Goal: Task Accomplishment & Management: Manage account settings

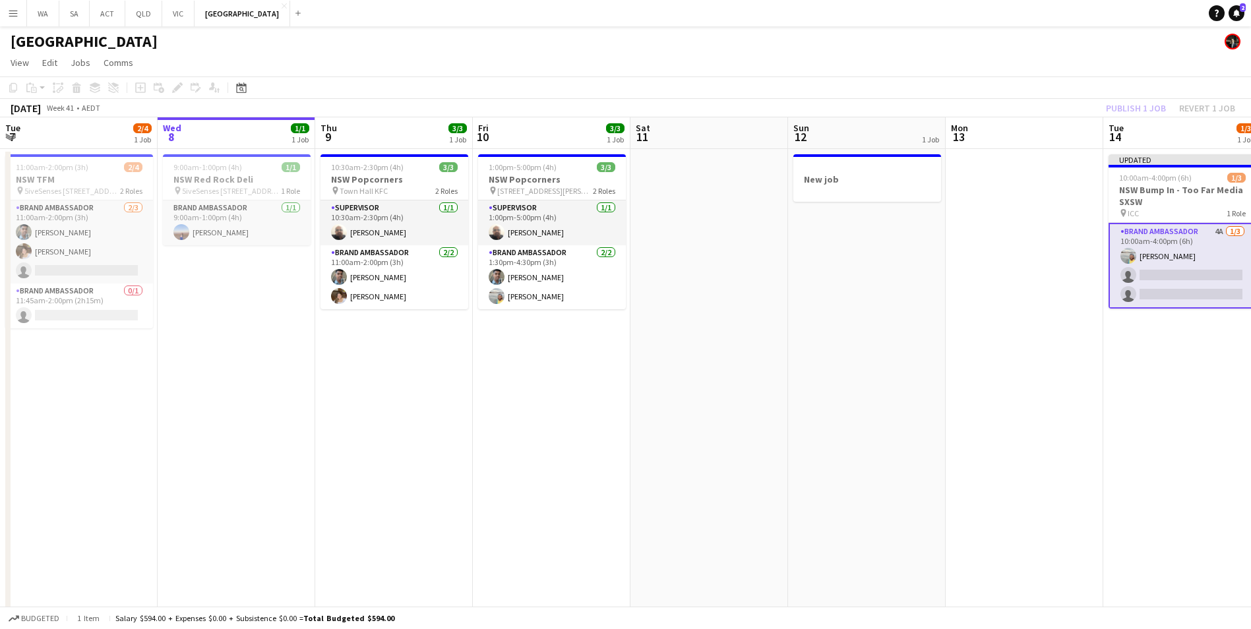
scroll to position [0, 421]
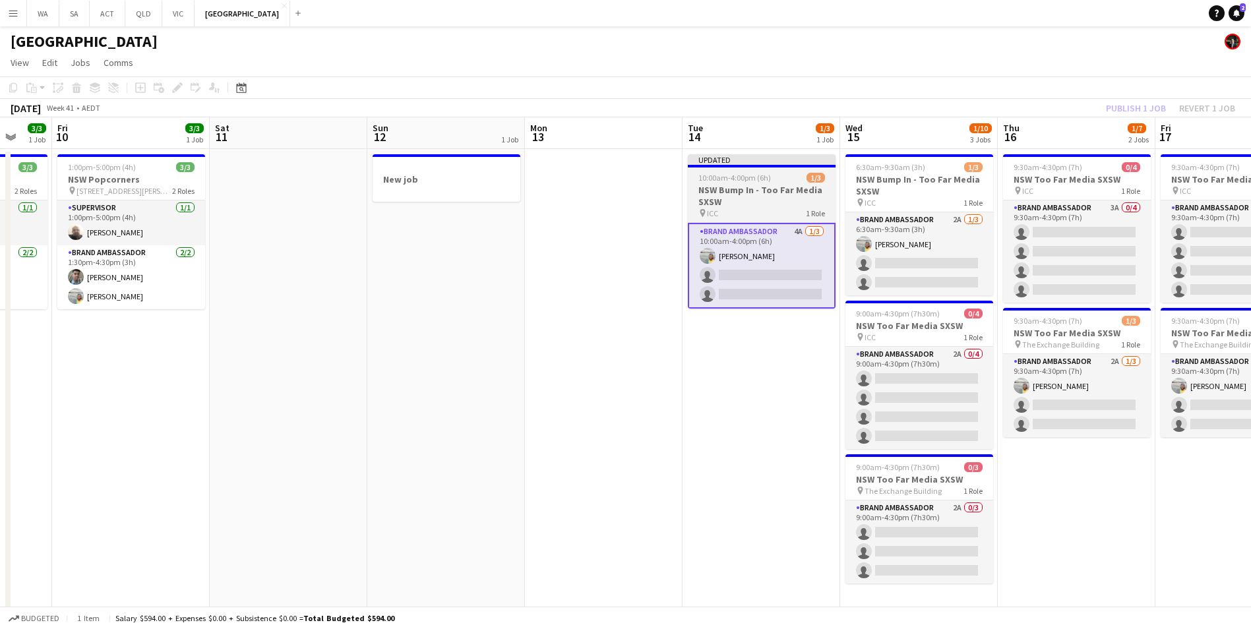
click at [760, 188] on h3 "NSW Bump In - Too Far Media SXSW" at bounding box center [762, 196] width 148 height 24
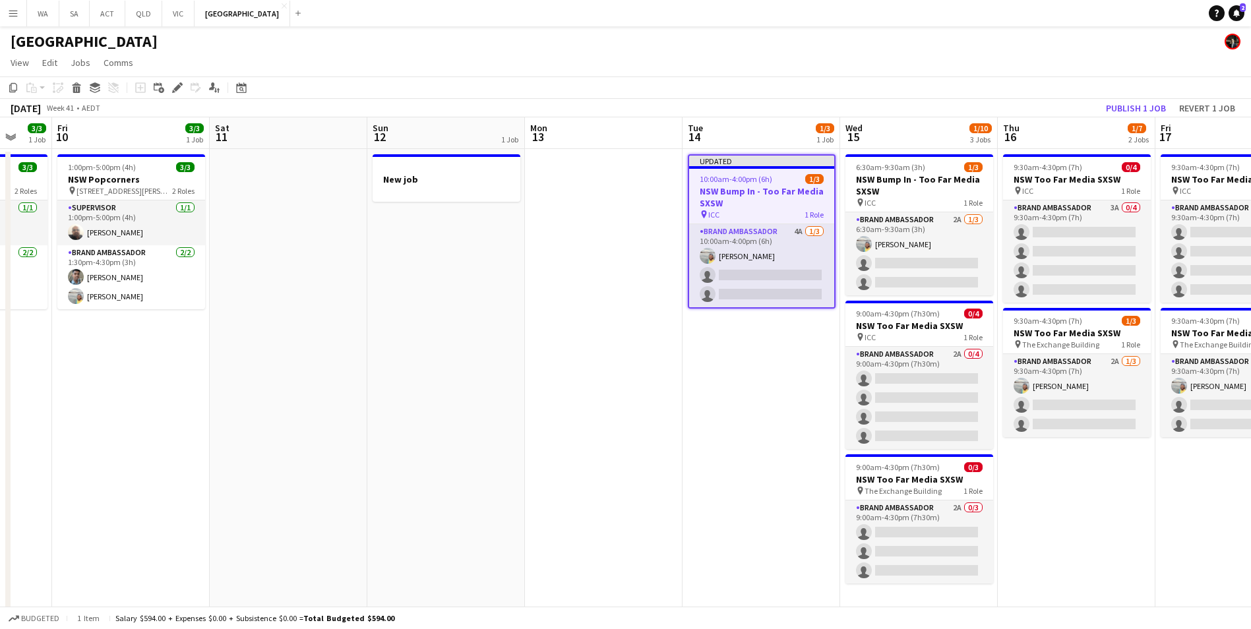
click at [1140, 98] on app-toolbar "Copy Paste Paste Ctrl+V Paste with crew Ctrl+Shift+V Paste linked Job Delete Gr…" at bounding box center [625, 87] width 1251 height 22
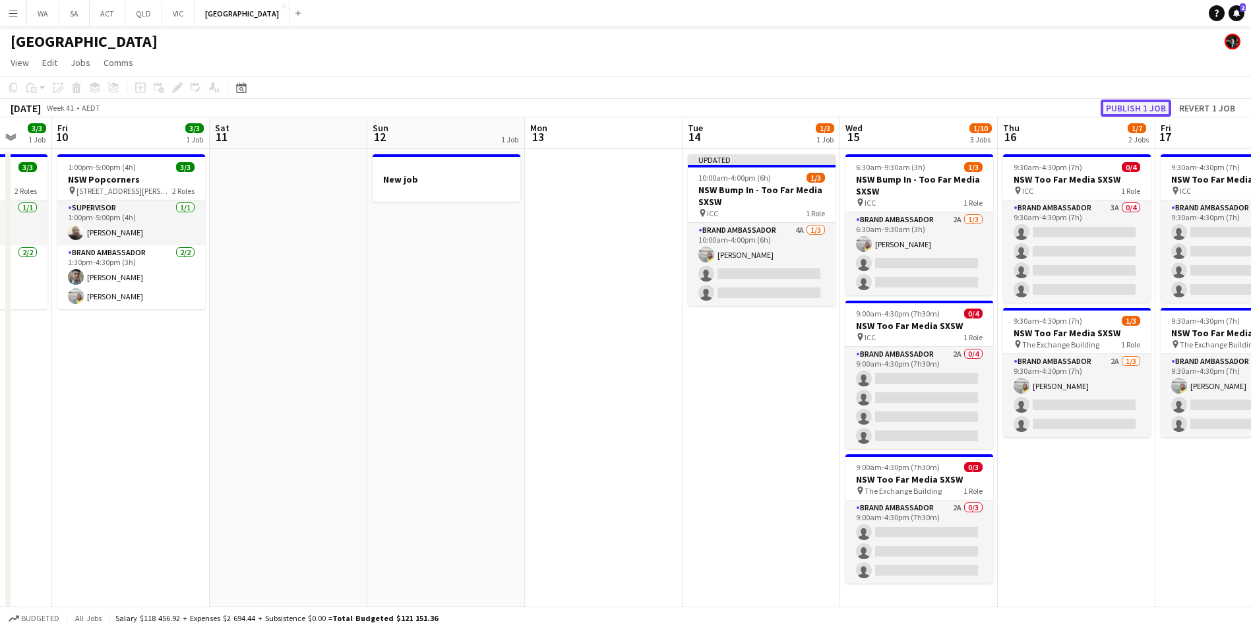
click at [1144, 109] on button "Publish 1 job" at bounding box center [1136, 108] width 71 height 17
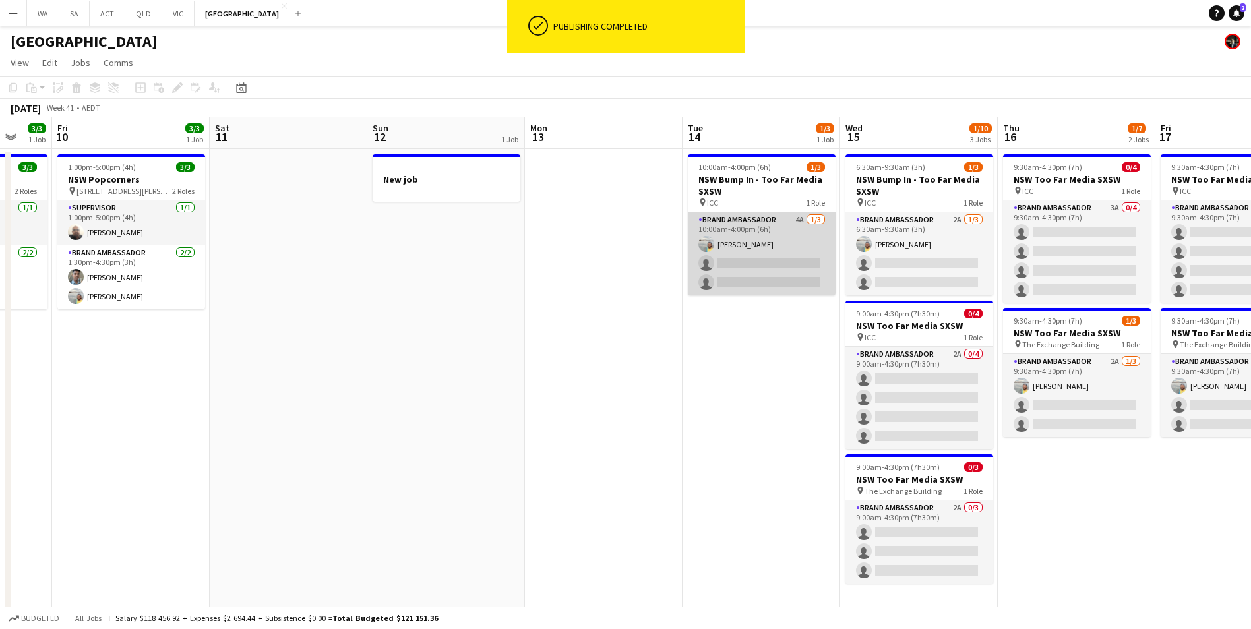
click at [751, 235] on app-card-role "Brand Ambassador 4A 1/3 10:00am-4:00pm (6h) Ismael Chaves single-neutral-action…" at bounding box center [762, 253] width 148 height 83
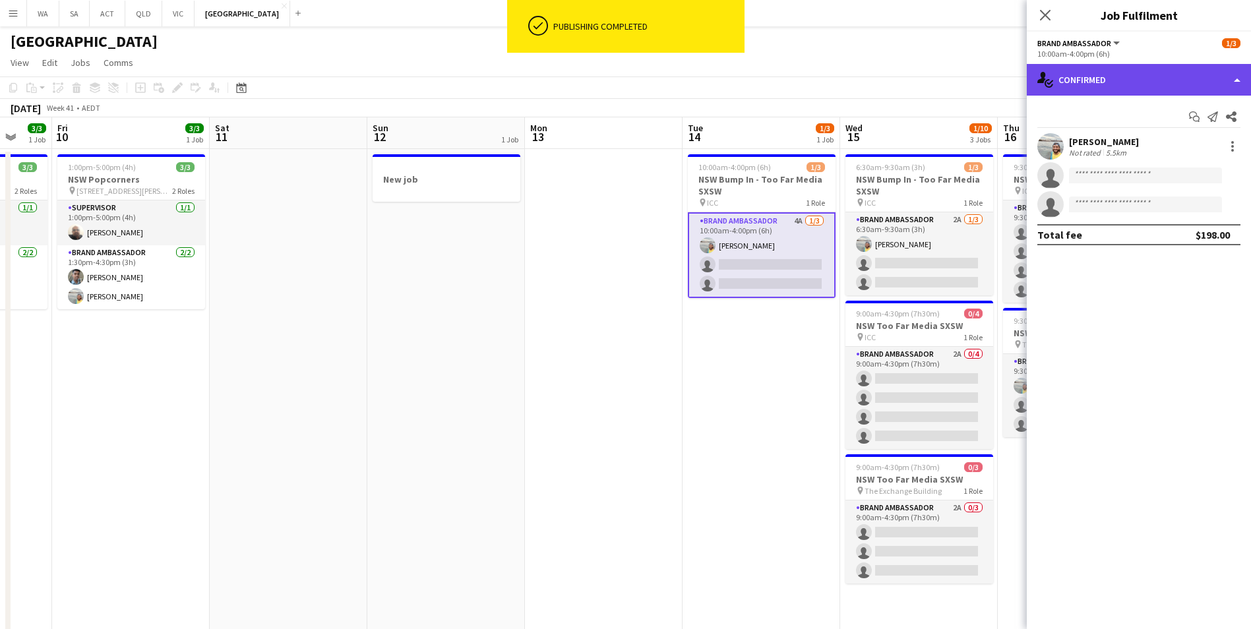
click at [1056, 70] on div "single-neutral-actions-check-2 Confirmed" at bounding box center [1139, 80] width 224 height 32
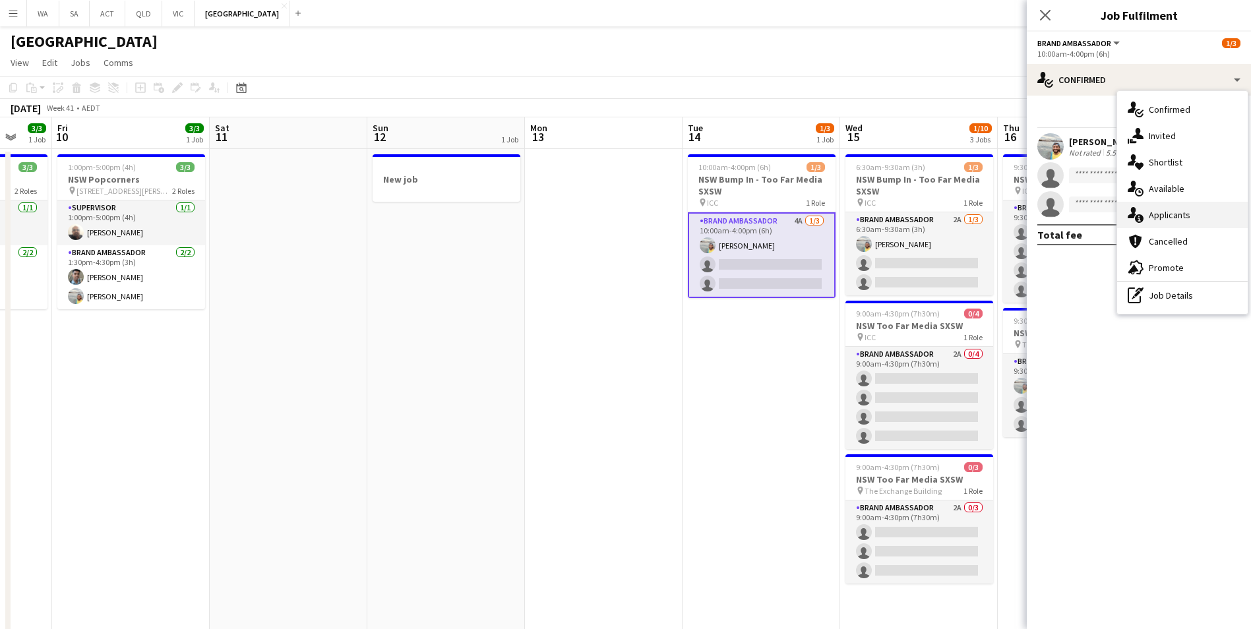
click at [1201, 213] on div "single-neutral-actions-information Applicants" at bounding box center [1182, 215] width 131 height 26
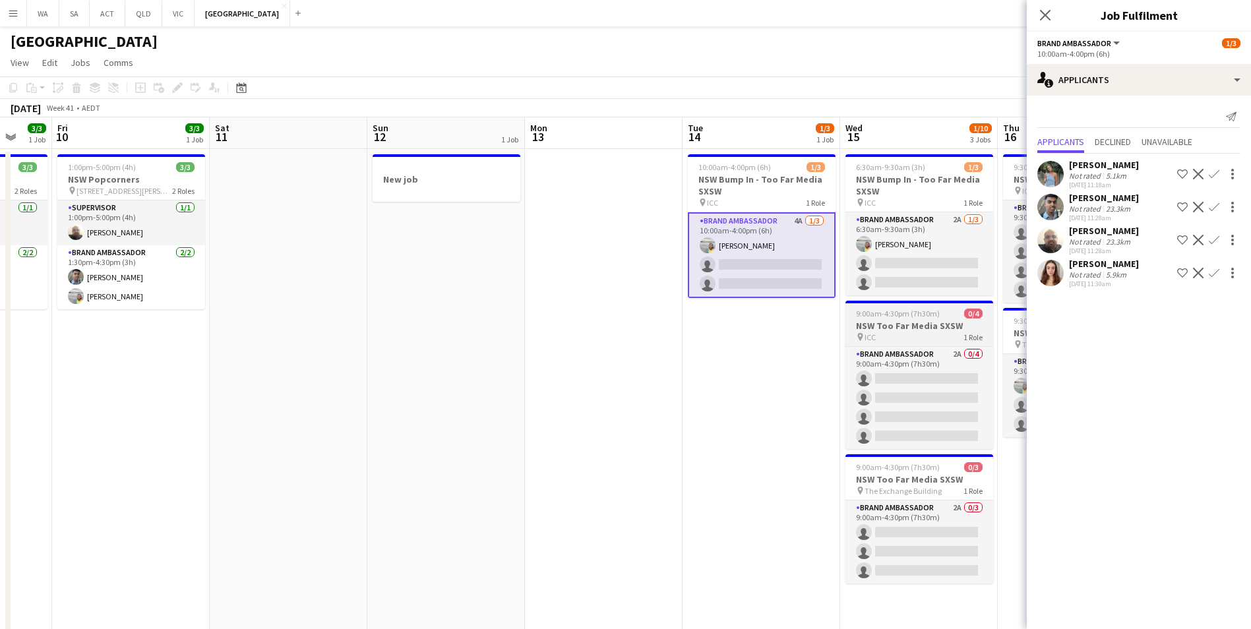
click at [924, 346] on div "Brand Ambassador 2A 0/4 9:00am-4:30pm (7h30m) single-neutral-actions single-neu…" at bounding box center [919, 397] width 148 height 103
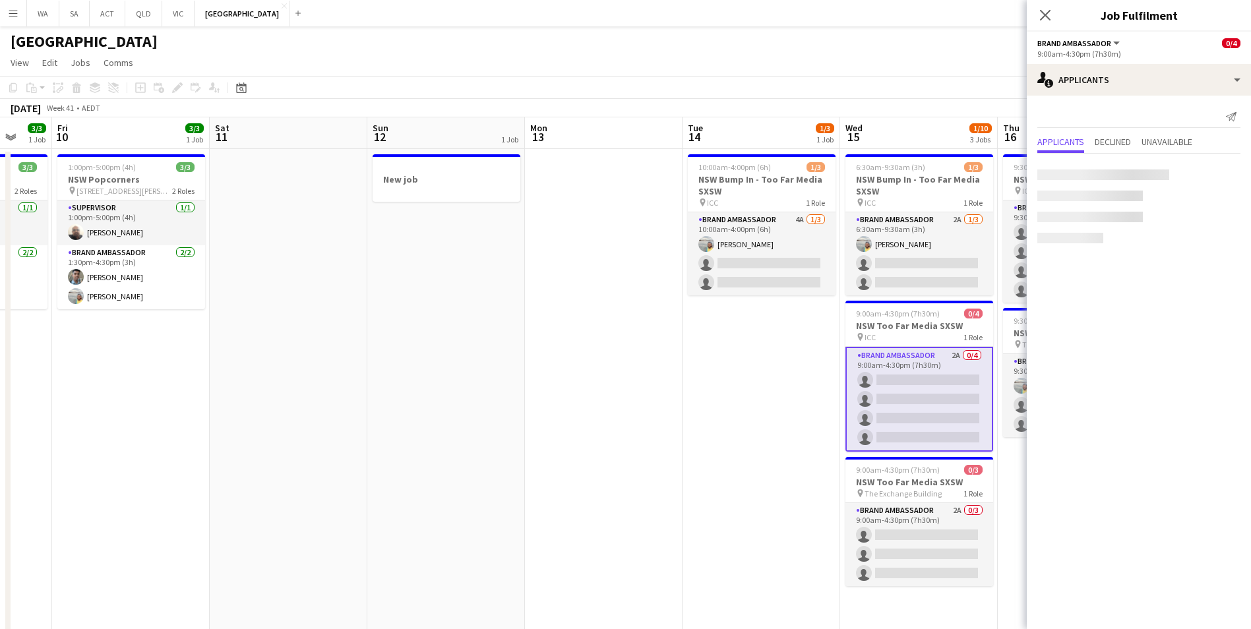
click at [923, 349] on app-card-role "Brand Ambassador 2A 0/4 9:00am-4:30pm (7h30m) single-neutral-actions single-neu…" at bounding box center [919, 399] width 148 height 105
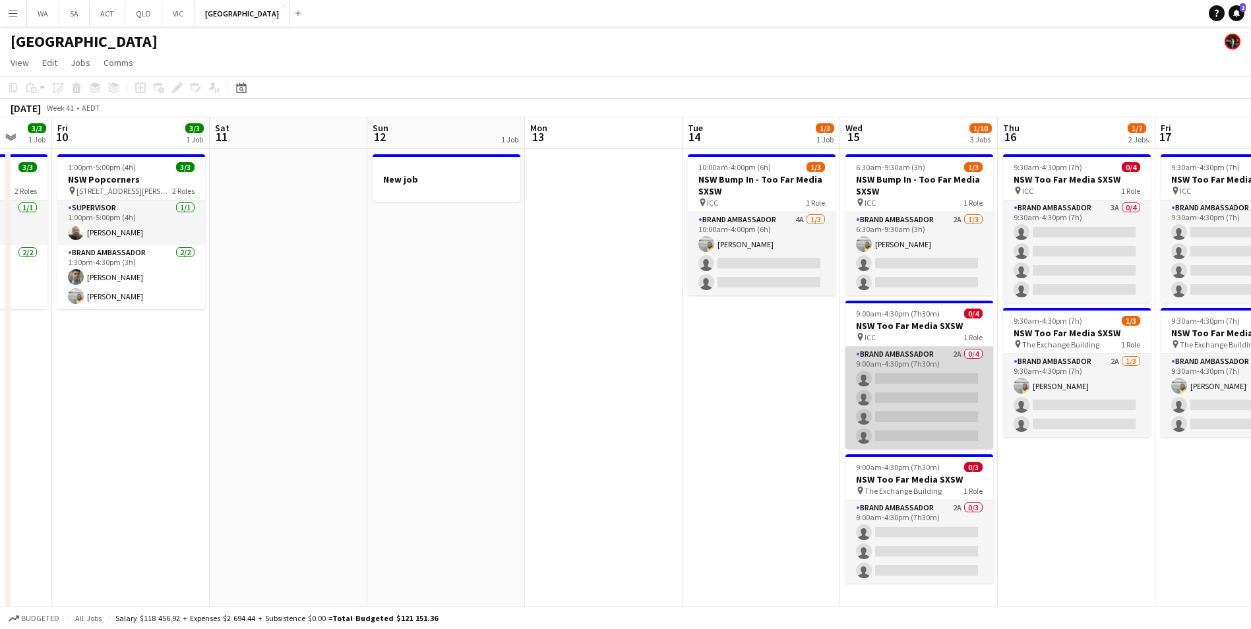
click at [919, 364] on app-card-role "Brand Ambassador 2A 0/4 9:00am-4:30pm (7h30m) single-neutral-actions single-neu…" at bounding box center [919, 398] width 148 height 102
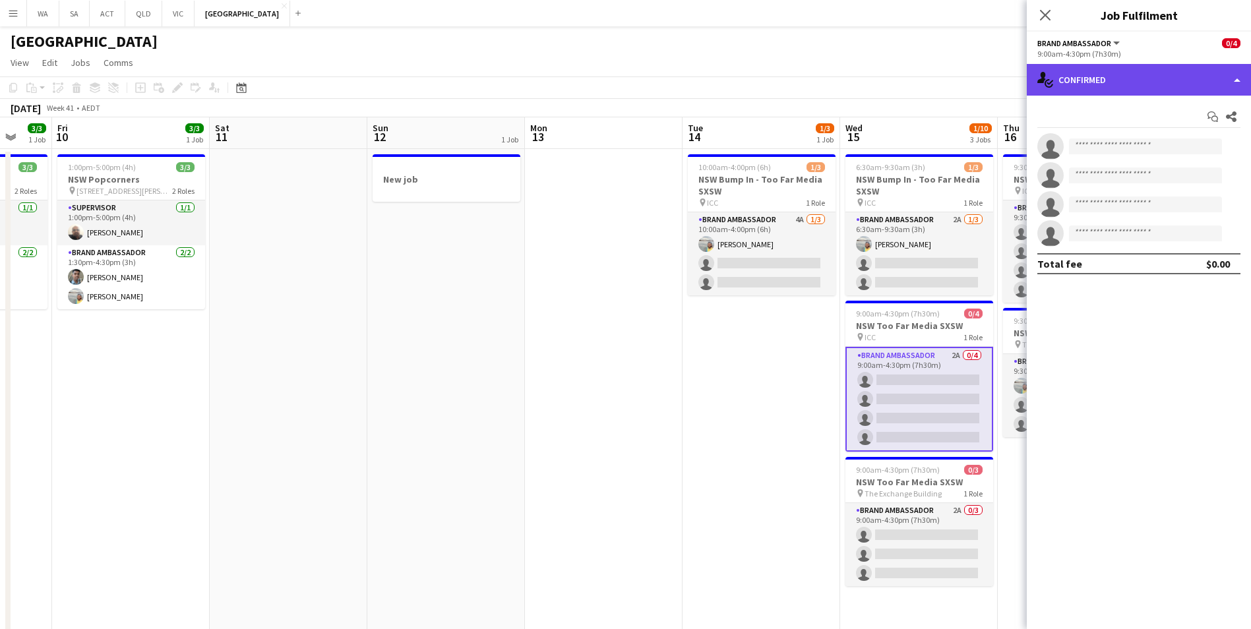
click at [1126, 67] on div "single-neutral-actions-check-2 Confirmed" at bounding box center [1139, 80] width 224 height 32
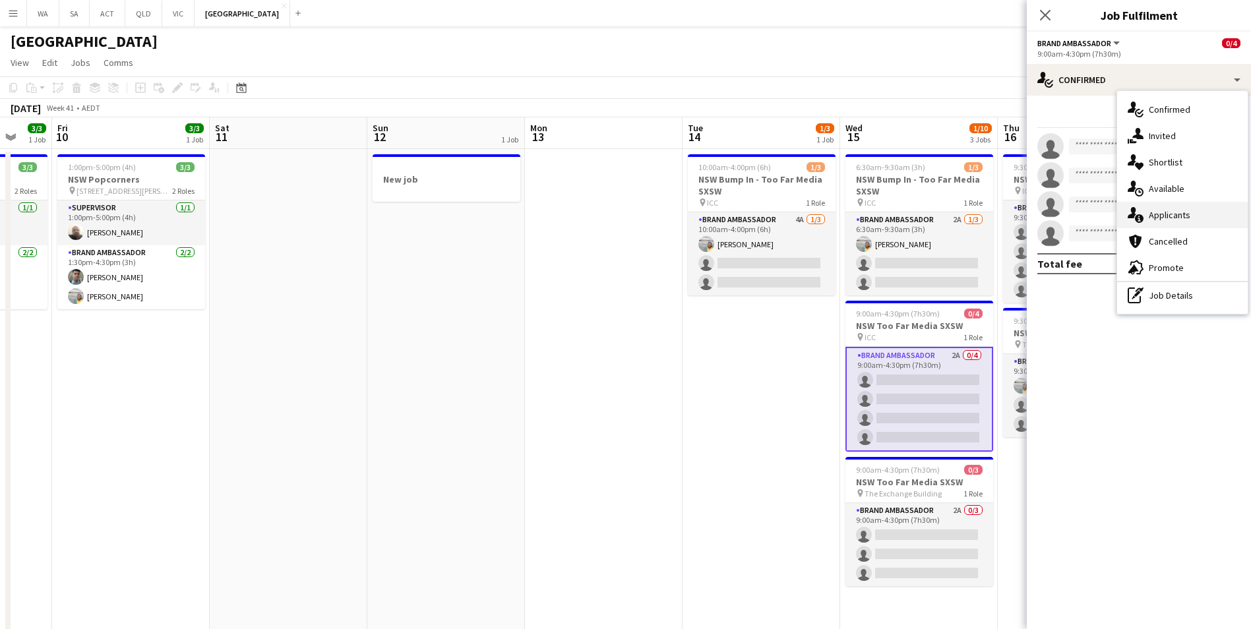
click at [1195, 212] on div "single-neutral-actions-information Applicants" at bounding box center [1182, 215] width 131 height 26
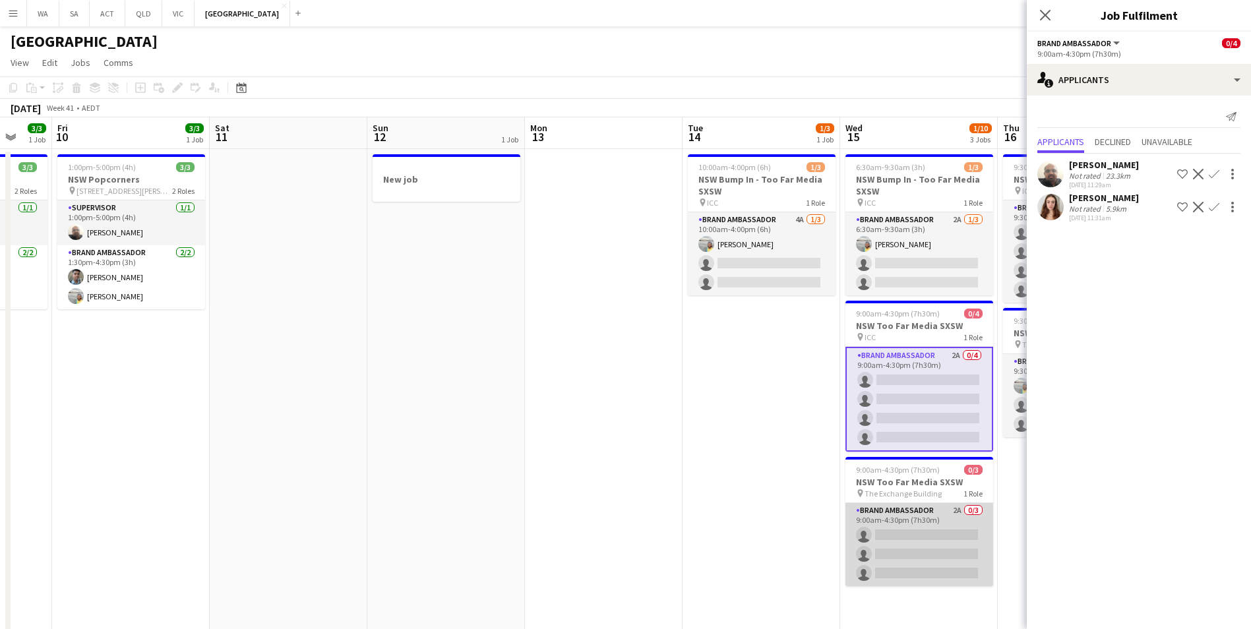
click at [923, 504] on app-card-role "Brand Ambassador 2A 0/3 9:00am-4:30pm (7h30m) single-neutral-actions single-neu…" at bounding box center [919, 544] width 148 height 83
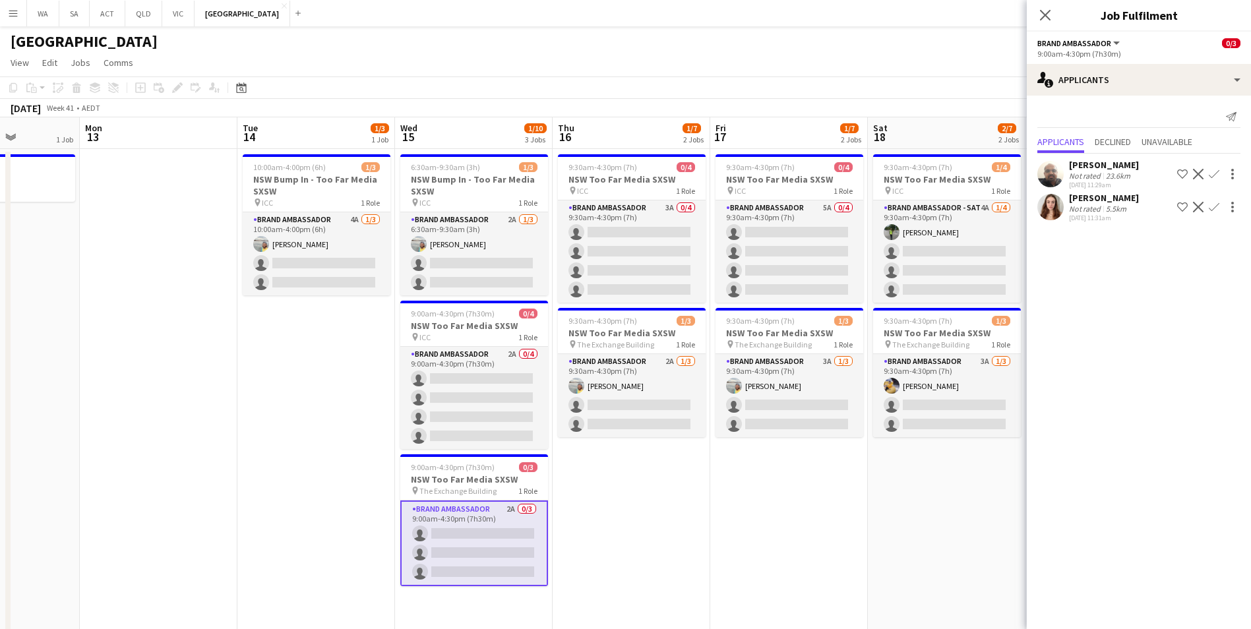
scroll to position [0, 402]
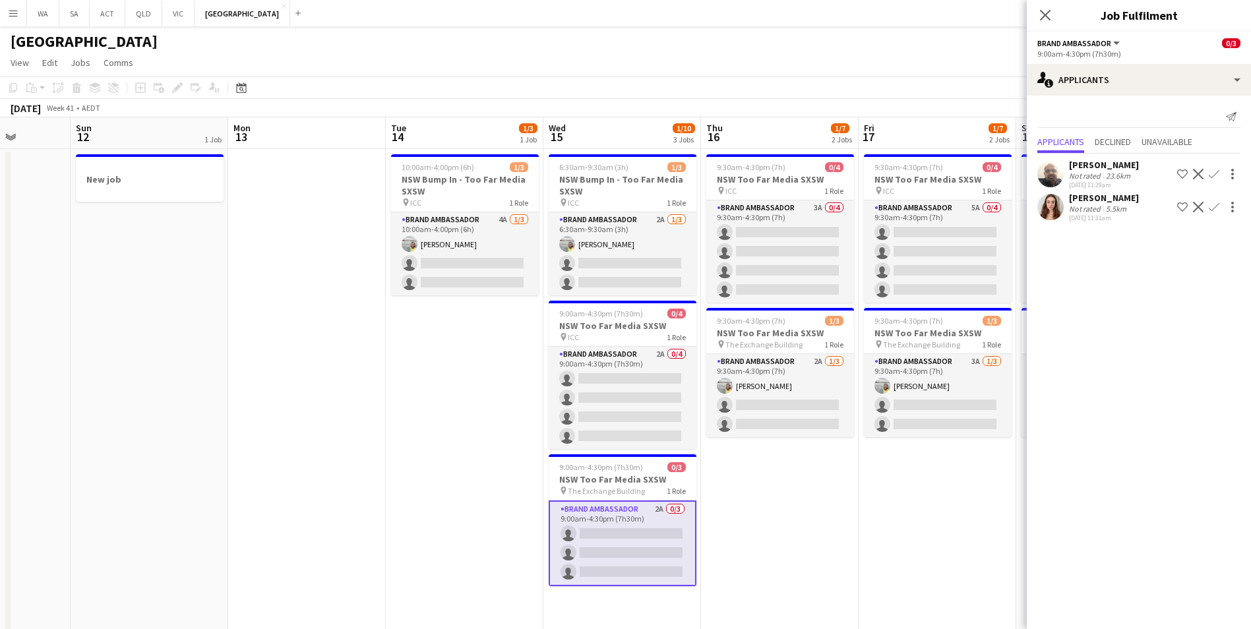
drag, startPoint x: 468, startPoint y: 429, endPoint x: 75, endPoint y: 331, distance: 404.5
click at [75, 331] on app-calendar-viewport "Thu 9 3/3 1 Job Fri 10 3/3 1 Job Sat 11 Sun 12 1 Job Mon 13 Tue 14 1/3 1 Job We…" at bounding box center [625, 377] width 1251 height 520
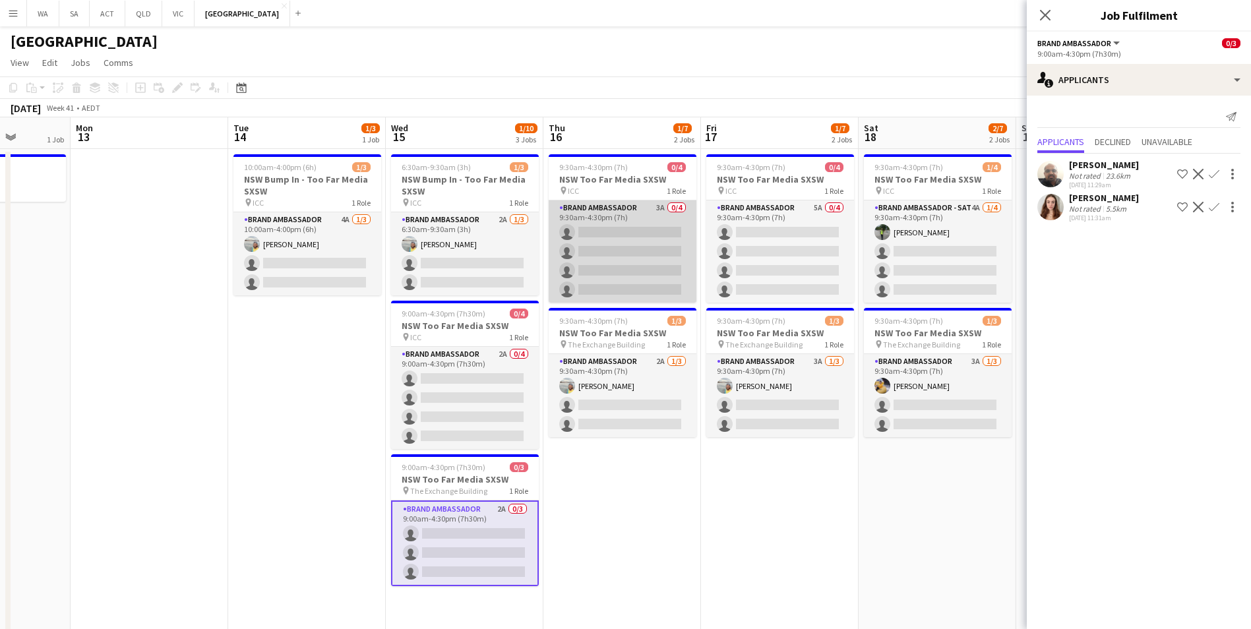
click at [596, 207] on app-card-role "Brand Ambassador 3A 0/4 9:30am-4:30pm (7h) single-neutral-actions single-neutra…" at bounding box center [623, 251] width 148 height 102
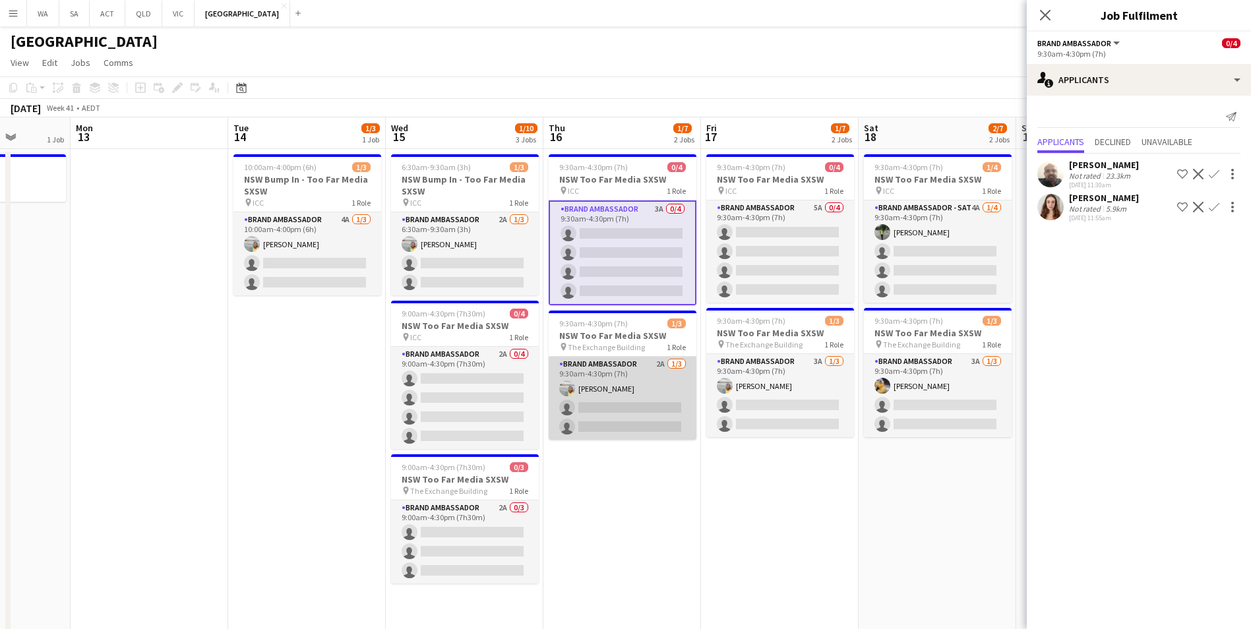
click at [586, 359] on app-card-role "Brand Ambassador 2A 1/3 9:30am-4:30pm (7h) Ismael Chaves single-neutral-actions…" at bounding box center [623, 398] width 148 height 83
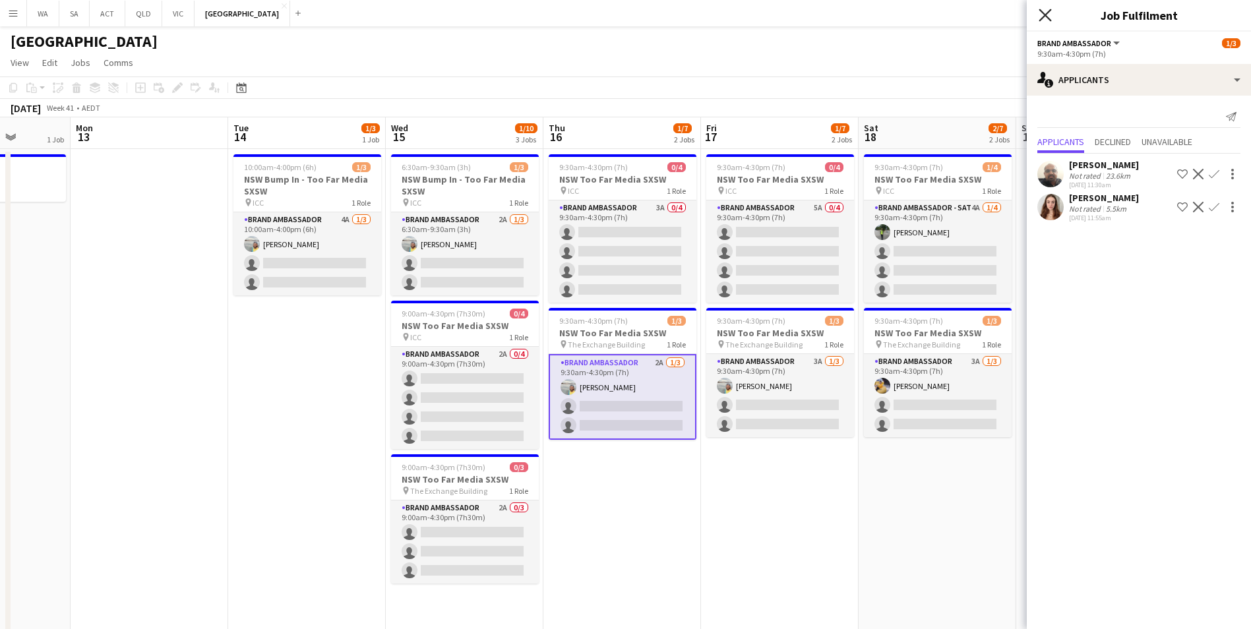
click at [1046, 13] on icon "Close pop-in" at bounding box center [1045, 15] width 13 height 13
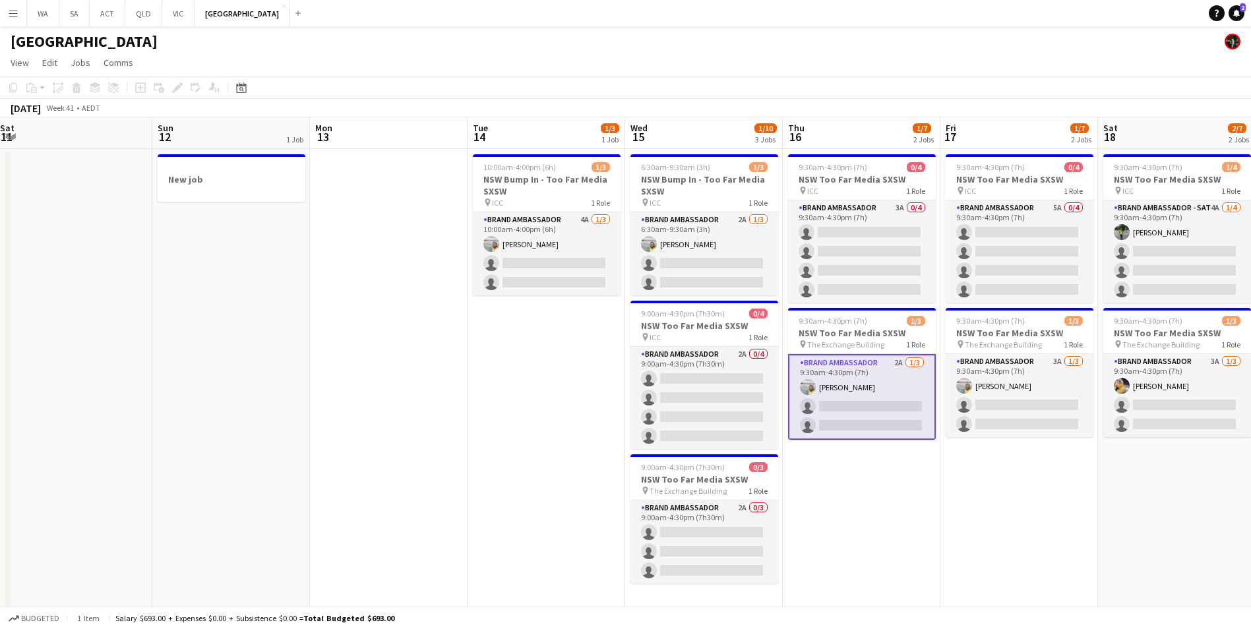
scroll to position [0, 279]
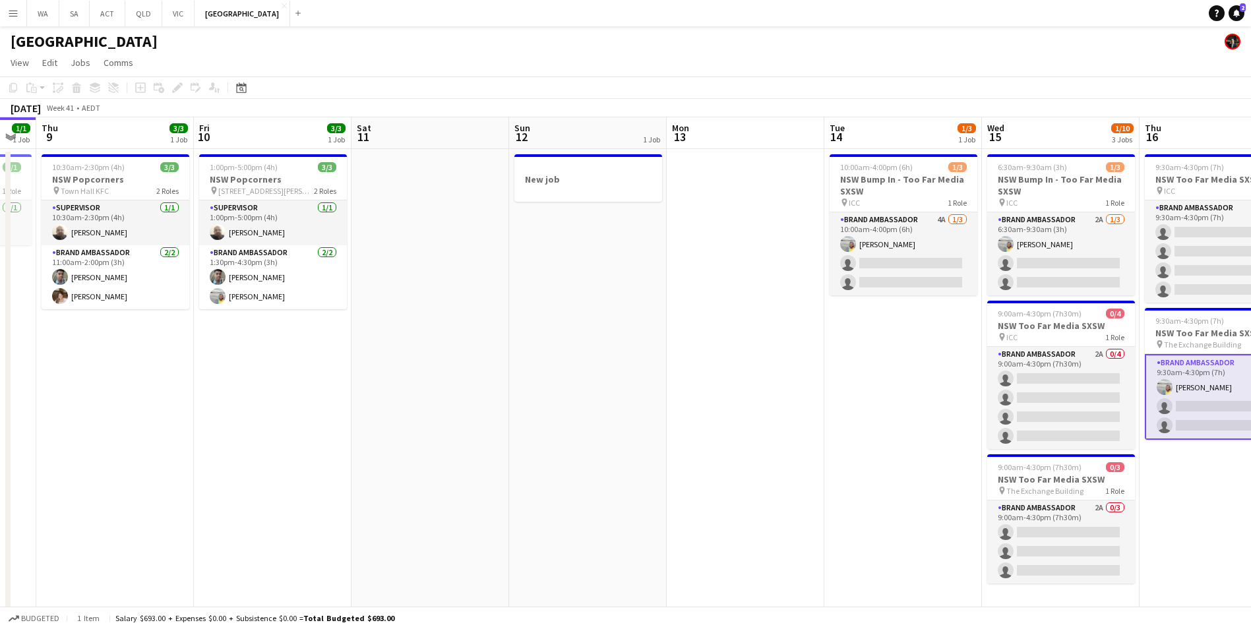
drag, startPoint x: 634, startPoint y: 547, endPoint x: 1368, endPoint y: 553, distance: 734.0
click at [1250, 553] on html "Menu Boards Boards Boards All jobs Status Workforce Workforce My Workforce Recr…" at bounding box center [625, 329] width 1251 height 659
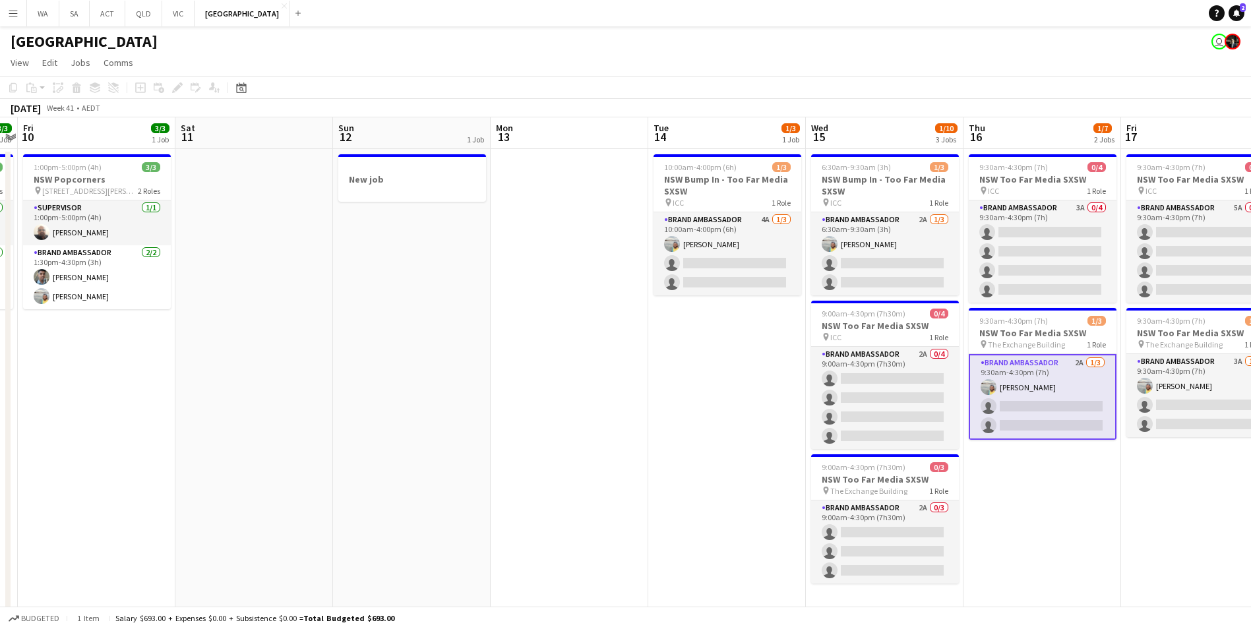
drag, startPoint x: 745, startPoint y: 408, endPoint x: 597, endPoint y: 379, distance: 151.3
click at [600, 379] on app-calendar-viewport "Tue 7 2/4 1 Job Wed 8 1/1 1 Job Thu 9 3/3 1 Job Fri 10 3/3 1 Job Sat 11 Sun 12 …" at bounding box center [625, 377] width 1251 height 520
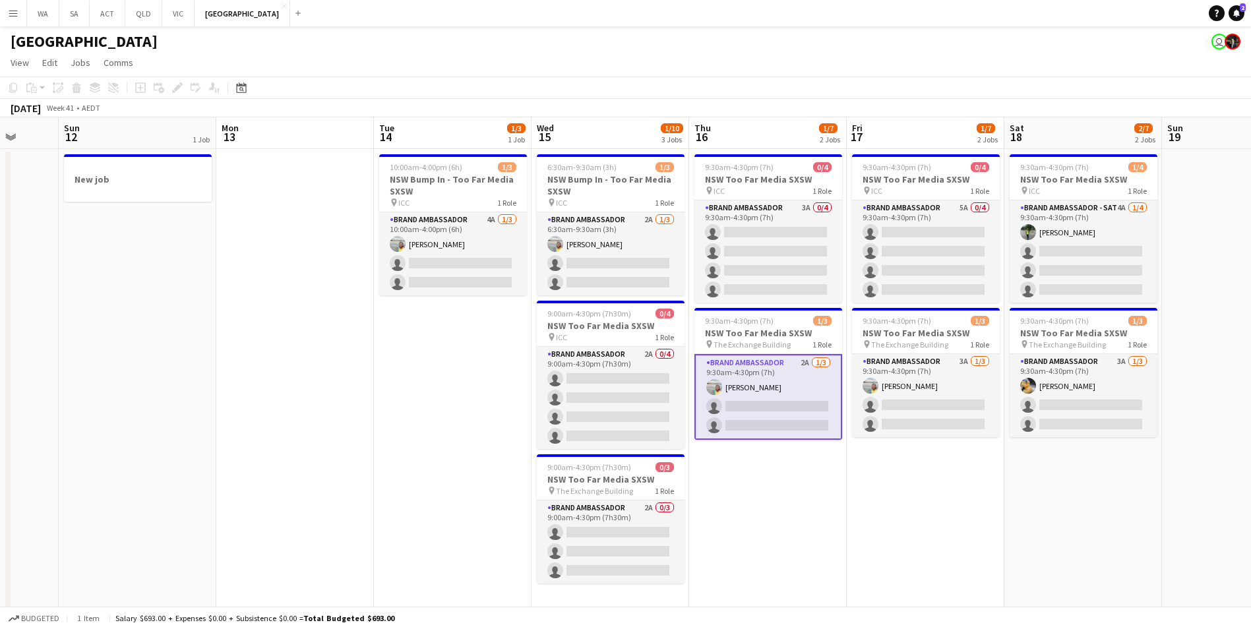
scroll to position [0, 418]
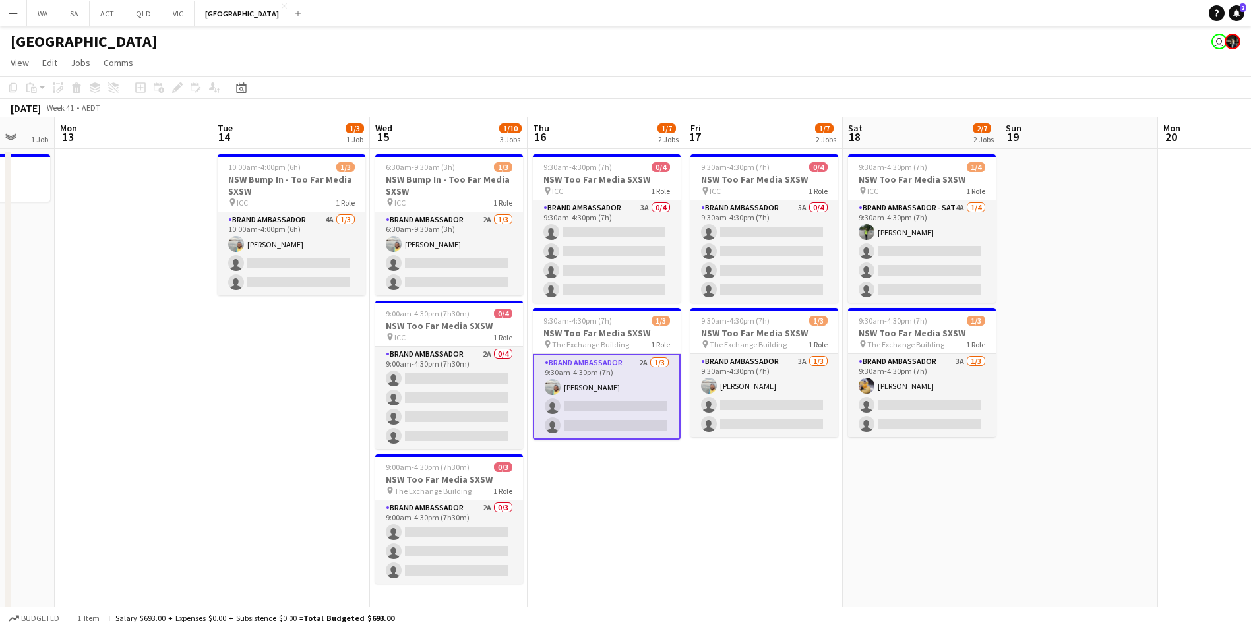
drag, startPoint x: 676, startPoint y: 537, endPoint x: 340, endPoint y: 458, distance: 345.5
click at [340, 458] on app-calendar-viewport "Fri 10 3/3 1 Job Sat 11 Sun 12 1 Job Mon 13 Tue 14 1/3 1 Job Wed 15 1/10 3 Jobs…" at bounding box center [625, 377] width 1251 height 520
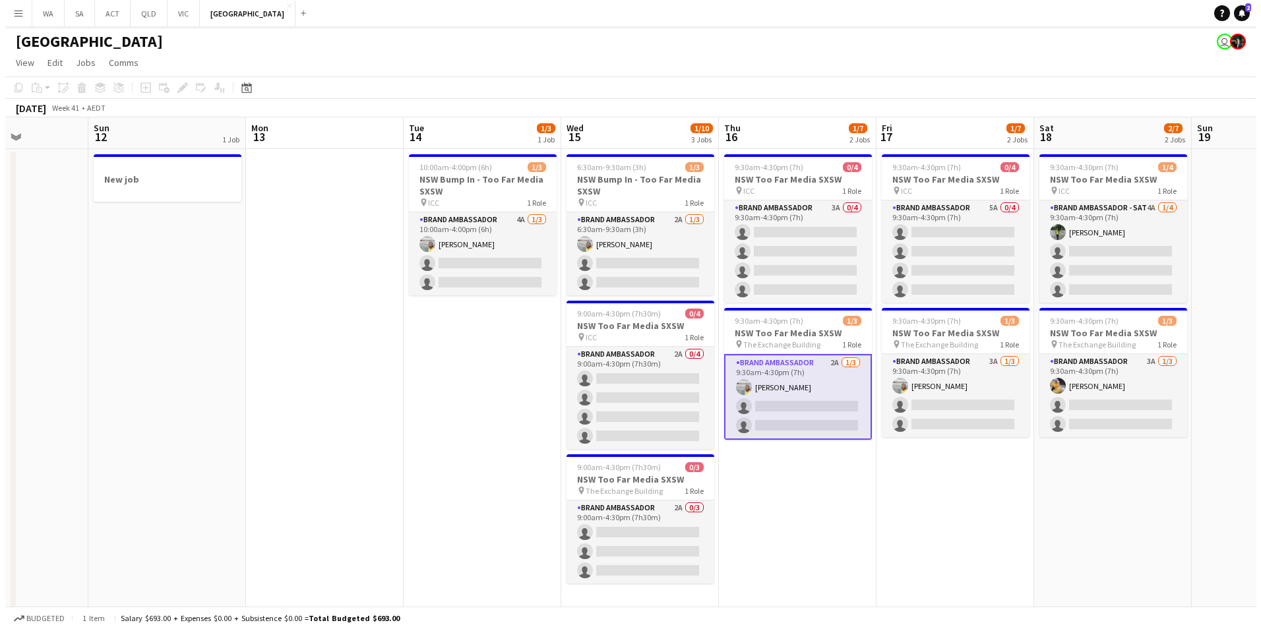
scroll to position [0, 389]
drag, startPoint x: 275, startPoint y: 333, endPoint x: 619, endPoint y: 325, distance: 344.3
click at [619, 325] on app-calendar-viewport "Thu 9 3/3 1 Job Fri 10 3/3 1 Job Sat 11 Sun 12 1 Job Mon 13 Tue 14 1/3 1 Job We…" at bounding box center [625, 377] width 1251 height 520
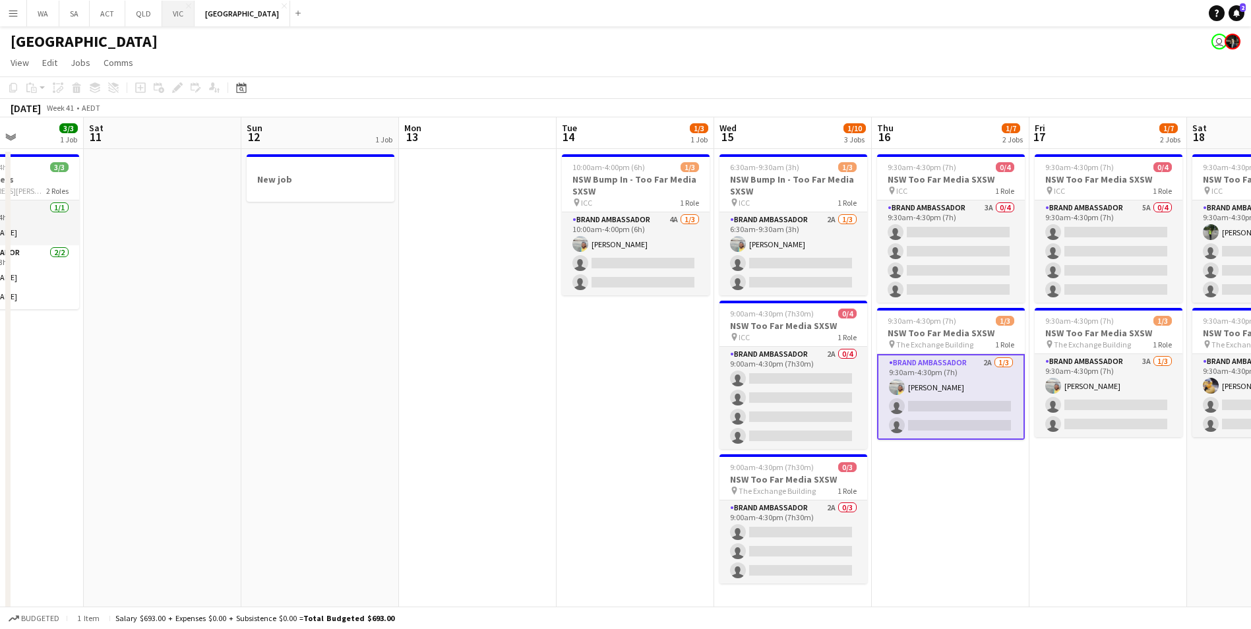
click at [181, 18] on button "VIC Close" at bounding box center [178, 14] width 32 height 26
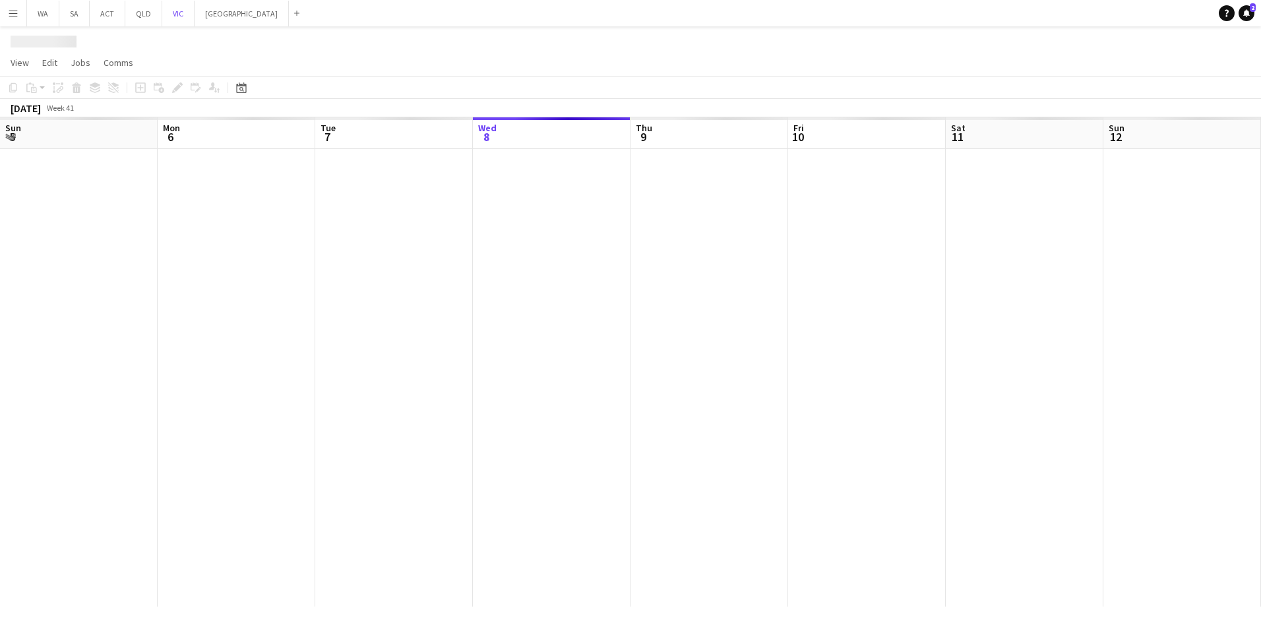
scroll to position [0, 315]
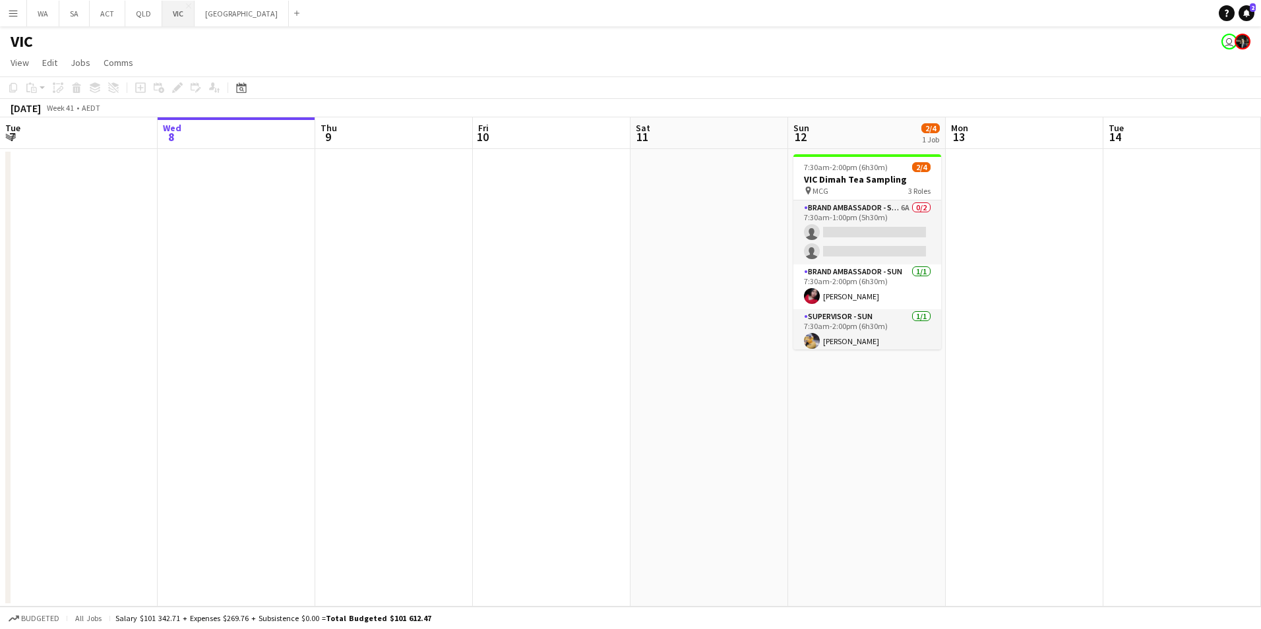
click at [176, 22] on button "VIC Close" at bounding box center [178, 14] width 32 height 26
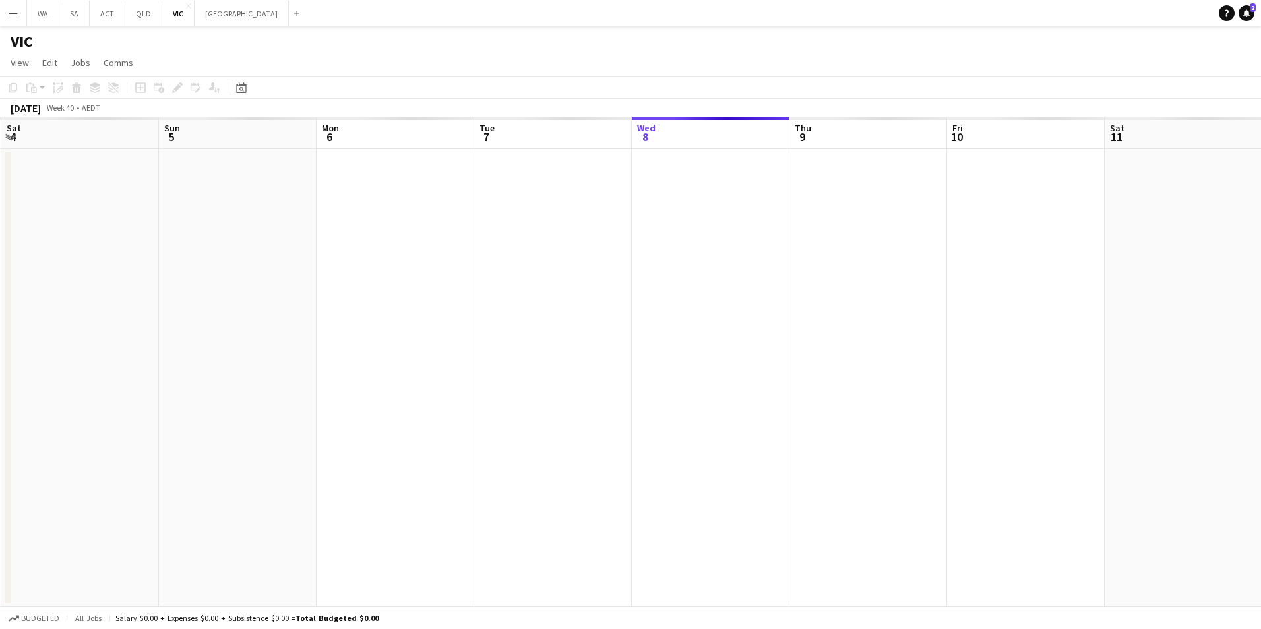
scroll to position [0, 317]
drag, startPoint x: 331, startPoint y: 373, endPoint x: 803, endPoint y: 381, distance: 471.6
click at [803, 381] on app-calendar-viewport "Thu 2 Fri 3 Sat 4 Sun 5 Mon 6 Tue 7 Wed 8 Thu 9 Fri 10 Sat 11 Sun 12 Mon 13 Tue…" at bounding box center [630, 361] width 1261 height 489
click at [841, 183] on app-date-cell at bounding box center [866, 378] width 158 height 458
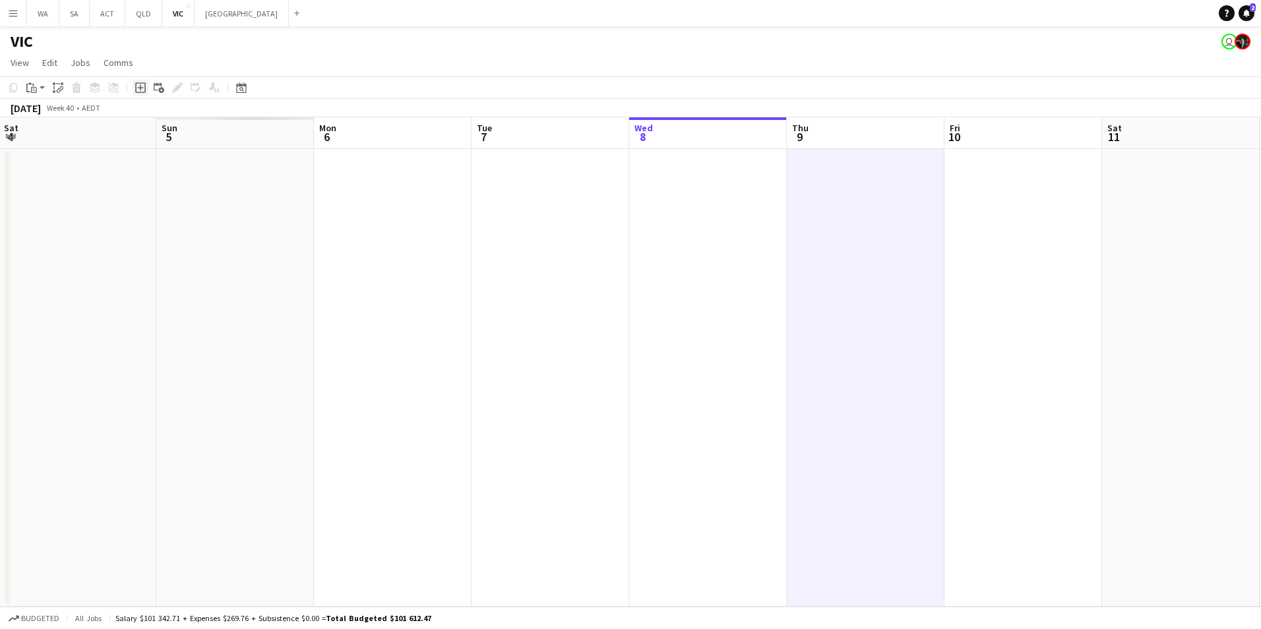
click at [140, 92] on icon "Add job" at bounding box center [140, 87] width 11 height 11
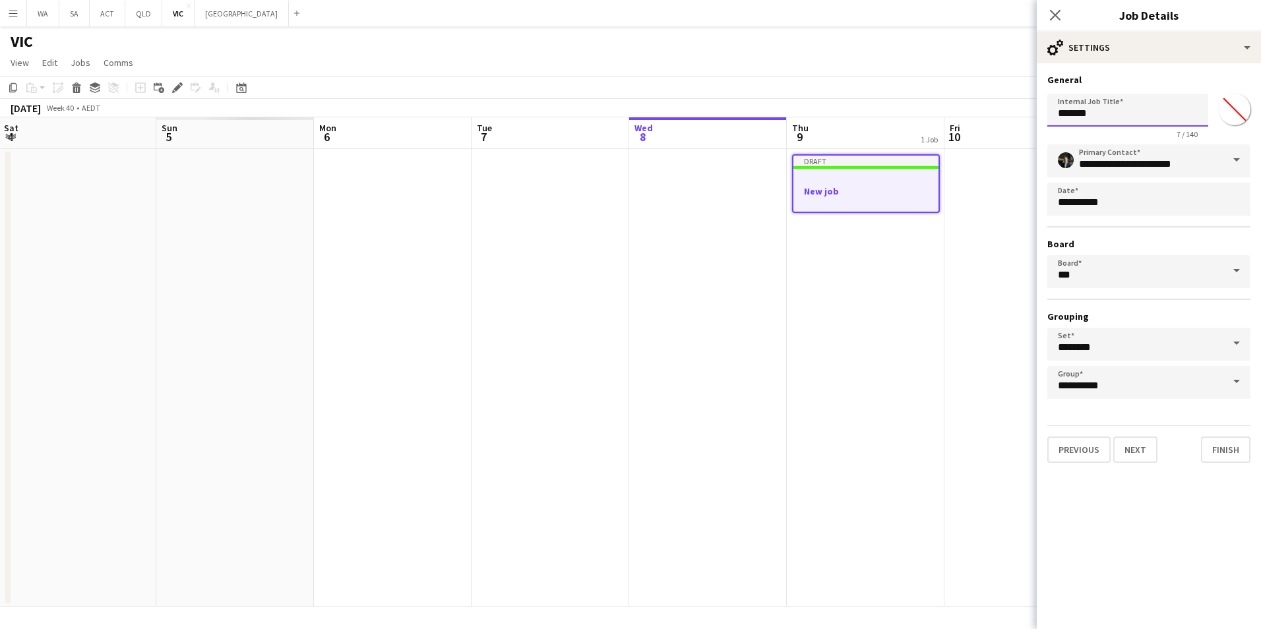
click at [1122, 110] on input "*******" at bounding box center [1127, 110] width 161 height 33
click at [1122, 109] on input "*******" at bounding box center [1127, 110] width 161 height 33
type input "*"
type input "**********"
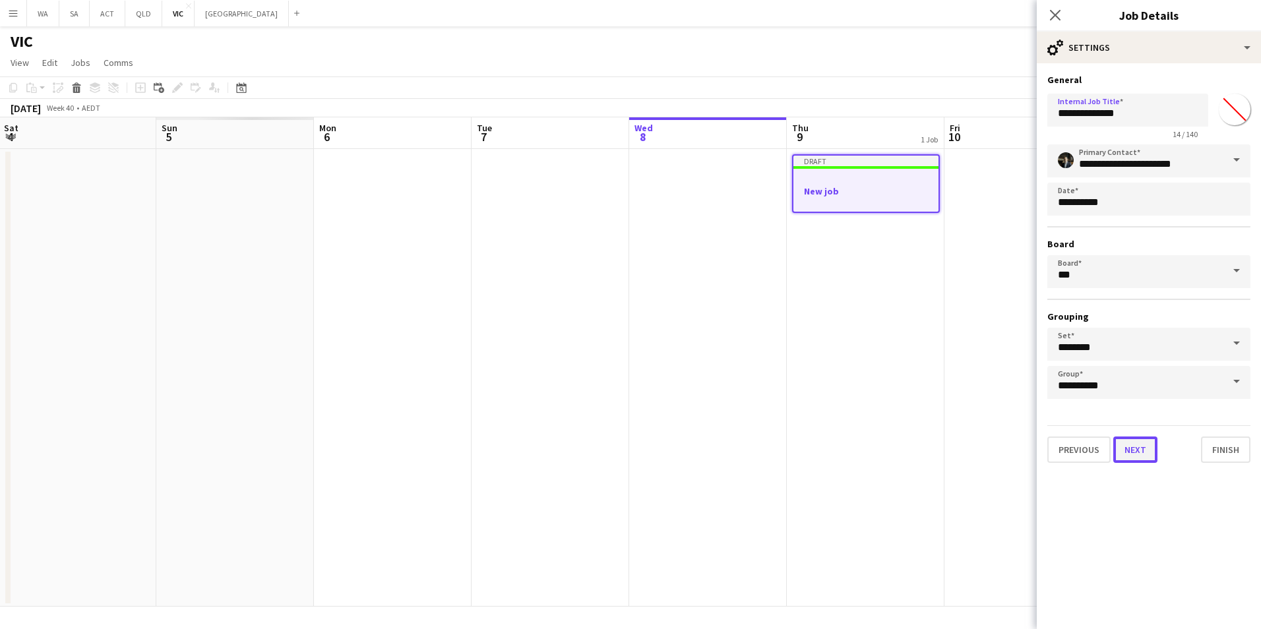
click at [1142, 452] on button "Next" at bounding box center [1135, 450] width 44 height 26
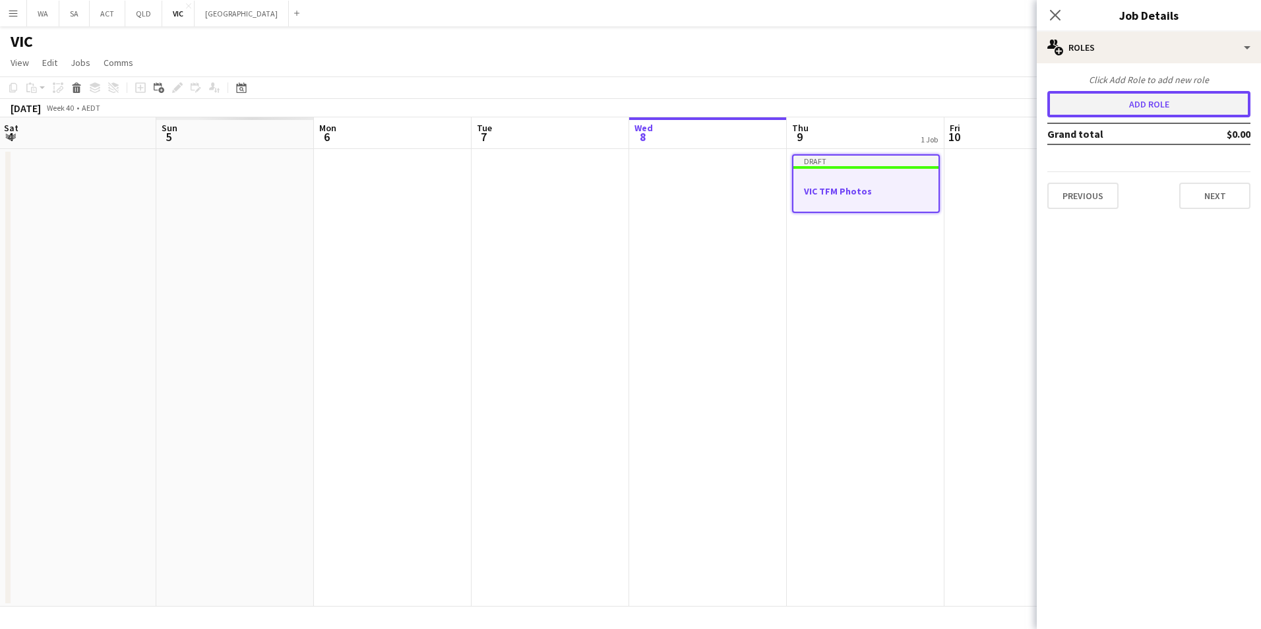
click at [1152, 100] on button "Add role" at bounding box center [1148, 104] width 203 height 26
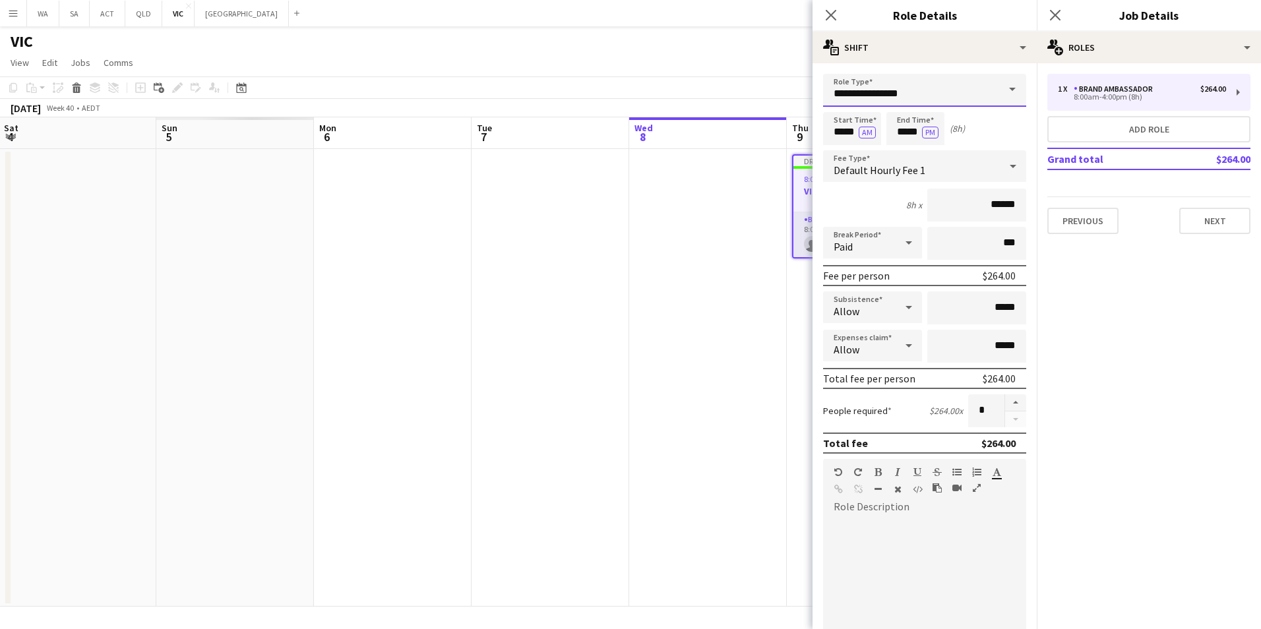
click at [919, 77] on input "**********" at bounding box center [924, 90] width 203 height 33
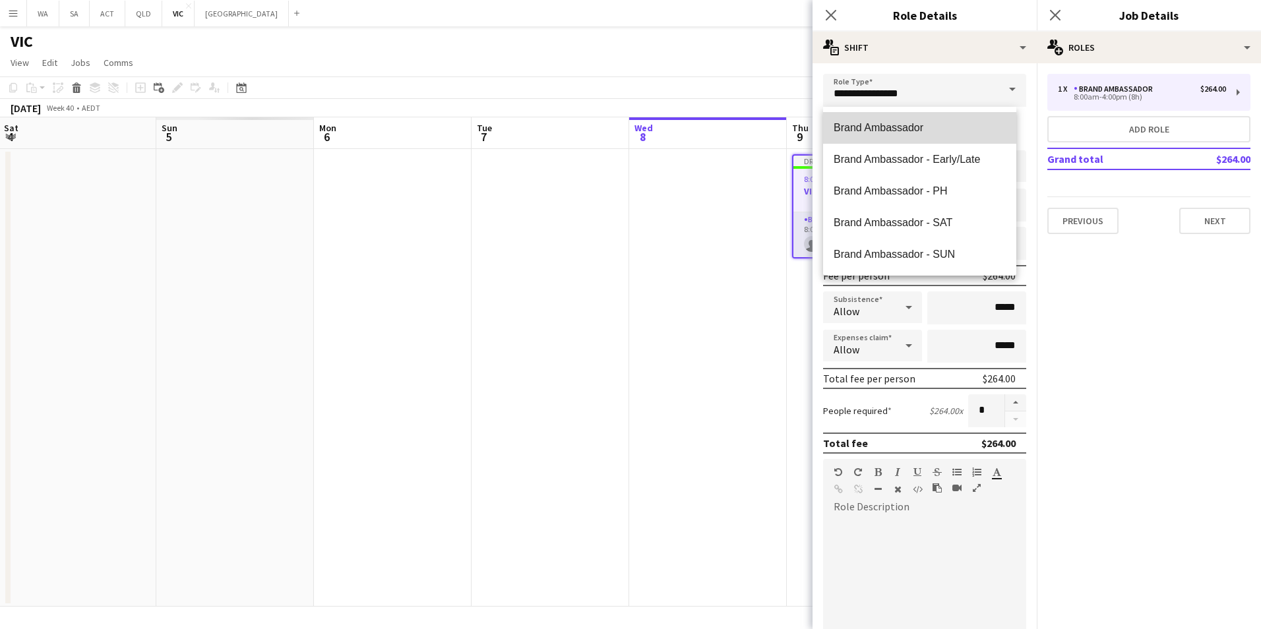
click at [962, 130] on span "Brand Ambassador" at bounding box center [920, 127] width 172 height 13
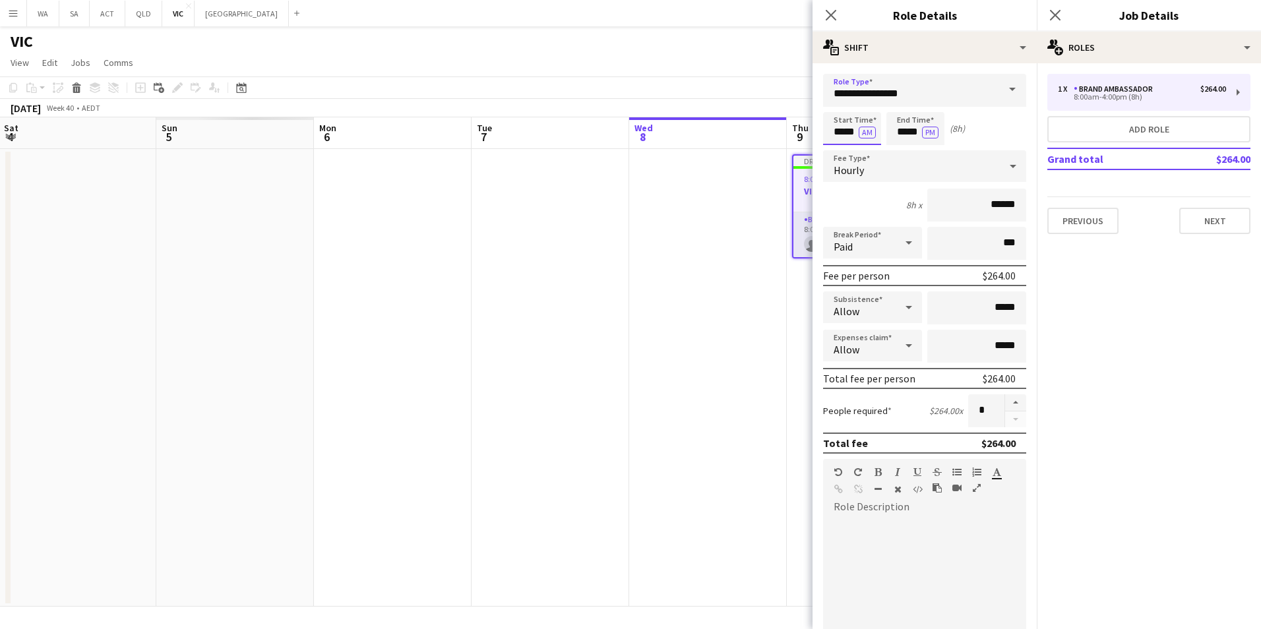
click at [840, 132] on input "*****" at bounding box center [852, 128] width 58 height 33
type input "*****"
click at [901, 136] on input "*****" at bounding box center [915, 128] width 58 height 33
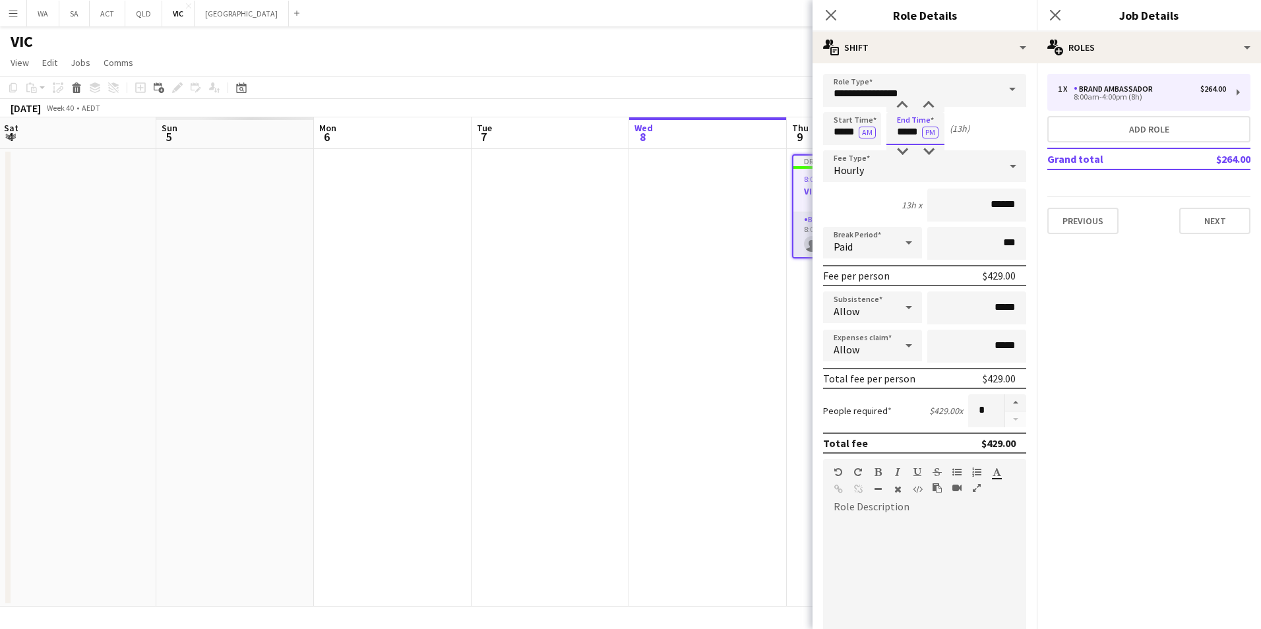
click at [913, 131] on input "*****" at bounding box center [915, 128] width 58 height 33
type input "*****"
click at [1002, 137] on div "Start Time ***** AM End Time ***** PM (13h 30m)" at bounding box center [924, 128] width 203 height 33
click at [872, 137] on button "AM" at bounding box center [867, 133] width 17 height 12
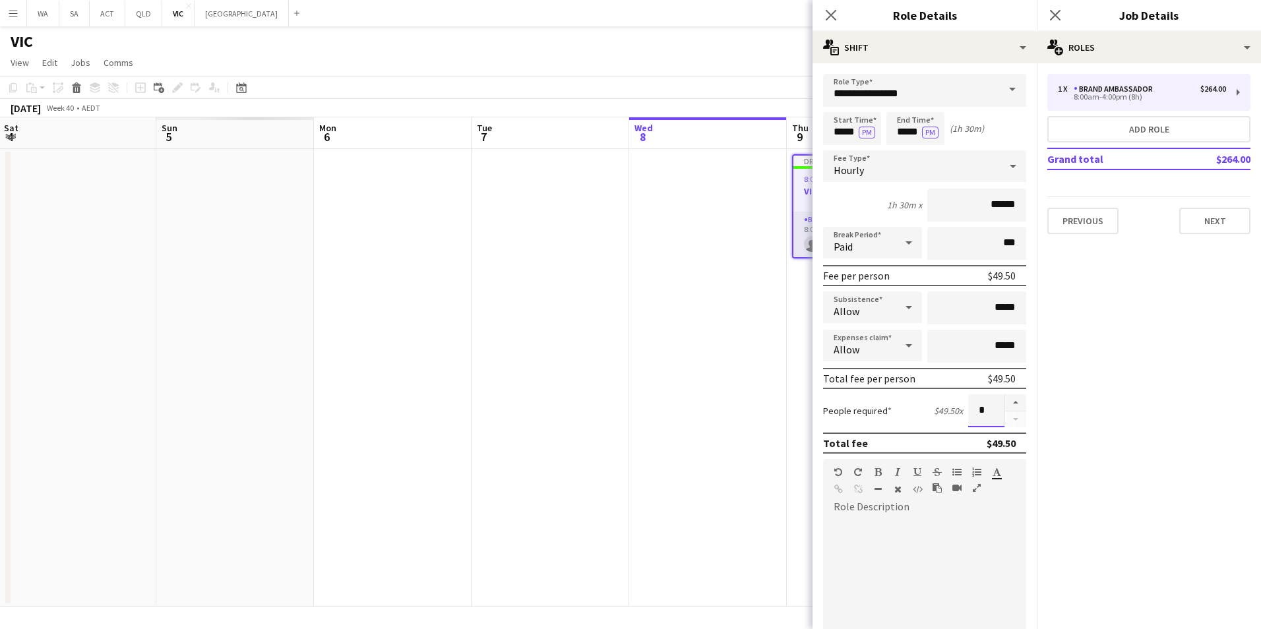
drag, startPoint x: 979, startPoint y: 416, endPoint x: 953, endPoint y: 406, distance: 27.6
click at [953, 406] on div "People required $49.50 x *" at bounding box center [924, 410] width 203 height 33
type input "**"
click at [906, 132] on input "*****" at bounding box center [915, 128] width 58 height 33
click at [905, 127] on input "*****" at bounding box center [915, 128] width 58 height 33
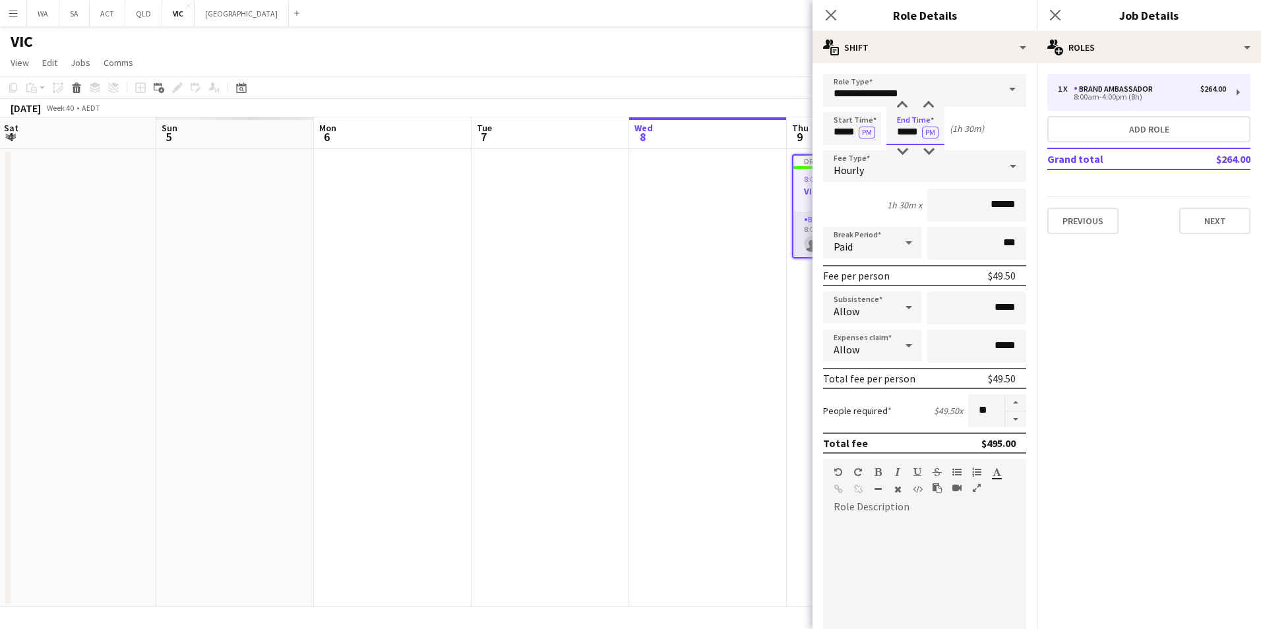
click at [905, 127] on input "*****" at bounding box center [915, 128] width 58 height 33
click at [905, 133] on input "*****" at bounding box center [915, 128] width 58 height 33
type input "*****"
click at [979, 136] on div "Start Time ***** PM End Time ***** PM (2h)" at bounding box center [924, 128] width 203 height 33
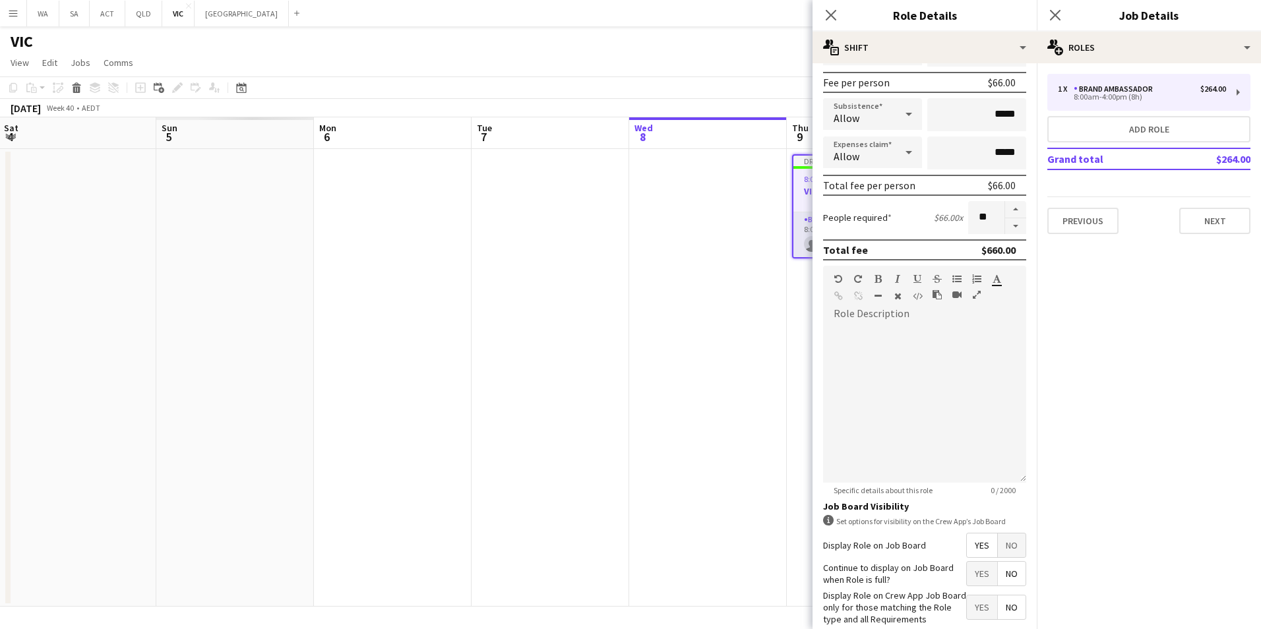
scroll to position [264, 0]
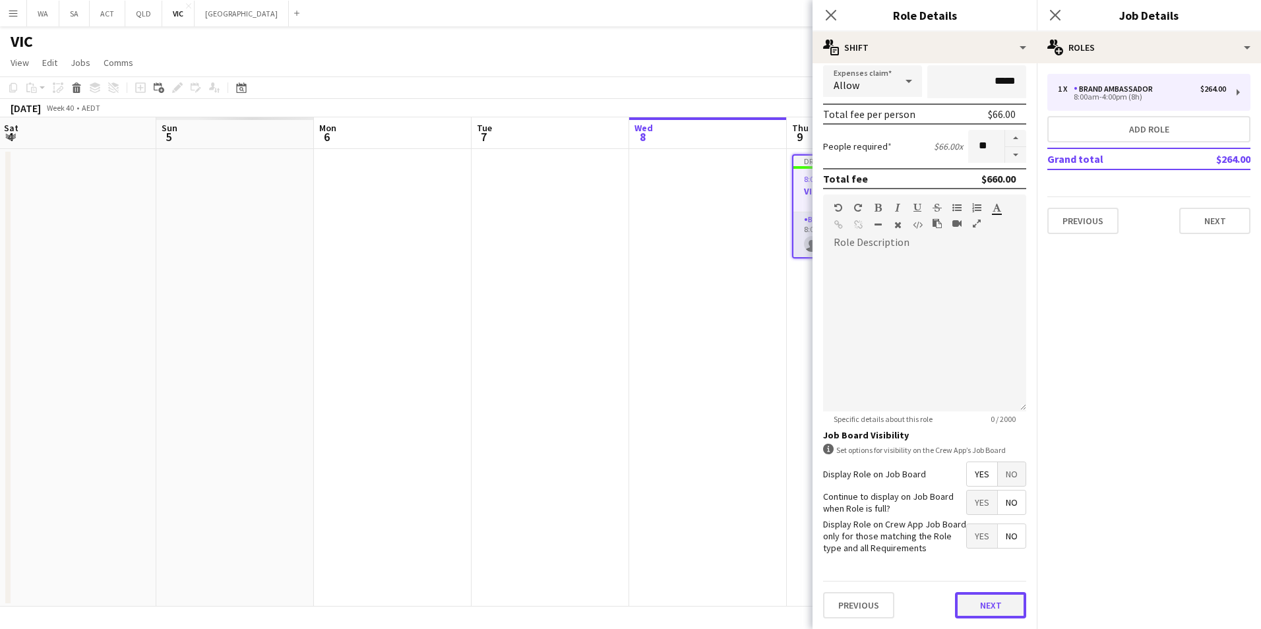
click at [992, 601] on button "Next" at bounding box center [990, 605] width 71 height 26
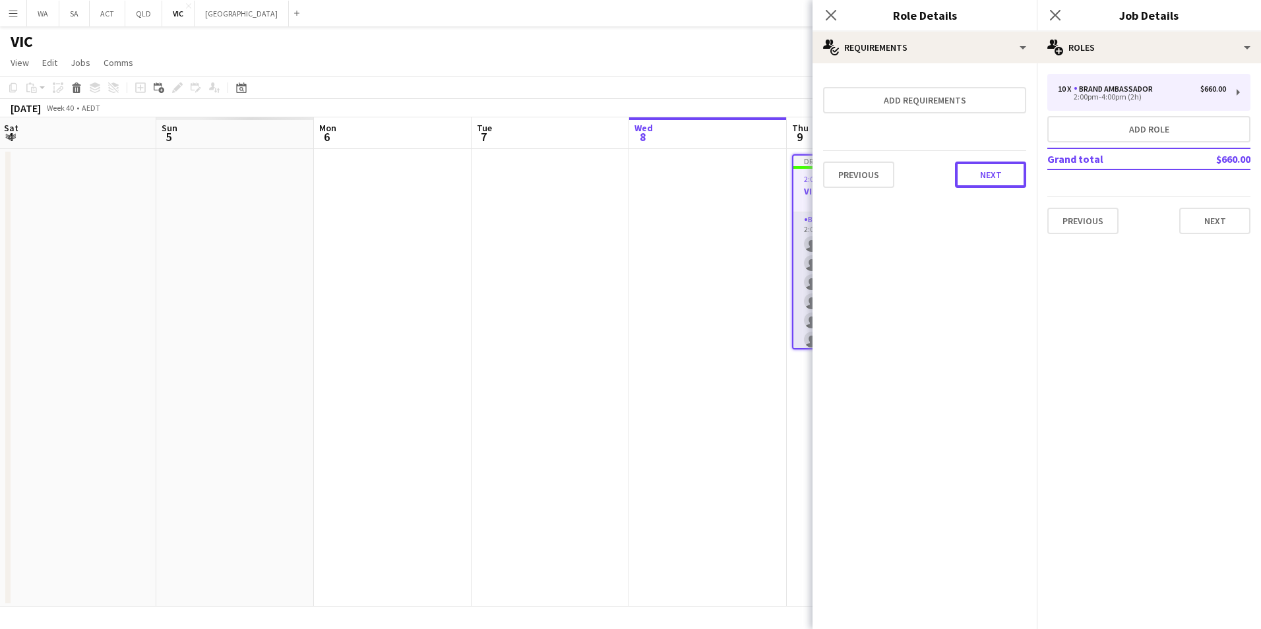
click at [996, 173] on button "Next" at bounding box center [990, 175] width 71 height 26
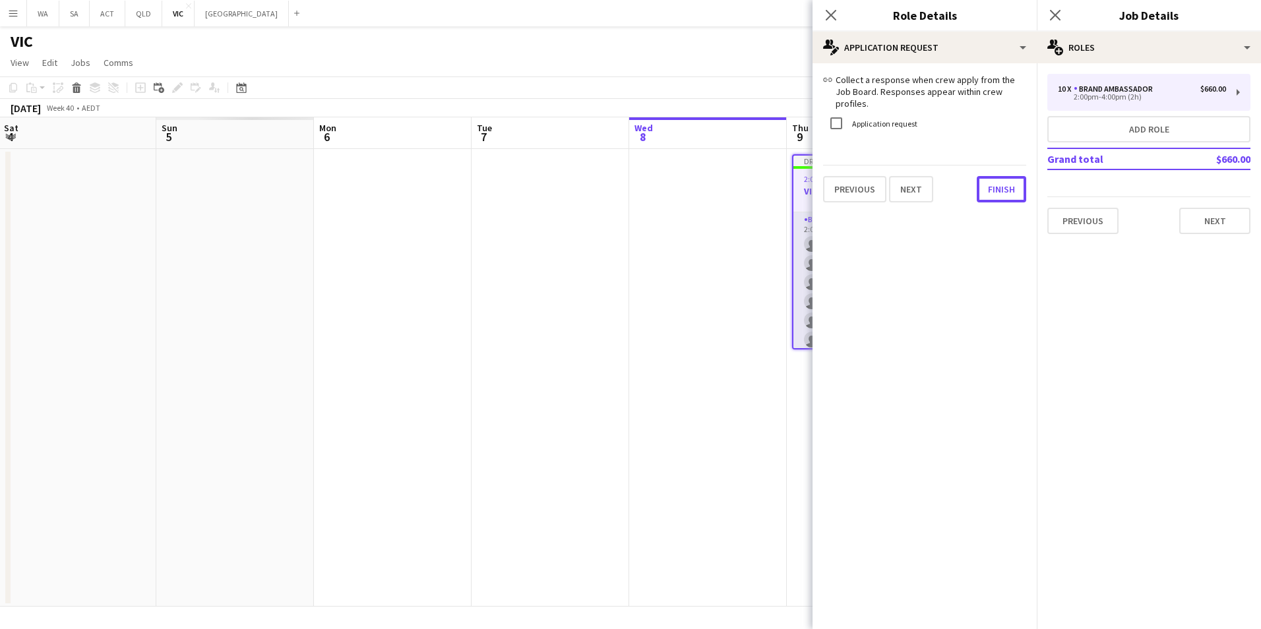
click at [987, 192] on div "link Collect a response when crew apply from the Job Board. Responses appear wi…" at bounding box center [924, 138] width 224 height 150
click at [991, 176] on button "Finish" at bounding box center [1001, 189] width 49 height 26
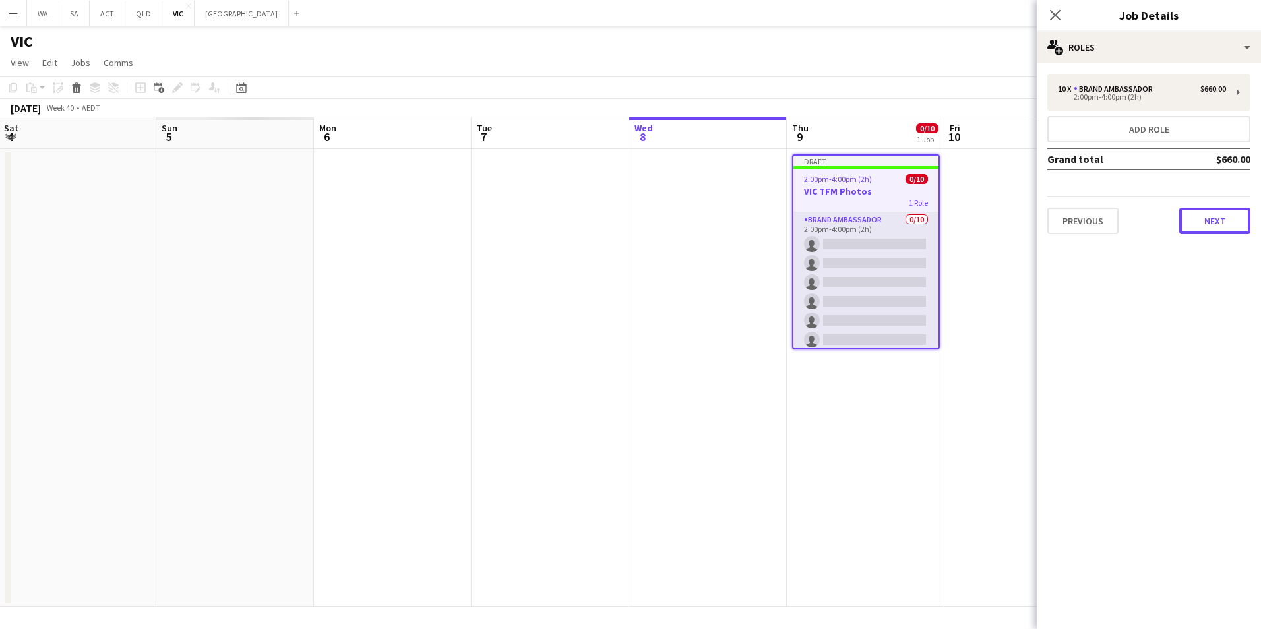
click at [1232, 222] on button "Next" at bounding box center [1214, 221] width 71 height 26
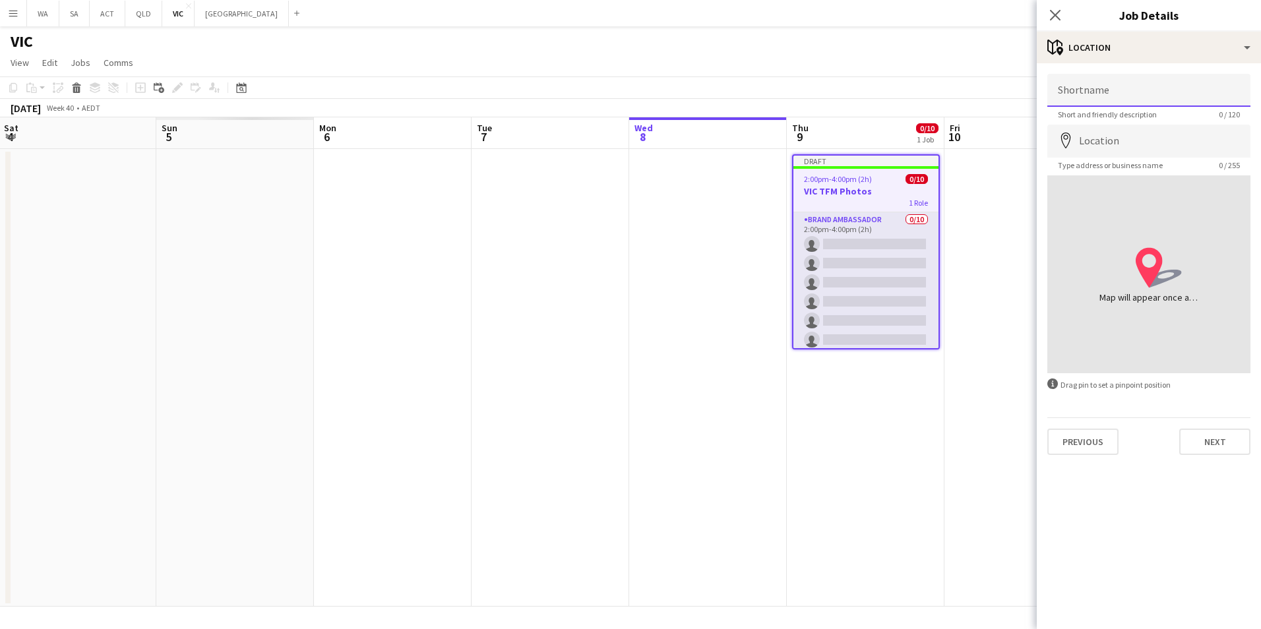
click at [1145, 92] on input "Shortname" at bounding box center [1148, 90] width 203 height 33
type input "**********"
click at [1118, 137] on input "Location" at bounding box center [1148, 141] width 203 height 33
paste input "**********"
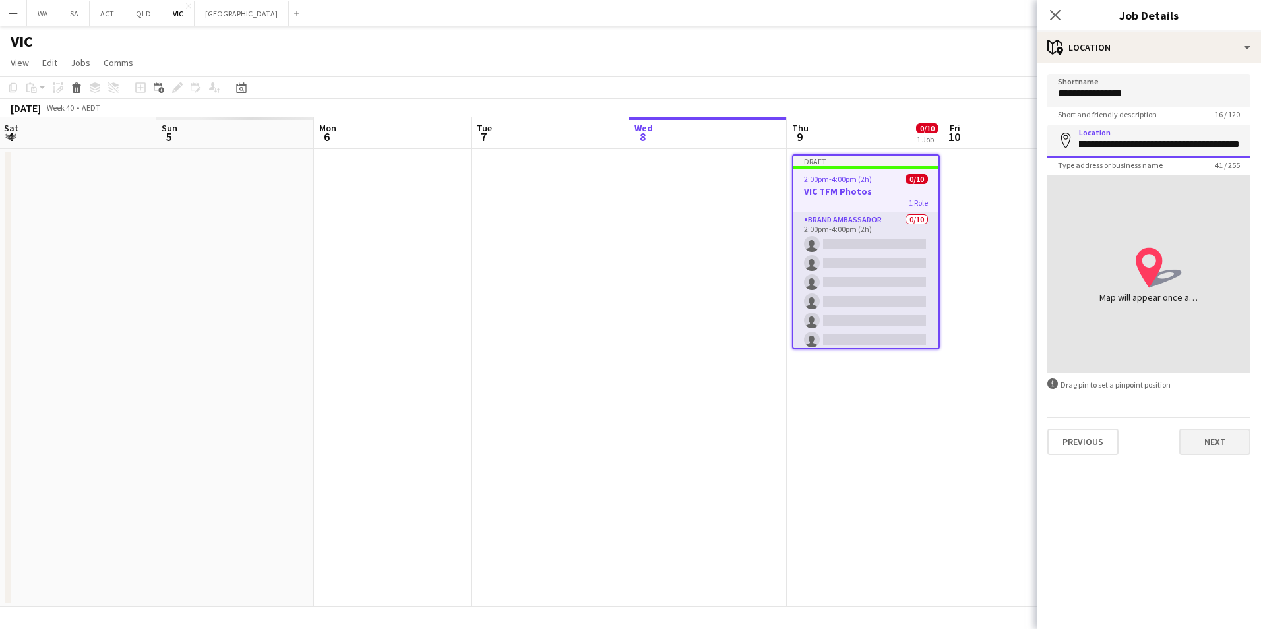
type input "**********"
click at [1250, 435] on button "Next" at bounding box center [1214, 442] width 71 height 26
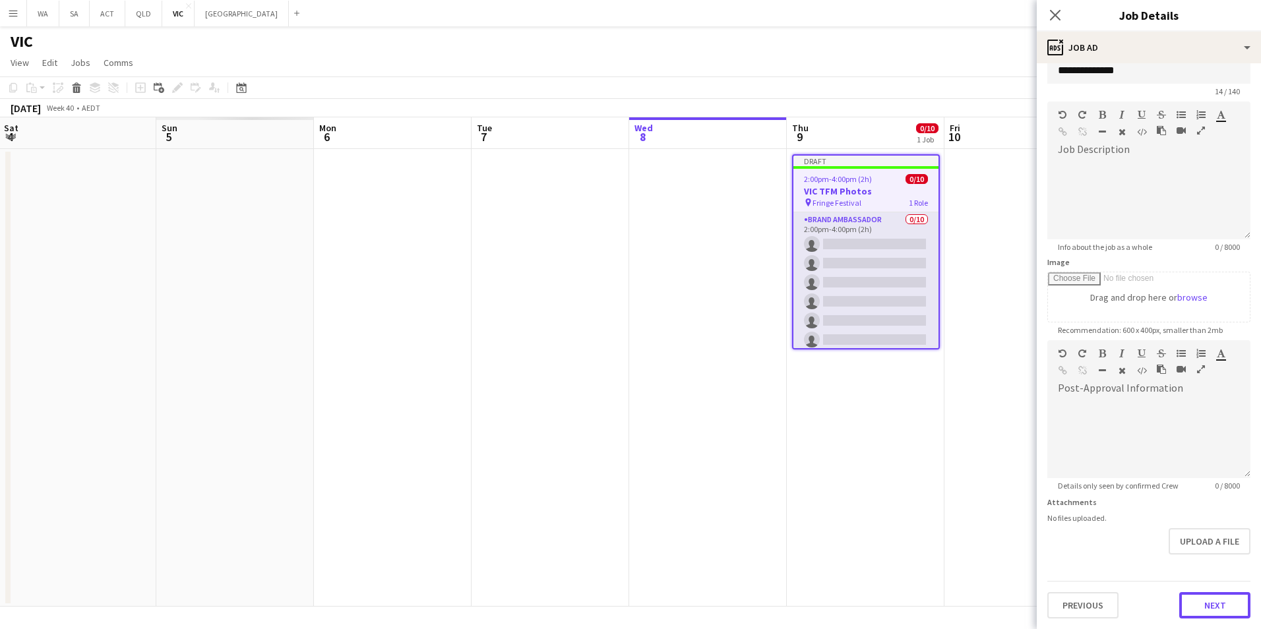
scroll to position [23, 0]
click at [1191, 561] on form "**********" at bounding box center [1149, 335] width 224 height 568
click at [1206, 603] on button "Next" at bounding box center [1214, 605] width 71 height 26
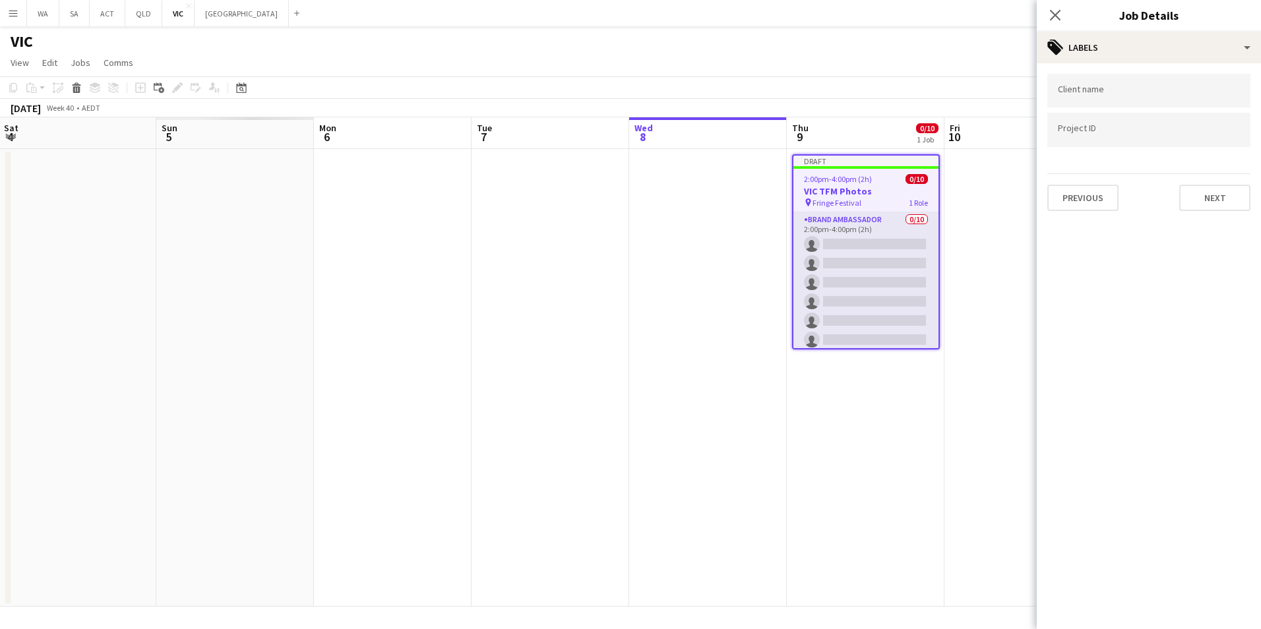
scroll to position [0, 0]
click at [1175, 99] on div at bounding box center [1148, 91] width 203 height 34
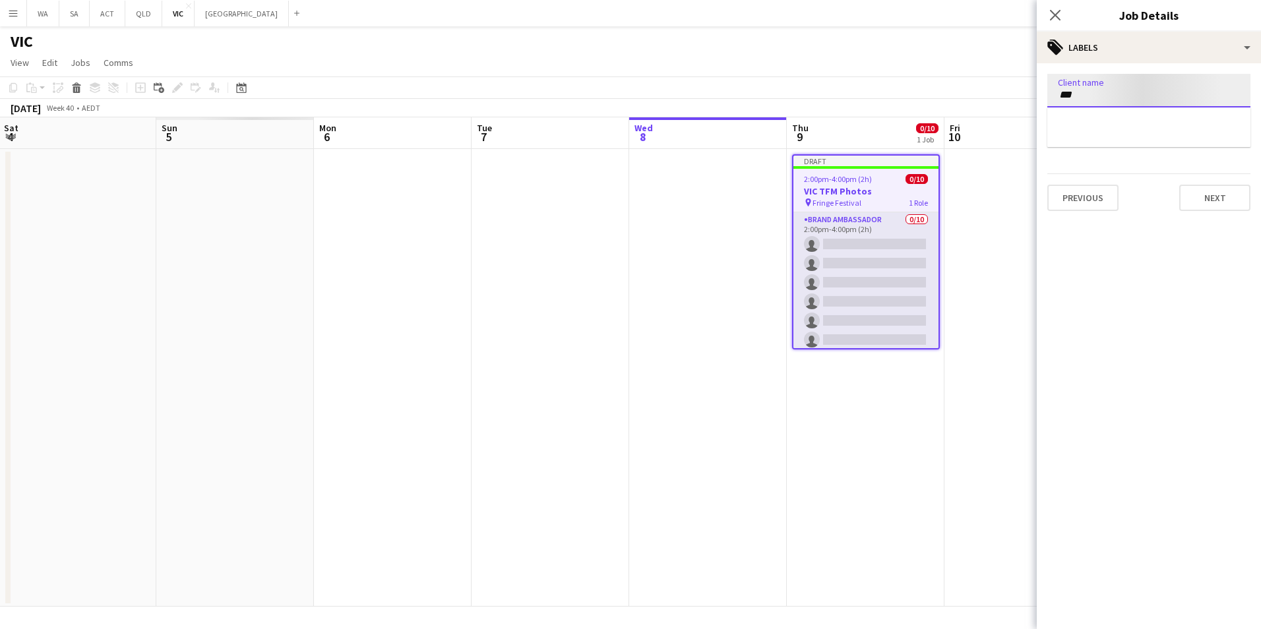
type input "***"
click at [1134, 125] on div "TFM" at bounding box center [1148, 131] width 203 height 32
click at [1136, 133] on input "Type to search project ID labels..." at bounding box center [1149, 131] width 182 height 12
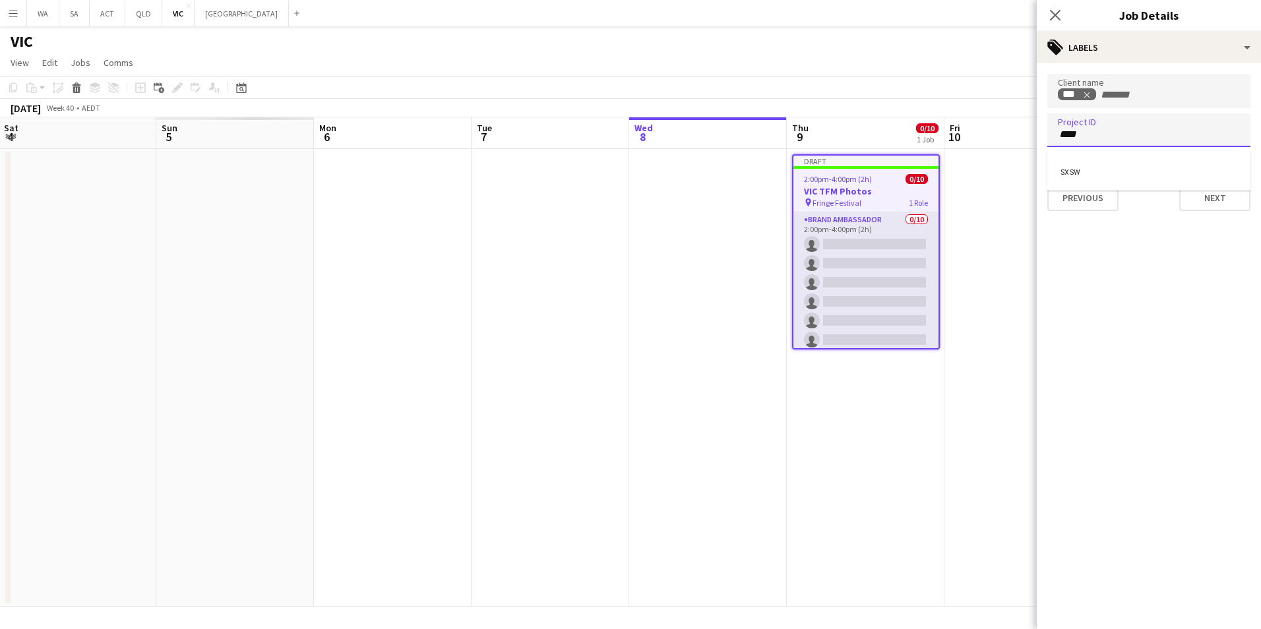
type input "****"
click at [1161, 162] on div "SXSW" at bounding box center [1148, 171] width 203 height 32
click at [1208, 187] on button "Next" at bounding box center [1214, 198] width 71 height 26
type input "*******"
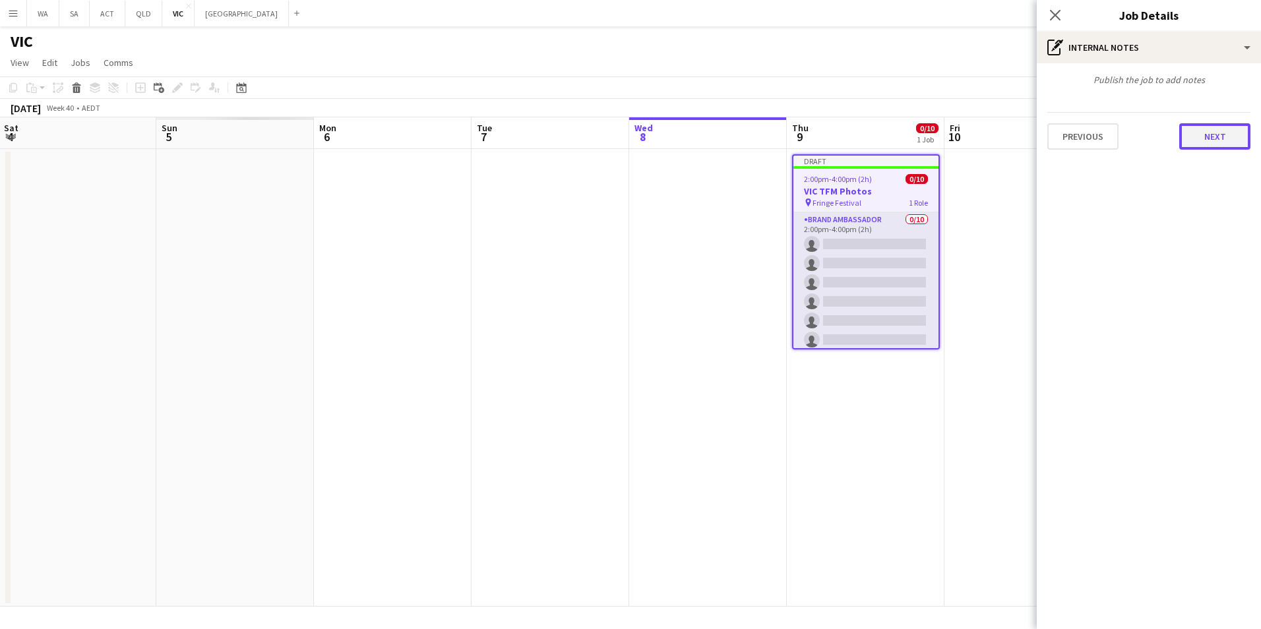
click at [1198, 131] on button "Next" at bounding box center [1214, 136] width 71 height 26
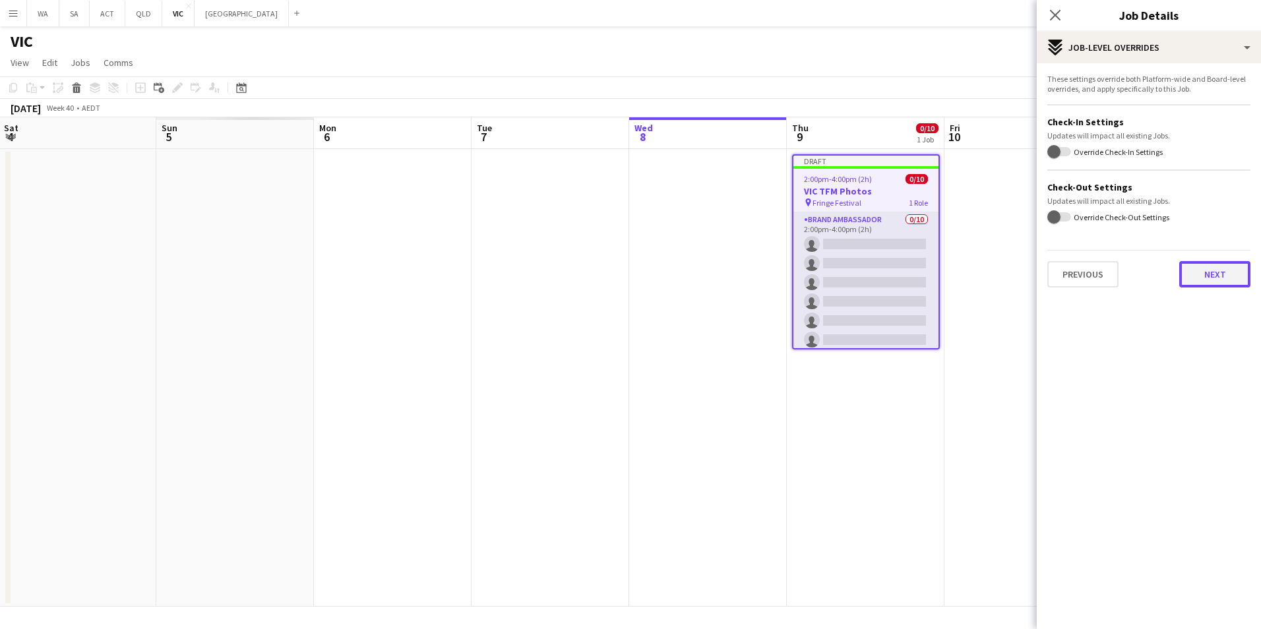
click at [1194, 281] on button "Next" at bounding box center [1214, 274] width 71 height 26
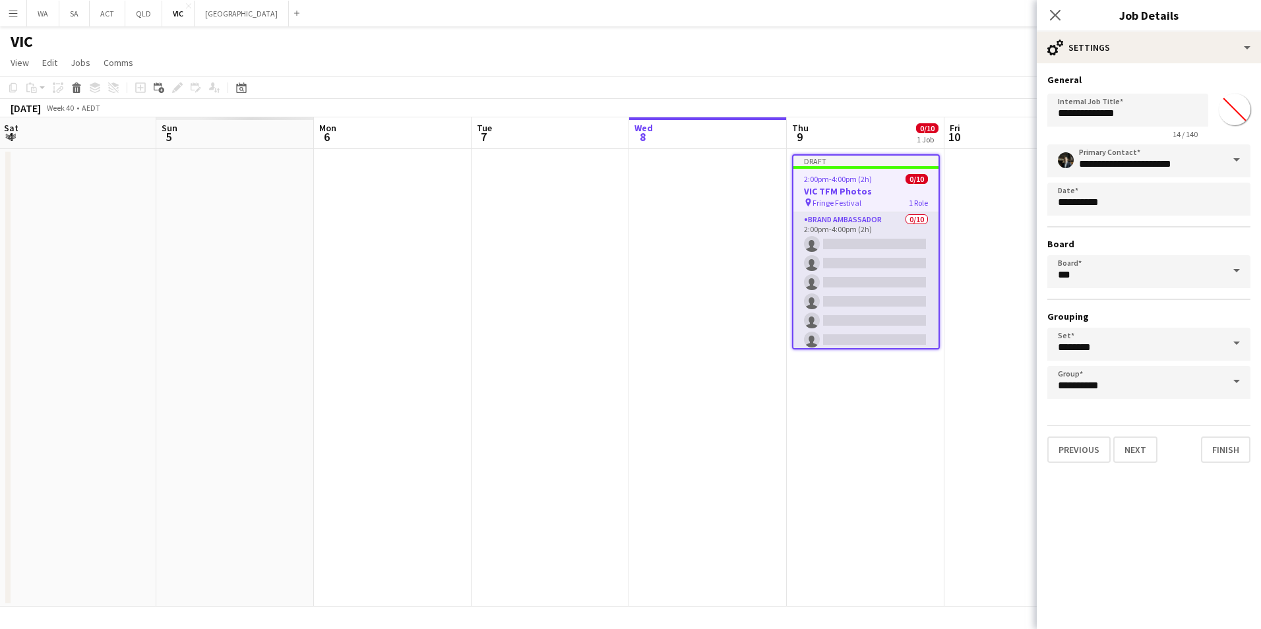
click at [1207, 436] on div "Previous Next Finish" at bounding box center [1148, 444] width 203 height 38
click at [1215, 440] on button "Finish" at bounding box center [1225, 450] width 49 height 26
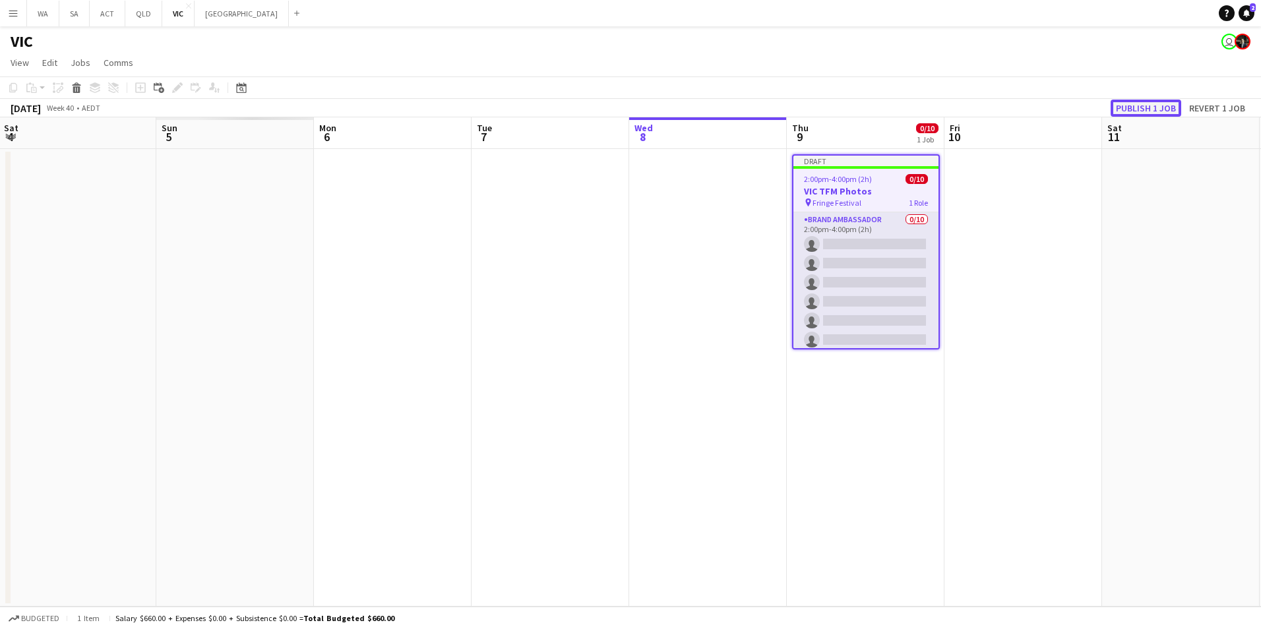
click at [1151, 102] on button "Publish 1 job" at bounding box center [1146, 108] width 71 height 17
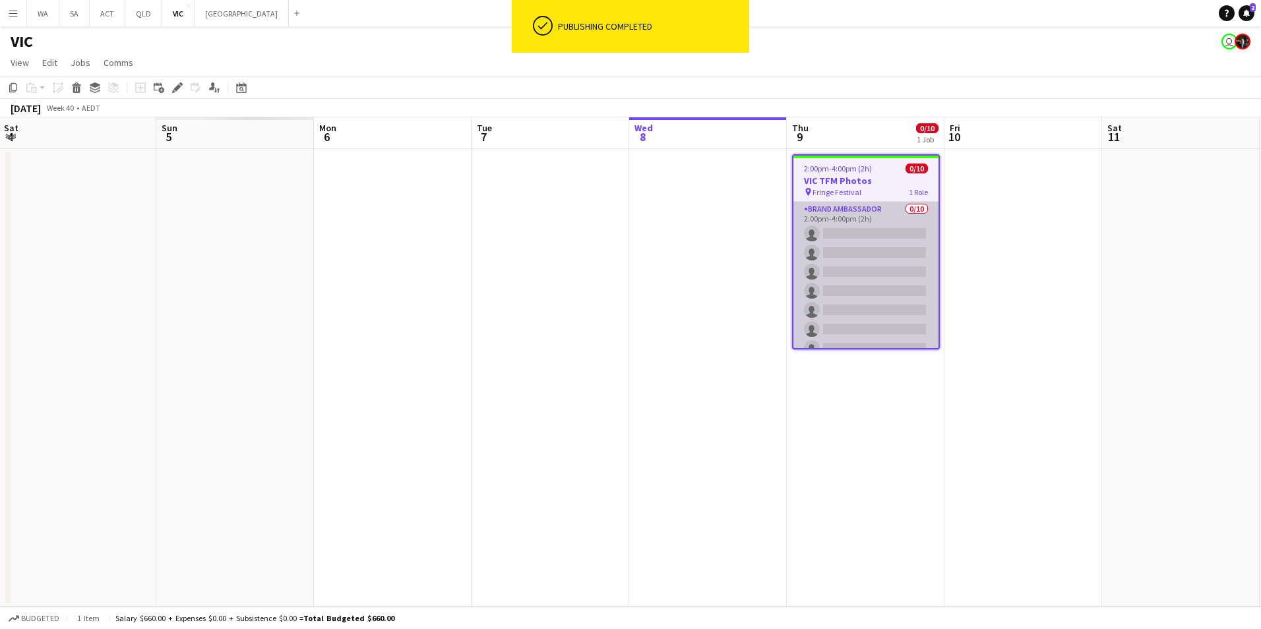
click at [868, 216] on app-card-role "Brand Ambassador 0/10 2:00pm-4:00pm (2h) single-neutral-actions single-neutral-…" at bounding box center [865, 310] width 145 height 217
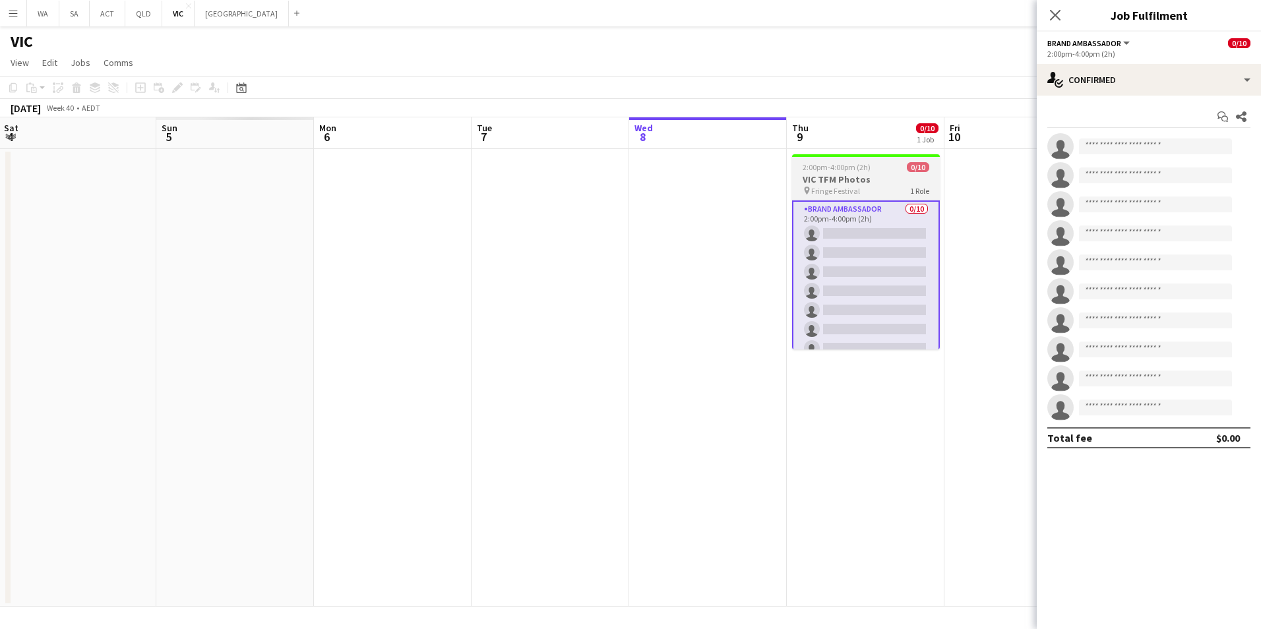
click at [872, 185] on h3 "VIC TFM Photos" at bounding box center [866, 179] width 148 height 12
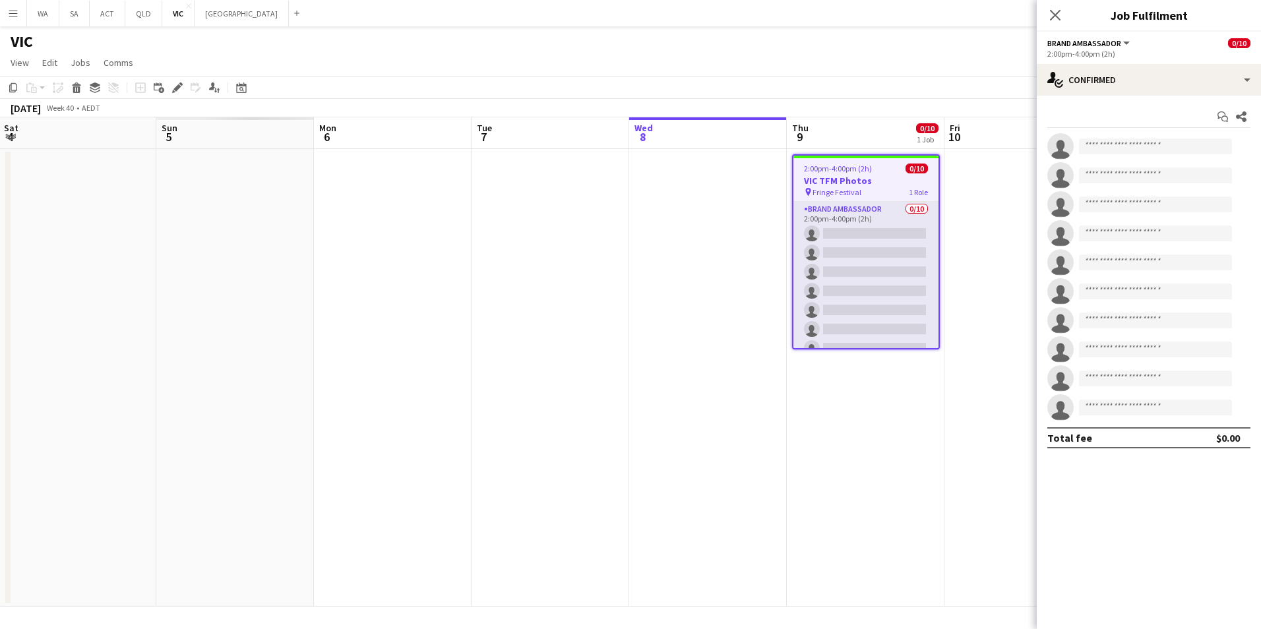
click at [1050, 13] on icon "Close pop-in" at bounding box center [1055, 15] width 11 height 11
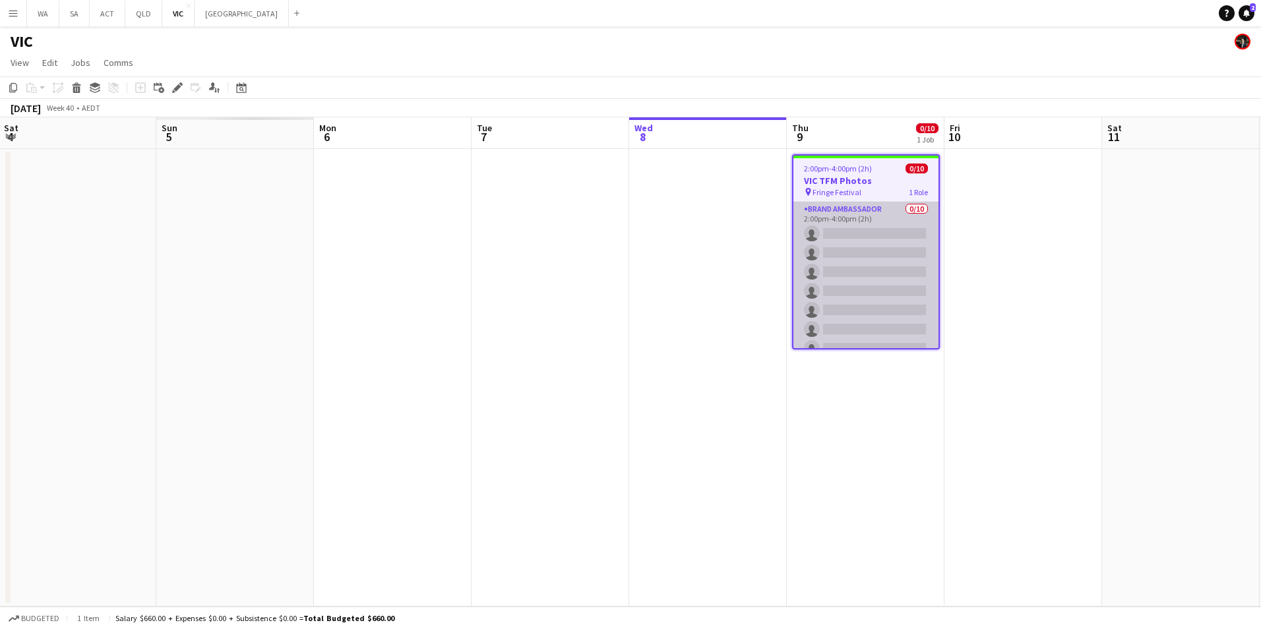
click at [886, 218] on app-card-role "Brand Ambassador 0/10 2:00pm-4:00pm (2h) single-neutral-actions single-neutral-…" at bounding box center [865, 310] width 145 height 217
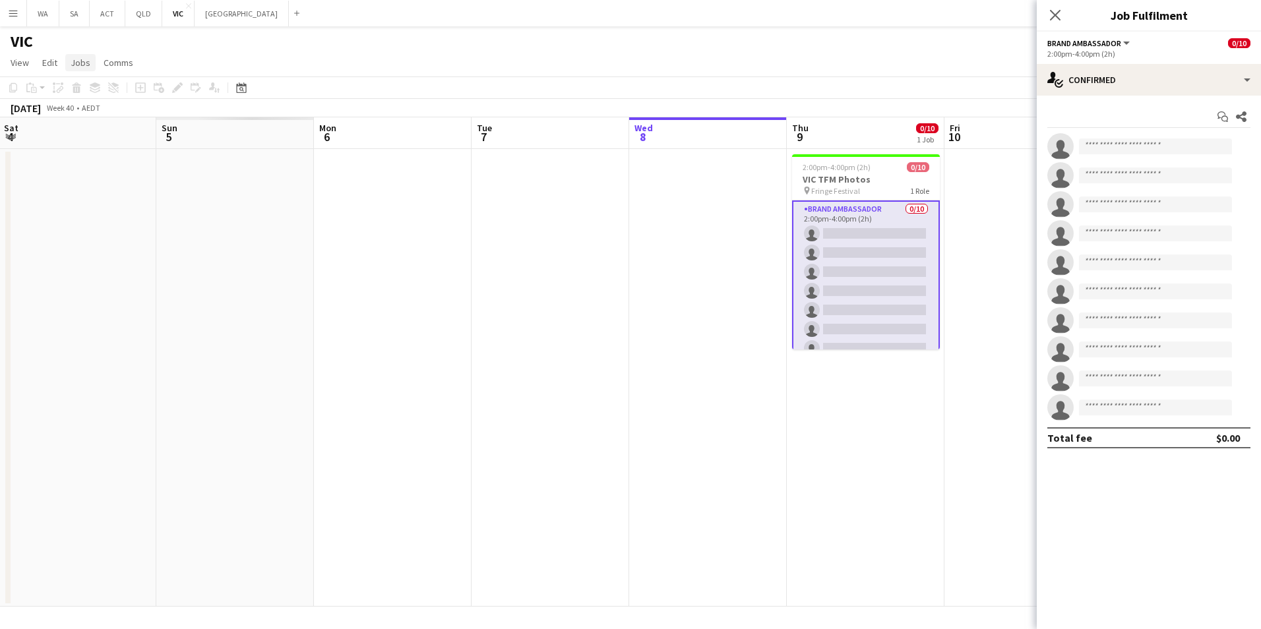
click at [84, 62] on span "Jobs" at bounding box center [81, 63] width 20 height 12
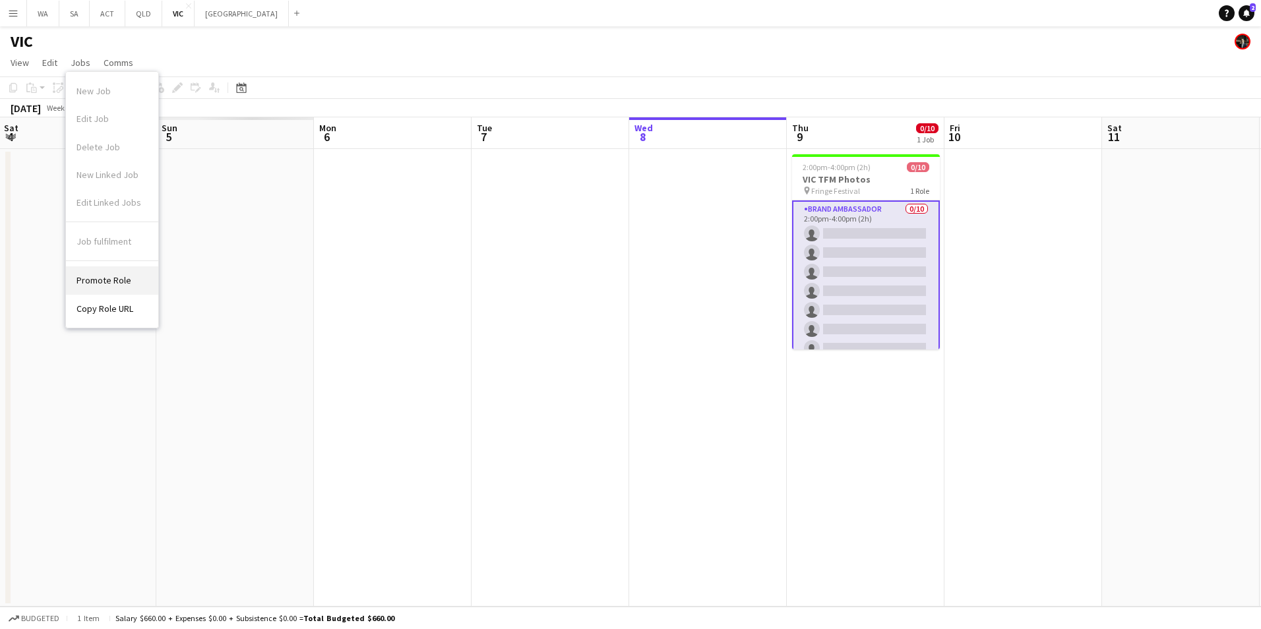
click at [128, 285] on span "Promote Role" at bounding box center [103, 280] width 55 height 12
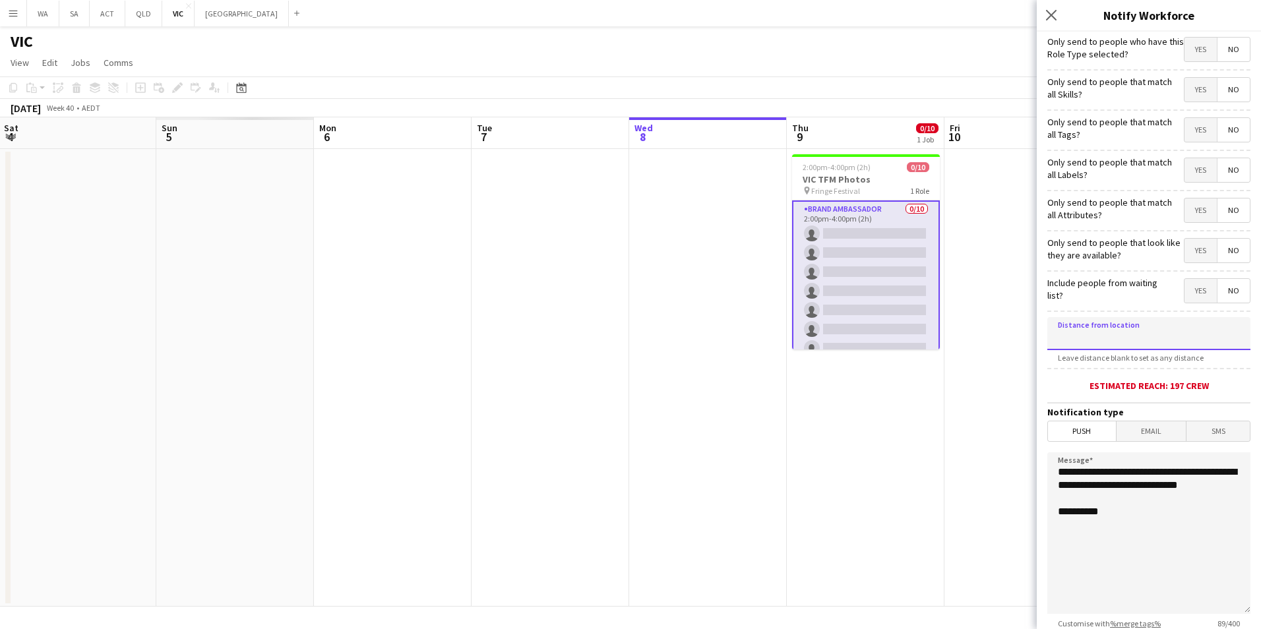
drag, startPoint x: 1144, startPoint y: 342, endPoint x: 1027, endPoint y: 321, distance: 118.6
click at [1027, 321] on body "Menu Boards Boards Boards All jobs Status Workforce Workforce My Workforce Recr…" at bounding box center [630, 314] width 1261 height 629
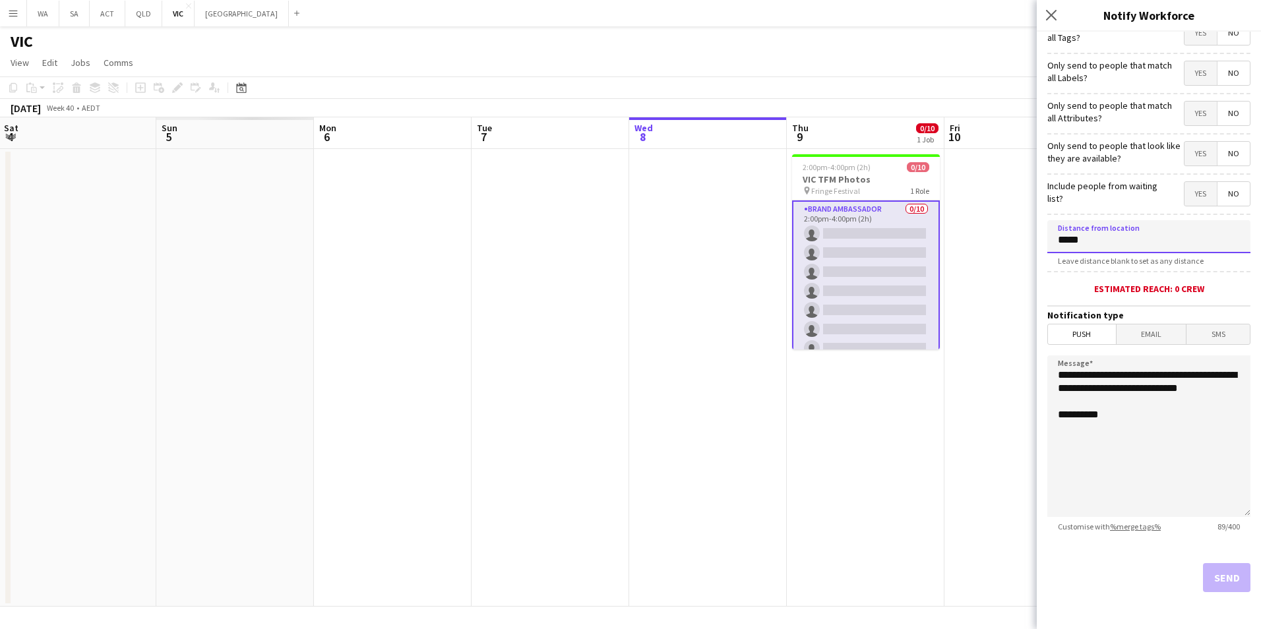
type input "*****"
click at [1146, 341] on span "Email" at bounding box center [1151, 334] width 70 height 20
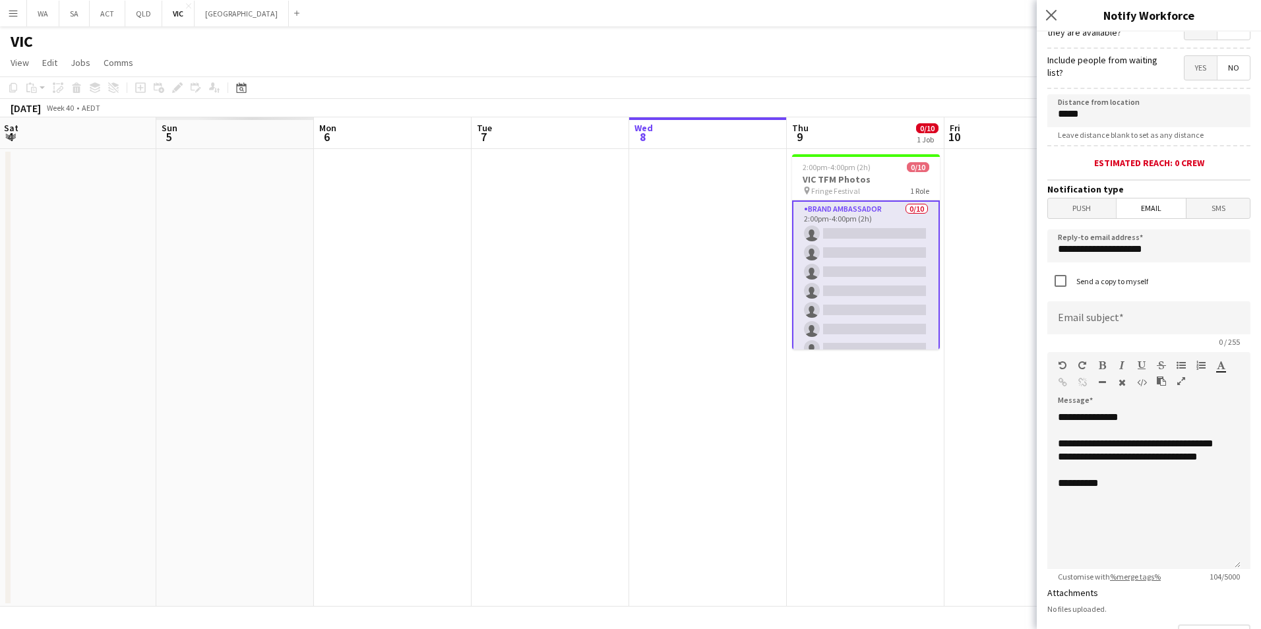
scroll to position [427, 0]
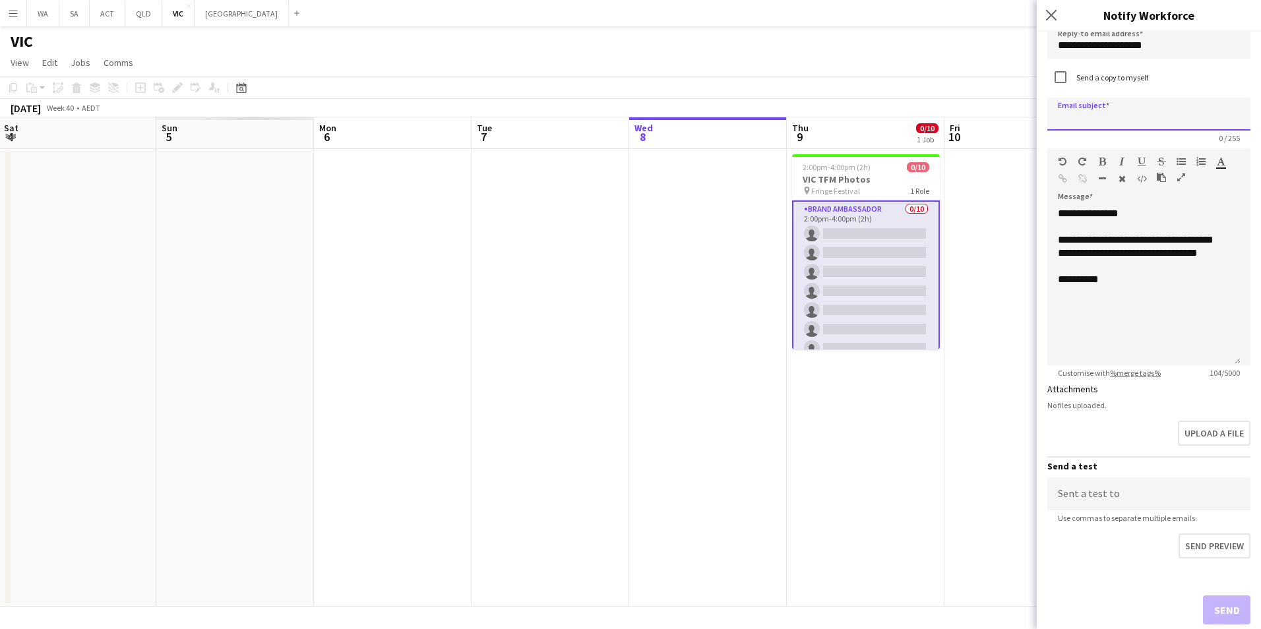
click at [1106, 113] on input at bounding box center [1148, 114] width 203 height 33
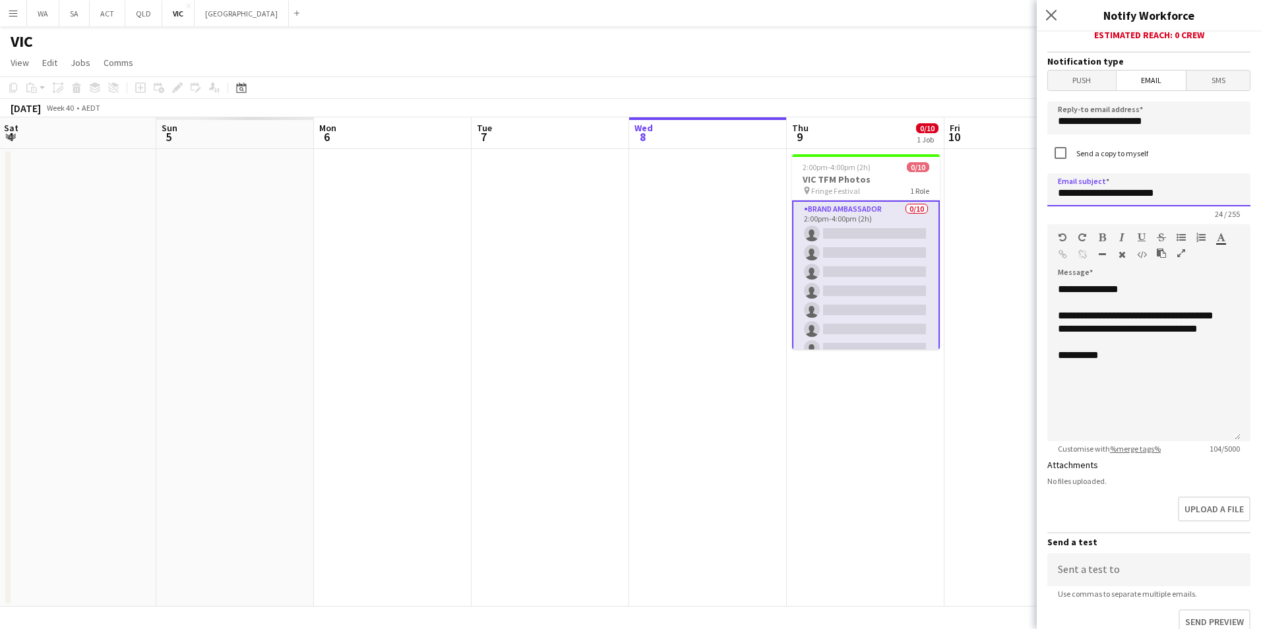
scroll to position [459, 0]
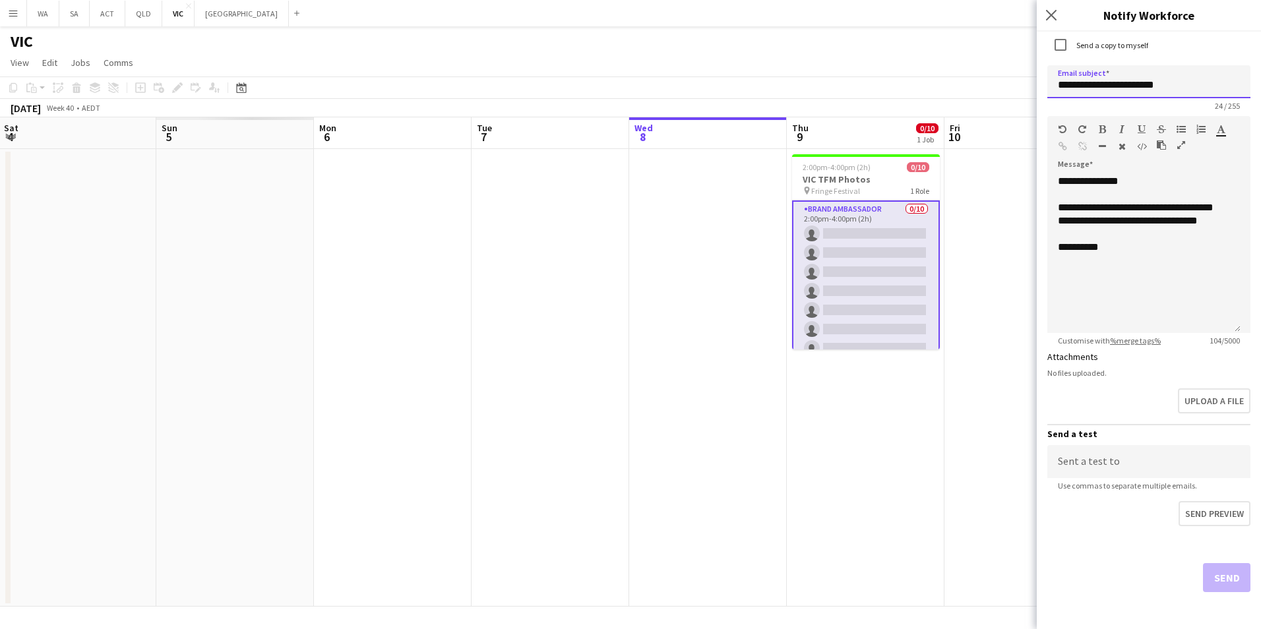
type input "**********"
click at [1223, 572] on div "Send" at bounding box center [1148, 583] width 203 height 92
click at [1162, 280] on div "**********" at bounding box center [1143, 254] width 193 height 158
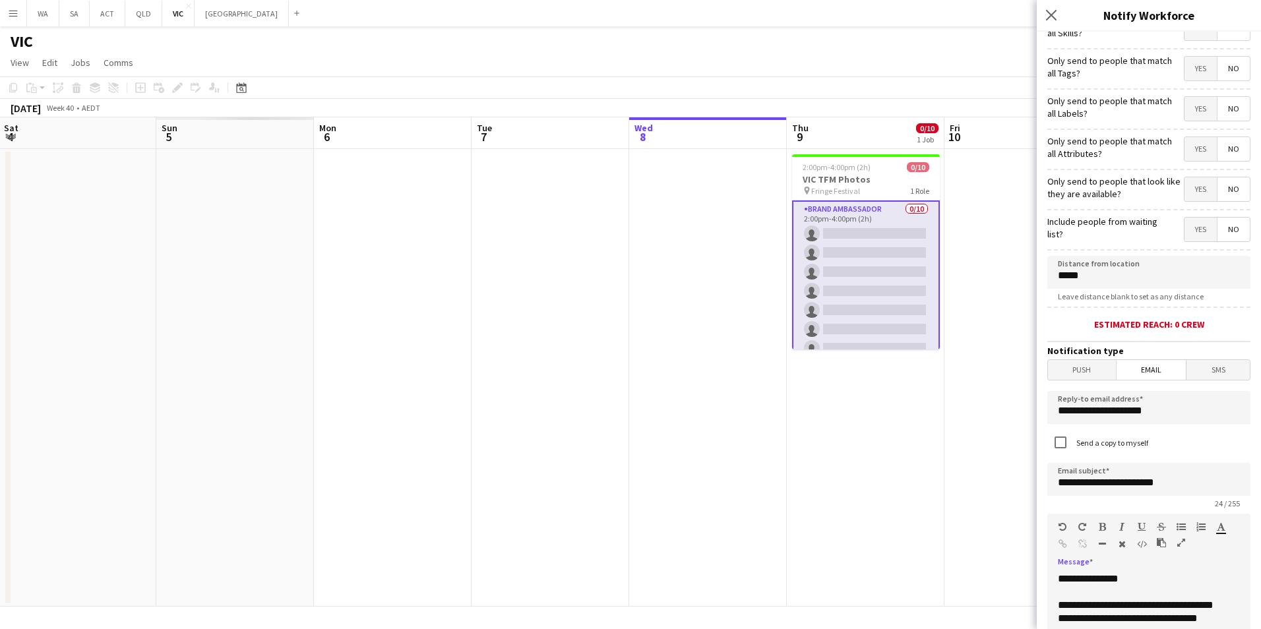
scroll to position [0, 0]
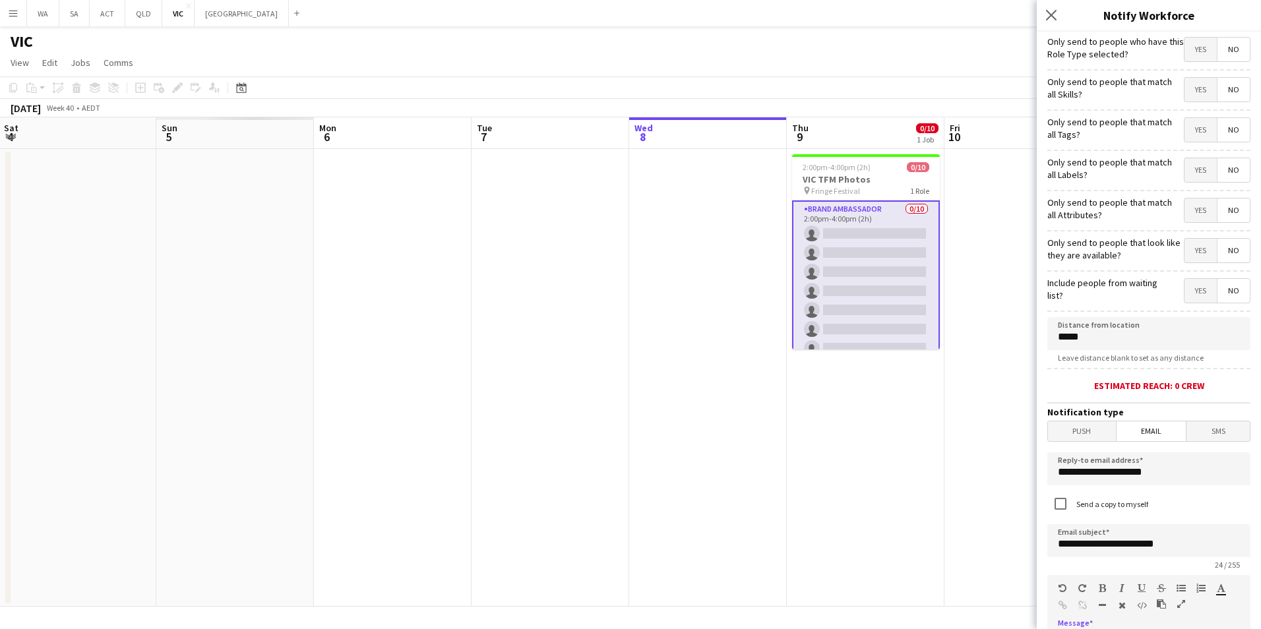
click at [1135, 352] on app-form-group "Distance from location ***** Leave distance blank to set as any distance" at bounding box center [1148, 340] width 203 height 46
click at [1142, 342] on input "*****" at bounding box center [1148, 333] width 203 height 33
drag, startPoint x: 1124, startPoint y: 338, endPoint x: 1037, endPoint y: 316, distance: 89.7
click at [1037, 316] on form "**********" at bounding box center [1149, 560] width 224 height 1056
type input "*****"
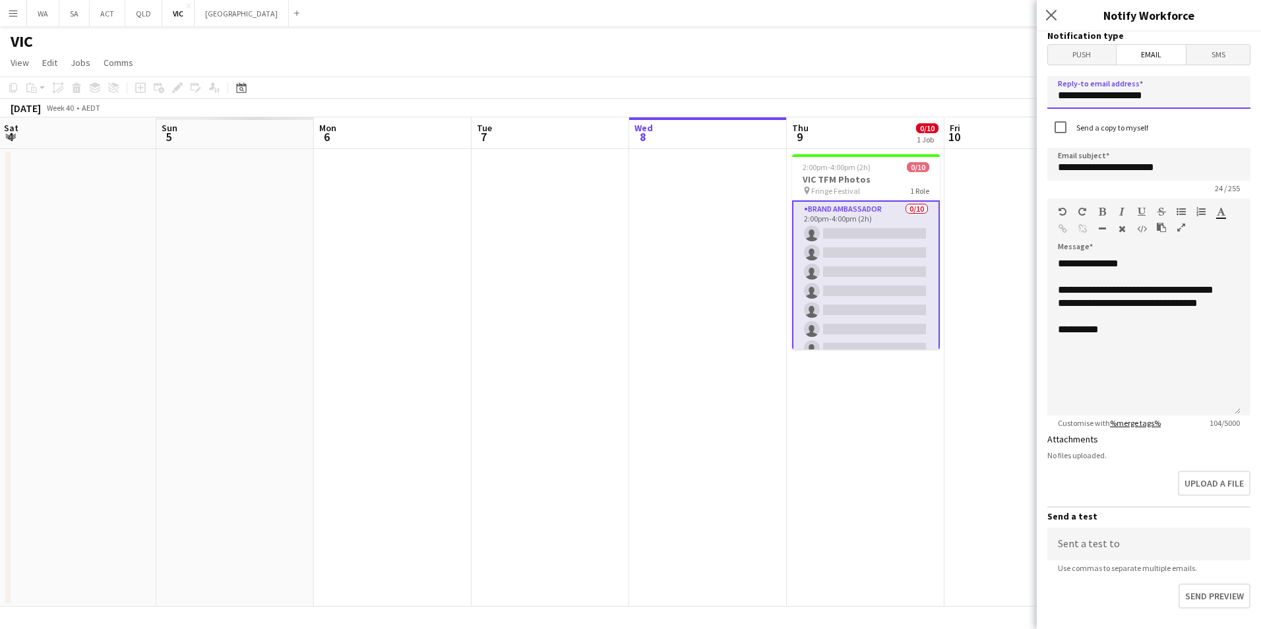
scroll to position [459, 0]
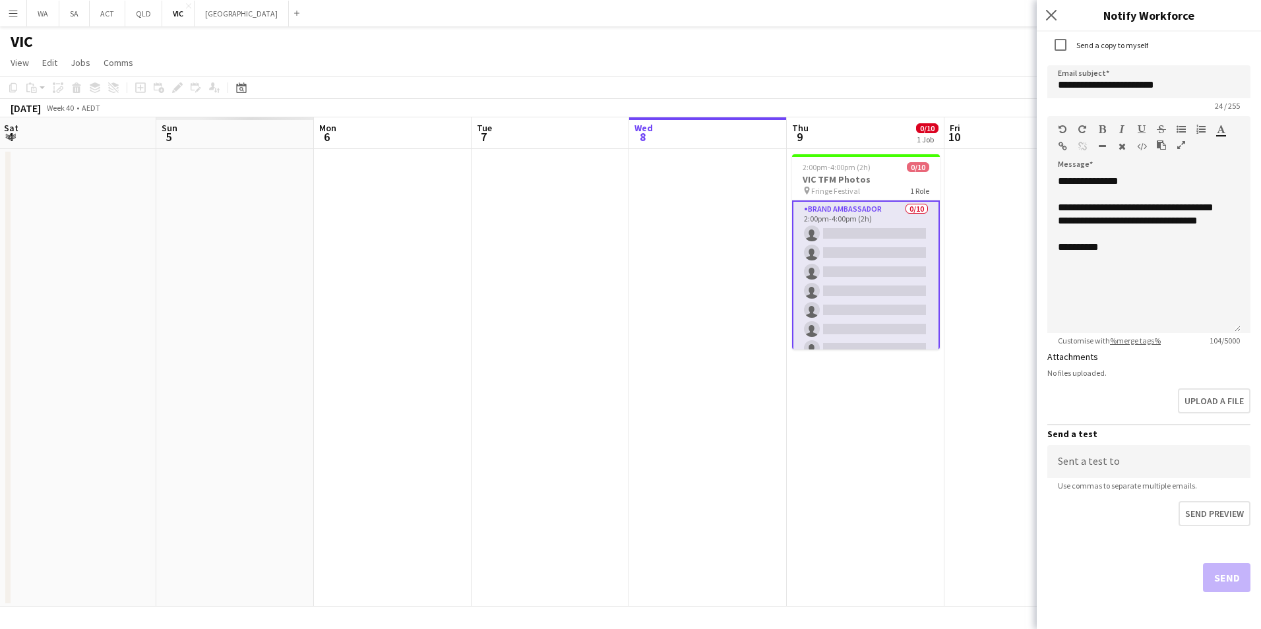
click at [1212, 572] on div "Send" at bounding box center [1148, 583] width 203 height 92
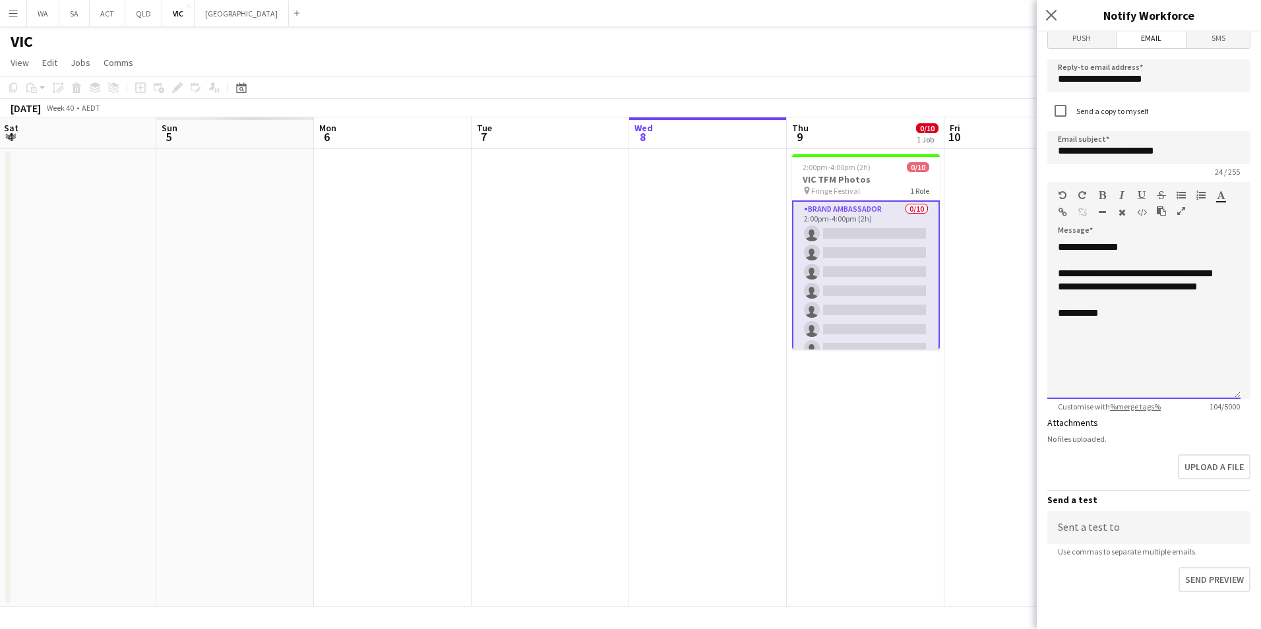
click at [1151, 338] on div "**********" at bounding box center [1143, 320] width 193 height 158
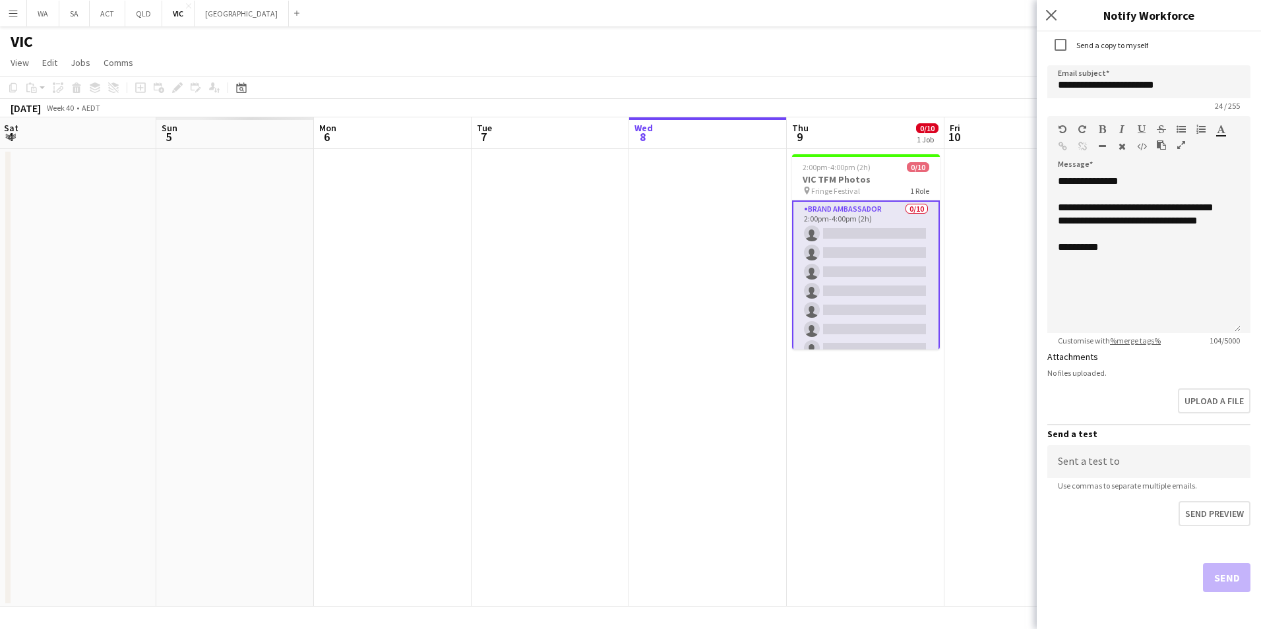
click at [1195, 589] on div "Send" at bounding box center [1148, 583] width 203 height 92
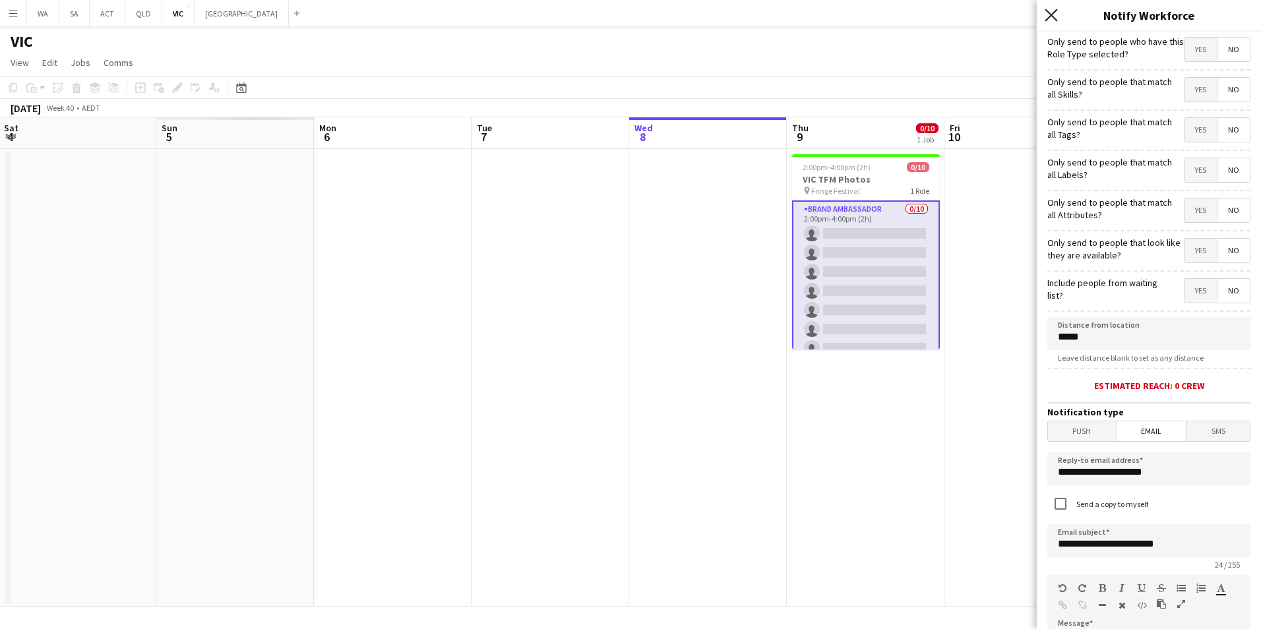
click at [1052, 14] on icon at bounding box center [1051, 15] width 13 height 13
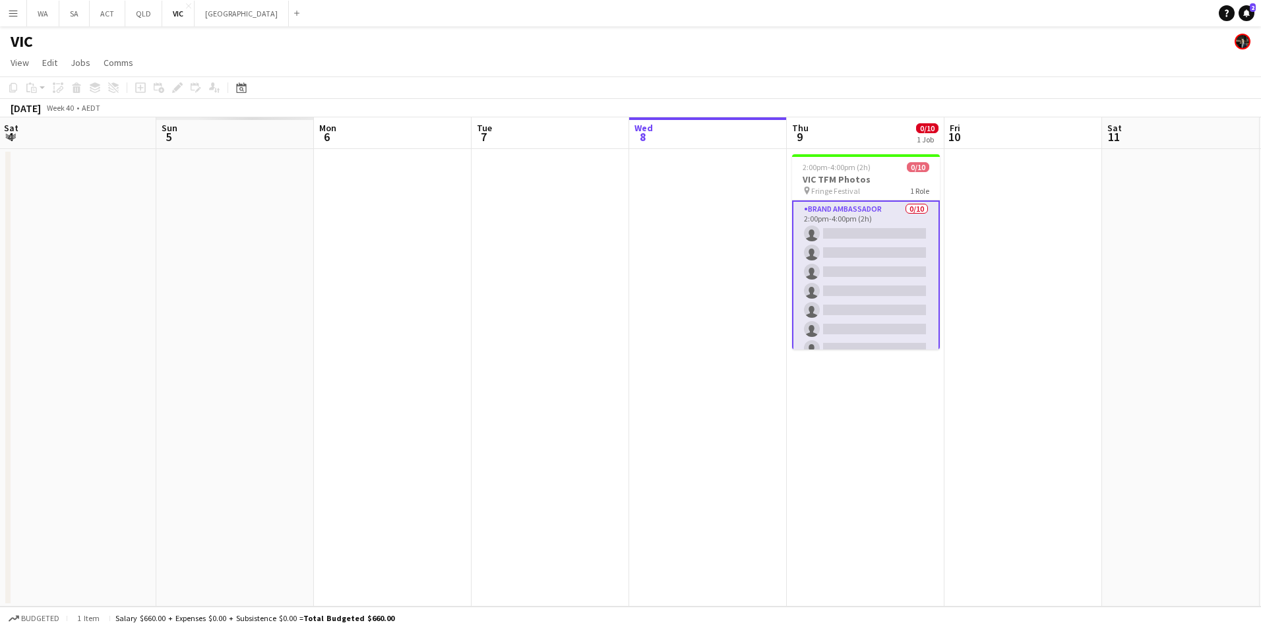
click at [873, 213] on app-card-role "Brand Ambassador 0/10 2:00pm-4:00pm (2h) single-neutral-actions single-neutral-…" at bounding box center [866, 310] width 148 height 220
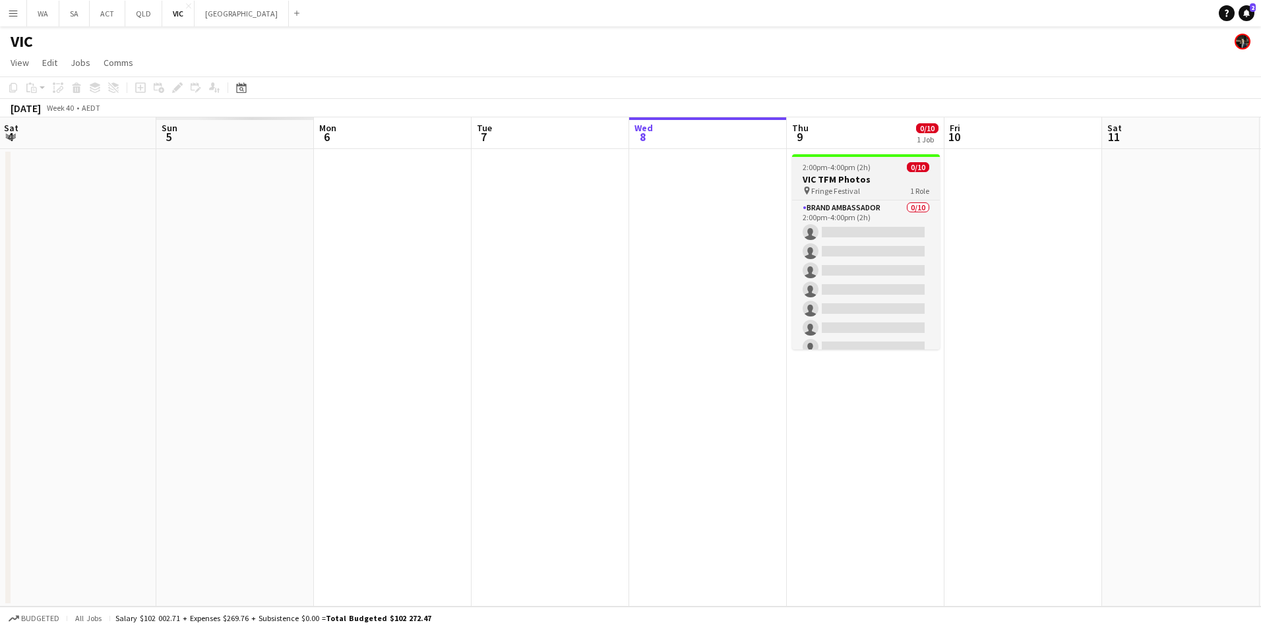
click at [861, 181] on h3 "VIC TFM Photos" at bounding box center [866, 179] width 148 height 12
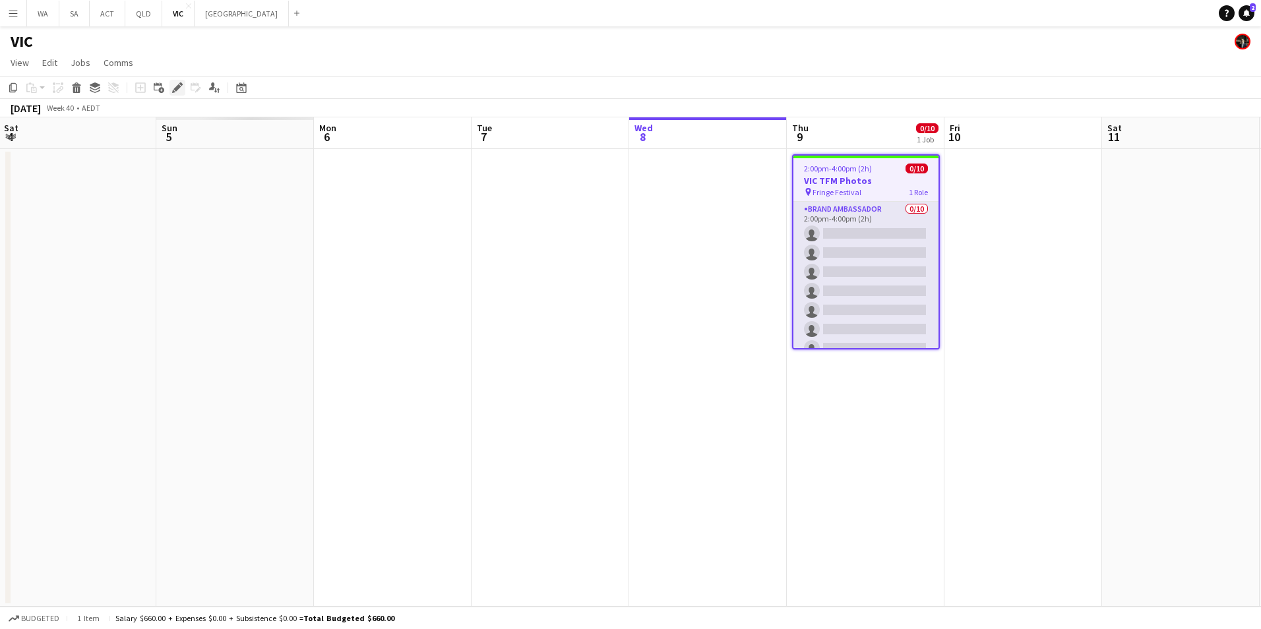
click at [177, 87] on icon at bounding box center [176, 87] width 7 height 7
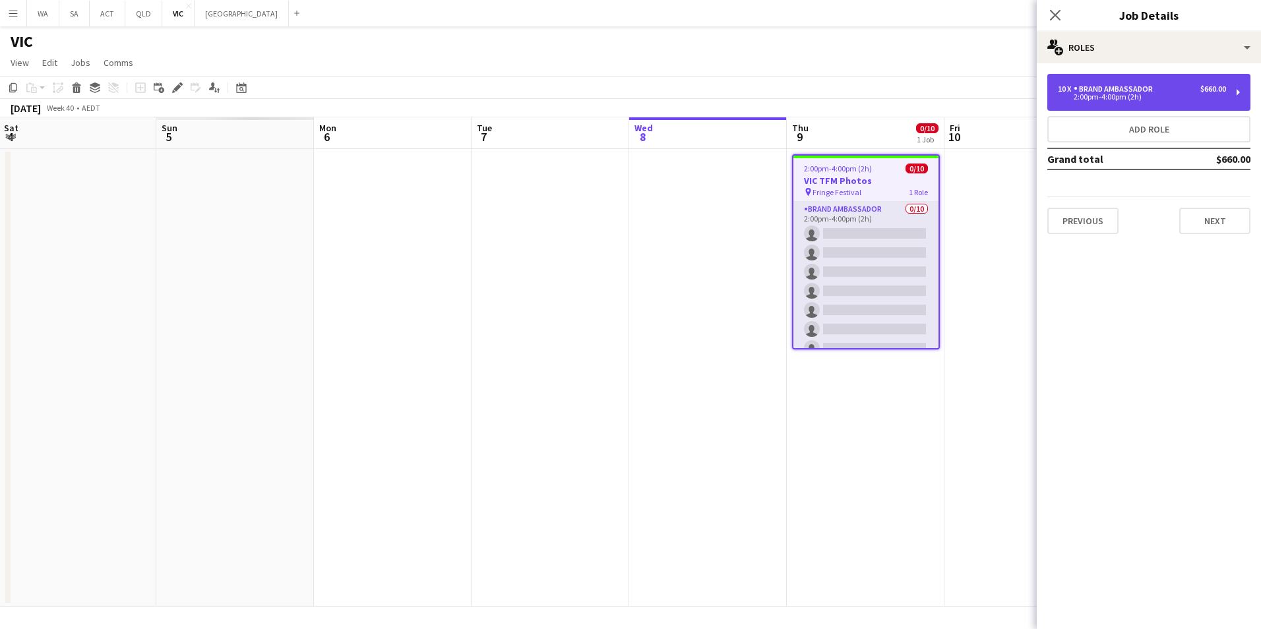
click at [1148, 84] on div "Brand Ambassador" at bounding box center [1116, 88] width 84 height 9
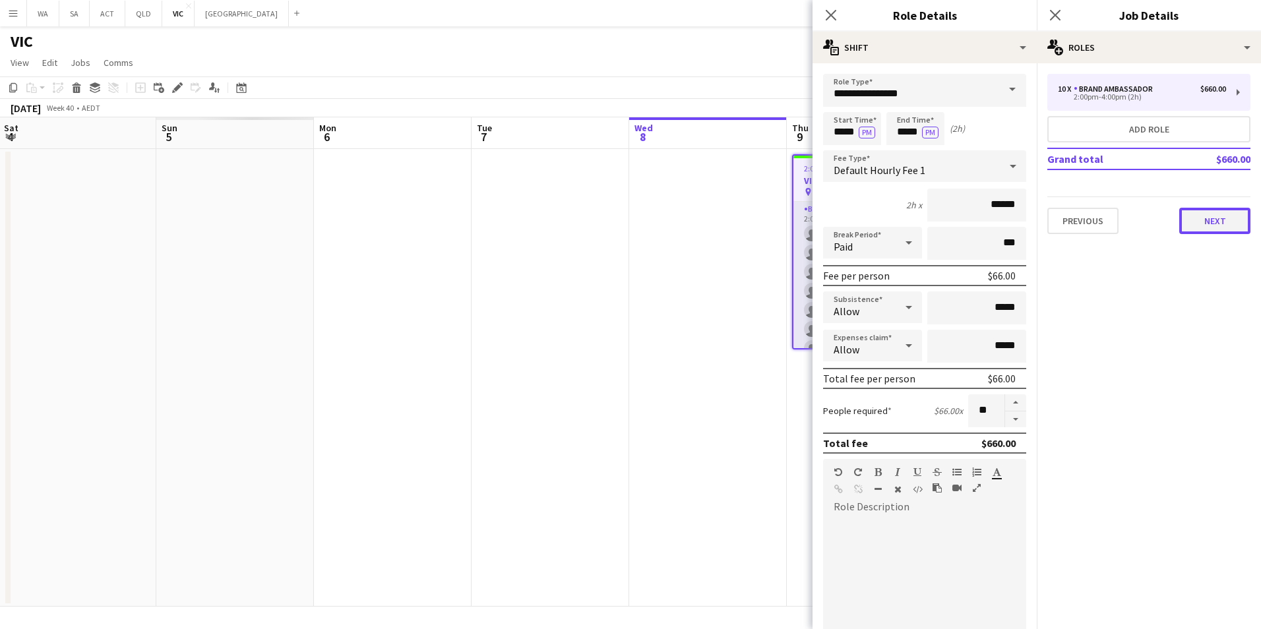
click at [1213, 225] on button "Next" at bounding box center [1214, 221] width 71 height 26
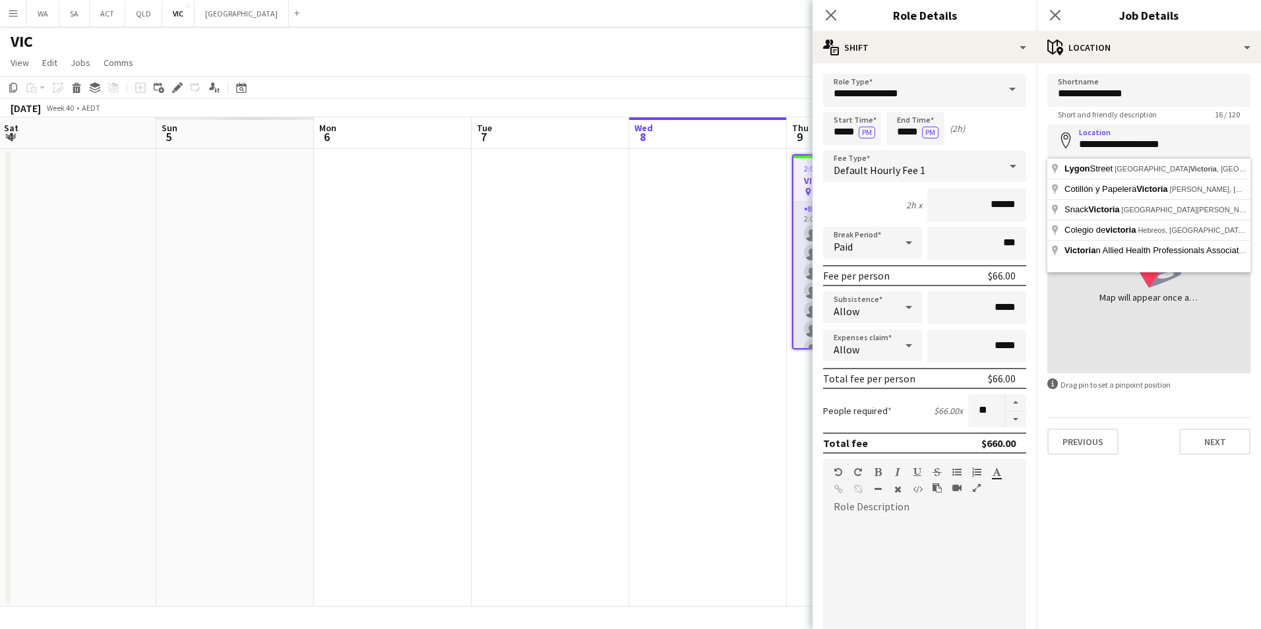
click at [559, 0] on html "Menu Boards Boards Boards All jobs Status Workforce Workforce My Workforce Recr…" at bounding box center [630, 314] width 1261 height 629
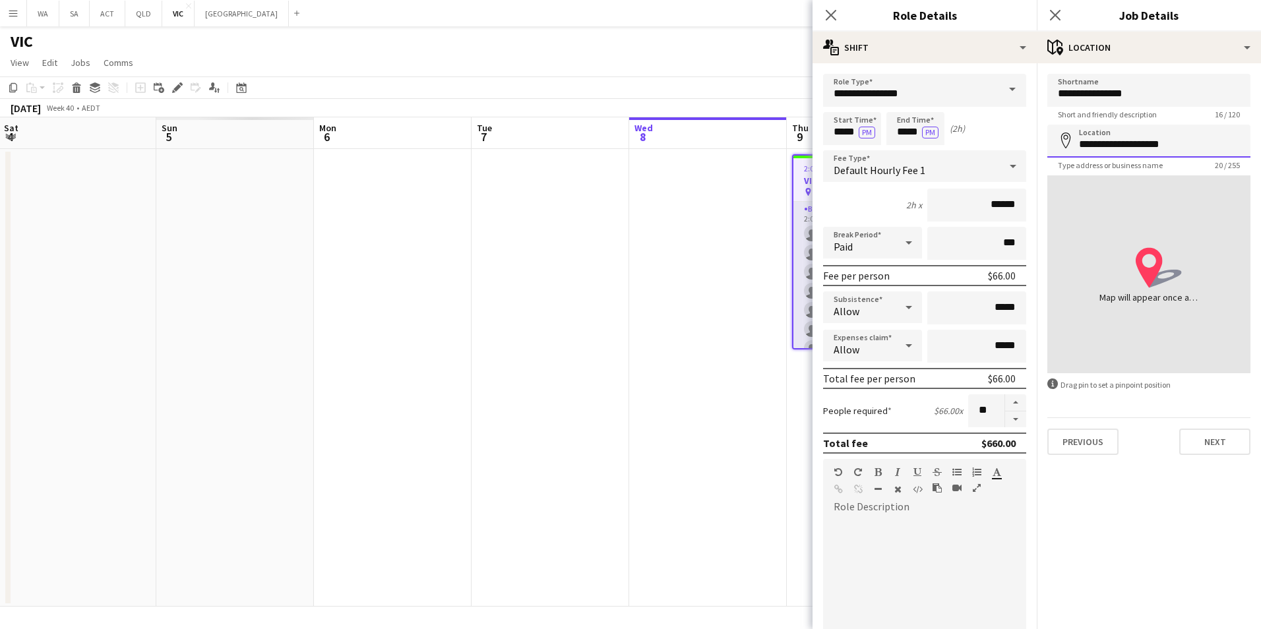
click at [1154, 156] on input "**********" at bounding box center [1148, 141] width 203 height 33
click at [1163, 138] on input "**********" at bounding box center [1148, 141] width 203 height 33
paste input "**********"
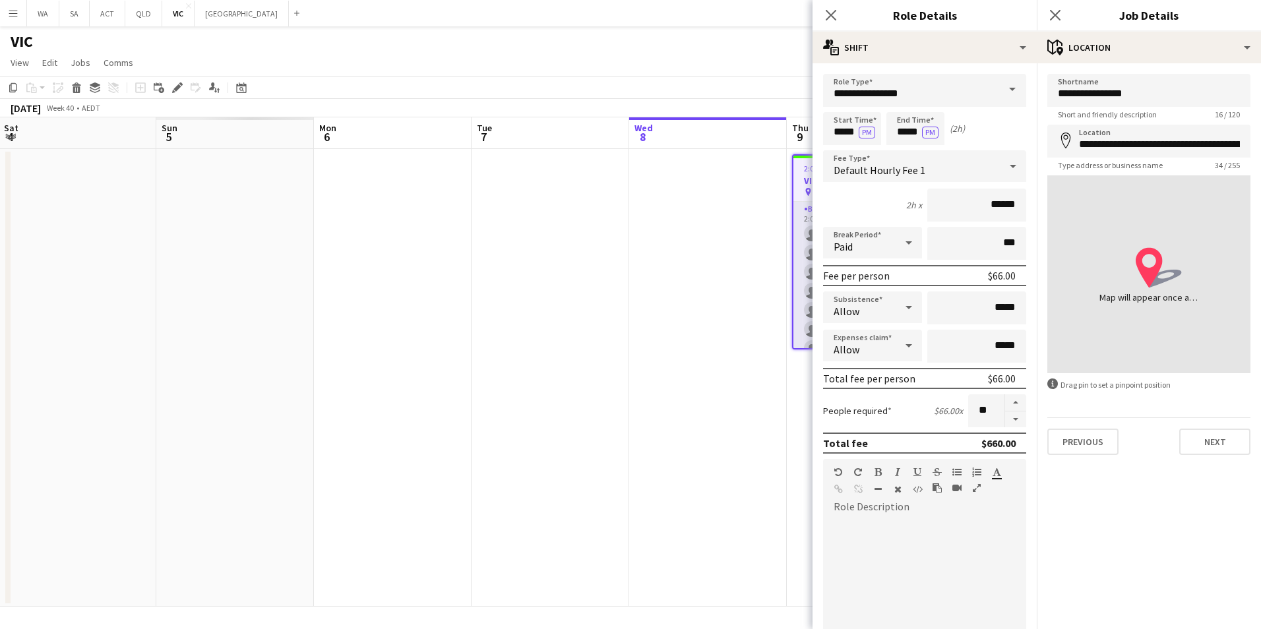
type input "**********"
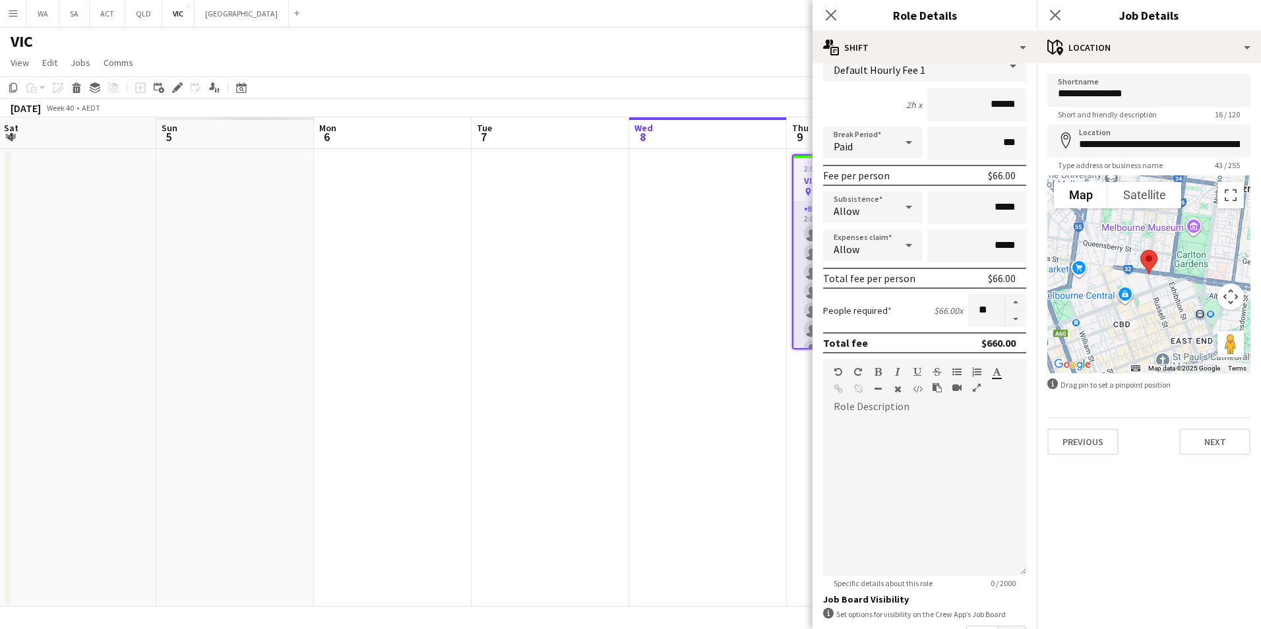
scroll to position [264, 0]
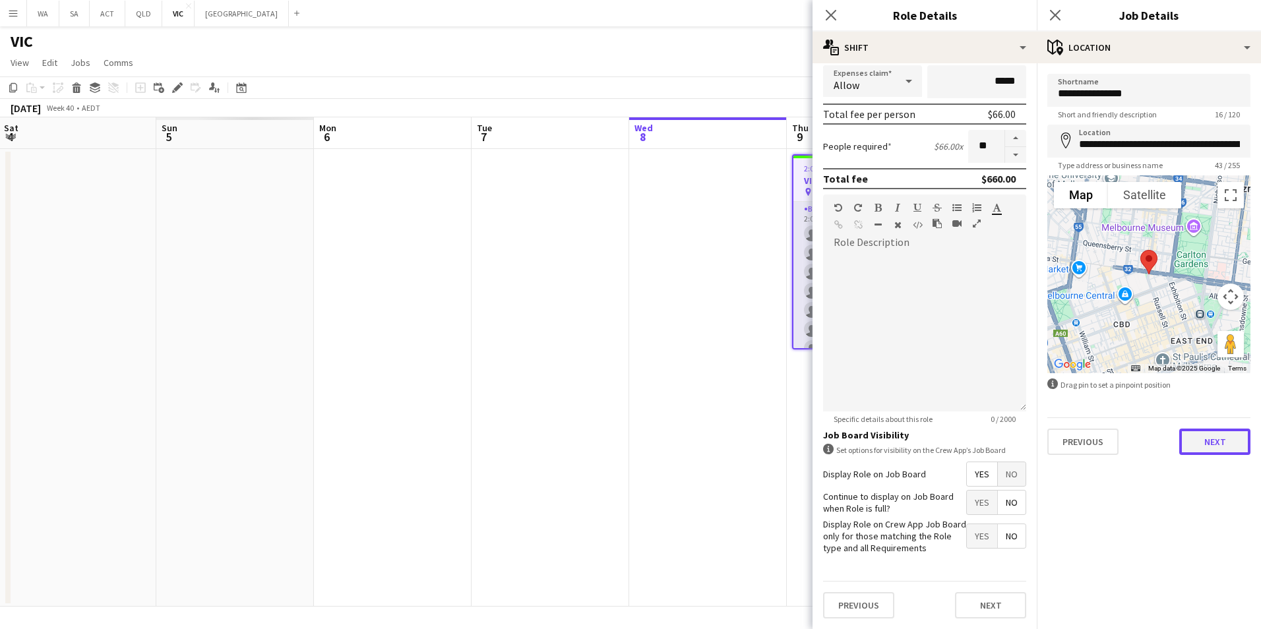
click at [1203, 446] on button "Next" at bounding box center [1214, 442] width 71 height 26
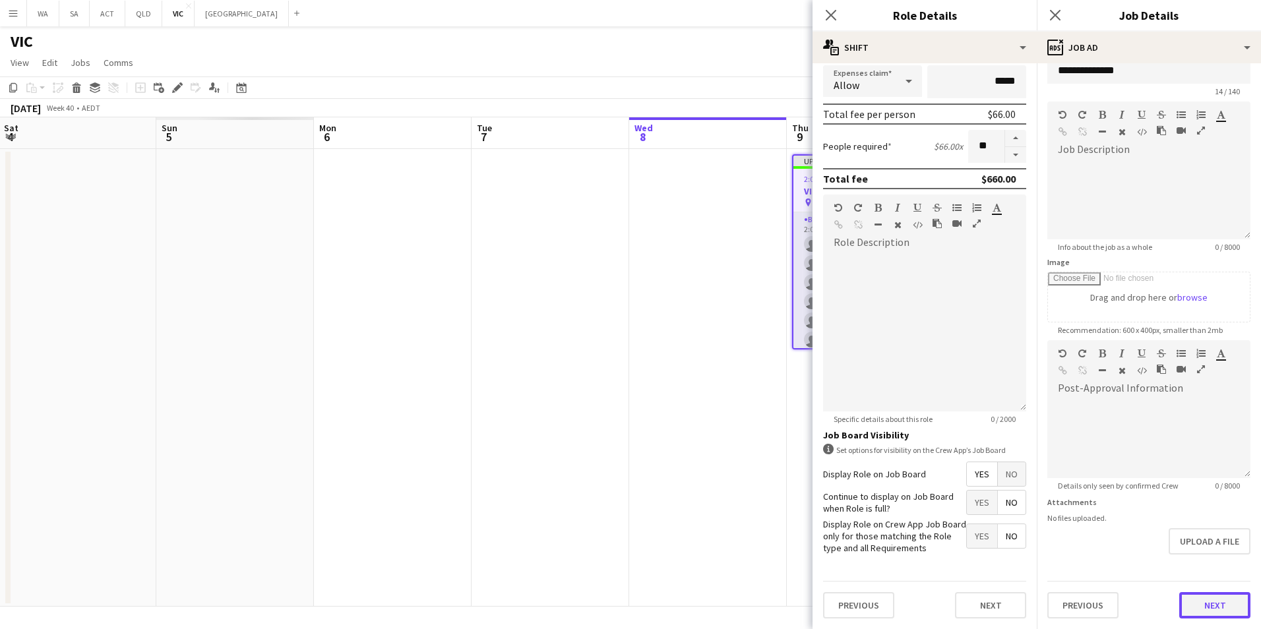
click at [1218, 551] on form "**********" at bounding box center [1149, 335] width 224 height 568
click at [1196, 607] on button "Next" at bounding box center [1214, 605] width 71 height 26
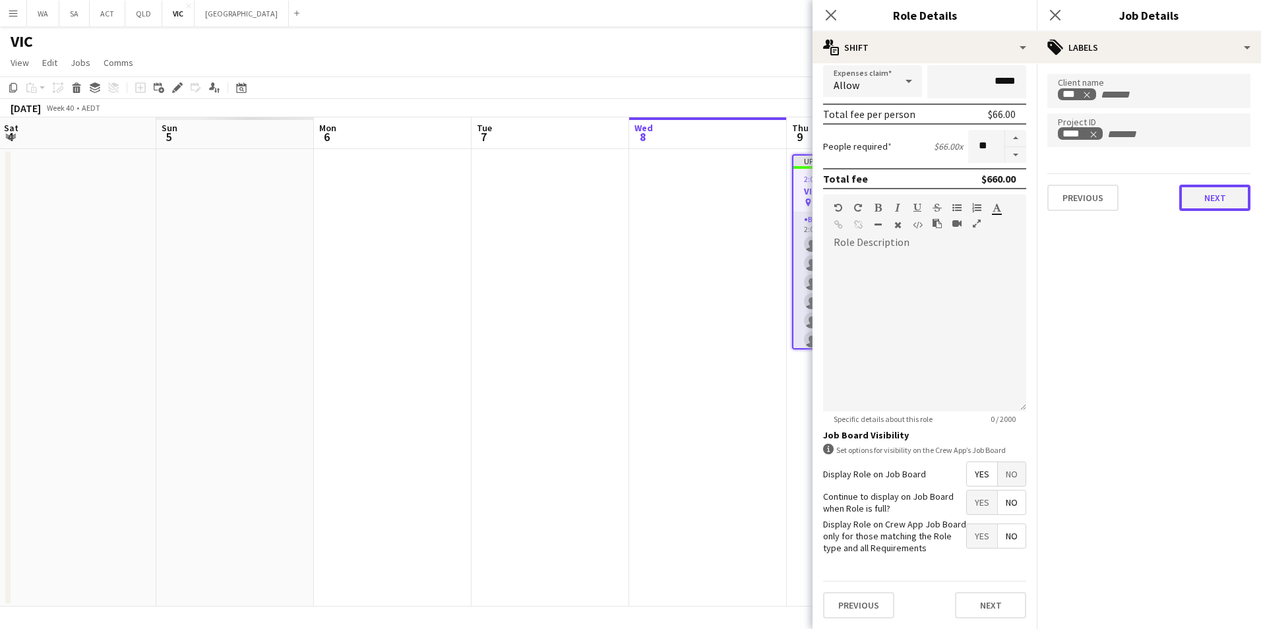
click at [1213, 208] on button "Next" at bounding box center [1214, 198] width 71 height 26
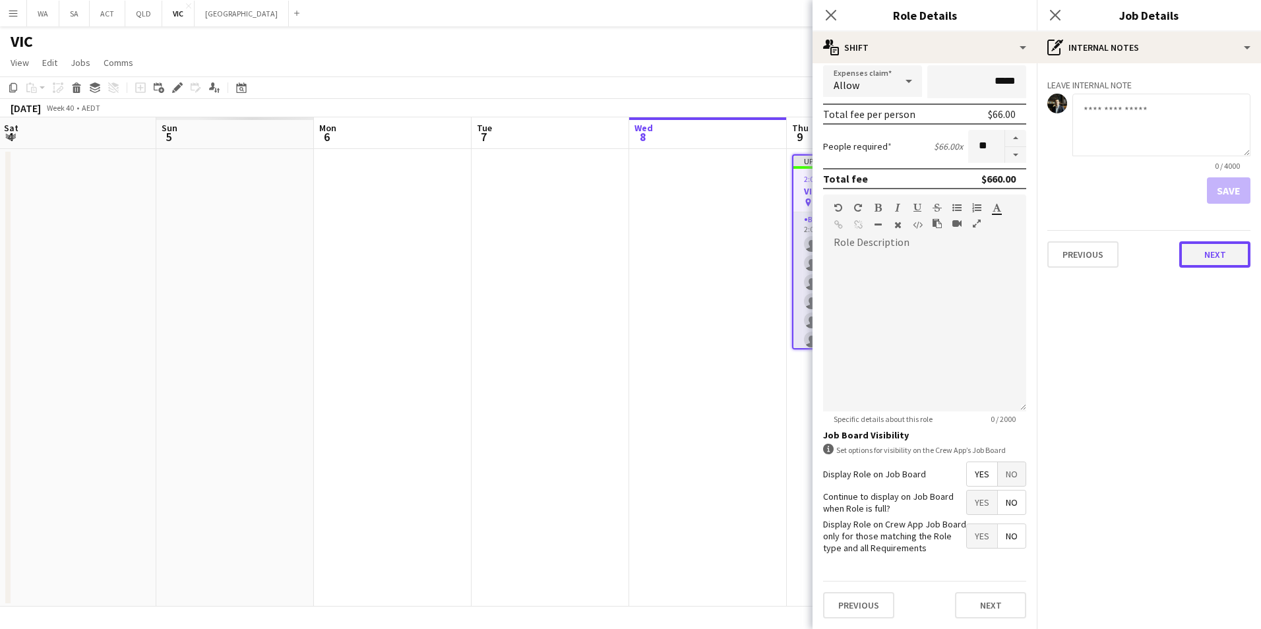
click at [1240, 260] on button "Next" at bounding box center [1214, 254] width 71 height 26
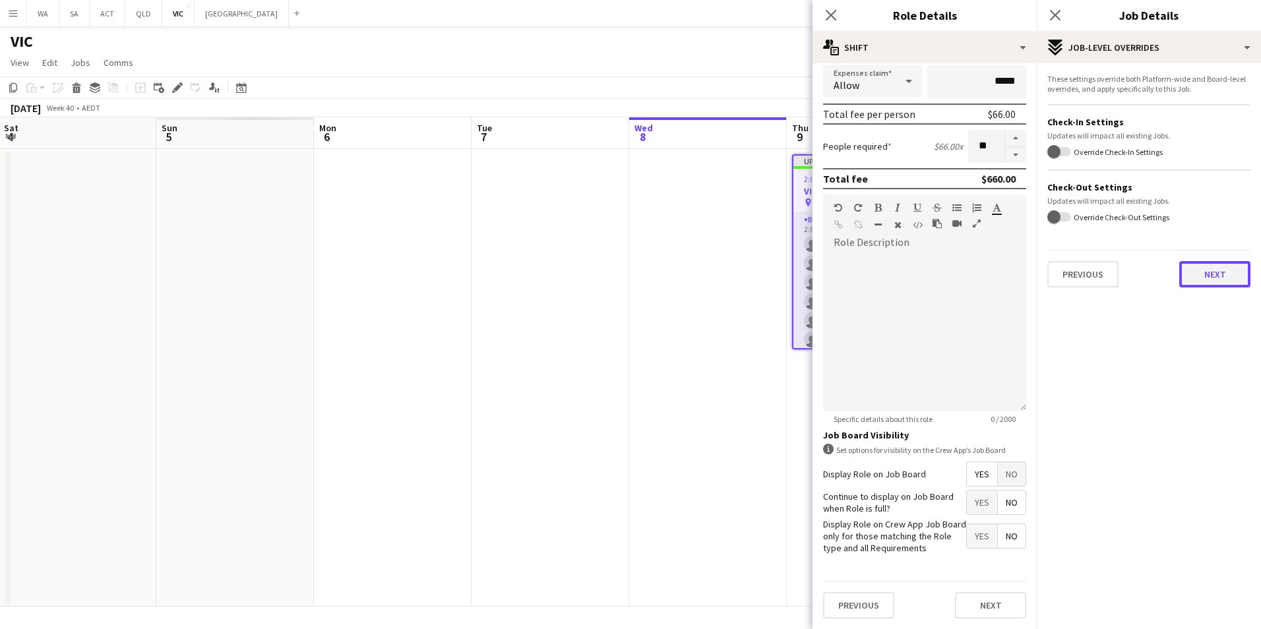
click at [1215, 281] on button "Next" at bounding box center [1214, 274] width 71 height 26
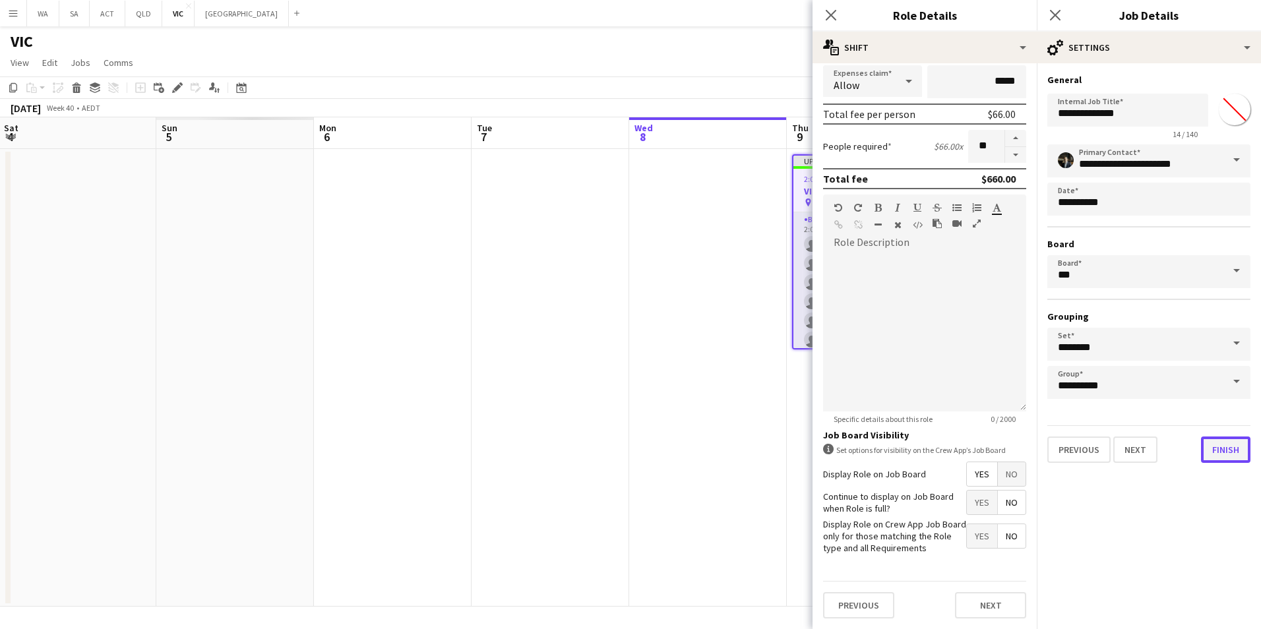
click at [1229, 447] on button "Finish" at bounding box center [1225, 450] width 49 height 26
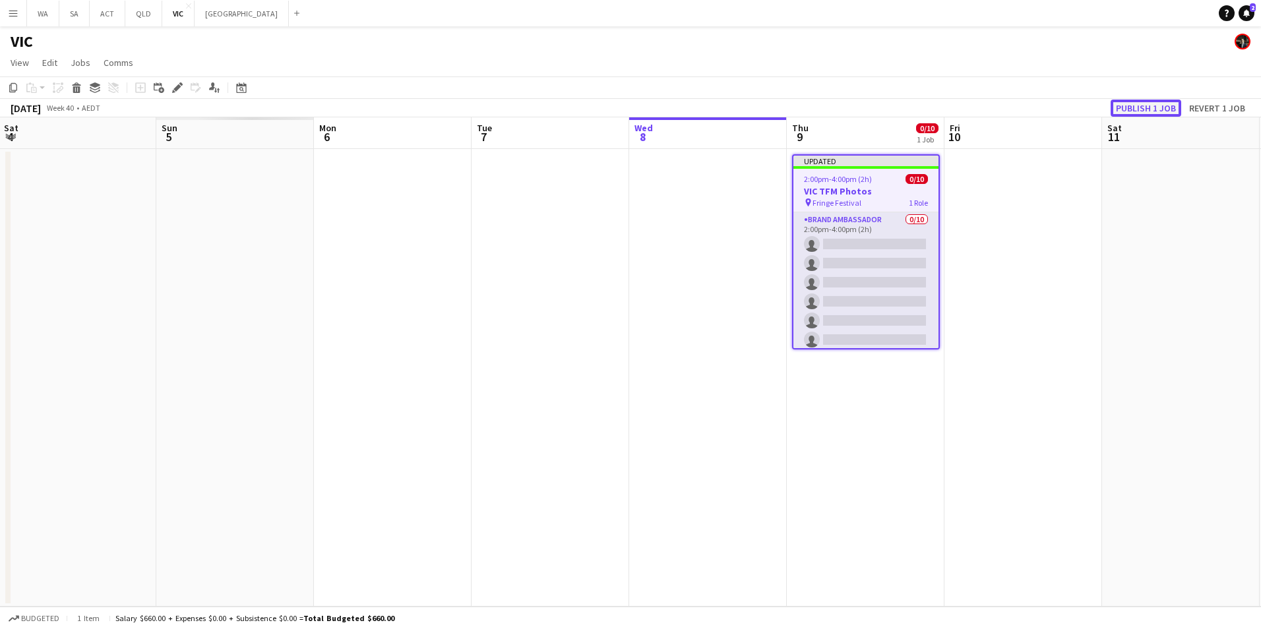
click at [1142, 102] on button "Publish 1 job" at bounding box center [1146, 108] width 71 height 17
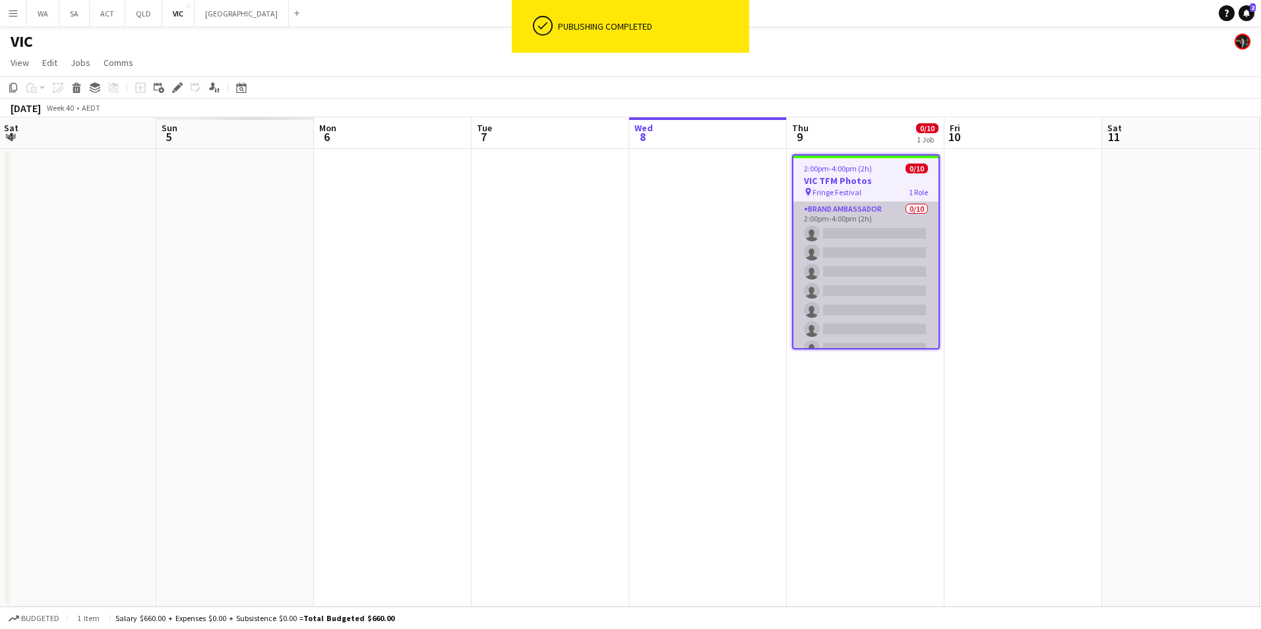
click at [855, 214] on app-card-role "Brand Ambassador 0/10 2:00pm-4:00pm (2h) single-neutral-actions single-neutral-…" at bounding box center [865, 310] width 145 height 217
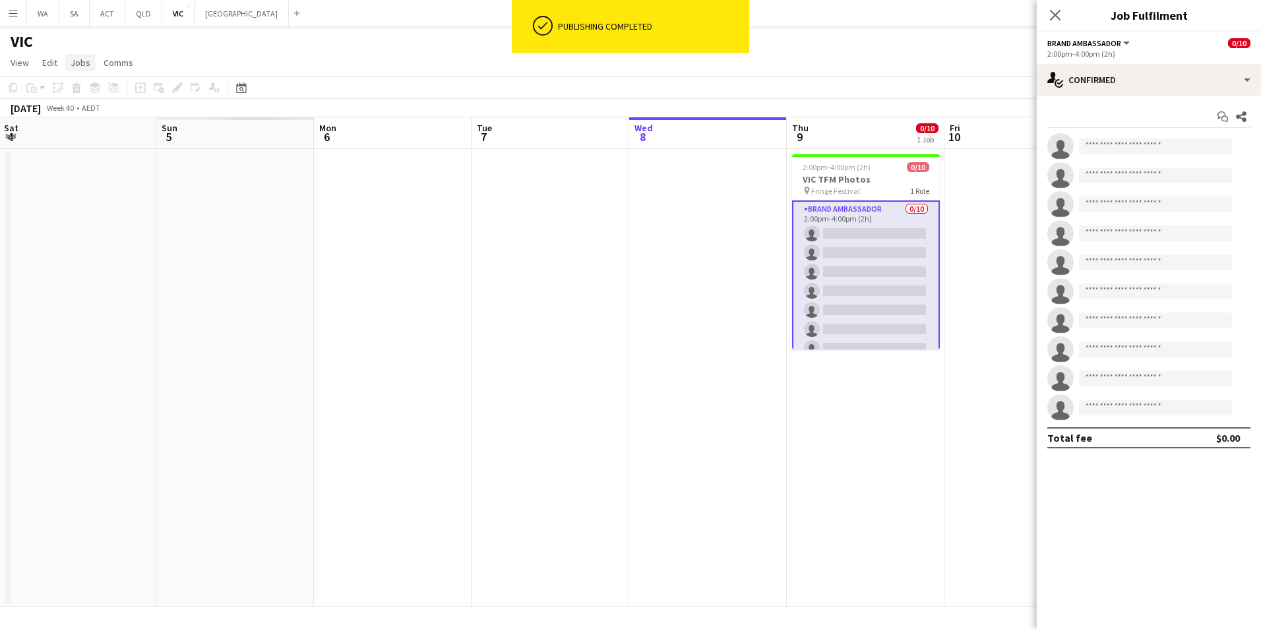
click at [84, 63] on span "Jobs" at bounding box center [81, 63] width 20 height 12
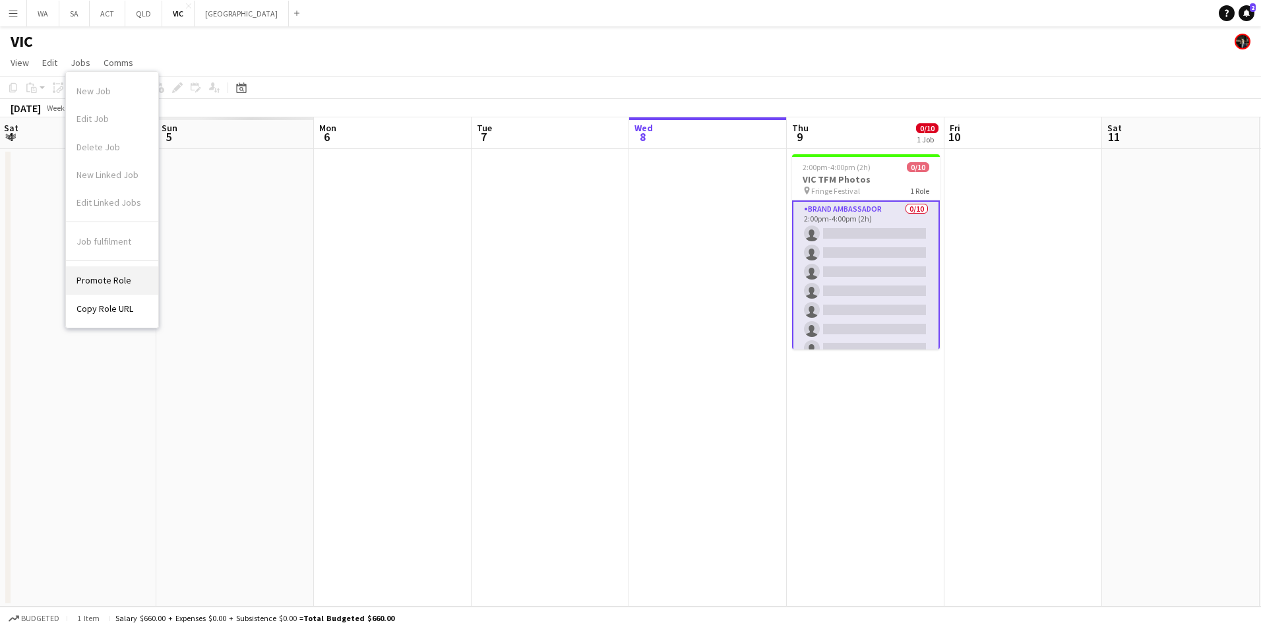
click at [122, 280] on span "Promote Role" at bounding box center [103, 280] width 55 height 12
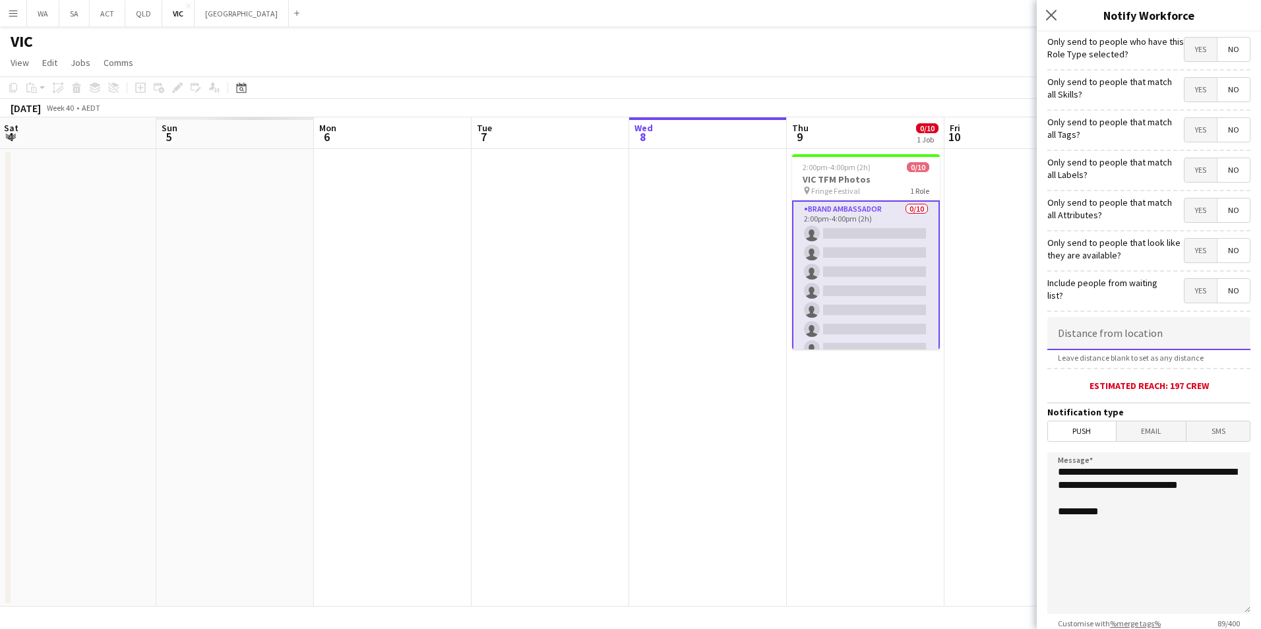
click at [1148, 330] on input at bounding box center [1148, 333] width 203 height 33
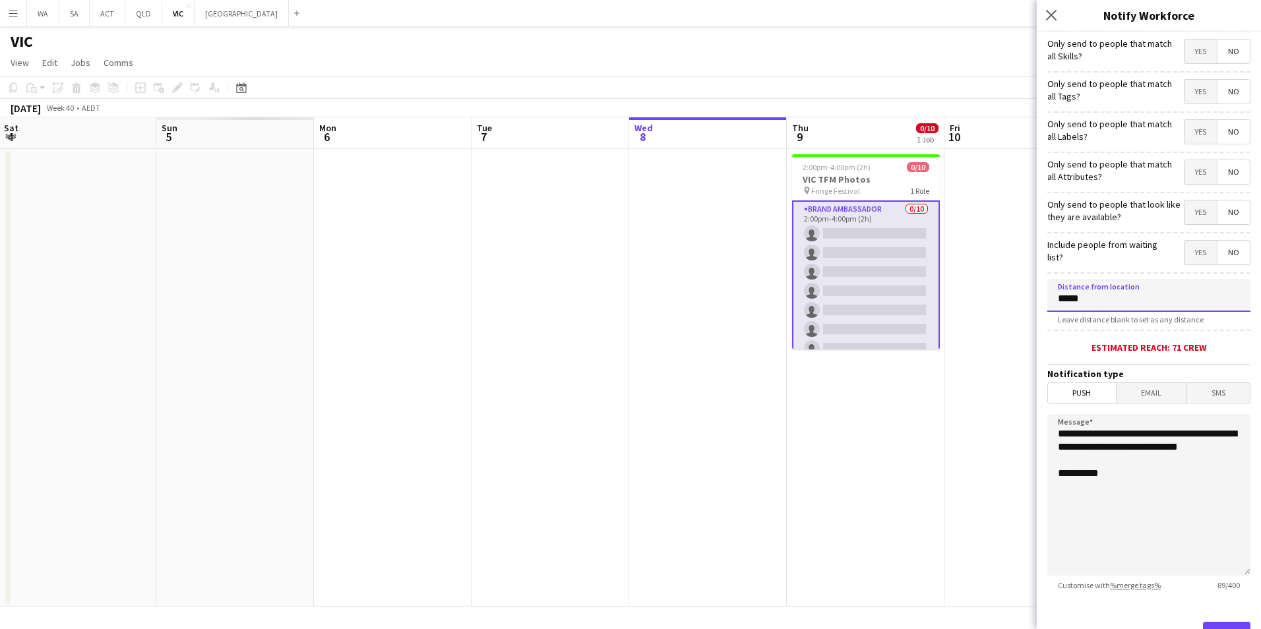
scroll to position [97, 0]
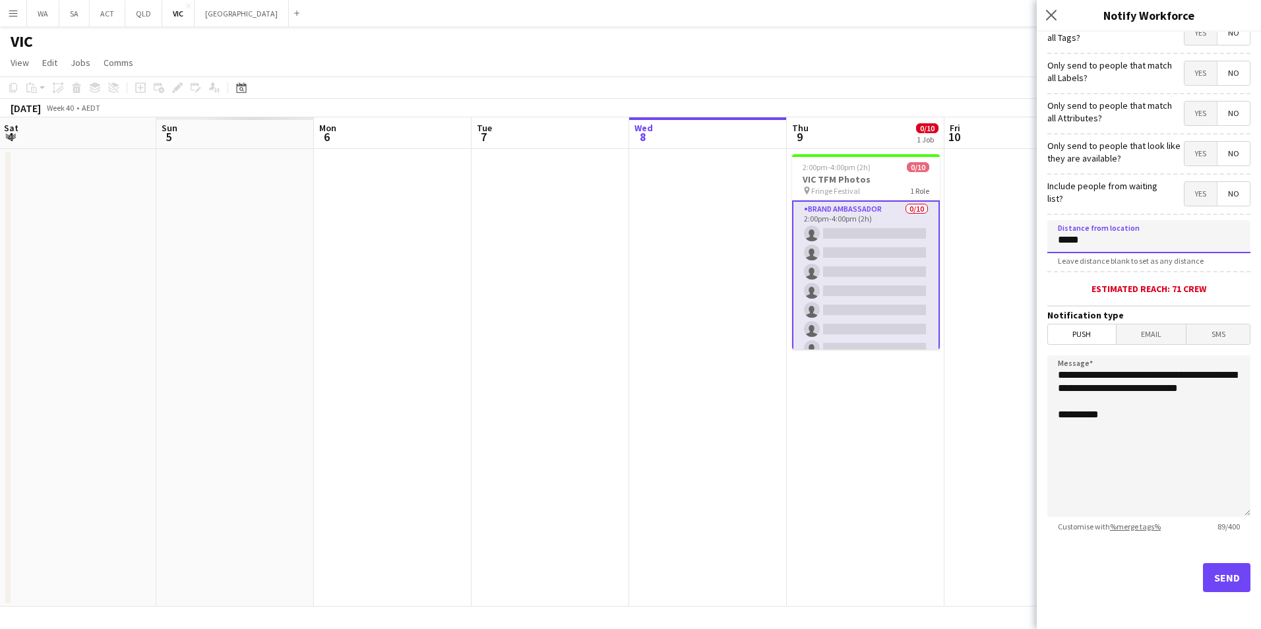
type input "*****"
click at [1169, 456] on textarea "**********" at bounding box center [1148, 436] width 203 height 162
click at [1156, 342] on span "Email" at bounding box center [1151, 334] width 70 height 20
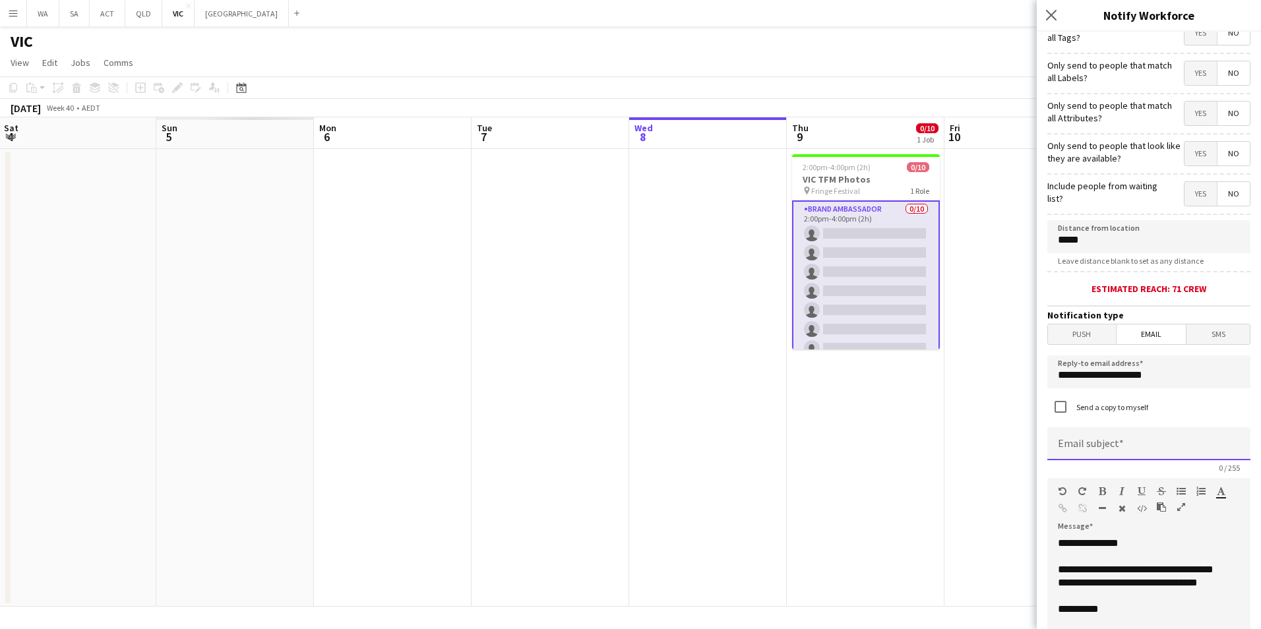
drag, startPoint x: 1102, startPoint y: 455, endPoint x: 1085, endPoint y: 450, distance: 17.9
click at [1102, 454] on input at bounding box center [1148, 443] width 203 height 33
click at [1153, 450] on input "**********" at bounding box center [1148, 443] width 203 height 33
click at [1188, 454] on input "**********" at bounding box center [1148, 443] width 203 height 33
click at [1163, 451] on input "**********" at bounding box center [1148, 443] width 203 height 33
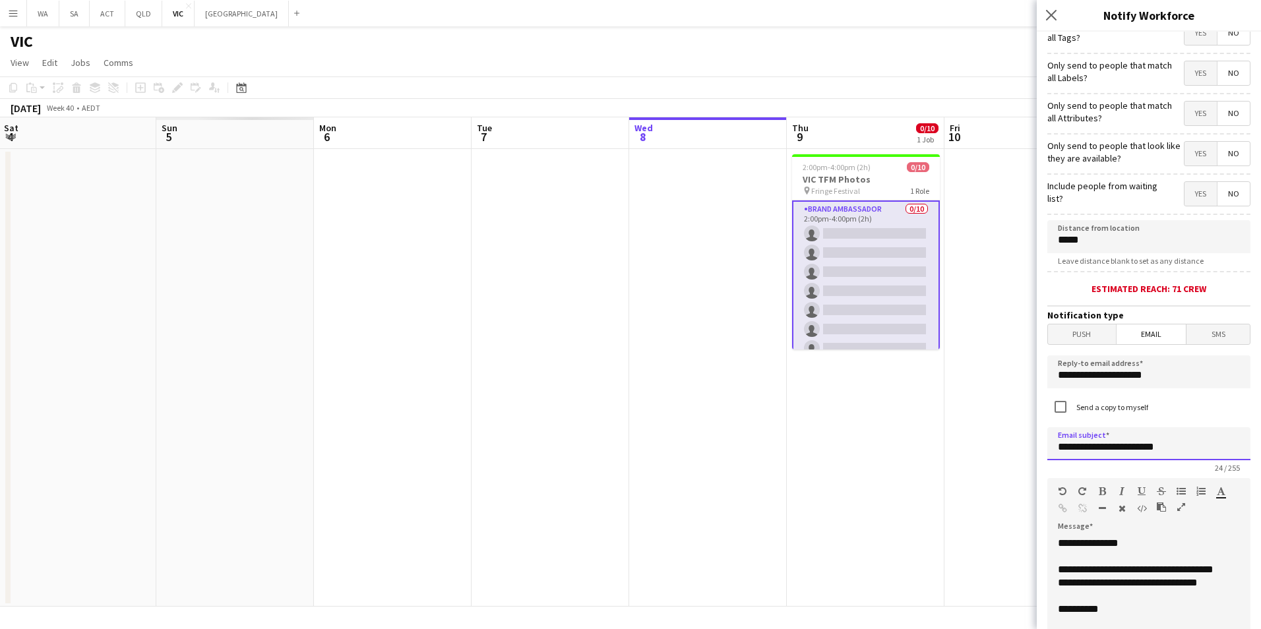
click at [1163, 451] on input "**********" at bounding box center [1148, 443] width 203 height 33
type input "**********"
click at [1194, 446] on input "**********" at bounding box center [1148, 443] width 203 height 33
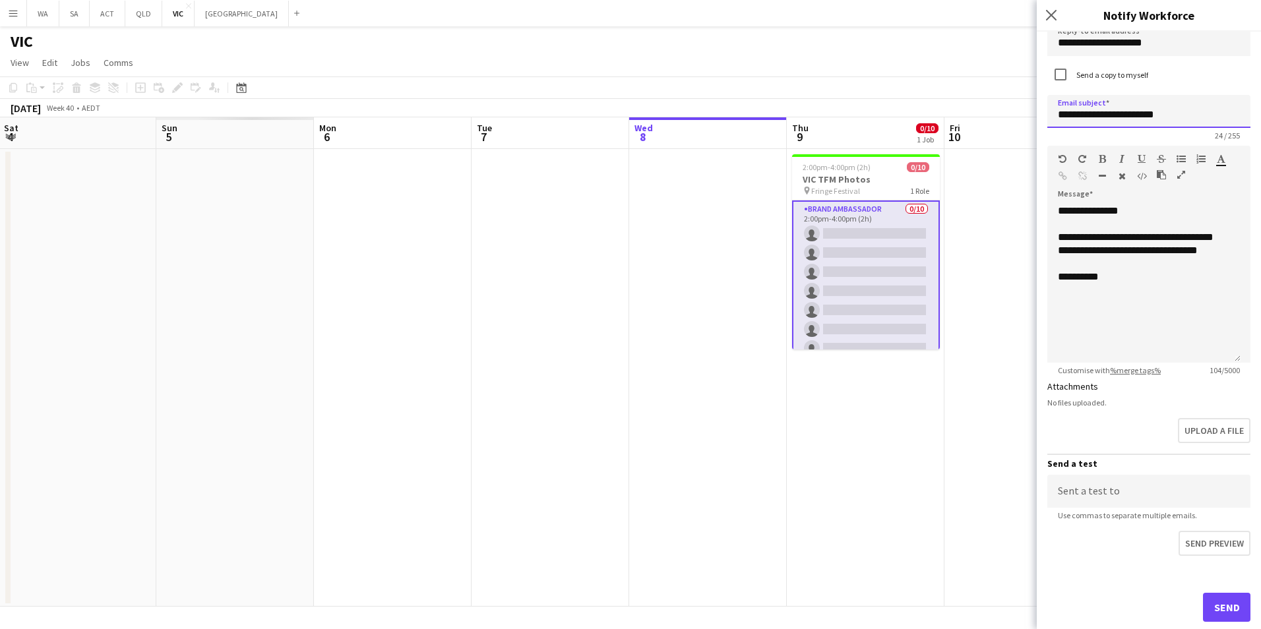
scroll to position [459, 0]
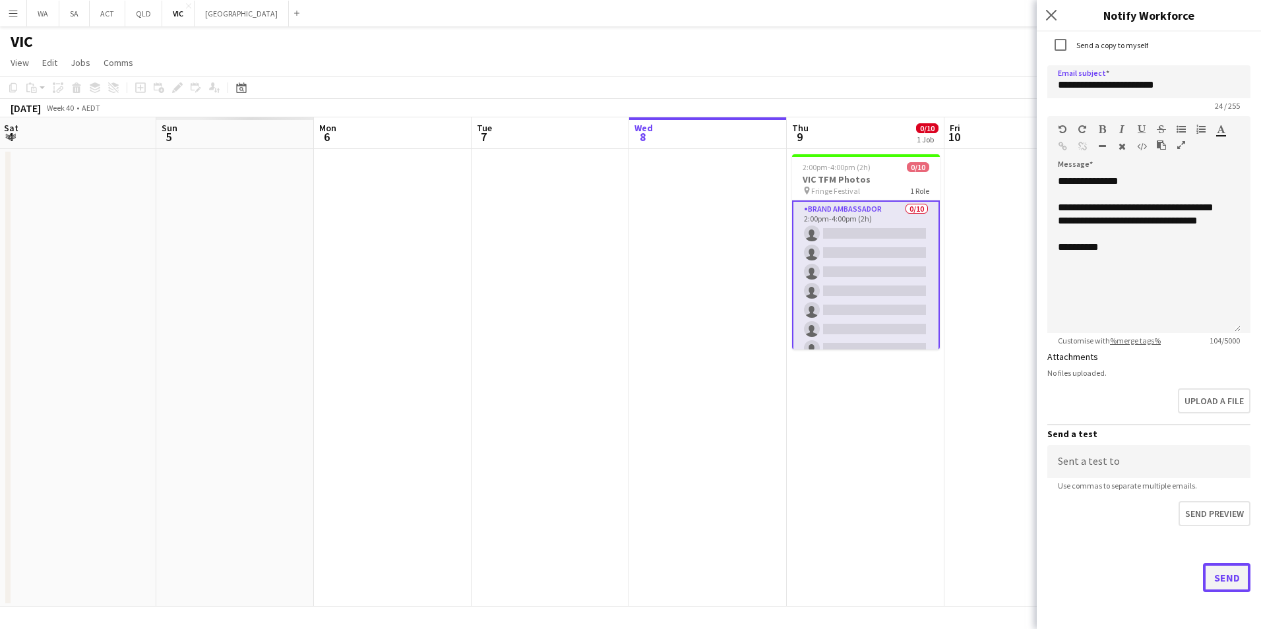
click at [1229, 576] on button "Send" at bounding box center [1226, 577] width 47 height 29
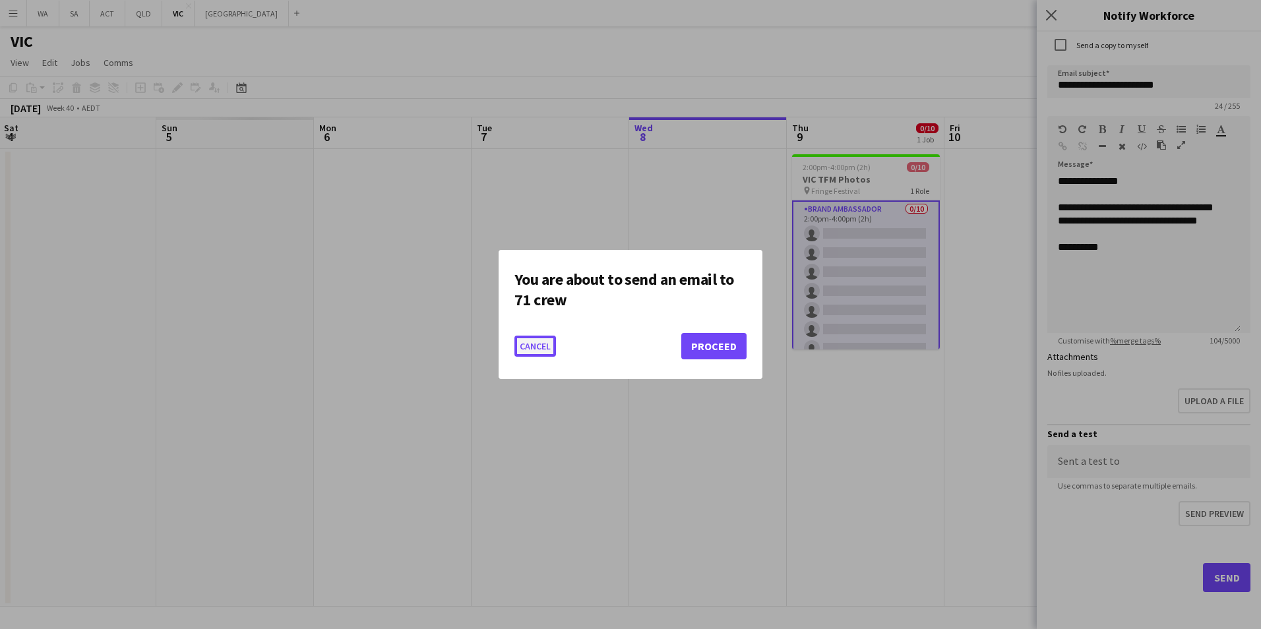
click at [536, 347] on button "Cancel" at bounding box center [535, 346] width 42 height 21
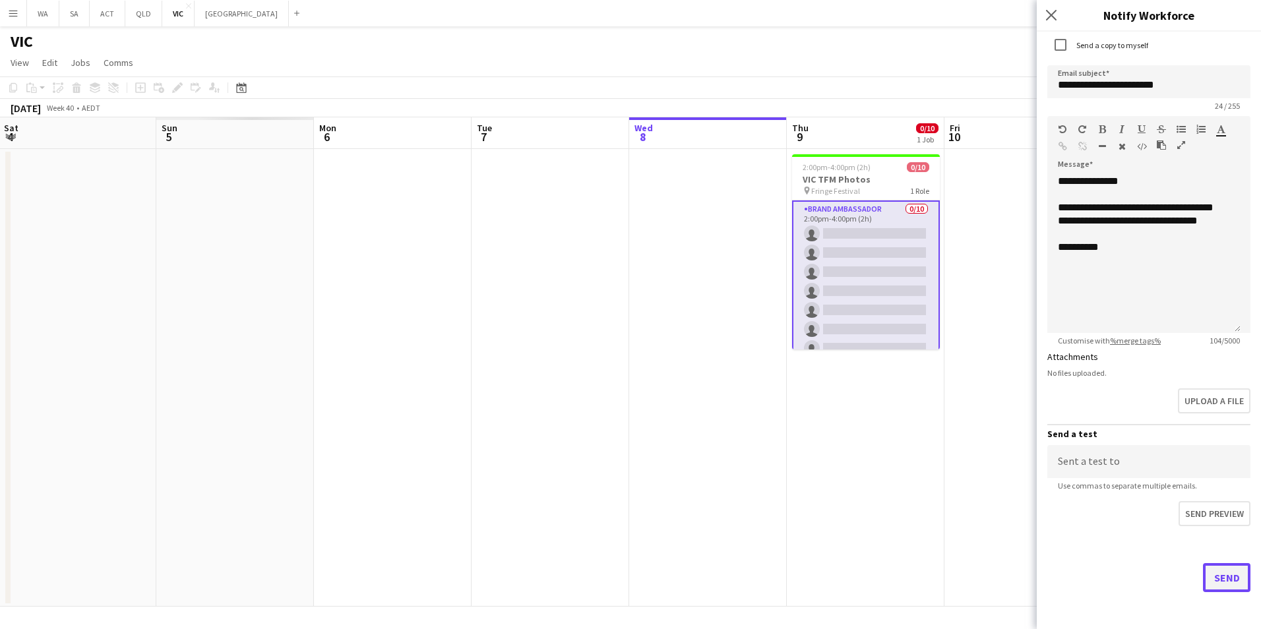
click at [1206, 570] on button "Send" at bounding box center [1226, 577] width 47 height 29
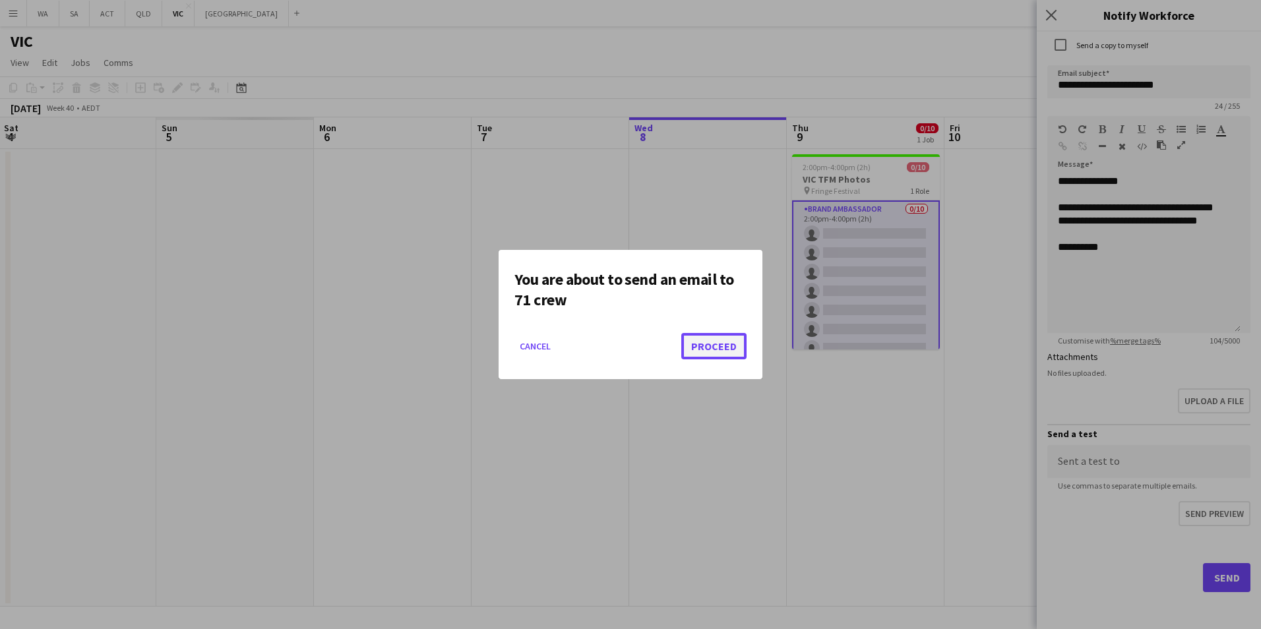
click at [729, 355] on button "Proceed" at bounding box center [713, 346] width 65 height 26
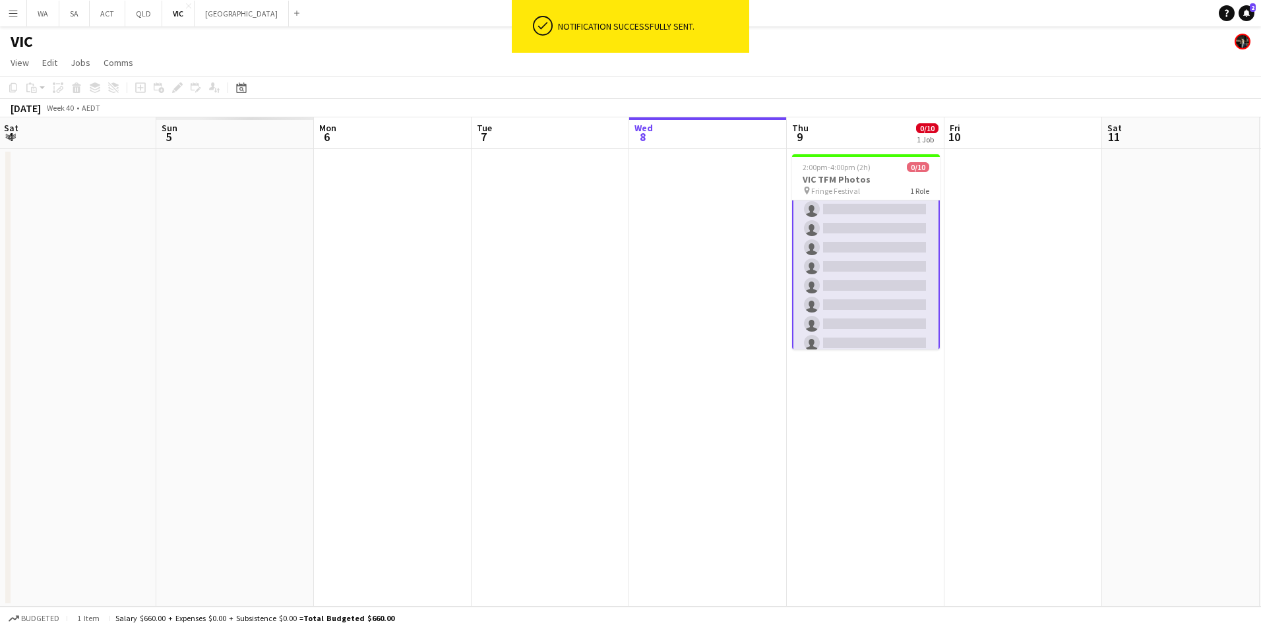
scroll to position [0, 0]
click at [858, 218] on app-card-role "Brand Ambassador 0/10 2:00pm-4:00pm (2h) single-neutral-actions single-neutral-…" at bounding box center [866, 310] width 148 height 220
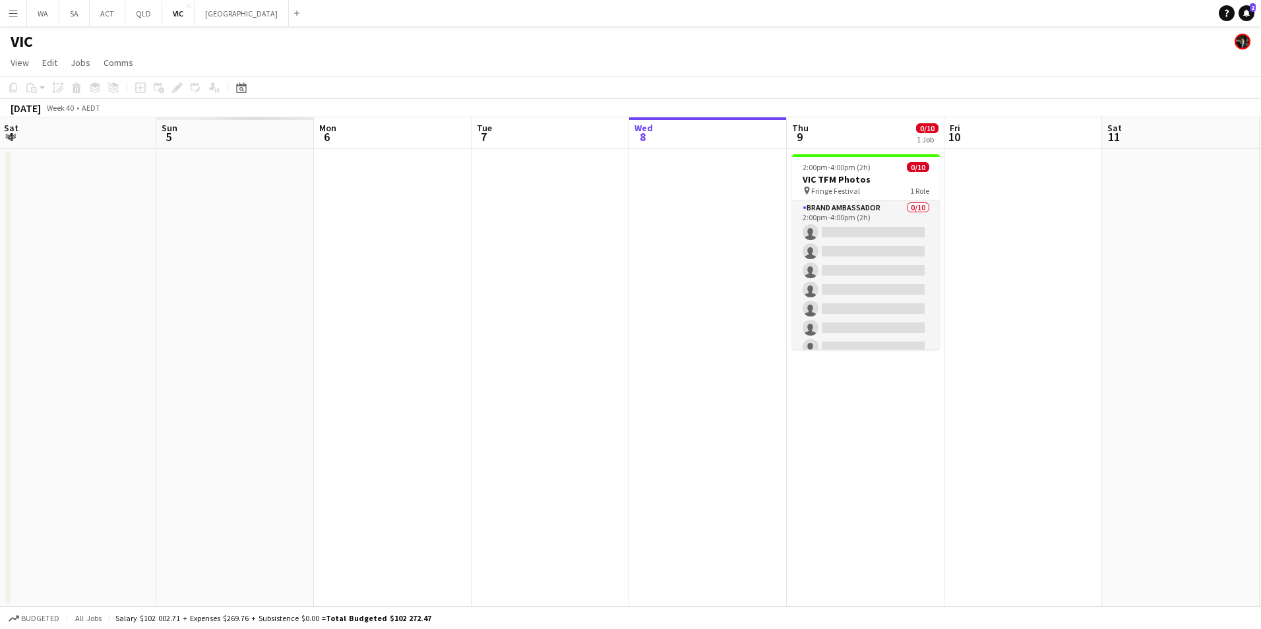
click at [8, 16] on app-icon "Menu" at bounding box center [13, 13] width 11 height 11
click at [168, 82] on div "Add job Add linked Job Edit Edit linked Job Applicants" at bounding box center [171, 88] width 101 height 16
click at [15, 16] on app-icon "Menu" at bounding box center [13, 13] width 11 height 11
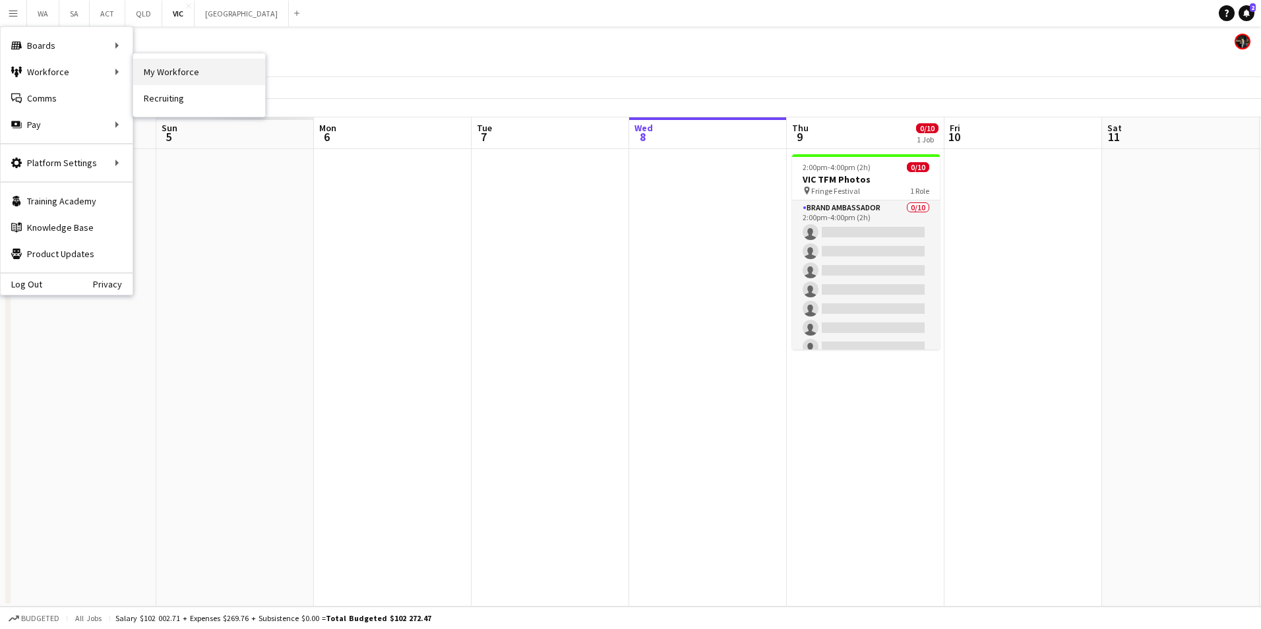
click at [156, 75] on link "My Workforce" at bounding box center [199, 72] width 132 height 26
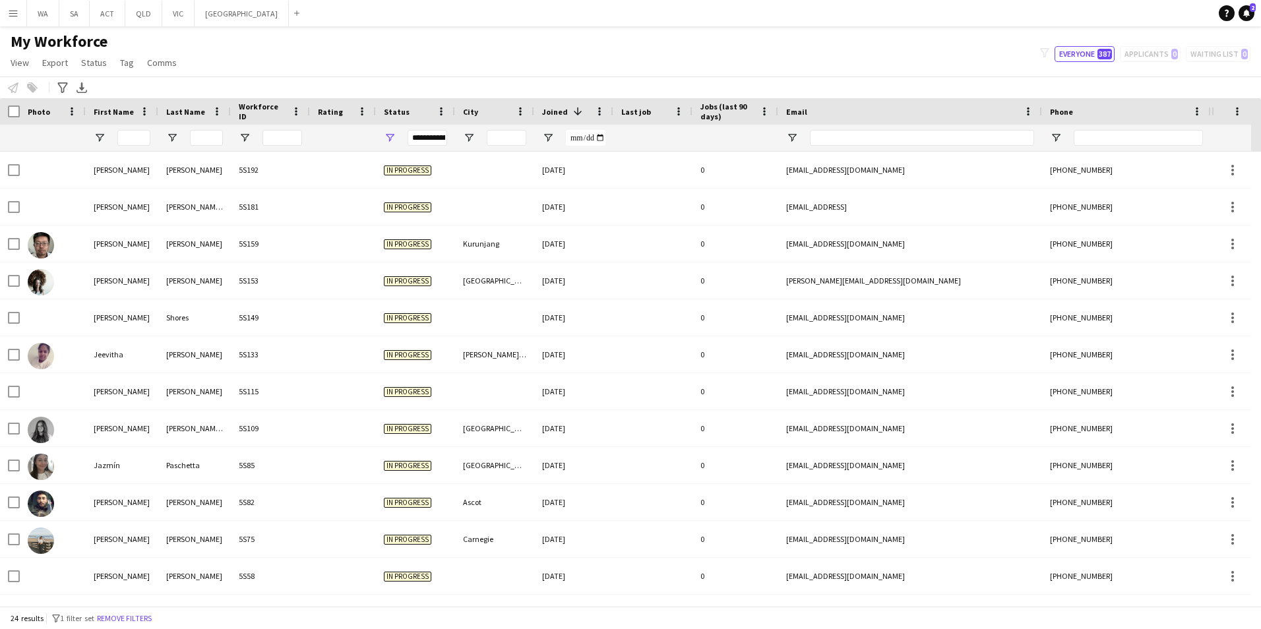
click at [423, 145] on div "**********" at bounding box center [428, 138] width 40 height 16
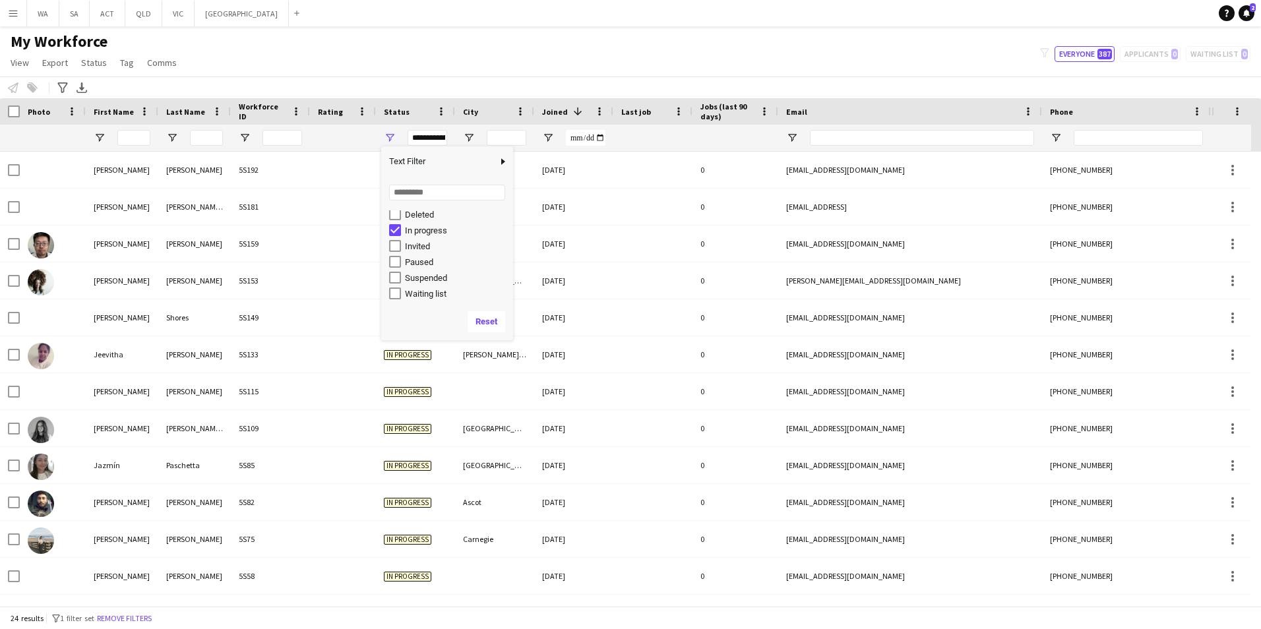
click at [431, 228] on div "In progress" at bounding box center [457, 231] width 104 height 10
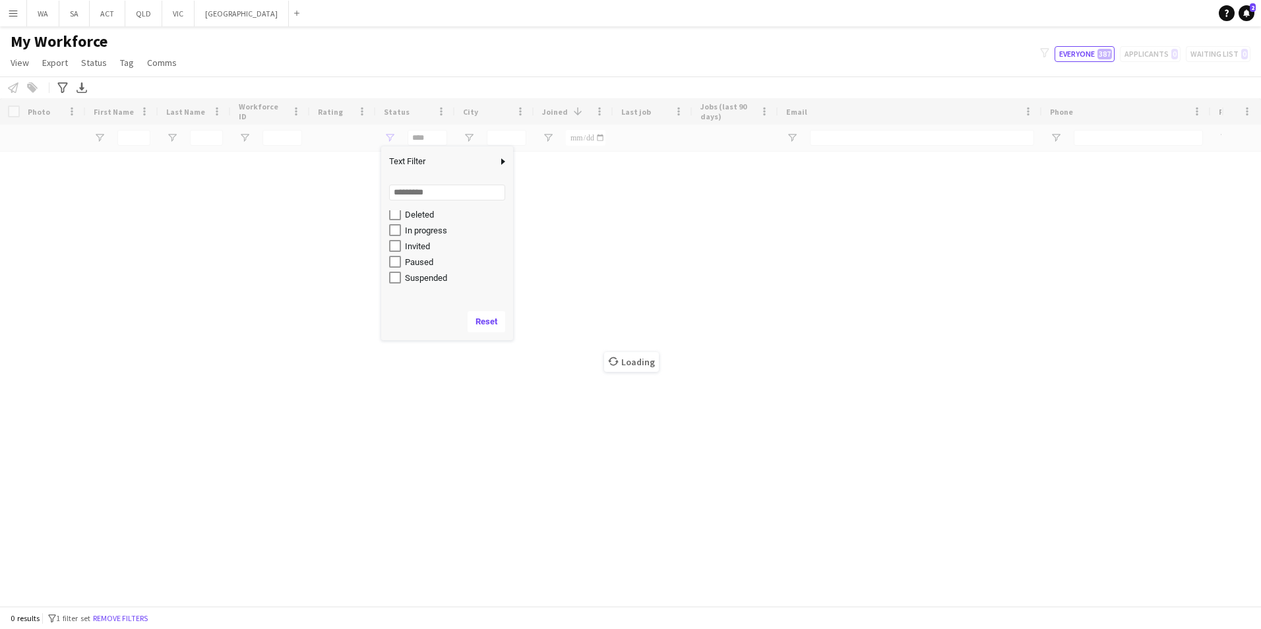
scroll to position [0, 0]
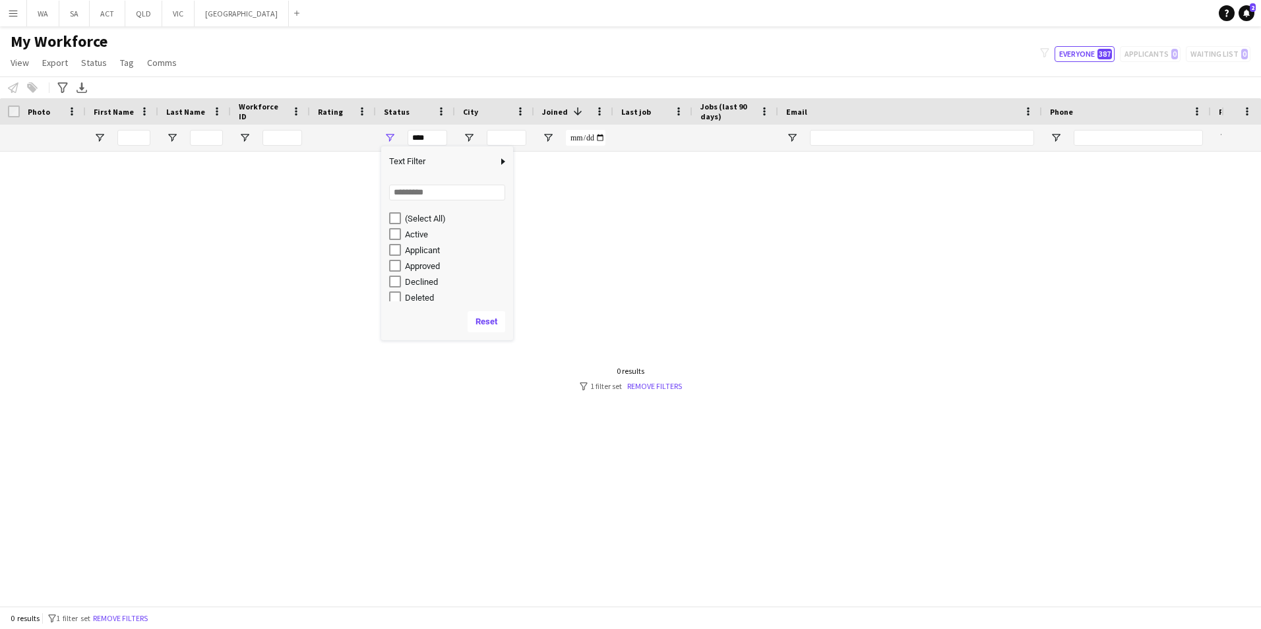
click at [433, 251] on div "Applicant" at bounding box center [457, 250] width 104 height 10
click at [521, 43] on div "My Workforce View Views Default view New view Update view Delete view Edit name…" at bounding box center [630, 54] width 1261 height 45
click at [674, 301] on div at bounding box center [610, 374] width 1221 height 444
click at [1088, 51] on button "Everyone 387" at bounding box center [1084, 54] width 60 height 16
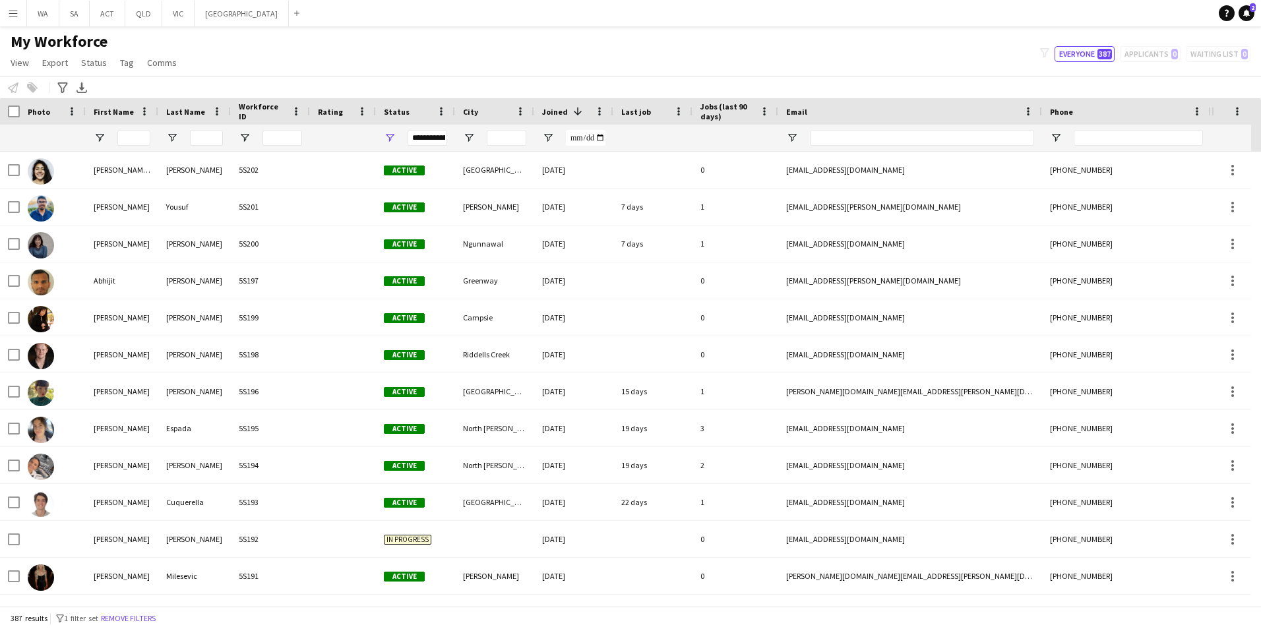
click at [440, 140] on div "**********" at bounding box center [428, 138] width 40 height 16
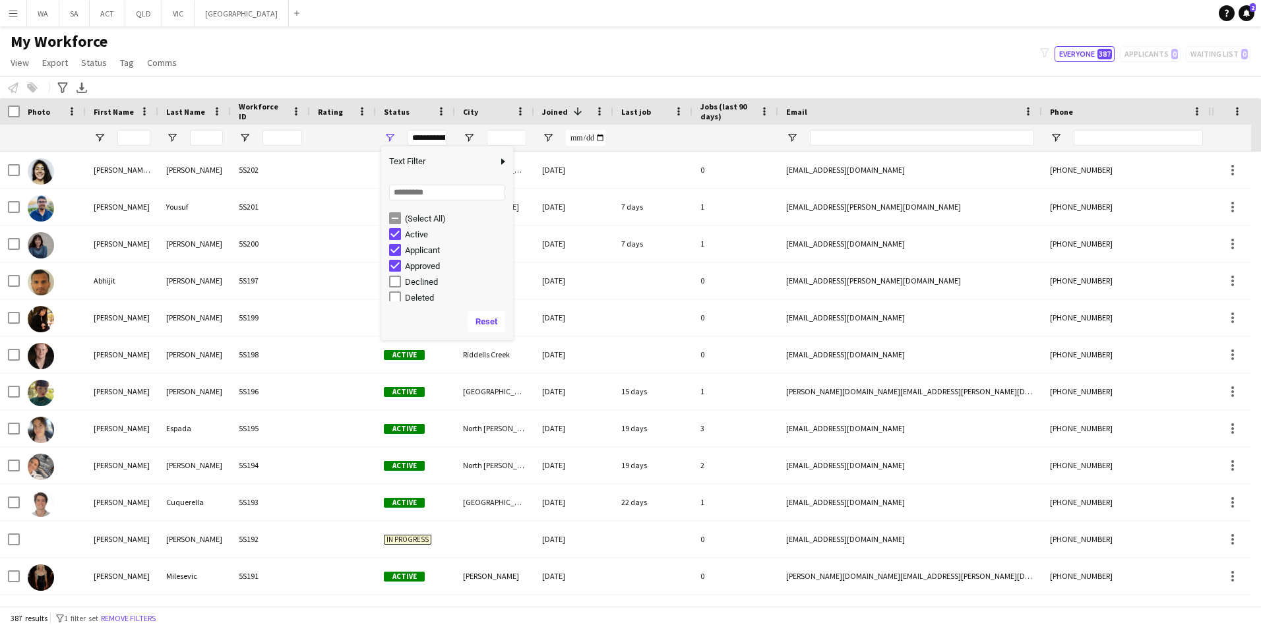
click at [427, 239] on div "Active" at bounding box center [457, 234] width 104 height 10
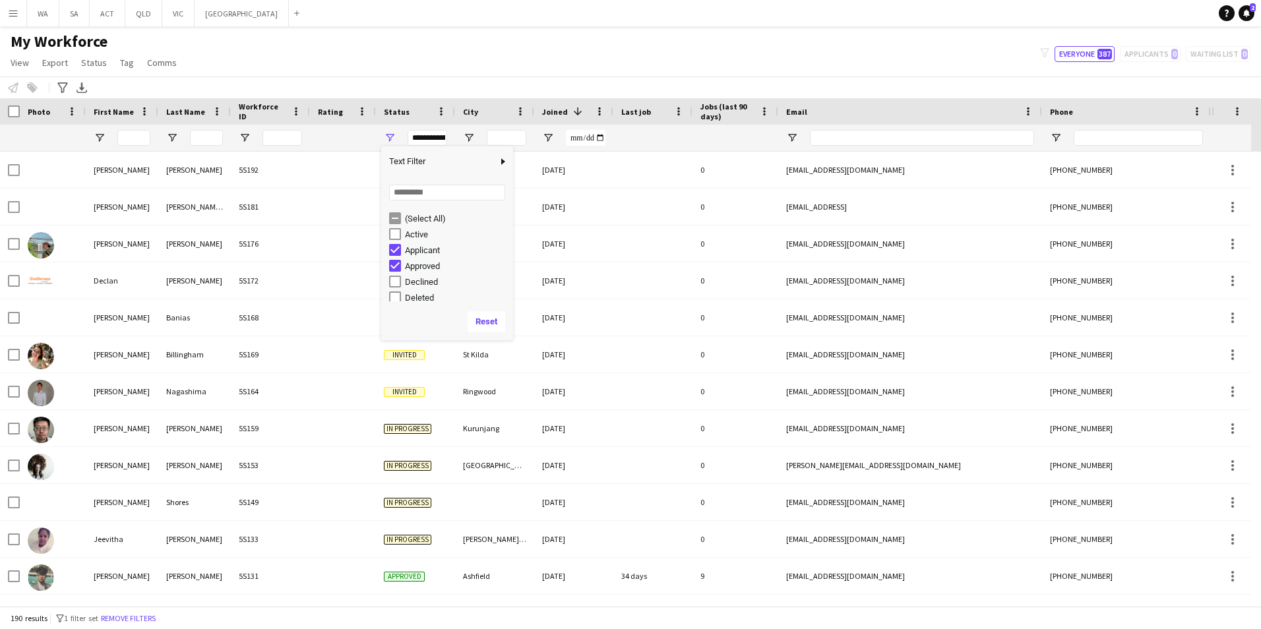
click at [423, 252] on div "Applicant" at bounding box center [457, 250] width 104 height 10
click at [429, 255] on div "Applicant" at bounding box center [457, 250] width 104 height 10
click at [429, 272] on div "Approved" at bounding box center [451, 266] width 124 height 16
click at [433, 268] on div "Approved" at bounding box center [457, 266] width 104 height 10
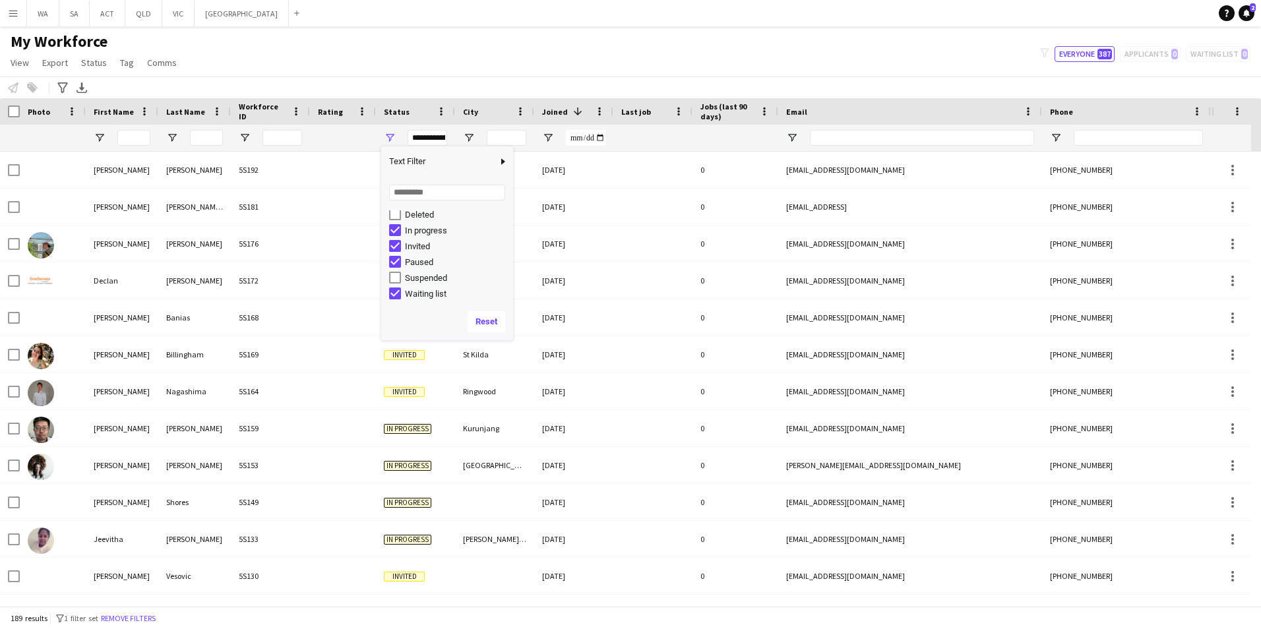
click at [433, 236] on div "In progress" at bounding box center [451, 230] width 124 height 16
click at [423, 246] on div "Invited" at bounding box center [457, 246] width 104 height 10
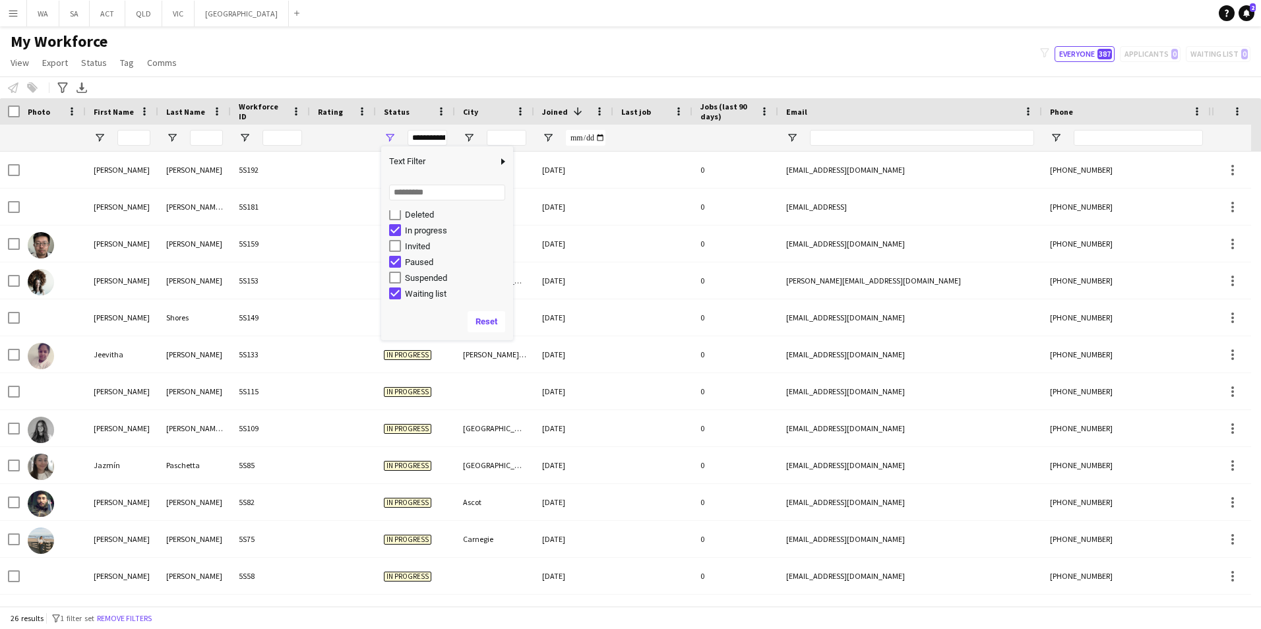
click at [425, 262] on div "Paused" at bounding box center [457, 262] width 104 height 10
click at [431, 295] on div "Waiting list" at bounding box center [457, 294] width 104 height 10
click at [427, 233] on div "In progress" at bounding box center [457, 231] width 104 height 10
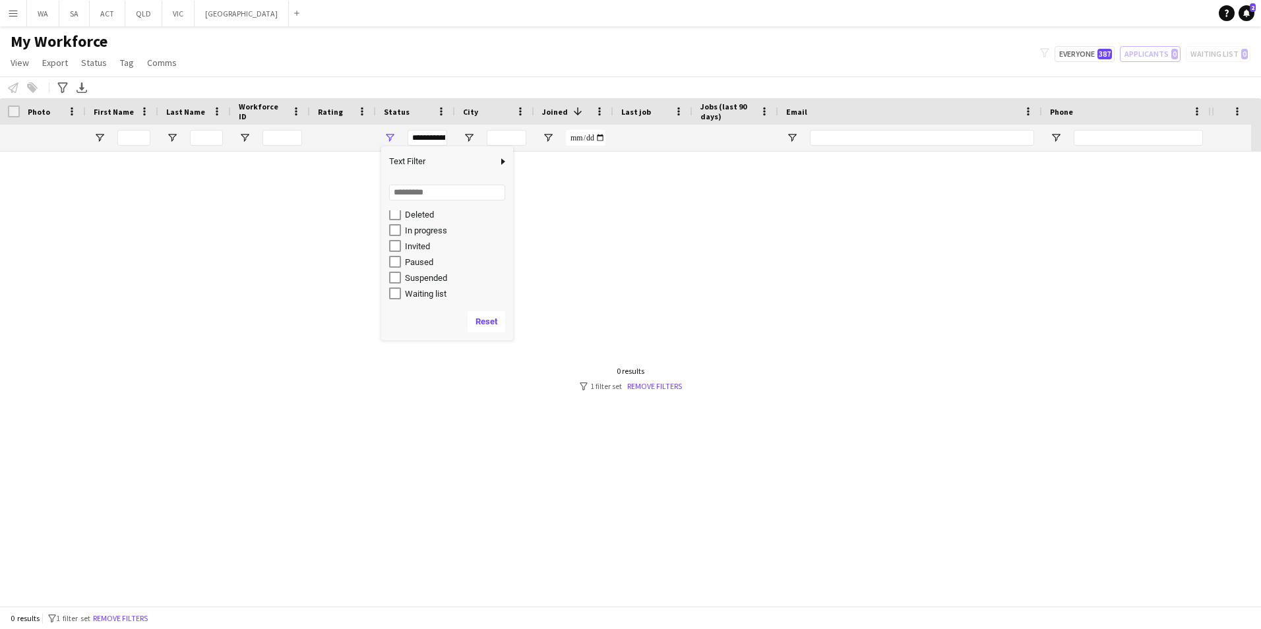
click at [433, 295] on div "Waiting list" at bounding box center [457, 294] width 104 height 10
click at [434, 278] on div "Suspended" at bounding box center [457, 278] width 104 height 10
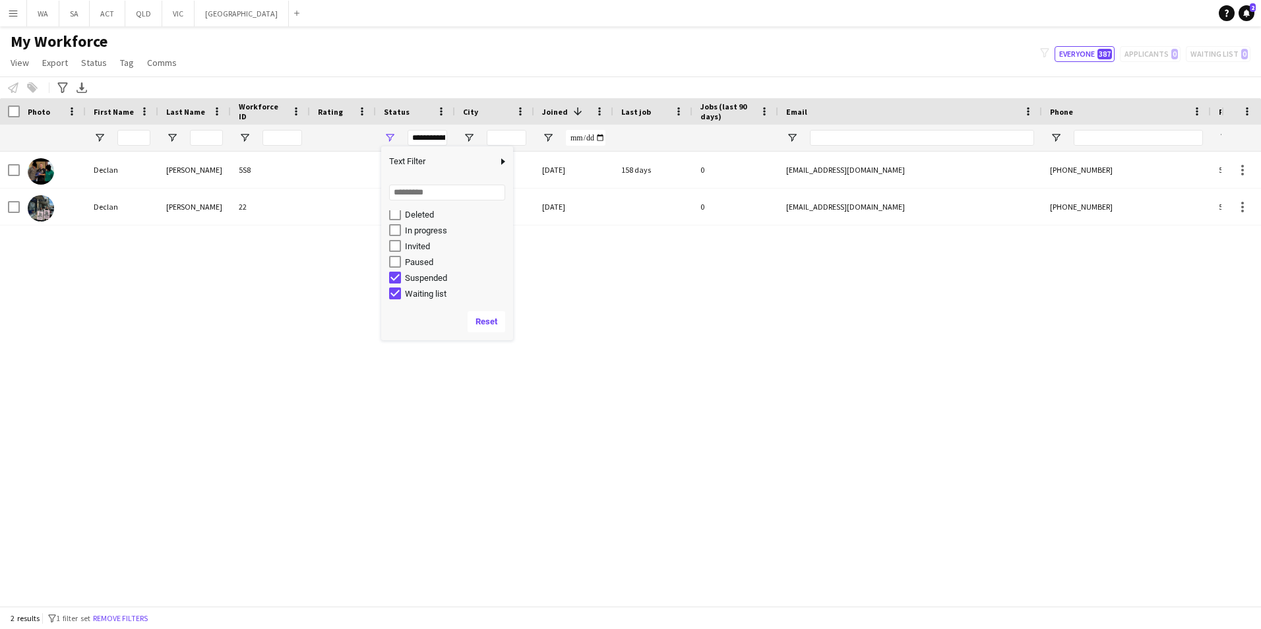
click at [437, 283] on div "Suspended" at bounding box center [457, 278] width 104 height 10
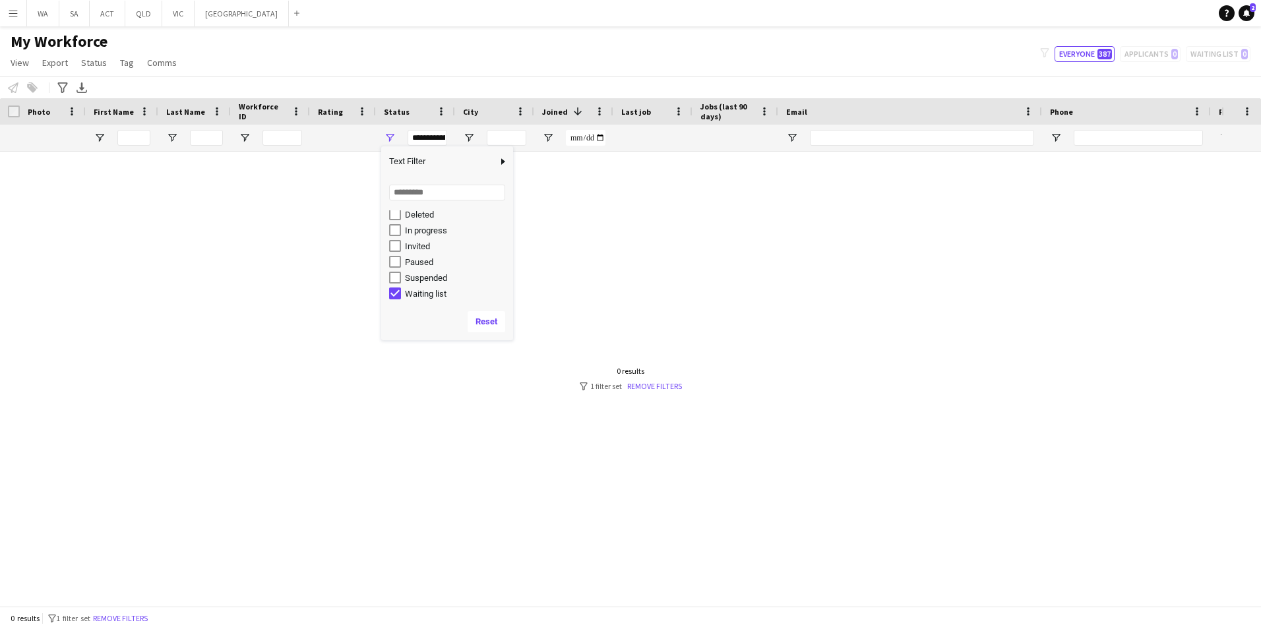
click at [423, 268] on div "Paused" at bounding box center [451, 262] width 124 height 16
click at [421, 251] on div "Invited" at bounding box center [457, 246] width 104 height 10
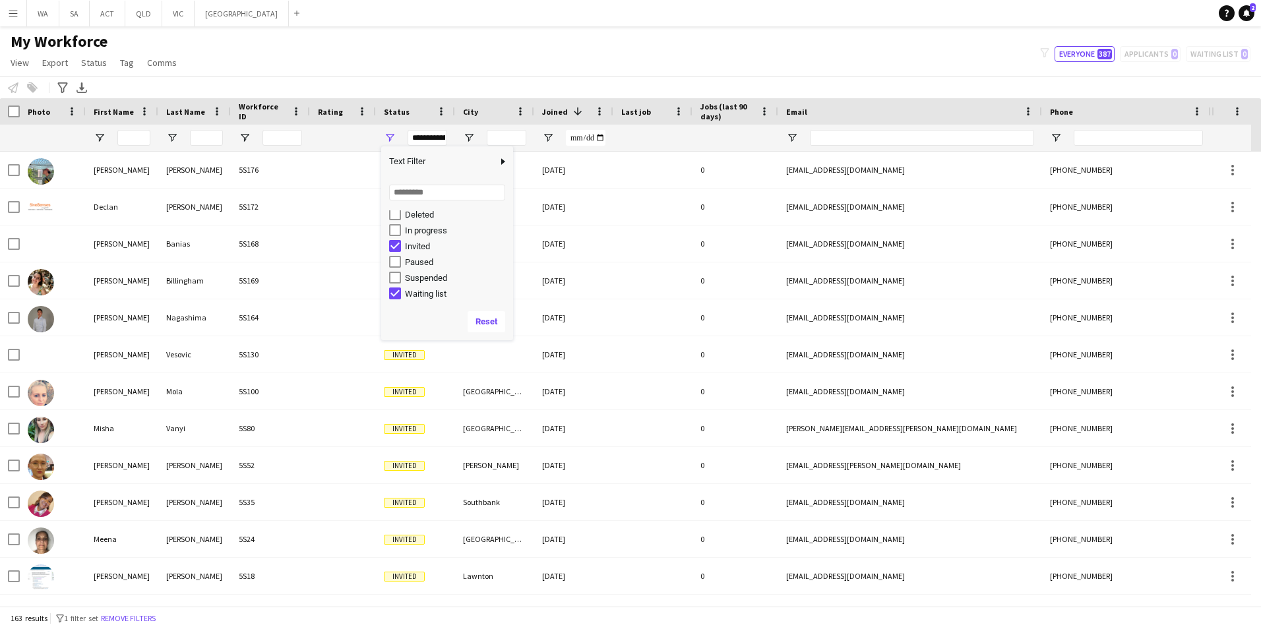
click at [420, 260] on div "Paused" at bounding box center [457, 262] width 104 height 10
click at [420, 265] on div "Paused" at bounding box center [457, 262] width 104 height 10
click at [423, 280] on div "Suspended" at bounding box center [457, 278] width 104 height 10
click at [419, 264] on div "Paused" at bounding box center [457, 262] width 104 height 10
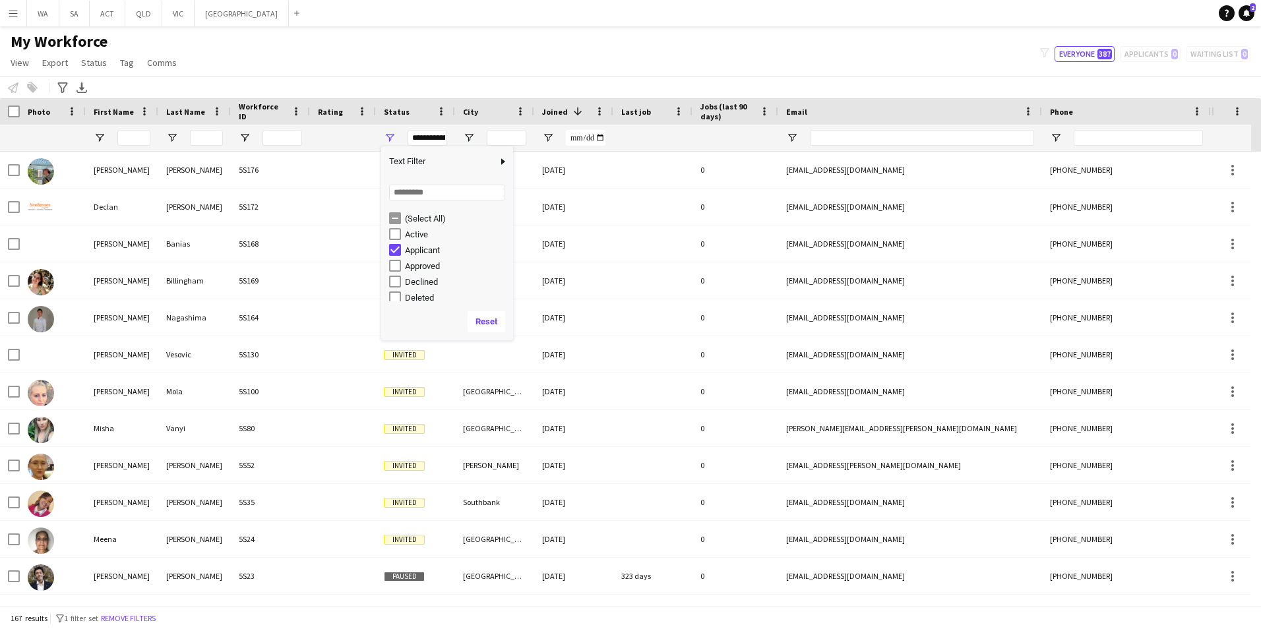
click at [420, 237] on div "Active" at bounding box center [457, 234] width 104 height 10
type input "**********"
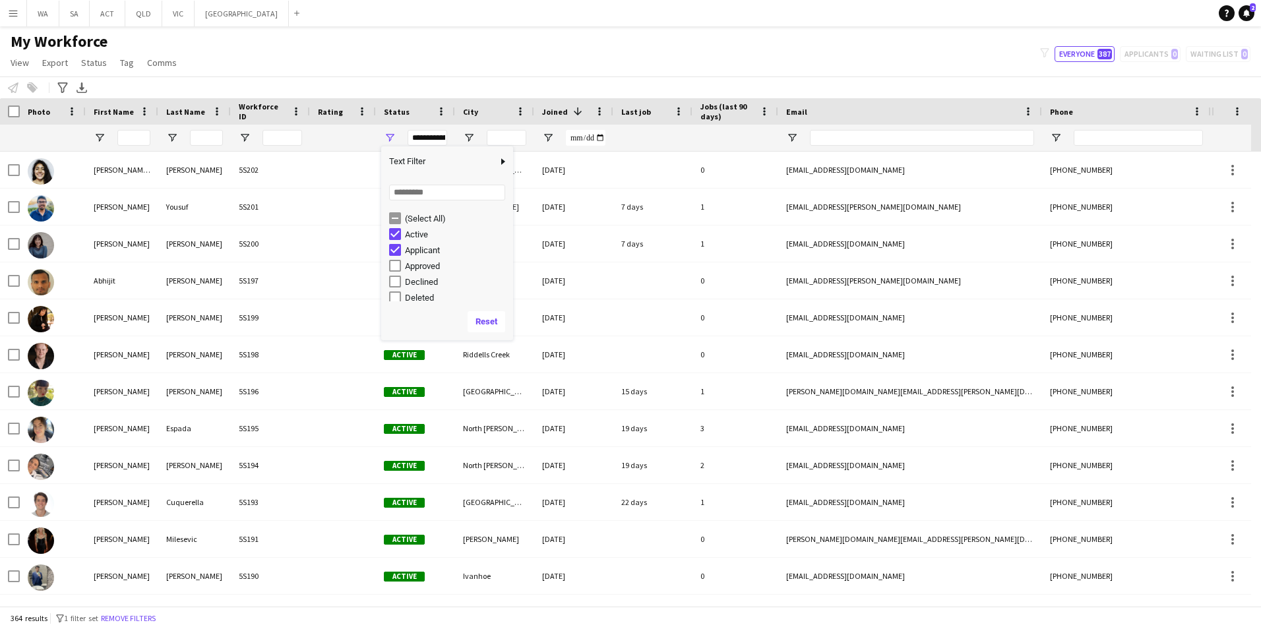
click at [423, 214] on div "(Select All)" at bounding box center [457, 219] width 104 height 10
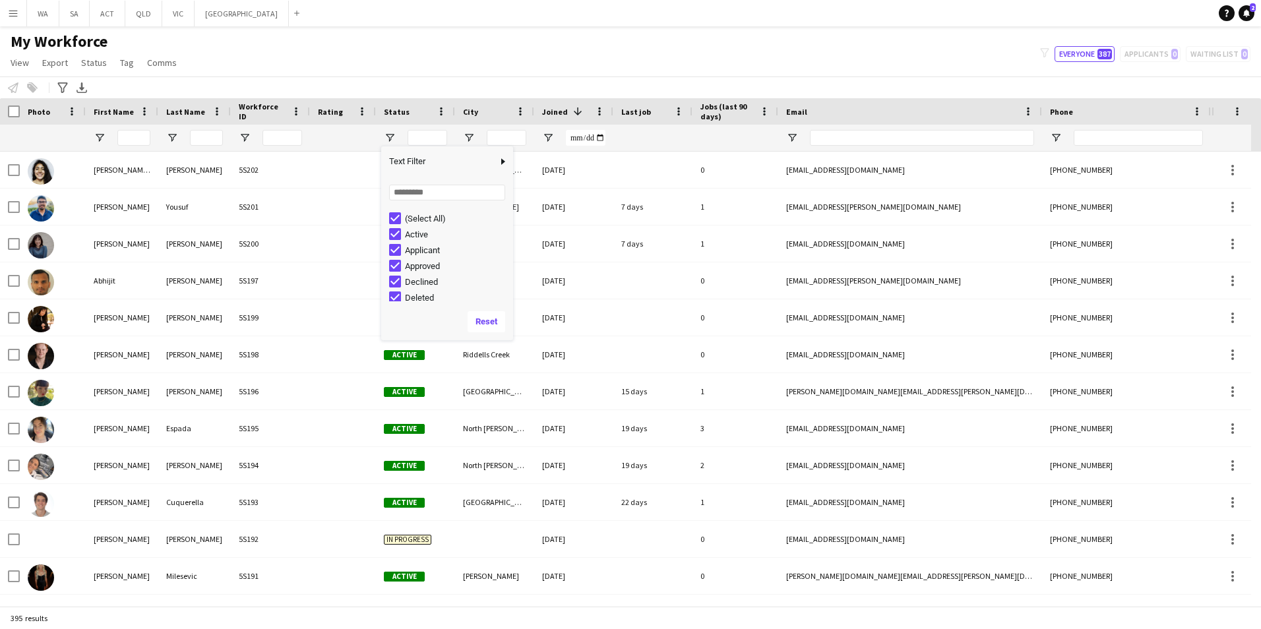
click at [540, 32] on div "My Workforce View Views Default view New view Update view Delete view Edit name…" at bounding box center [630, 54] width 1261 height 45
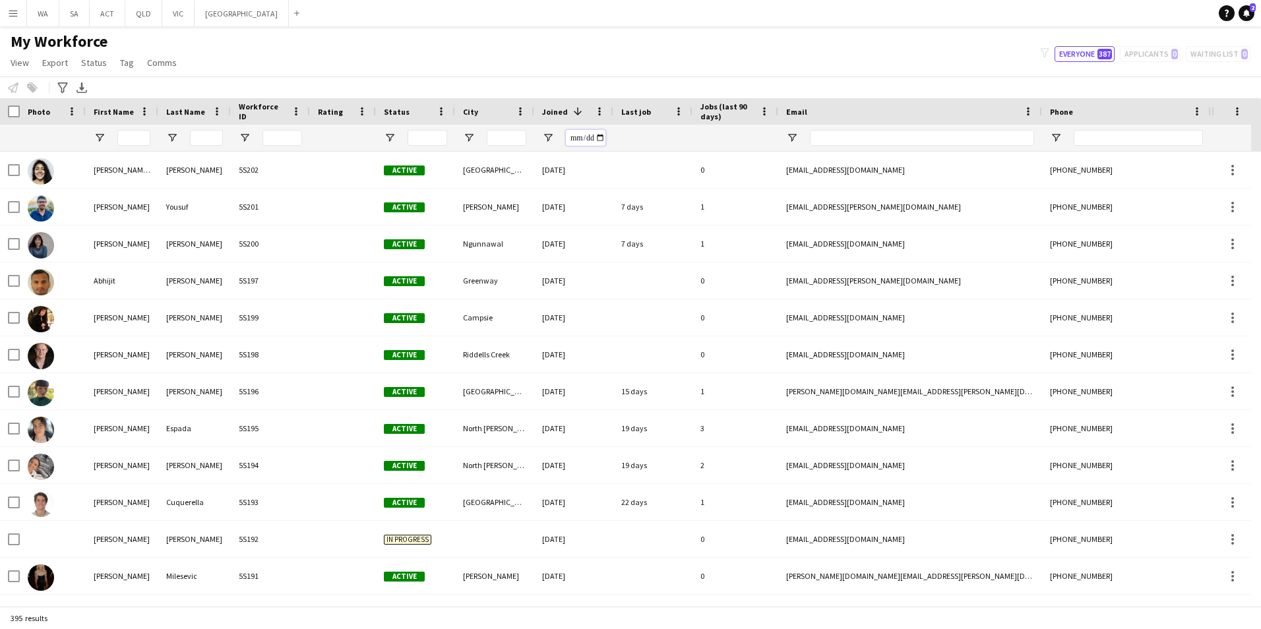
click at [590, 133] on input "Joined Filter Input" at bounding box center [586, 138] width 40 height 16
click at [574, 111] on span at bounding box center [578, 112] width 12 height 12
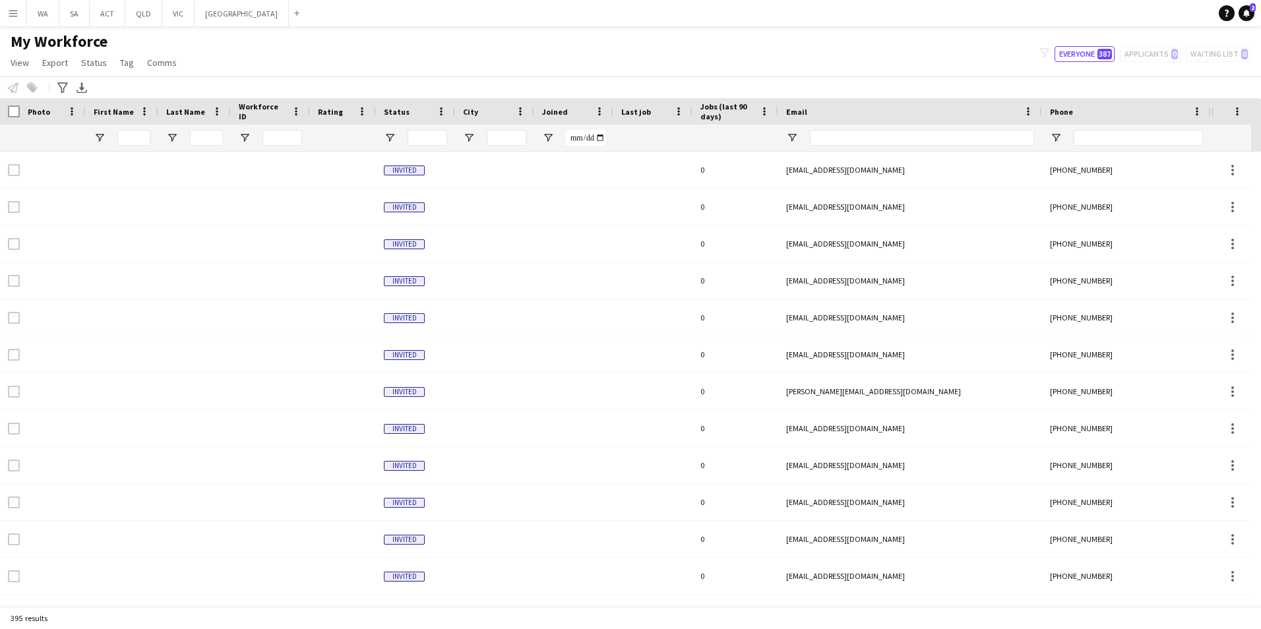
click at [574, 111] on div "Joined" at bounding box center [565, 112] width 47 height 20
click at [574, 111] on span at bounding box center [578, 112] width 12 height 12
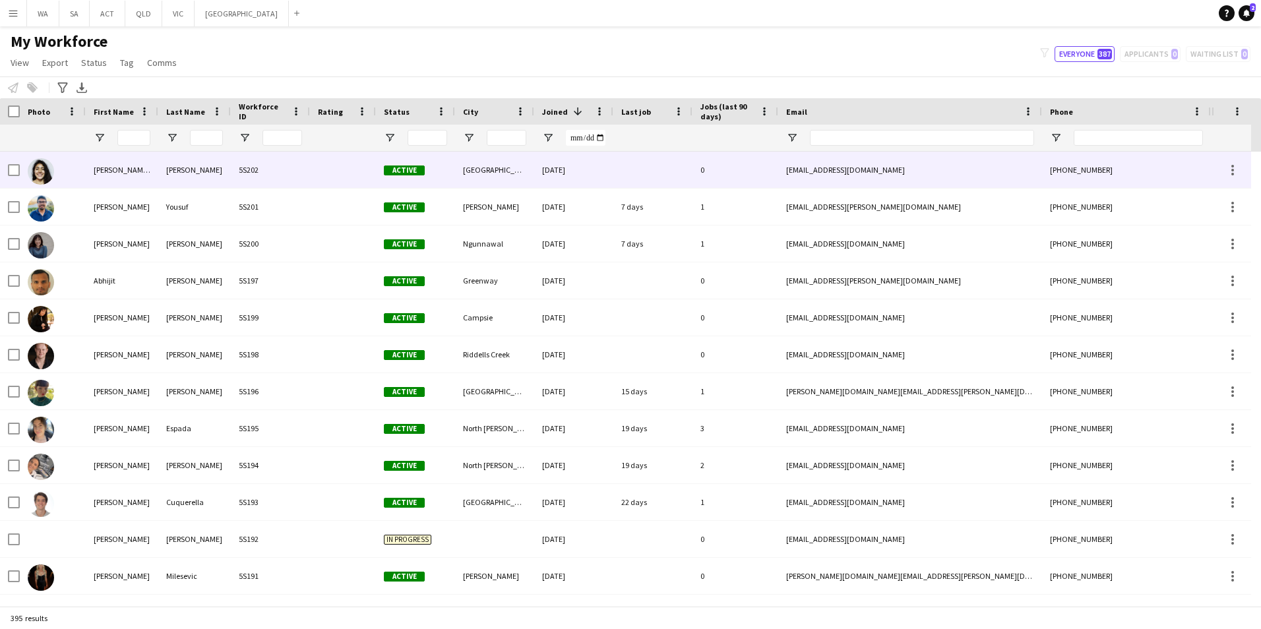
click at [119, 177] on div "Fernanda Isabel" at bounding box center [122, 170] width 73 height 36
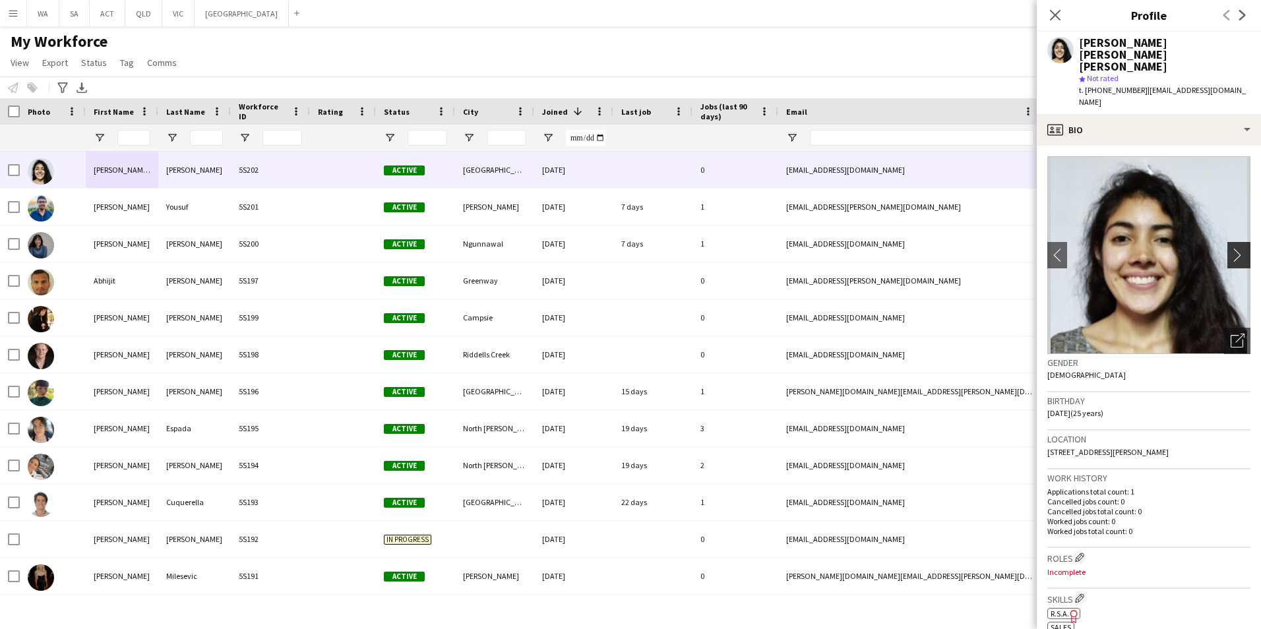
click at [1231, 248] on app-icon "chevron-right" at bounding box center [1241, 255] width 20 height 14
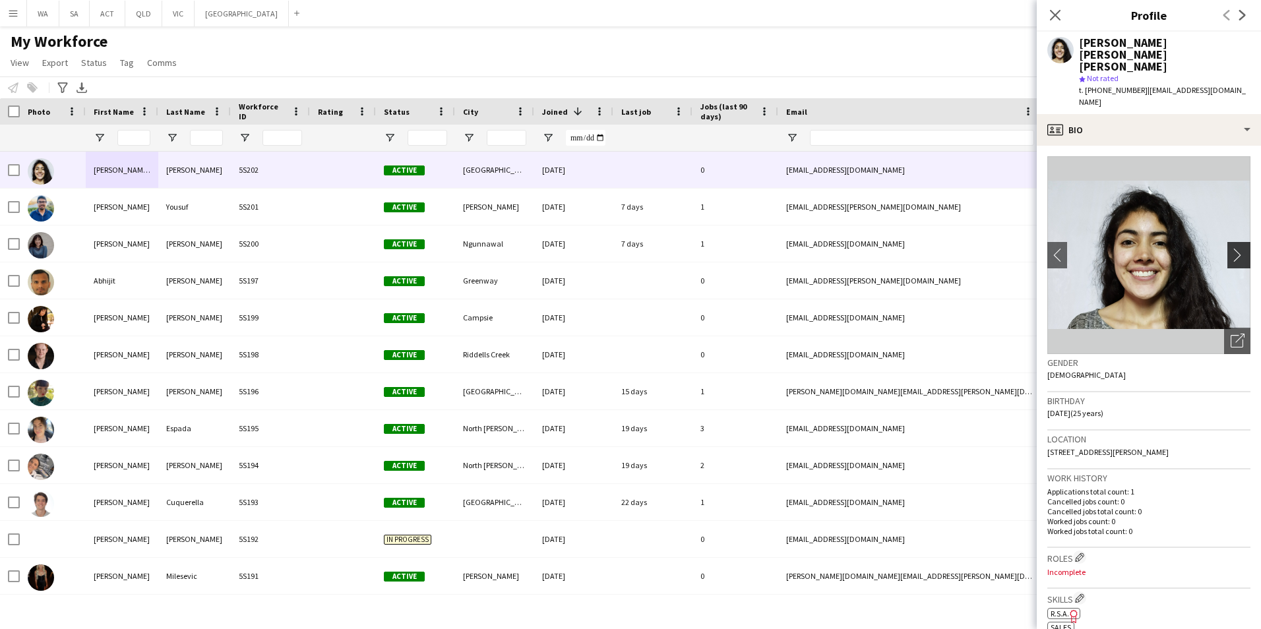
click at [1231, 248] on app-icon "chevron-right" at bounding box center [1241, 255] width 20 height 14
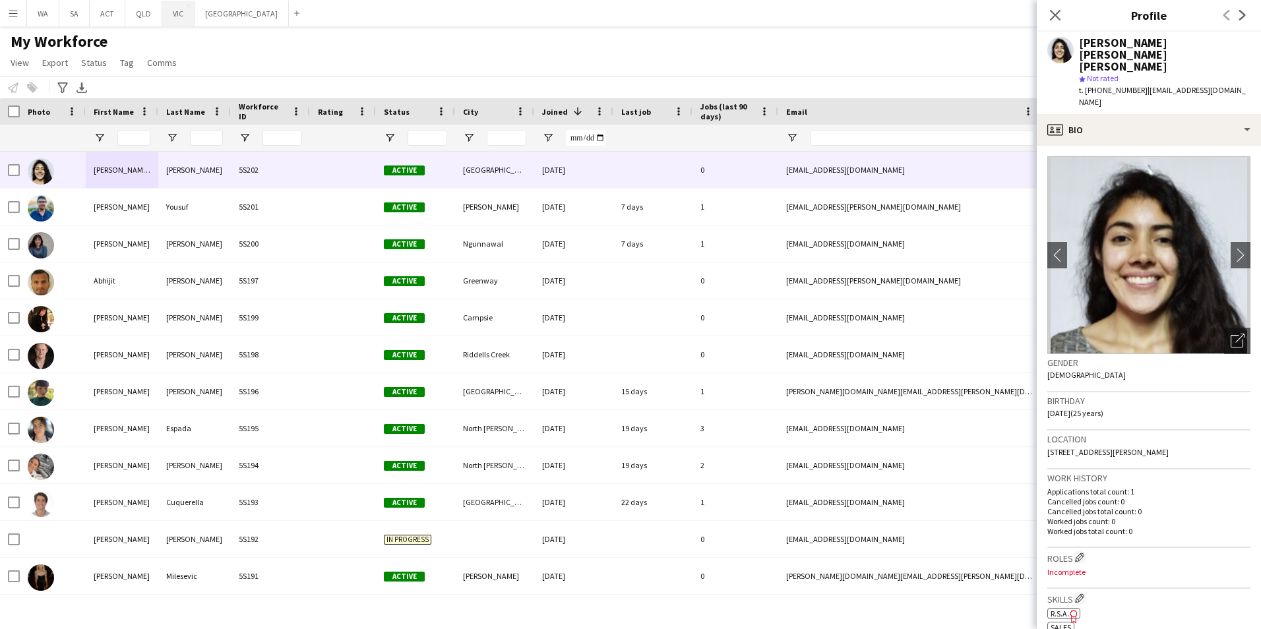
click at [179, 20] on button "VIC Close" at bounding box center [178, 14] width 32 height 26
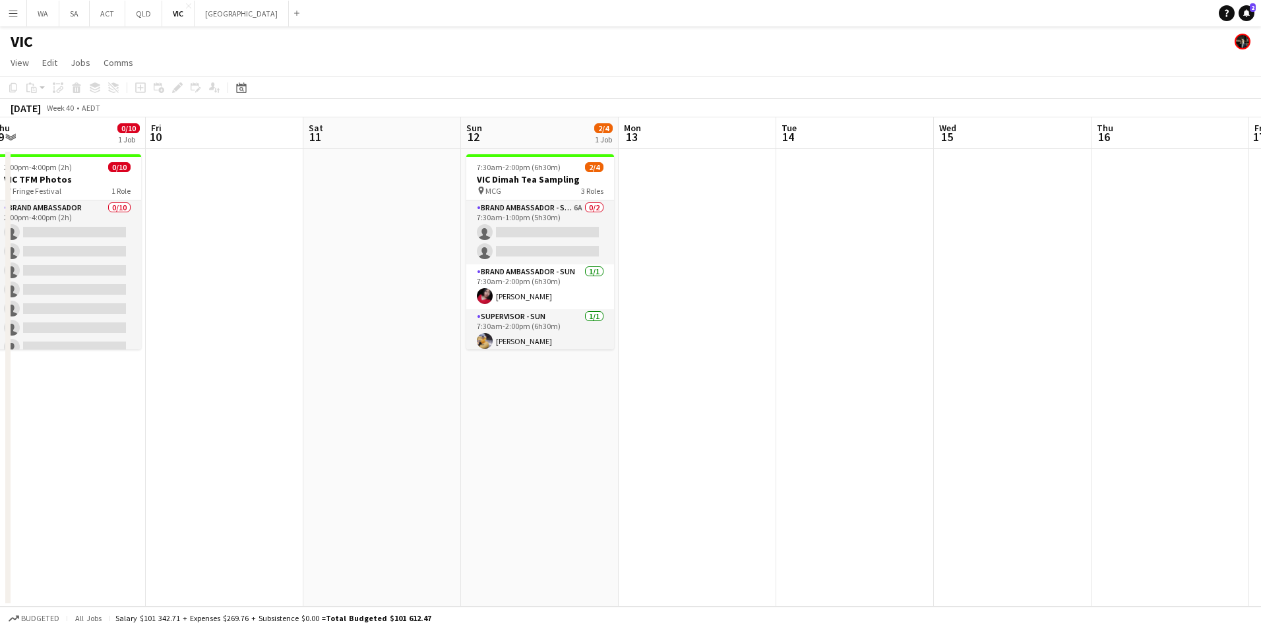
scroll to position [0, 446]
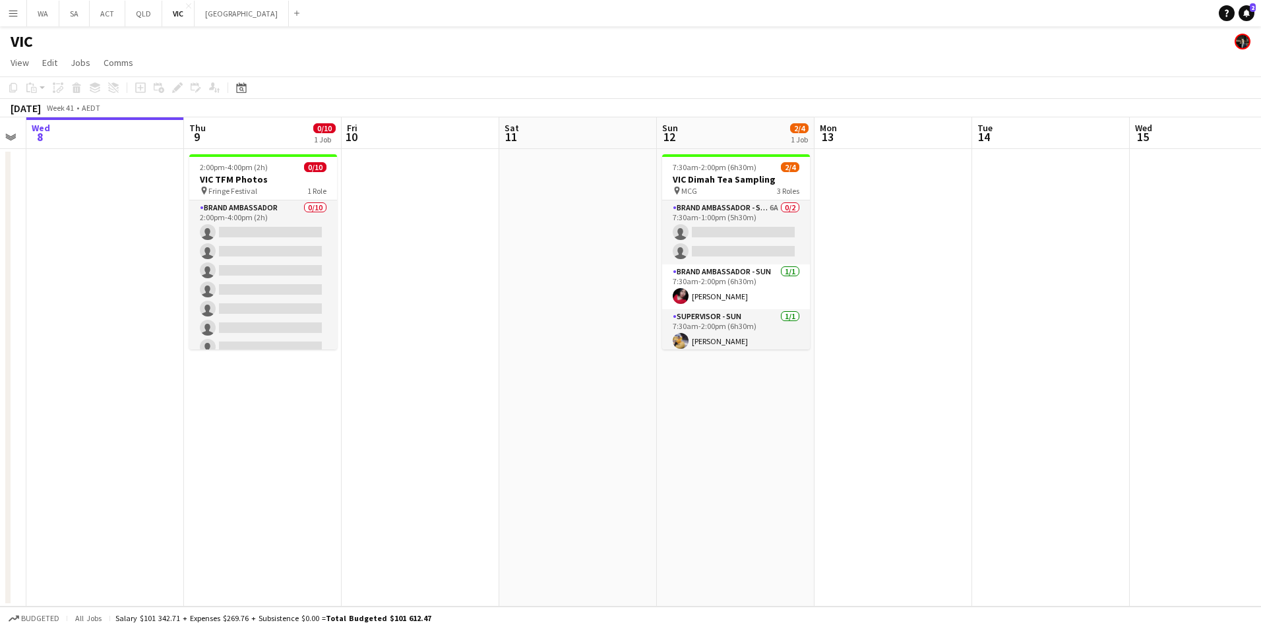
drag, startPoint x: 900, startPoint y: 435, endPoint x: 340, endPoint y: 436, distance: 559.9
click at [340, 436] on app-calendar-viewport "Sun 5 Mon 6 Tue 7 Wed 8 Thu 9 0/10 1 Job Fri 10 Sat 11 Sun 12 2/4 1 Job Mon 13 …" at bounding box center [630, 361] width 1261 height 489
click at [720, 231] on app-card-role "Brand Ambassador - SUN 6A 0/2 7:30am-1:00pm (5h30m) single-neutral-actions sing…" at bounding box center [736, 232] width 148 height 64
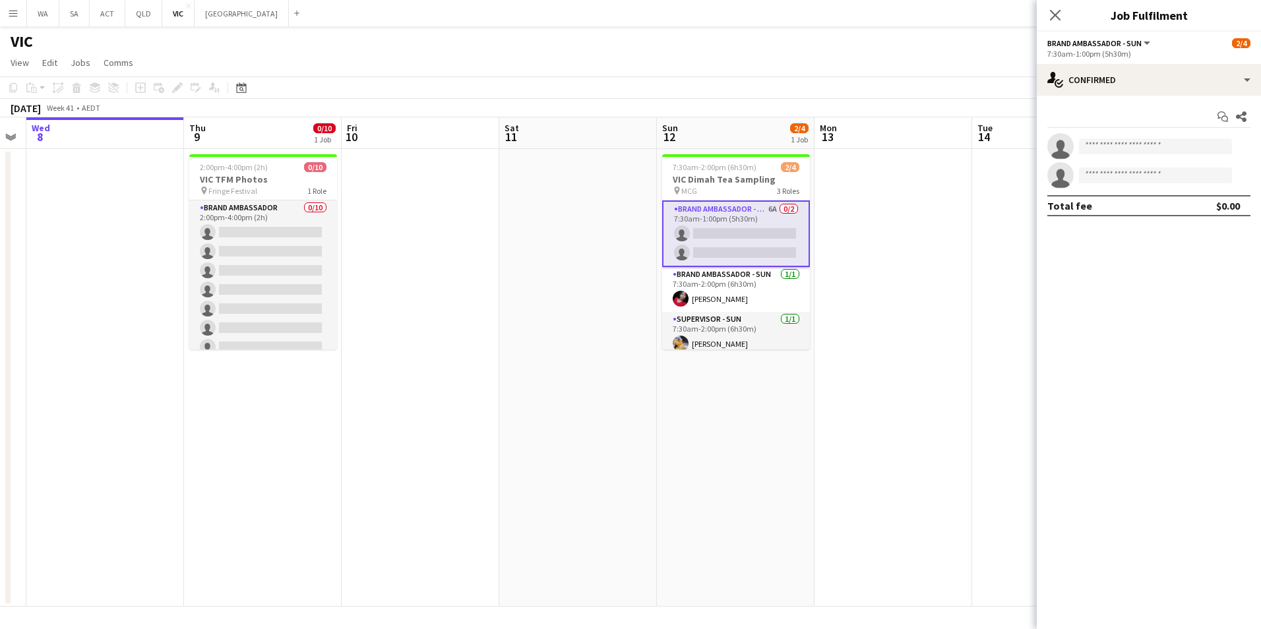
click at [1112, 156] on app-invite-slot "single-neutral-actions" at bounding box center [1149, 146] width 224 height 26
click at [1113, 148] on input at bounding box center [1155, 146] width 153 height 16
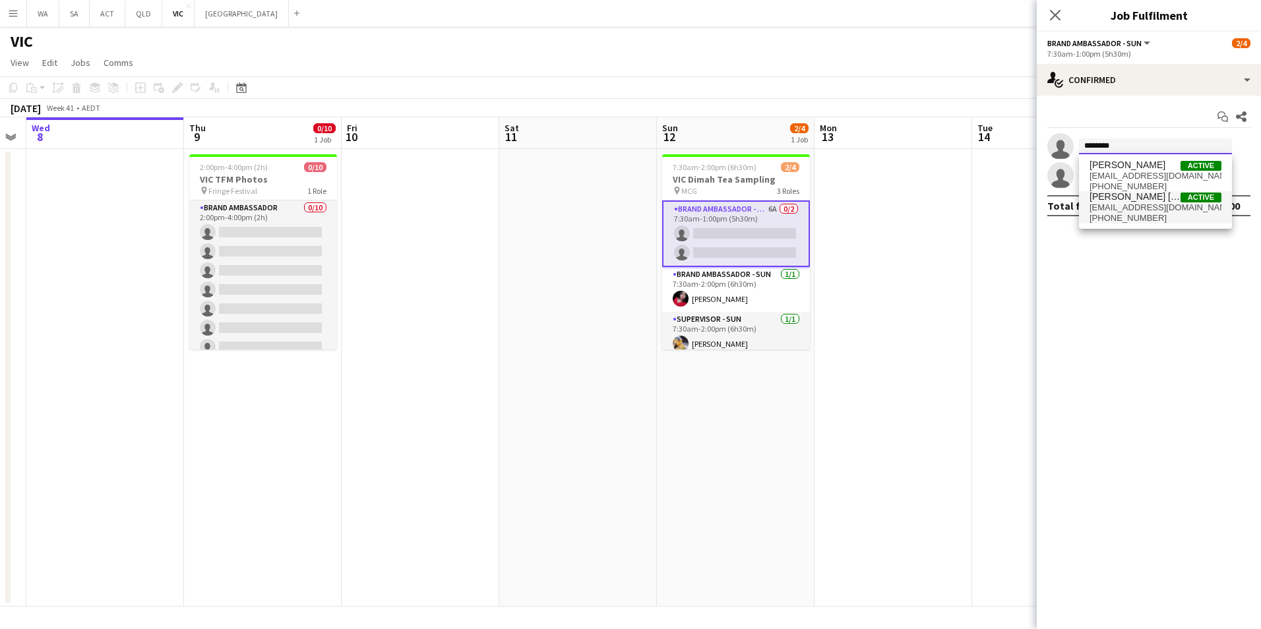
type input "********"
click at [1154, 206] on span "fernandisabel16@gmail.com" at bounding box center [1155, 207] width 132 height 11
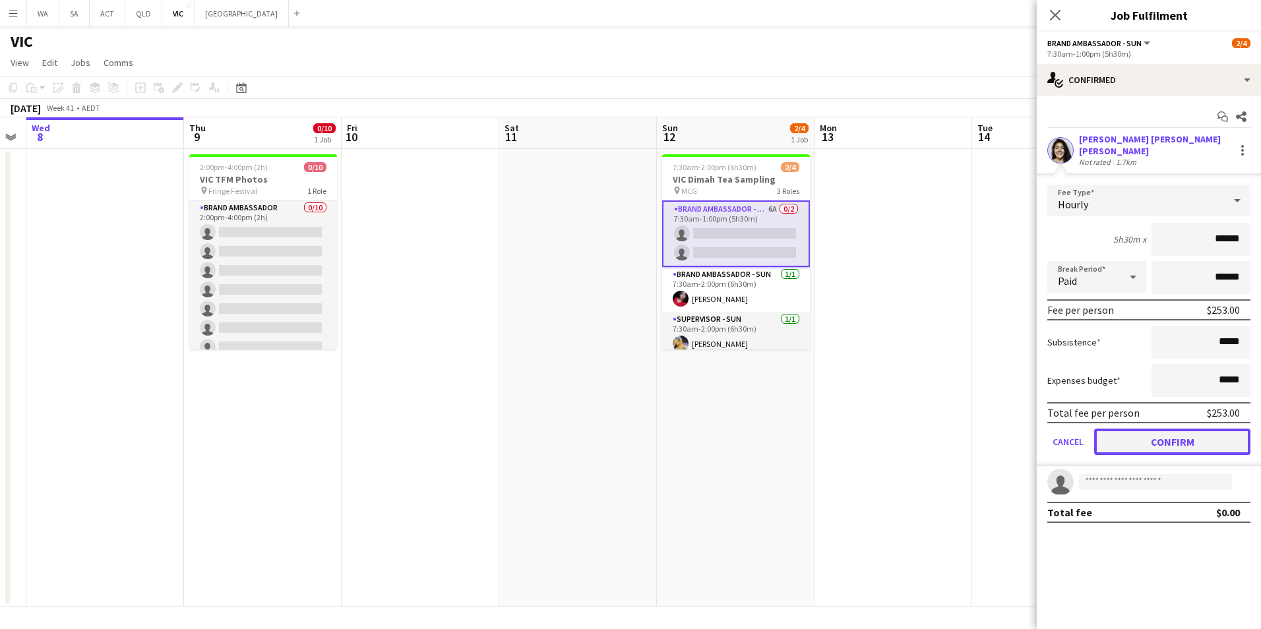
click at [1190, 433] on button "Confirm" at bounding box center [1172, 442] width 156 height 26
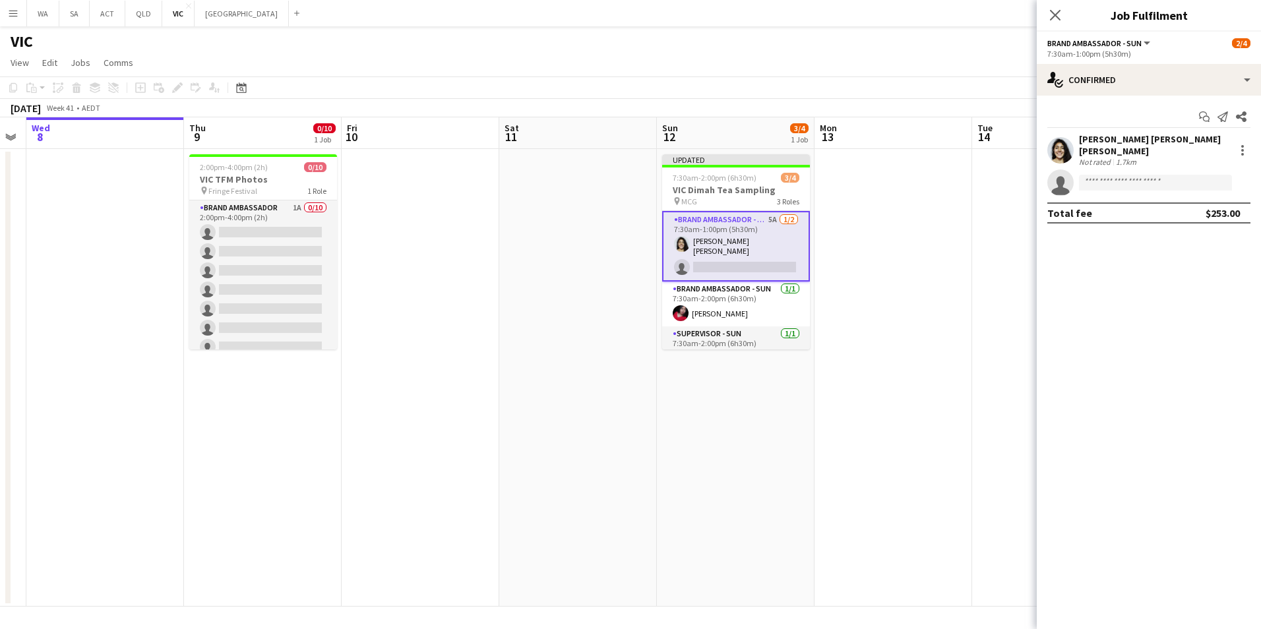
click at [16, 16] on app-icon "Menu" at bounding box center [13, 13] width 11 height 11
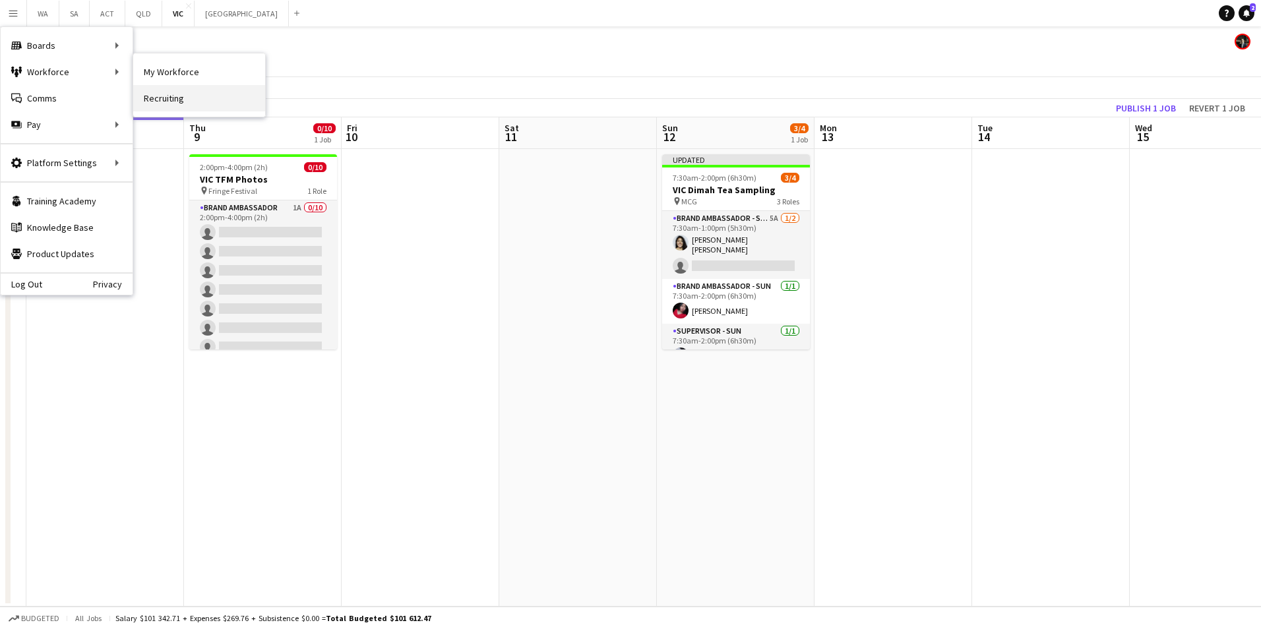
click at [189, 102] on link "Recruiting" at bounding box center [199, 98] width 132 height 26
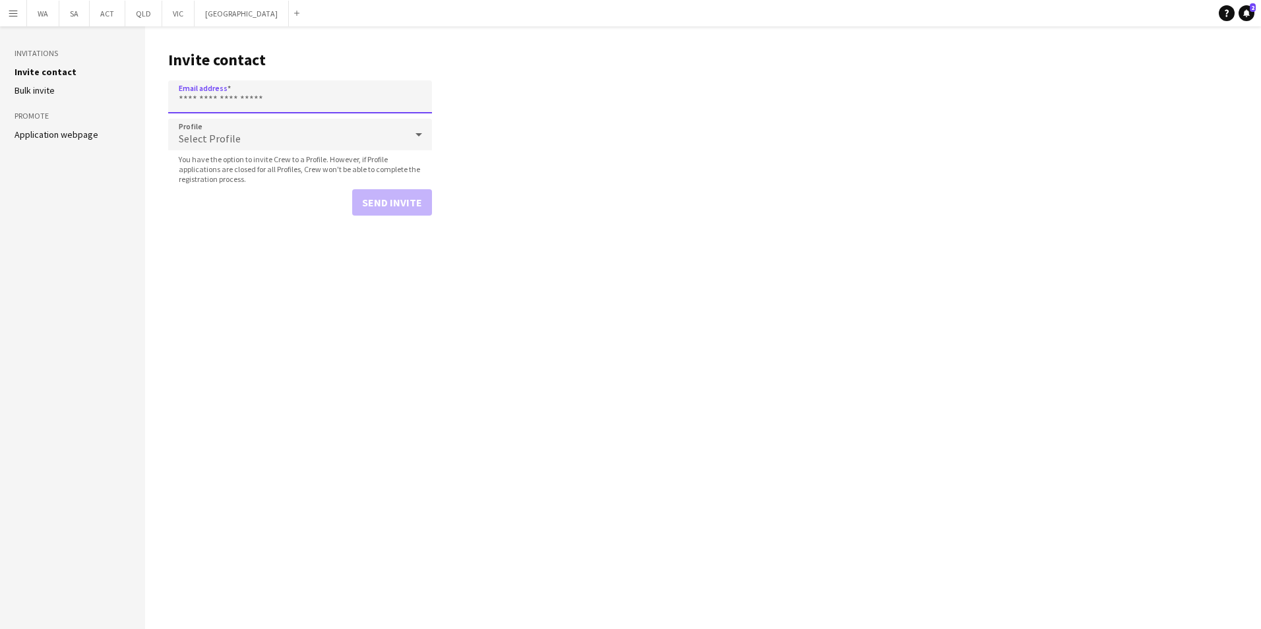
click at [322, 86] on input "Email address" at bounding box center [300, 96] width 264 height 33
type input "**********"
click at [278, 128] on div "Select Profile" at bounding box center [286, 135] width 237 height 32
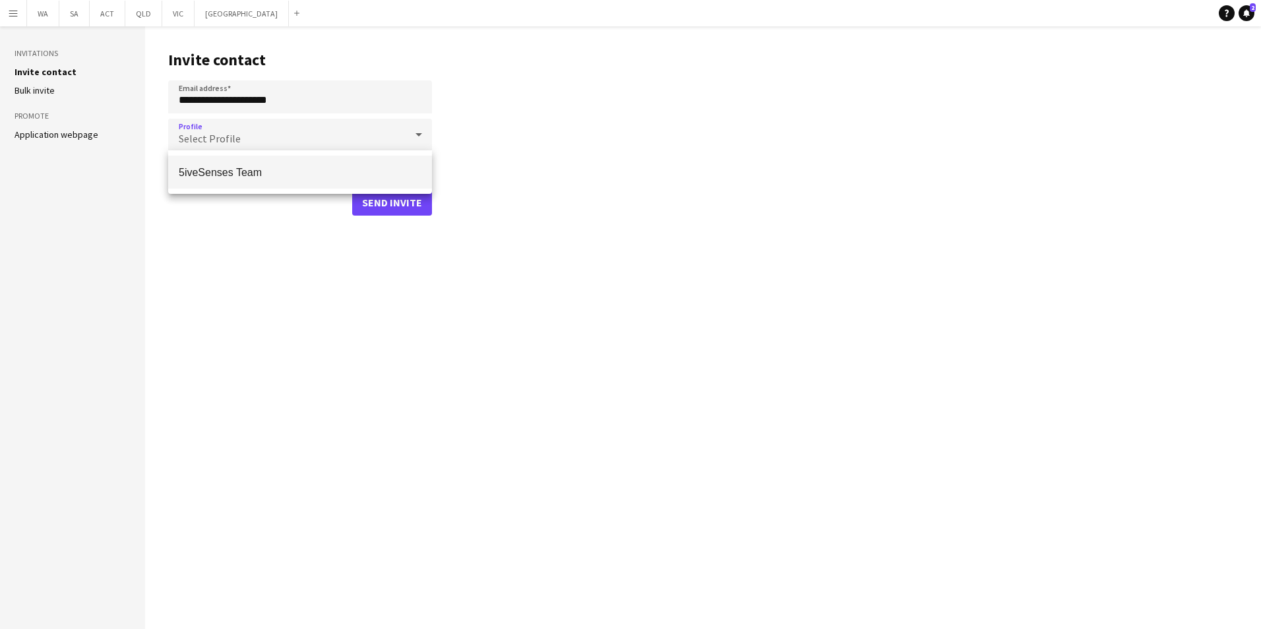
click at [295, 168] on span "5iveSenses Team" at bounding box center [300, 172] width 243 height 13
click at [276, 342] on main "**********" at bounding box center [703, 327] width 1116 height 603
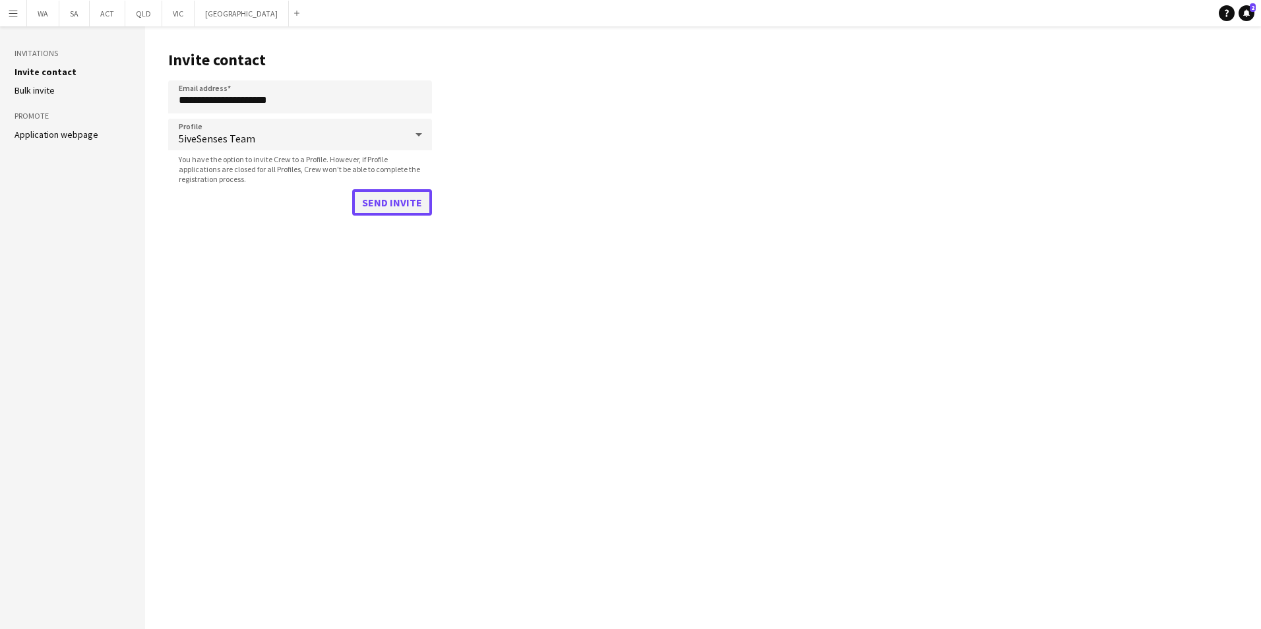
click at [396, 197] on button "Send invite" at bounding box center [392, 202] width 80 height 26
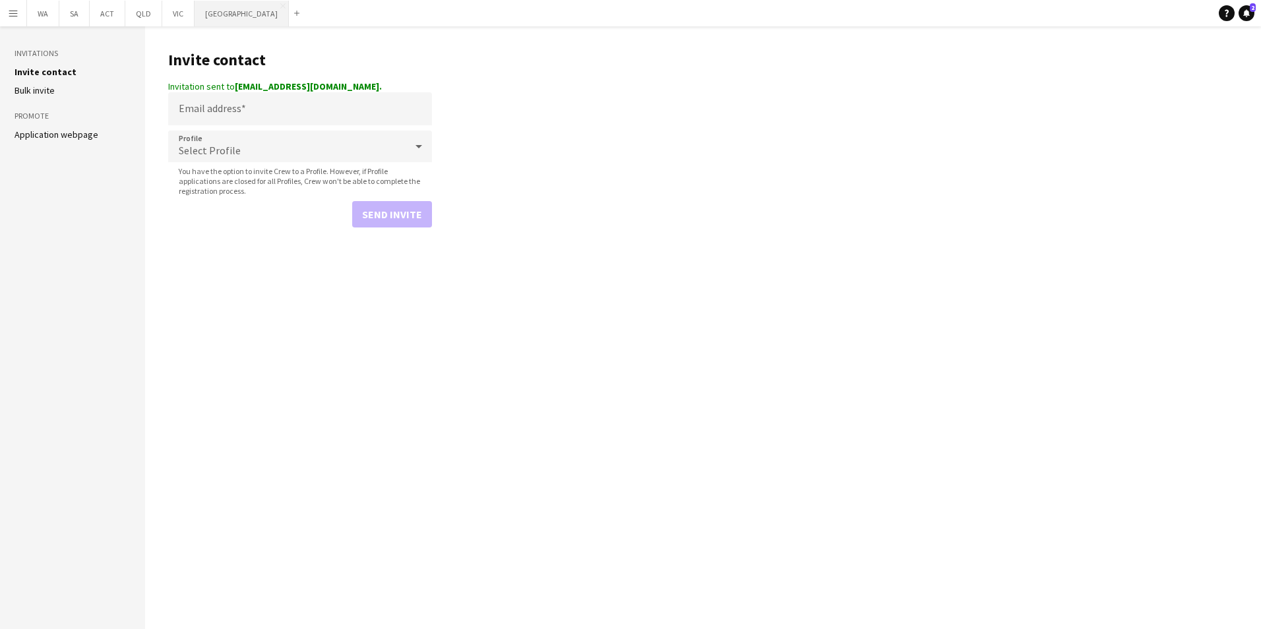
click at [195, 13] on button "NSW Close" at bounding box center [242, 14] width 94 height 26
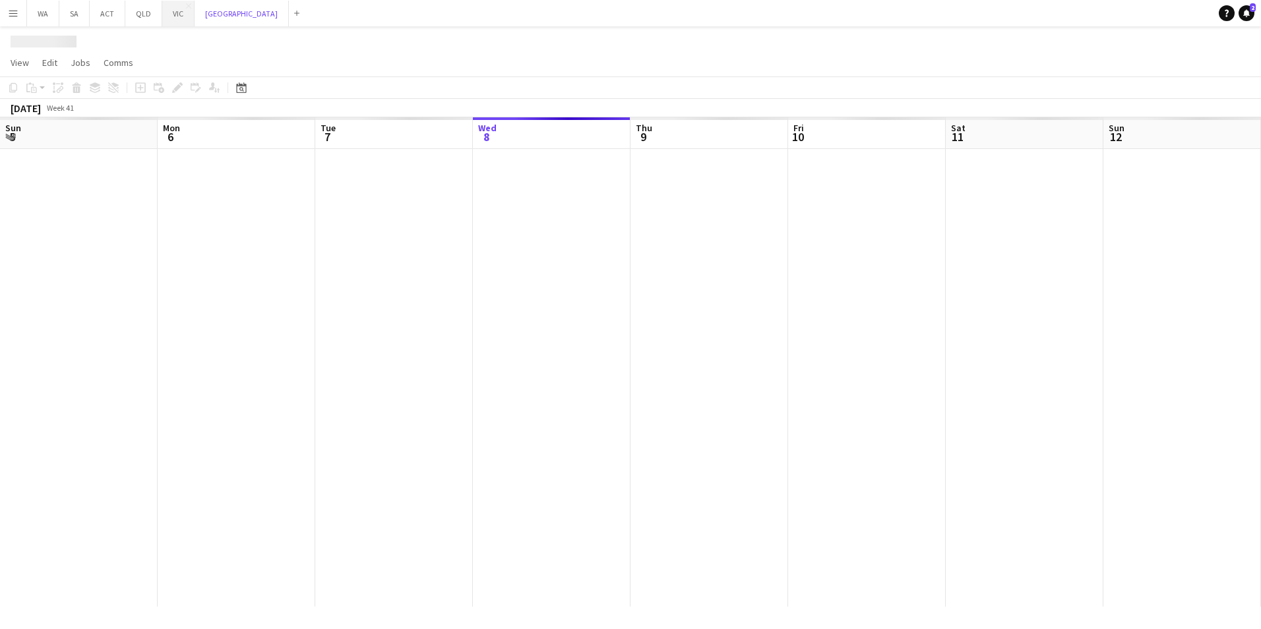
scroll to position [0, 315]
click at [185, 11] on button "VIC Close" at bounding box center [178, 14] width 32 height 26
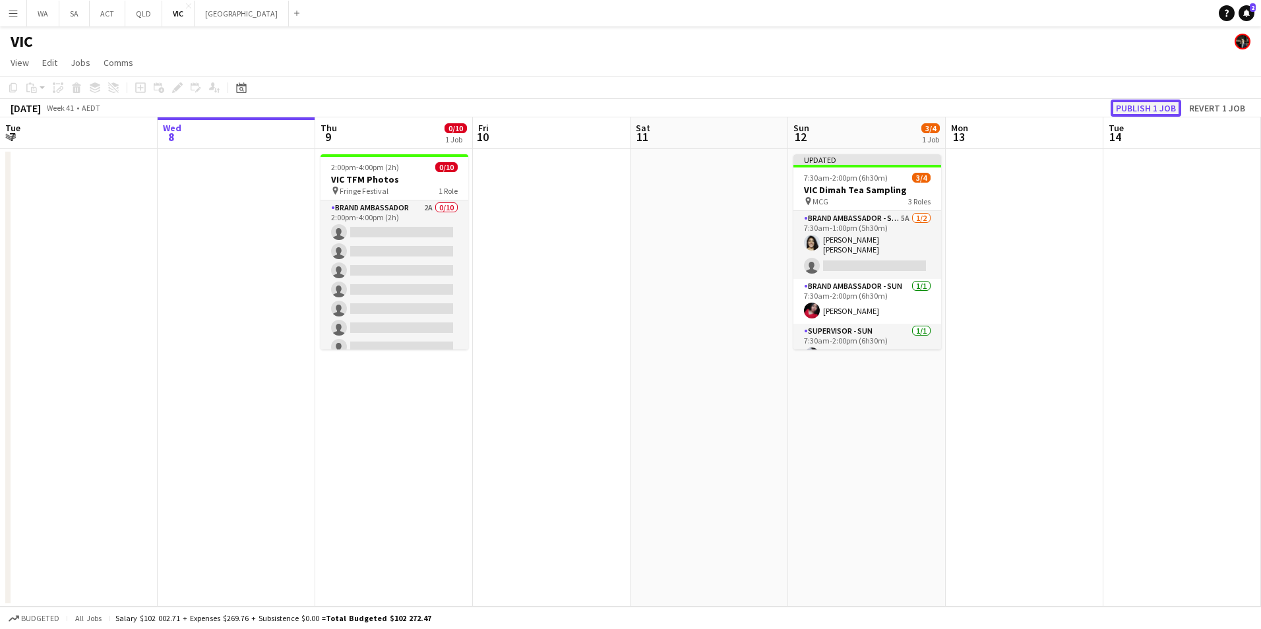
click at [1150, 115] on button "Publish 1 job" at bounding box center [1146, 108] width 71 height 17
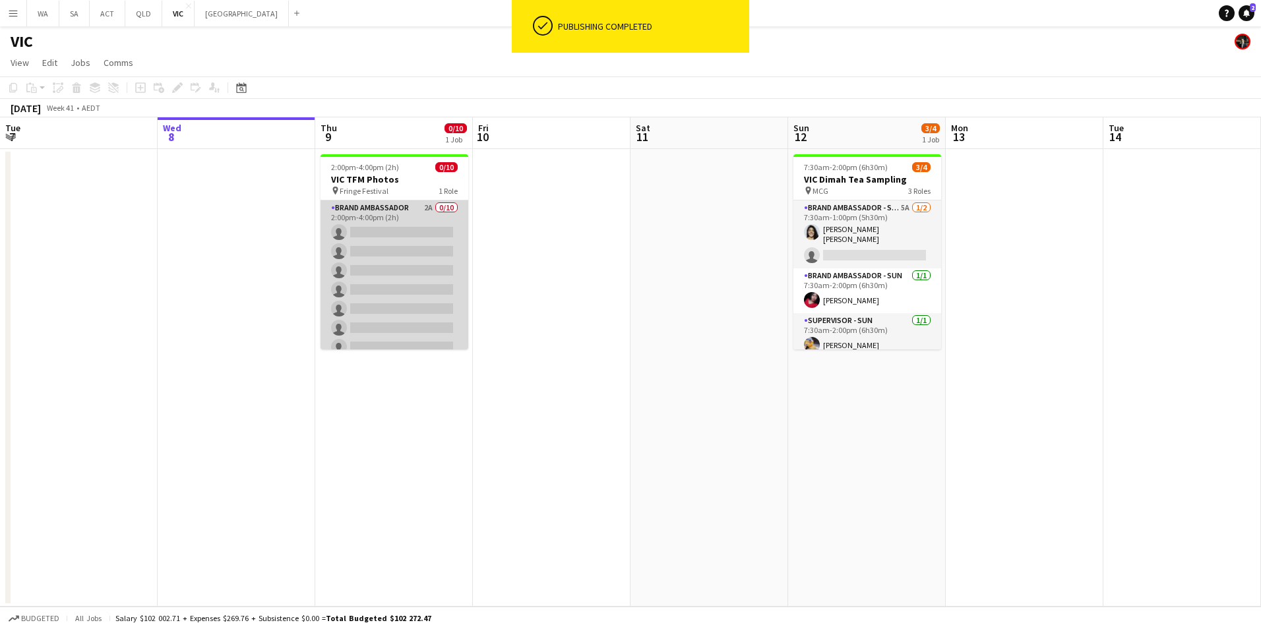
click at [403, 214] on app-card-role "Brand Ambassador 2A 0/10 2:00pm-4:00pm (2h) single-neutral-actions single-neutr…" at bounding box center [394, 308] width 148 height 217
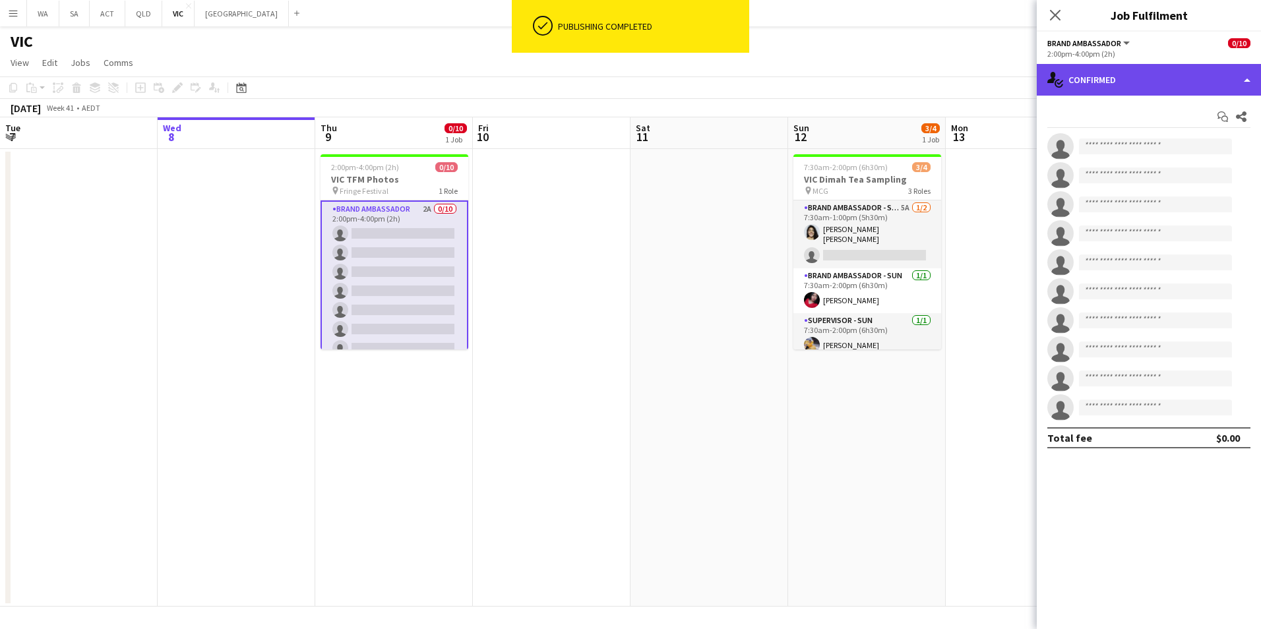
click at [1089, 84] on div "single-neutral-actions-check-2 Confirmed" at bounding box center [1149, 80] width 224 height 32
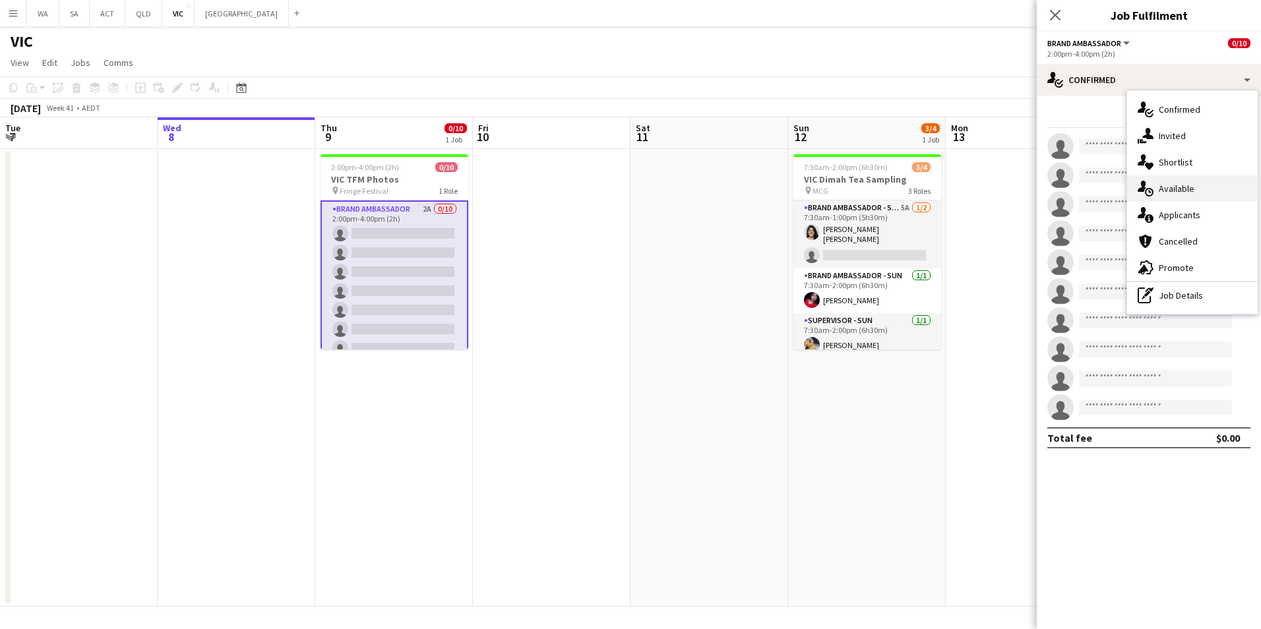
click at [1213, 185] on div "single-neutral-actions-upload Available" at bounding box center [1192, 188] width 131 height 26
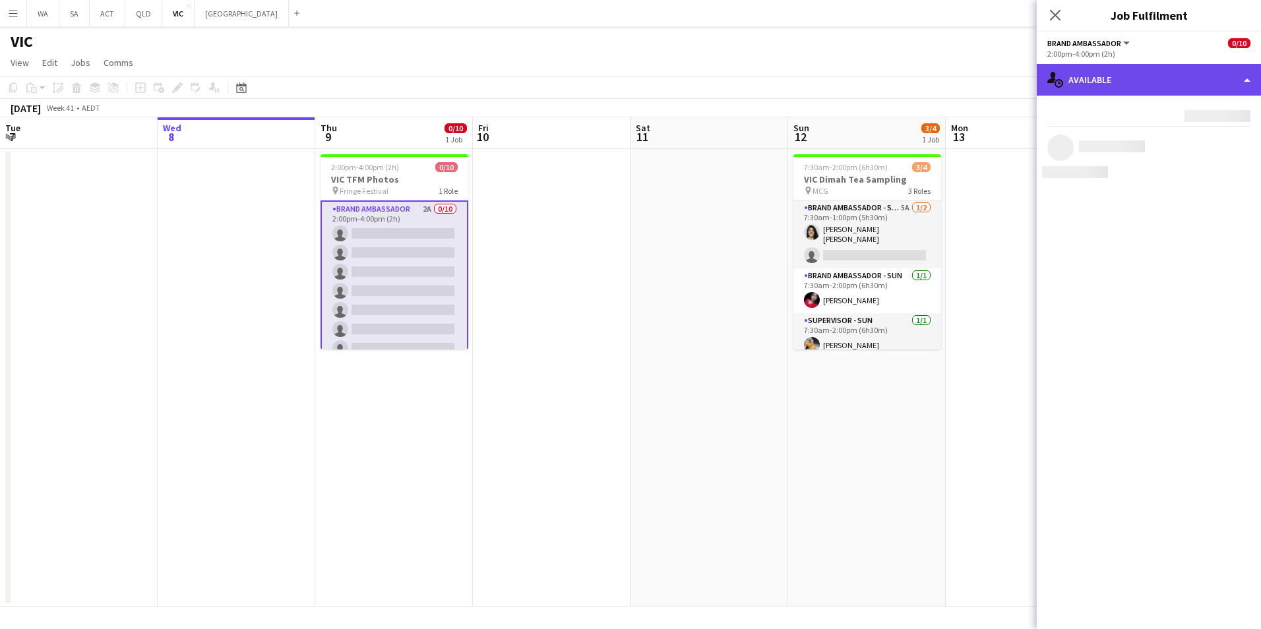
click at [1182, 80] on div "single-neutral-actions-upload Available" at bounding box center [1149, 80] width 224 height 32
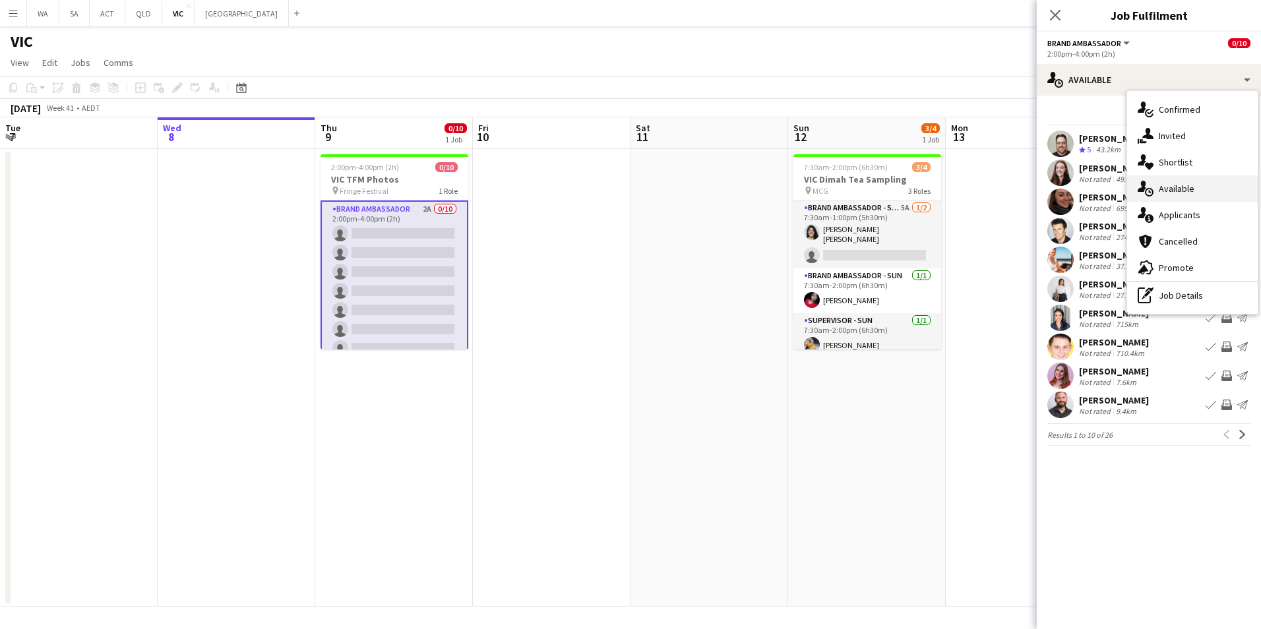
click at [1181, 185] on span "Available" at bounding box center [1177, 189] width 36 height 12
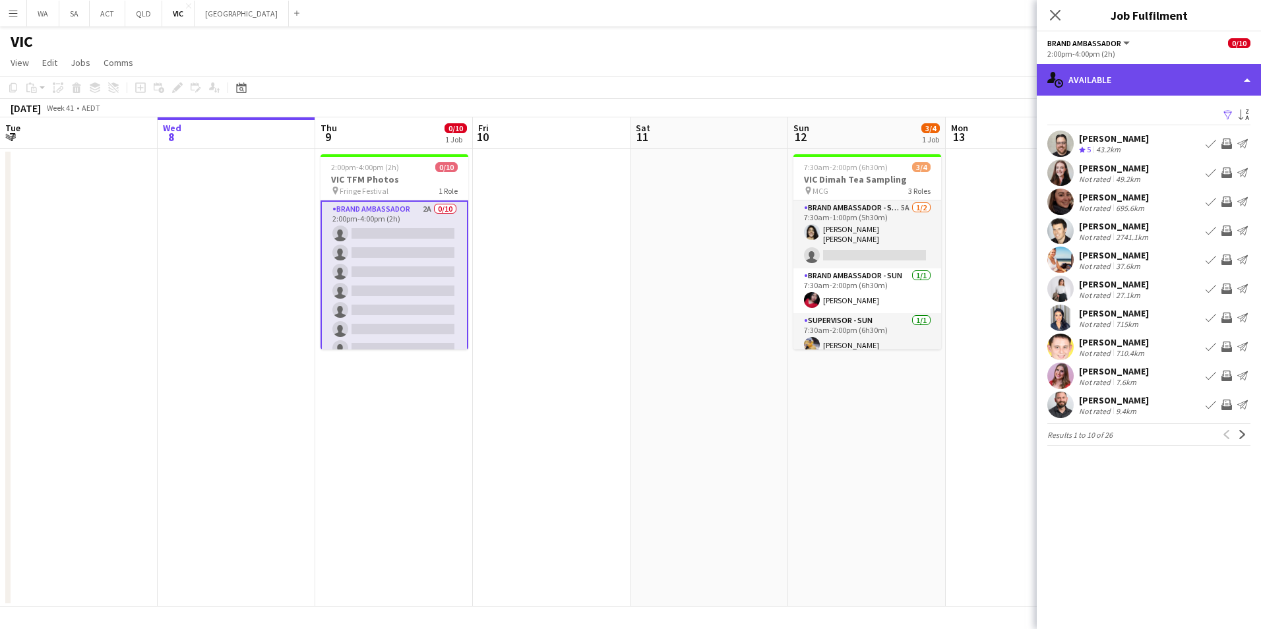
click at [1167, 84] on div "single-neutral-actions-upload Available" at bounding box center [1149, 80] width 224 height 32
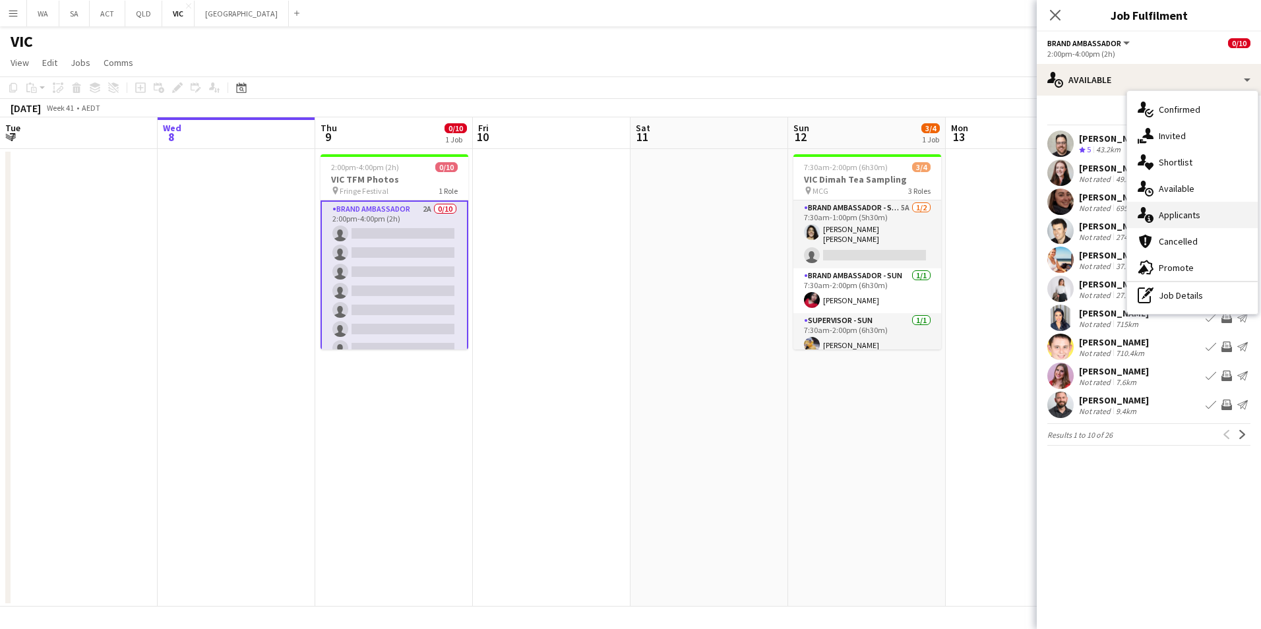
click at [1205, 210] on div "single-neutral-actions-information Applicants" at bounding box center [1192, 215] width 131 height 26
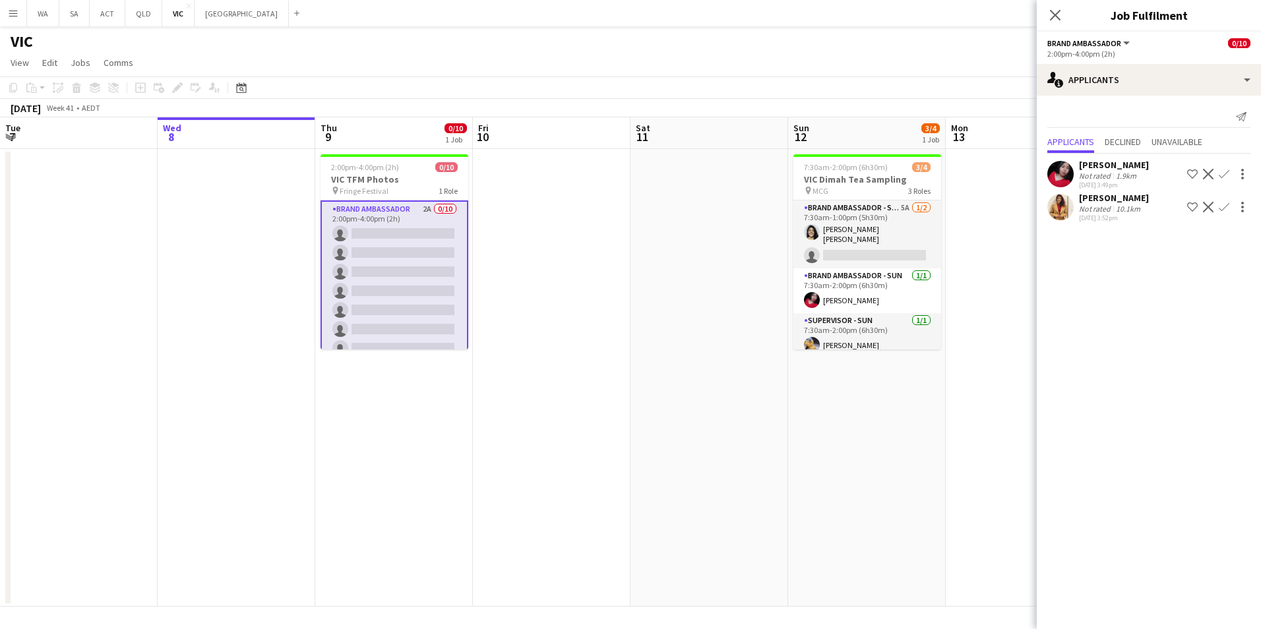
click at [1225, 174] on app-icon "Confirm" at bounding box center [1224, 174] width 11 height 11
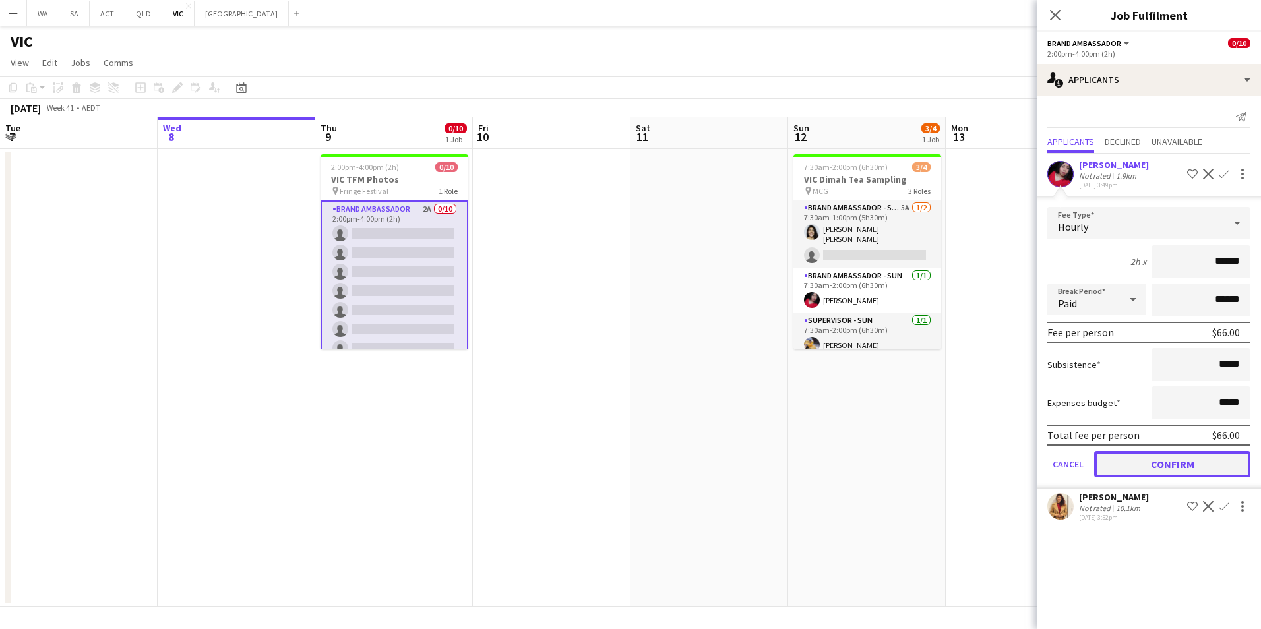
click at [1202, 465] on button "Confirm" at bounding box center [1172, 464] width 156 height 26
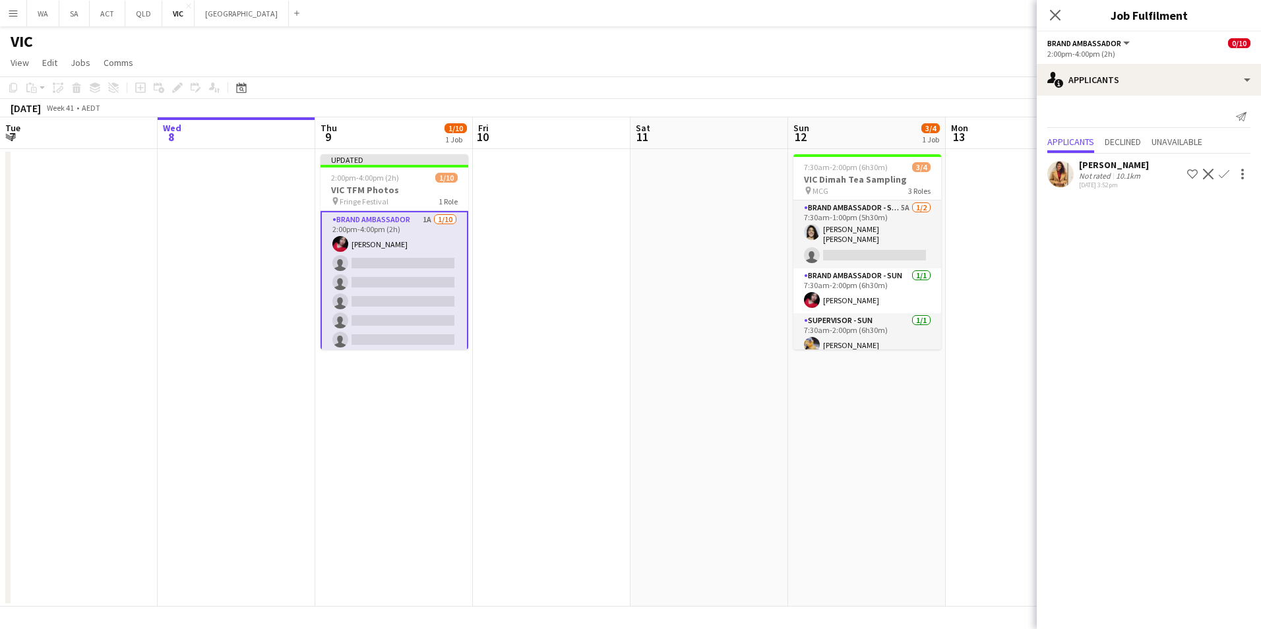
click at [1067, 179] on app-user-avatar at bounding box center [1060, 174] width 26 height 26
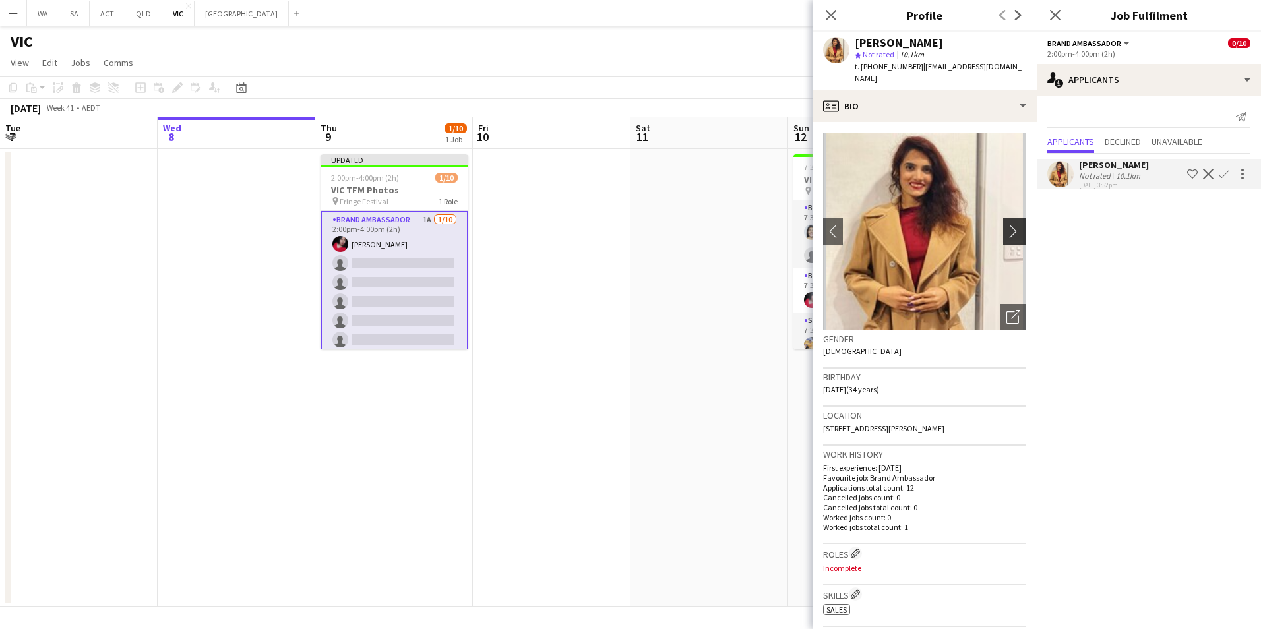
click at [1008, 224] on app-icon "chevron-right" at bounding box center [1016, 231] width 20 height 14
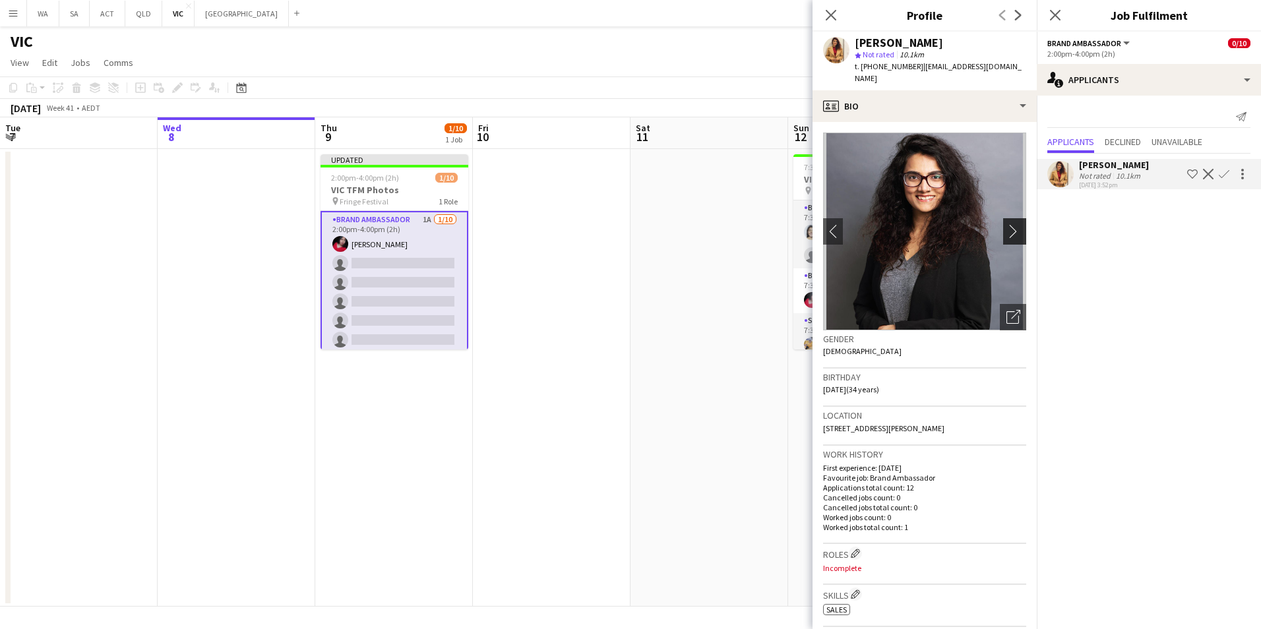
click at [1008, 231] on button "chevron-right" at bounding box center [1016, 231] width 26 height 26
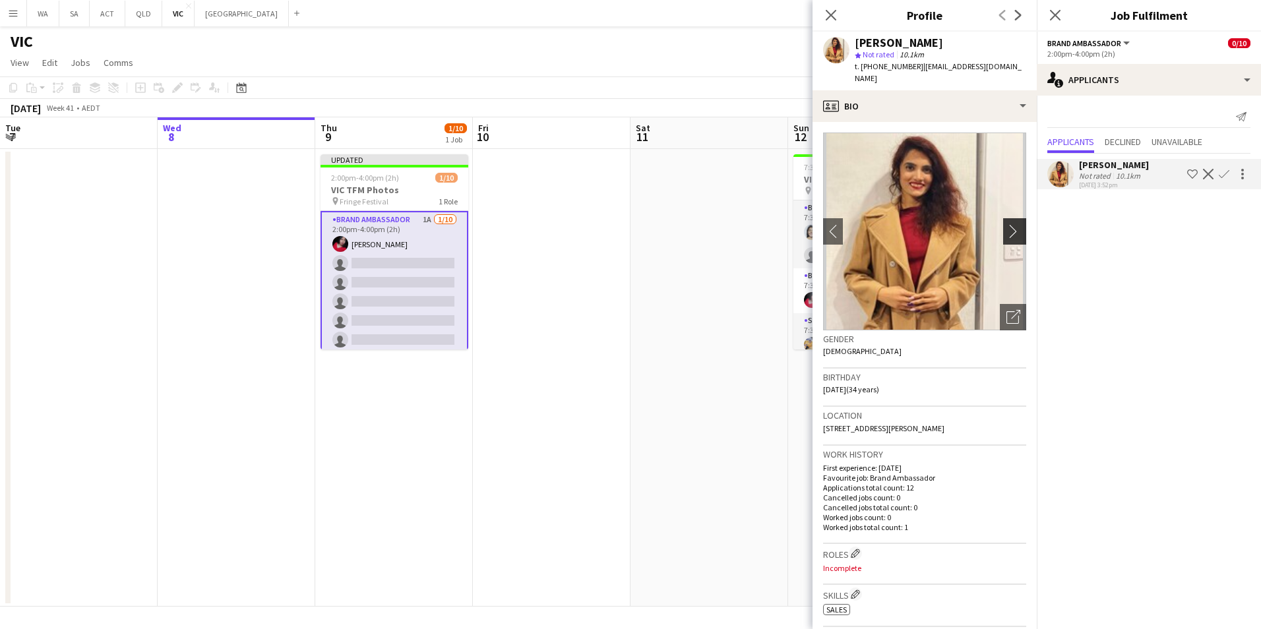
click at [1014, 224] on app-icon "chevron-right" at bounding box center [1016, 231] width 20 height 14
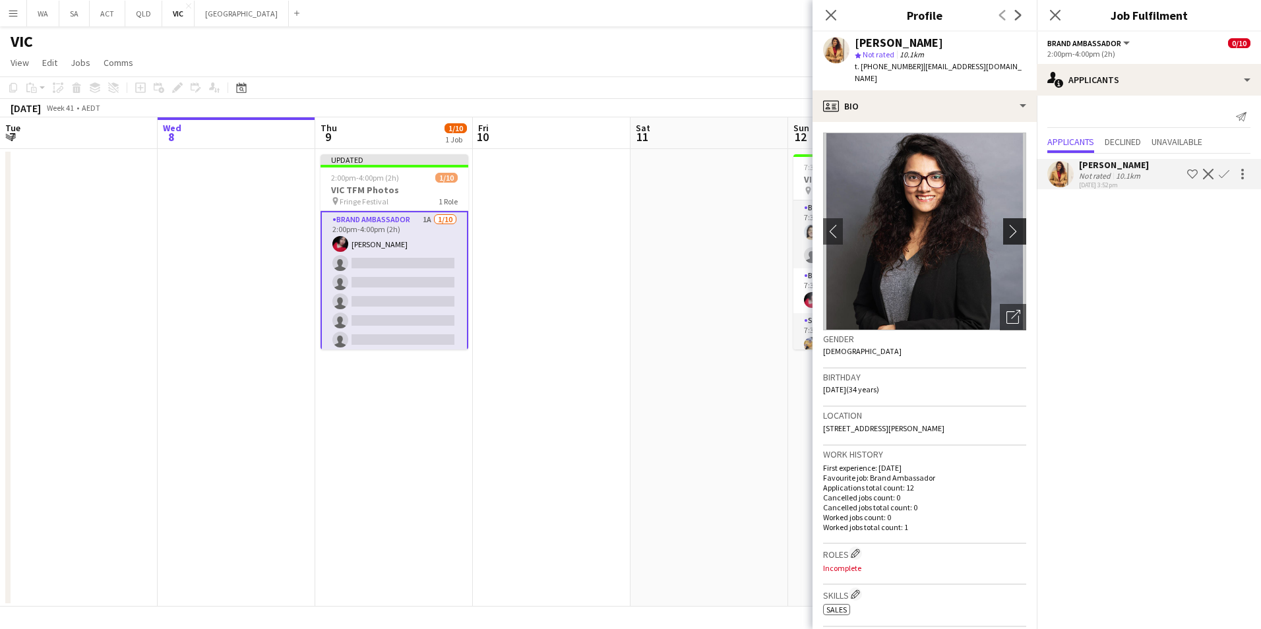
click at [1006, 224] on app-icon "chevron-right" at bounding box center [1016, 231] width 20 height 14
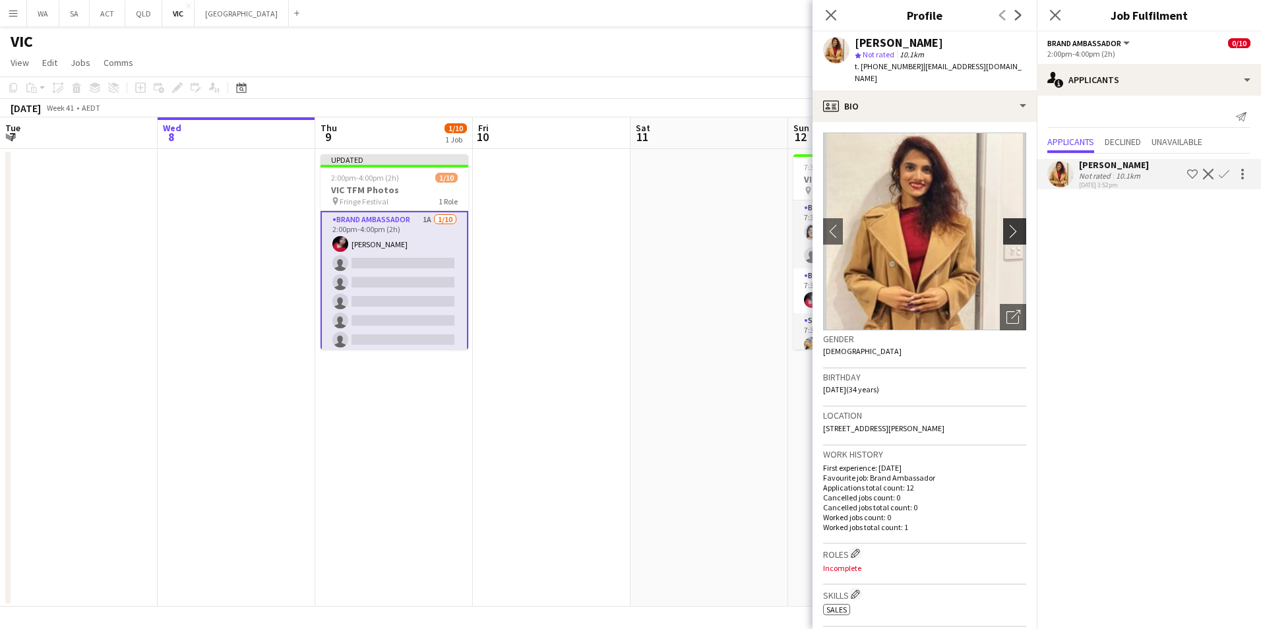
click at [1010, 218] on button "chevron-right" at bounding box center [1016, 231] width 26 height 26
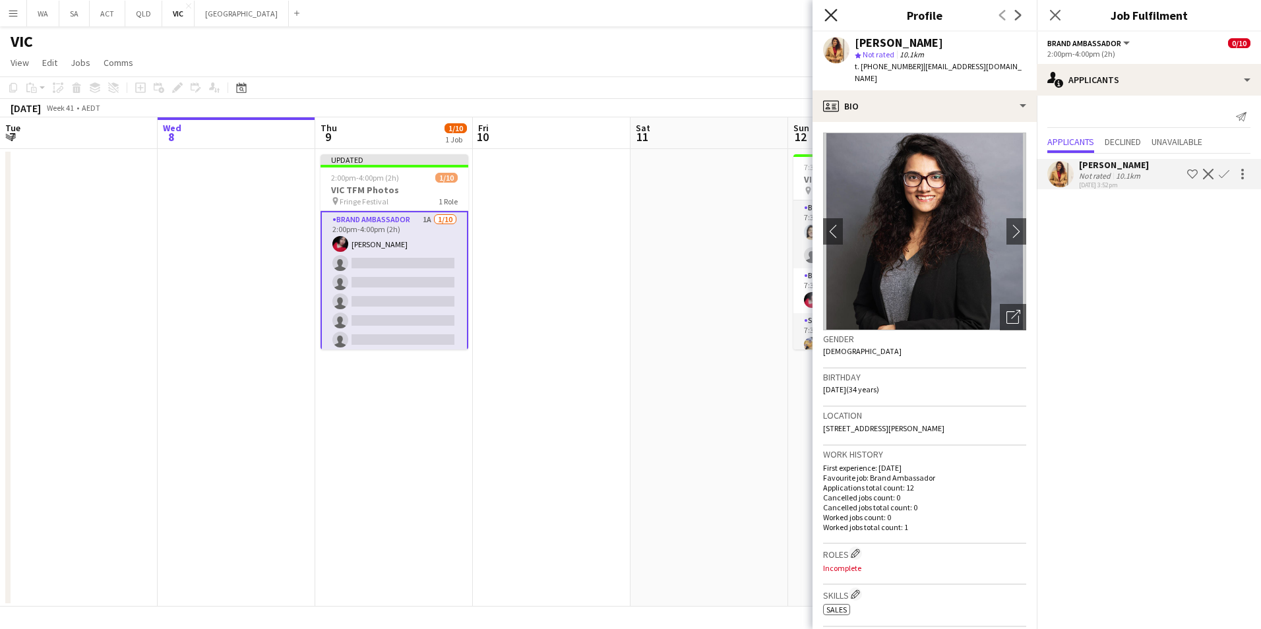
click at [834, 18] on icon at bounding box center [830, 15] width 13 height 13
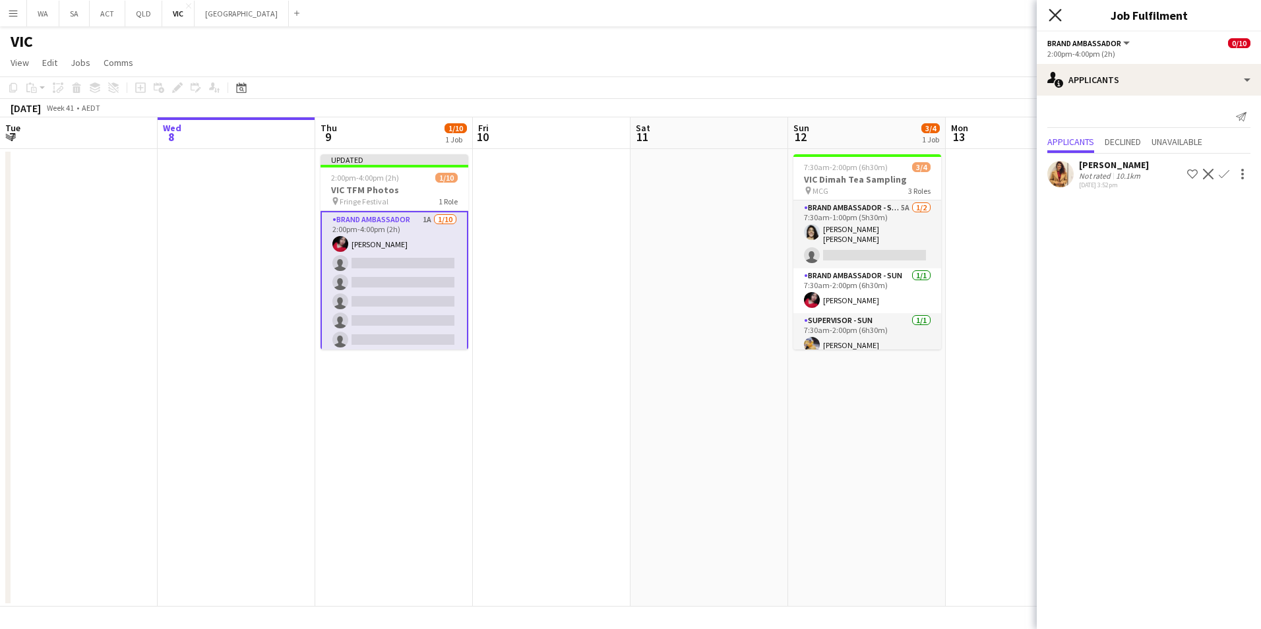
click at [1061, 15] on icon "Close pop-in" at bounding box center [1055, 15] width 13 height 13
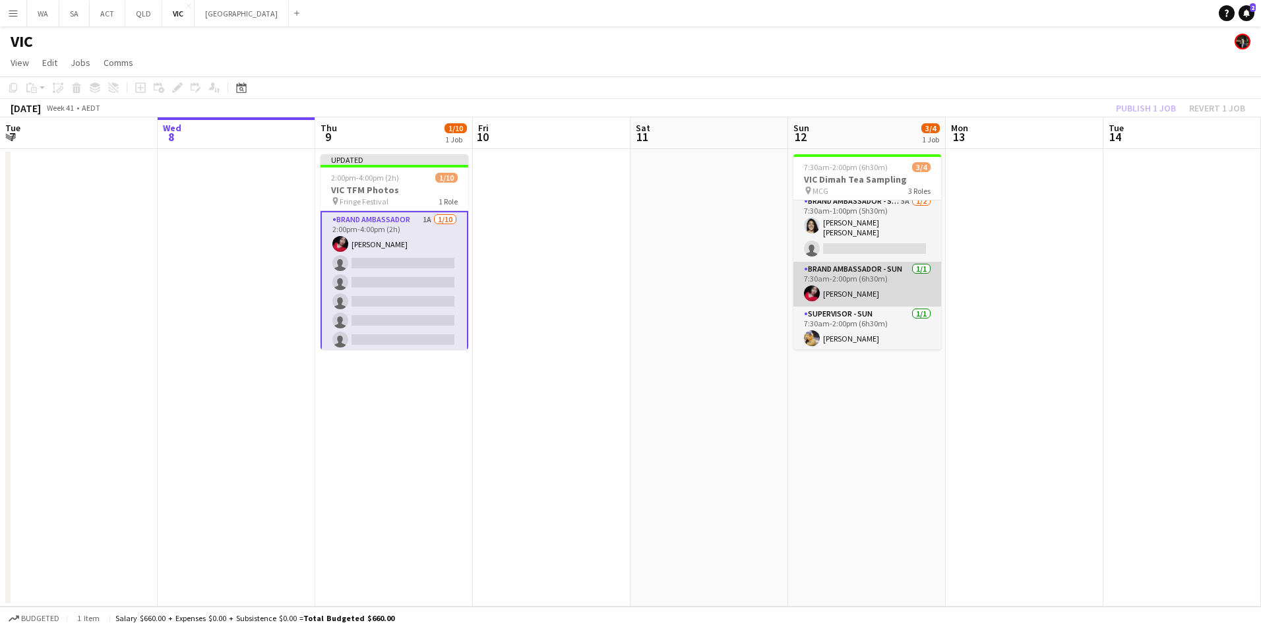
scroll to position [9, 0]
click at [1166, 98] on app-toolbar "Copy Paste Paste Ctrl+V Paste with crew Ctrl+Shift+V Paste linked Job Delete Gr…" at bounding box center [630, 87] width 1261 height 22
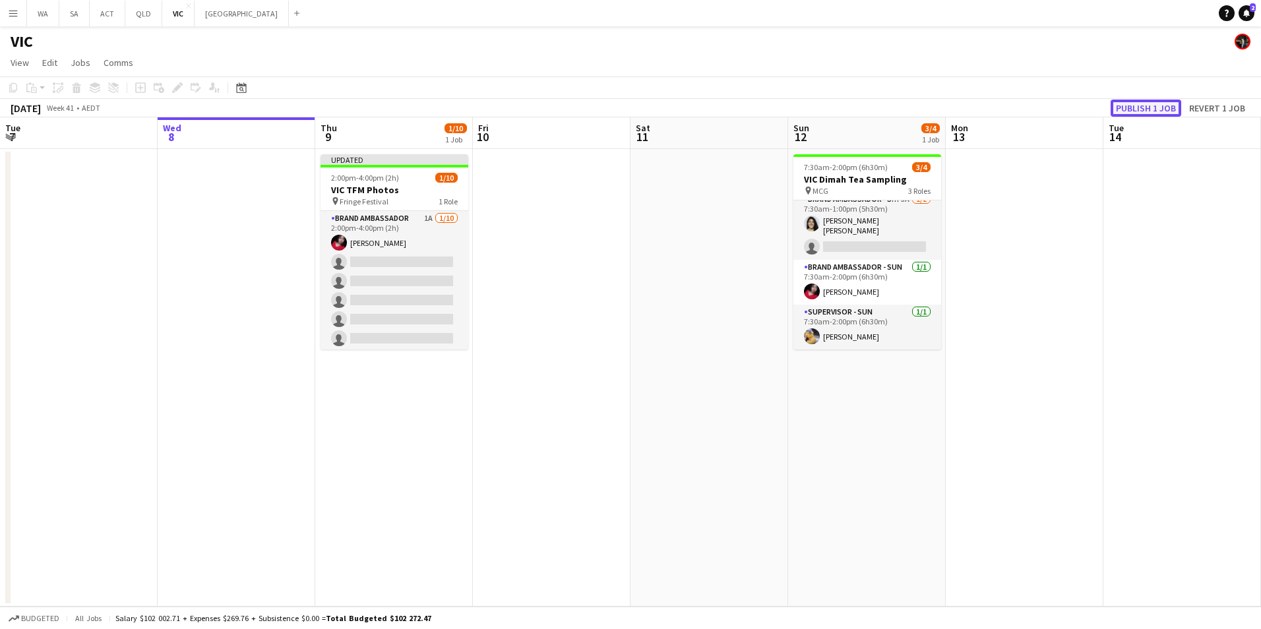
click at [1164, 108] on button "Publish 1 job" at bounding box center [1146, 108] width 71 height 17
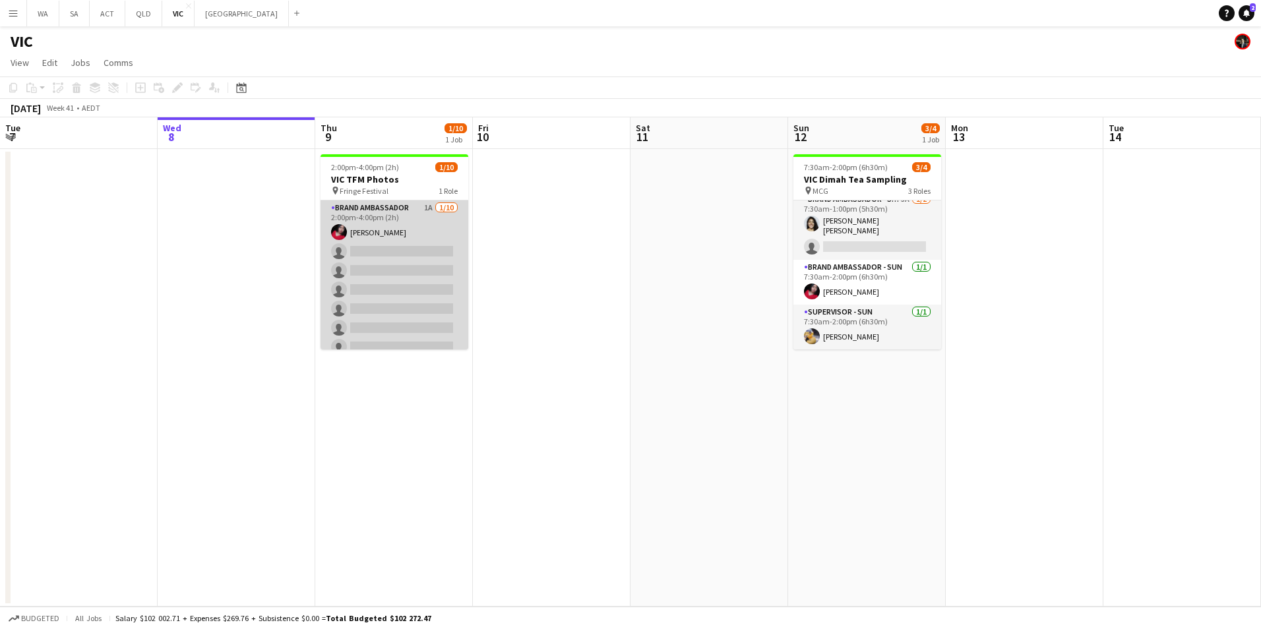
click at [388, 212] on app-card-role "Brand Ambassador 1A 1/10 2:00pm-4:00pm (2h) Evelyn Valdez Jardon single-neutral…" at bounding box center [394, 308] width 148 height 217
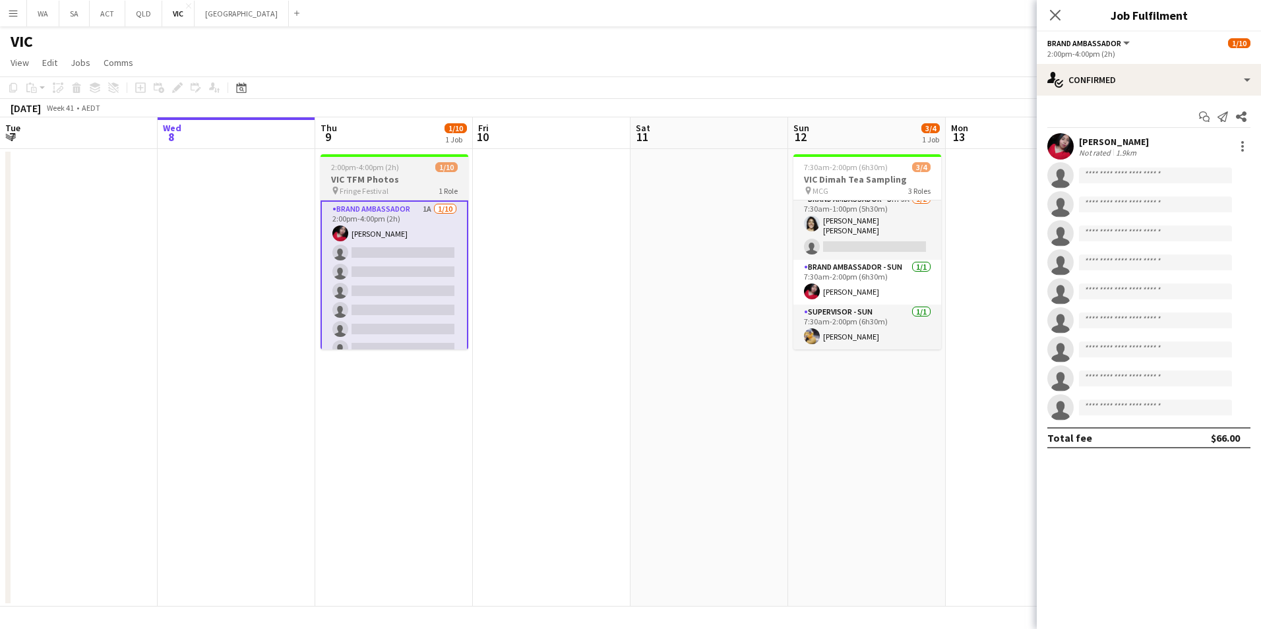
click at [403, 169] on div "2:00pm-4:00pm (2h) 1/10" at bounding box center [394, 167] width 148 height 10
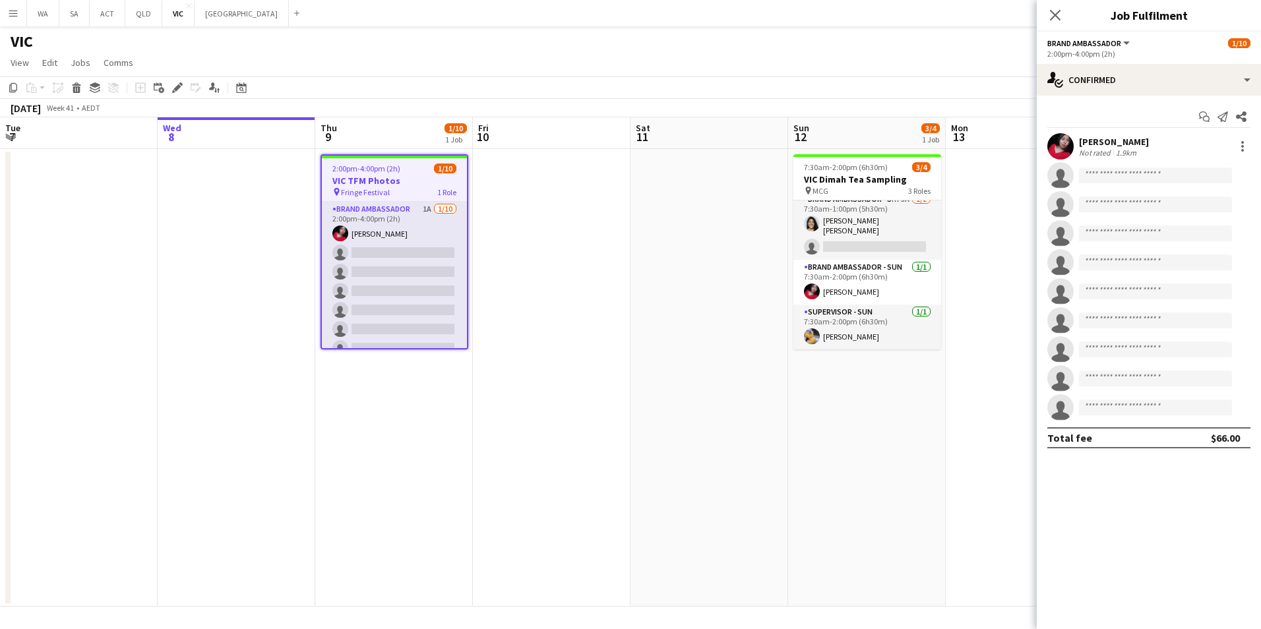
click at [1101, 53] on div "2:00pm-4:00pm (2h)" at bounding box center [1148, 54] width 203 height 10
click at [1102, 44] on span "Brand Ambassador" at bounding box center [1084, 43] width 74 height 10
click at [369, 184] on h3 "VIC TFM Photos" at bounding box center [394, 181] width 145 height 12
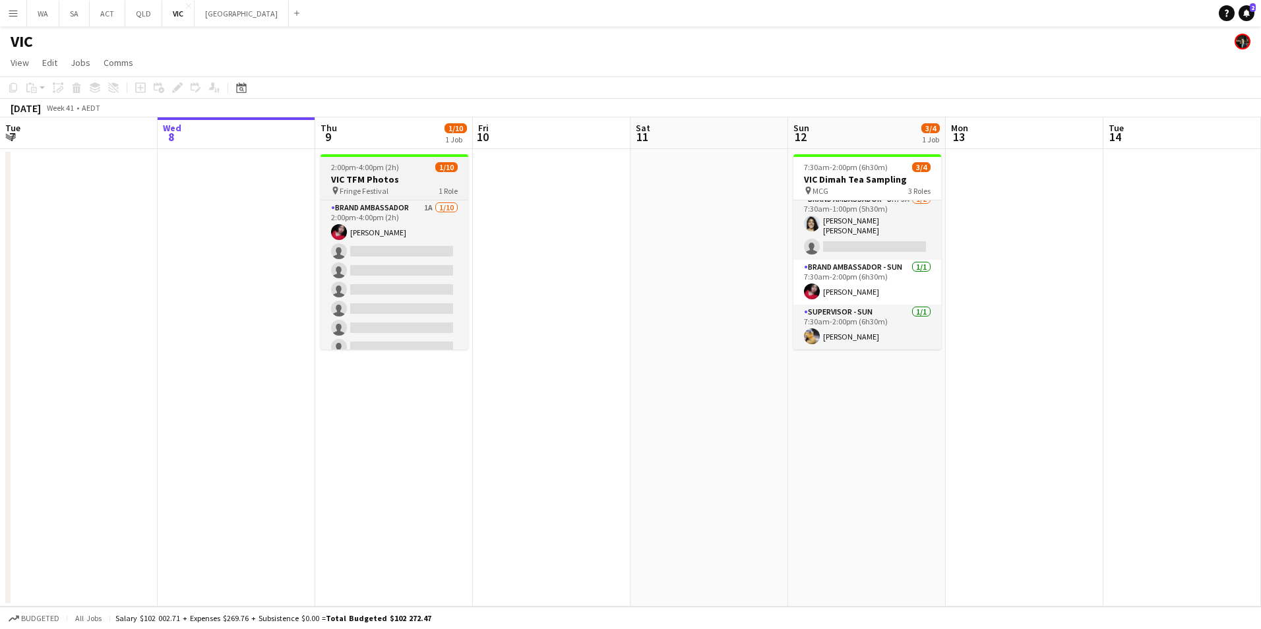
click at [369, 184] on h3 "VIC TFM Photos" at bounding box center [394, 179] width 148 height 12
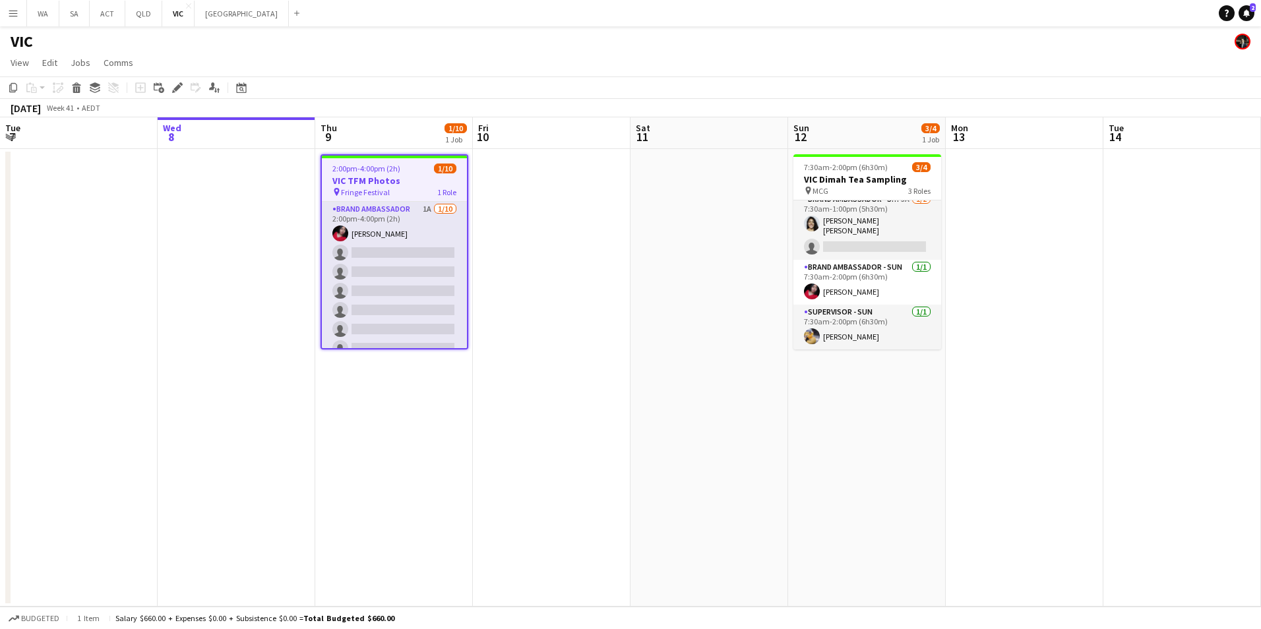
click at [183, 85] on div "Edit" at bounding box center [177, 88] width 16 height 16
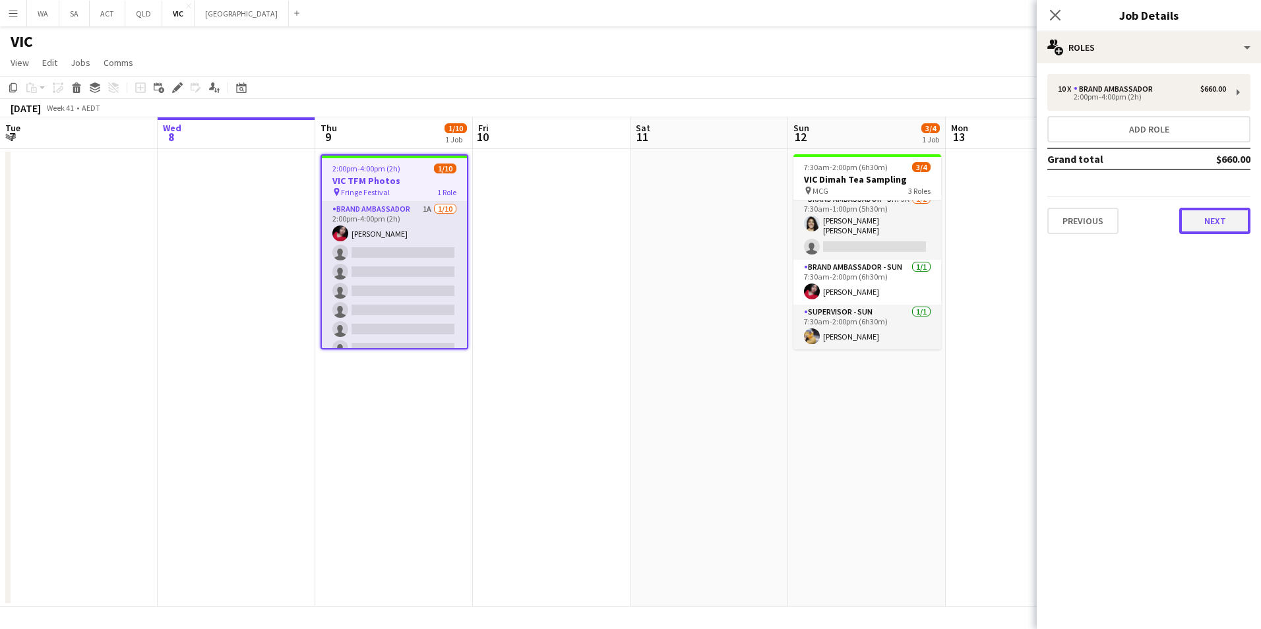
click at [1204, 222] on button "Next" at bounding box center [1214, 221] width 71 height 26
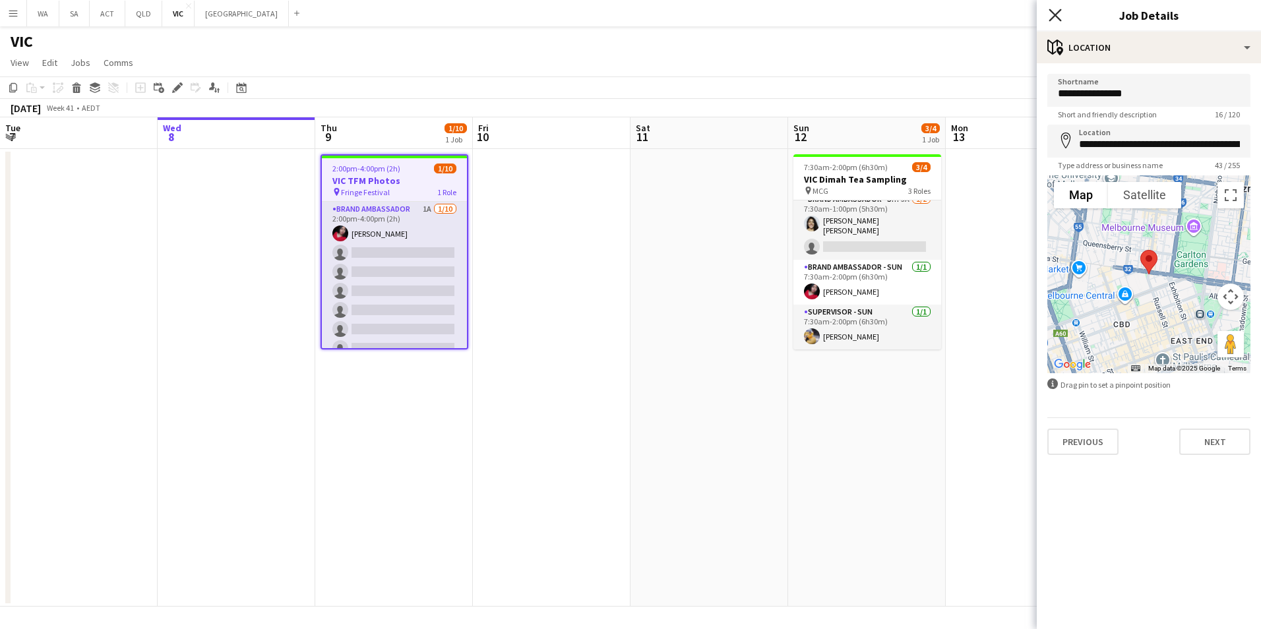
click at [1058, 12] on icon "Close pop-in" at bounding box center [1055, 15] width 13 height 13
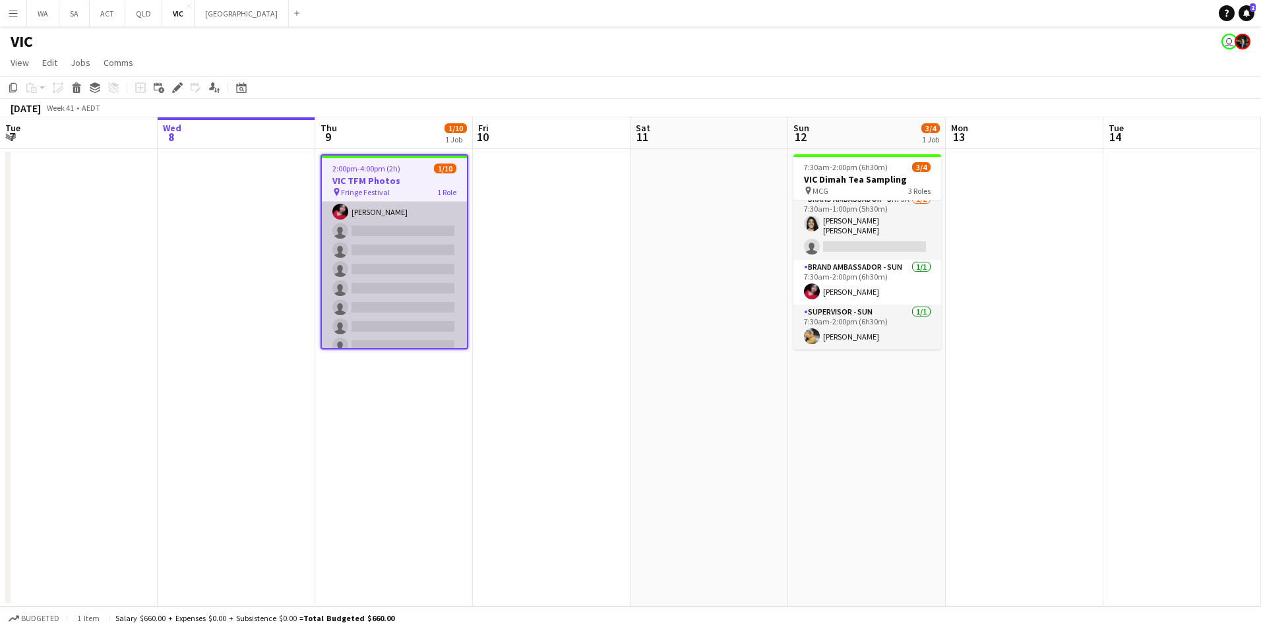
scroll to position [0, 0]
click at [393, 224] on app-card-role "Brand Ambassador 1A 1/10 2:00pm-4:00pm (2h) Evelyn Valdez Jardon single-neutral…" at bounding box center [394, 310] width 145 height 217
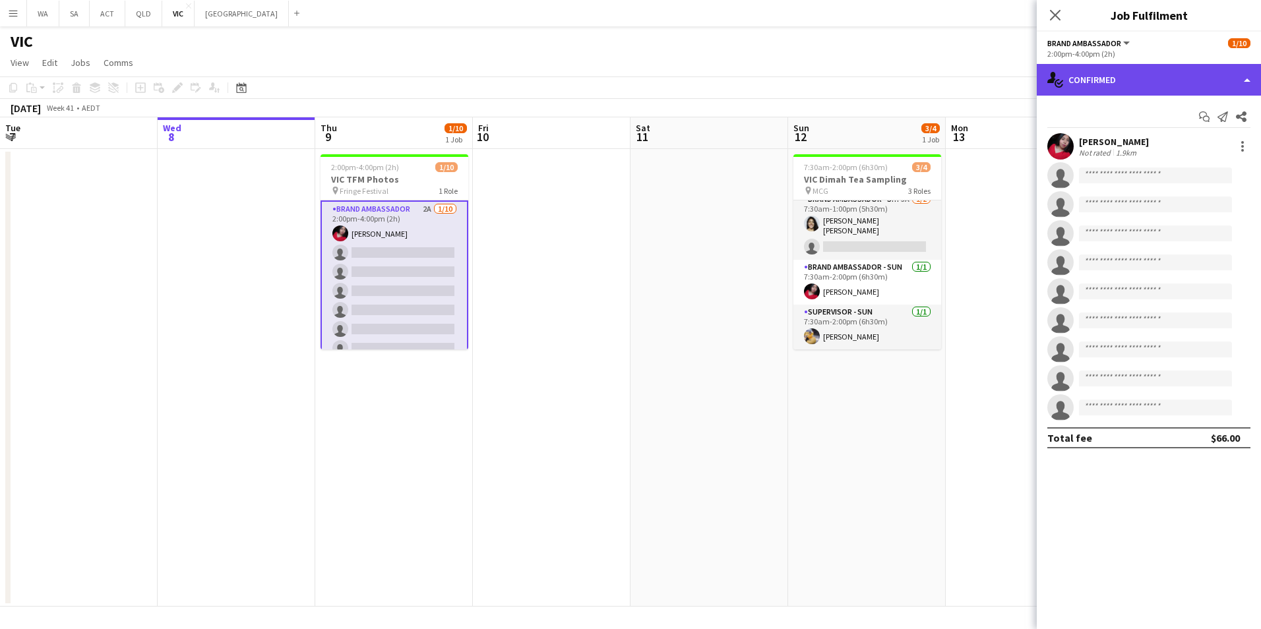
click at [1153, 76] on div "single-neutral-actions-check-2 Confirmed" at bounding box center [1149, 80] width 224 height 32
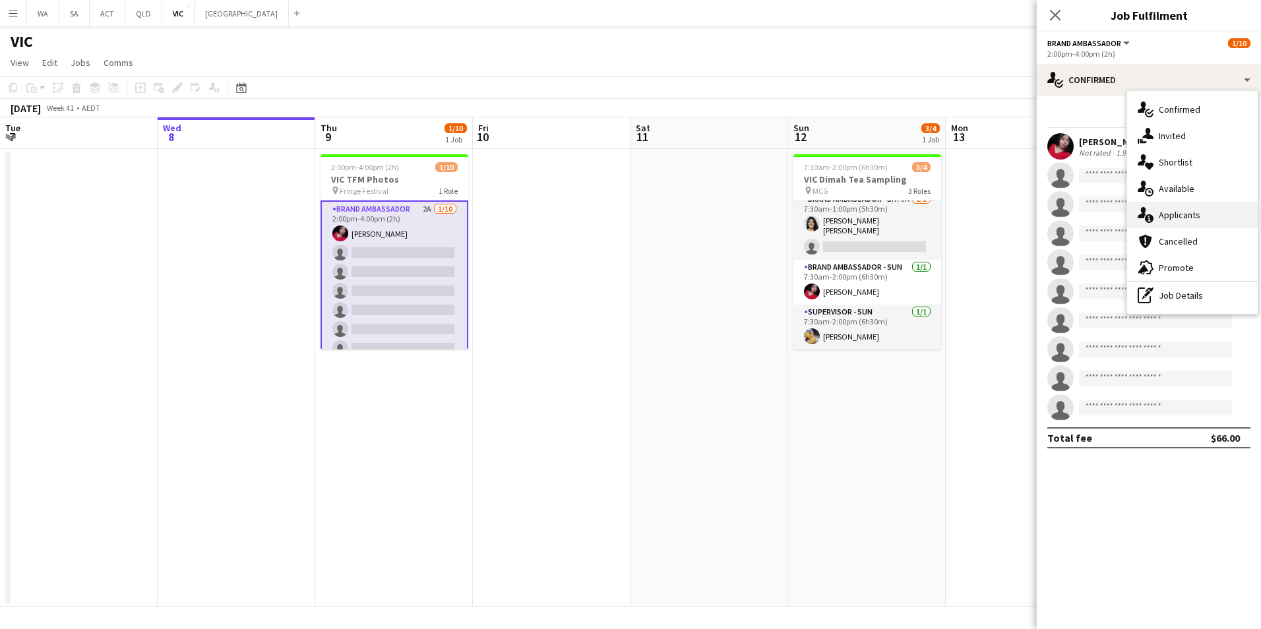
click at [1203, 214] on div "single-neutral-actions-information Applicants" at bounding box center [1192, 215] width 131 height 26
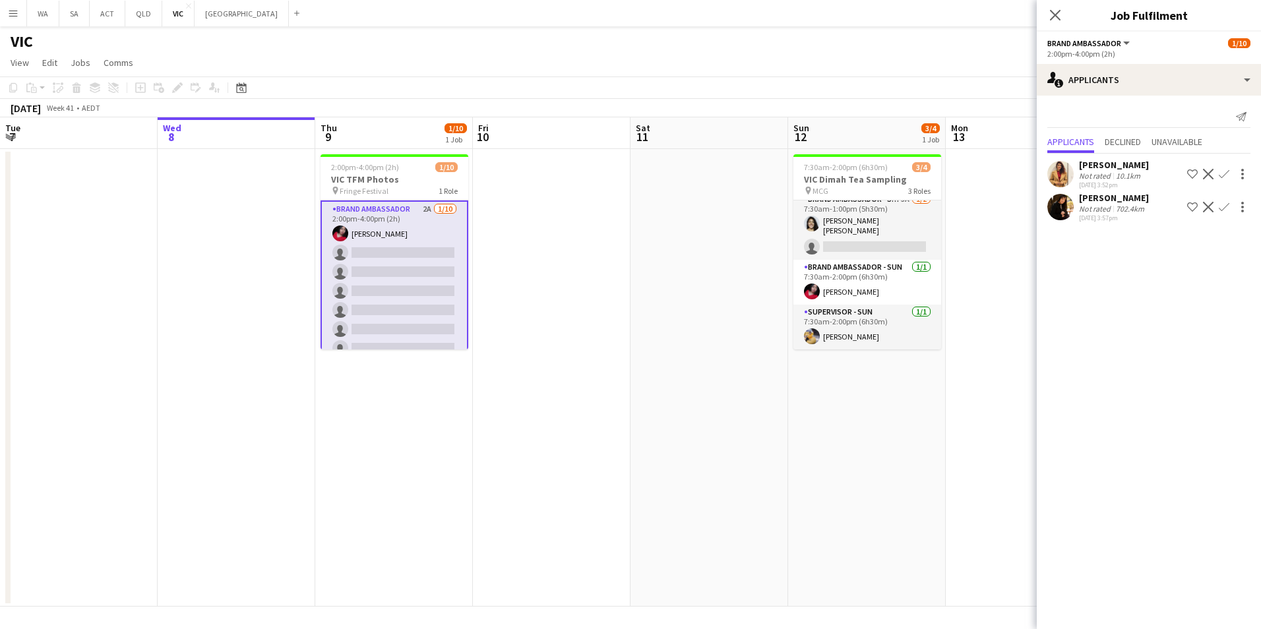
click at [1067, 204] on app-user-avatar at bounding box center [1060, 207] width 26 height 26
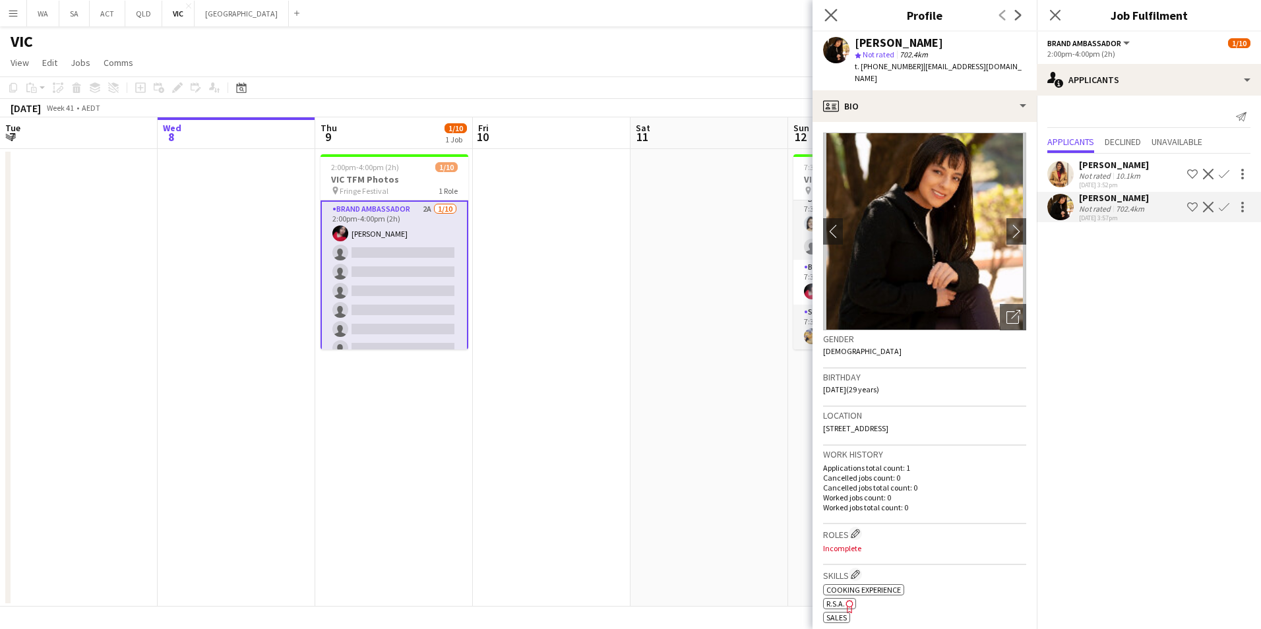
click at [836, 21] on icon "Close pop-in" at bounding box center [830, 15] width 13 height 13
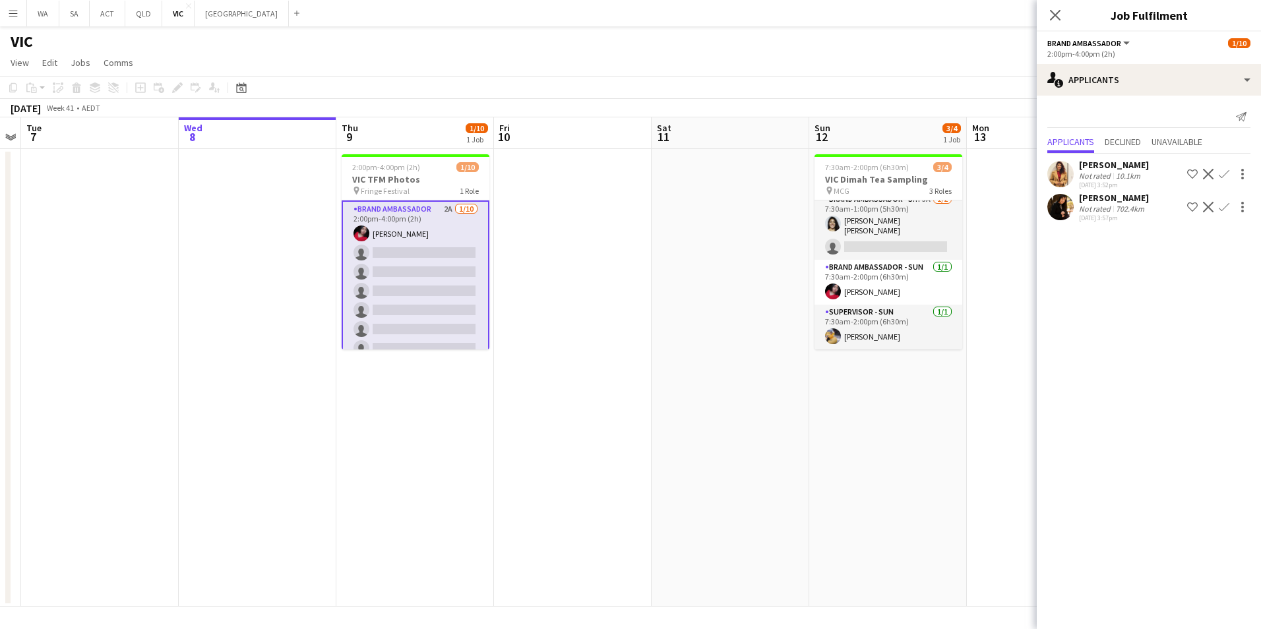
scroll to position [0, 265]
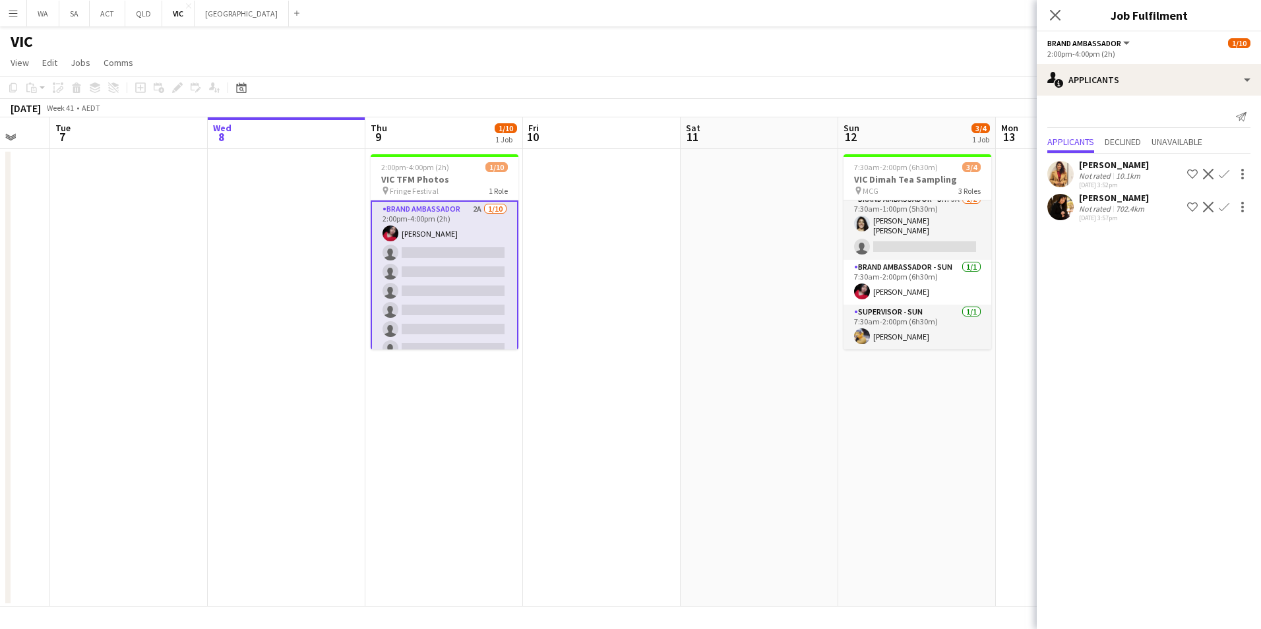
drag, startPoint x: 791, startPoint y: 452, endPoint x: 841, endPoint y: 379, distance: 88.2
click at [841, 379] on app-calendar-viewport "Sun 5 Mon 6 Tue 7 Wed 8 Thu 9 1/10 1 Job Fri 10 Sat 11 Sun 12 3/4 1 Job Mon 13 …" at bounding box center [630, 361] width 1261 height 489
click at [220, 4] on button "NSW Close" at bounding box center [242, 14] width 94 height 26
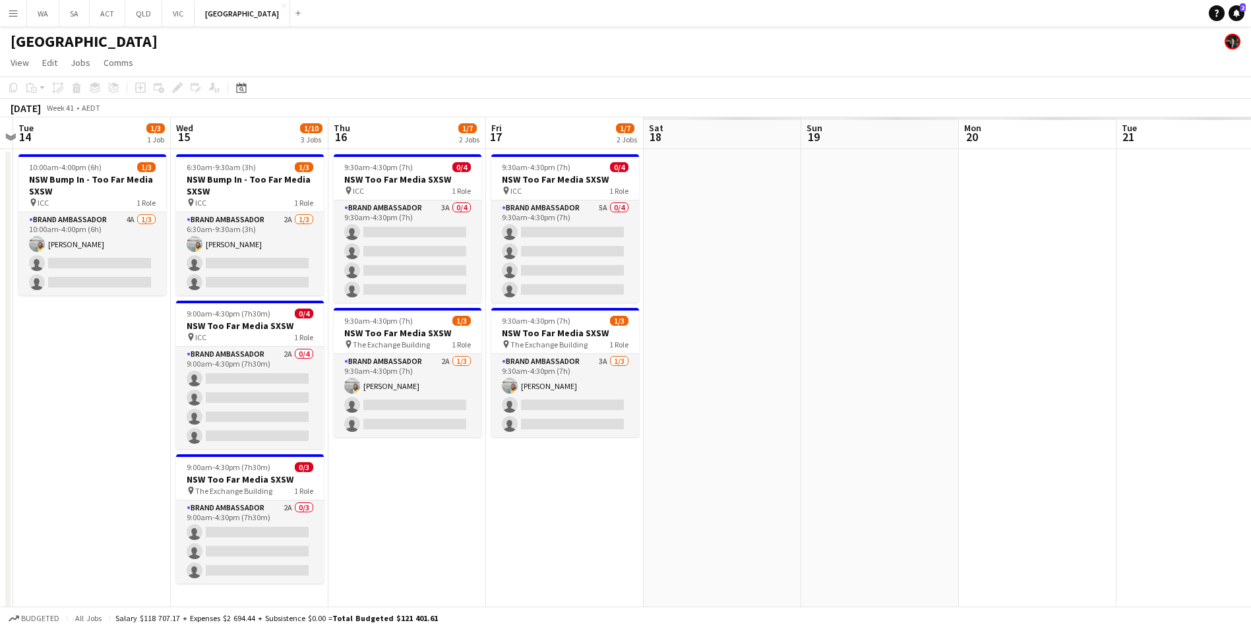
scroll to position [0, 348]
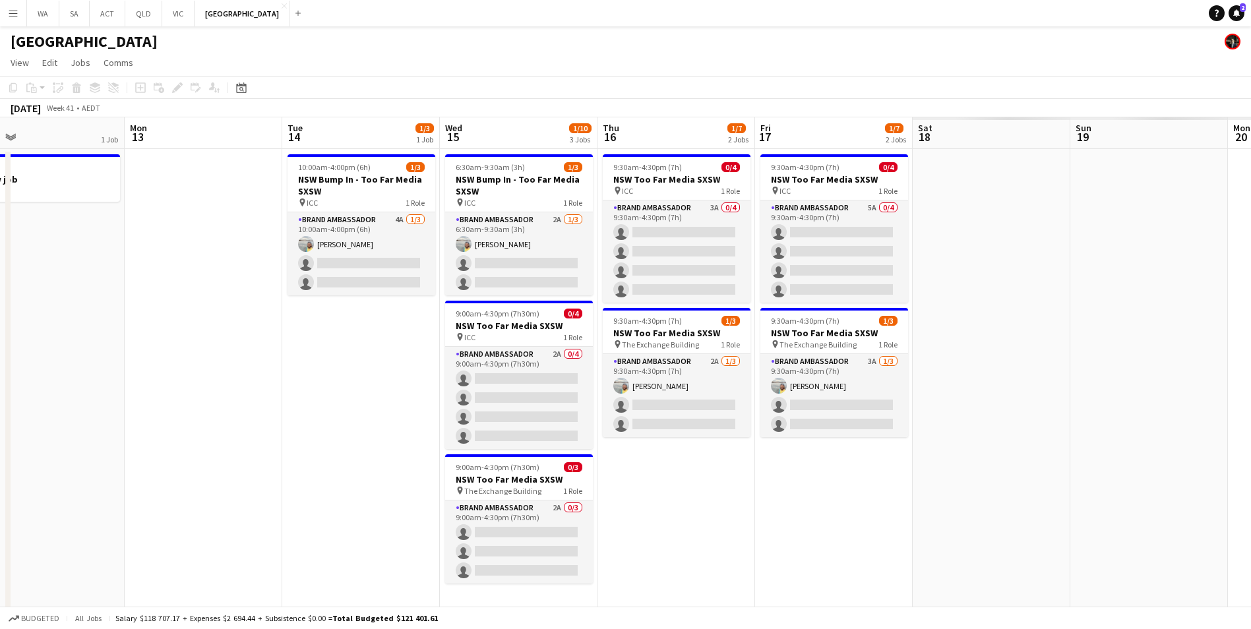
drag, startPoint x: 932, startPoint y: 441, endPoint x: 119, endPoint y: 499, distance: 814.6
click at [119, 499] on app-calendar-viewport "Fri 10 3/3 1 Job Sat 11 Sun 12 1 Job Mon 13 Tue 14 1/3 1 Job Wed 15 1/10 3 Jobs…" at bounding box center [625, 377] width 1251 height 520
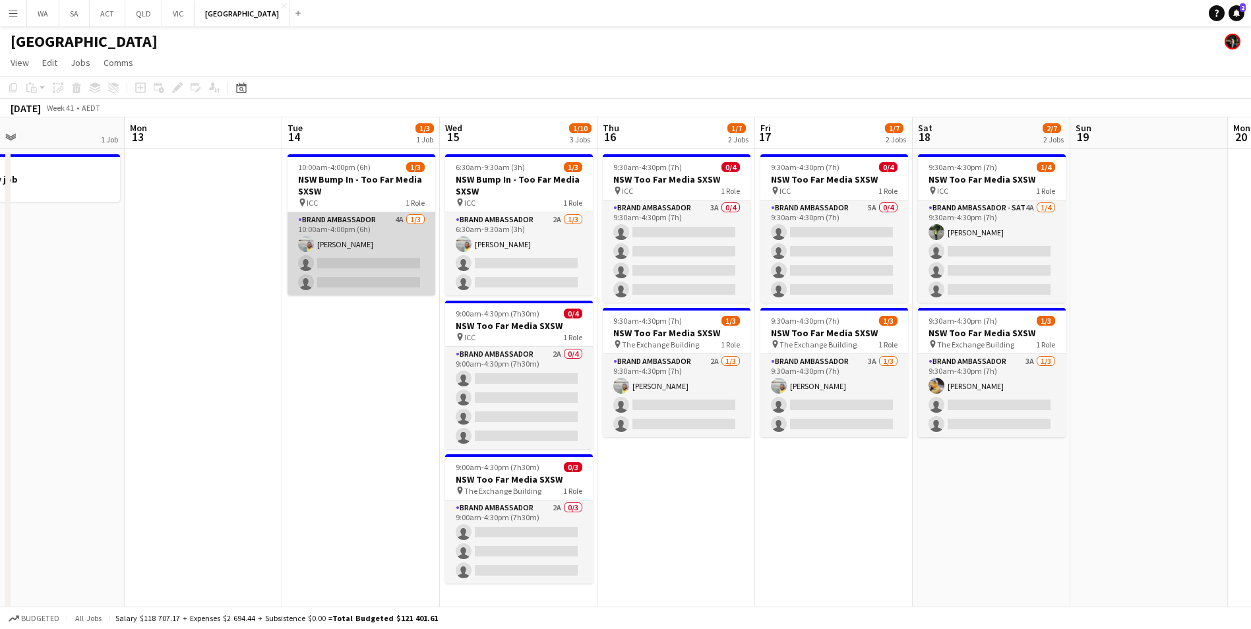
click at [384, 232] on app-card-role "Brand Ambassador 4A 1/3 10:00am-4:00pm (6h) Ismael Chaves single-neutral-action…" at bounding box center [362, 253] width 148 height 83
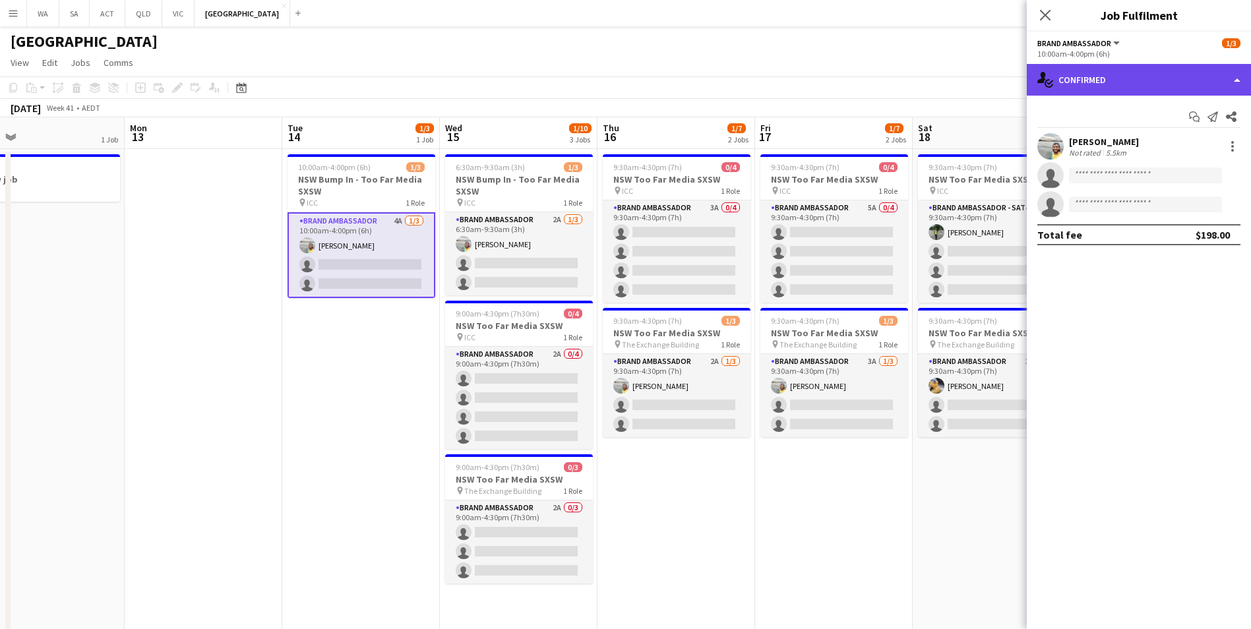
click at [1149, 82] on div "single-neutral-actions-check-2 Confirmed" at bounding box center [1139, 80] width 224 height 32
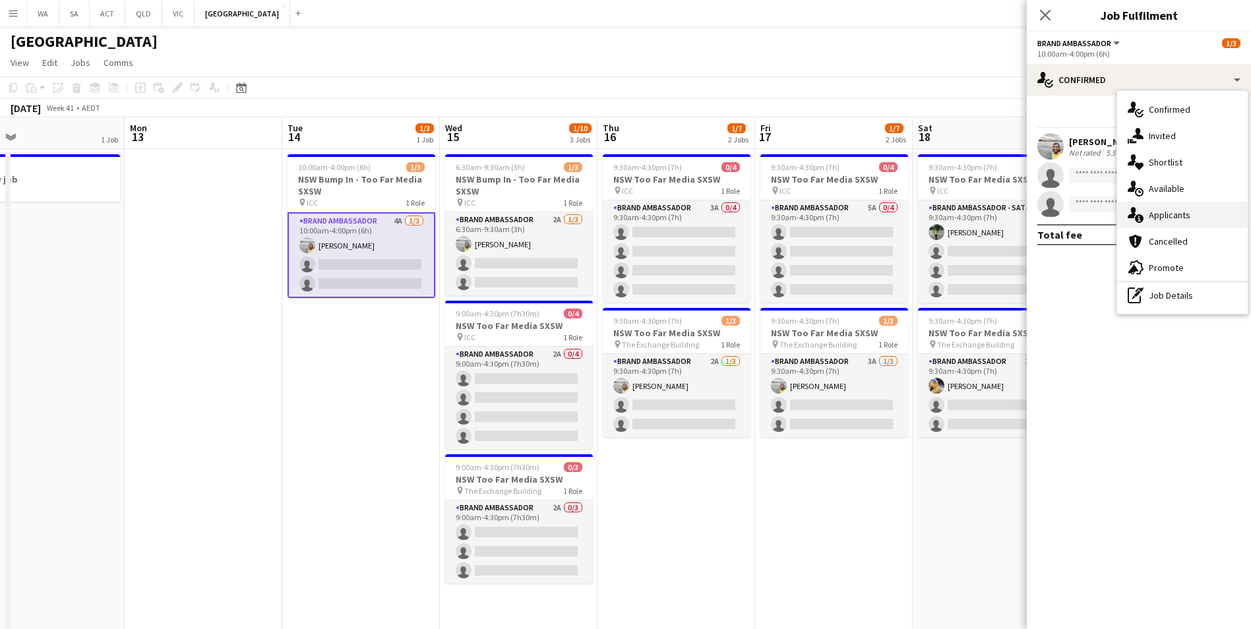
click at [1196, 217] on div "single-neutral-actions-information Applicants" at bounding box center [1182, 215] width 131 height 26
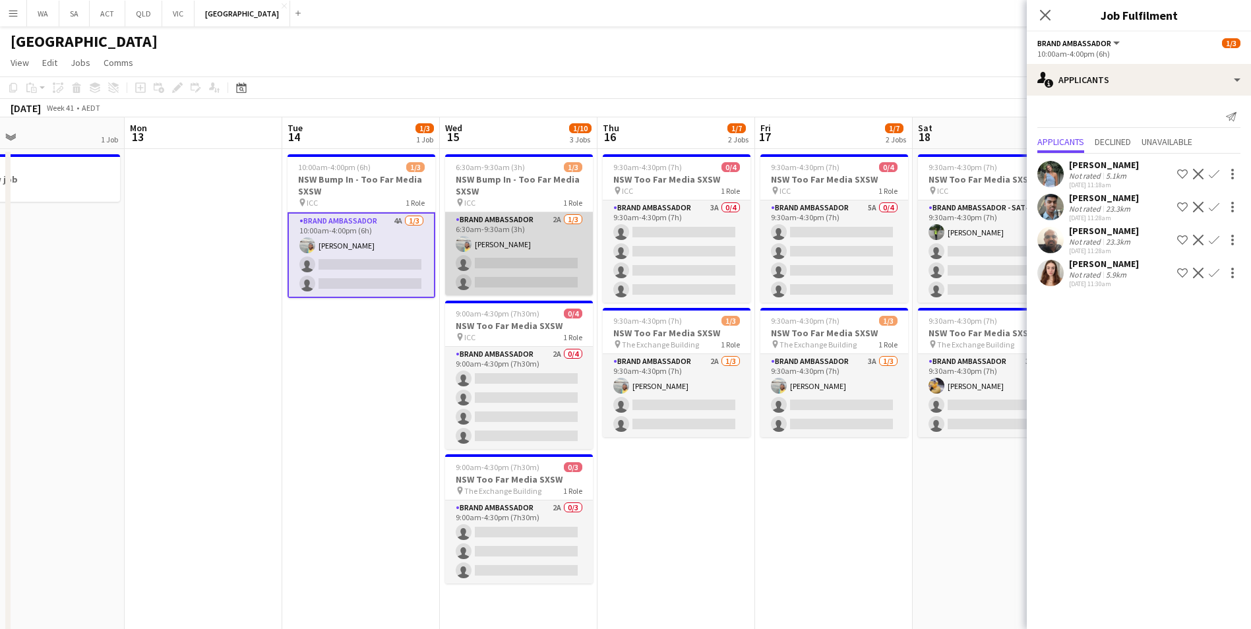
click at [520, 226] on app-card-role "Brand Ambassador 2A 1/3 6:30am-9:30am (3h) Ismael Chaves single-neutral-actions…" at bounding box center [519, 253] width 148 height 83
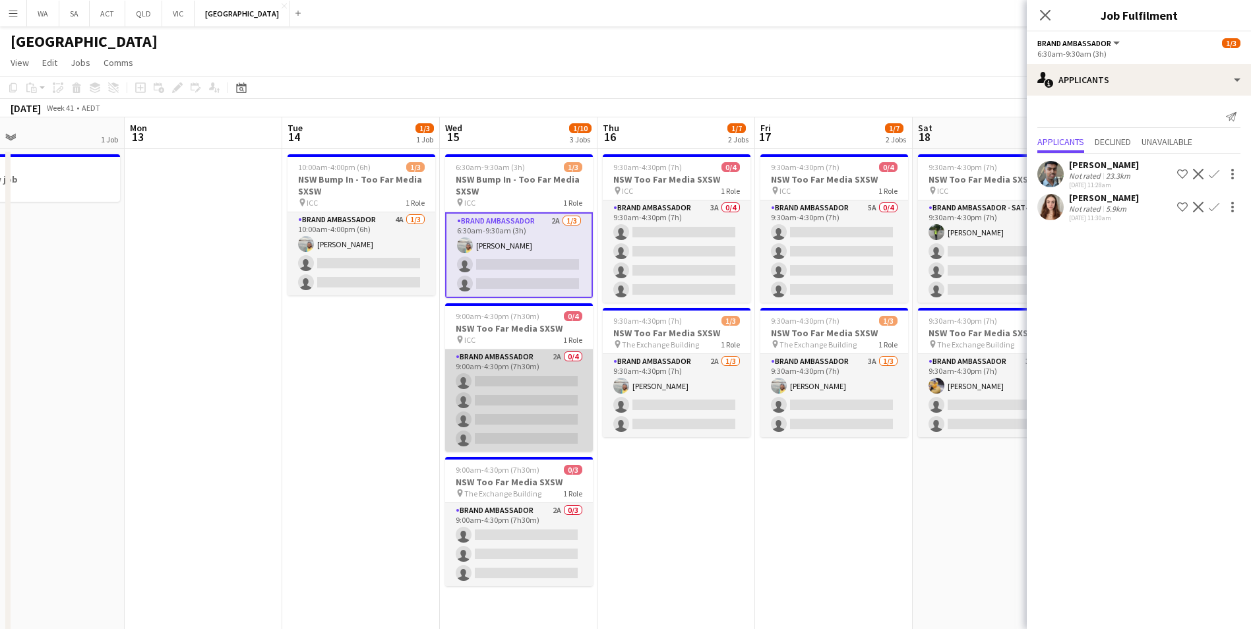
click at [501, 354] on app-card-role "Brand Ambassador 2A 0/4 9:00am-4:30pm (7h30m) single-neutral-actions single-neu…" at bounding box center [519, 401] width 148 height 102
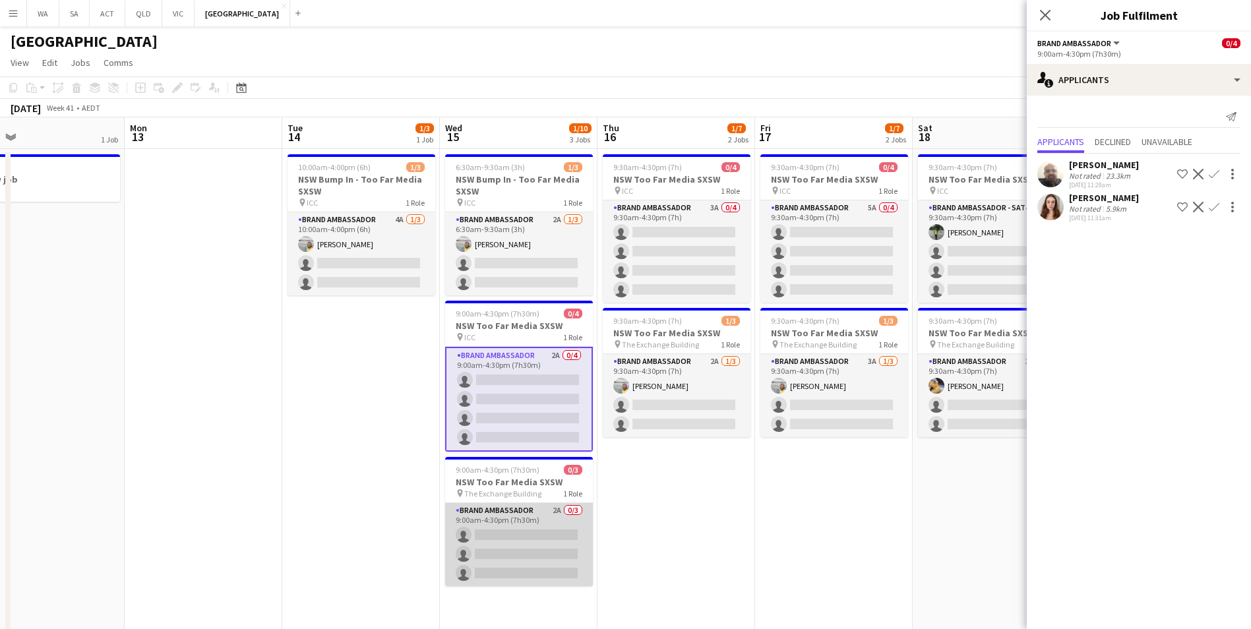
click at [524, 521] on app-card-role "Brand Ambassador 2A 0/3 9:00am-4:30pm (7h30m) single-neutral-actions single-neu…" at bounding box center [519, 544] width 148 height 83
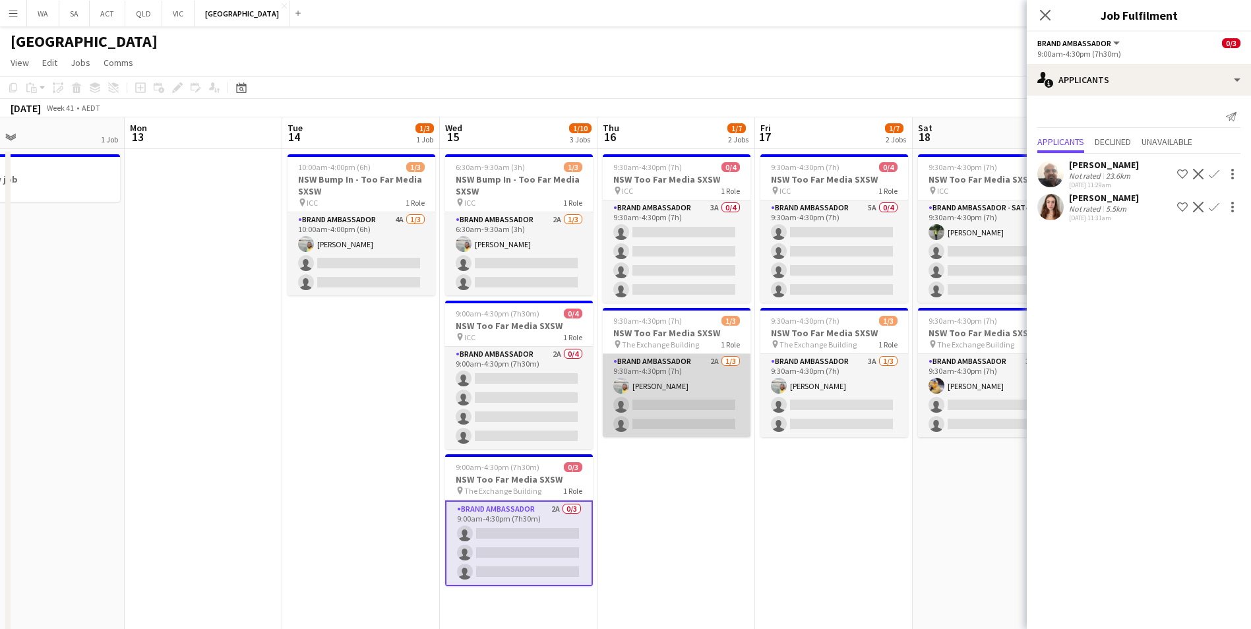
click at [683, 367] on app-card-role "Brand Ambassador 2A 1/3 9:30am-4:30pm (7h) Ismael Chaves single-neutral-actions…" at bounding box center [677, 395] width 148 height 83
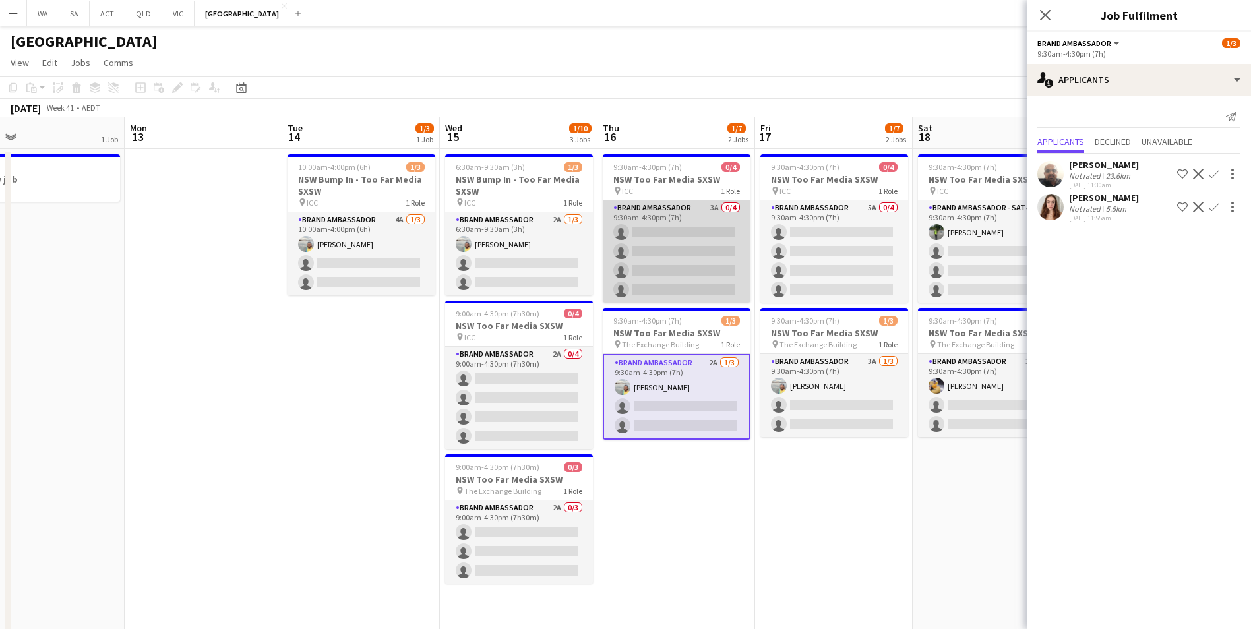
click at [667, 208] on app-card-role "Brand Ambassador 3A 0/4 9:30am-4:30pm (7h) single-neutral-actions single-neutra…" at bounding box center [677, 251] width 148 height 102
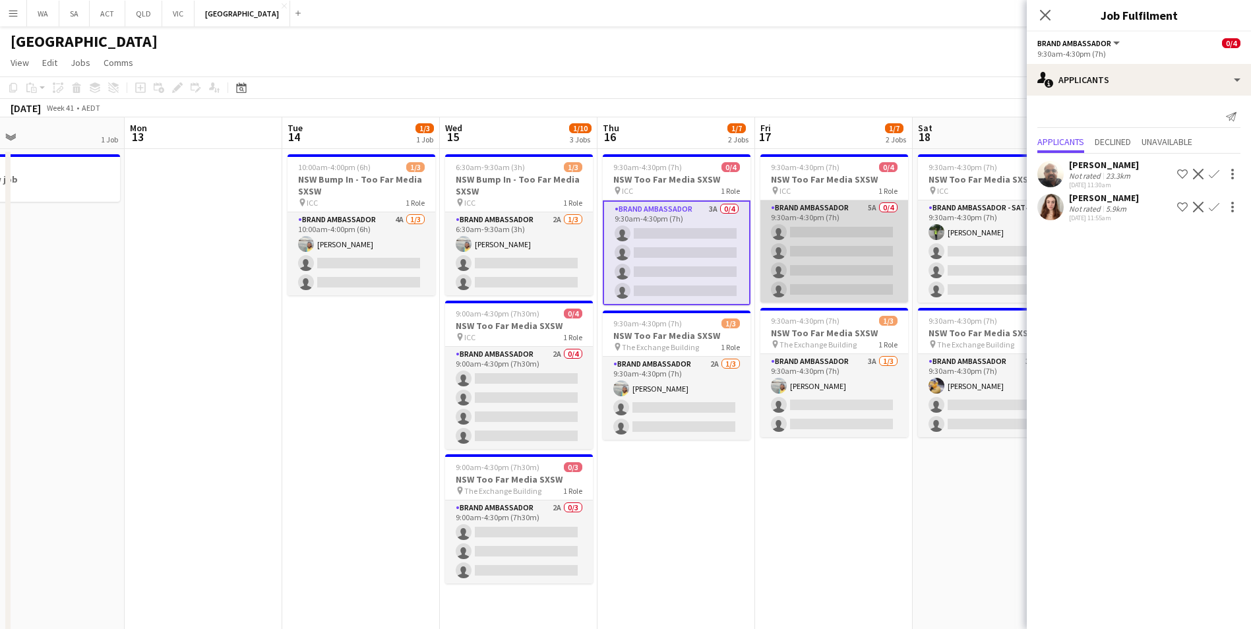
click at [819, 211] on app-card-role "Brand Ambassador 5A 0/4 9:30am-4:30pm (7h) single-neutral-actions single-neutra…" at bounding box center [834, 251] width 148 height 102
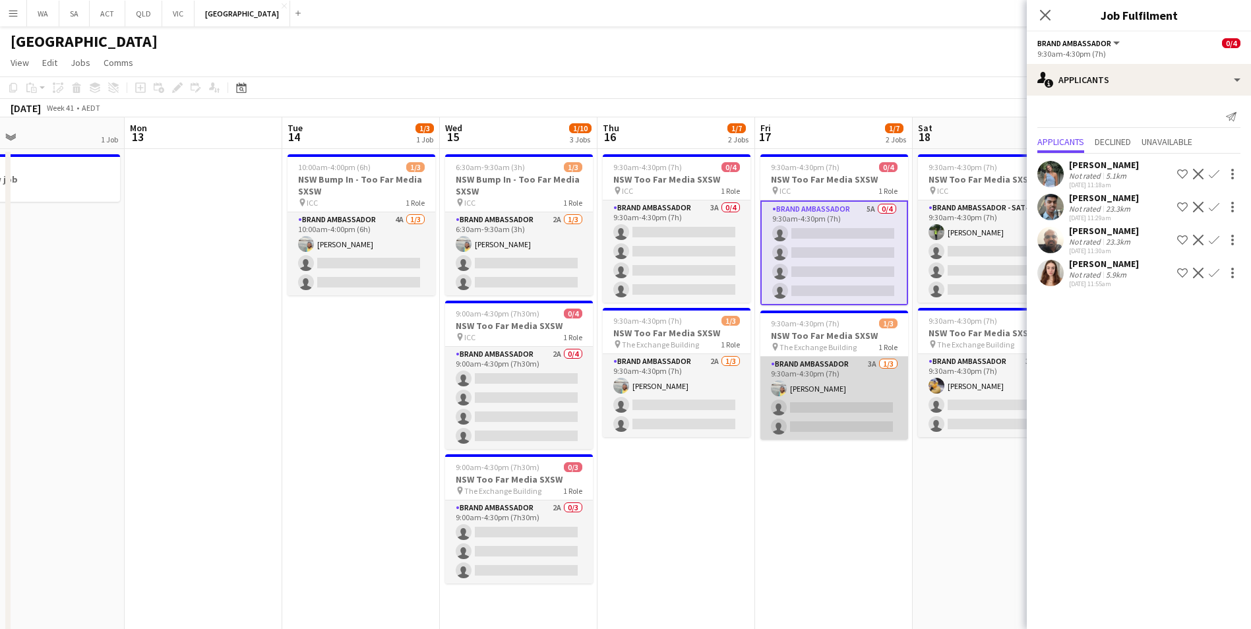
click at [820, 375] on app-card-role "Brand Ambassador 3A 1/3 9:30am-4:30pm (7h) Ismael Chaves single-neutral-actions…" at bounding box center [834, 398] width 148 height 83
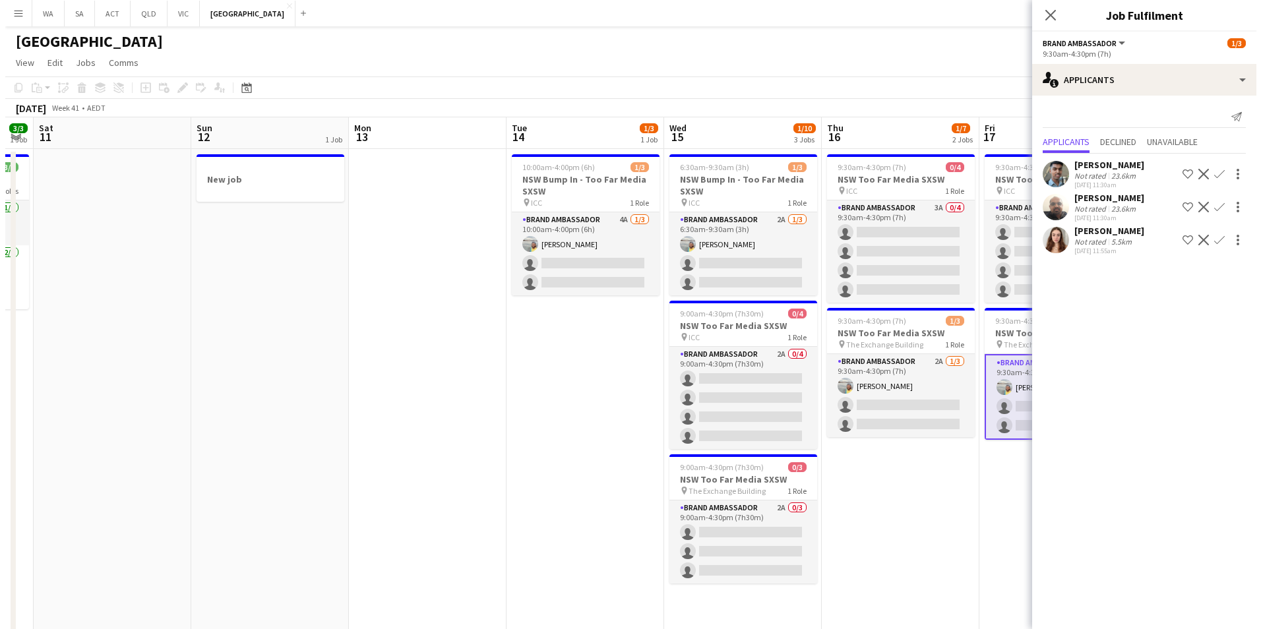
scroll to position [0, 268]
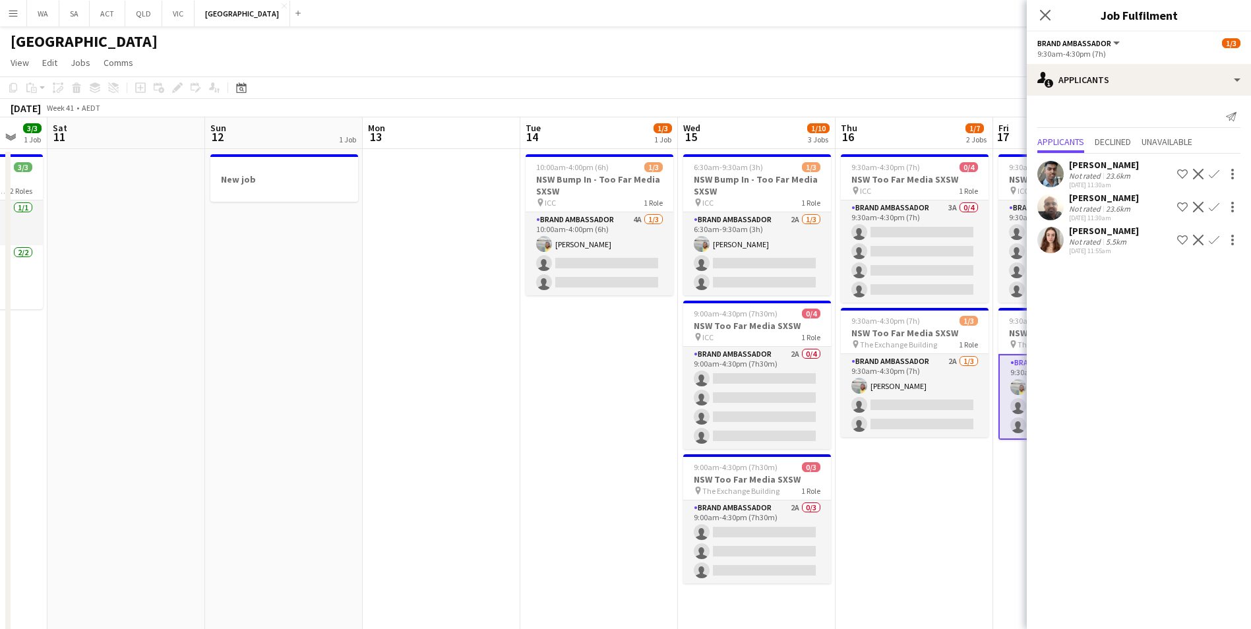
drag, startPoint x: 774, startPoint y: 512, endPoint x: 1012, endPoint y: 440, distance: 248.9
click at [1012, 440] on app-calendar-viewport "Thu 9 3/3 1 Job Fri 10 3/3 1 Job Sat 11 Sun 12 1 Job Mon 13 Tue 14 1/3 1 Job We…" at bounding box center [625, 377] width 1251 height 520
click at [176, 20] on button "VIC Close" at bounding box center [178, 14] width 32 height 26
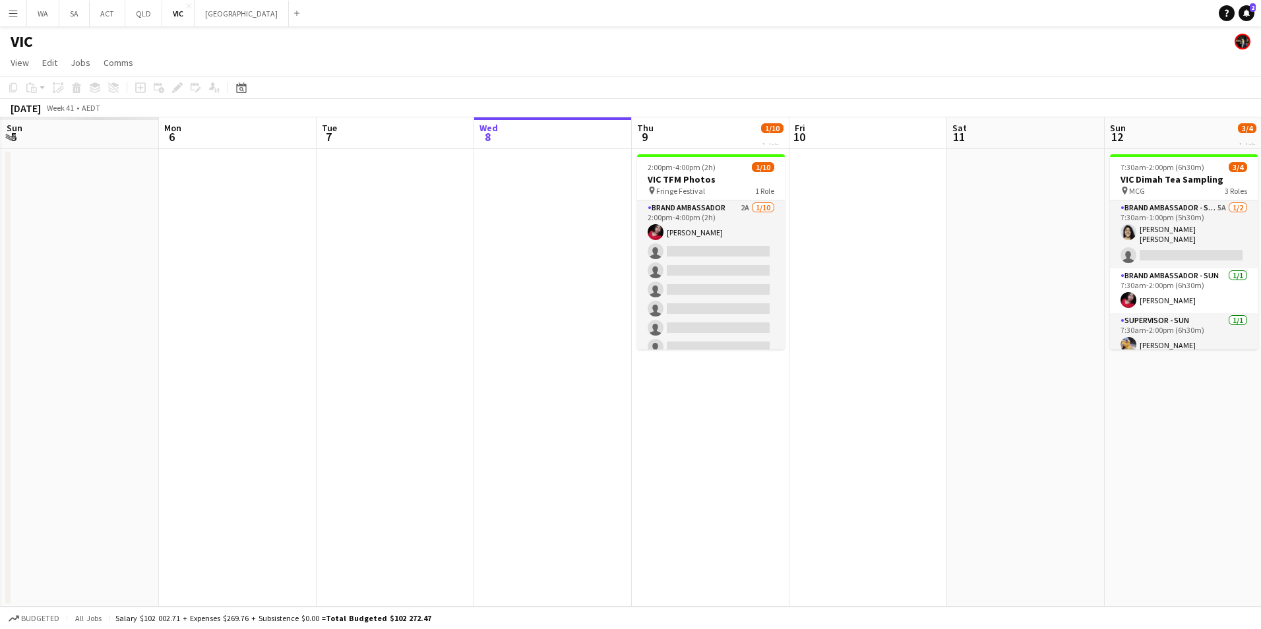
scroll to position [0, 299]
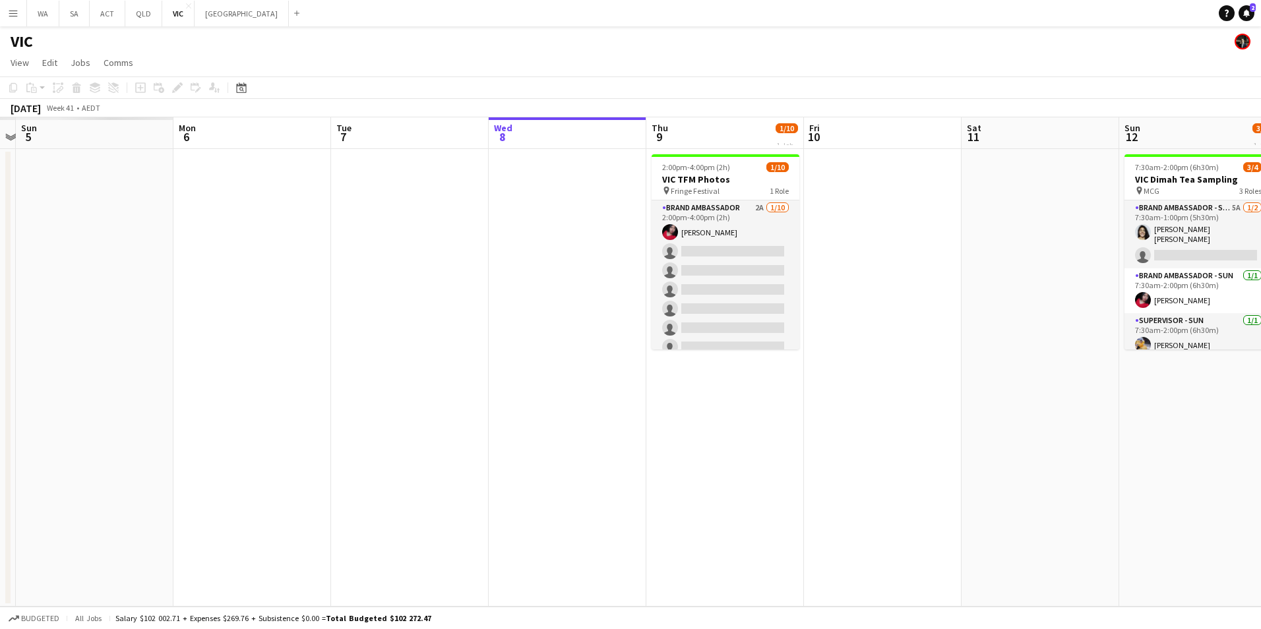
drag, startPoint x: 743, startPoint y: 377, endPoint x: 757, endPoint y: 376, distance: 14.6
click at [757, 376] on app-calendar-viewport "Fri 3 Sat 4 Sun 5 Mon 6 Tue 7 Wed 8 Thu 9 1/10 1 Job Fri 10 Sat 11 Sun 12 3/4 1…" at bounding box center [630, 361] width 1261 height 489
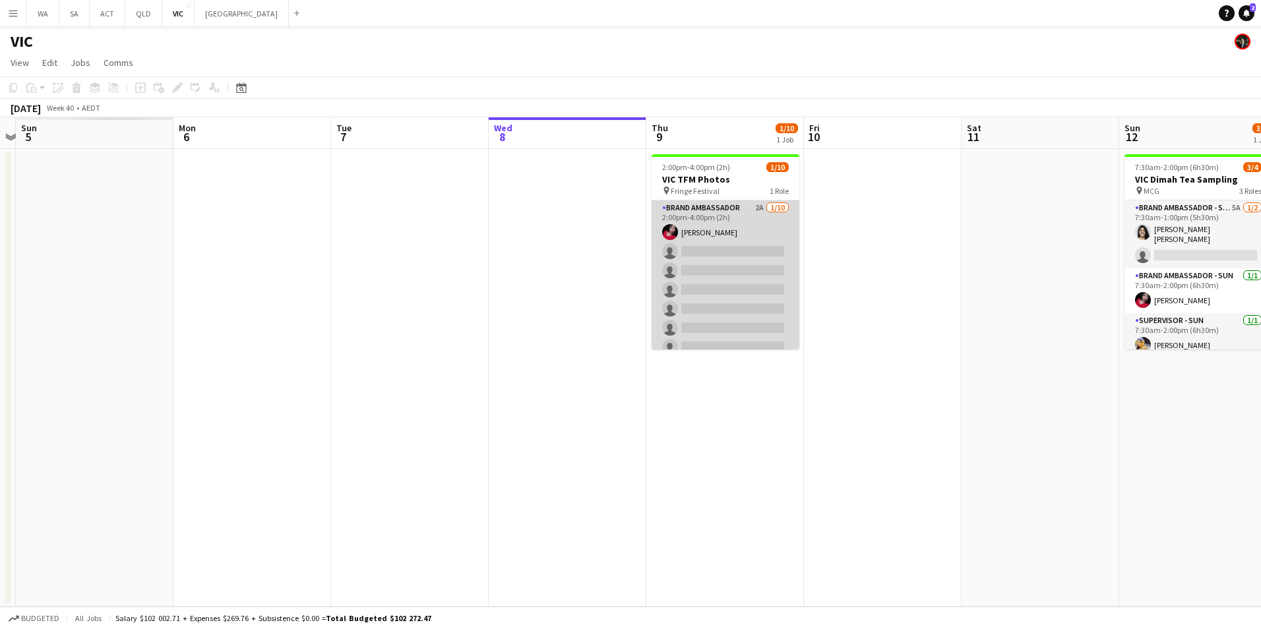
click at [696, 214] on app-card-role "Brand Ambassador 2A 1/10 2:00pm-4:00pm (2h) Evelyn Valdez Jardon single-neutral…" at bounding box center [726, 308] width 148 height 217
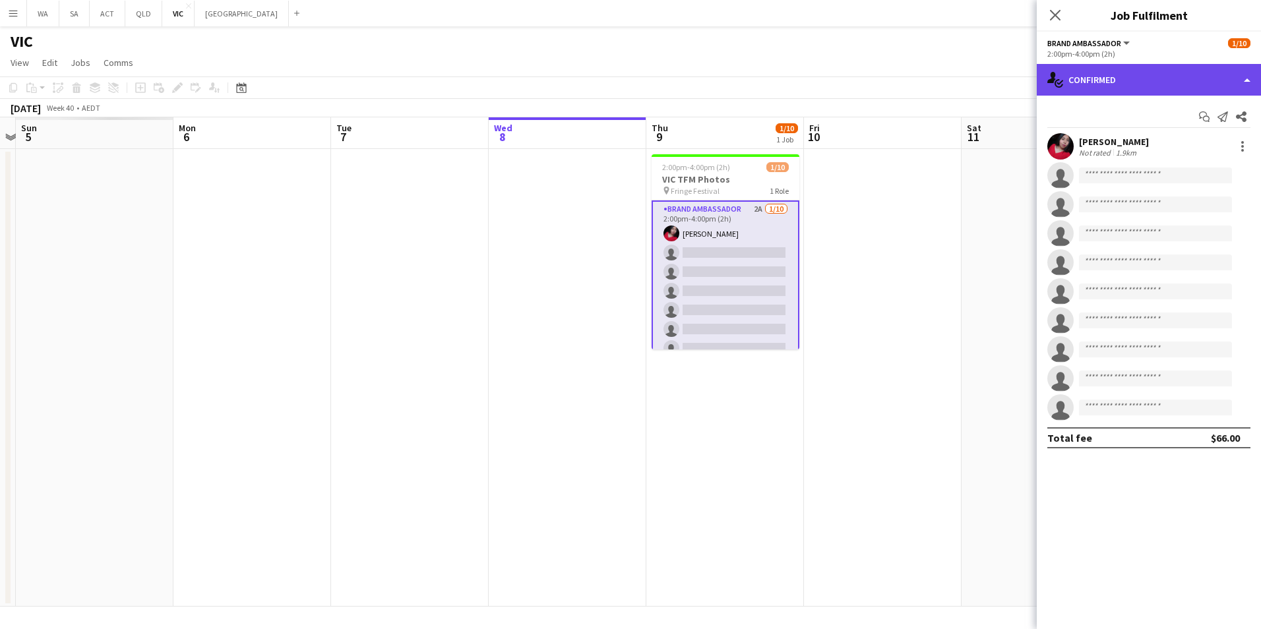
click at [1128, 88] on div "single-neutral-actions-check-2 Confirmed" at bounding box center [1149, 80] width 224 height 32
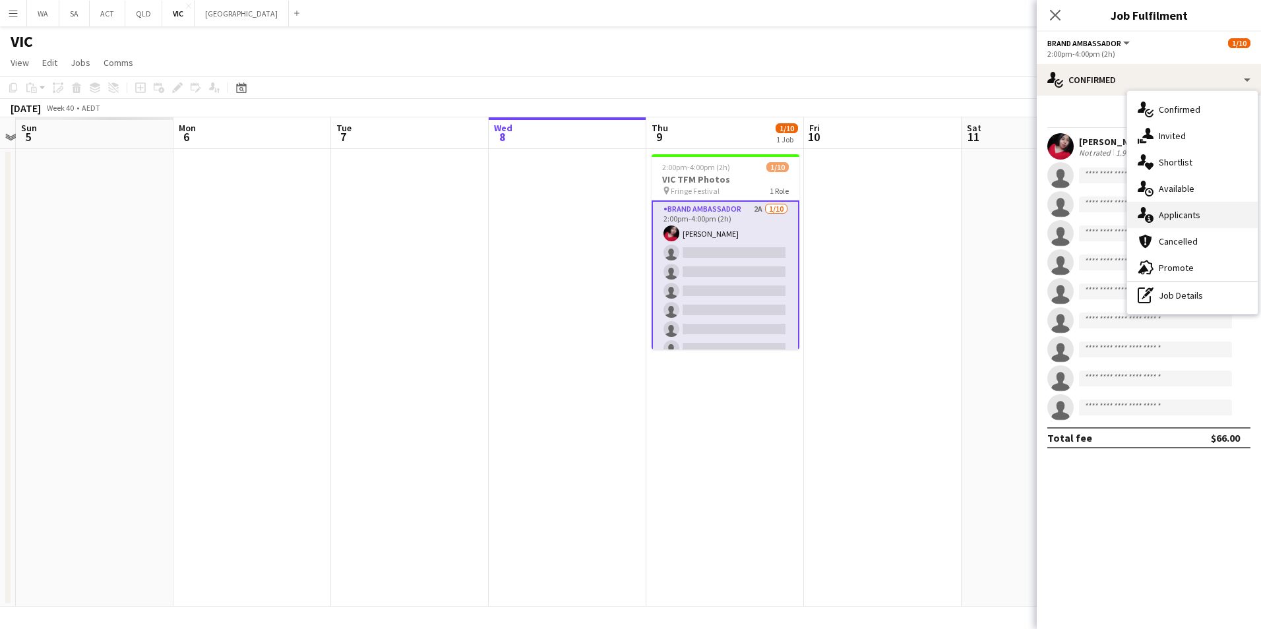
click at [1196, 204] on div "single-neutral-actions-information Applicants" at bounding box center [1192, 215] width 131 height 26
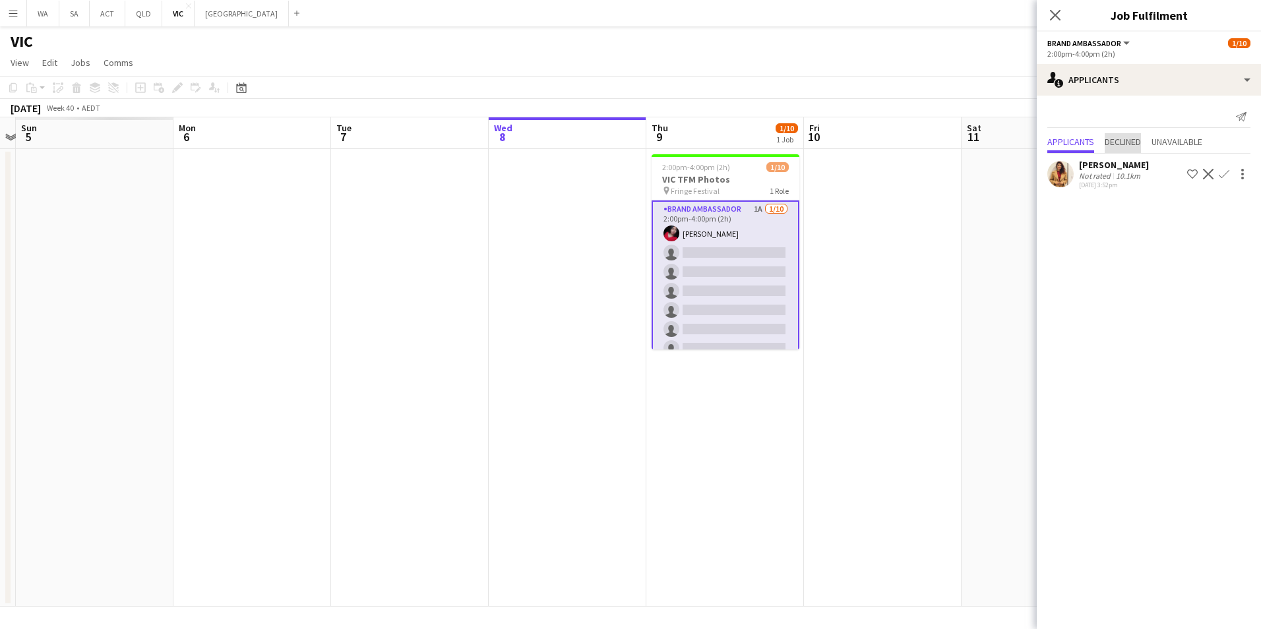
click at [1137, 149] on span "Declined" at bounding box center [1123, 143] width 36 height 20
click at [1193, 102] on div "Applicants Declined Unavailable No declined applicants" at bounding box center [1149, 130] width 224 height 69
click at [1194, 116] on span "Unavailable" at bounding box center [1176, 114] width 51 height 9
click at [1074, 116] on span "Applicants" at bounding box center [1070, 114] width 47 height 9
click at [1060, 182] on app-user-avatar at bounding box center [1060, 174] width 26 height 26
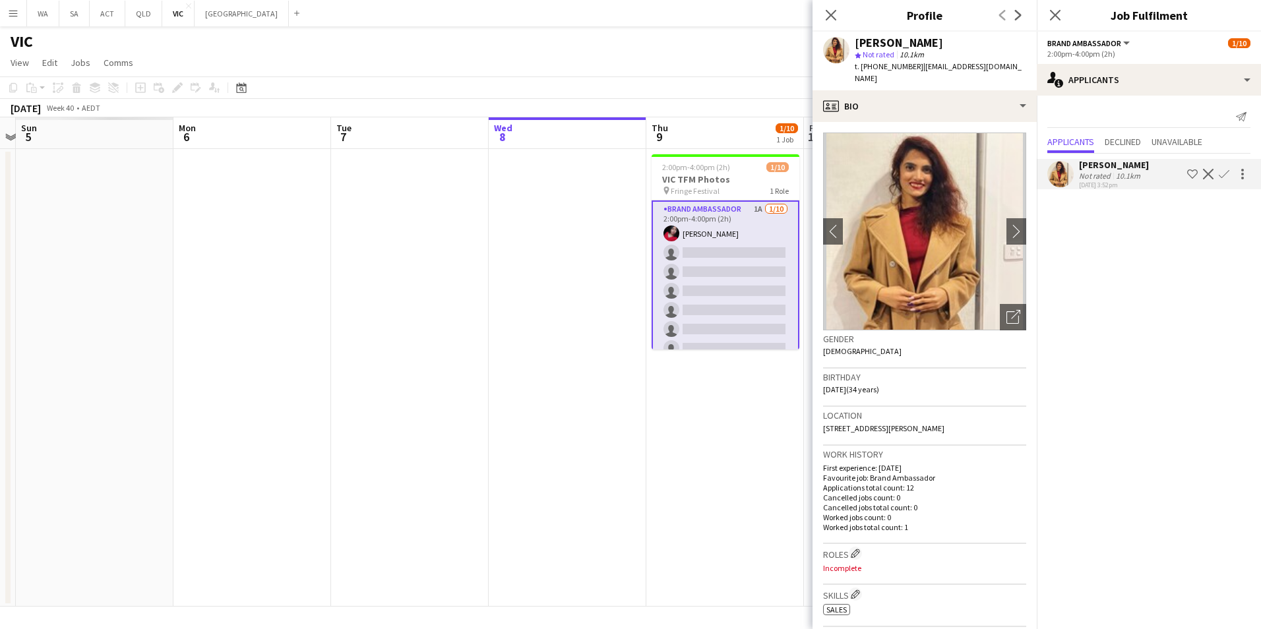
click at [918, 189] on img at bounding box center [924, 232] width 203 height 198
click at [1006, 224] on app-icon "chevron-right" at bounding box center [1016, 231] width 20 height 14
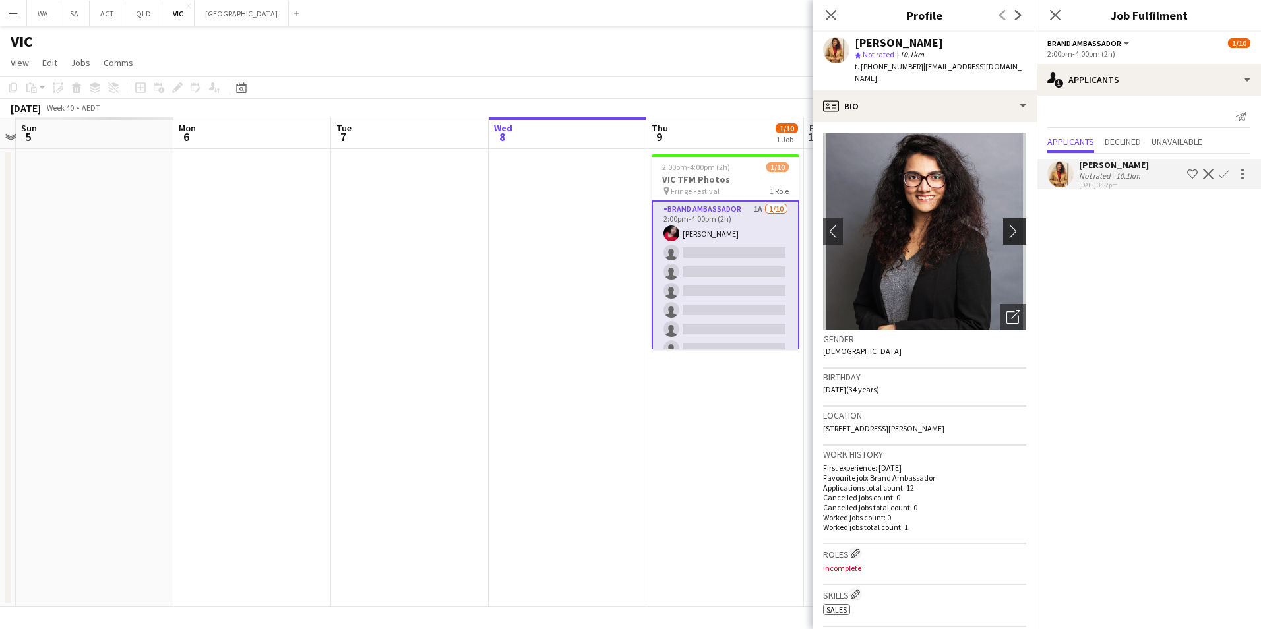
click at [1006, 224] on app-icon "chevron-right" at bounding box center [1016, 231] width 20 height 14
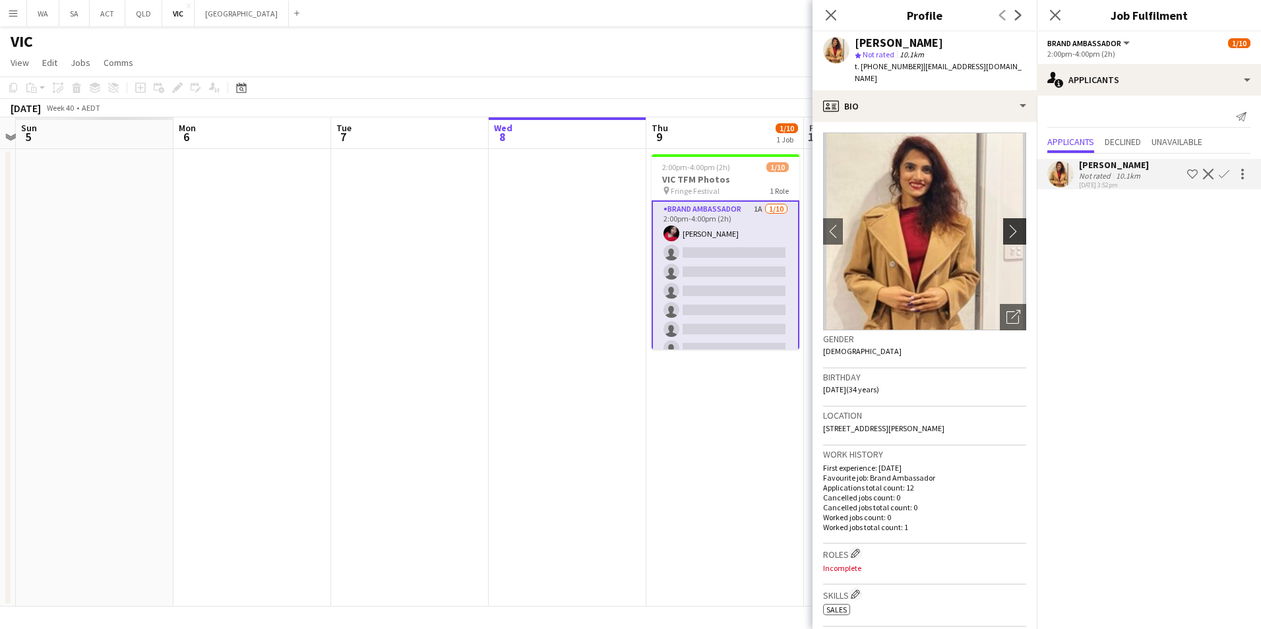
click at [1006, 224] on app-icon "chevron-right" at bounding box center [1016, 231] width 20 height 14
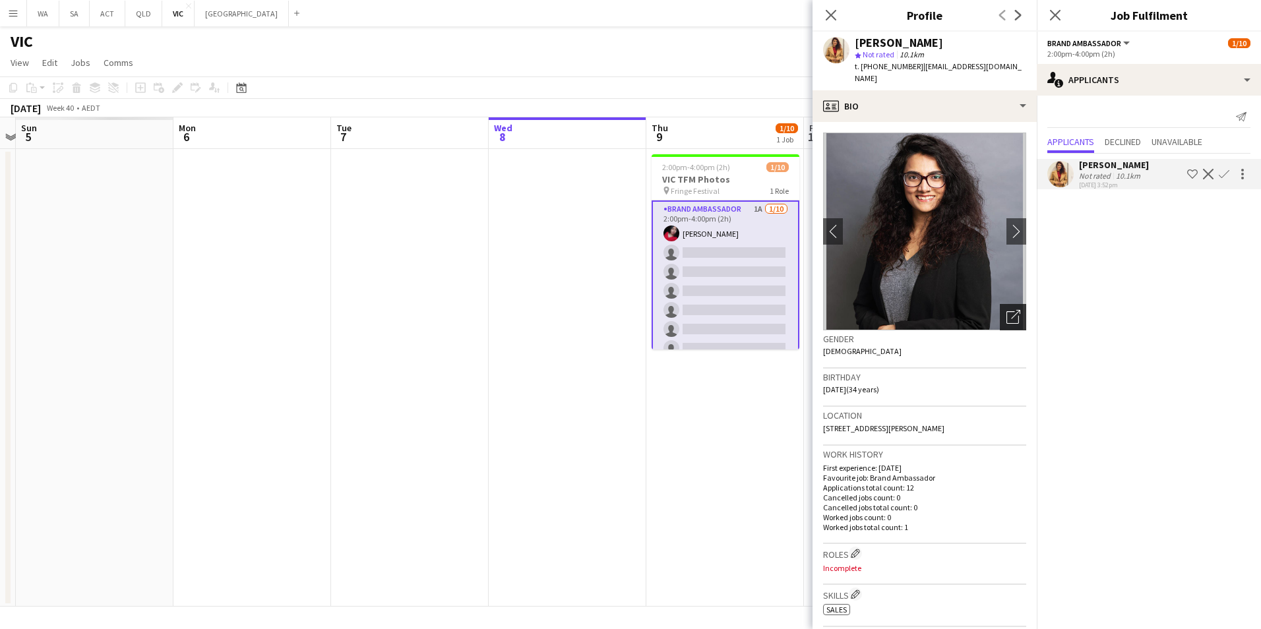
click at [1006, 310] on icon "Open photos pop-in" at bounding box center [1013, 317] width 14 height 14
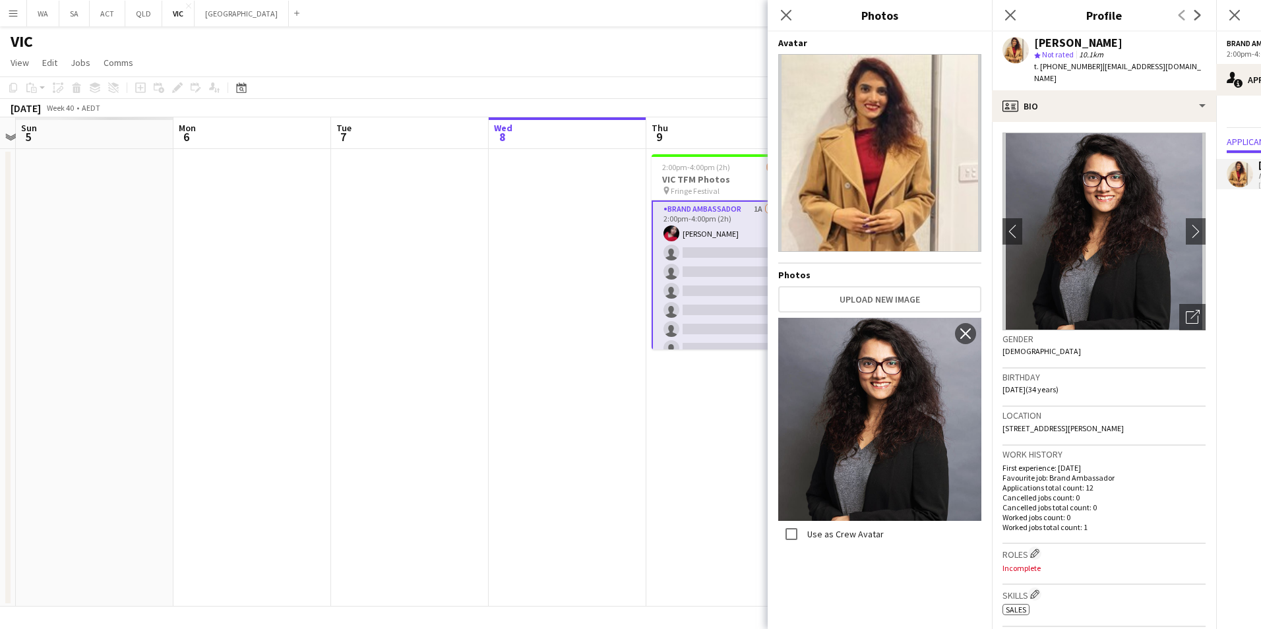
click at [900, 442] on img at bounding box center [879, 419] width 203 height 203
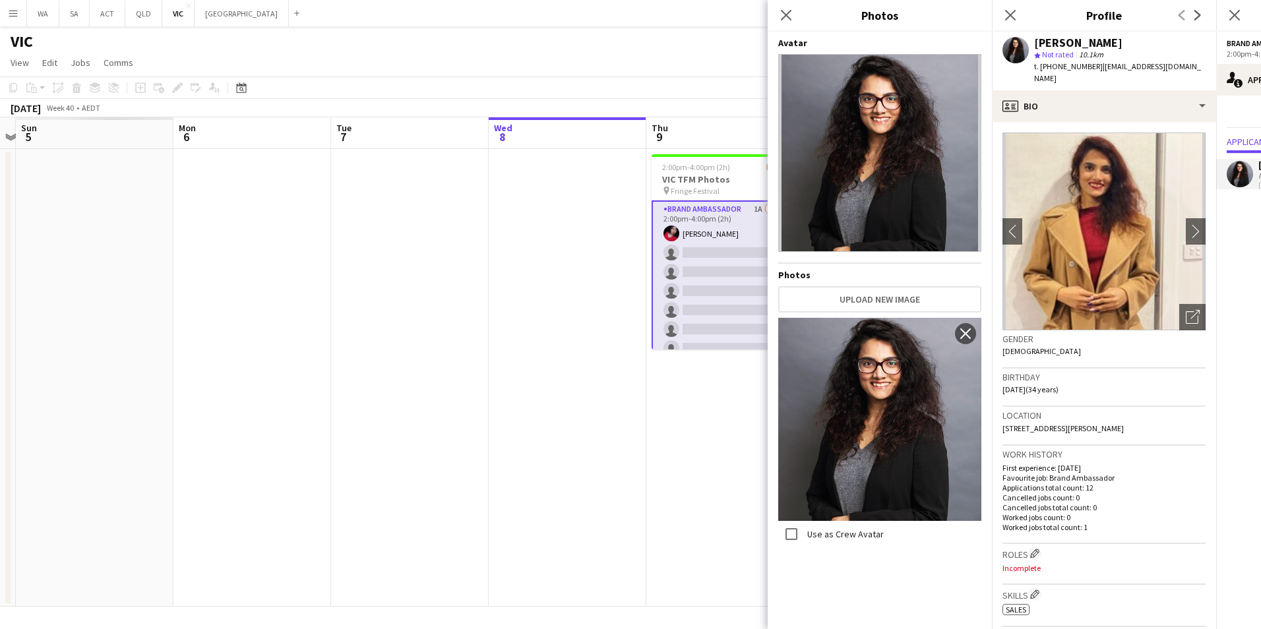
click at [795, 16] on div "Close pop-in" at bounding box center [786, 15] width 37 height 30
click at [783, 11] on icon "Close pop-in" at bounding box center [785, 15] width 13 height 13
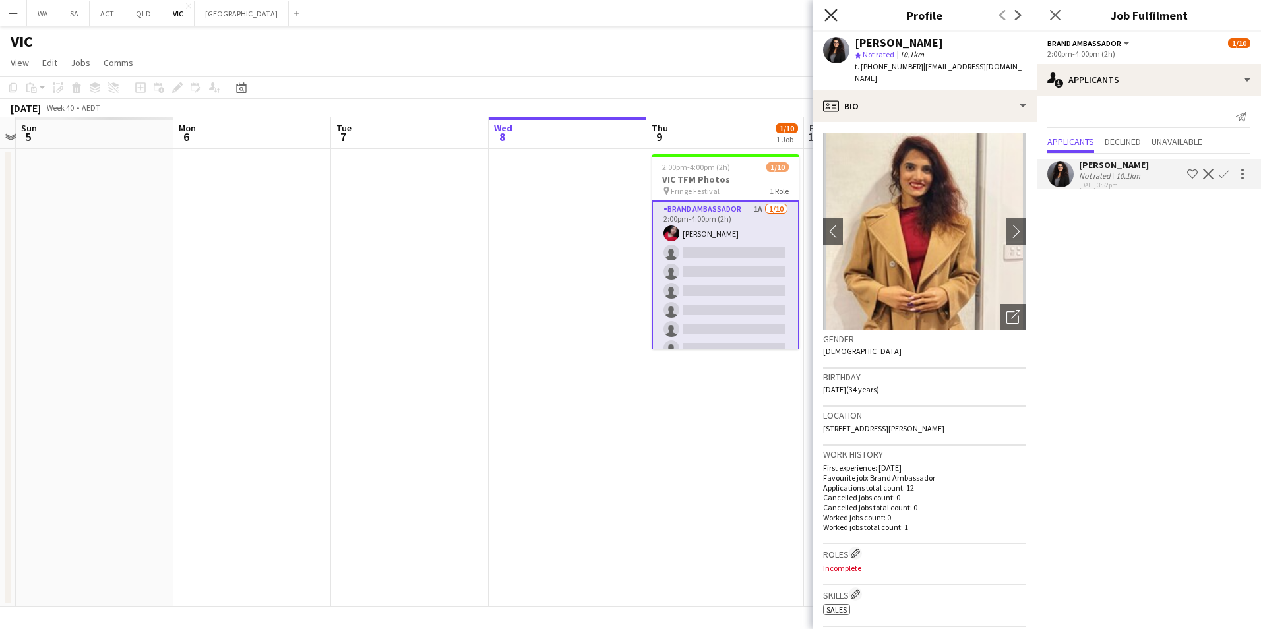
click at [834, 16] on icon "Close pop-in" at bounding box center [830, 15] width 13 height 13
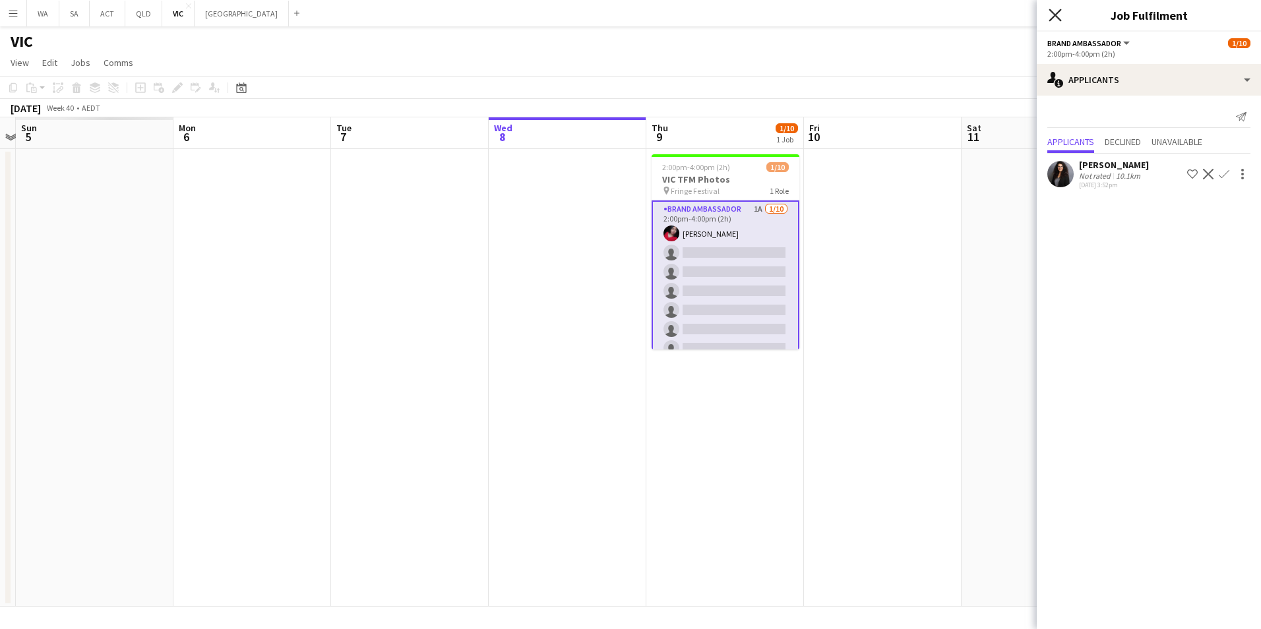
click at [1056, 14] on icon at bounding box center [1055, 15] width 13 height 13
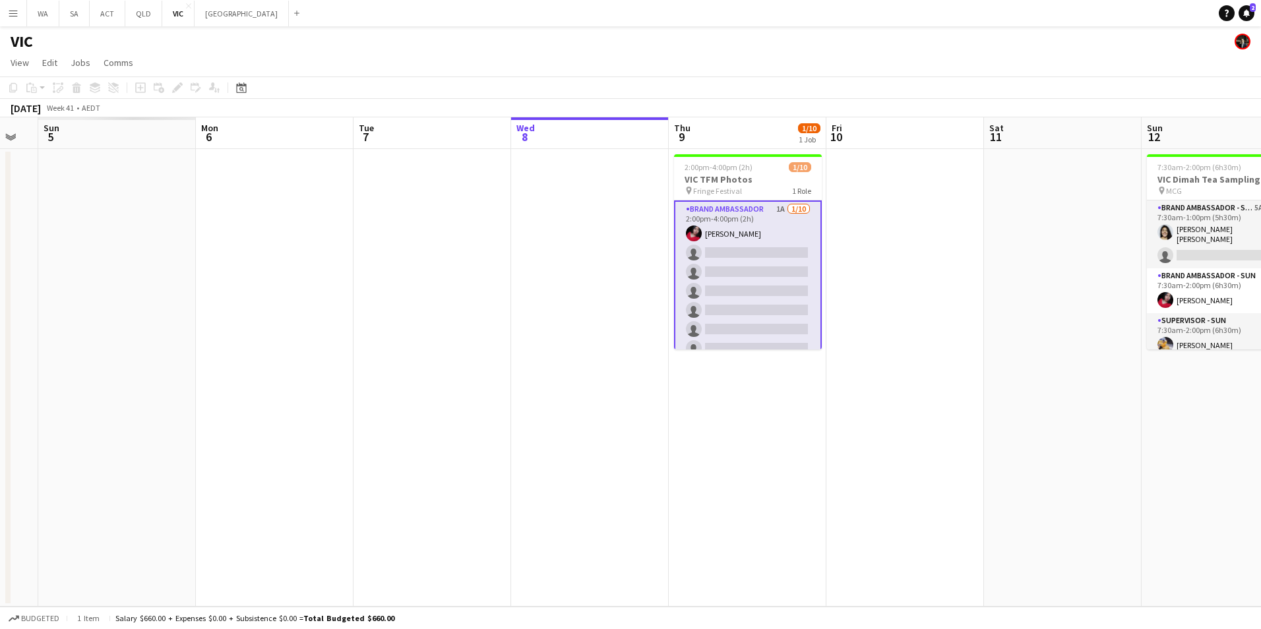
drag, startPoint x: 982, startPoint y: 513, endPoint x: 1182, endPoint y: 433, distance: 215.8
click at [1182, 433] on app-calendar-viewport "Fri 3 Sat 4 Sun 5 Mon 6 Tue 7 Wed 8 Thu 9 1/10 1 Job Fri 10 Sat 11 Sun 12 3/4 1…" at bounding box center [630, 361] width 1261 height 489
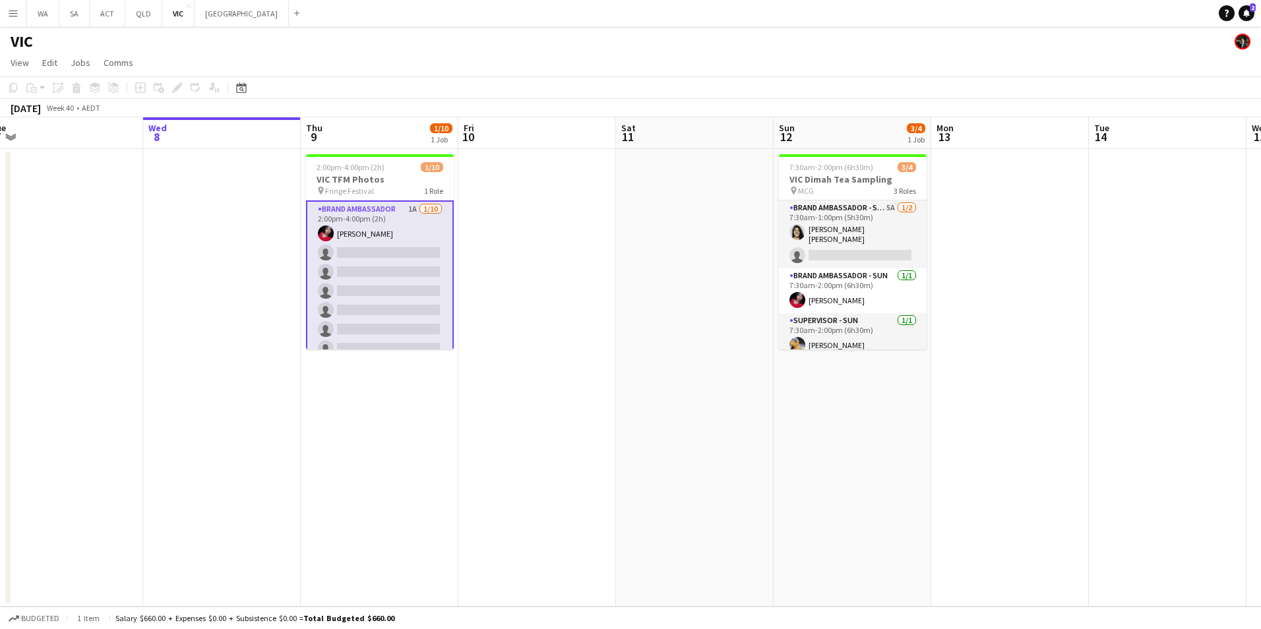
drag, startPoint x: 1015, startPoint y: 495, endPoint x: 653, endPoint y: 329, distance: 398.1
click at [687, 535] on app-calendar-viewport "Sat 4 Sun 5 Mon 6 Tue 7 Wed 8 Thu 9 1/10 1 Job Fri 10 Sat 11 Sun 12 3/4 1 Job M…" at bounding box center [630, 361] width 1261 height 489
click at [352, 222] on app-card-role "Brand Ambassador 1A 1/10 2:00pm-4:00pm (2h) Evelyn Valdez Jardon single-neutral…" at bounding box center [380, 310] width 148 height 220
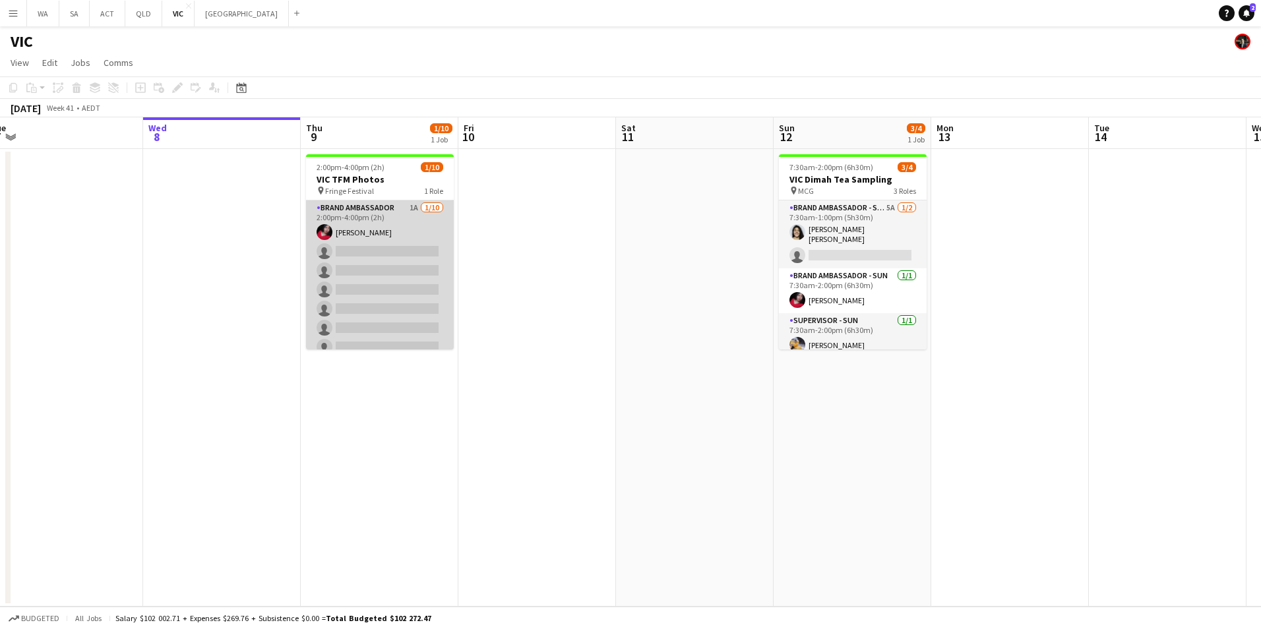
click at [355, 222] on app-card-role "Brand Ambassador 1A 1/10 2:00pm-4:00pm (2h) Evelyn Valdez Jardon single-neutral…" at bounding box center [380, 308] width 148 height 217
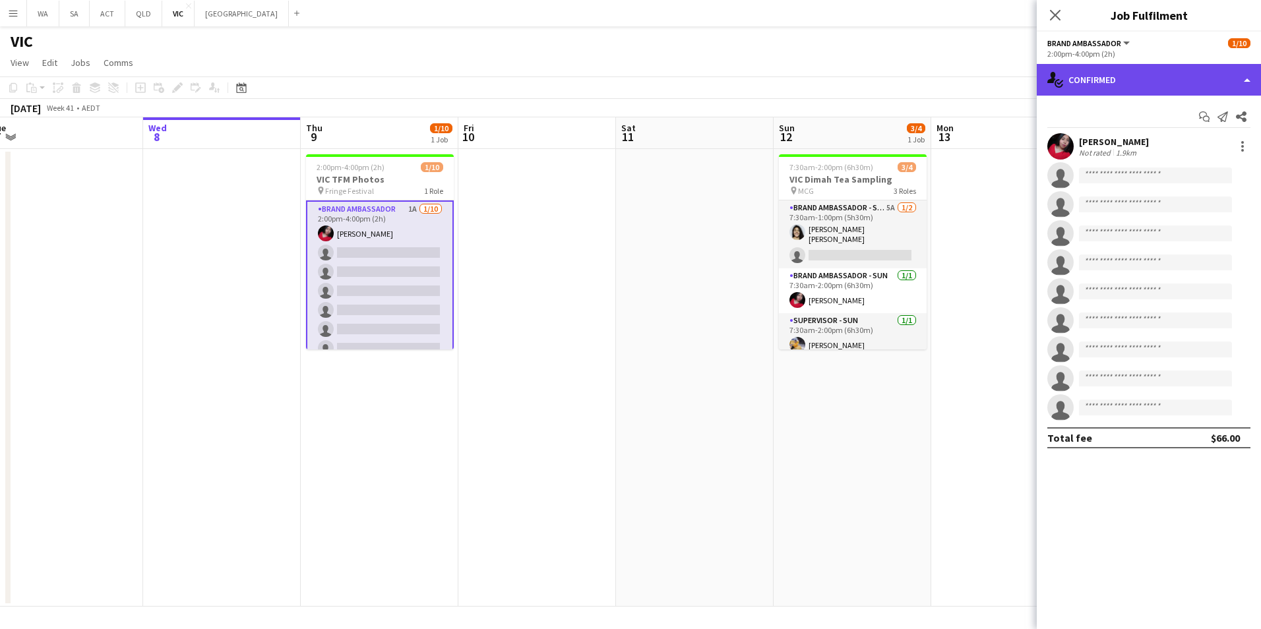
click at [1098, 83] on div "single-neutral-actions-check-2 Confirmed" at bounding box center [1149, 80] width 224 height 32
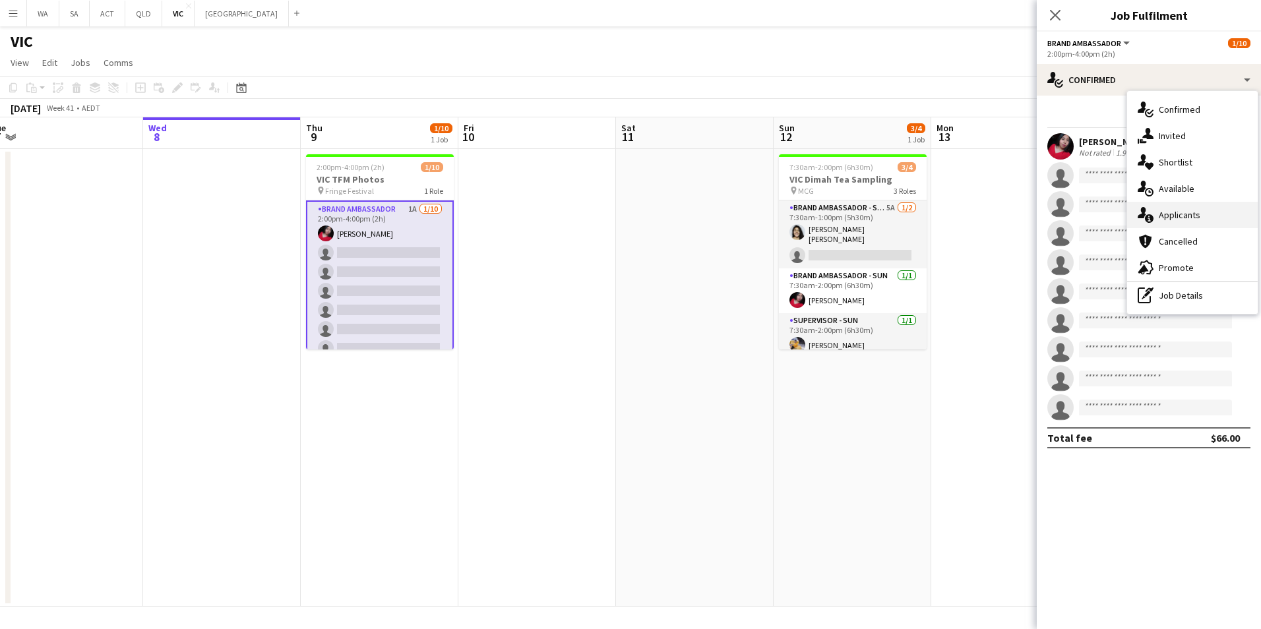
click at [1195, 211] on span "Applicants" at bounding box center [1180, 215] width 42 height 12
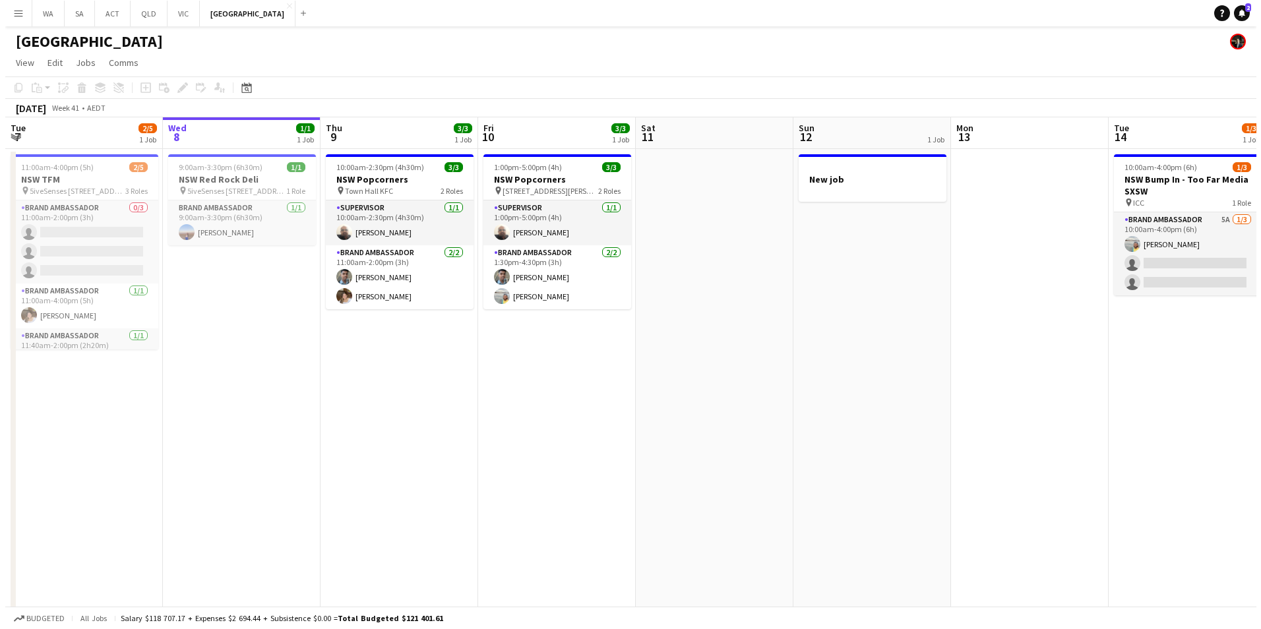
scroll to position [0, 452]
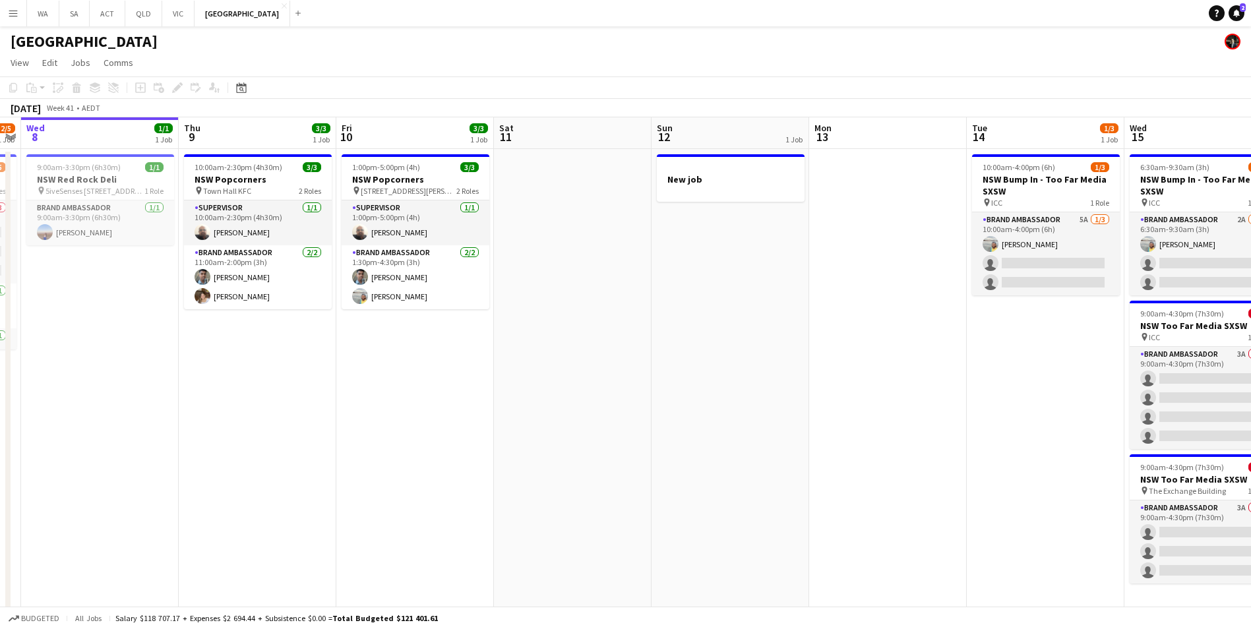
drag, startPoint x: 769, startPoint y: 441, endPoint x: 279, endPoint y: 450, distance: 490.1
click at [279, 450] on app-calendar-viewport "Sun 5 Mon 6 Tue 7 2/5 1 Job Wed 8 1/1 1 Job Thu 9 3/3 1 Job Fri 10 3/3 1 Job Sa…" at bounding box center [625, 377] width 1251 height 520
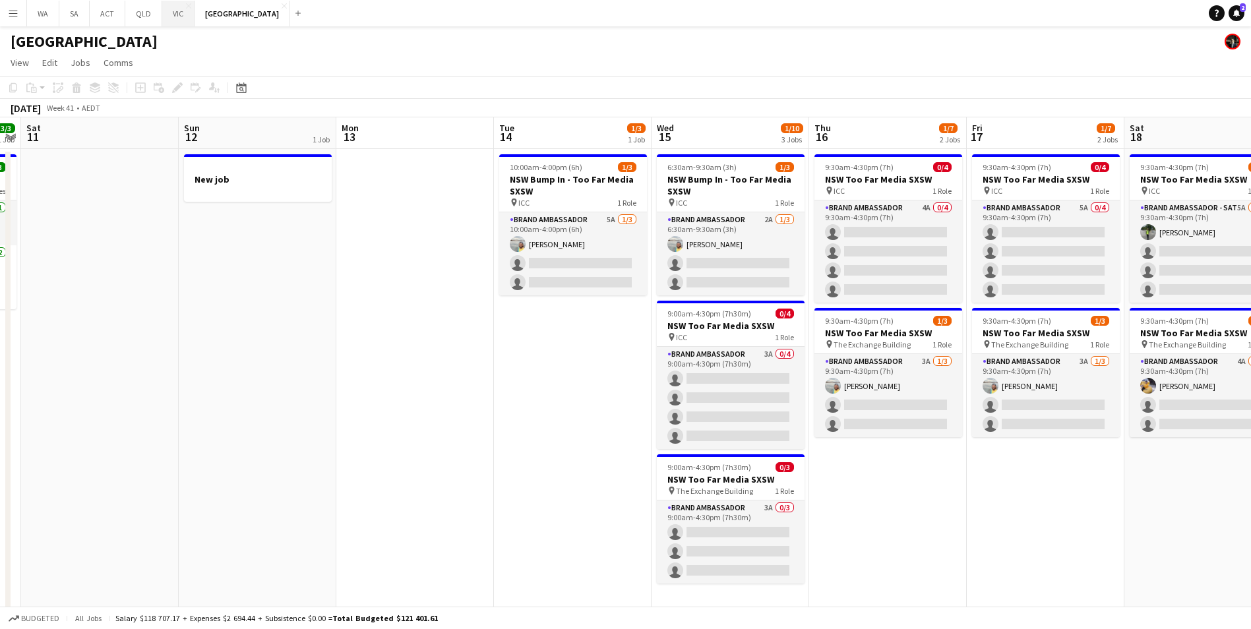
click at [184, 17] on button "VIC Close" at bounding box center [178, 14] width 32 height 26
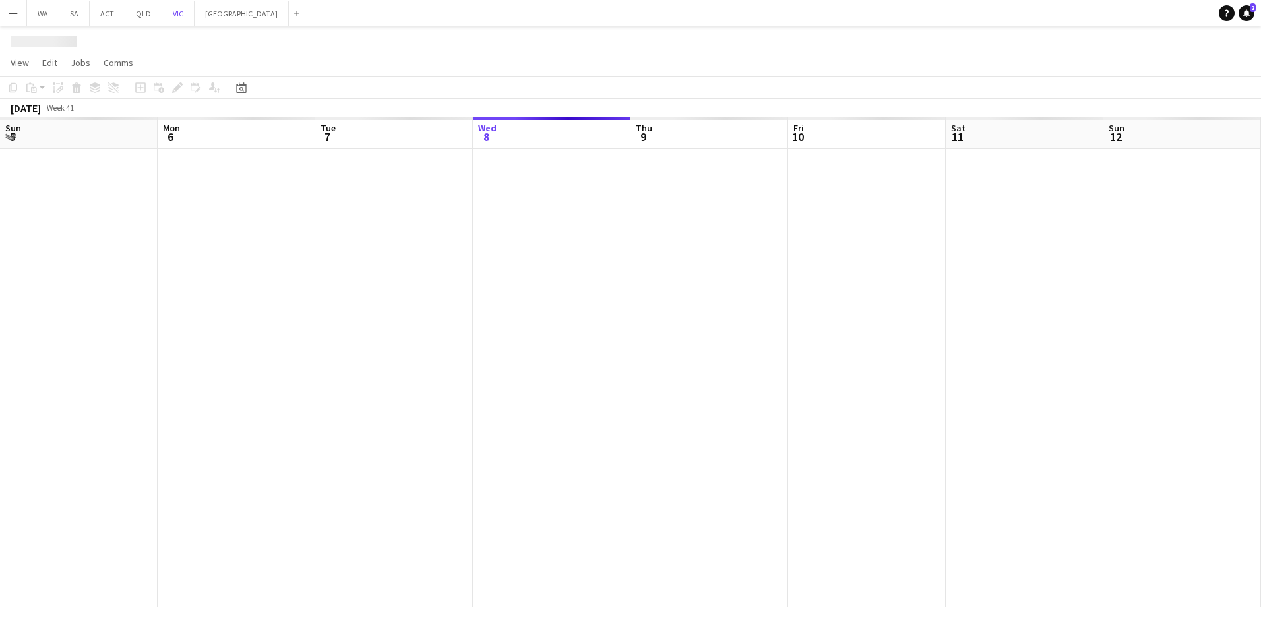
scroll to position [0, 315]
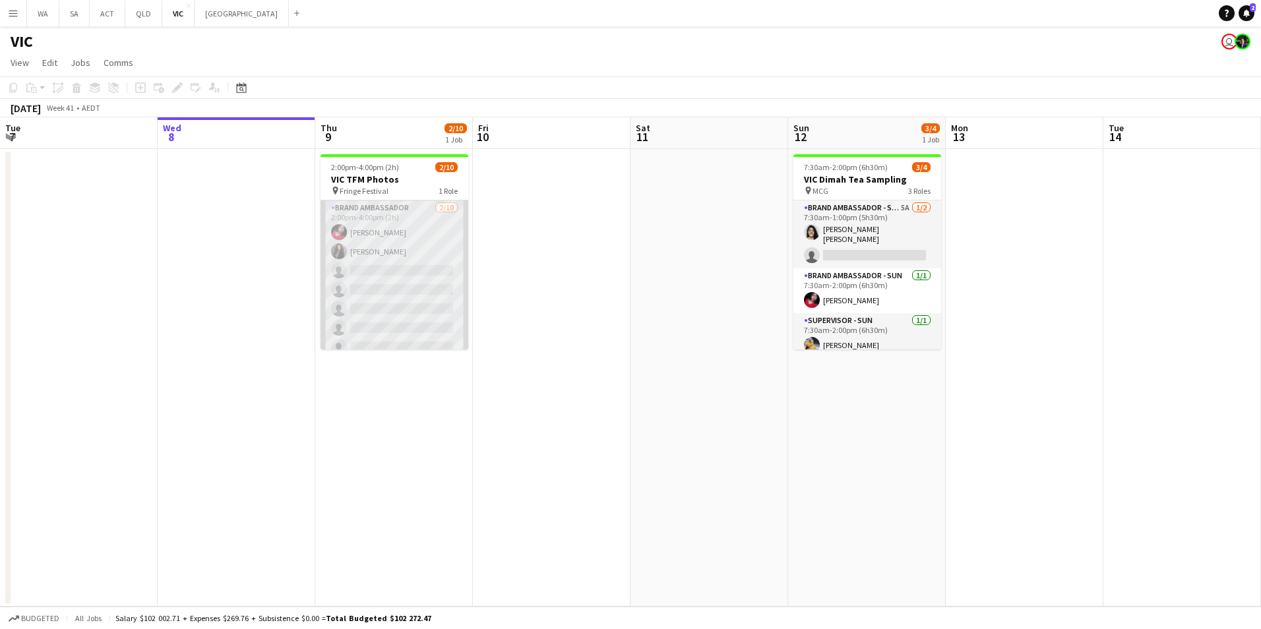
click at [394, 226] on app-card-role "Brand Ambassador 2/10 2:00pm-4:00pm (2h) Evelyn Valdez Jardon Alina Ali single-…" at bounding box center [394, 308] width 148 height 217
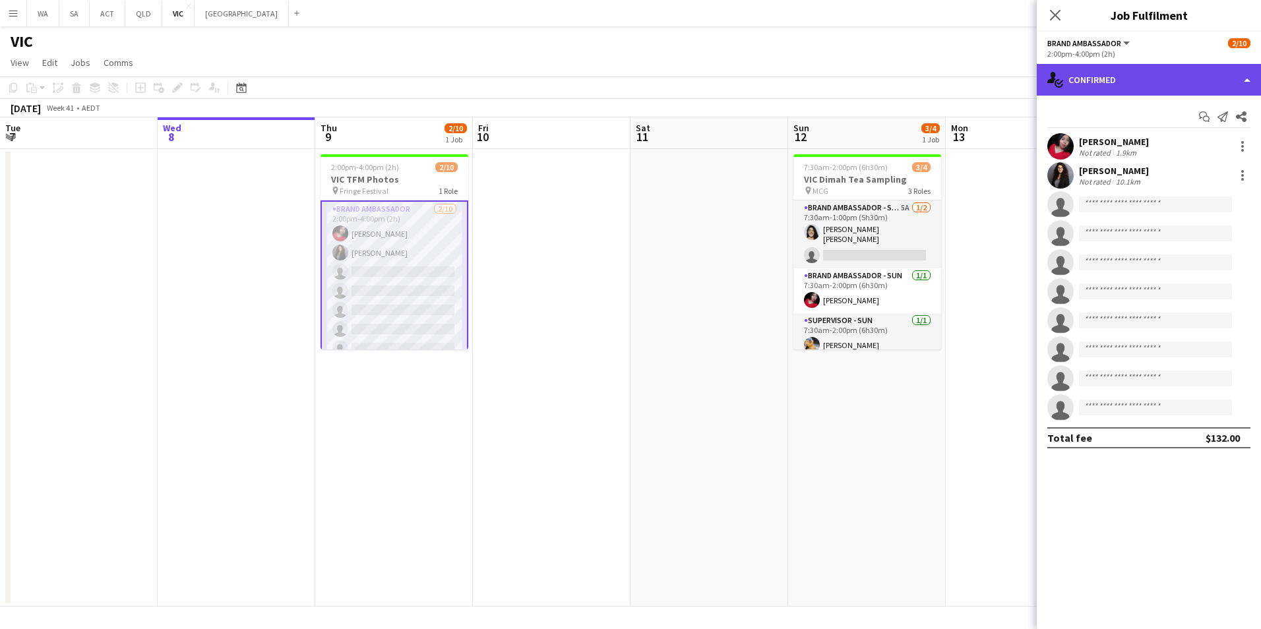
click at [1093, 82] on div "single-neutral-actions-check-2 Confirmed" at bounding box center [1149, 80] width 224 height 32
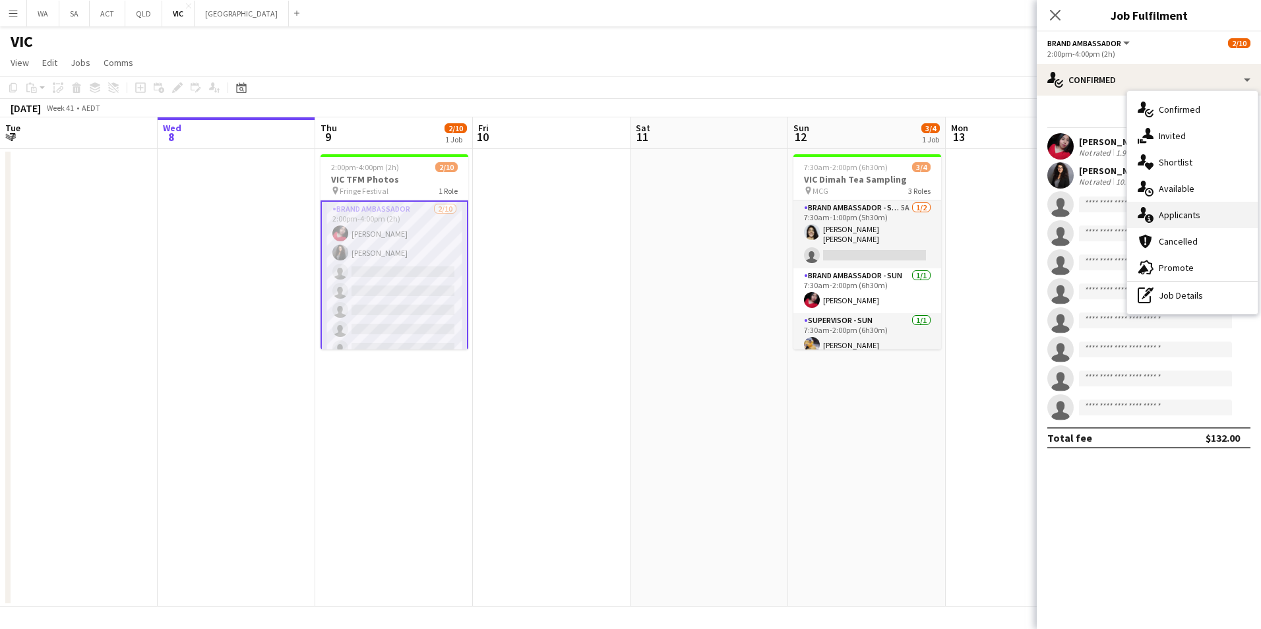
click at [1182, 210] on span "Applicants" at bounding box center [1180, 215] width 42 height 12
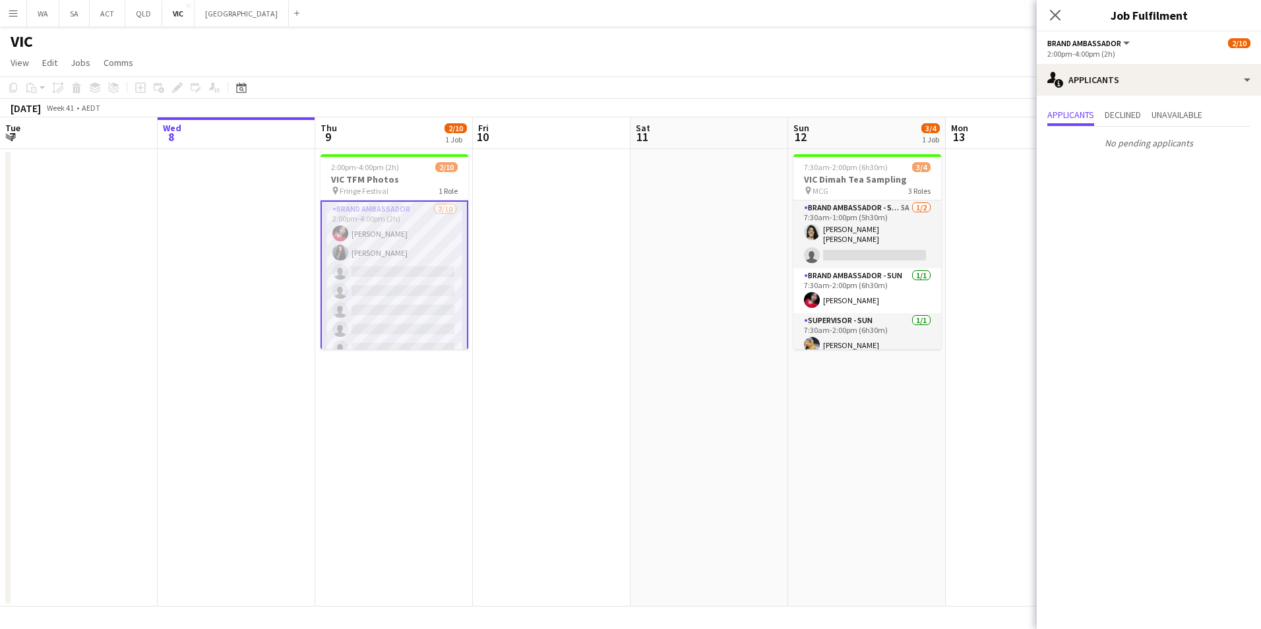
click at [23, 18] on button "Menu" at bounding box center [13, 13] width 26 height 26
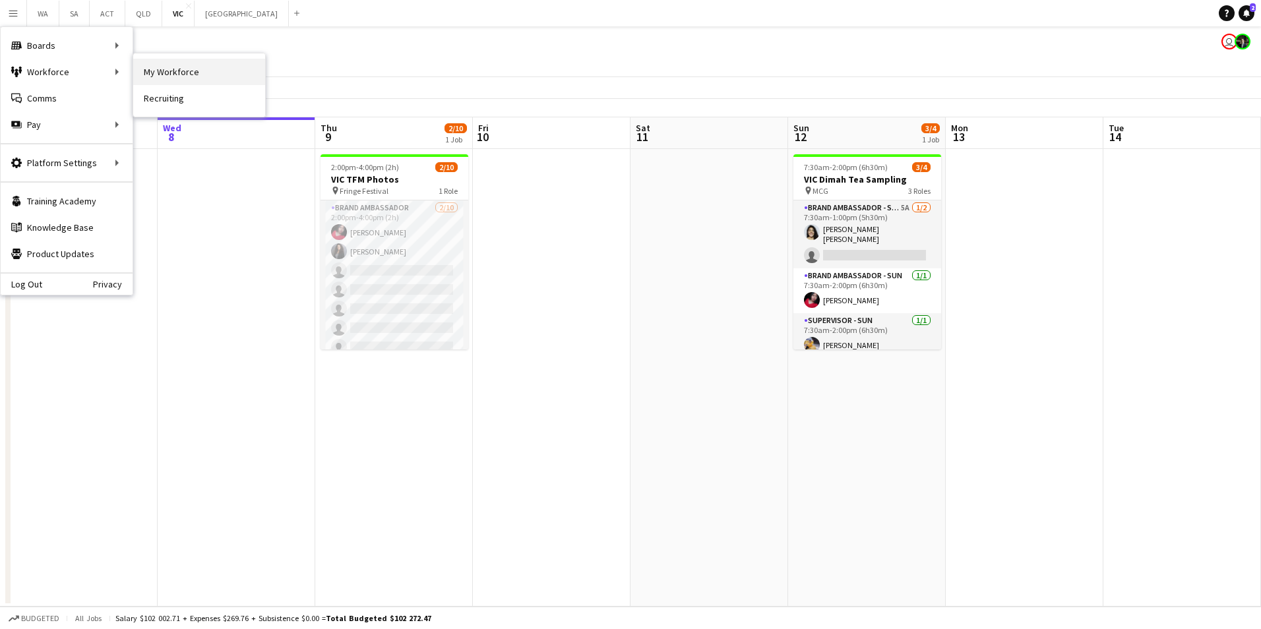
click at [170, 74] on link "My Workforce" at bounding box center [199, 72] width 132 height 26
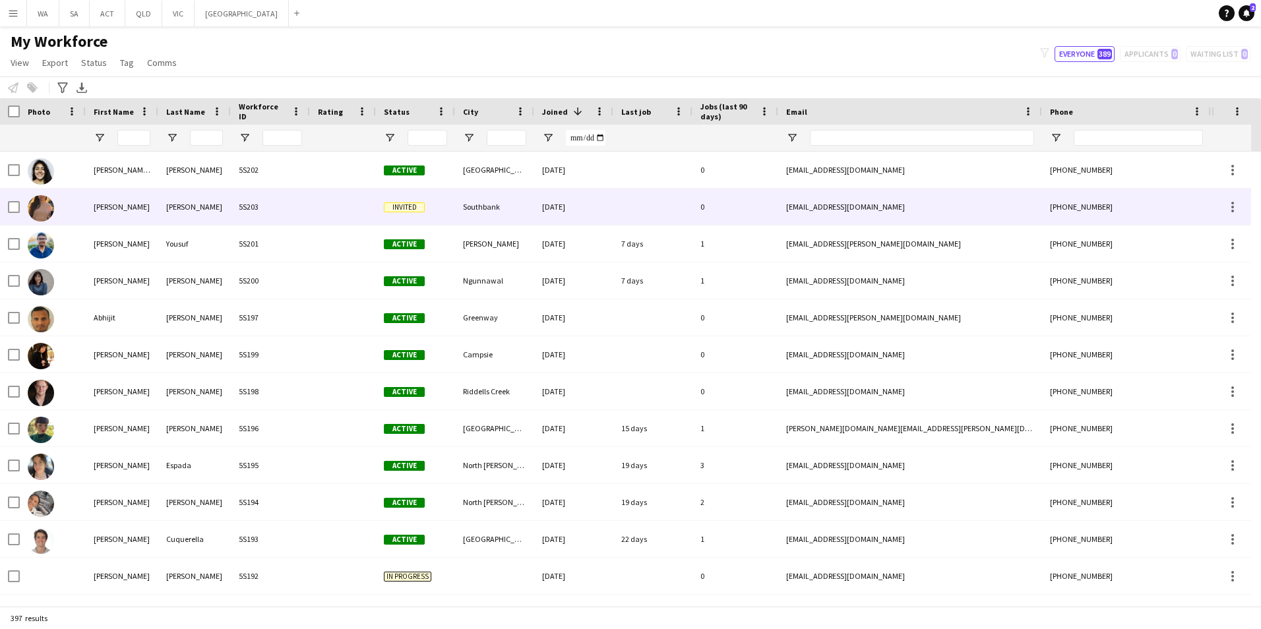
click at [108, 218] on div "Nancy Jannai" at bounding box center [122, 207] width 73 height 36
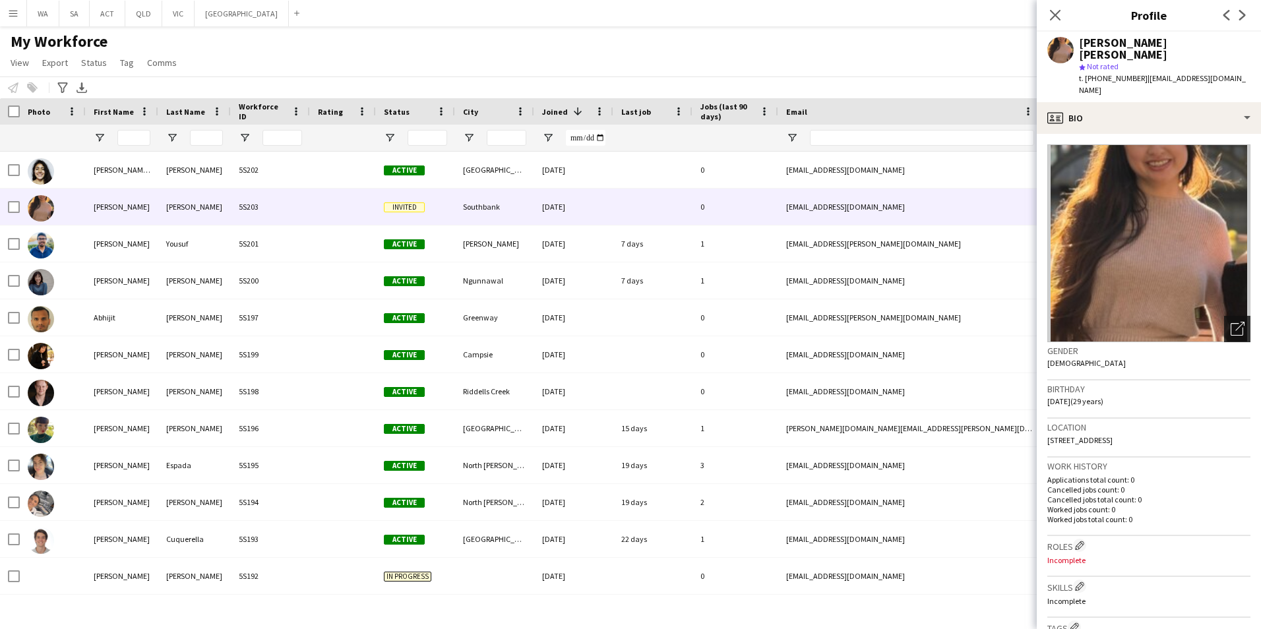
click at [1231, 322] on icon "Open photos pop-in" at bounding box center [1238, 329] width 14 height 14
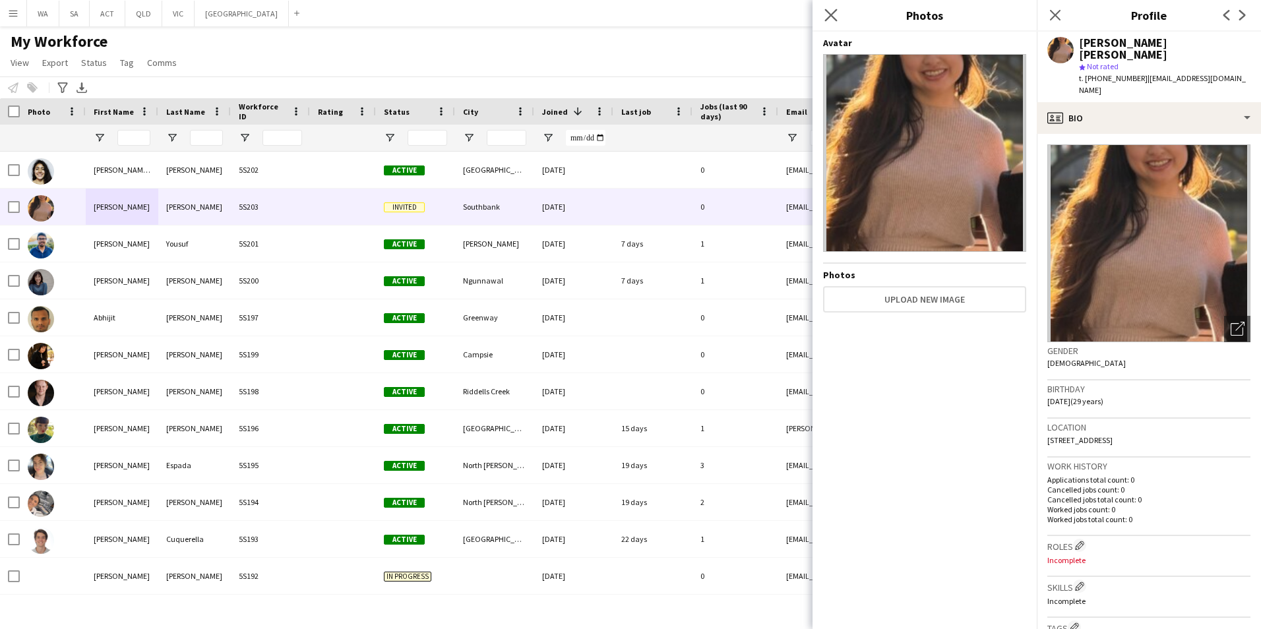
click at [832, 21] on icon "Close pop-in" at bounding box center [830, 15] width 13 height 13
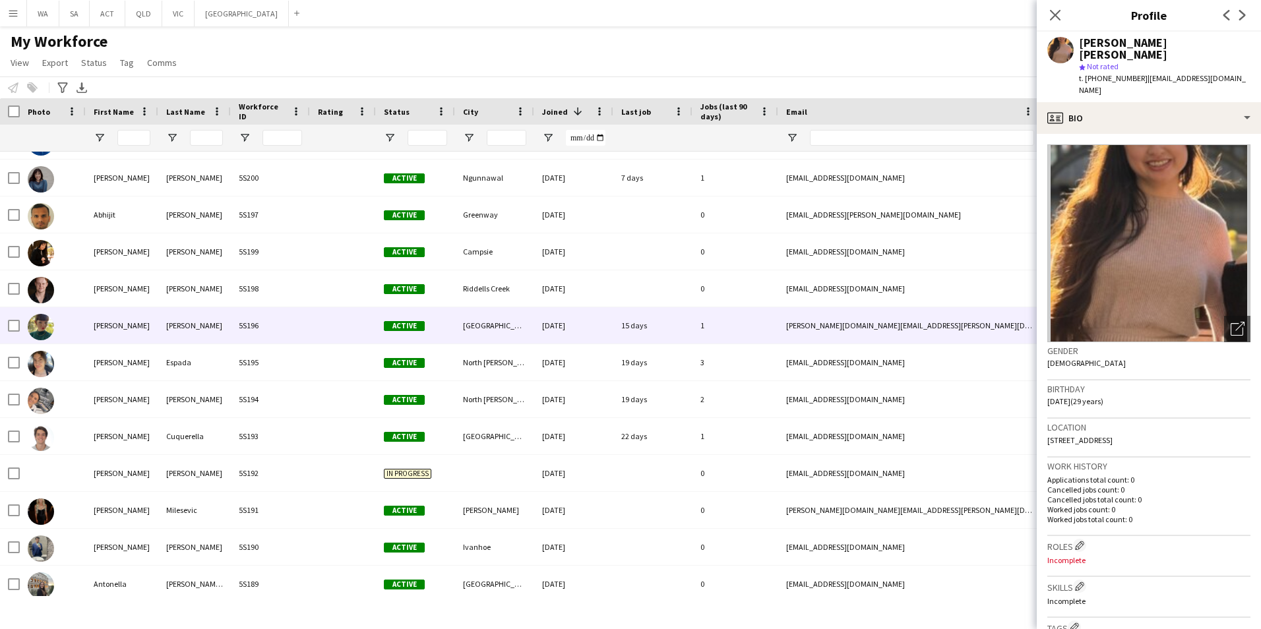
scroll to position [132, 0]
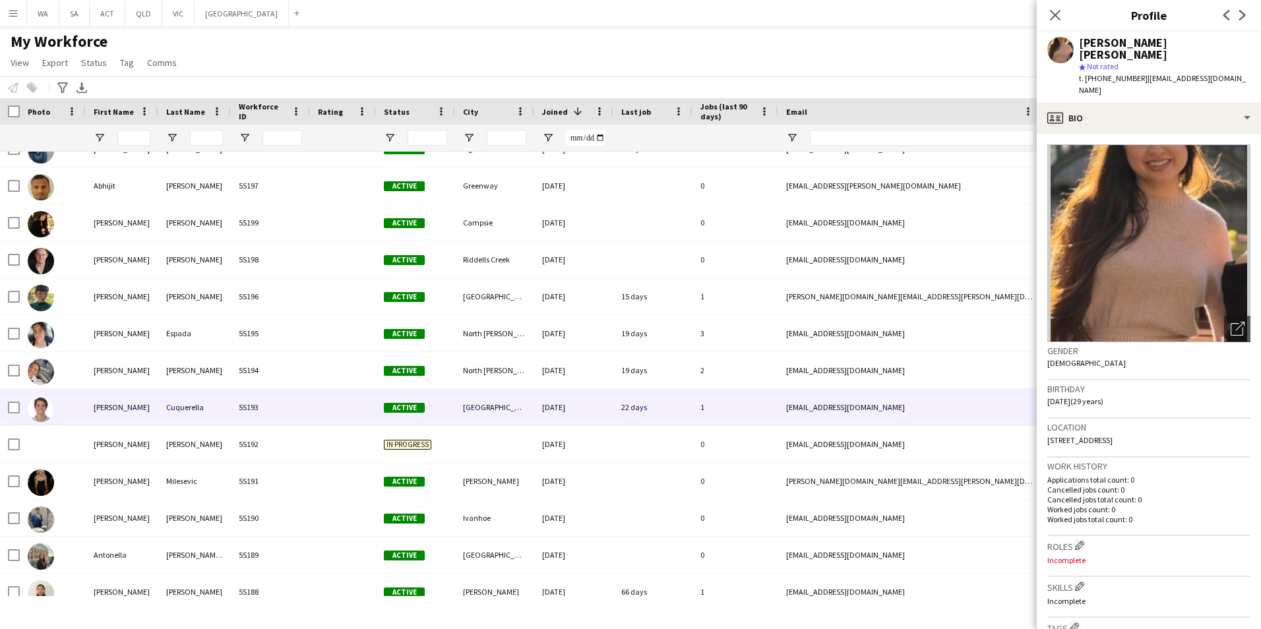
click at [616, 392] on div "22 days" at bounding box center [652, 407] width 79 height 36
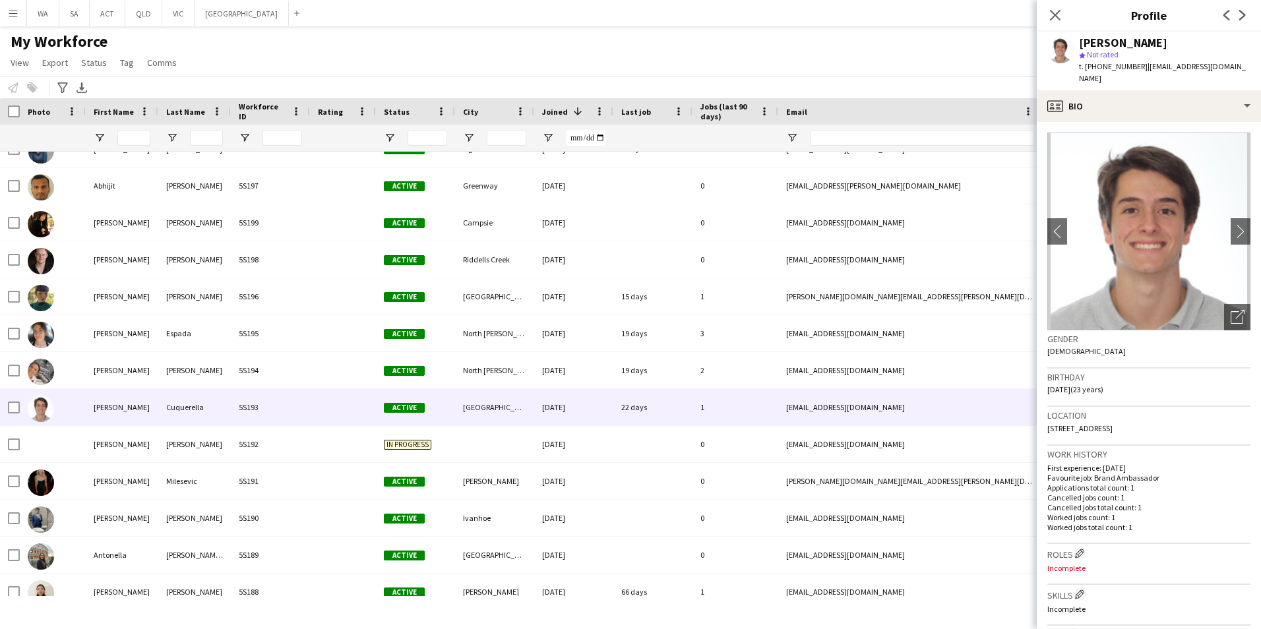
click at [1217, 212] on img at bounding box center [1148, 232] width 203 height 198
click at [1231, 224] on app-icon "chevron-right" at bounding box center [1241, 231] width 20 height 14
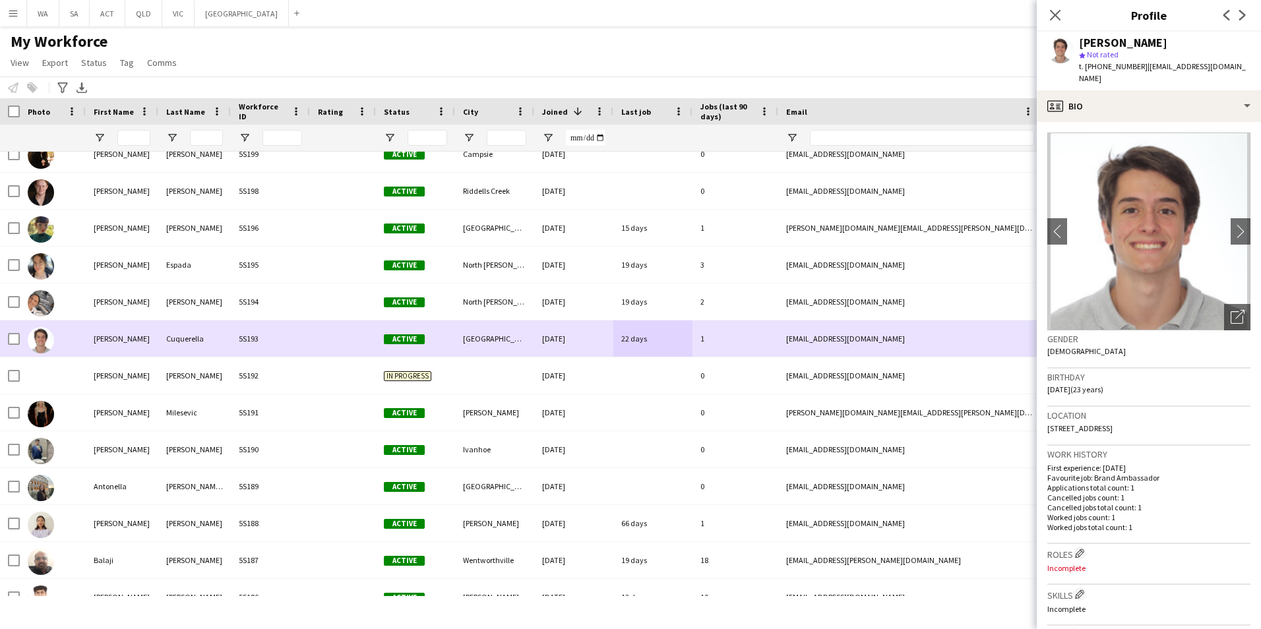
scroll to position [264, 0]
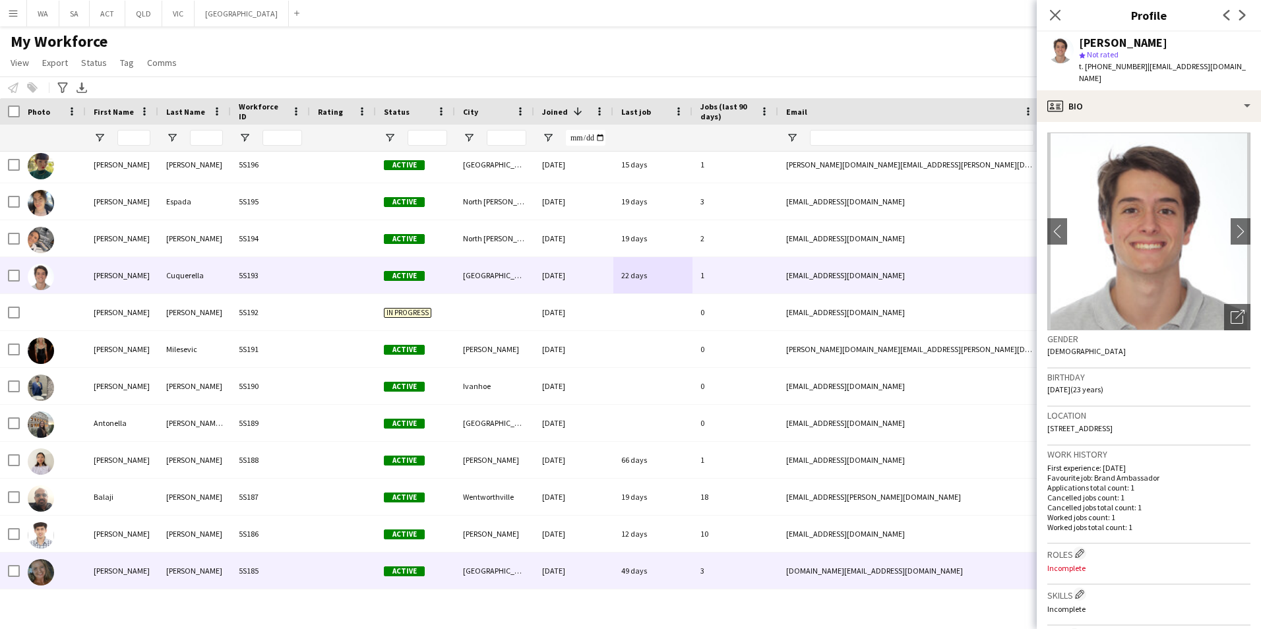
click at [651, 563] on div "49 days" at bounding box center [652, 571] width 79 height 36
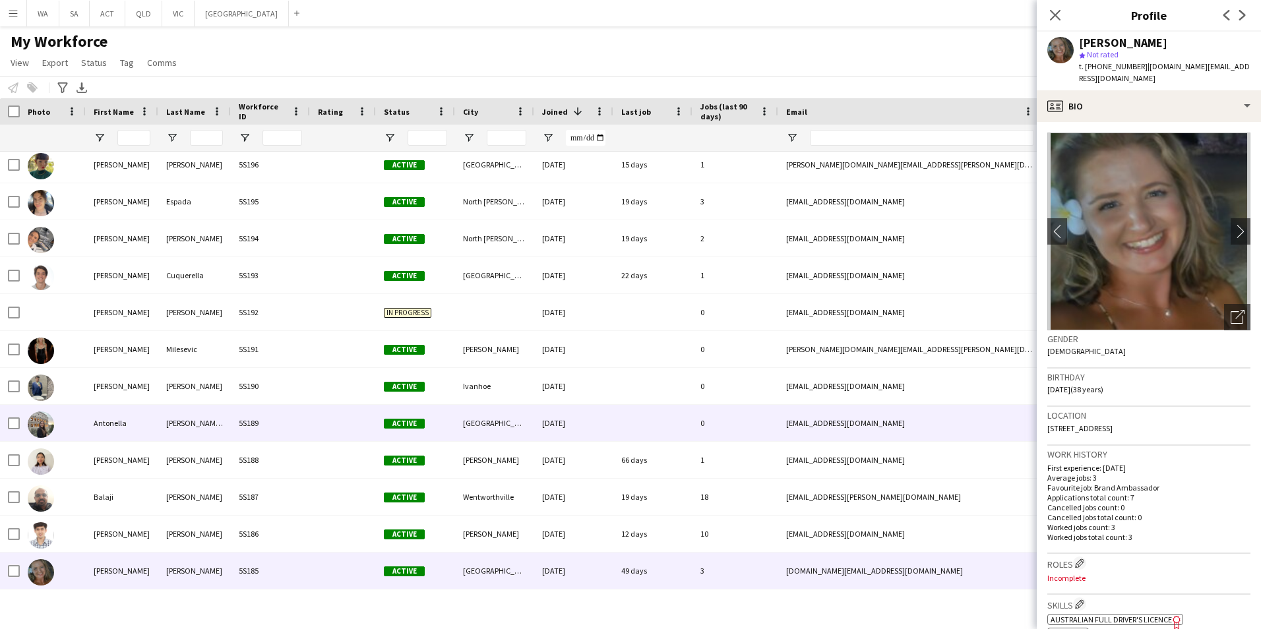
scroll to position [462, 0]
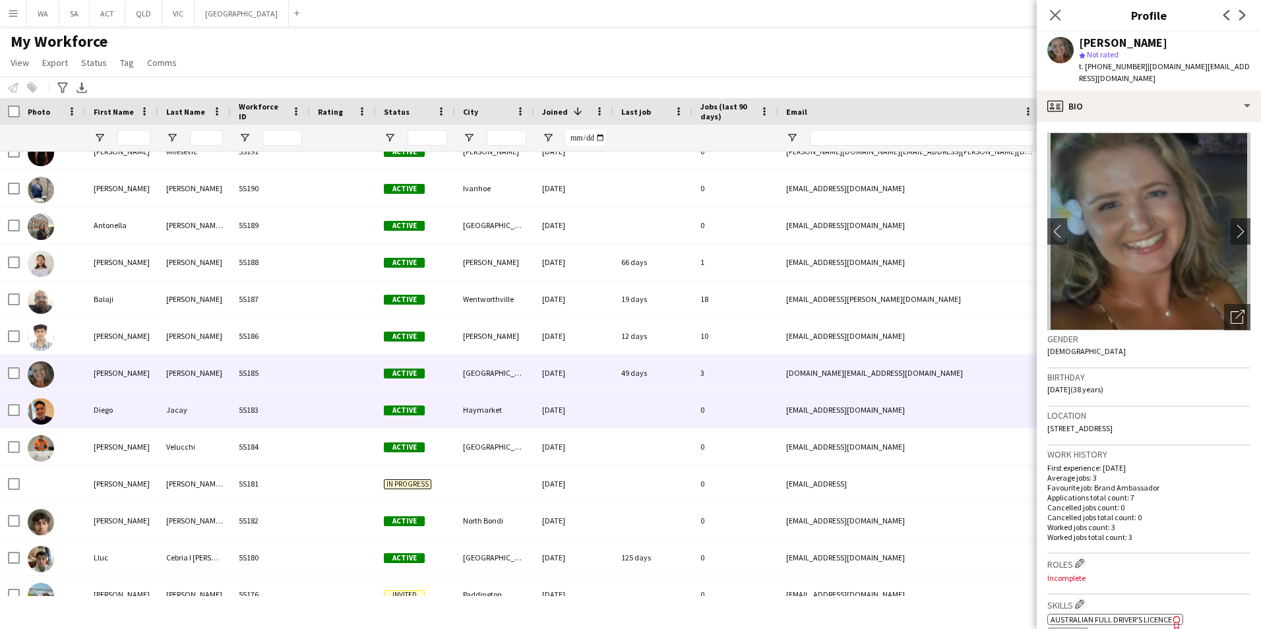
click at [622, 402] on div at bounding box center [652, 410] width 79 height 36
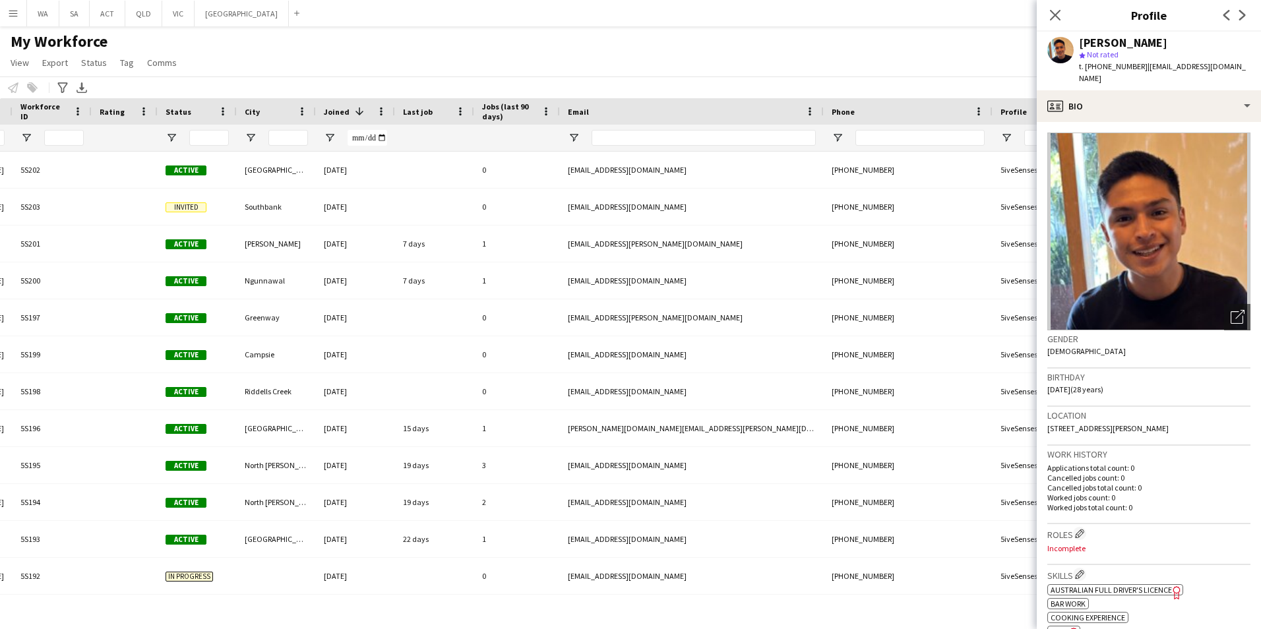
scroll to position [0, 0]
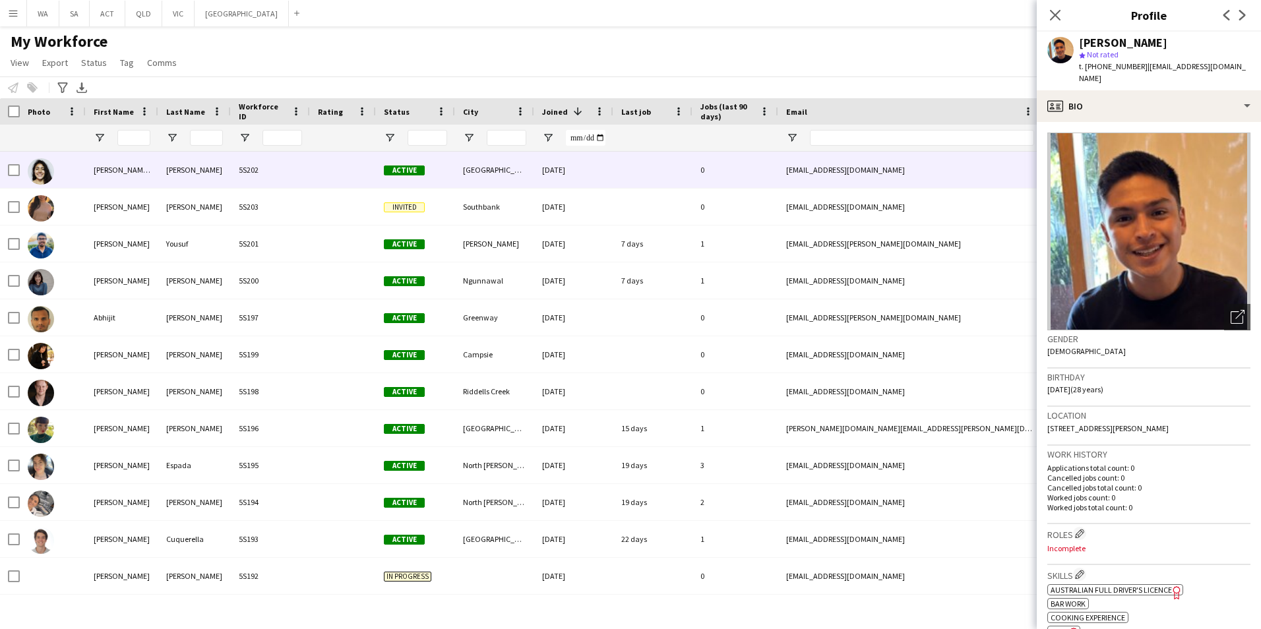
click at [163, 187] on div "Rojas Medrano" at bounding box center [194, 170] width 73 height 36
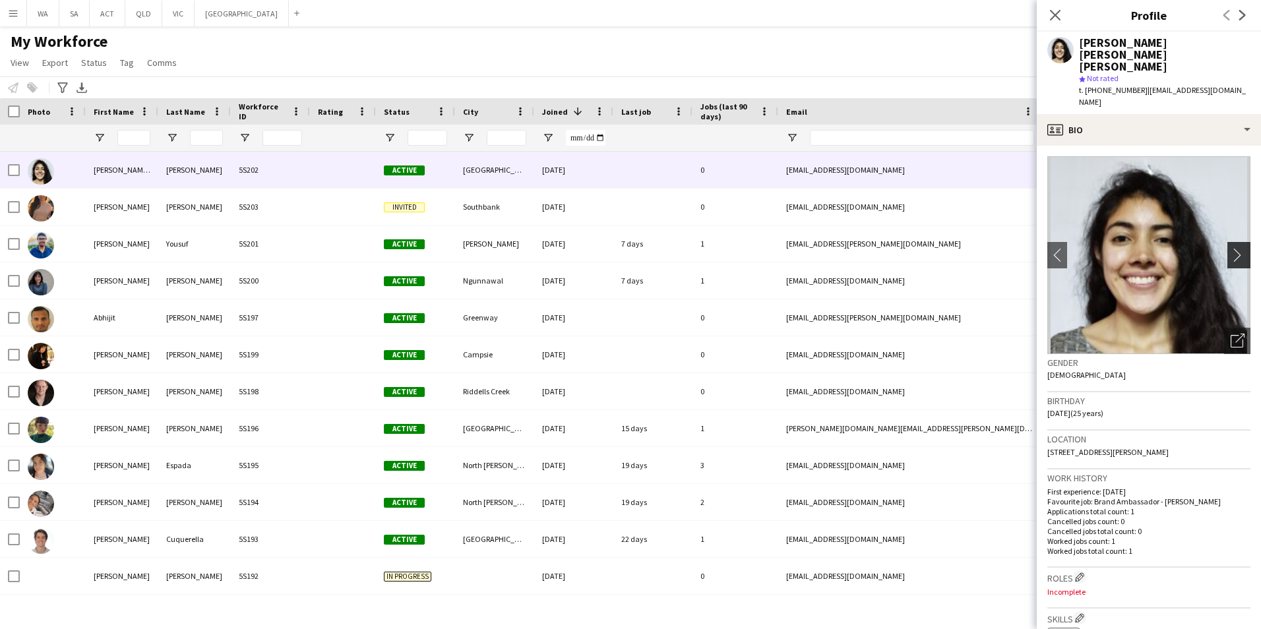
click at [1231, 248] on app-icon "chevron-right" at bounding box center [1241, 255] width 20 height 14
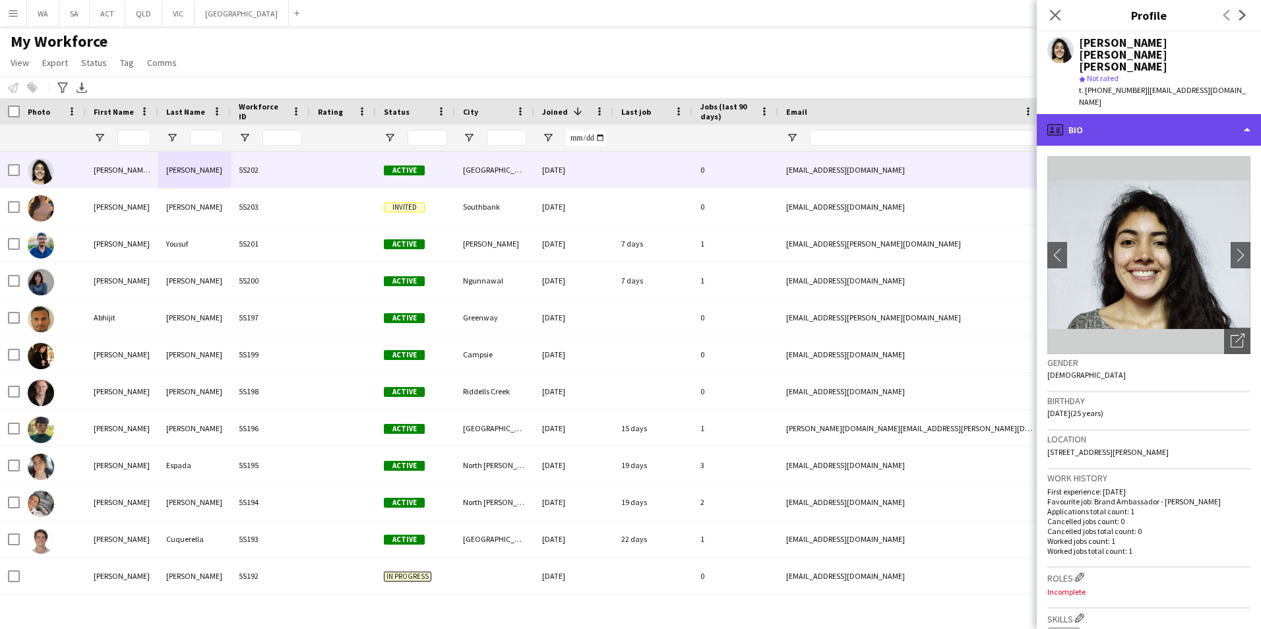
click at [1179, 114] on div "profile Bio" at bounding box center [1149, 130] width 224 height 32
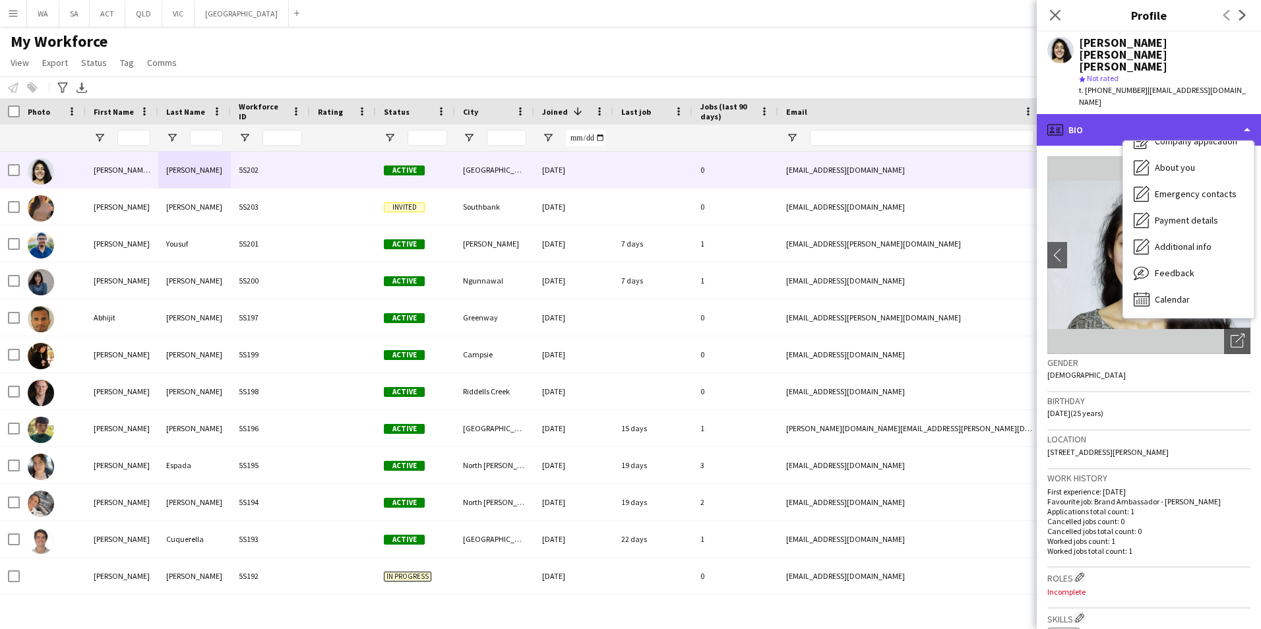
click at [1241, 114] on div "profile Bio" at bounding box center [1149, 130] width 224 height 32
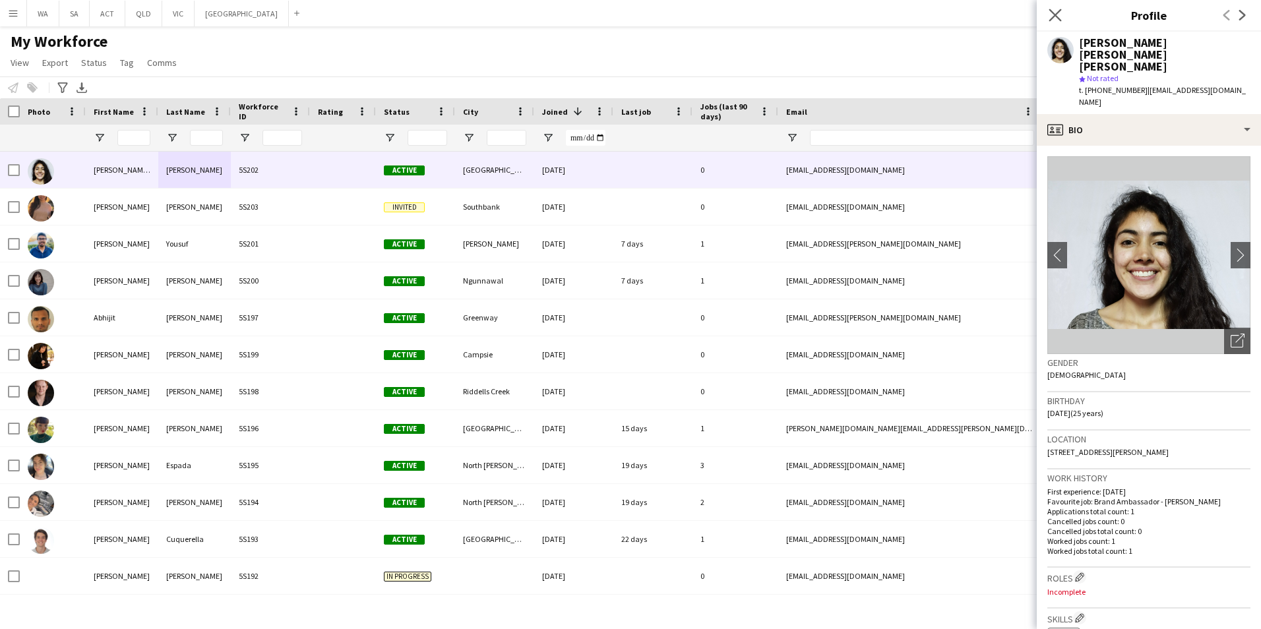
click at [1055, 9] on icon "Close pop-in" at bounding box center [1055, 15] width 13 height 13
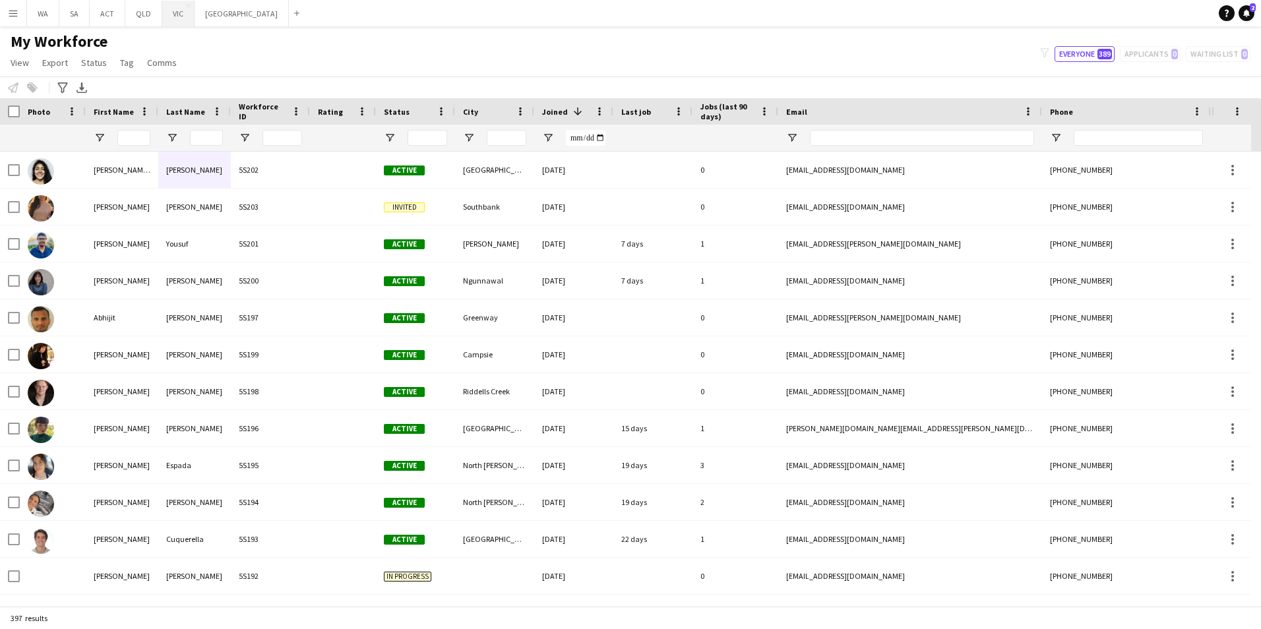
click at [180, 11] on button "VIC Close" at bounding box center [178, 14] width 32 height 26
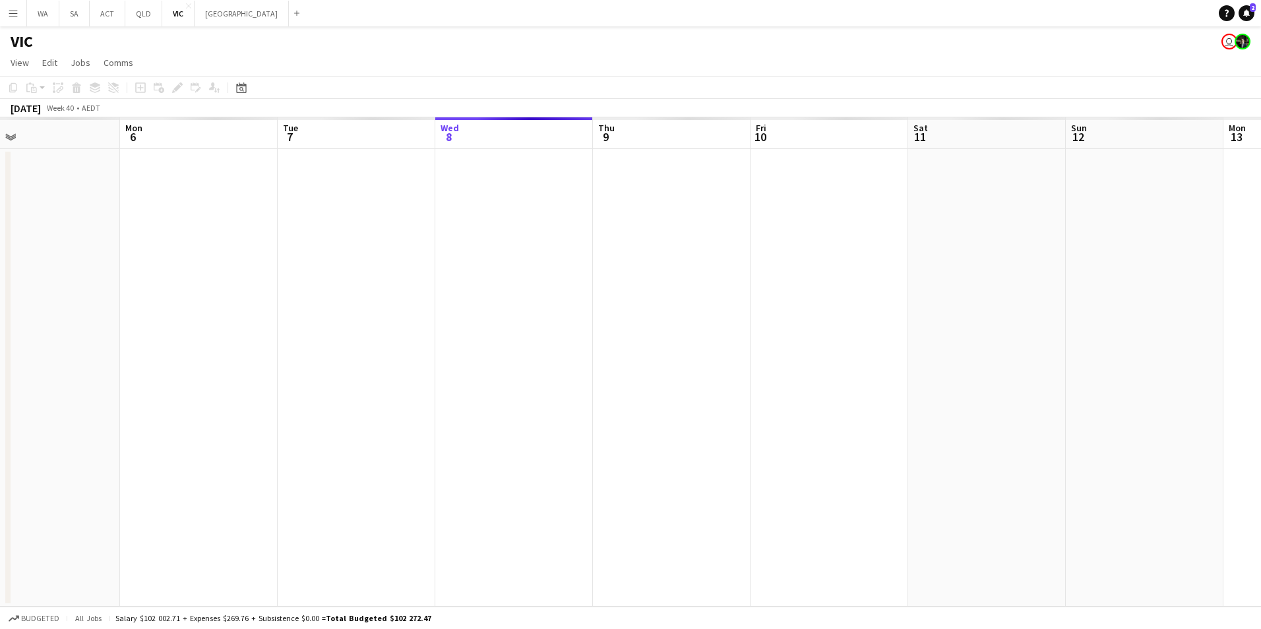
scroll to position [0, 415]
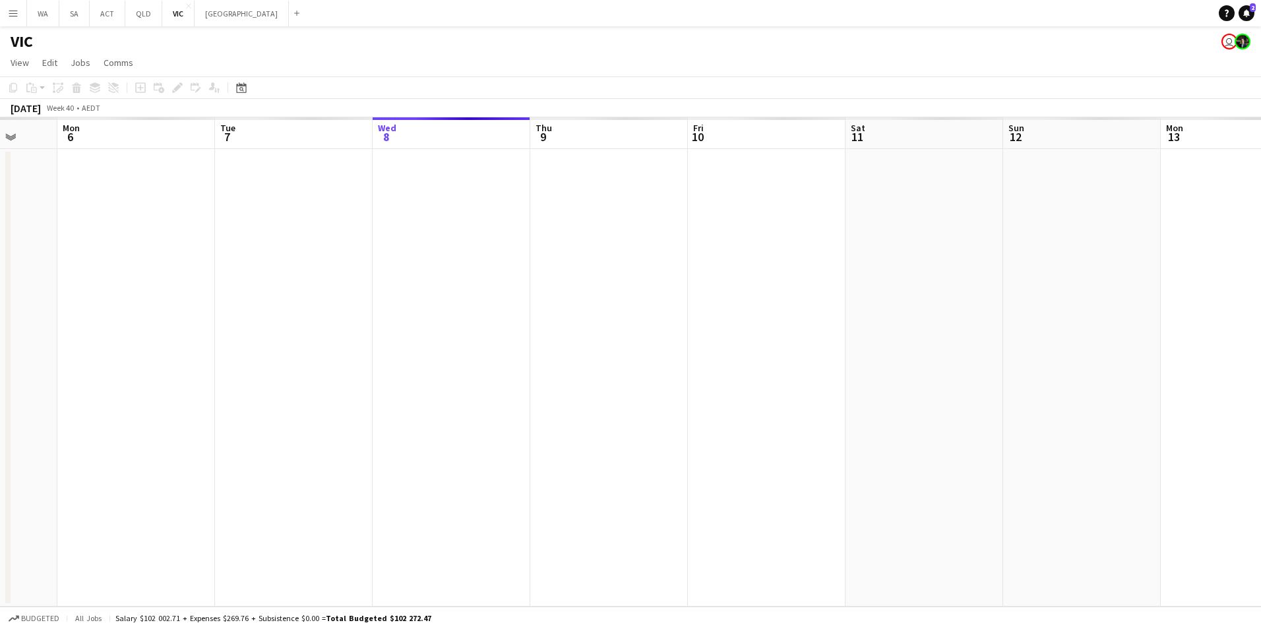
drag, startPoint x: 450, startPoint y: 417, endPoint x: 797, endPoint y: 382, distance: 348.7
click at [797, 382] on app-calendar-viewport "Fri 3 Sat 4 Sun 5 Mon 6 Tue 7 Wed 8 Thu 9 Fri 10 Sat 11 Sun 12 Mon 13 Tue 14 We…" at bounding box center [630, 361] width 1261 height 489
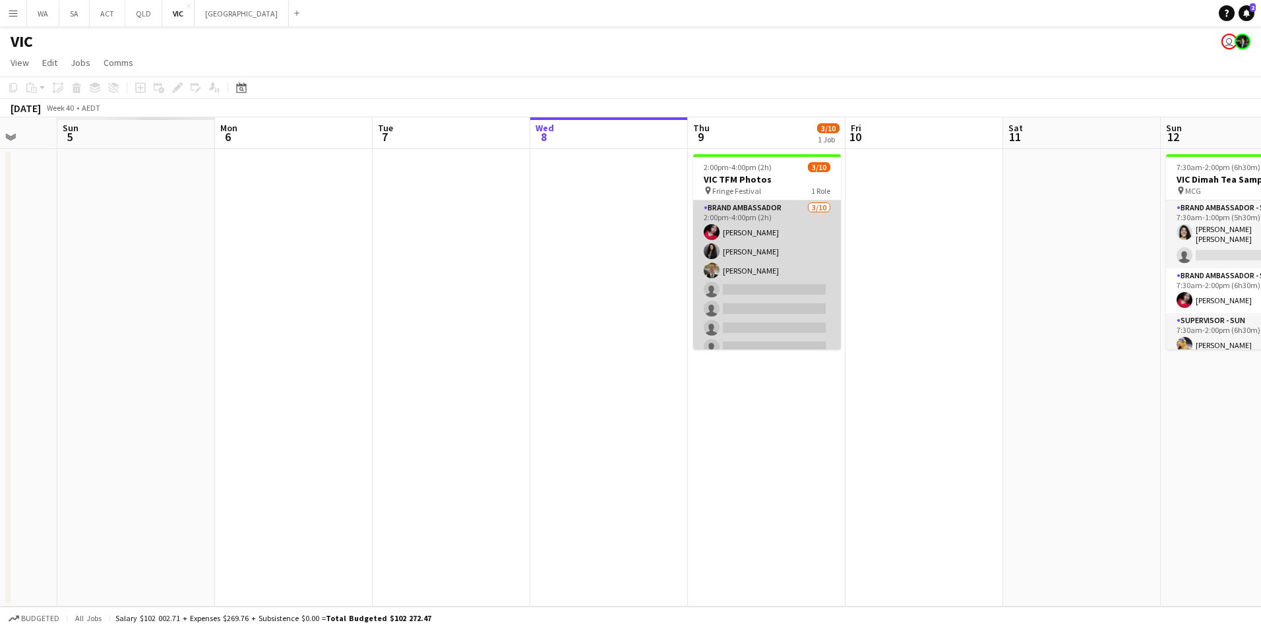
click at [735, 218] on app-card-role "Brand Ambassador 3/10 2:00pm-4:00pm (2h) Evelyn Valdez Jardon Alina Ali Jay Mil…" at bounding box center [767, 308] width 148 height 217
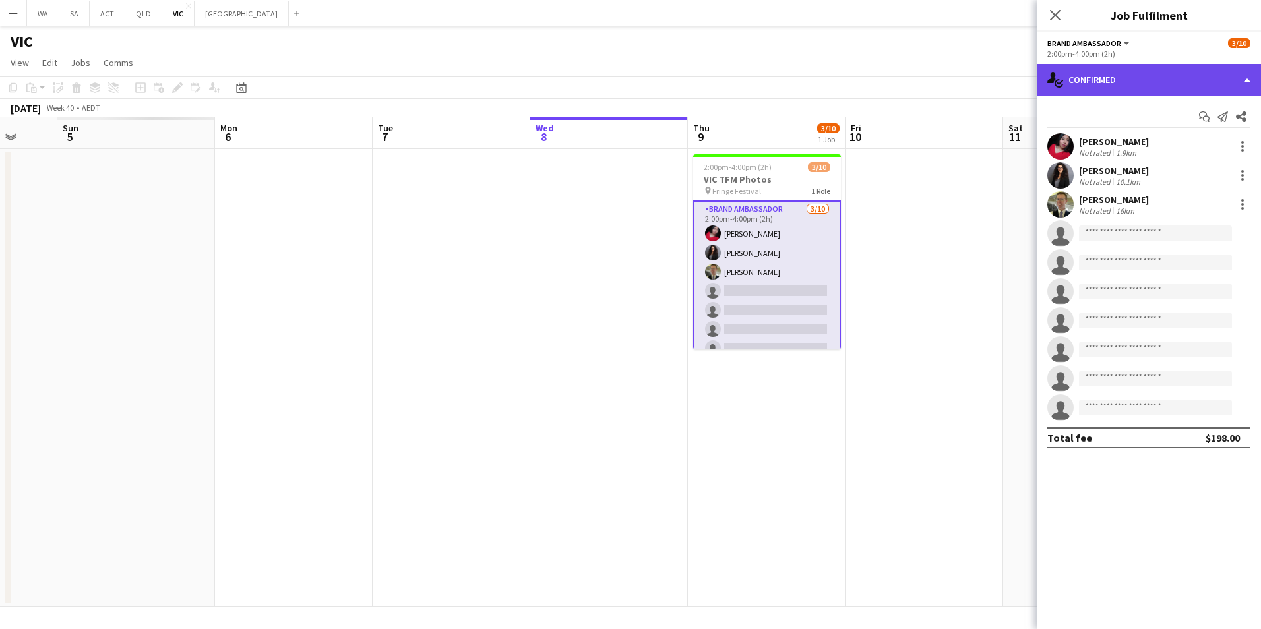
drag, startPoint x: 1127, startPoint y: 78, endPoint x: 1120, endPoint y: 93, distance: 16.8
click at [1126, 78] on div "single-neutral-actions-check-2 Confirmed" at bounding box center [1149, 80] width 224 height 32
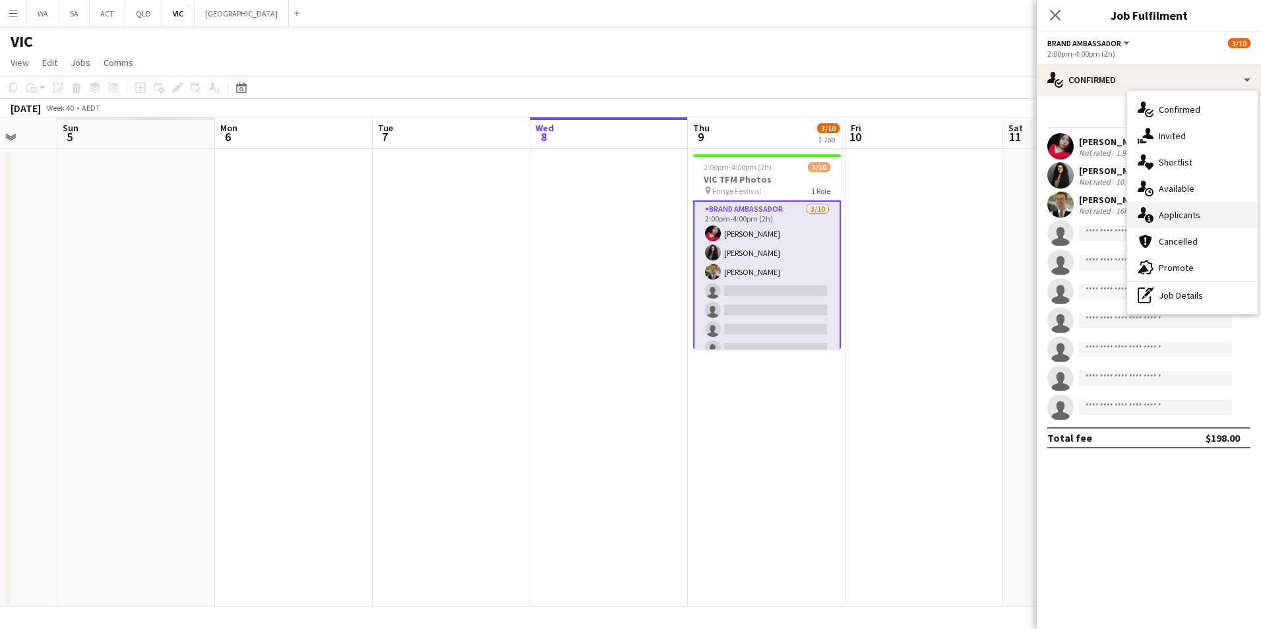
click at [1179, 221] on span "Applicants" at bounding box center [1180, 215] width 42 height 12
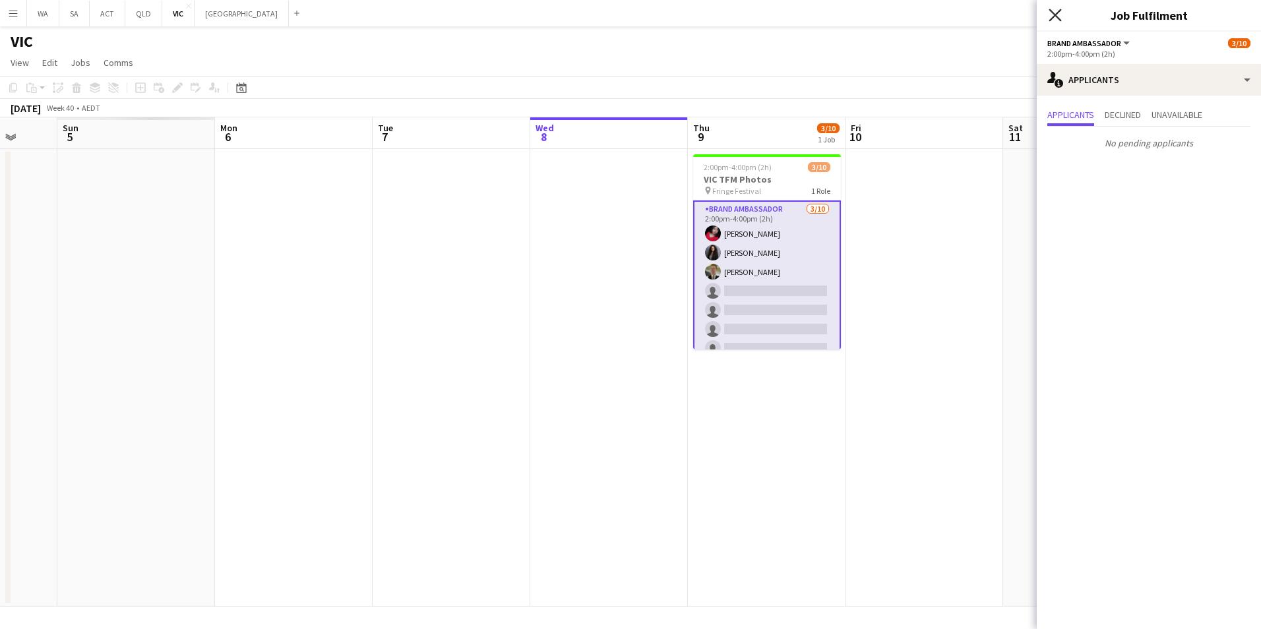
click at [1049, 18] on icon "Close pop-in" at bounding box center [1055, 15] width 13 height 13
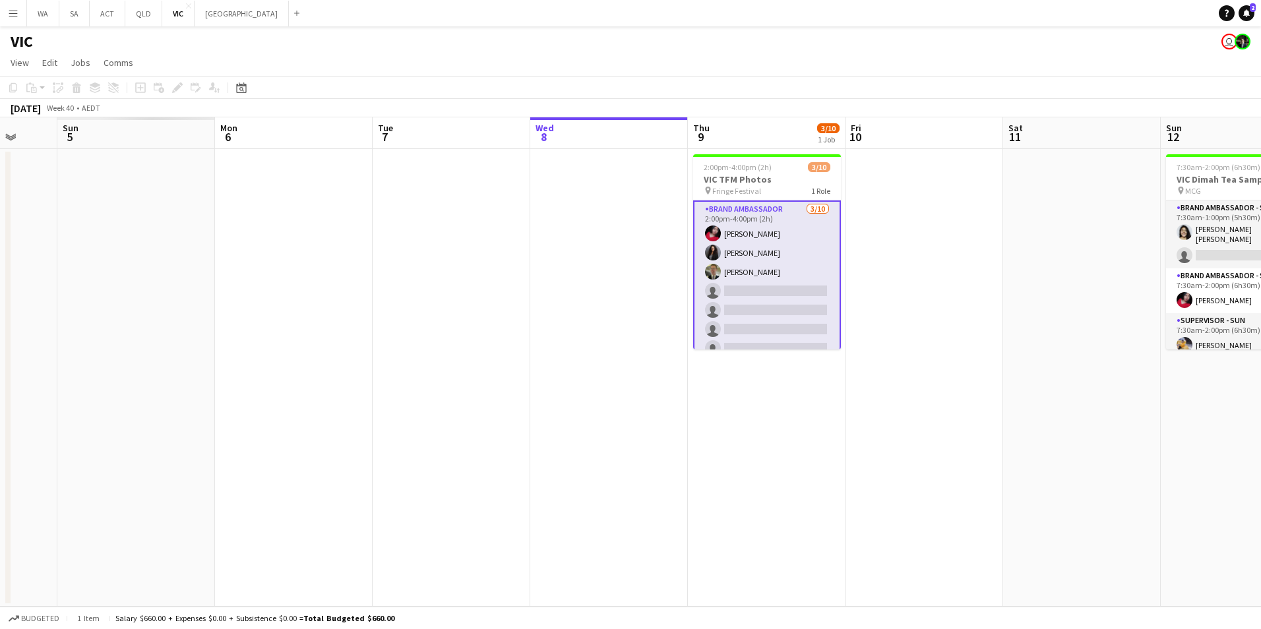
click at [14, 7] on button "Menu" at bounding box center [13, 13] width 26 height 26
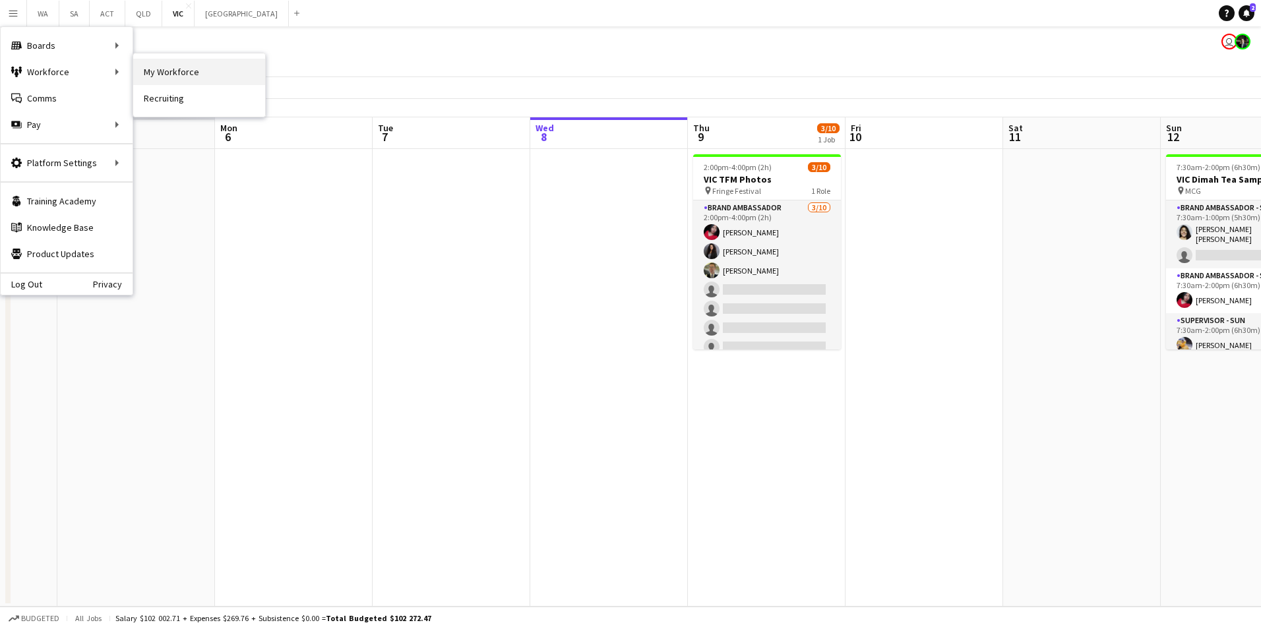
click at [200, 71] on link "My Workforce" at bounding box center [199, 72] width 132 height 26
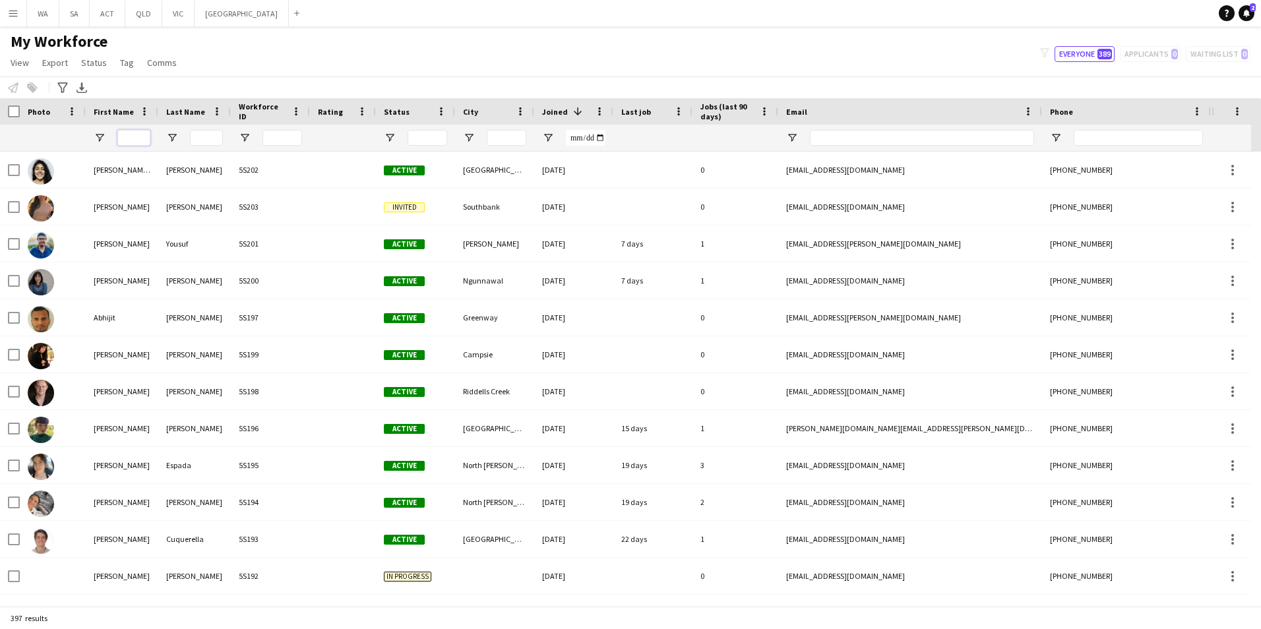
click at [140, 144] on input "First Name Filter Input" at bounding box center [133, 138] width 33 height 16
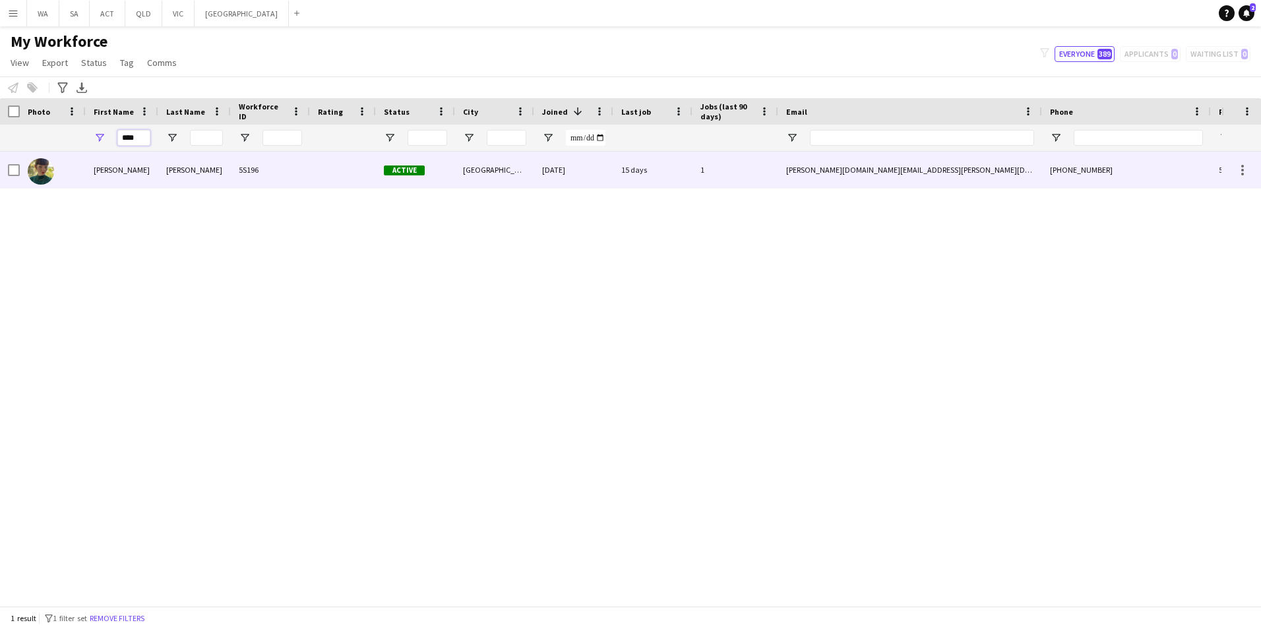
type input "****"
click at [106, 185] on div "Emma" at bounding box center [122, 170] width 73 height 36
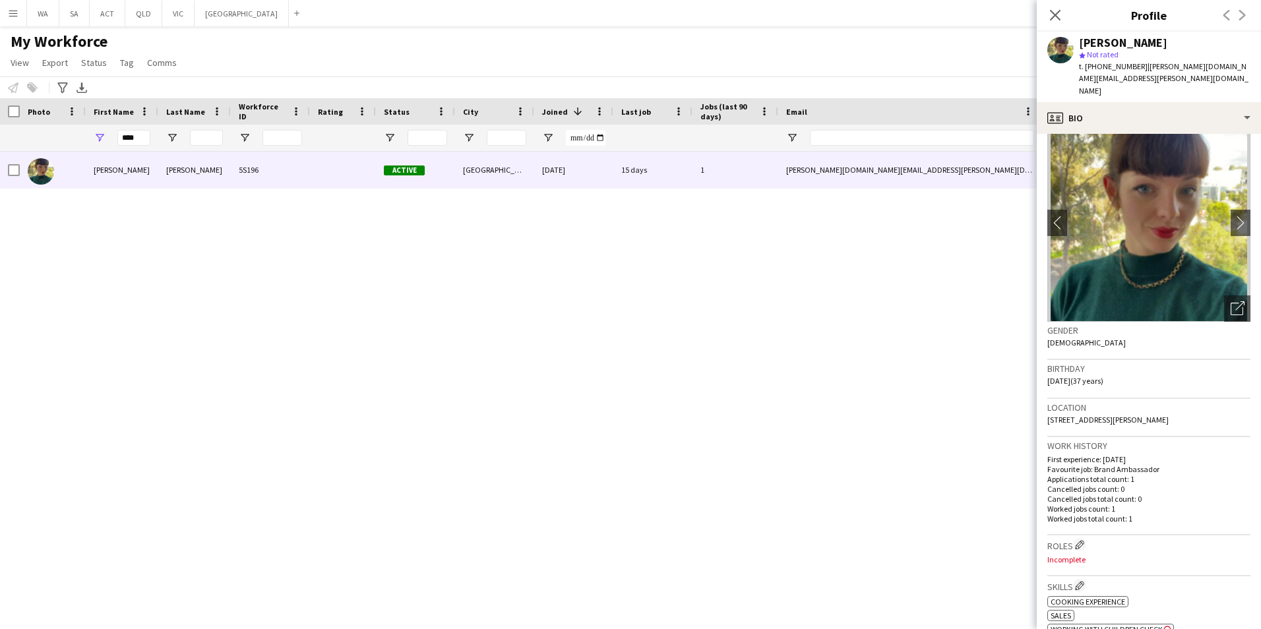
scroll to position [19, 0]
drag, startPoint x: 1096, startPoint y: 67, endPoint x: 1137, endPoint y: 67, distance: 40.9
click at [1137, 67] on div "t. +61432553269 | emma.chaplin.design@gmail.com" at bounding box center [1164, 79] width 171 height 36
drag, startPoint x: 1137, startPoint y: 67, endPoint x: 1055, endPoint y: 13, distance: 97.7
click at [1055, 13] on icon "Close pop-in" at bounding box center [1055, 15] width 13 height 13
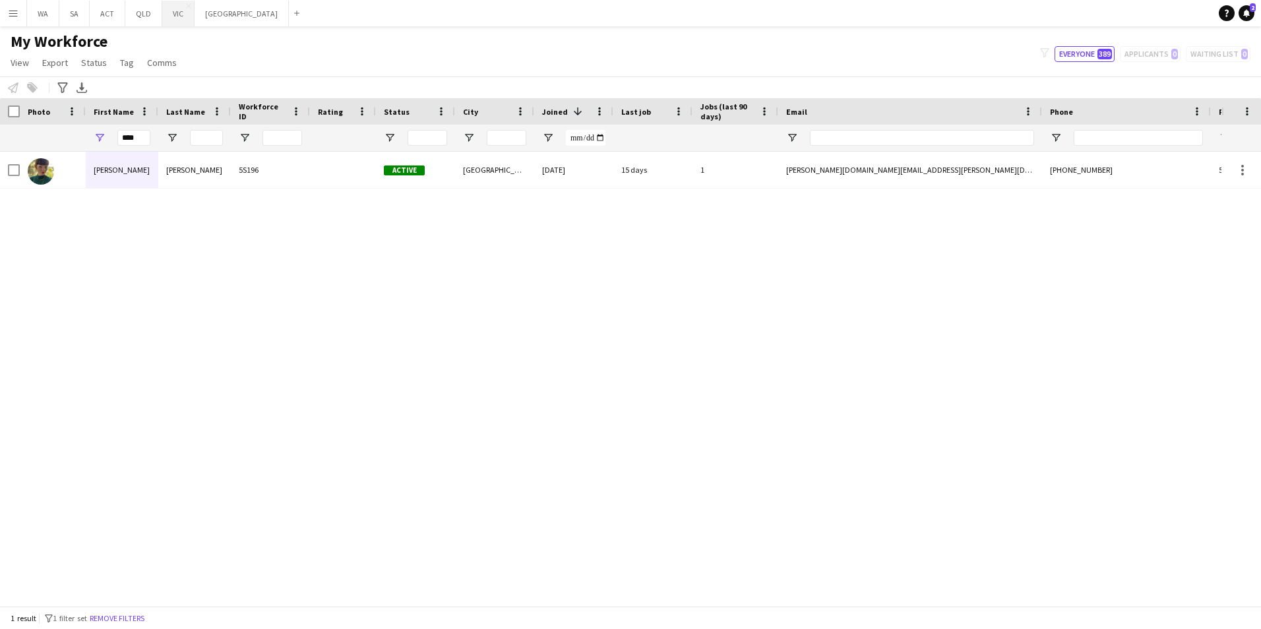
click at [166, 9] on button "VIC Close" at bounding box center [178, 14] width 32 height 26
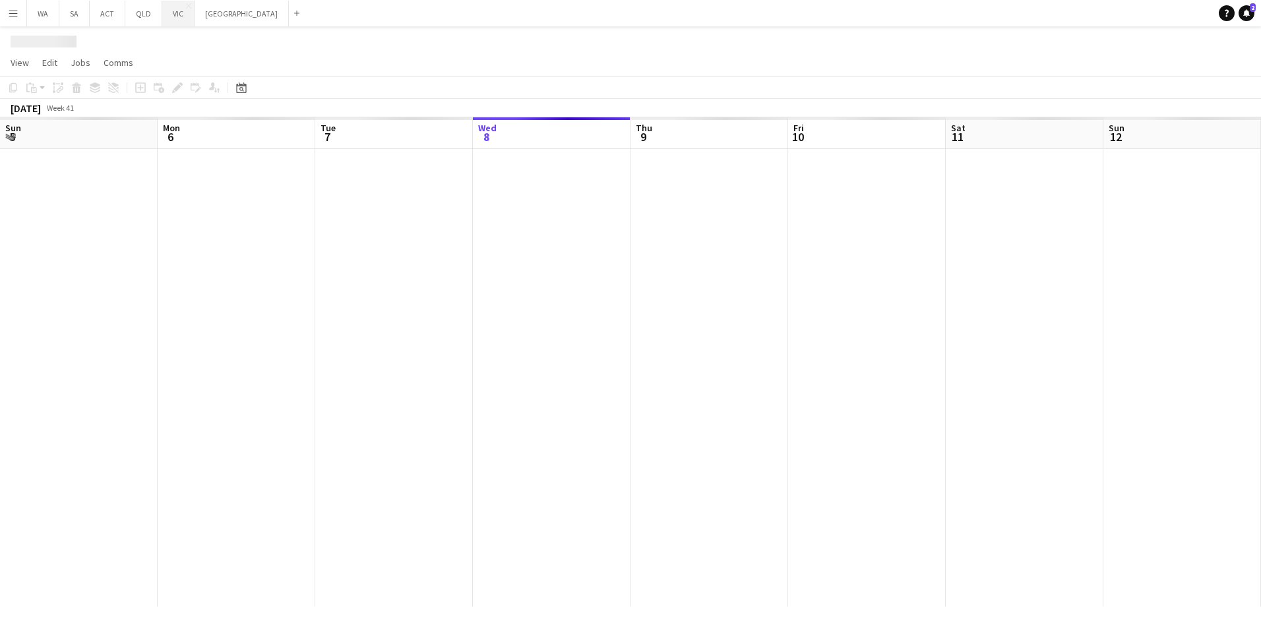
scroll to position [0, 315]
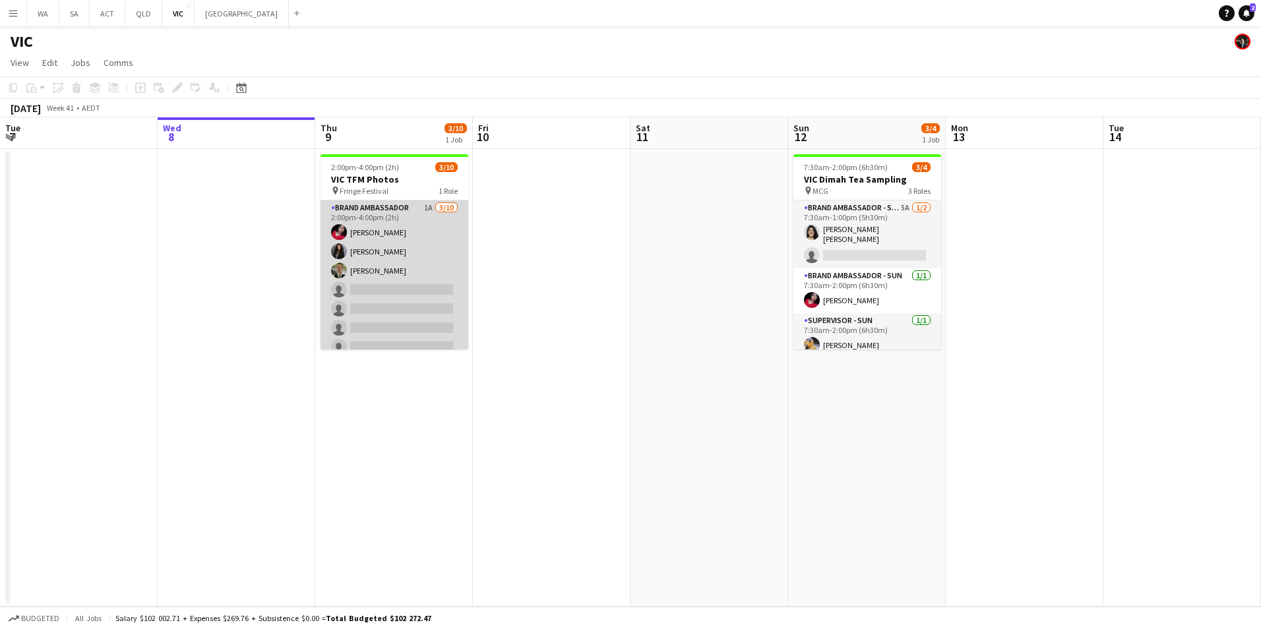
click at [381, 207] on app-card-role "Brand Ambassador 1A 3/10 2:00pm-4:00pm (2h) Evelyn Valdez Jardon Alina Ali Jay …" at bounding box center [394, 308] width 148 height 217
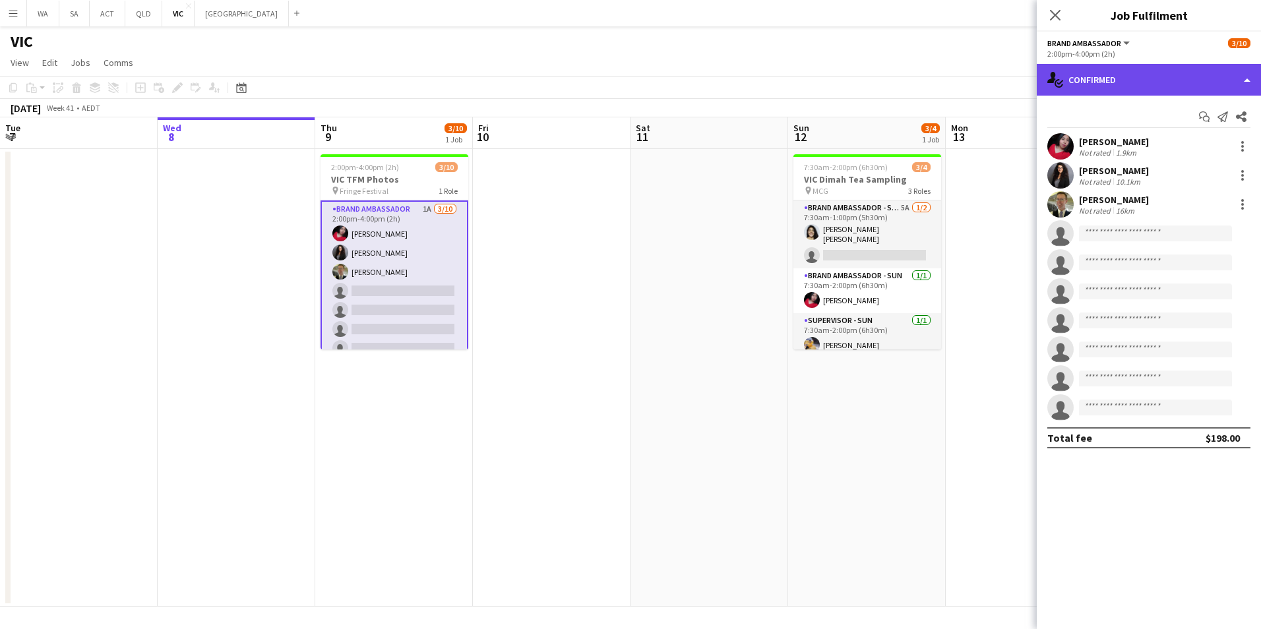
click at [1109, 86] on div "single-neutral-actions-check-2 Confirmed" at bounding box center [1149, 80] width 224 height 32
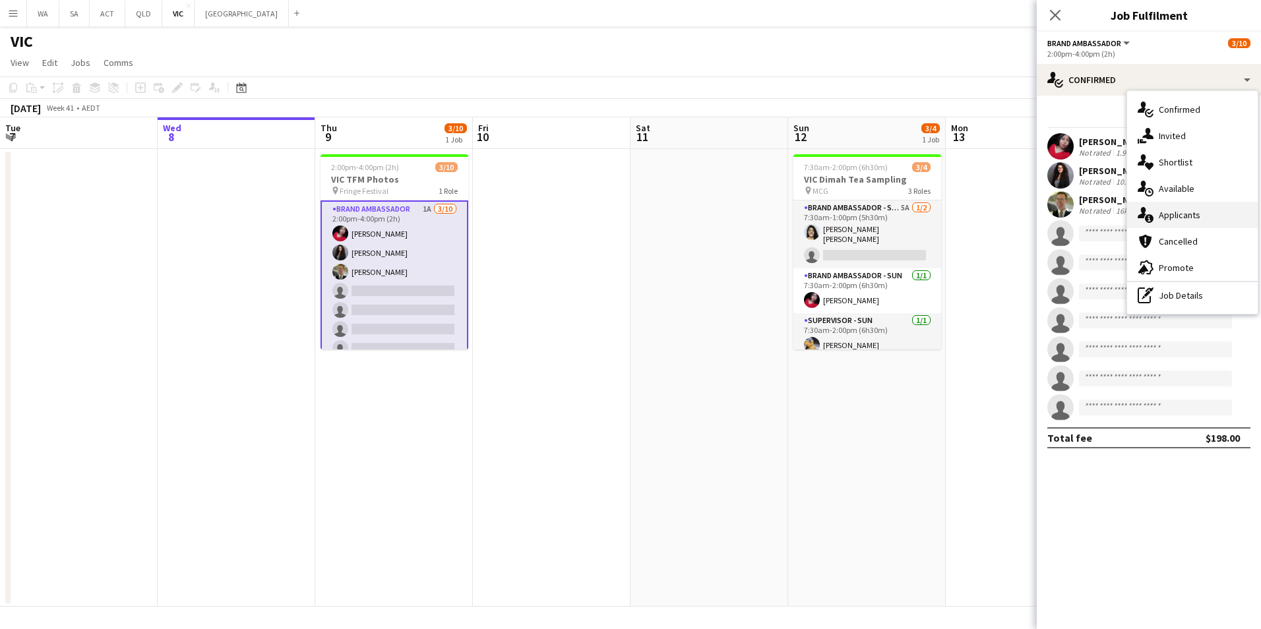
click at [1200, 220] on div "single-neutral-actions-information Applicants" at bounding box center [1192, 215] width 131 height 26
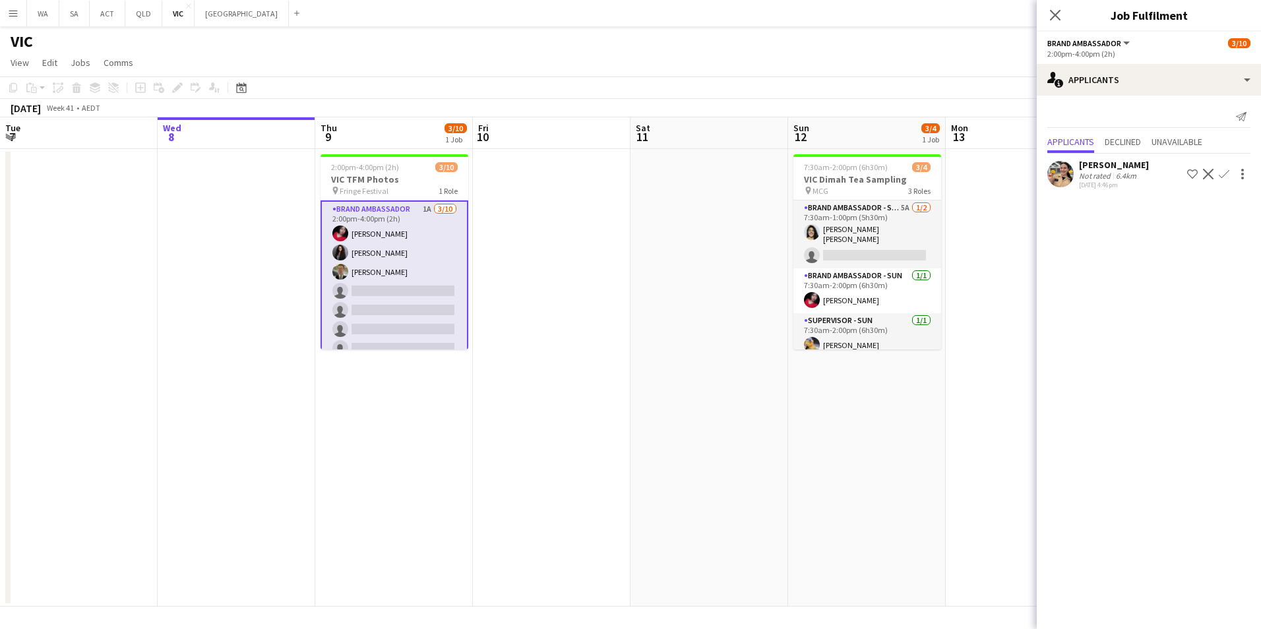
click at [1219, 175] on app-icon "Confirm" at bounding box center [1224, 174] width 11 height 11
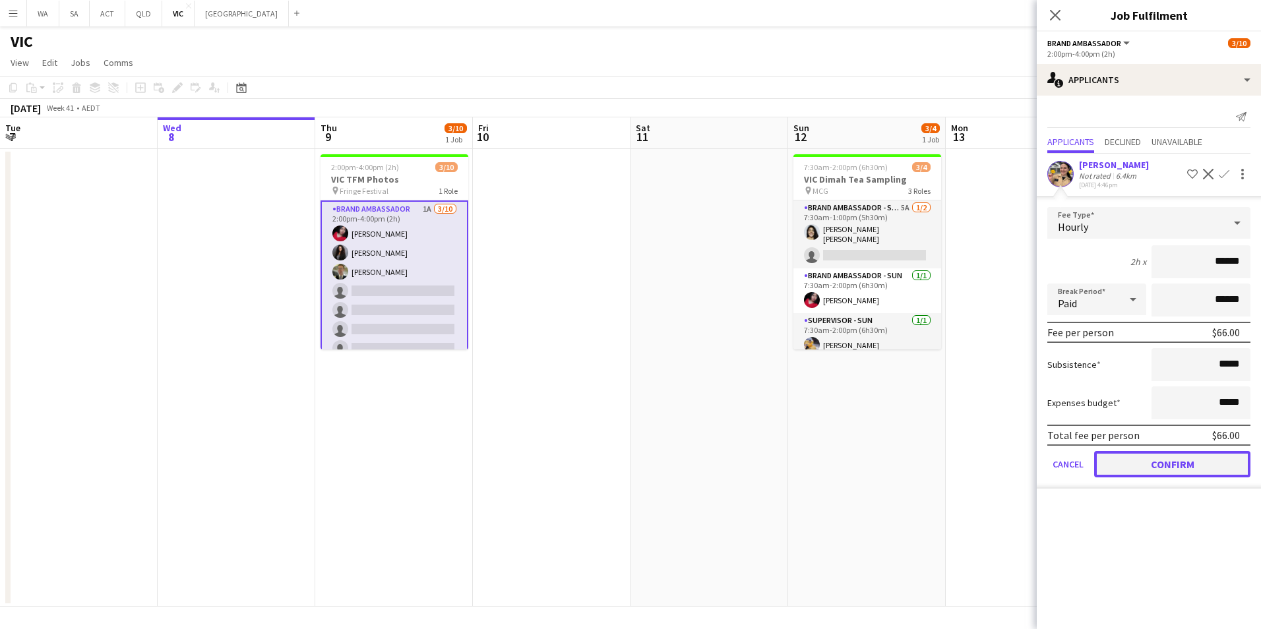
click at [1165, 462] on button "Confirm" at bounding box center [1172, 464] width 156 height 26
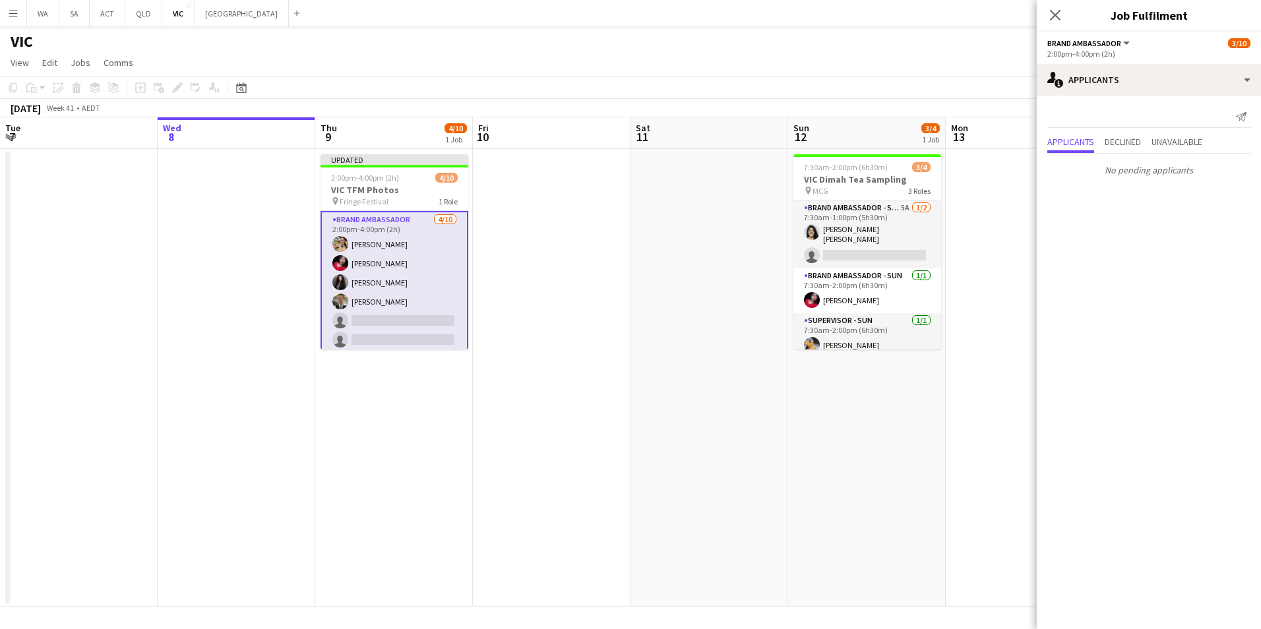
scroll to position [81, 0]
click at [1054, 16] on icon at bounding box center [1055, 15] width 13 height 13
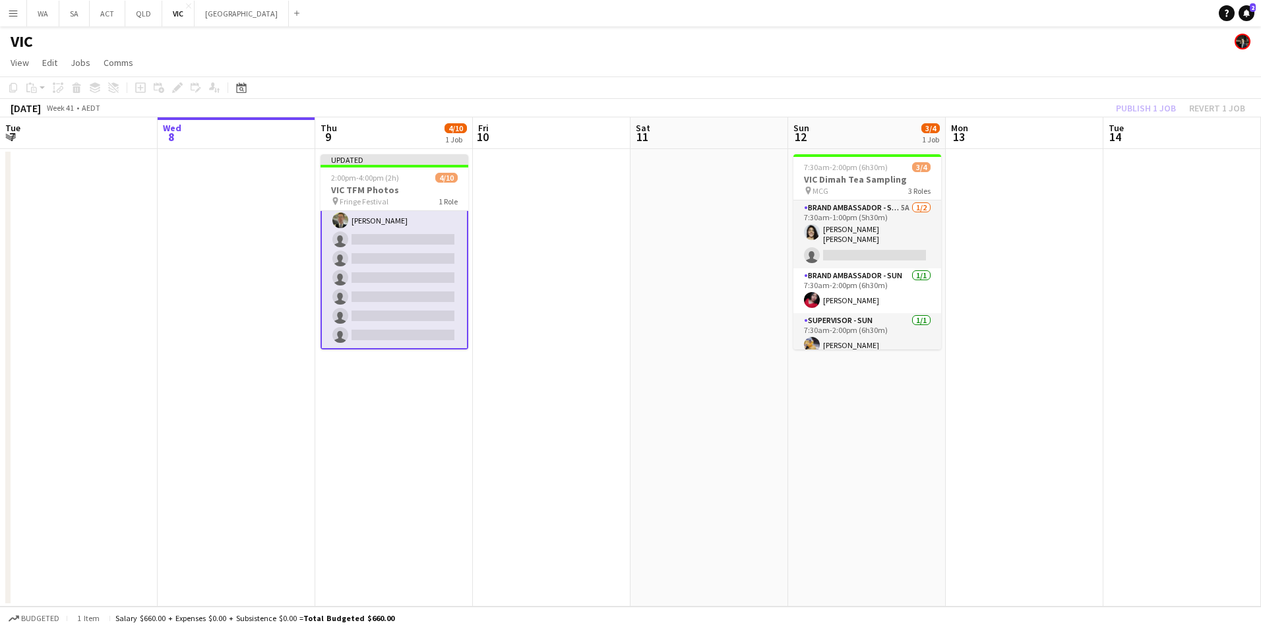
click at [1134, 104] on div "Publish 1 job Revert 1 job" at bounding box center [1180, 108] width 161 height 17
click at [1134, 104] on button "Publish 1 job" at bounding box center [1146, 108] width 71 height 17
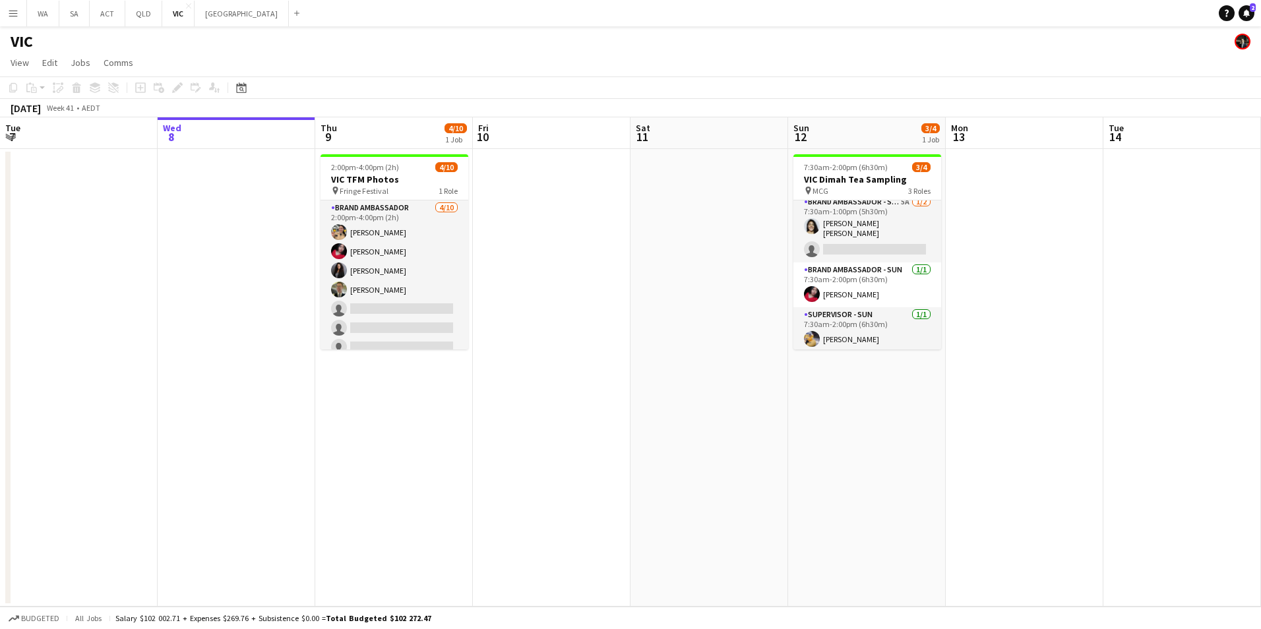
scroll to position [9, 0]
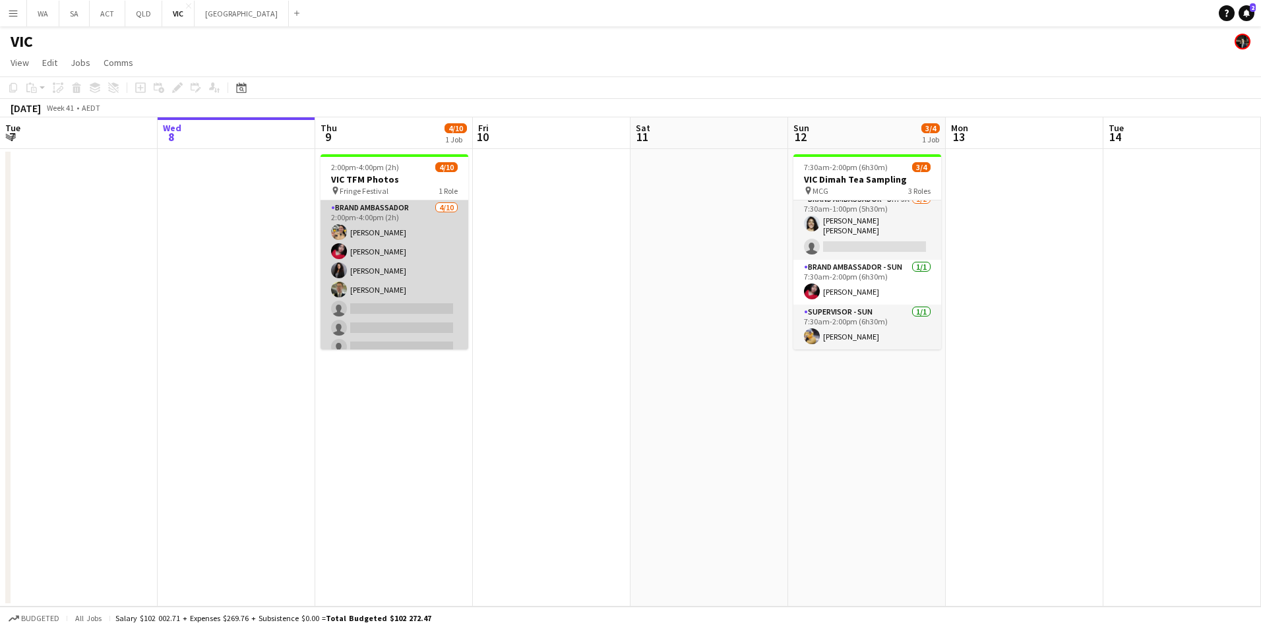
click at [396, 212] on app-card-role "Brand Ambassador 4/10 2:00pm-4:00pm (2h) Amy Dursun Evelyn Valdez Jardon Alina …" at bounding box center [394, 308] width 148 height 217
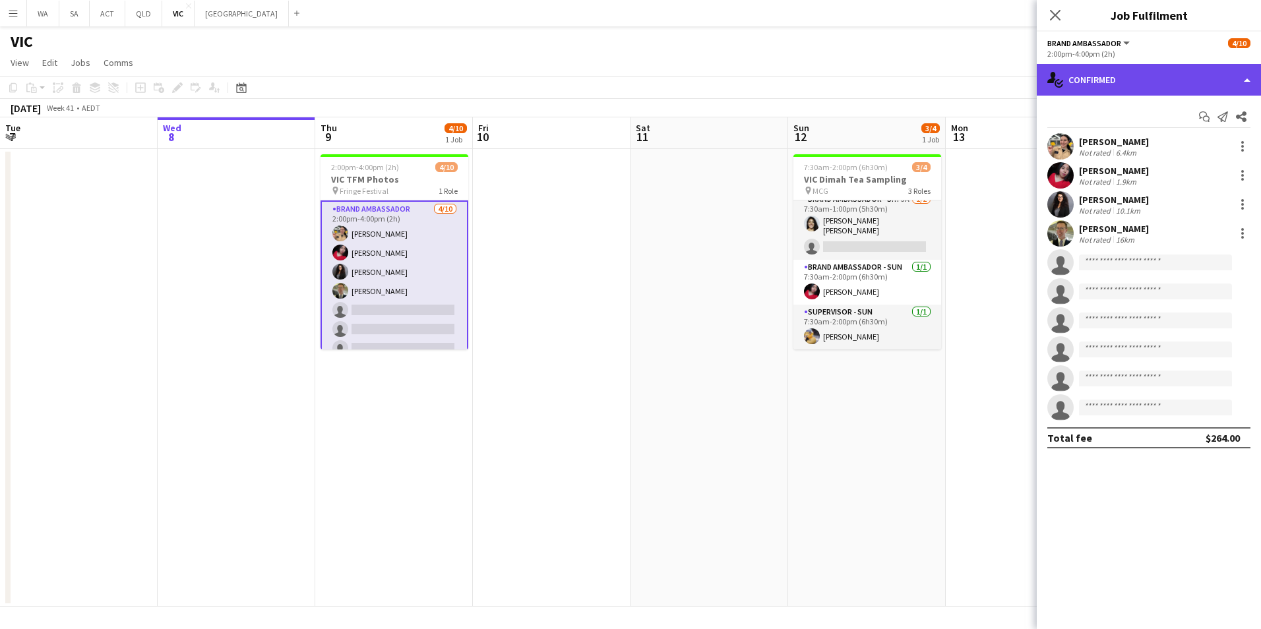
click at [1120, 67] on div "single-neutral-actions-check-2 Confirmed" at bounding box center [1149, 80] width 224 height 32
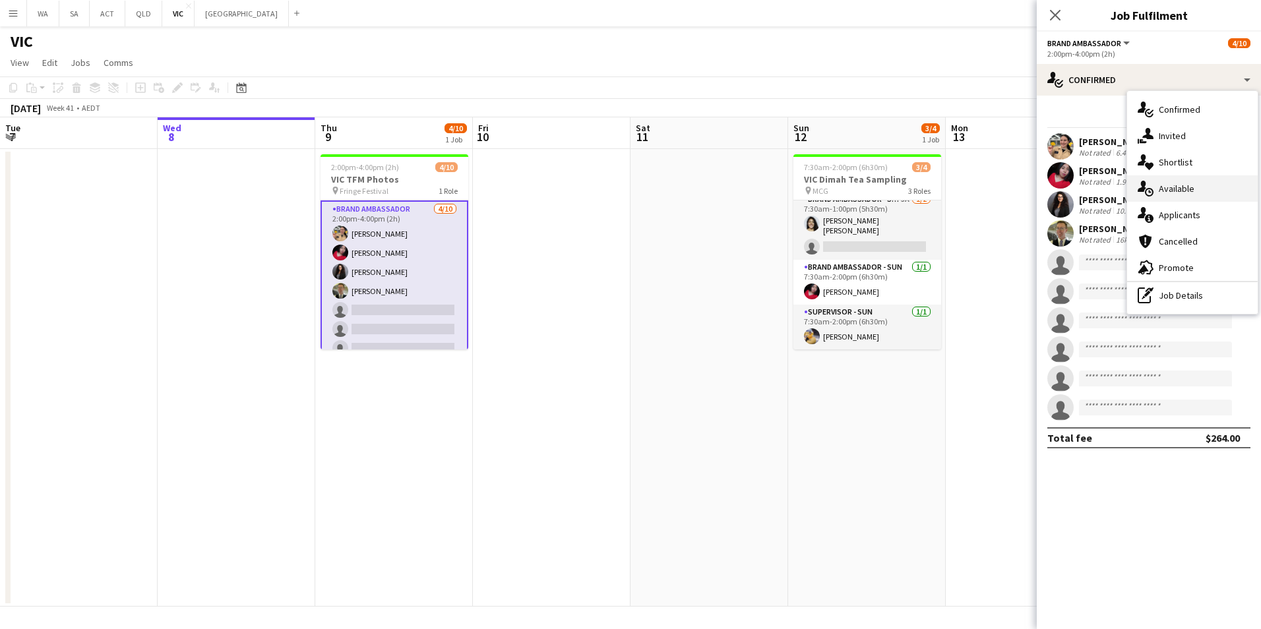
click at [1192, 193] on span "Available" at bounding box center [1177, 189] width 36 height 12
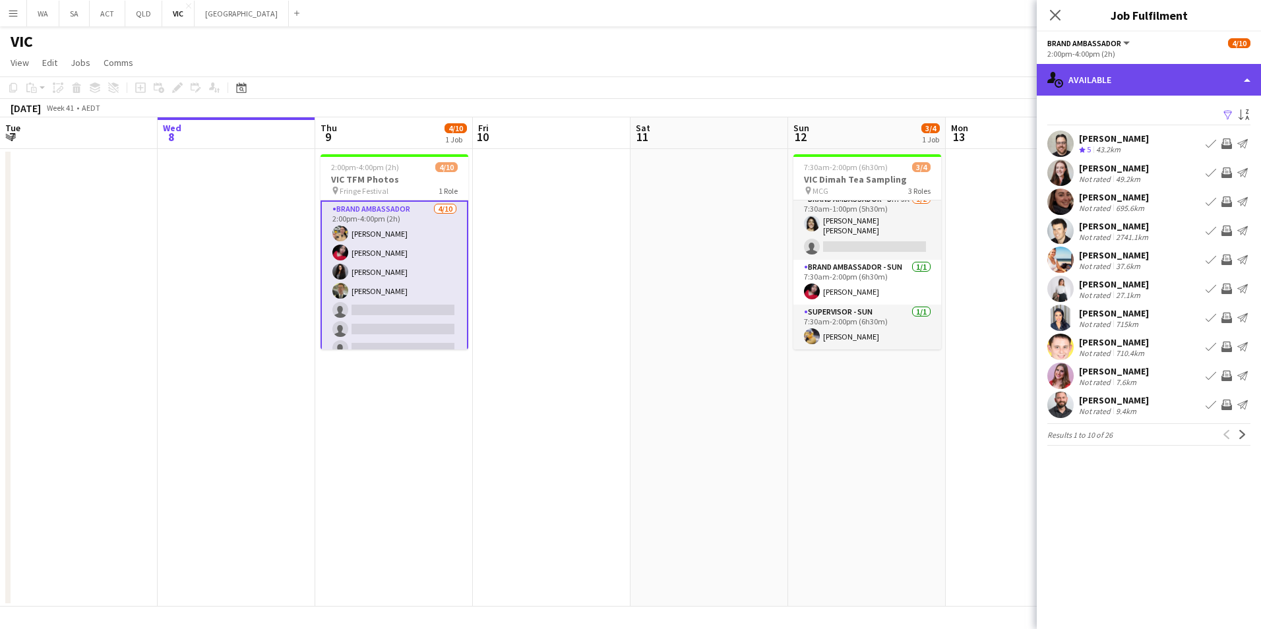
click at [1165, 76] on div "single-neutral-actions-upload Available" at bounding box center [1149, 80] width 224 height 32
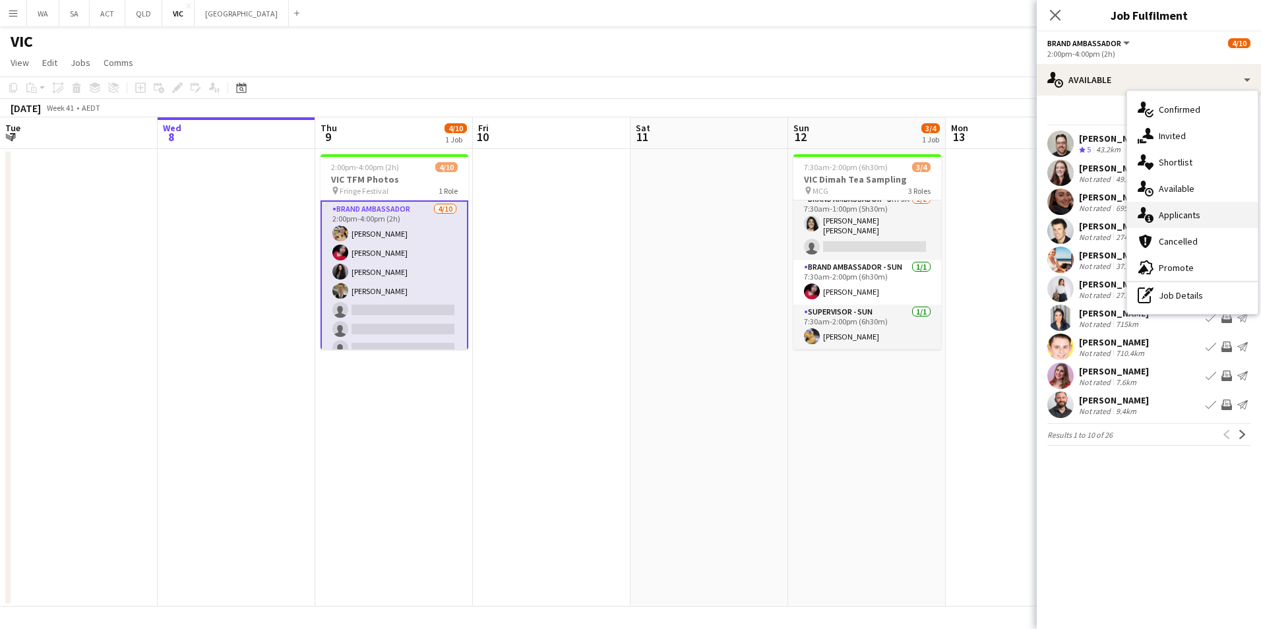
click at [1168, 220] on span "Applicants" at bounding box center [1180, 215] width 42 height 12
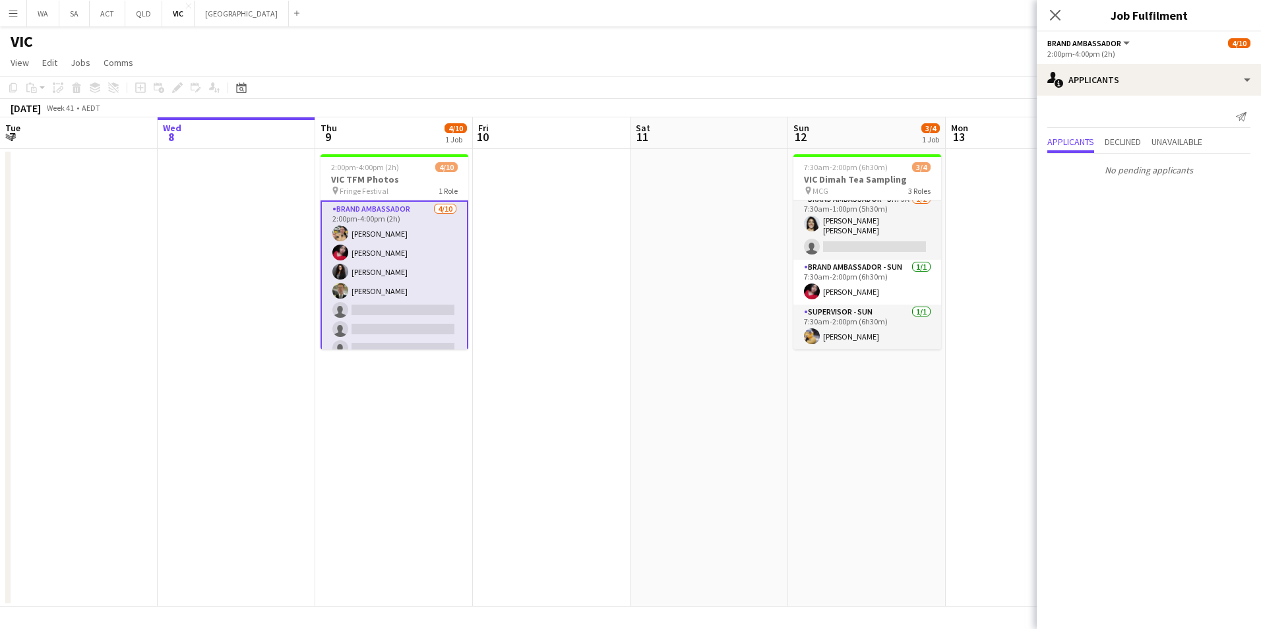
click at [405, 208] on app-card-role "Brand Ambassador 4/10 2:00pm-4:00pm (2h) Amy Dursun Evelyn Valdez Jardon Alina …" at bounding box center [394, 310] width 148 height 220
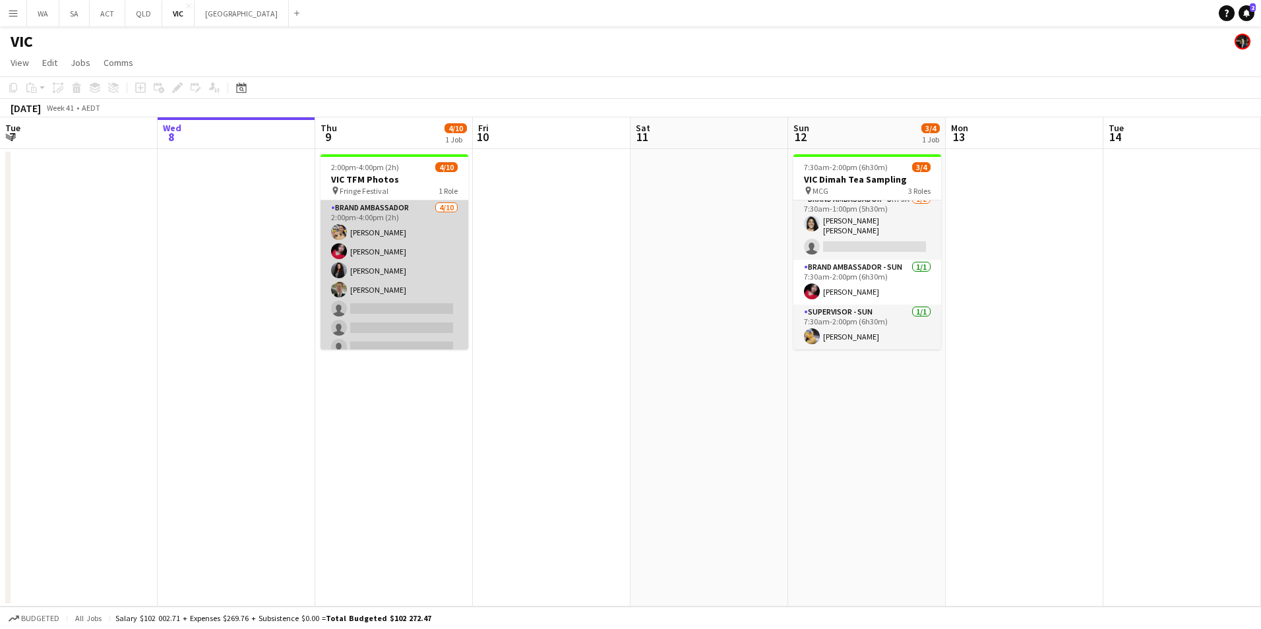
click at [373, 216] on app-card-role "Brand Ambassador 4/10 2:00pm-4:00pm (2h) Amy Dursun Evelyn Valdez Jardon Alina …" at bounding box center [394, 308] width 148 height 217
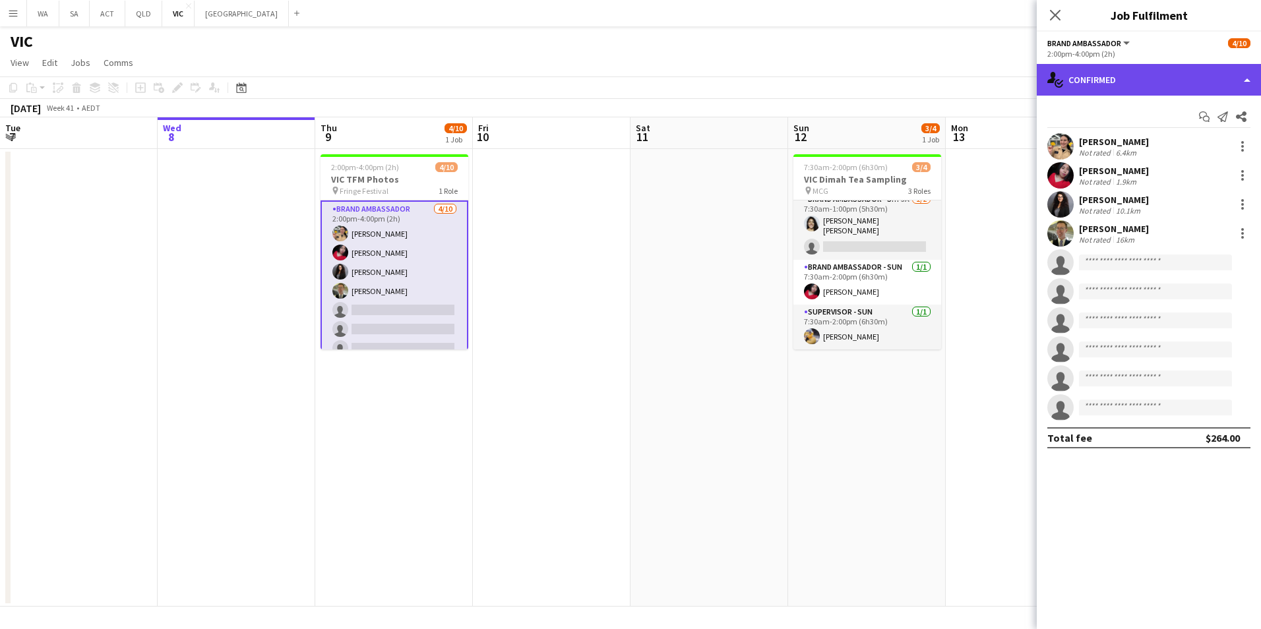
click at [1153, 85] on div "single-neutral-actions-check-2 Confirmed" at bounding box center [1149, 80] width 224 height 32
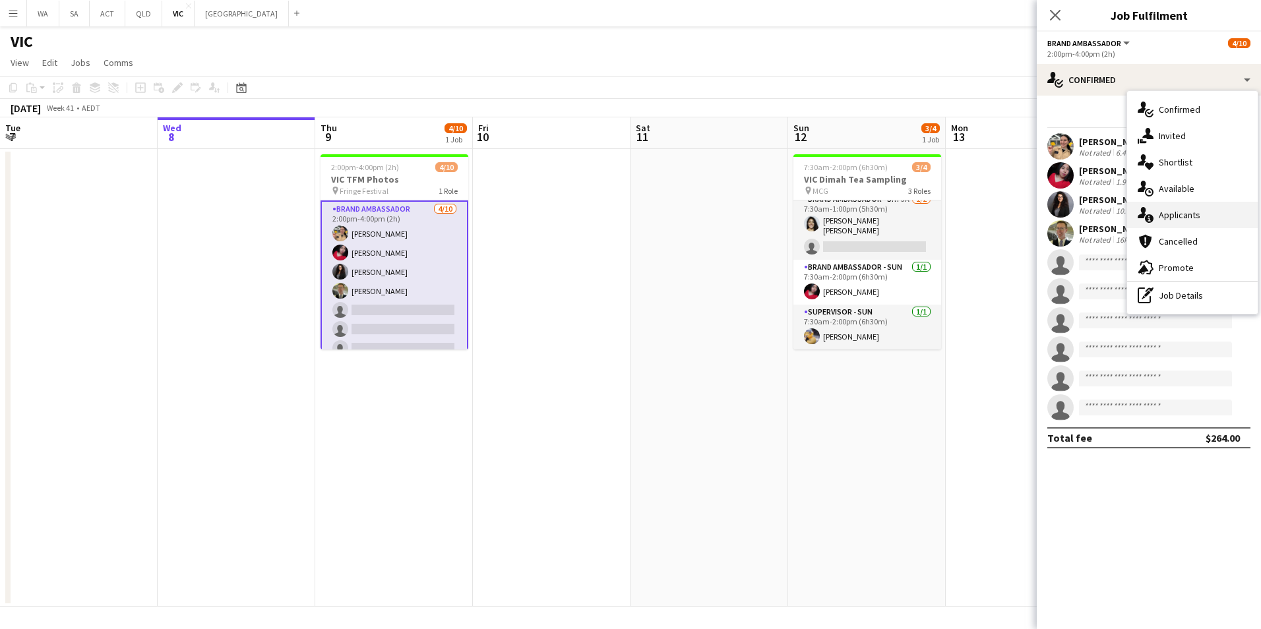
click at [1226, 207] on div "single-neutral-actions-information Applicants" at bounding box center [1192, 215] width 131 height 26
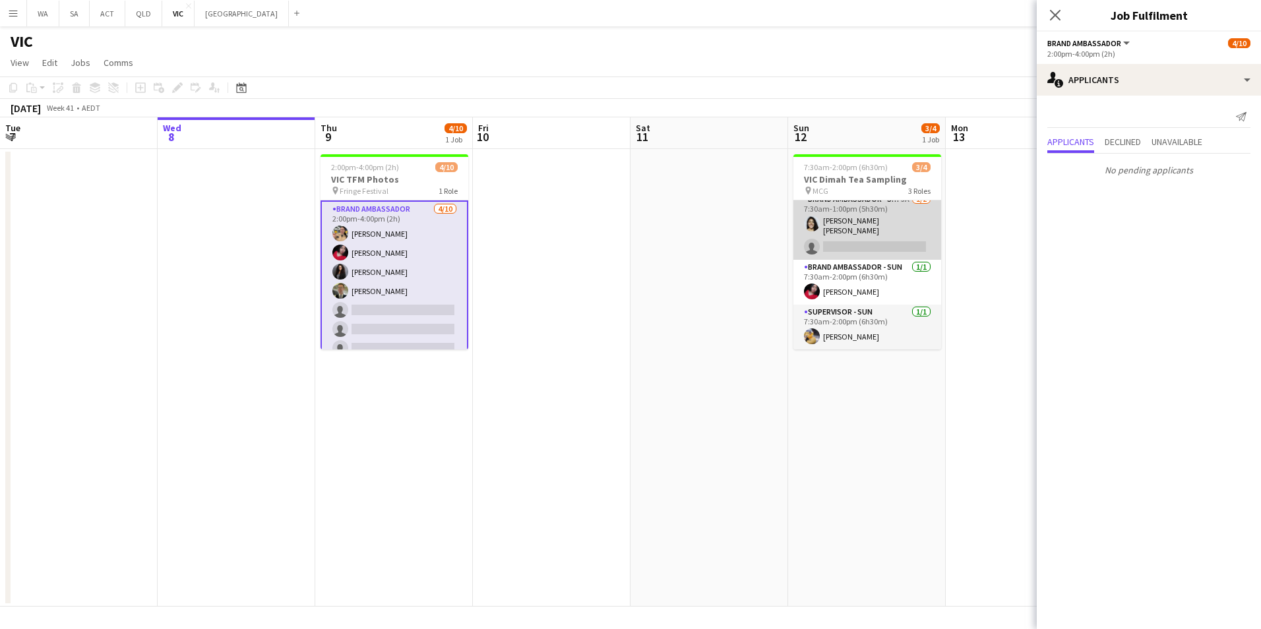
scroll to position [0, 0]
click at [898, 220] on app-card-role "Brand Ambassador - SUN 5A 1/2 7:30am-1:00pm (5h30m) Fernanda Isabel Rojas Medra…" at bounding box center [867, 234] width 148 height 68
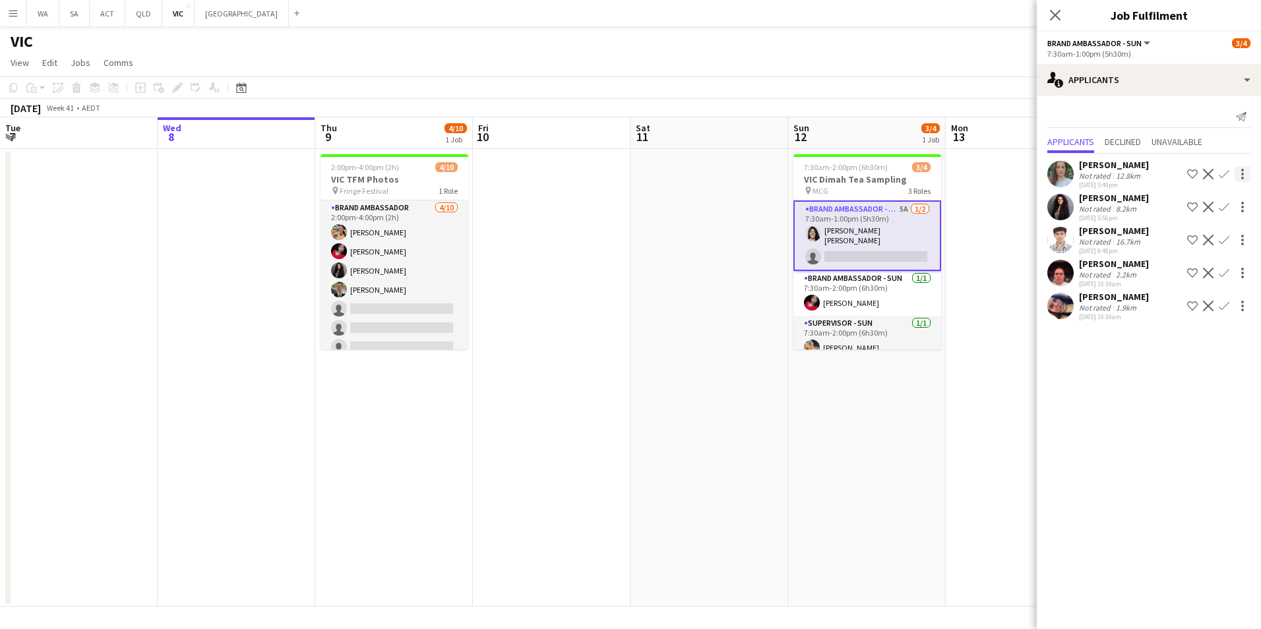
click at [1244, 179] on div at bounding box center [1243, 174] width 16 height 16
click at [1223, 433] on div at bounding box center [630, 314] width 1261 height 629
click at [1066, 174] on app-user-avatar at bounding box center [1060, 174] width 26 height 26
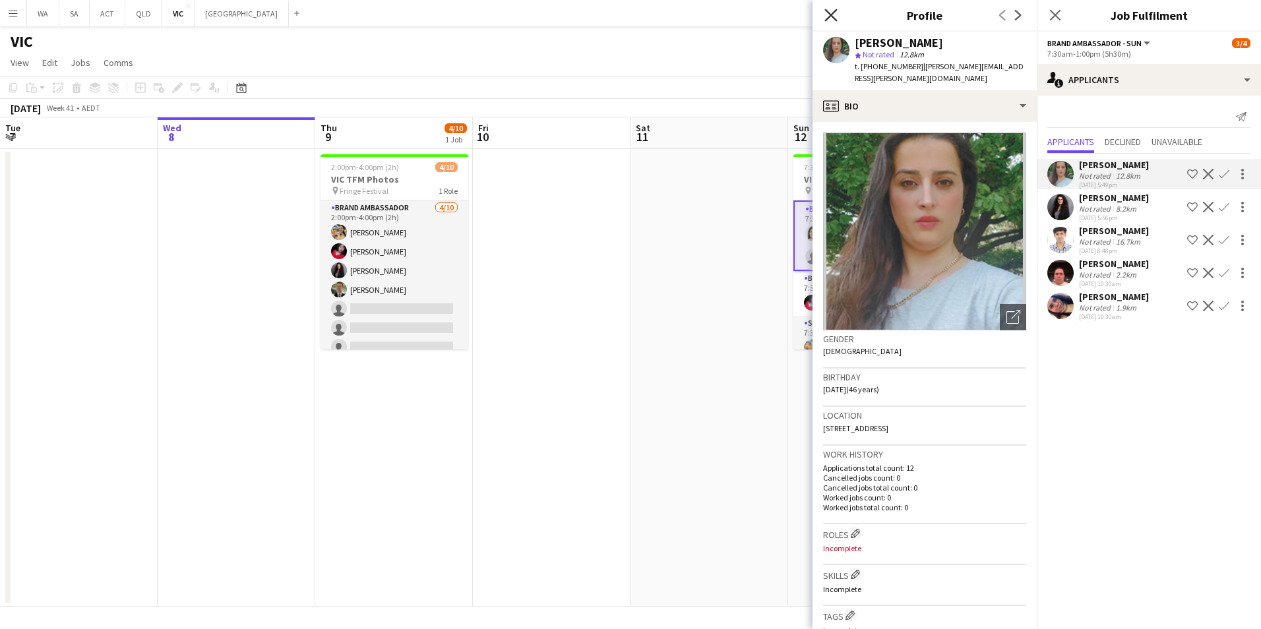
click at [830, 12] on icon "Close pop-in" at bounding box center [830, 15] width 13 height 13
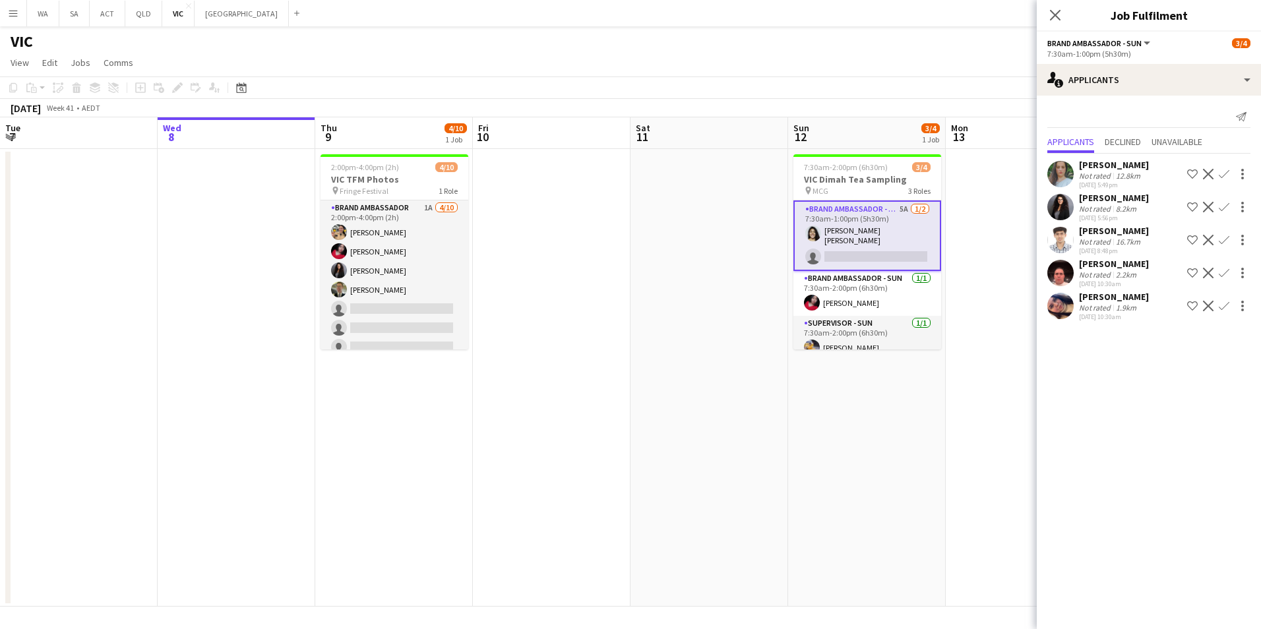
click at [5, 20] on button "Menu" at bounding box center [13, 13] width 26 height 26
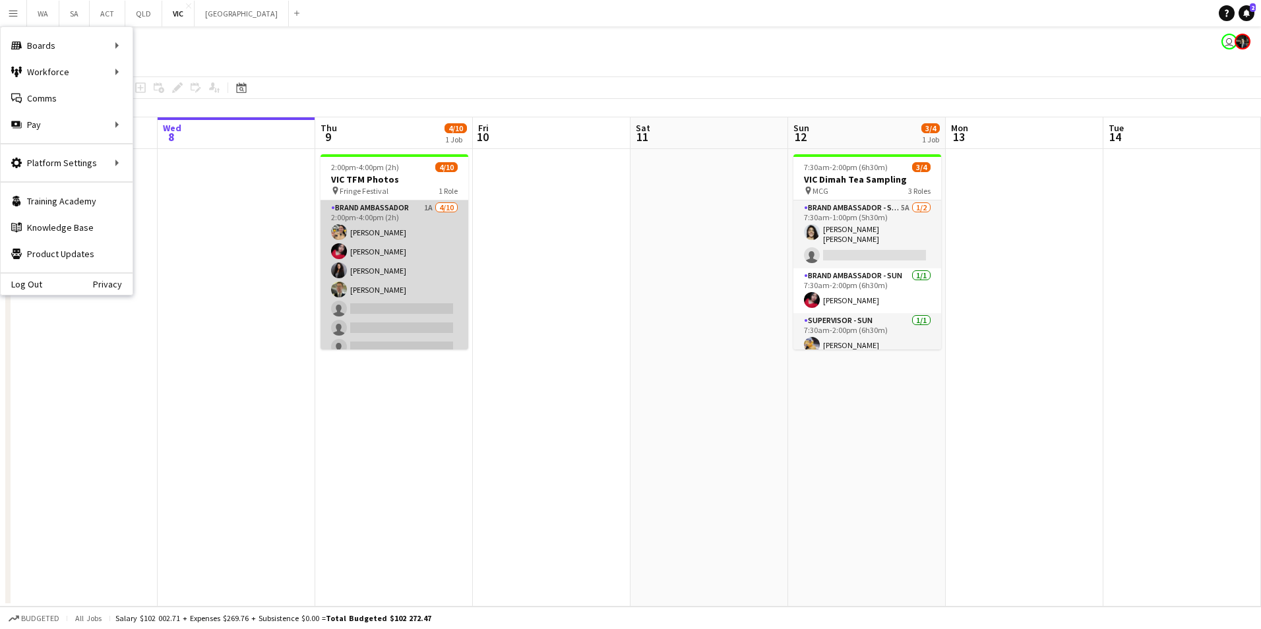
click at [377, 309] on app-card-role "Brand Ambassador 1A 4/10 2:00pm-4:00pm (2h) Amy Dursun Evelyn Valdez Jardon Ali…" at bounding box center [394, 308] width 148 height 217
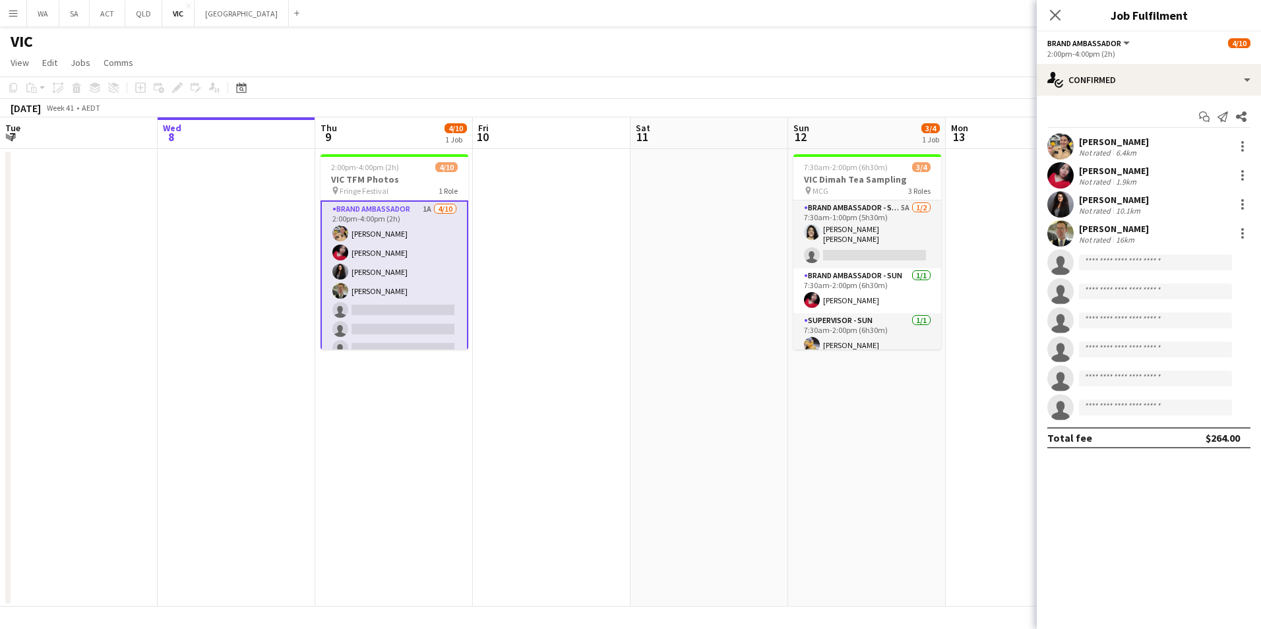
click at [14, 8] on app-icon "Menu" at bounding box center [13, 13] width 11 height 11
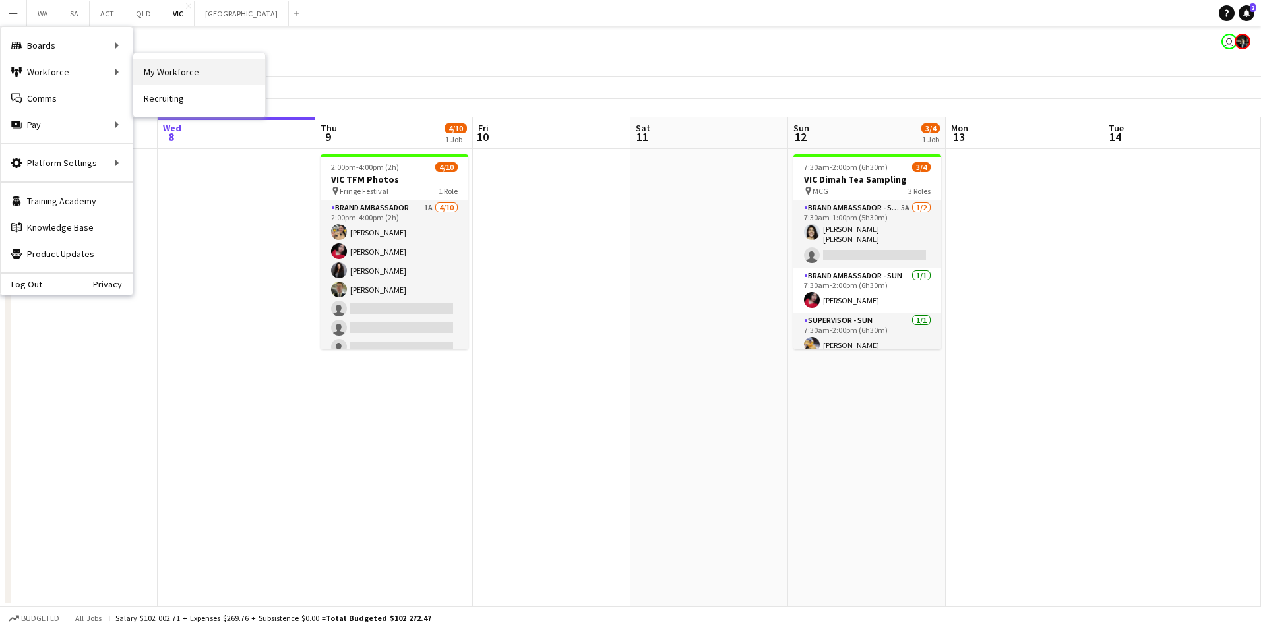
click at [229, 79] on link "My Workforce" at bounding box center [199, 72] width 132 height 26
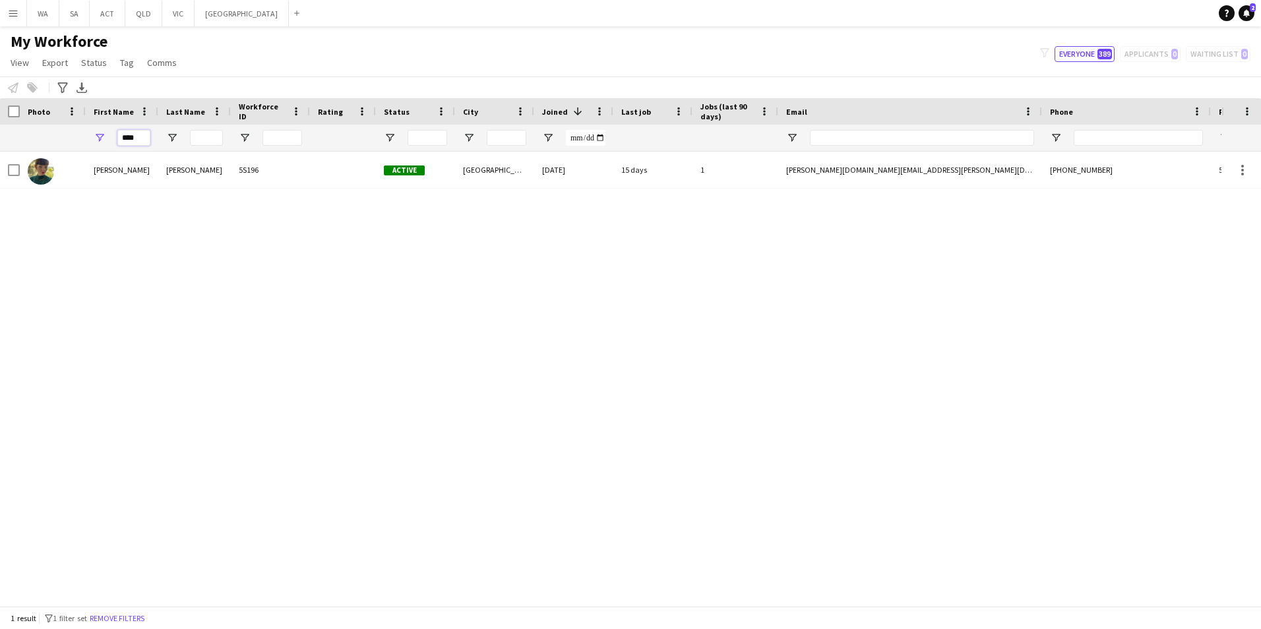
click at [127, 139] on input "****" at bounding box center [133, 138] width 33 height 16
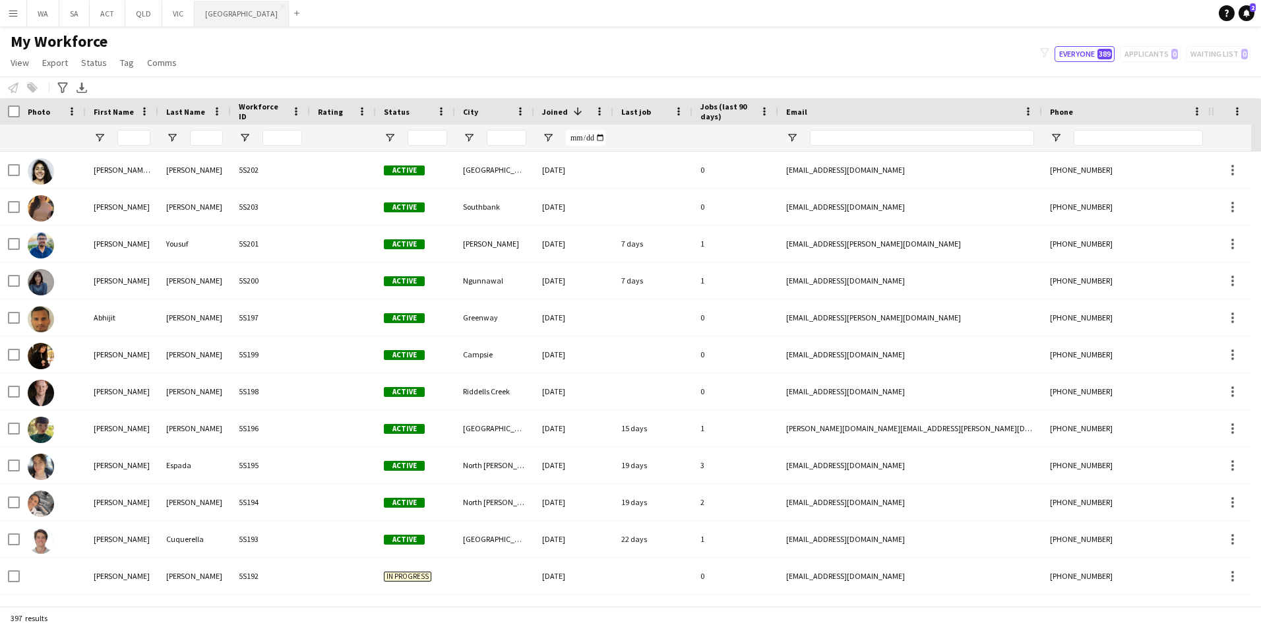
click at [201, 24] on button "NSW Close" at bounding box center [242, 14] width 94 height 26
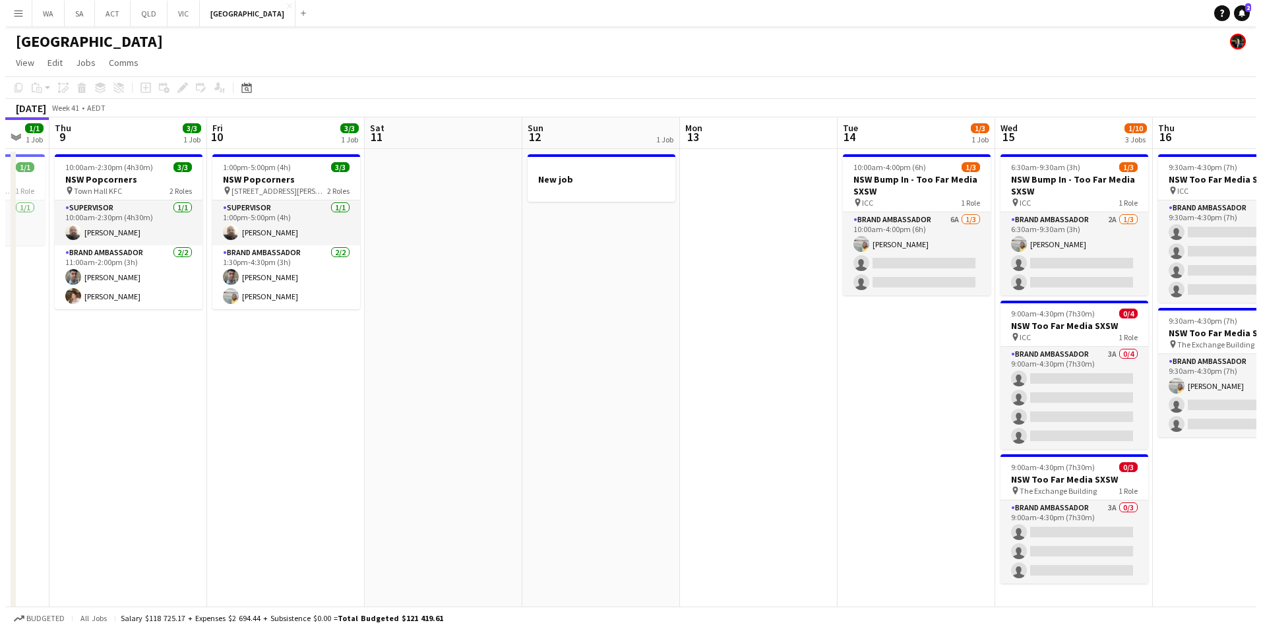
scroll to position [0, 432]
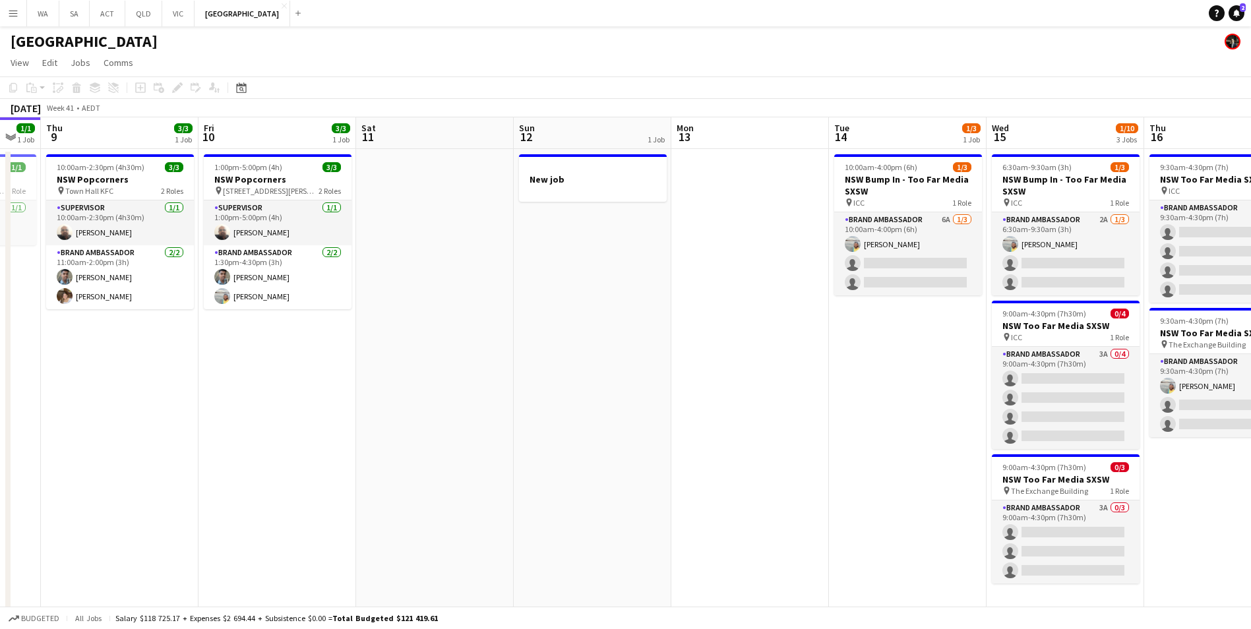
drag, startPoint x: 532, startPoint y: 372, endPoint x: 357, endPoint y: 361, distance: 175.8
click at [357, 361] on app-calendar-viewport "Mon 6 Tue 7 2/5 1 Job Wed 8 1/1 1 Job Thu 9 3/3 1 Job Fri 10 3/3 1 Job Sat 11 S…" at bounding box center [625, 377] width 1251 height 520
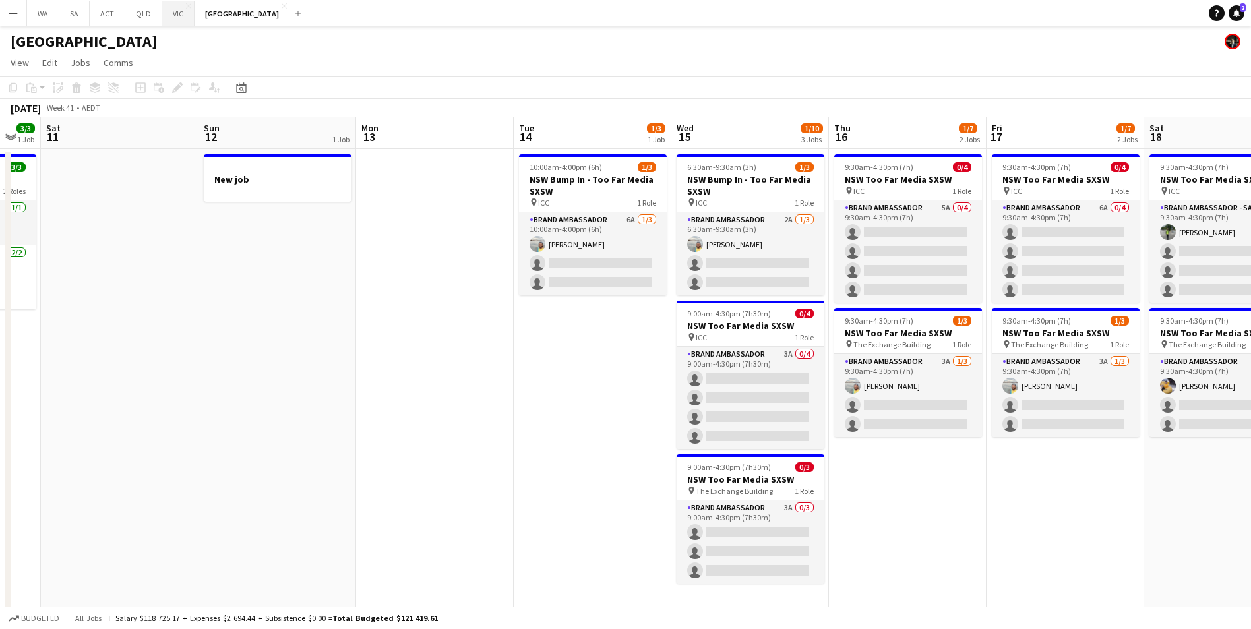
click at [173, 9] on button "VIC Close" at bounding box center [178, 14] width 32 height 26
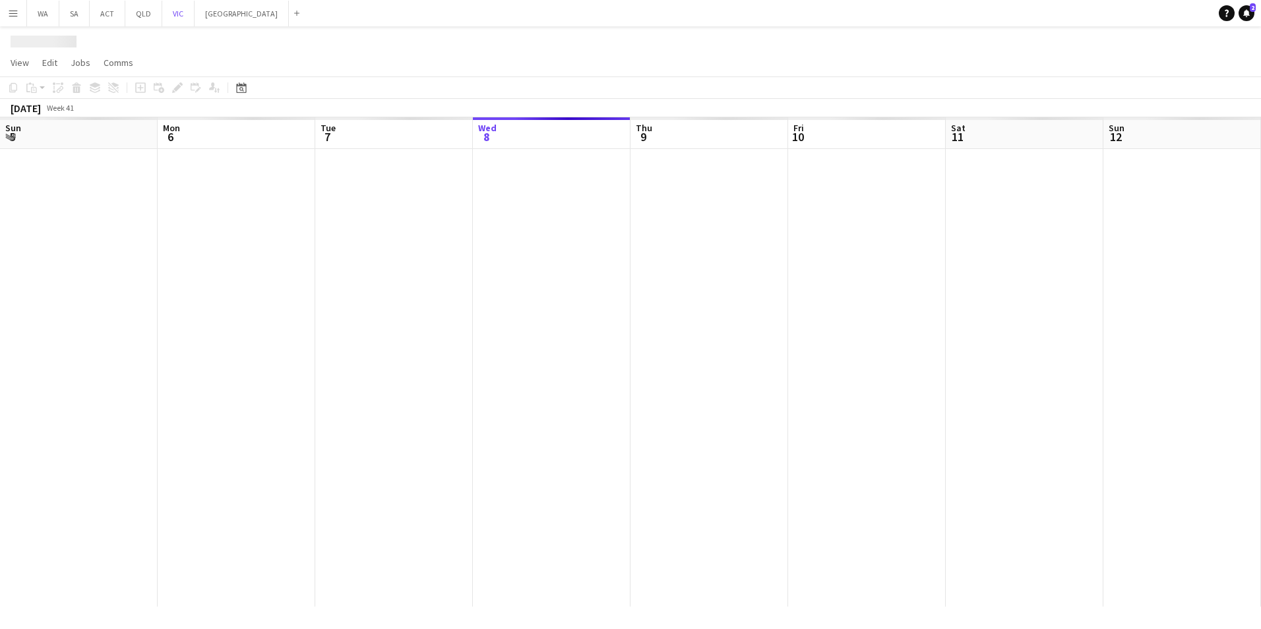
scroll to position [0, 315]
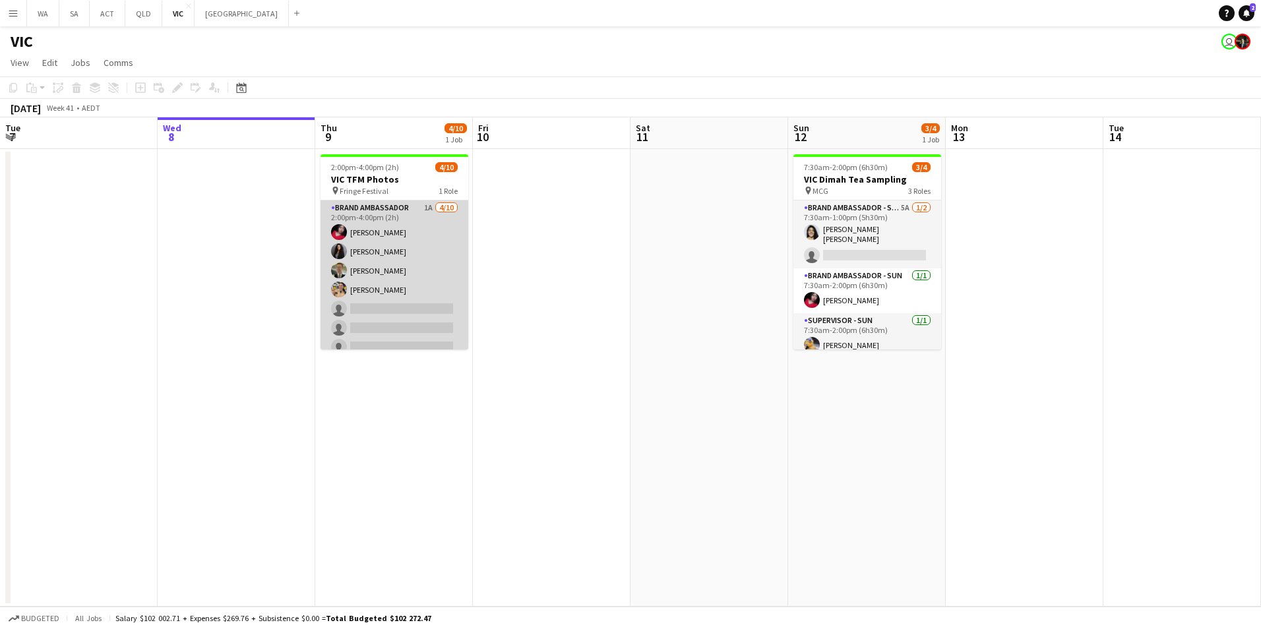
click at [411, 309] on app-card-role "Brand Ambassador 1A 4/10 2:00pm-4:00pm (2h) Evelyn Valdez Jardon Alina Ali Jay …" at bounding box center [394, 308] width 148 height 217
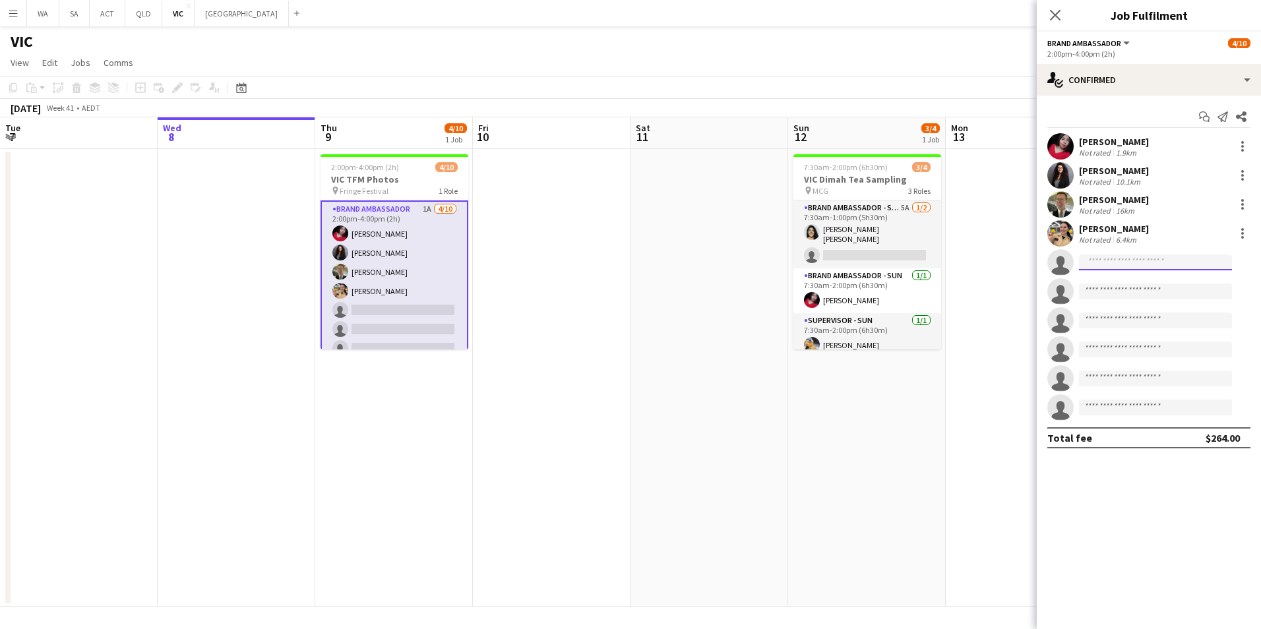
click at [1117, 257] on input at bounding box center [1155, 263] width 153 height 16
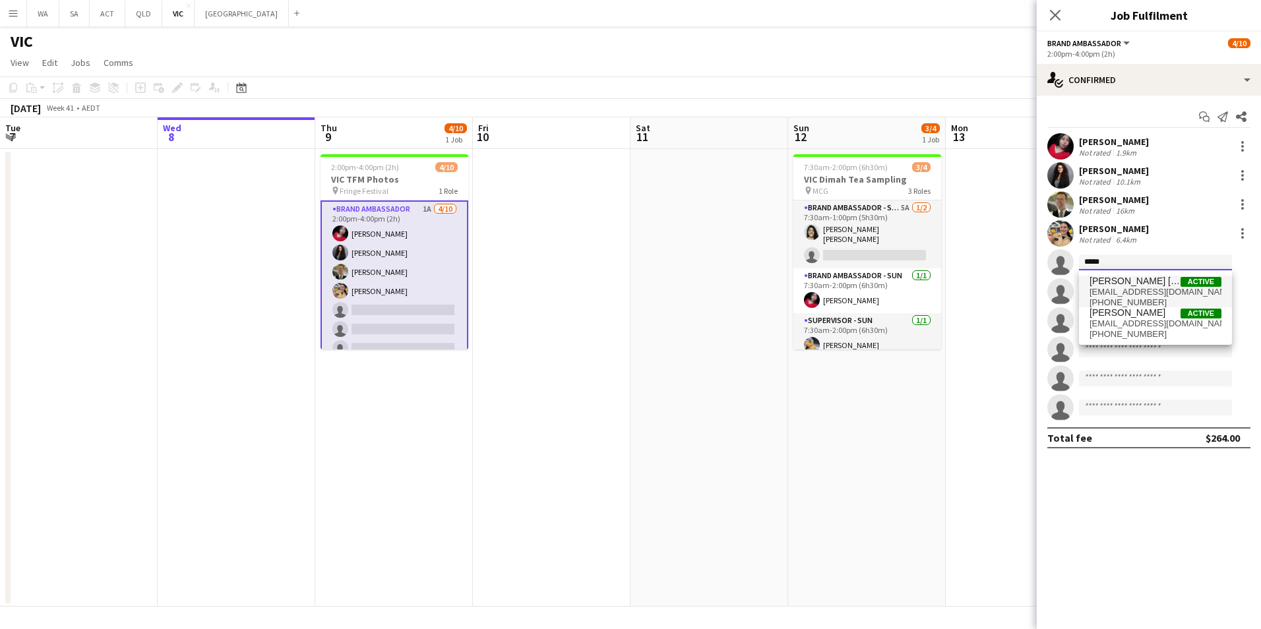
type input "*****"
click at [1132, 299] on span "+61406335007" at bounding box center [1155, 302] width 132 height 11
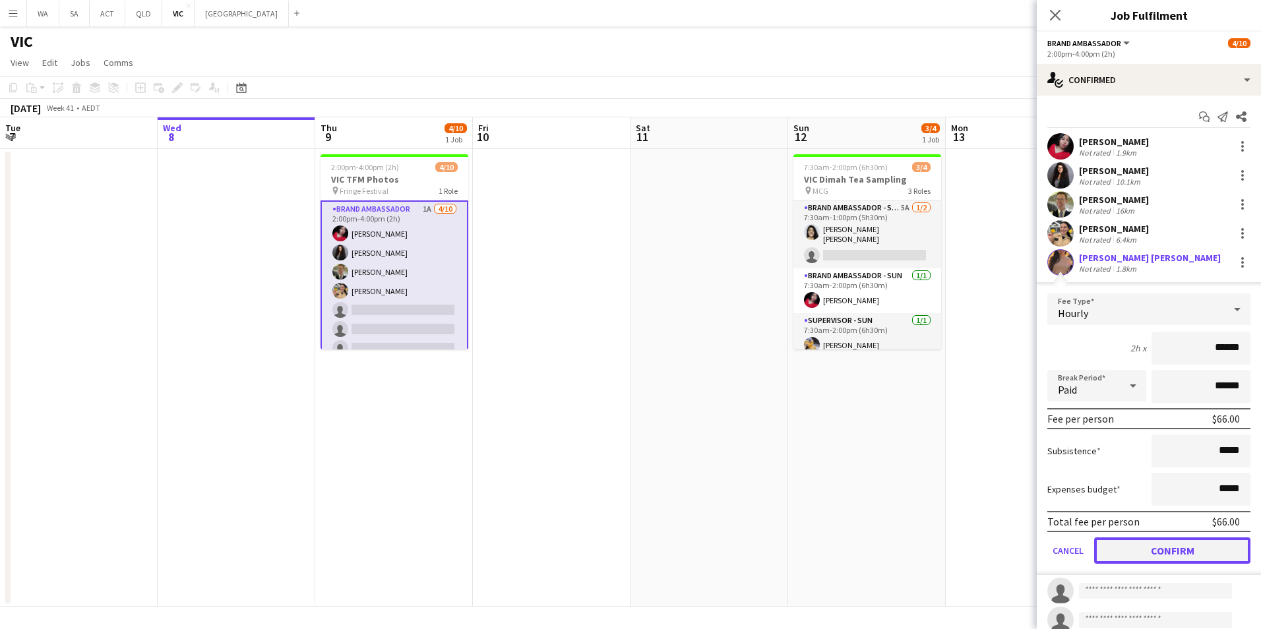
click at [1156, 545] on button "Confirm" at bounding box center [1172, 550] width 156 height 26
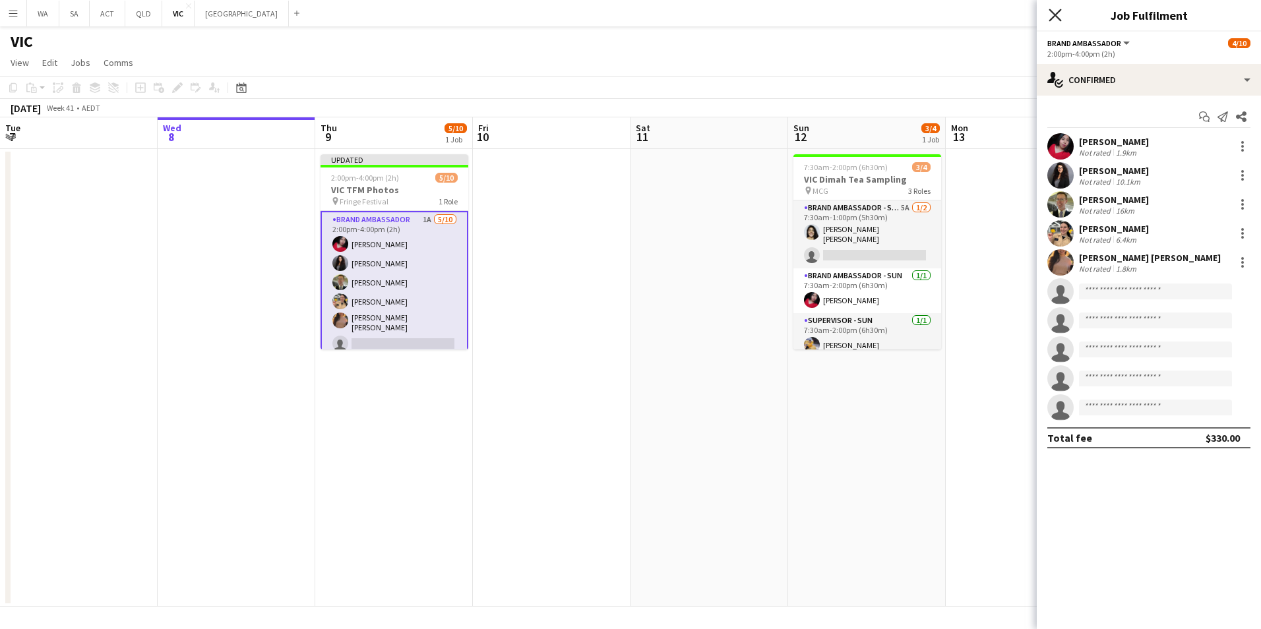
click at [1060, 15] on icon "Close pop-in" at bounding box center [1055, 15] width 13 height 13
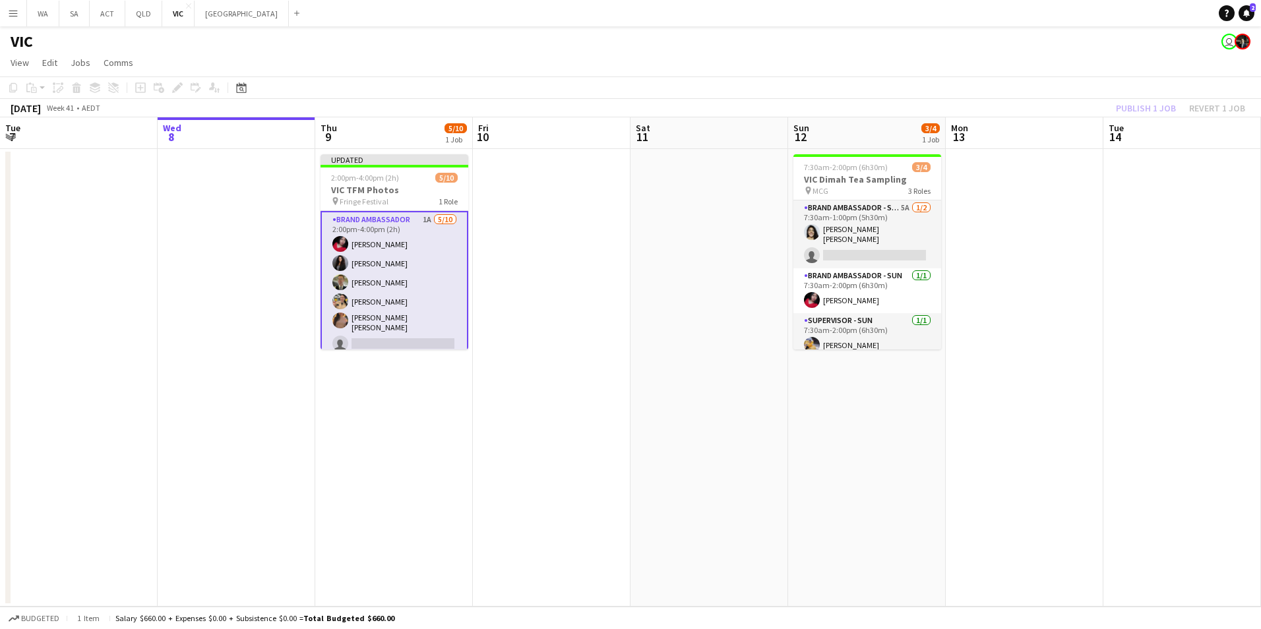
click at [1173, 98] on app-toolbar "Copy Paste Paste Ctrl+V Paste with crew Ctrl+Shift+V Paste linked Job Delete Gr…" at bounding box center [630, 87] width 1261 height 22
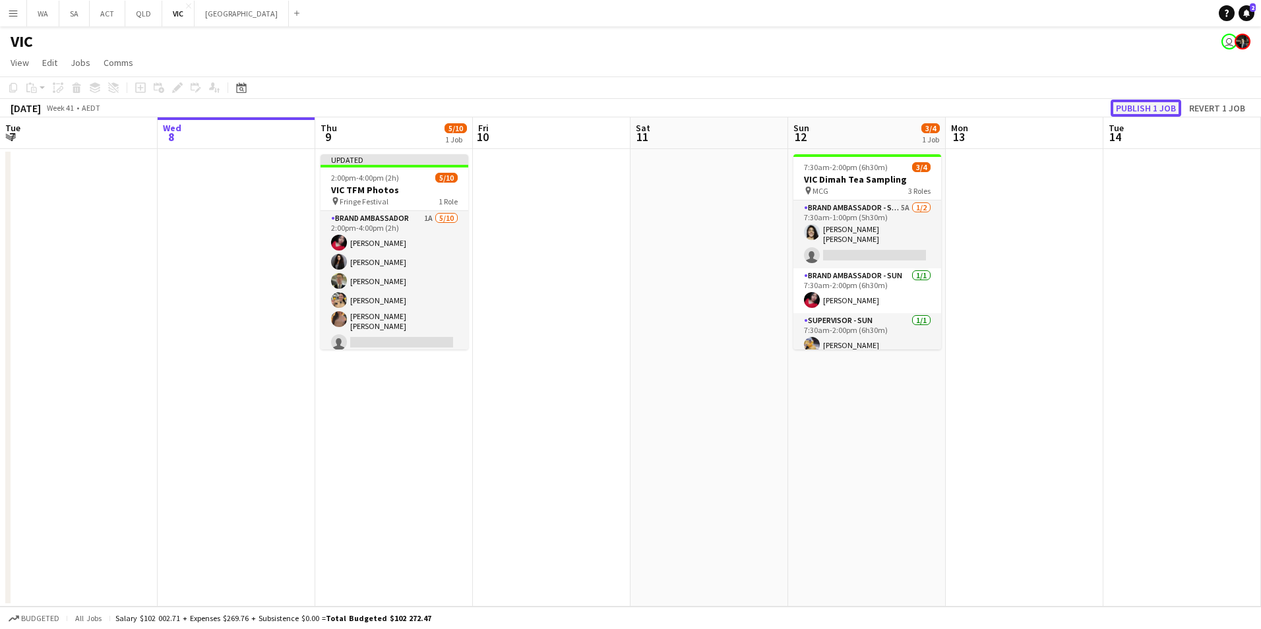
click at [1171, 102] on button "Publish 1 job" at bounding box center [1146, 108] width 71 height 17
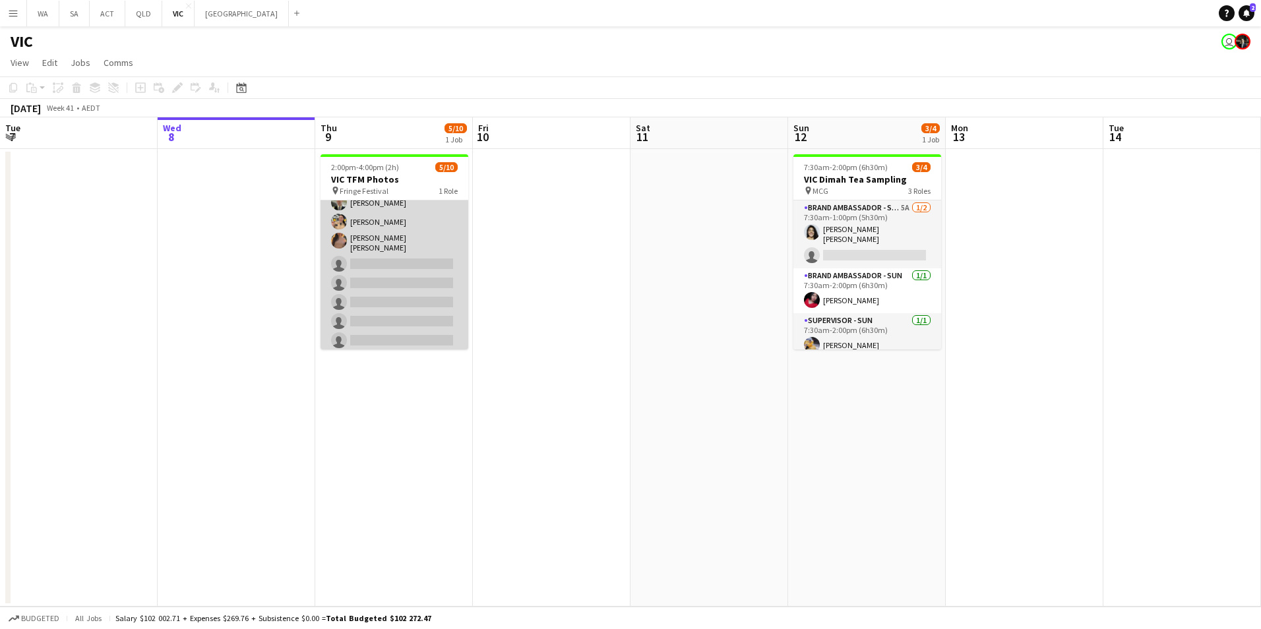
scroll to position [0, 0]
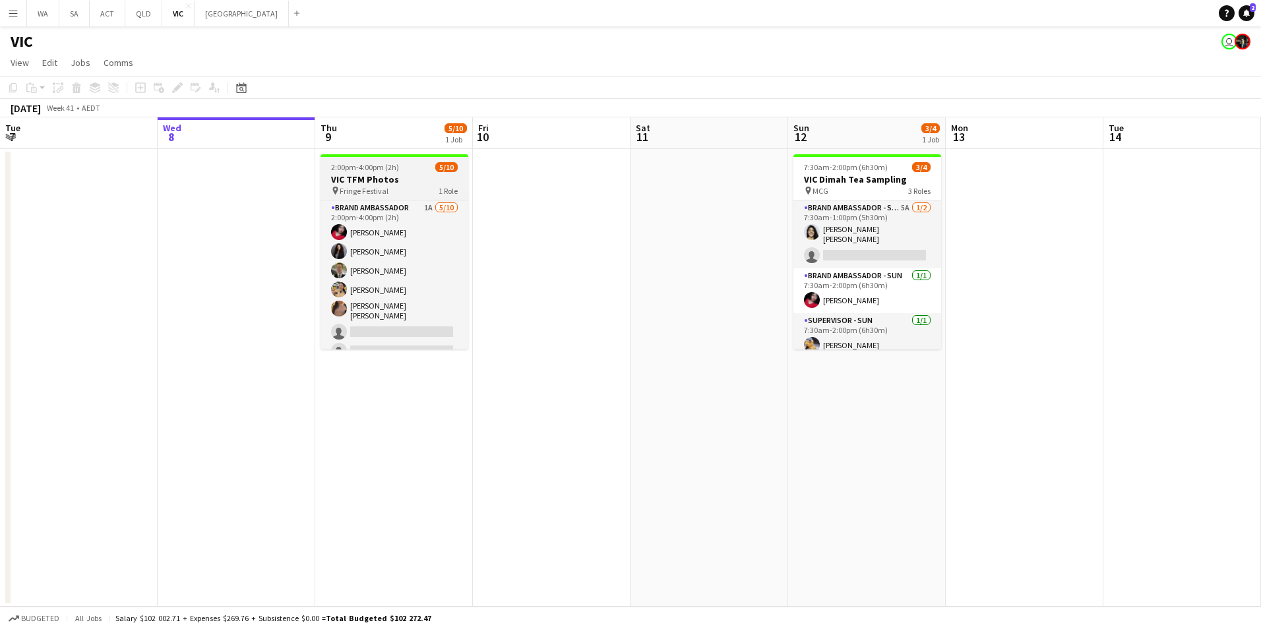
click at [363, 191] on span "Fringe Festival" at bounding box center [364, 191] width 49 height 10
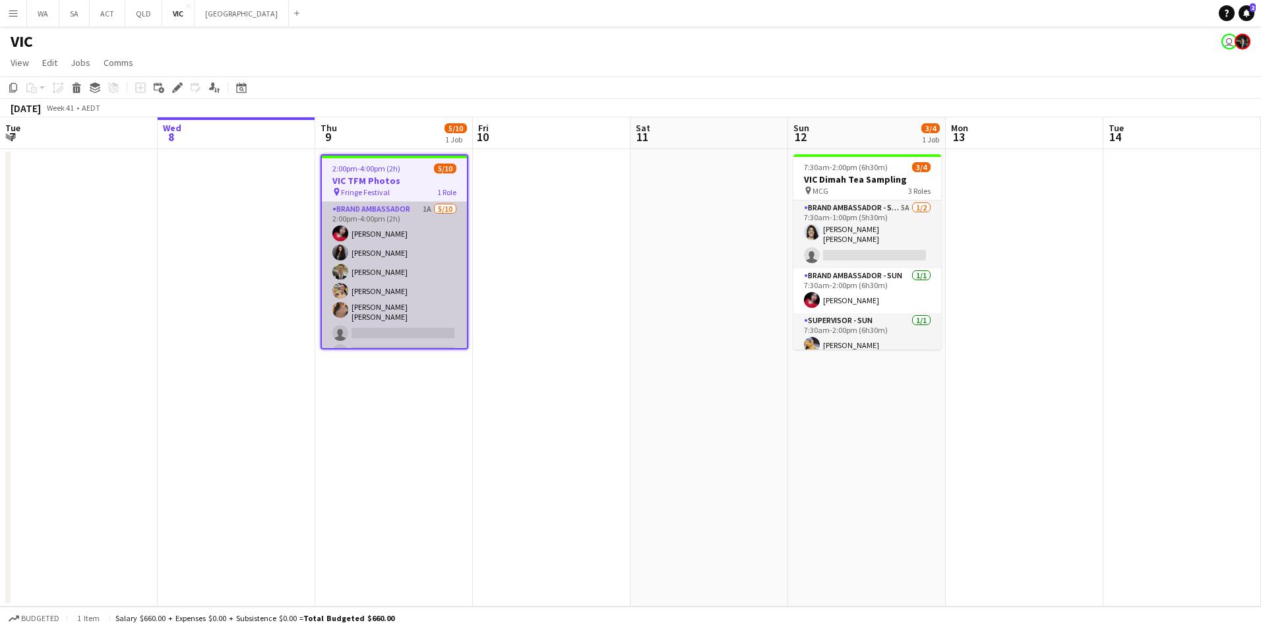
click at [390, 215] on app-card-role "Brand Ambassador 1A 5/10 2:00pm-4:00pm (2h) Evelyn Valdez Jardon Alina Ali Jay …" at bounding box center [394, 312] width 145 height 221
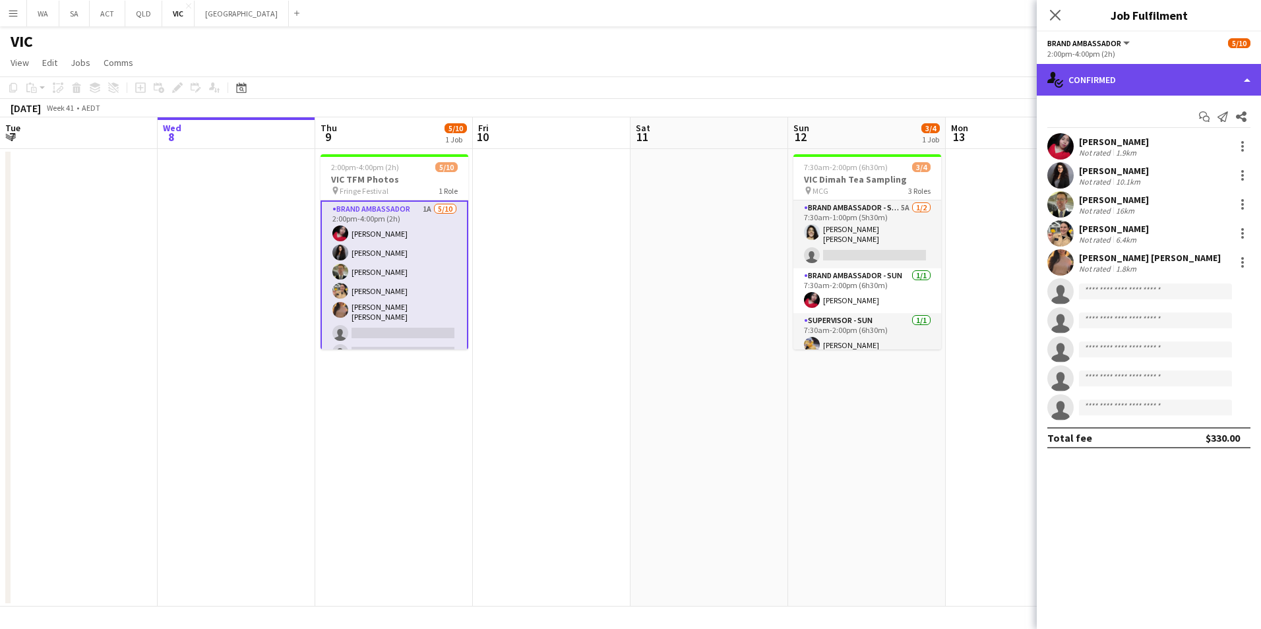
click at [1101, 71] on div "single-neutral-actions-check-2 Confirmed" at bounding box center [1149, 80] width 224 height 32
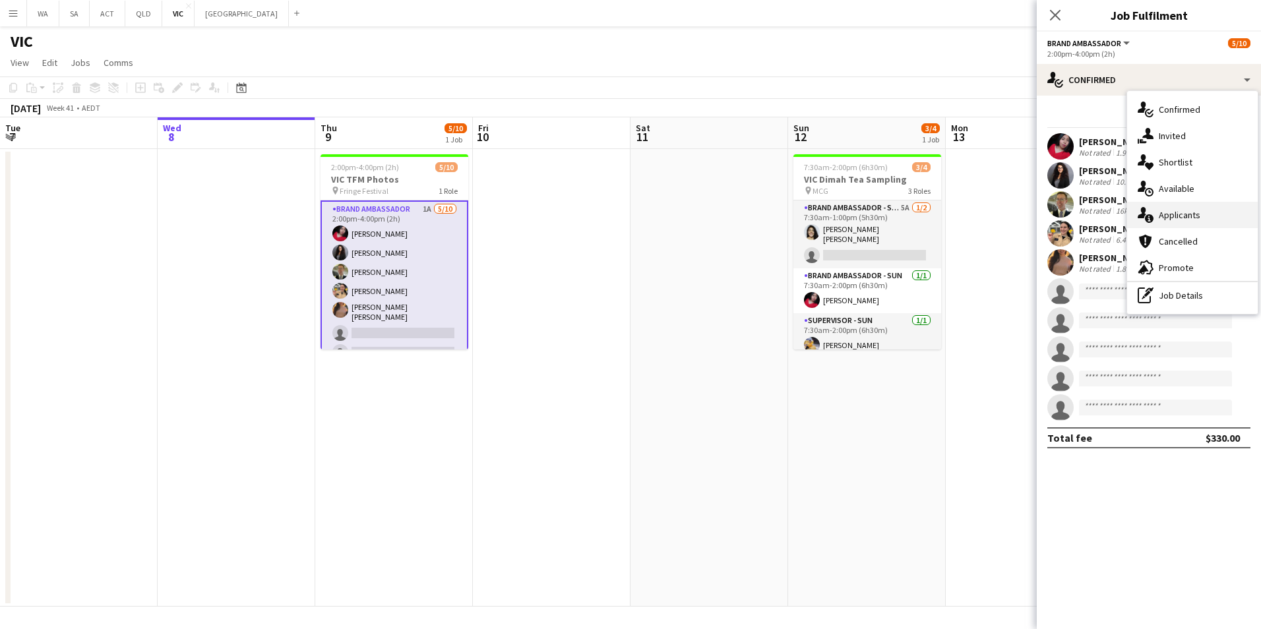
click at [1184, 206] on div "single-neutral-actions-information Applicants" at bounding box center [1192, 215] width 131 height 26
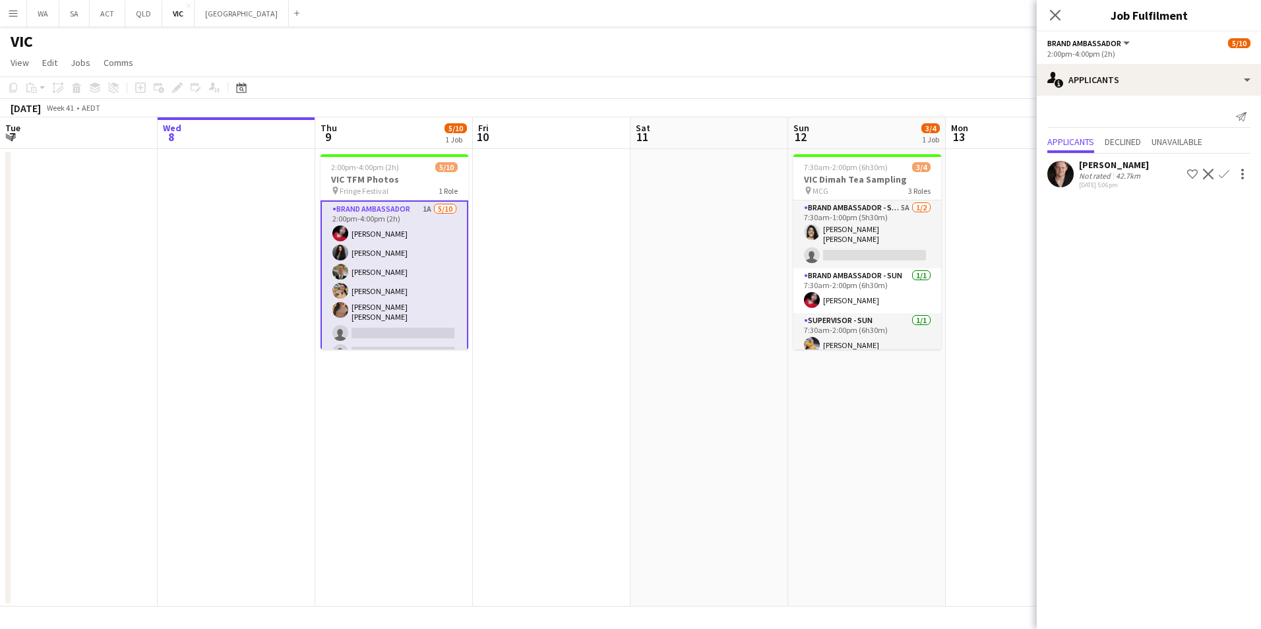
click at [1068, 175] on app-user-avatar at bounding box center [1060, 174] width 26 height 26
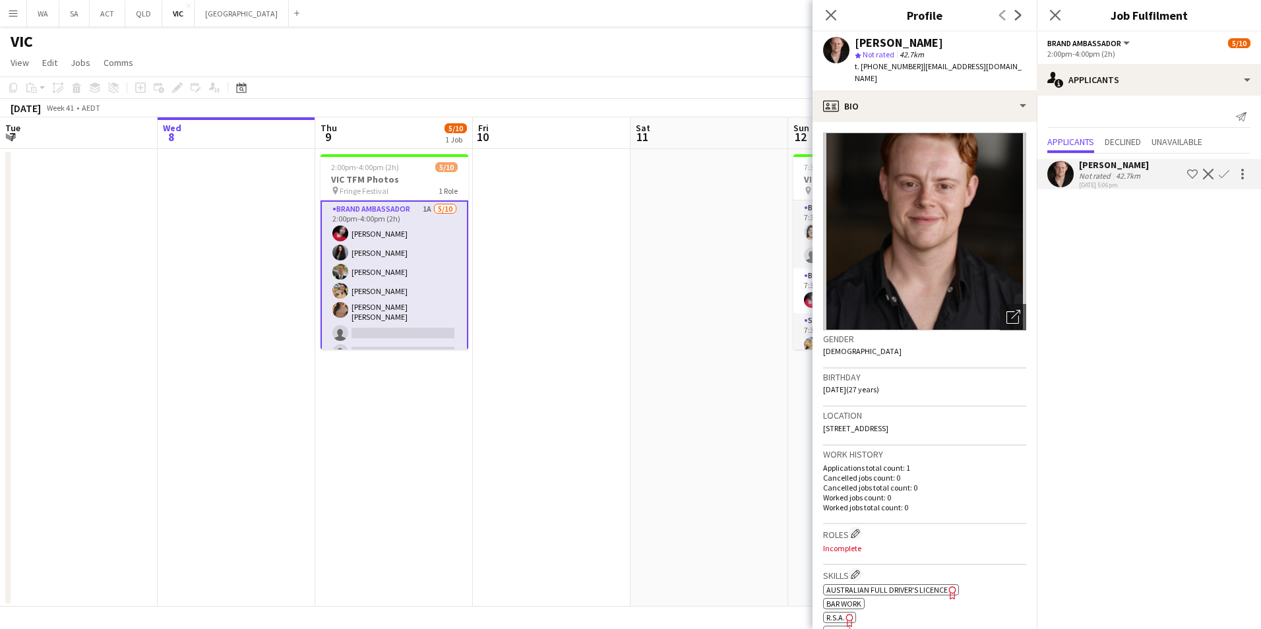
click at [1227, 173] on app-icon "Confirm" at bounding box center [1224, 174] width 11 height 11
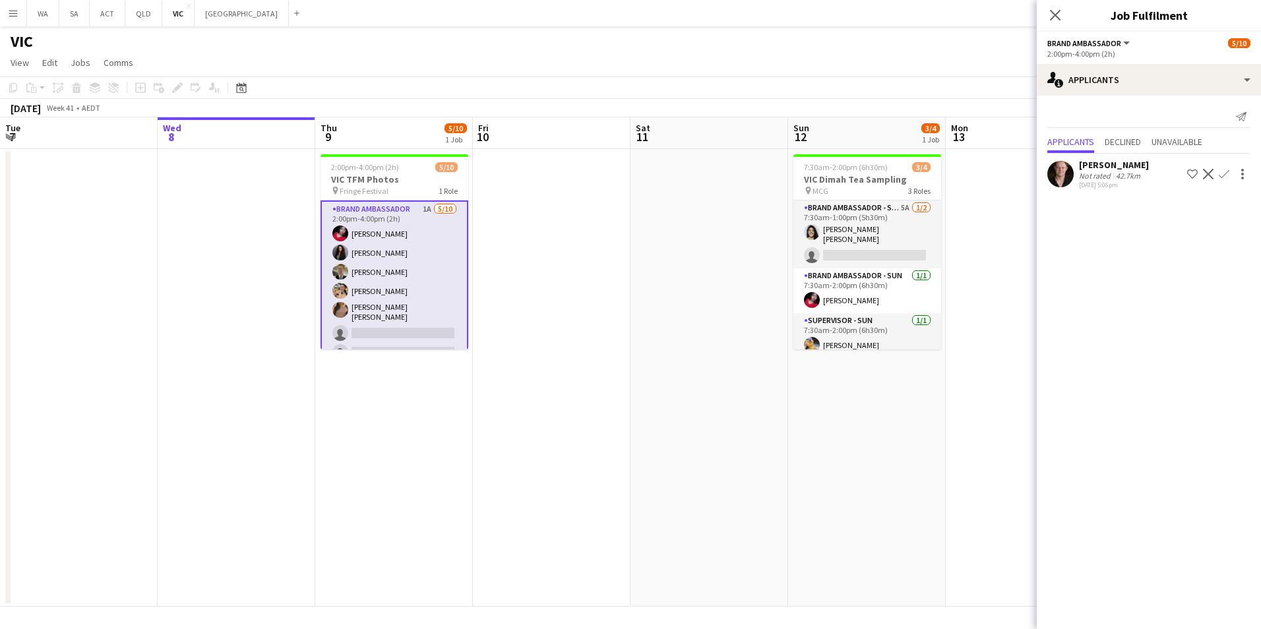
click at [1226, 173] on app-icon "Confirm" at bounding box center [1224, 174] width 11 height 11
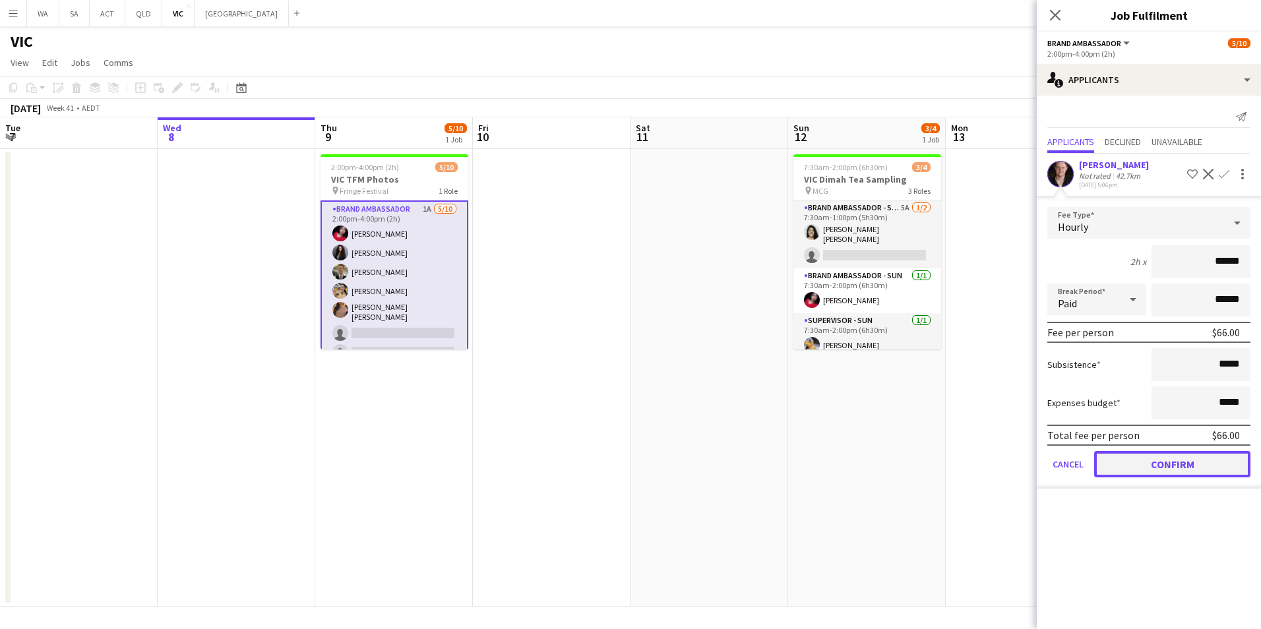
click at [1213, 458] on button "Confirm" at bounding box center [1172, 464] width 156 height 26
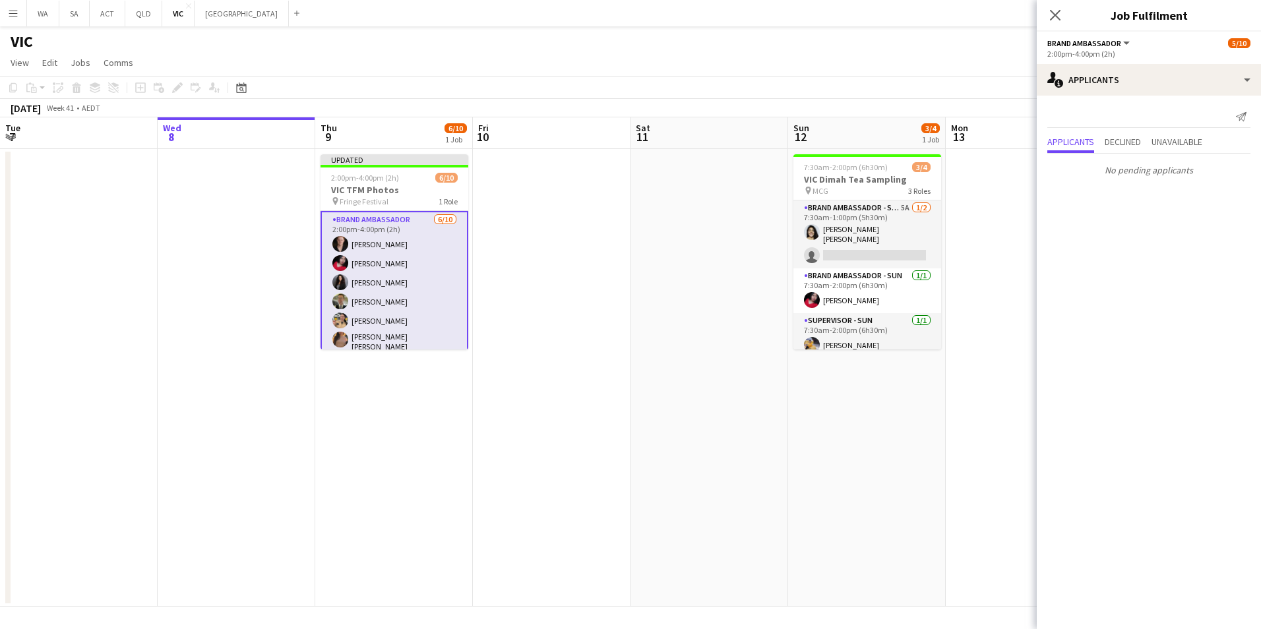
click at [348, 245] on app-card-role "Brand Ambassador 6/10 2:00pm-4:00pm (2h) Darcy Ward Evelyn Valdez Jardon Alina …" at bounding box center [394, 323] width 148 height 224
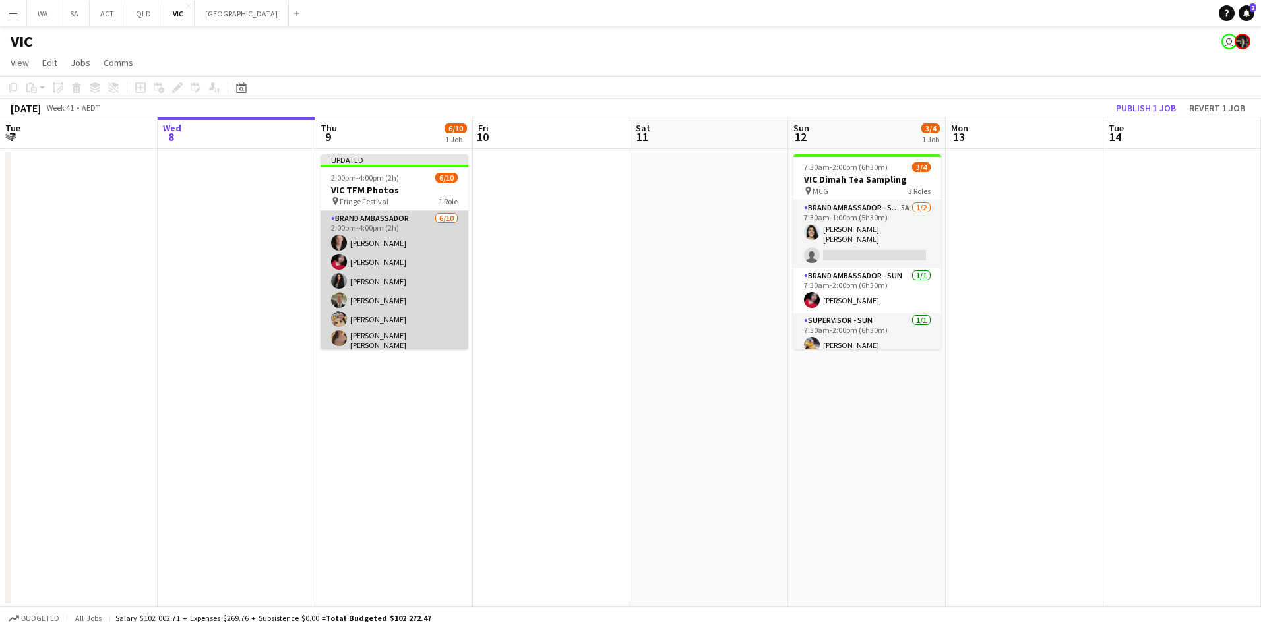
click at [338, 243] on app-user-avatar at bounding box center [339, 243] width 16 height 16
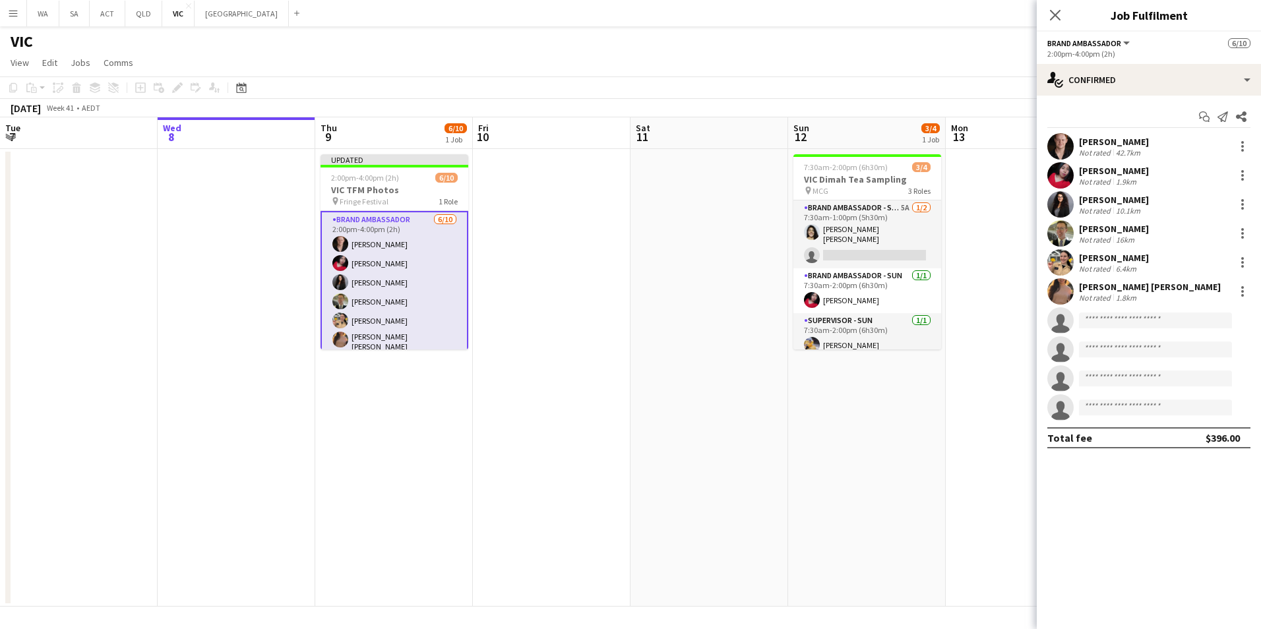
click at [1058, 148] on app-user-avatar at bounding box center [1060, 146] width 26 height 26
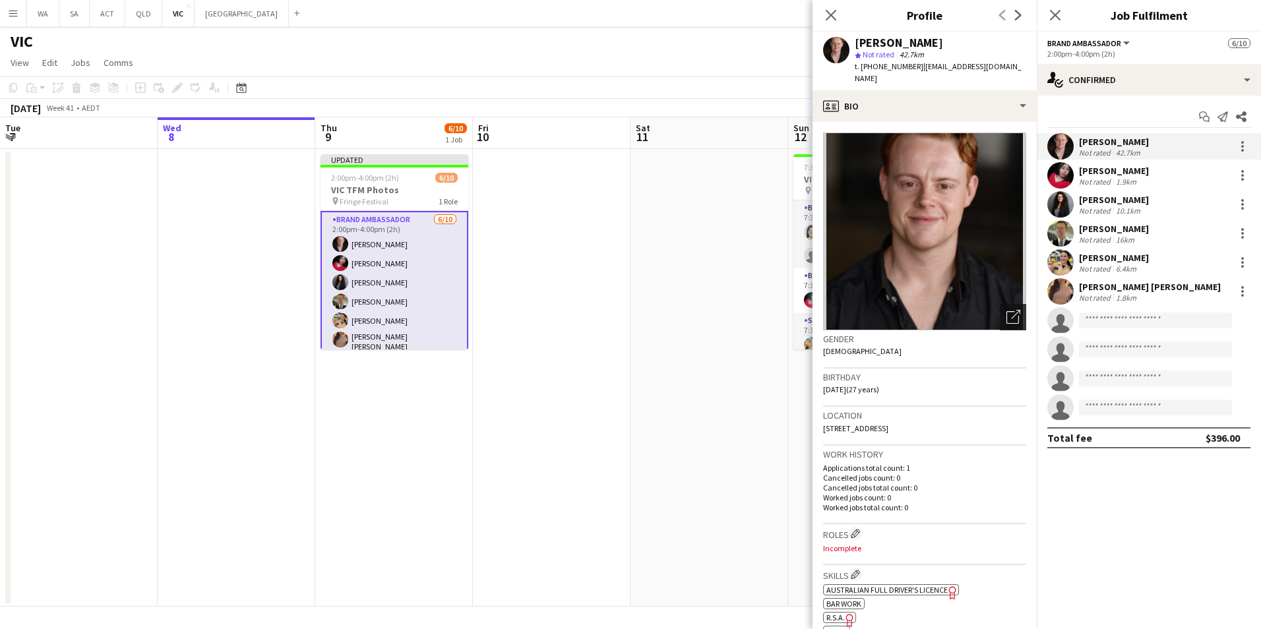
click at [1004, 313] on div "Open photos pop-in" at bounding box center [1013, 317] width 26 height 26
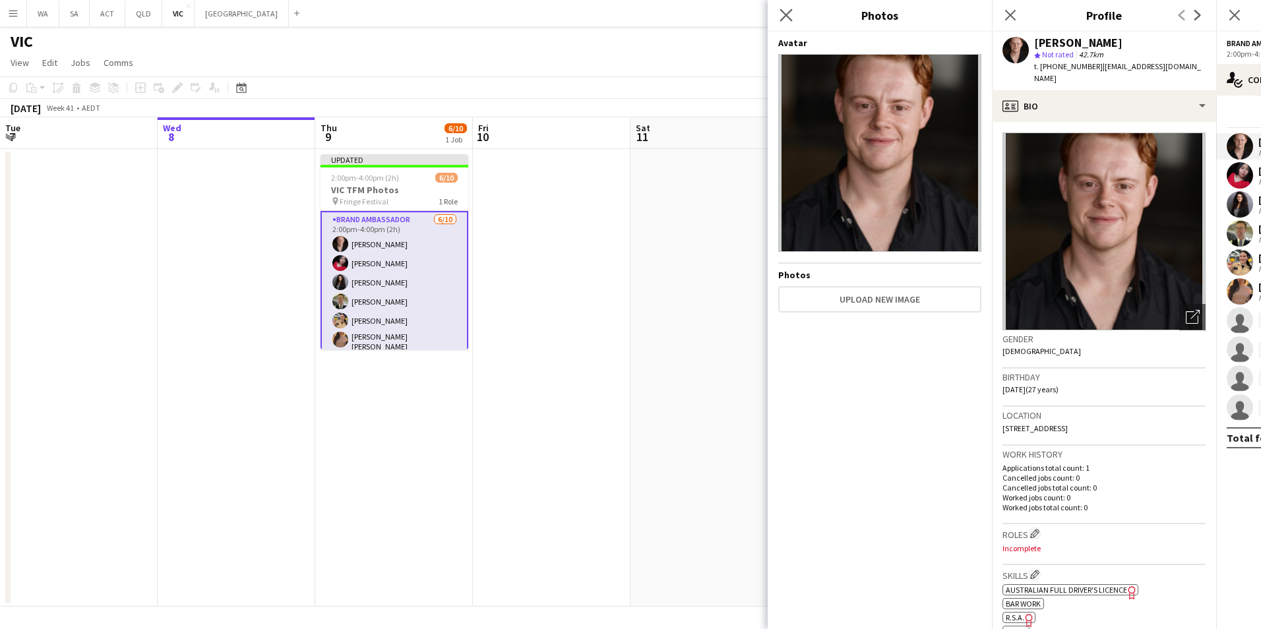
click at [788, 22] on app-icon "Close pop-in" at bounding box center [786, 15] width 19 height 19
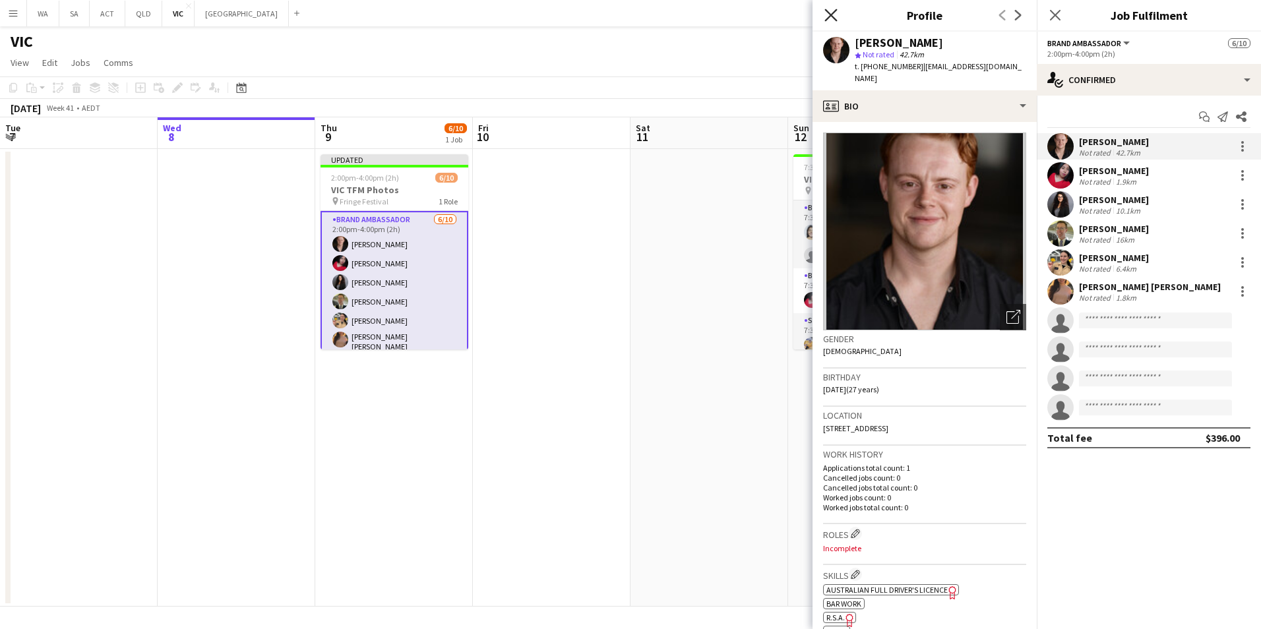
click at [826, 17] on icon "Close pop-in" at bounding box center [830, 15] width 13 height 13
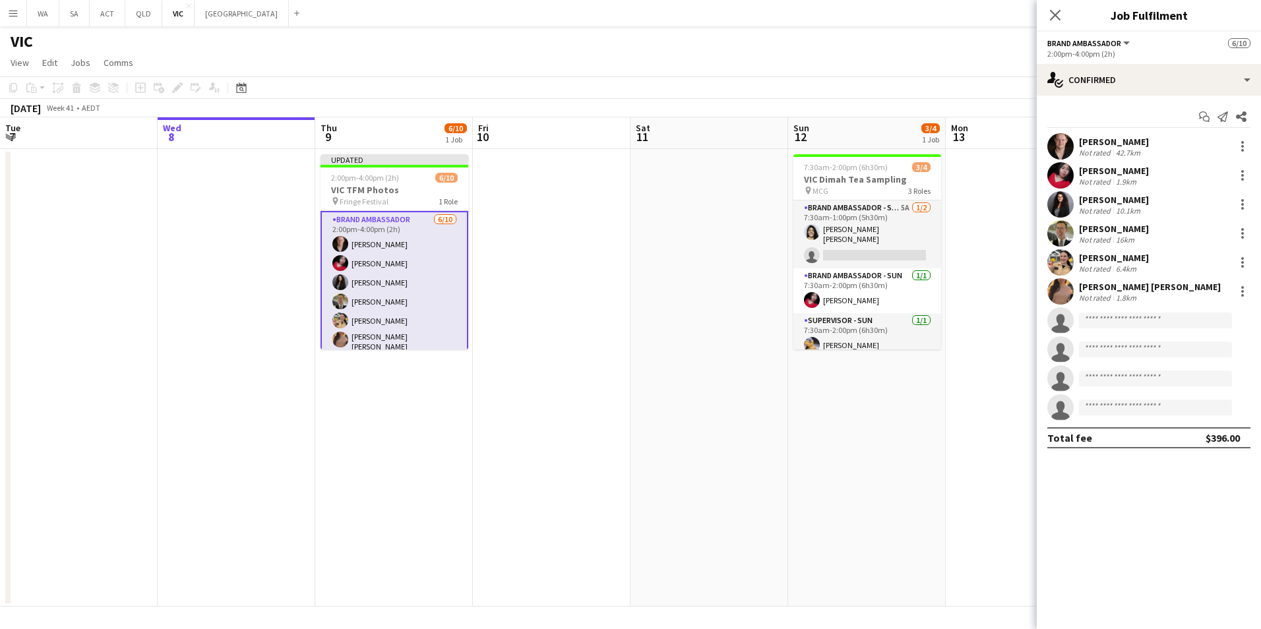
click at [1059, 141] on app-user-avatar at bounding box center [1060, 146] width 26 height 26
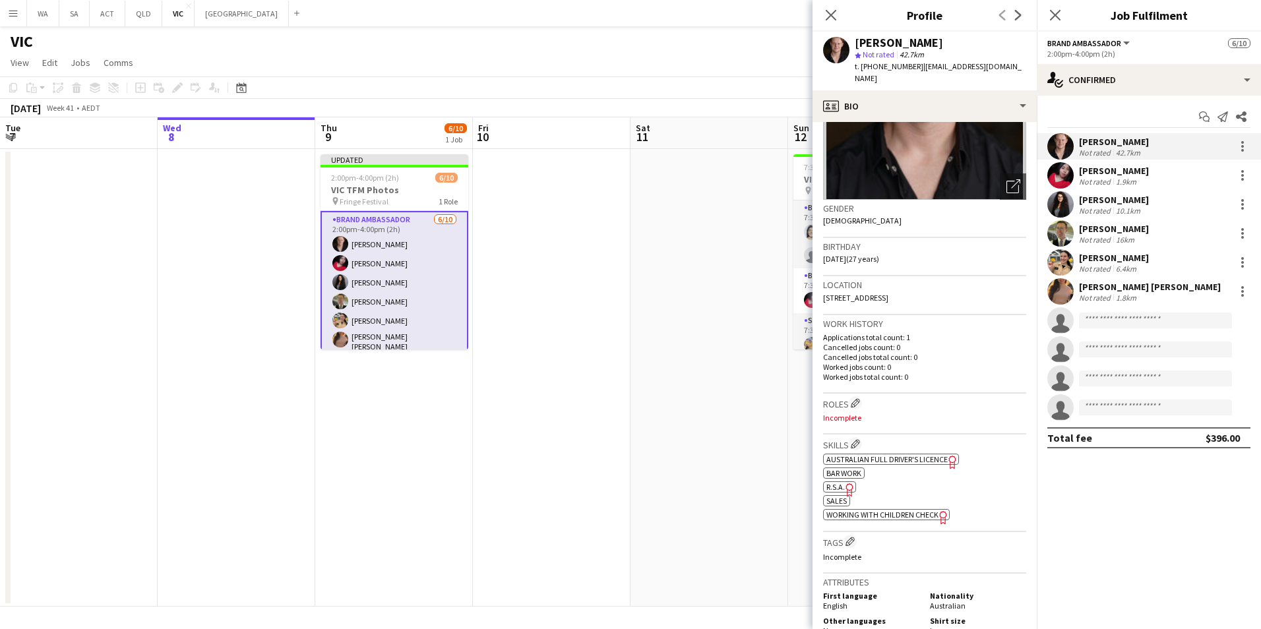
scroll to position [132, 0]
click at [823, 17] on app-icon "Close pop-in" at bounding box center [831, 15] width 19 height 19
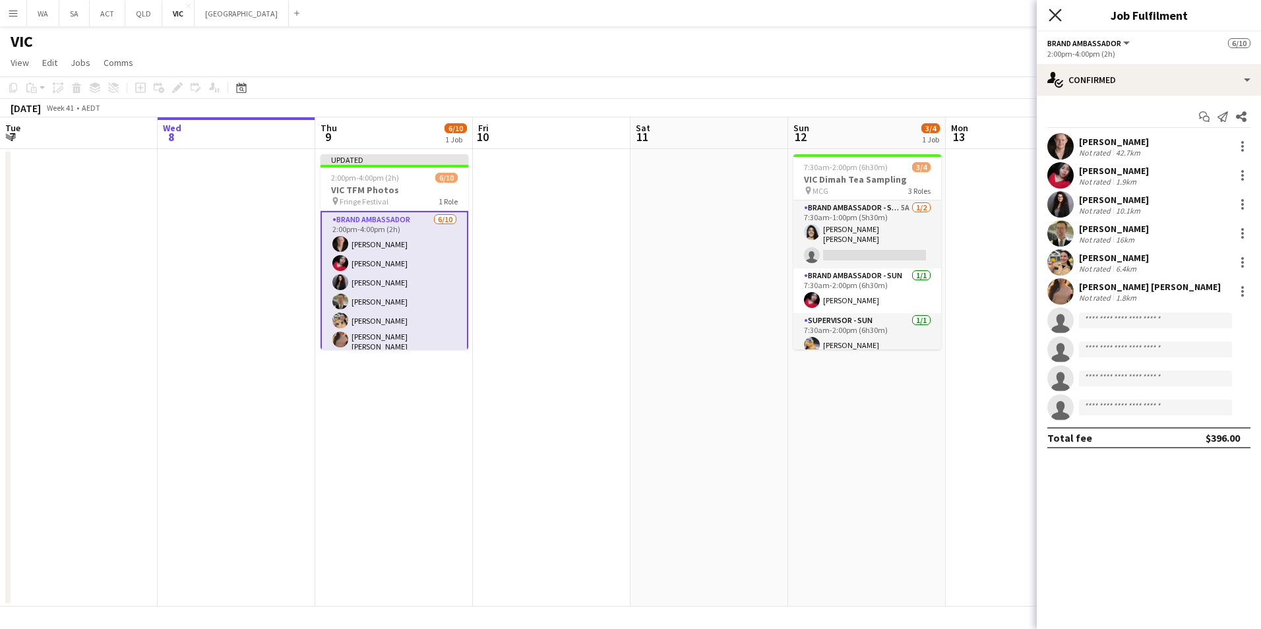
click at [1056, 14] on icon at bounding box center [1055, 15] width 13 height 13
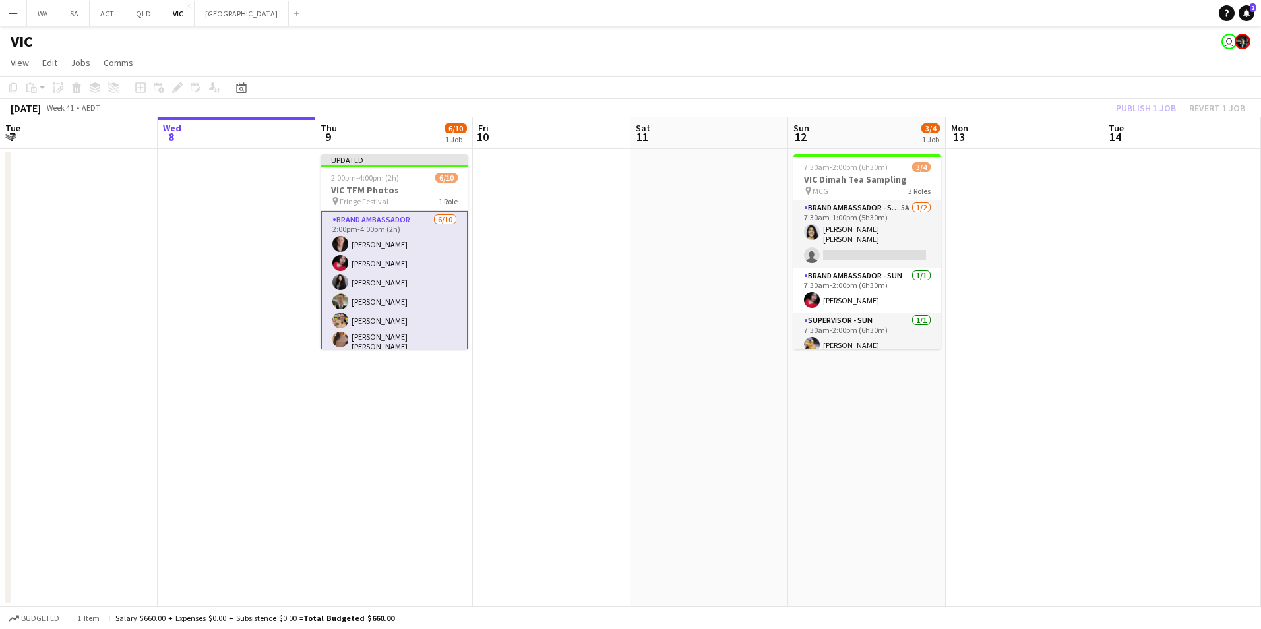
click at [1156, 106] on div "Publish 1 job Revert 1 job" at bounding box center [1180, 108] width 161 height 17
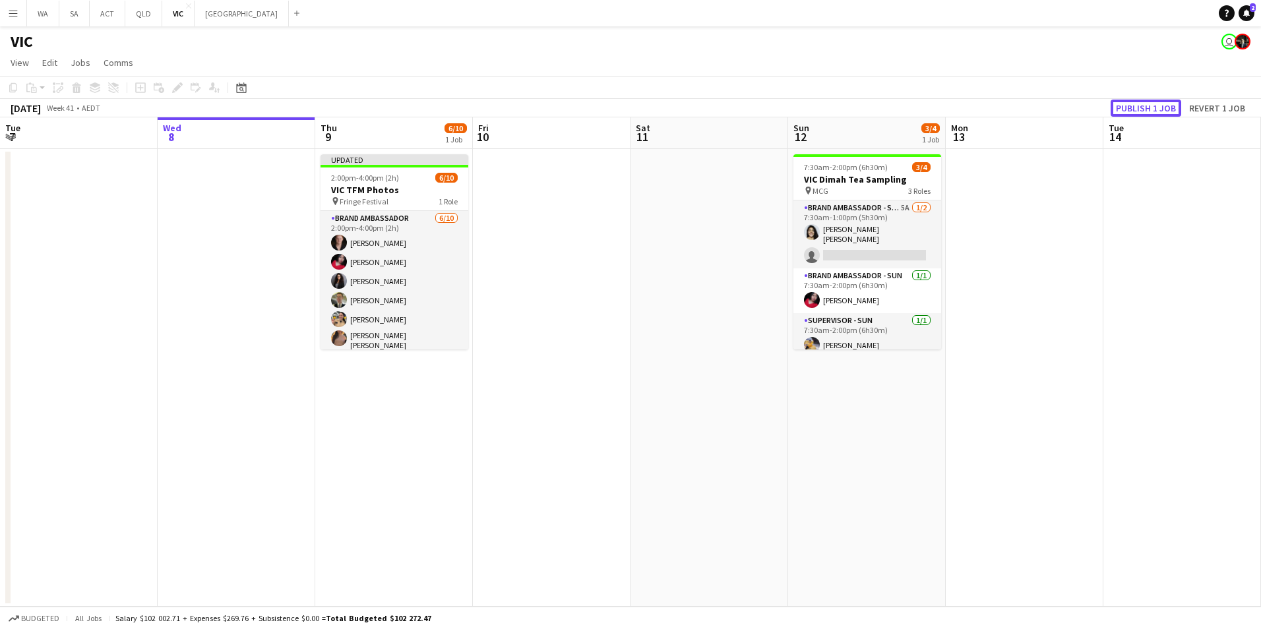
click at [1156, 106] on button "Publish 1 job" at bounding box center [1146, 108] width 71 height 17
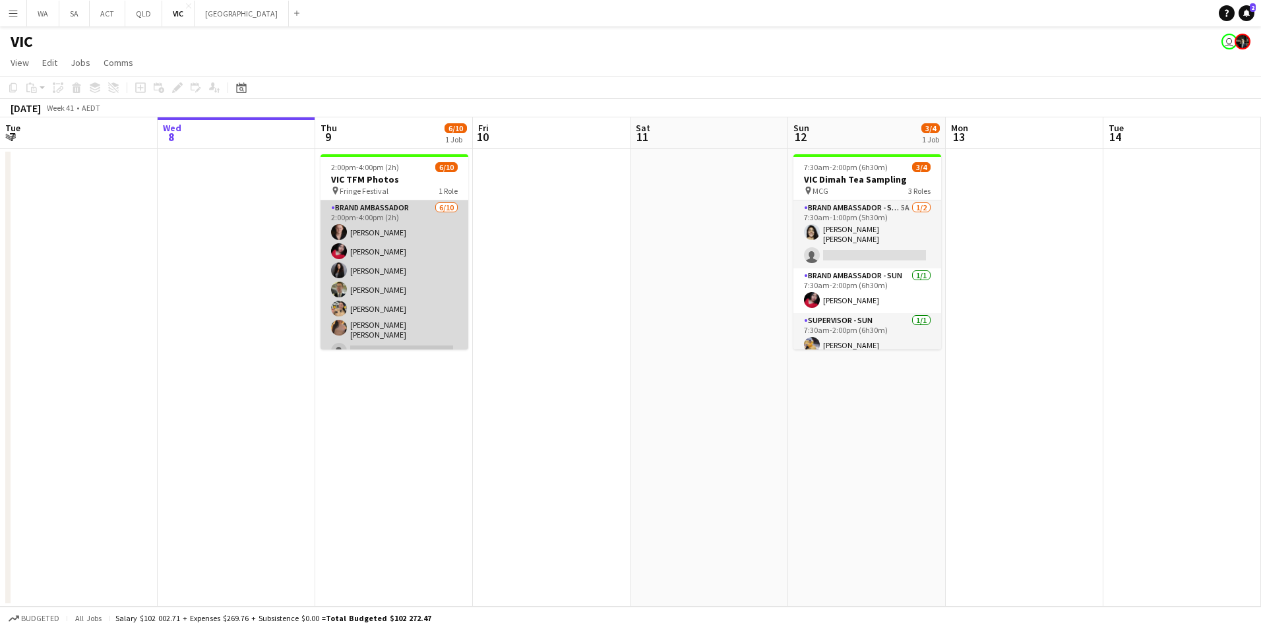
click at [342, 323] on app-user-avatar at bounding box center [339, 328] width 16 height 16
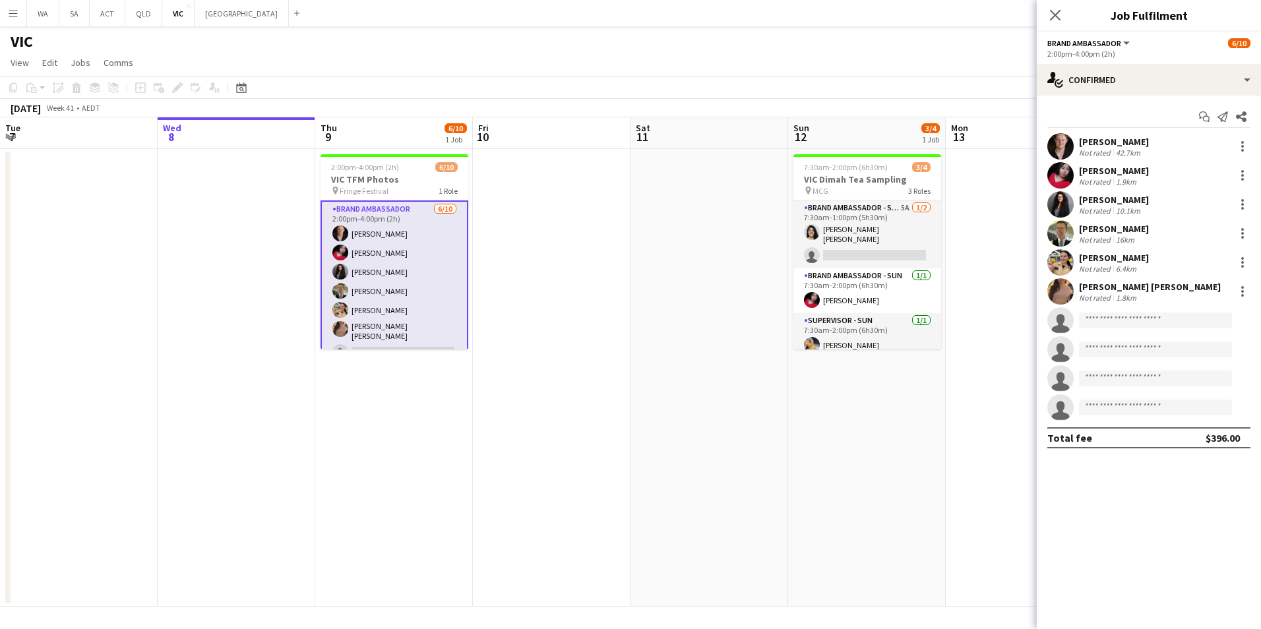
click at [1053, 285] on app-user-avatar at bounding box center [1060, 291] width 26 height 26
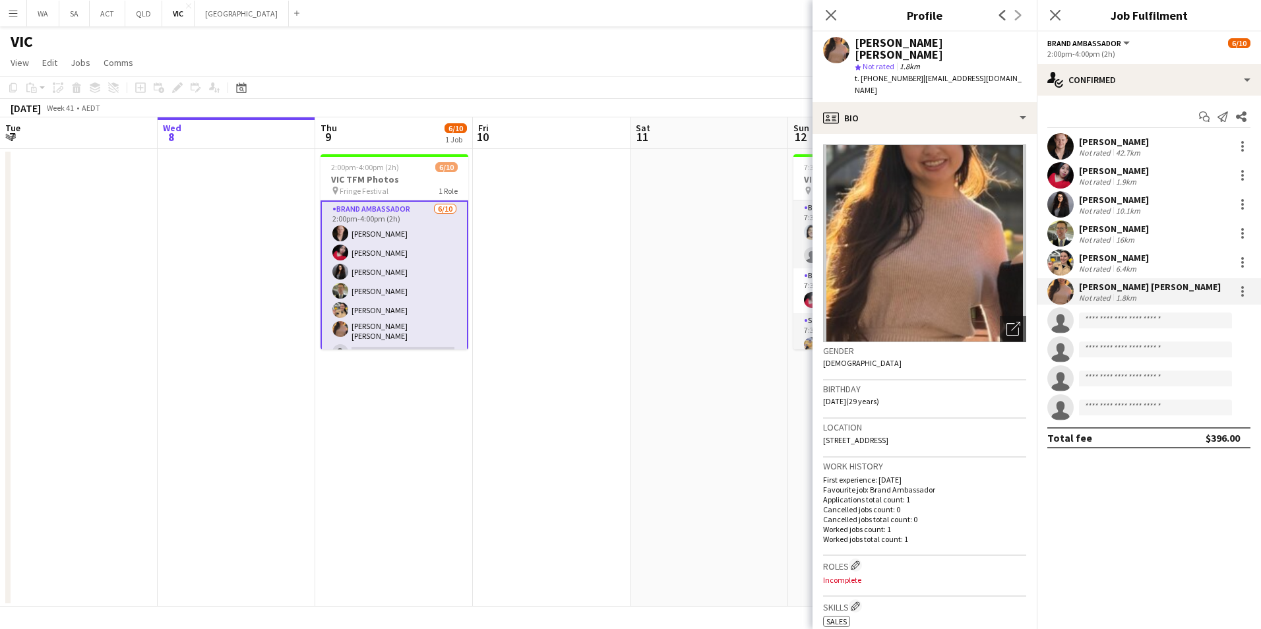
click at [905, 193] on img at bounding box center [924, 243] width 203 height 198
click at [824, 10] on app-icon "Close pop-in" at bounding box center [831, 15] width 19 height 19
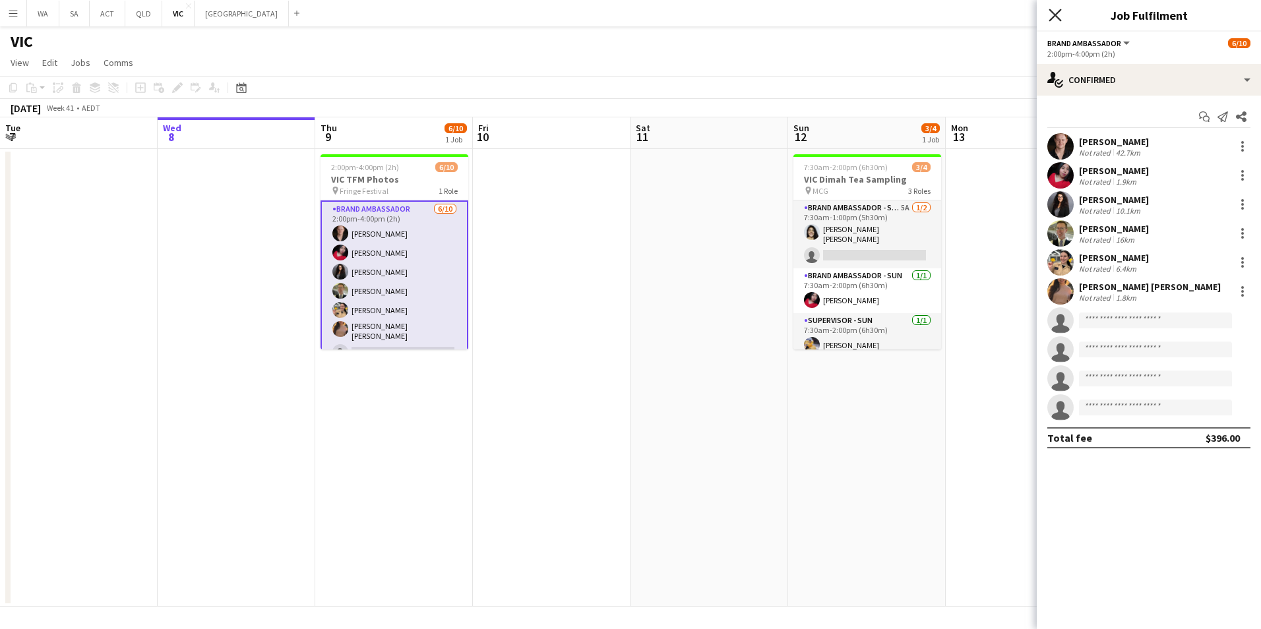
click at [1059, 14] on icon "Close pop-in" at bounding box center [1055, 15] width 13 height 13
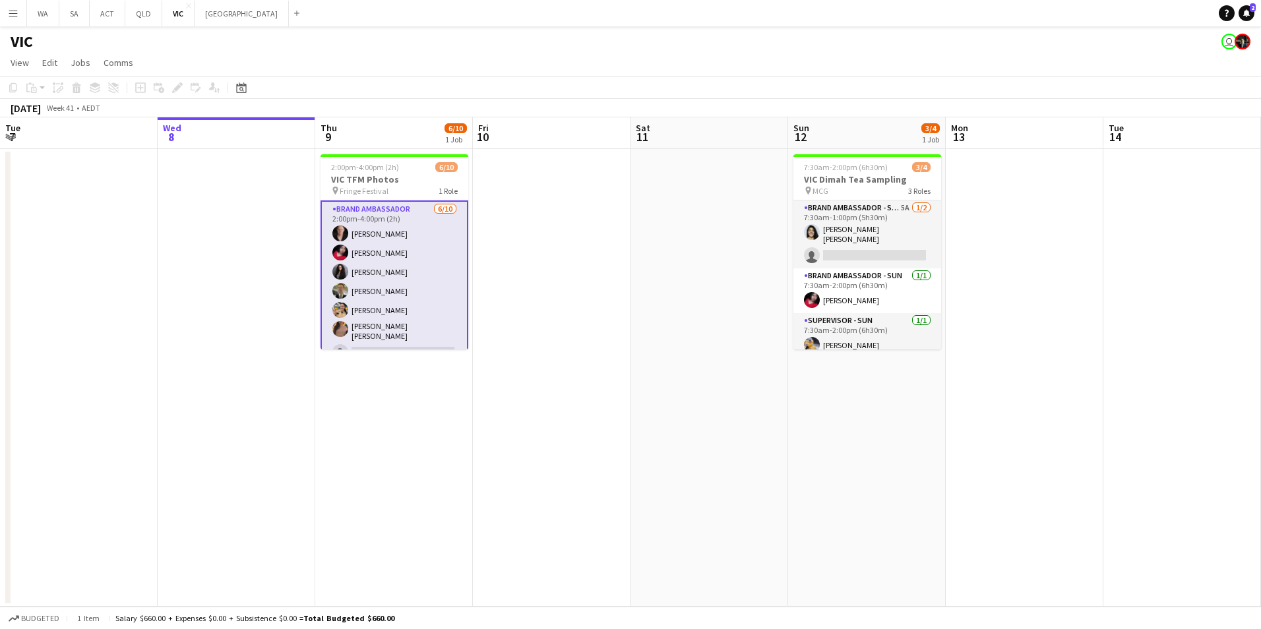
click at [407, 62] on app-page-menu "View Day view expanded Day view collapsed Month view Date picker Jump to today …" at bounding box center [630, 63] width 1261 height 25
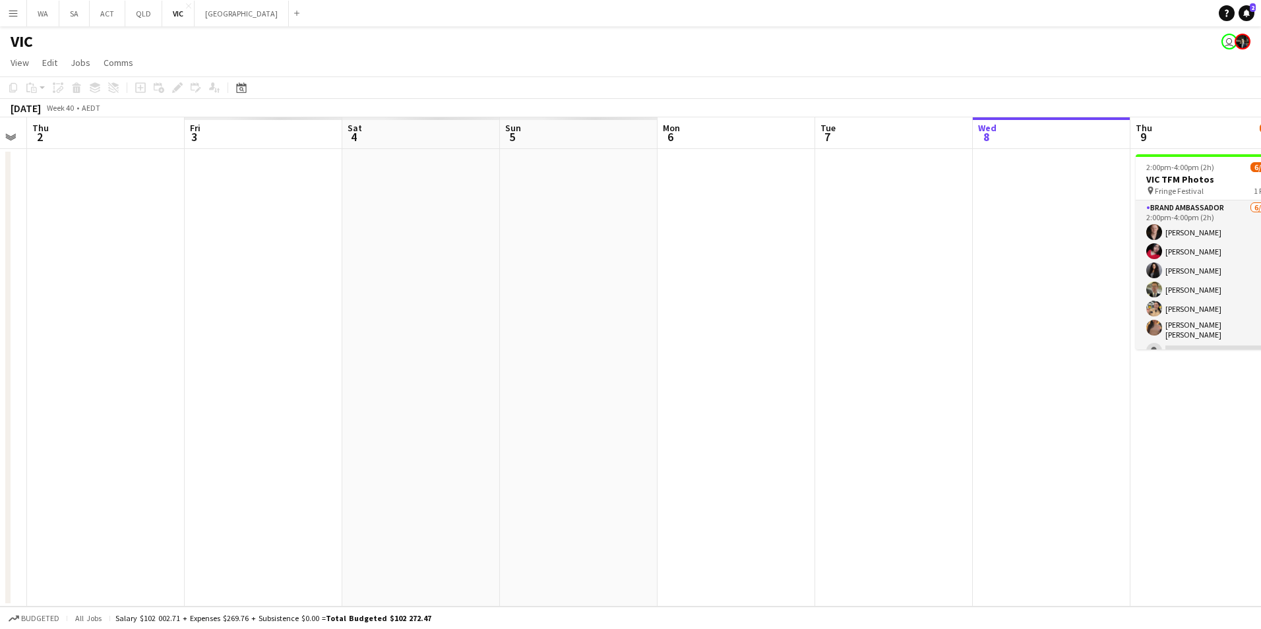
scroll to position [0, 446]
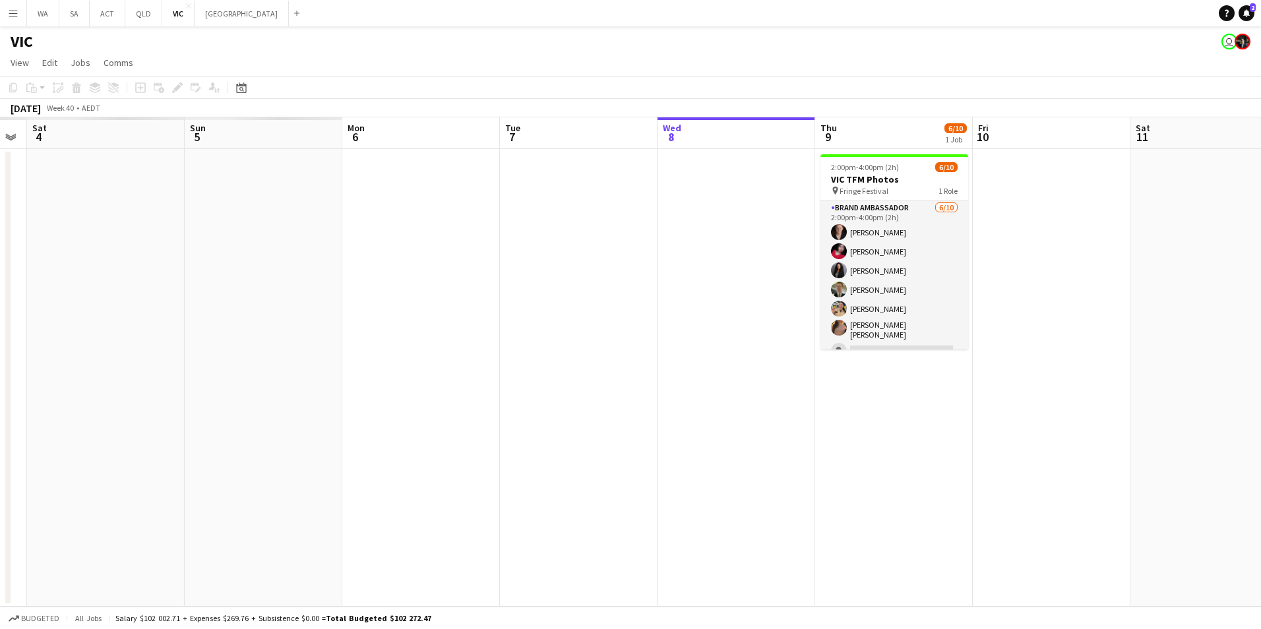
drag, startPoint x: 755, startPoint y: 412, endPoint x: 1283, endPoint y: 374, distance: 528.9
click at [1260, 374] on html "Menu Boards Boards Boards All jobs Status Workforce Workforce My Workforce Recr…" at bounding box center [630, 314] width 1261 height 629
click at [195, 17] on button "NSW Close" at bounding box center [242, 14] width 94 height 26
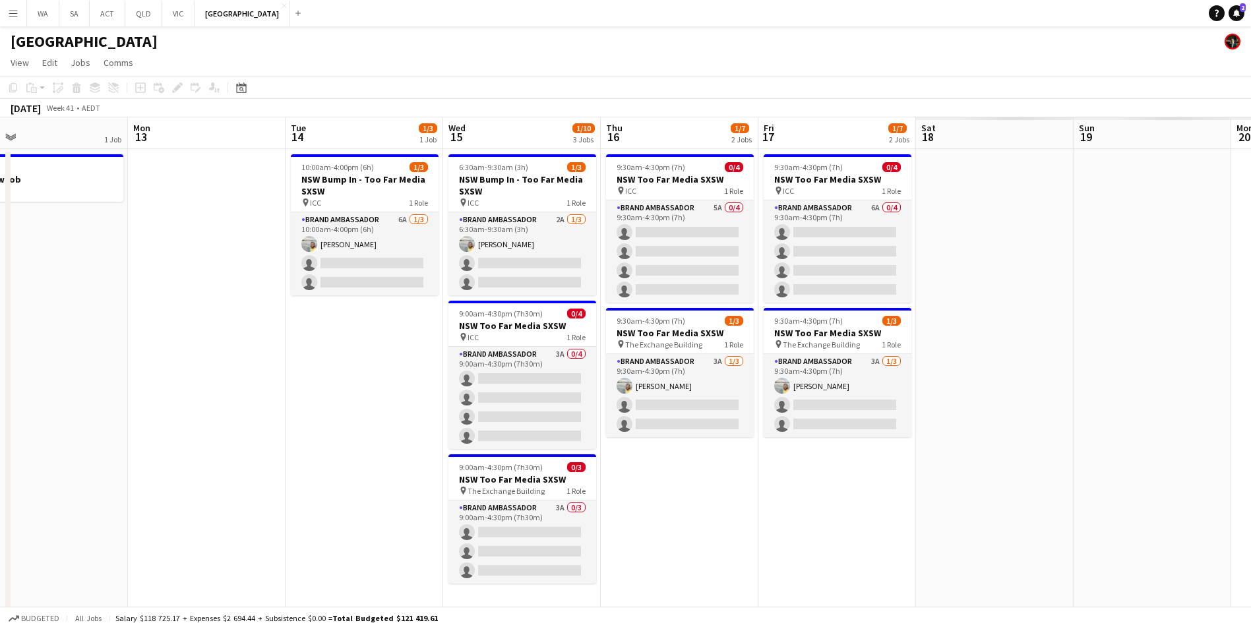
scroll to position [0, 455]
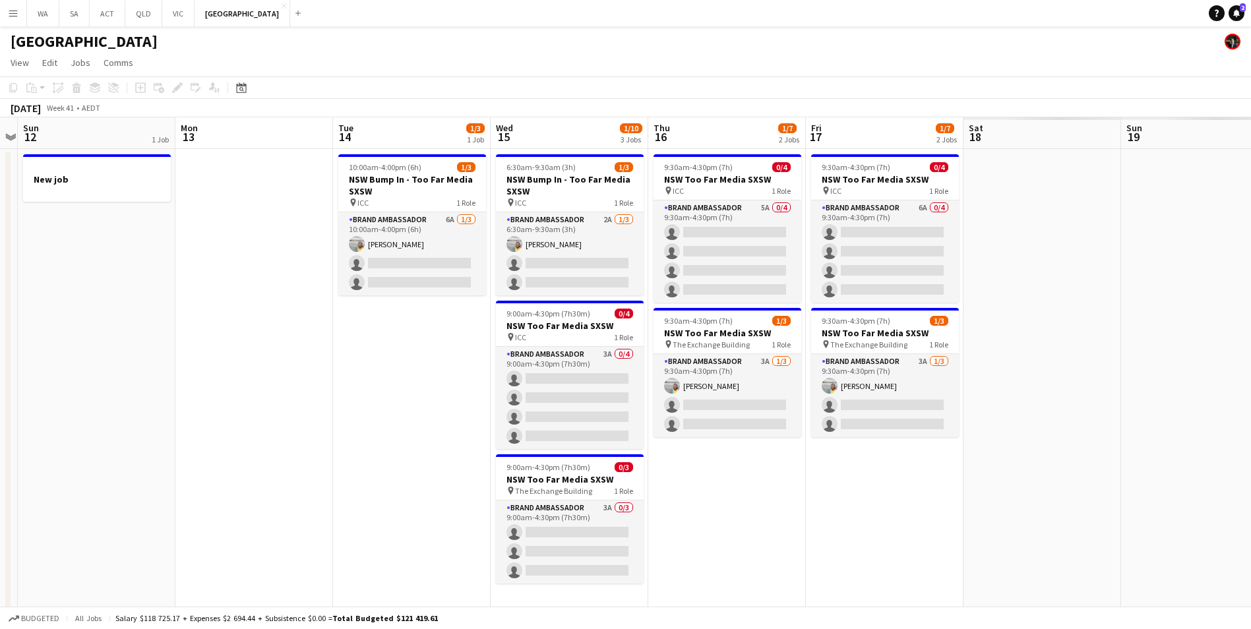
drag, startPoint x: 998, startPoint y: 435, endPoint x: 228, endPoint y: 391, distance: 771.5
click at [228, 391] on app-calendar-viewport "Thu 9 3/3 1 Job Fri 10 3/3 1 Job Sat 11 Sun 12 1 Job Mon 13 Tue 14 1/3 1 Job We…" at bounding box center [625, 377] width 1251 height 520
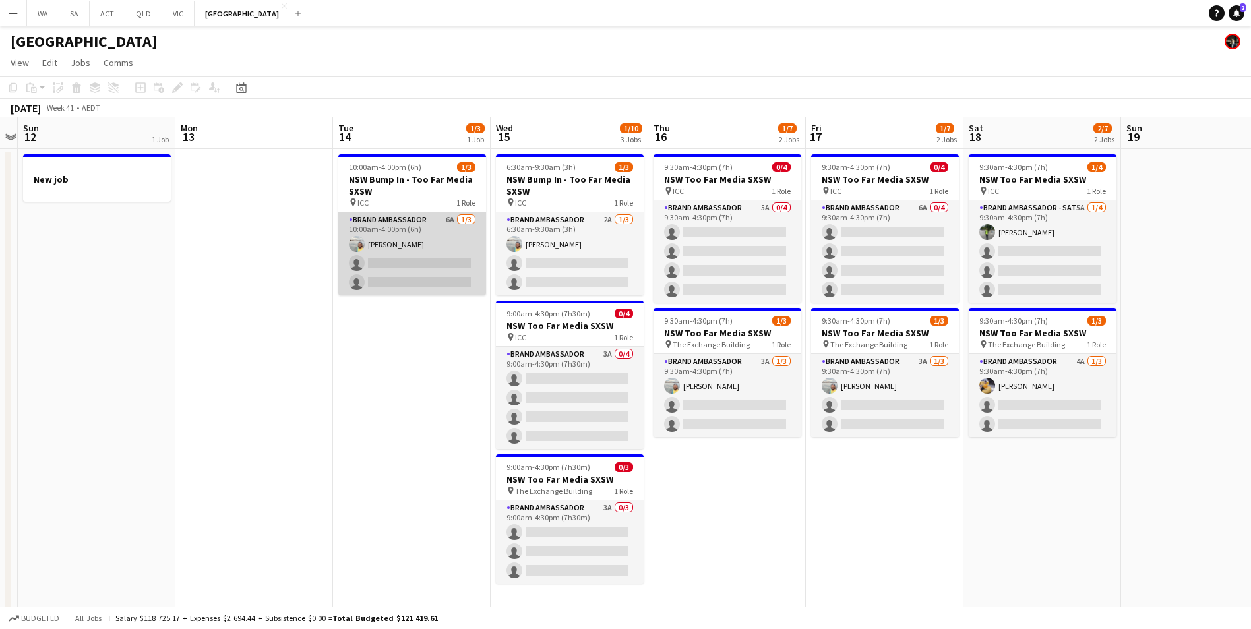
click at [427, 229] on app-card-role "Brand Ambassador 6A 1/3 10:00am-4:00pm (6h) Ismael Chaves single-neutral-action…" at bounding box center [412, 253] width 148 height 83
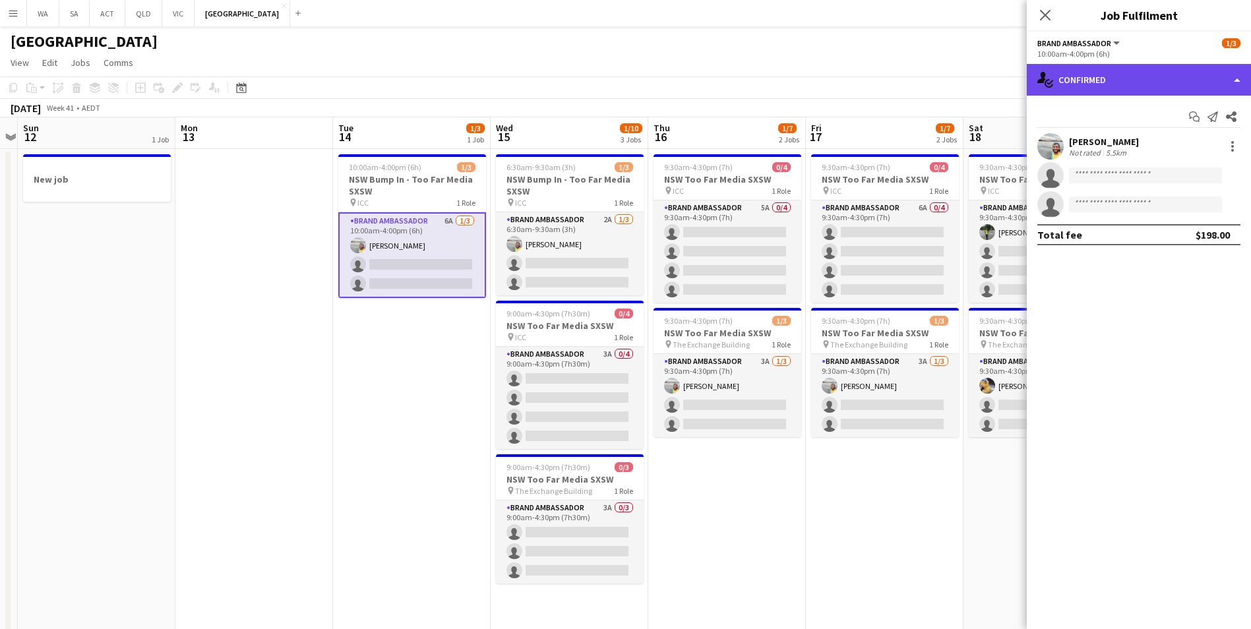
click at [1115, 83] on div "single-neutral-actions-check-2 Confirmed" at bounding box center [1139, 80] width 224 height 32
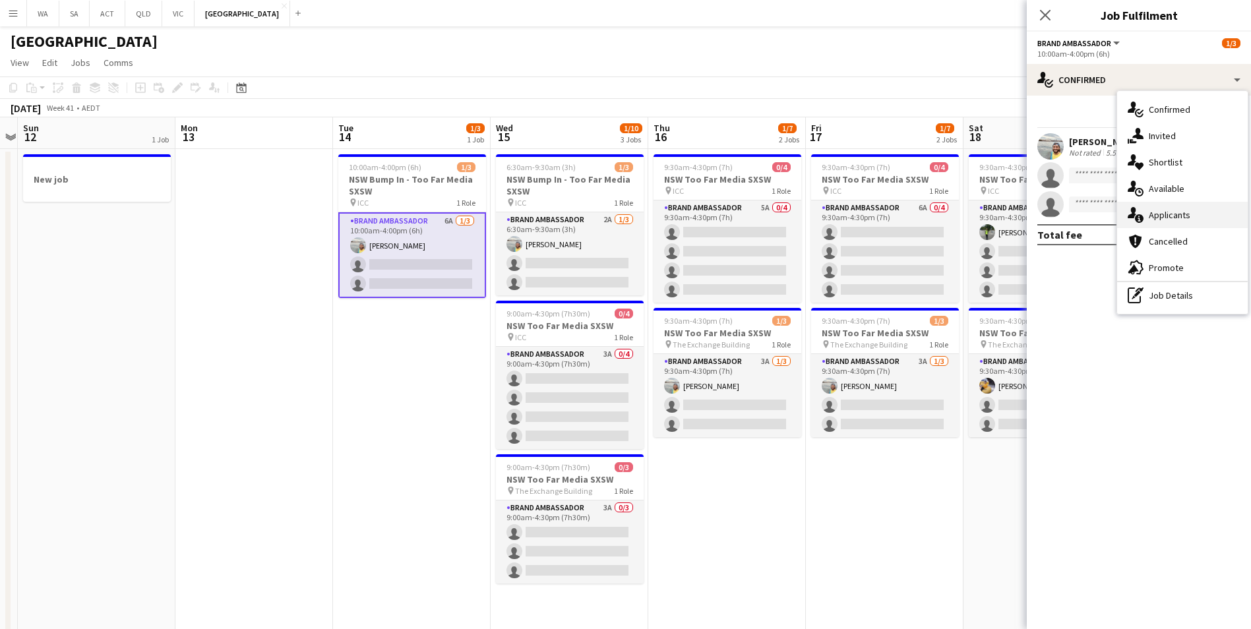
click at [1184, 207] on div "single-neutral-actions-information Applicants" at bounding box center [1182, 215] width 131 height 26
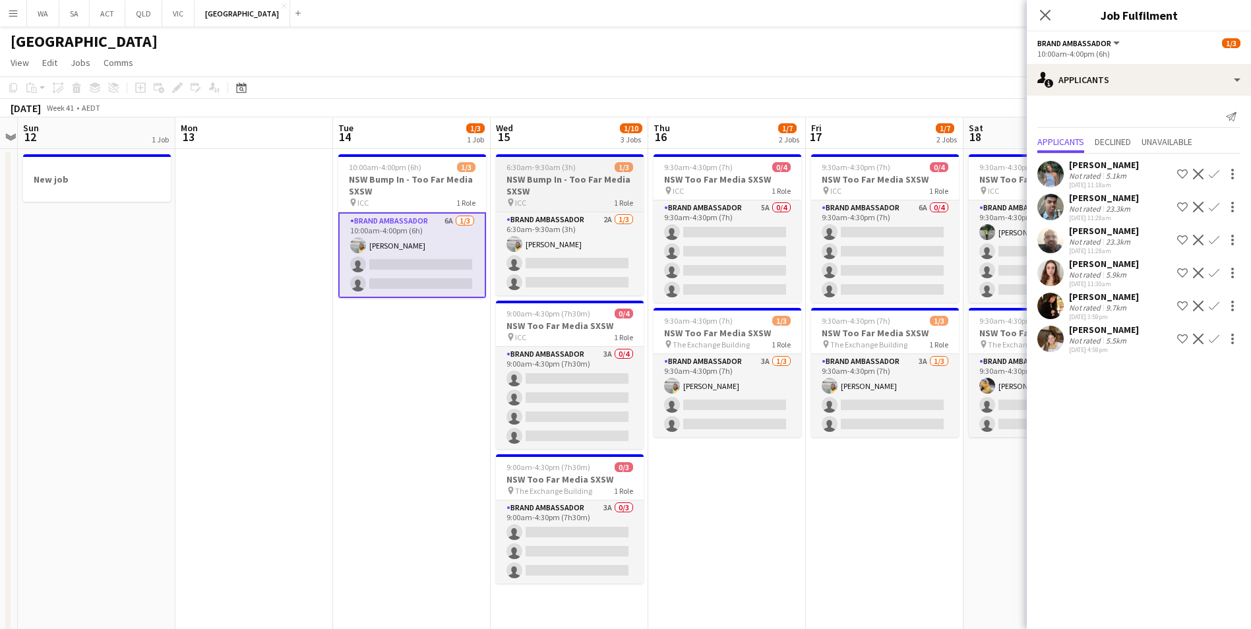
click at [530, 212] on div "Brand Ambassador 2A 1/3 6:30am-9:30am (3h) Ismael Chaves single-neutral-actions…" at bounding box center [570, 254] width 148 height 84
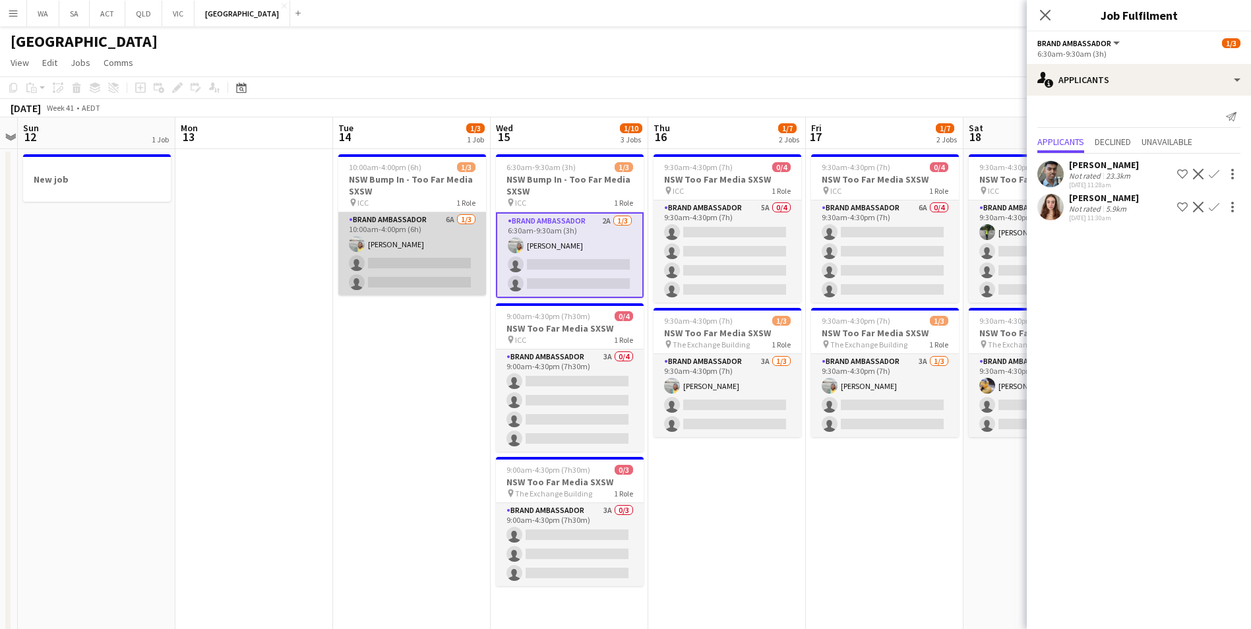
click at [436, 216] on app-card-role "Brand Ambassador 6A 1/3 10:00am-4:00pm (6h) Ismael Chaves single-neutral-action…" at bounding box center [412, 253] width 148 height 83
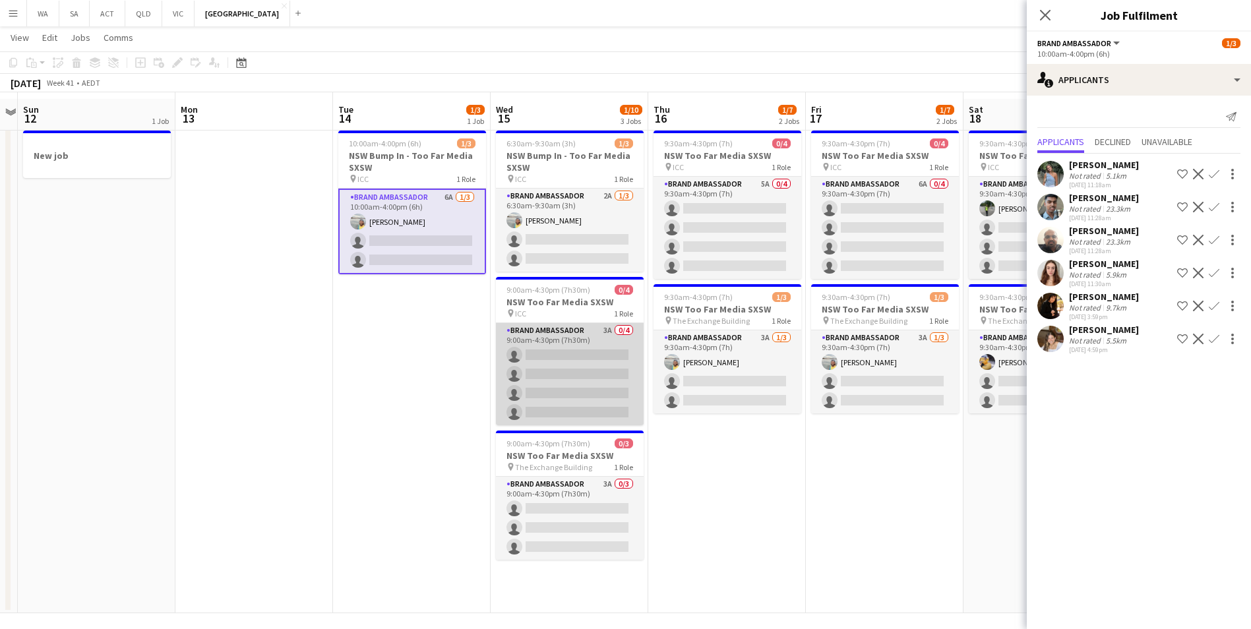
scroll to position [29, 0]
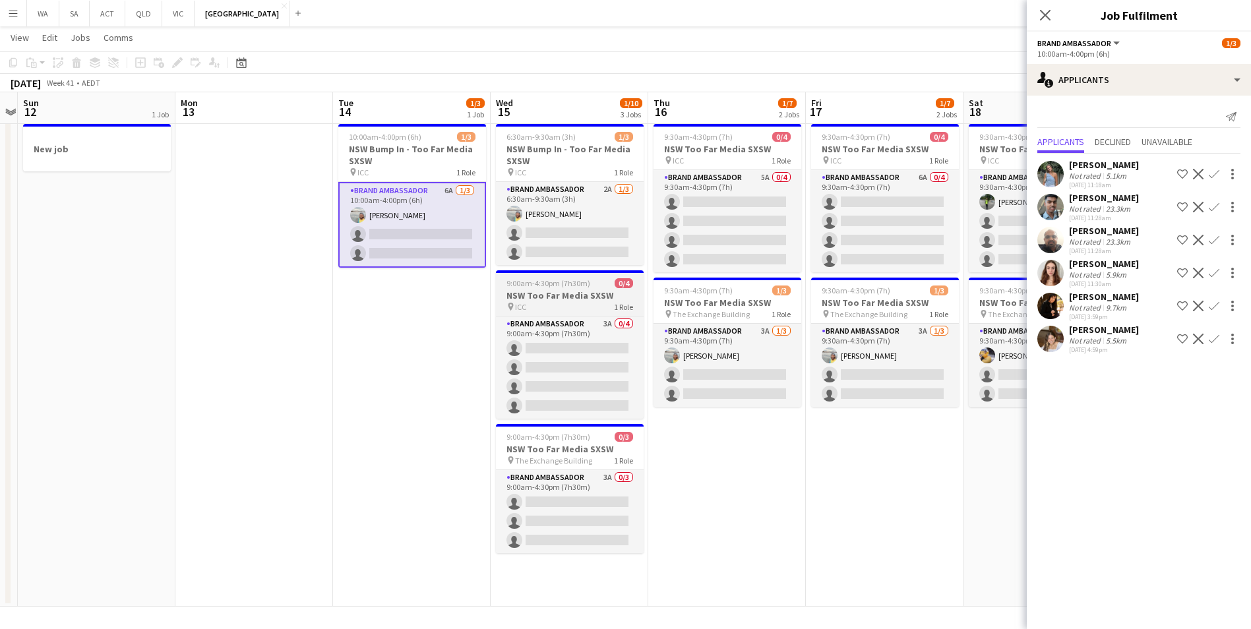
click at [566, 291] on h3 "NSW Too Far Media SXSW" at bounding box center [570, 296] width 148 height 12
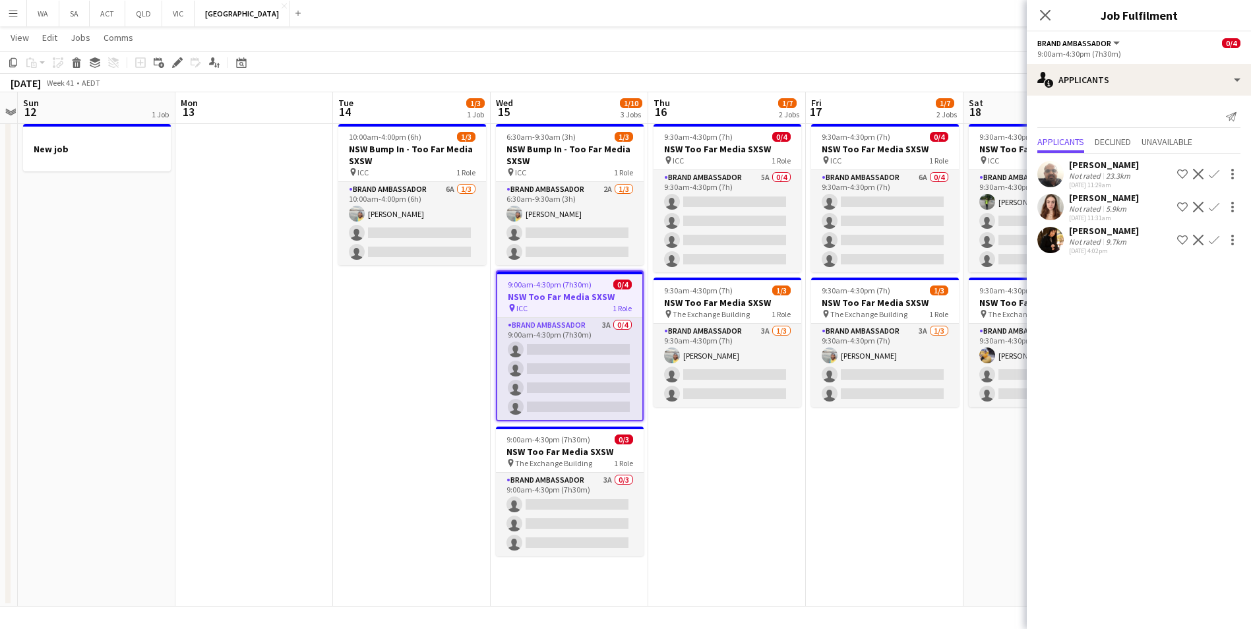
click at [1049, 237] on app-user-avatar at bounding box center [1050, 240] width 26 height 26
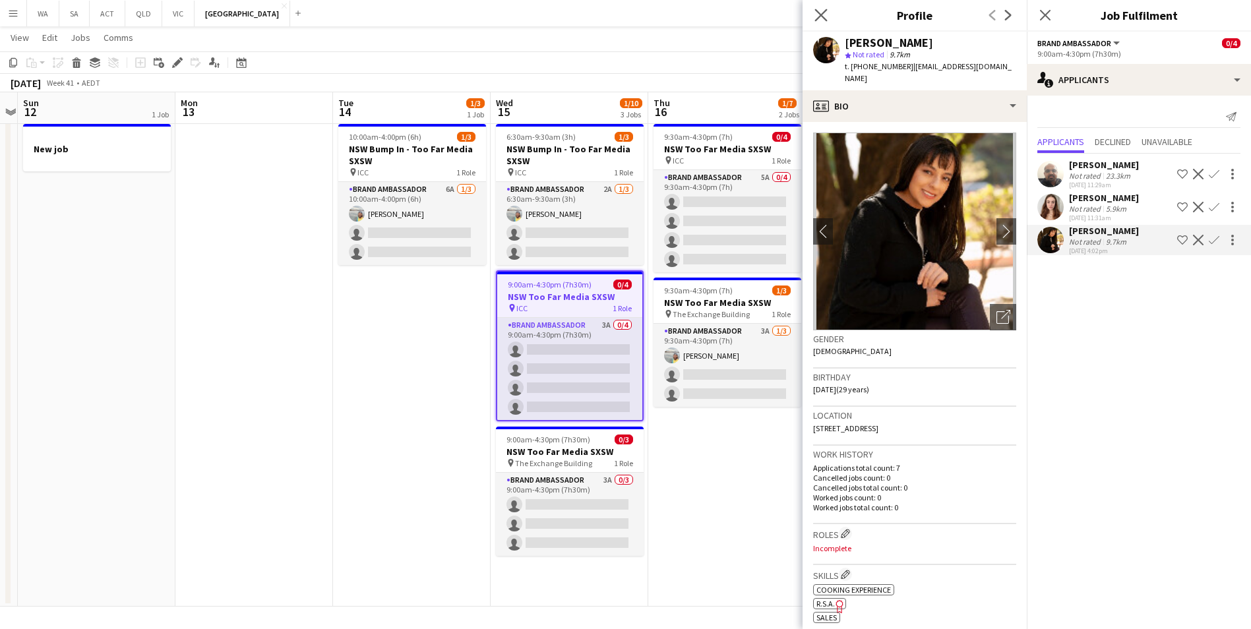
click at [824, 22] on app-icon "Close pop-in" at bounding box center [821, 15] width 19 height 19
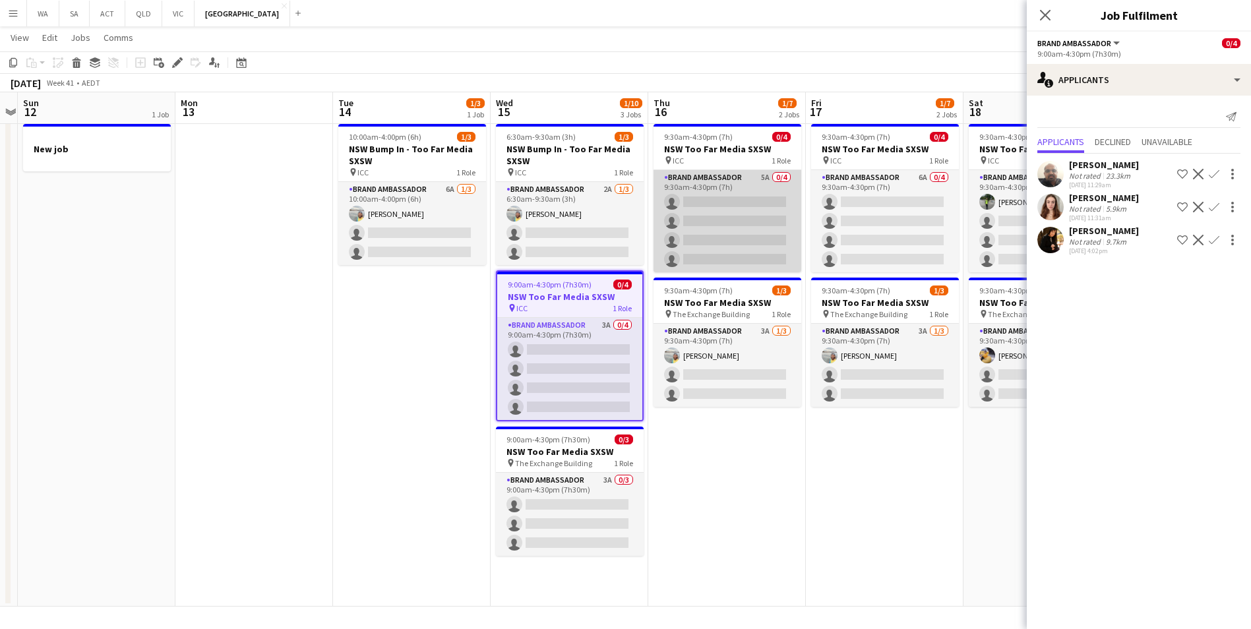
click at [677, 185] on app-card-role "Brand Ambassador 5A 0/4 9:30am-4:30pm (7h) single-neutral-actions single-neutra…" at bounding box center [728, 221] width 148 height 102
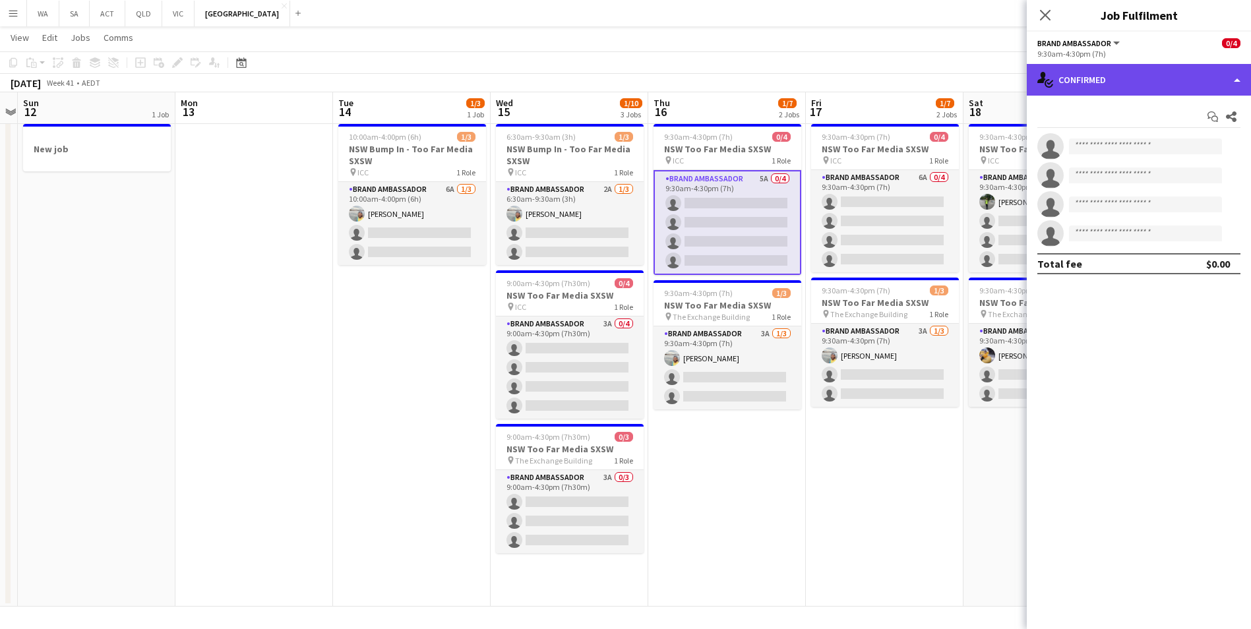
click at [1153, 94] on div "single-neutral-actions-check-2 Confirmed" at bounding box center [1139, 80] width 224 height 32
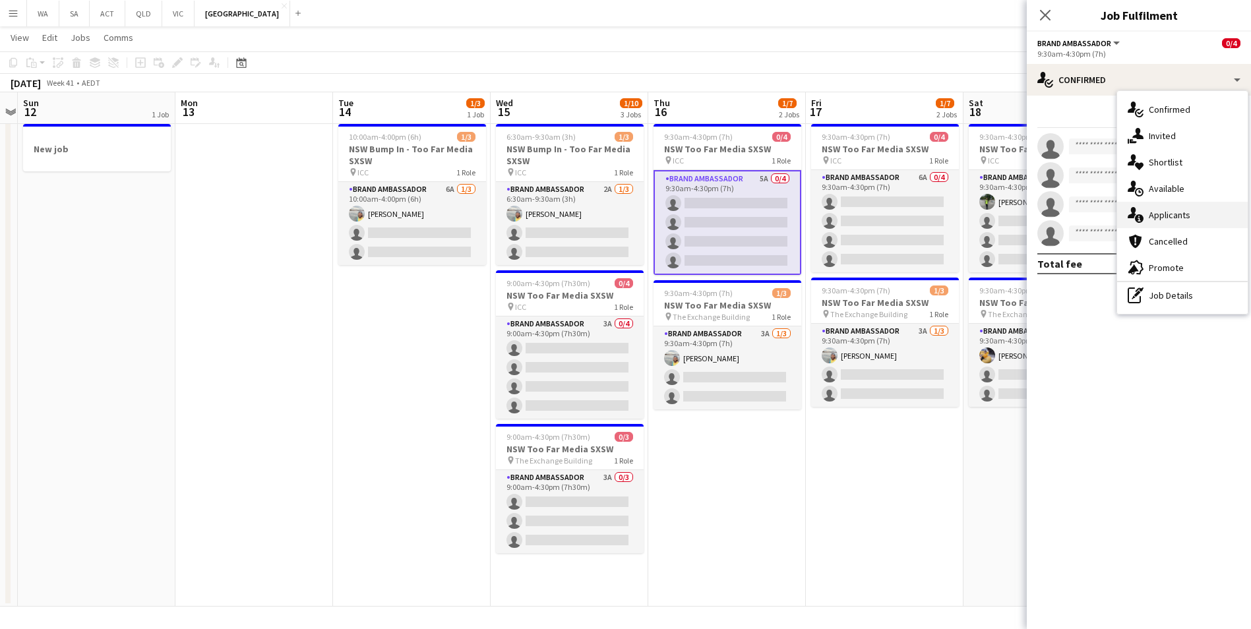
click at [1198, 224] on div "single-neutral-actions-information Applicants" at bounding box center [1182, 215] width 131 height 26
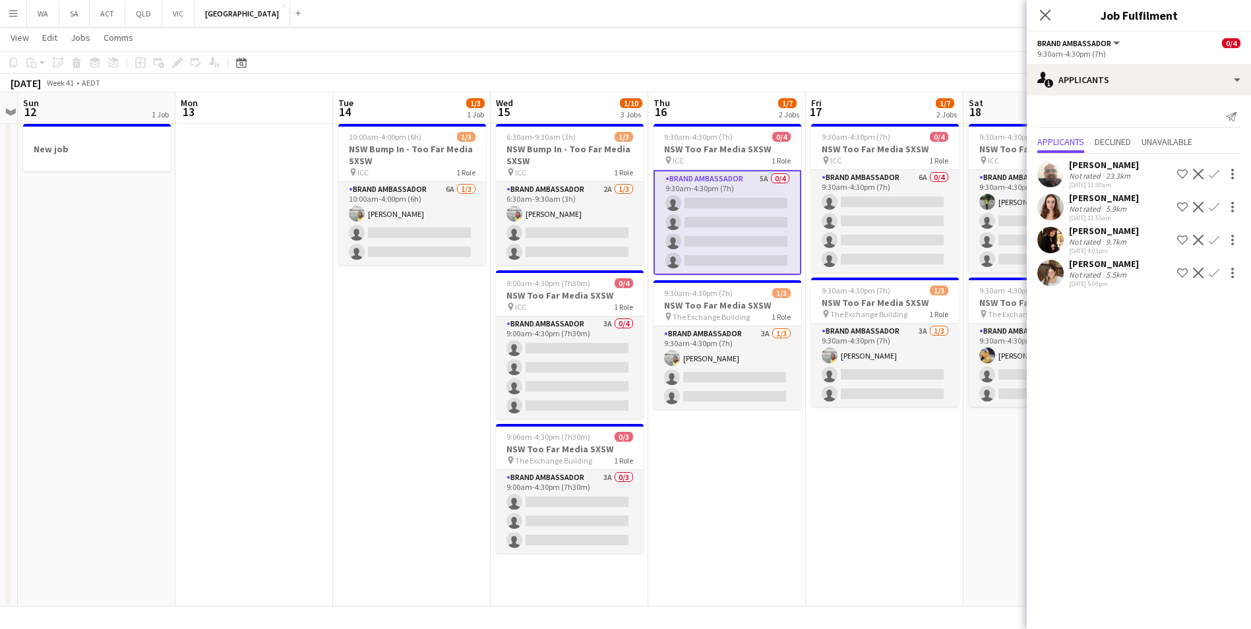
click at [1053, 233] on app-user-avatar at bounding box center [1050, 240] width 26 height 26
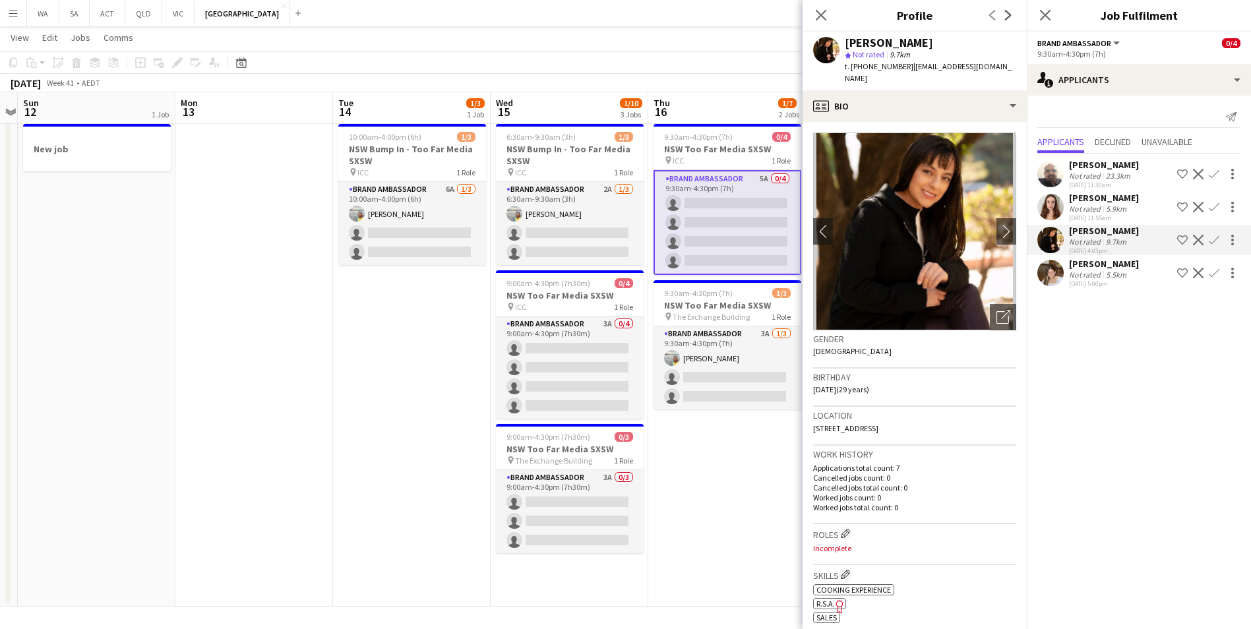
click at [1082, 200] on div "Alba Pegrum-Gaiton" at bounding box center [1104, 198] width 70 height 12
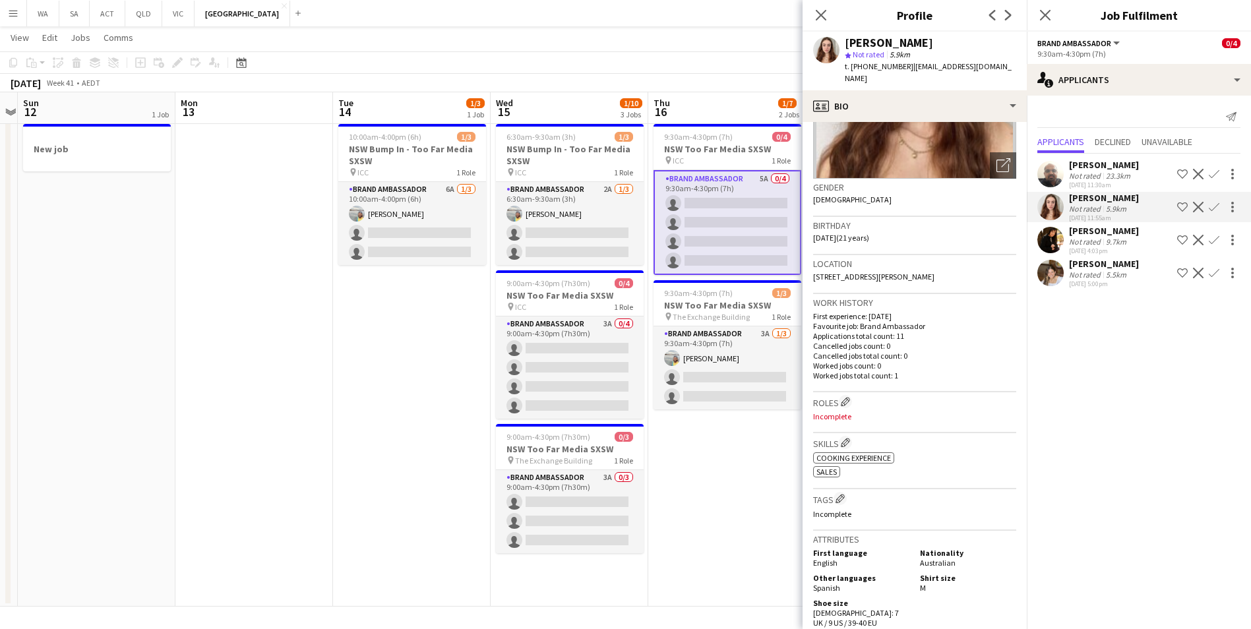
scroll to position [0, 0]
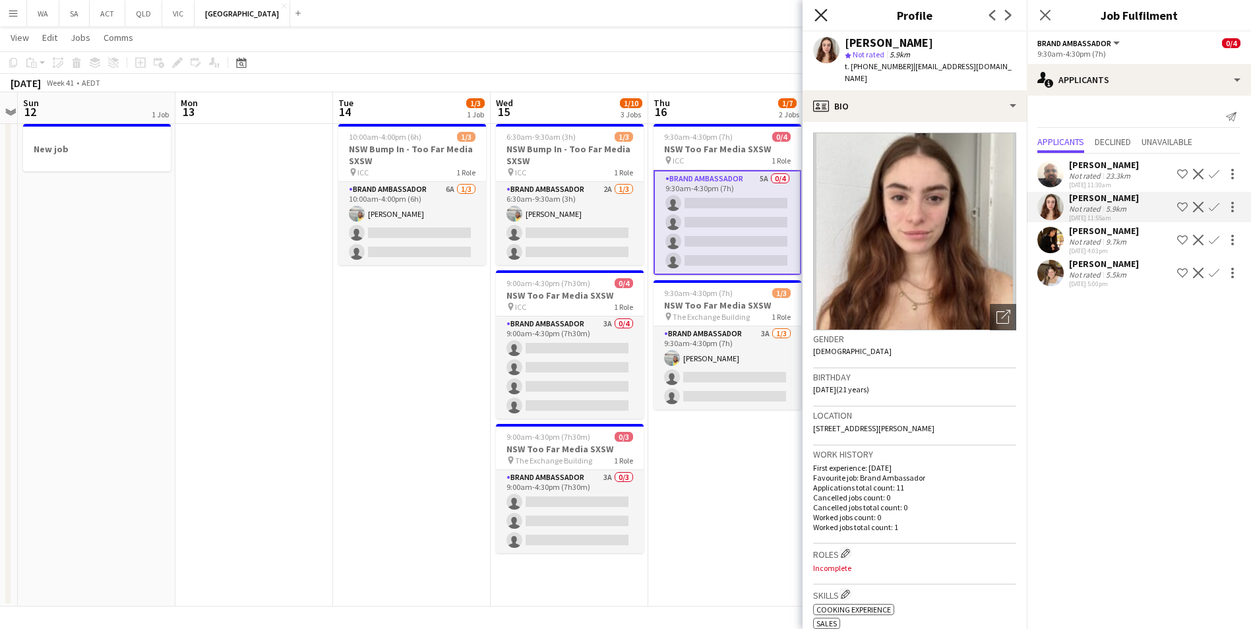
click at [826, 13] on icon "Close pop-in" at bounding box center [820, 15] width 13 height 13
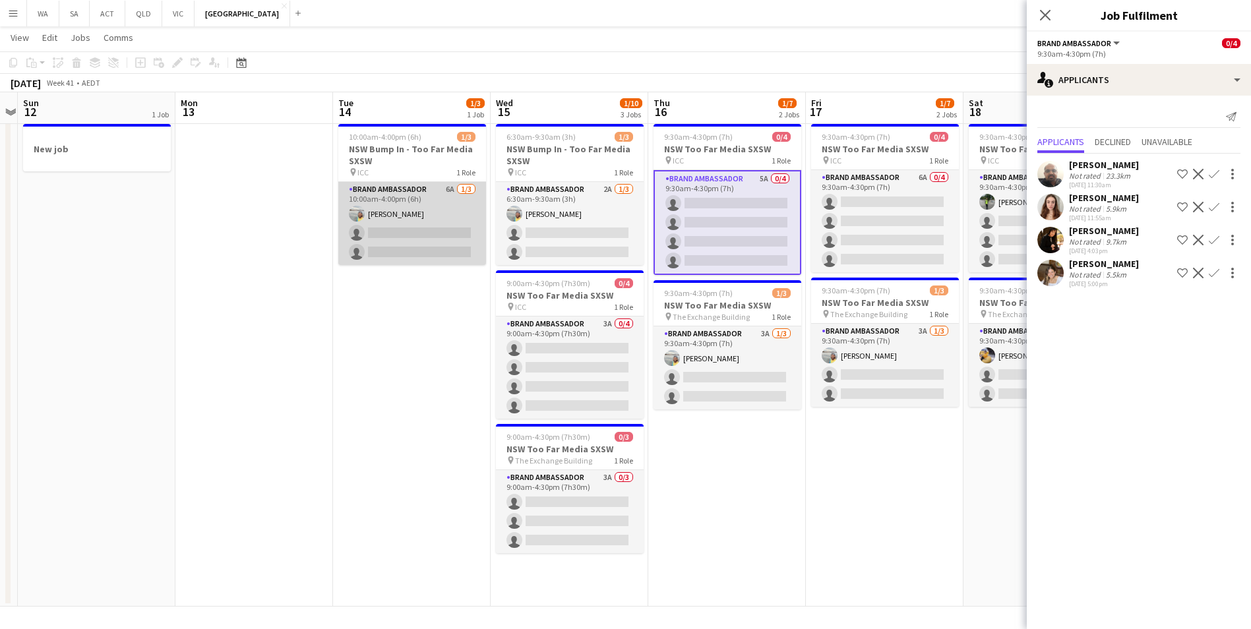
click at [396, 199] on app-card-role "Brand Ambassador 6A 1/3 10:00am-4:00pm (6h) Ismael Chaves single-neutral-action…" at bounding box center [412, 223] width 148 height 83
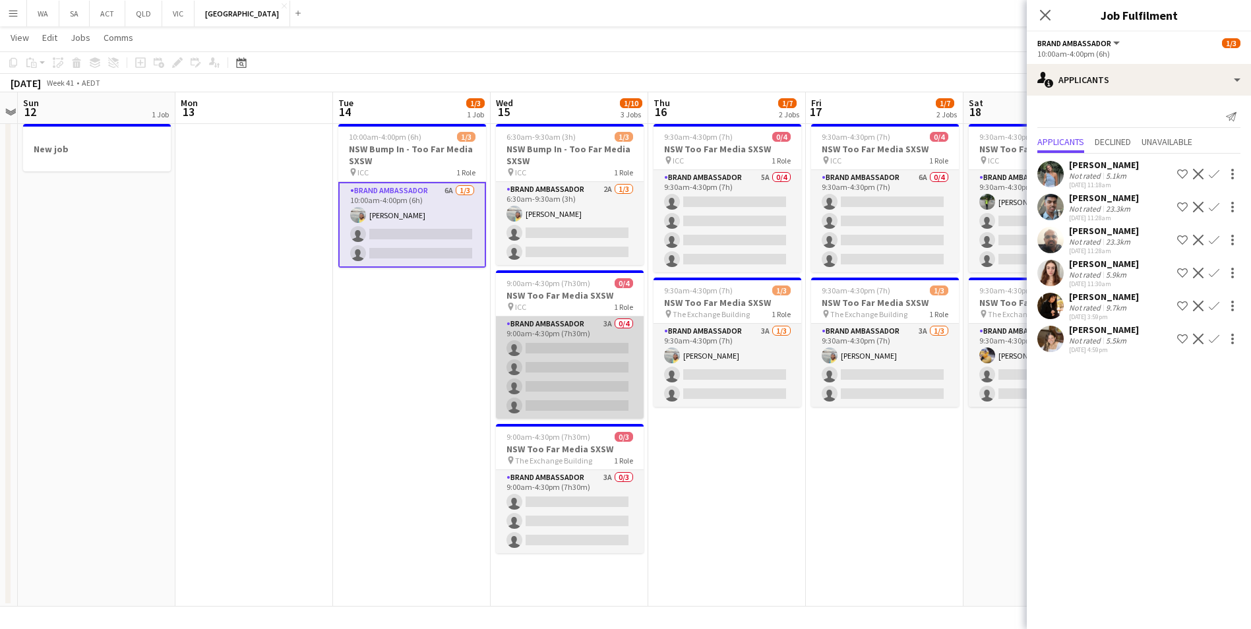
click at [579, 328] on app-card-role "Brand Ambassador 3A 0/4 9:00am-4:30pm (7h30m) single-neutral-actions single-neu…" at bounding box center [570, 368] width 148 height 102
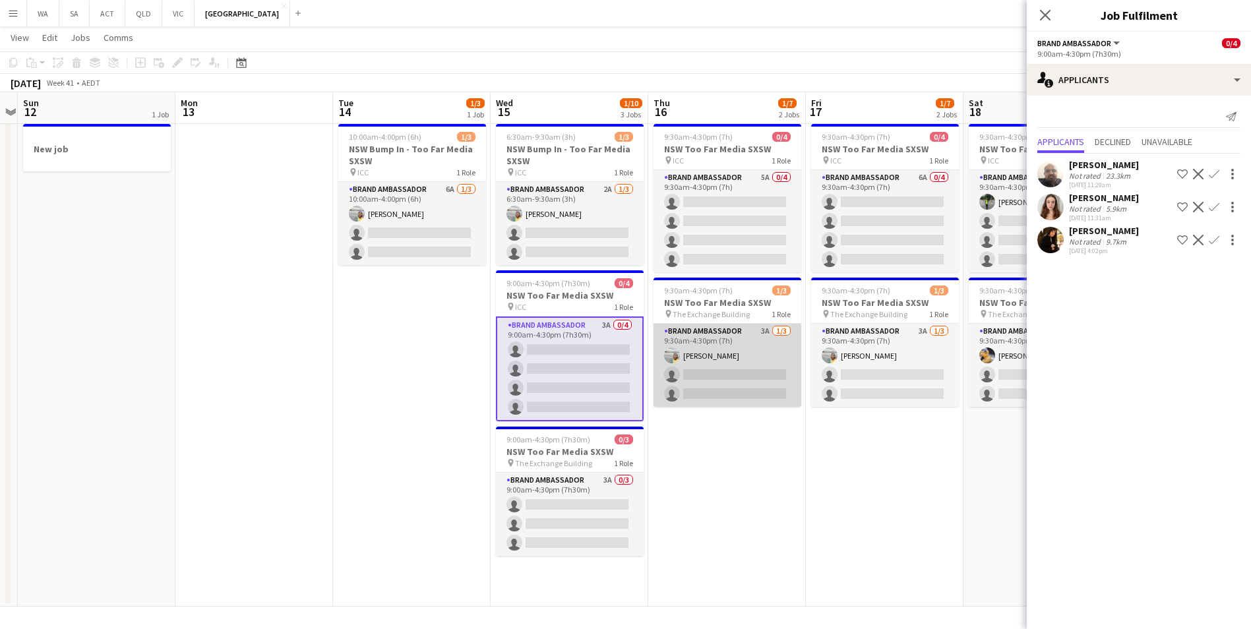
click at [675, 326] on app-card-role "Brand Ambassador 3A 1/3 9:30am-4:30pm (7h) Ismael Chaves single-neutral-actions…" at bounding box center [728, 365] width 148 height 83
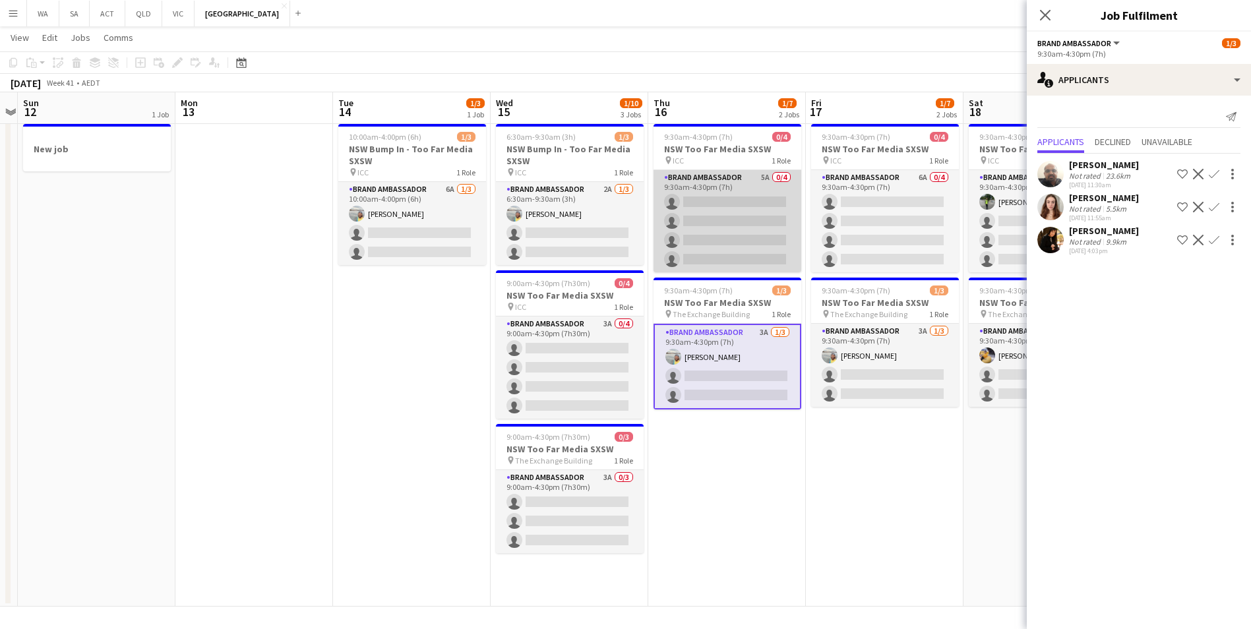
click at [734, 188] on app-card-role "Brand Ambassador 5A 0/4 9:30am-4:30pm (7h) single-neutral-actions single-neutra…" at bounding box center [728, 221] width 148 height 102
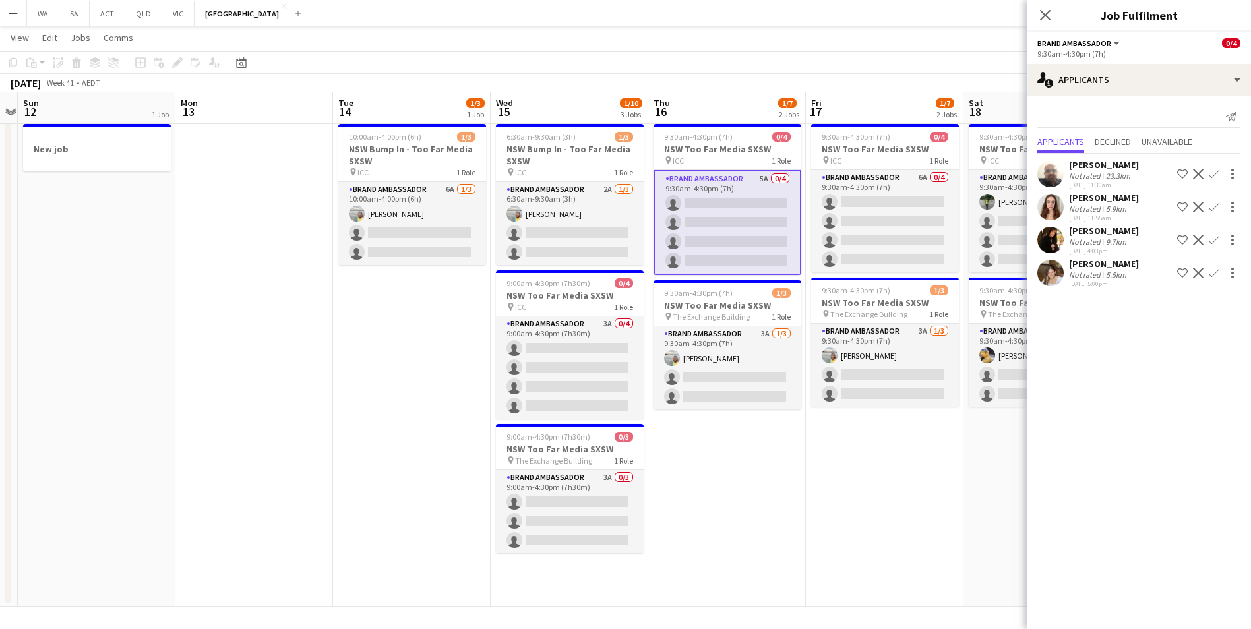
click at [1056, 243] on app-user-avatar at bounding box center [1050, 240] width 26 height 26
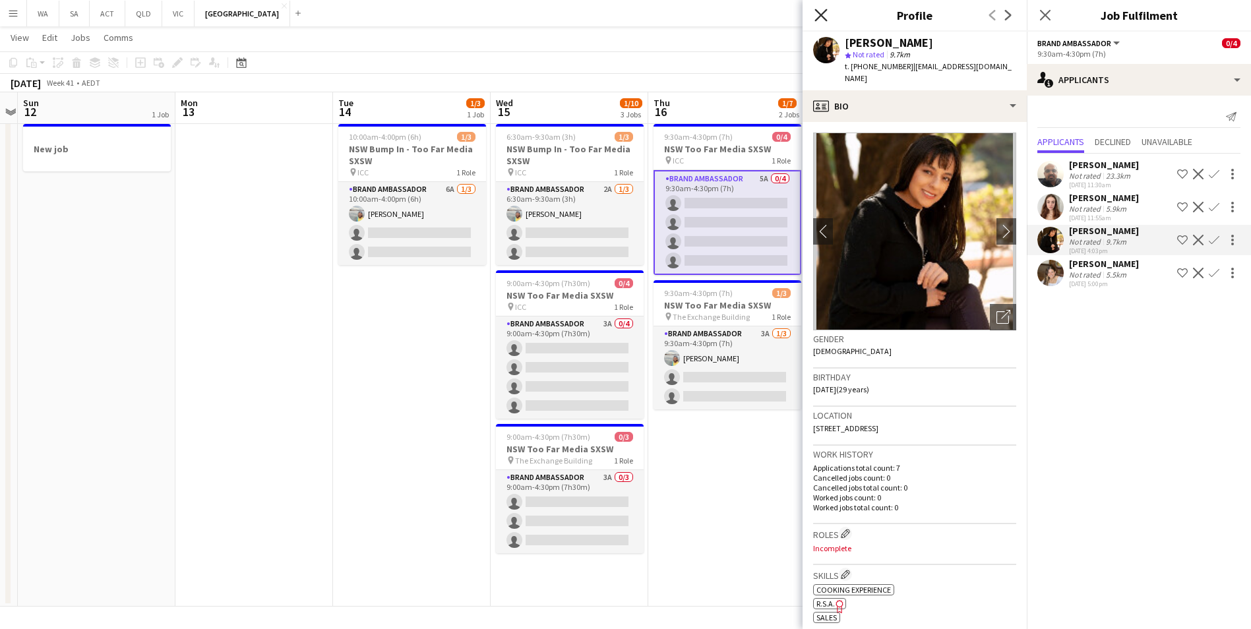
click at [826, 9] on icon "Close pop-in" at bounding box center [820, 15] width 13 height 13
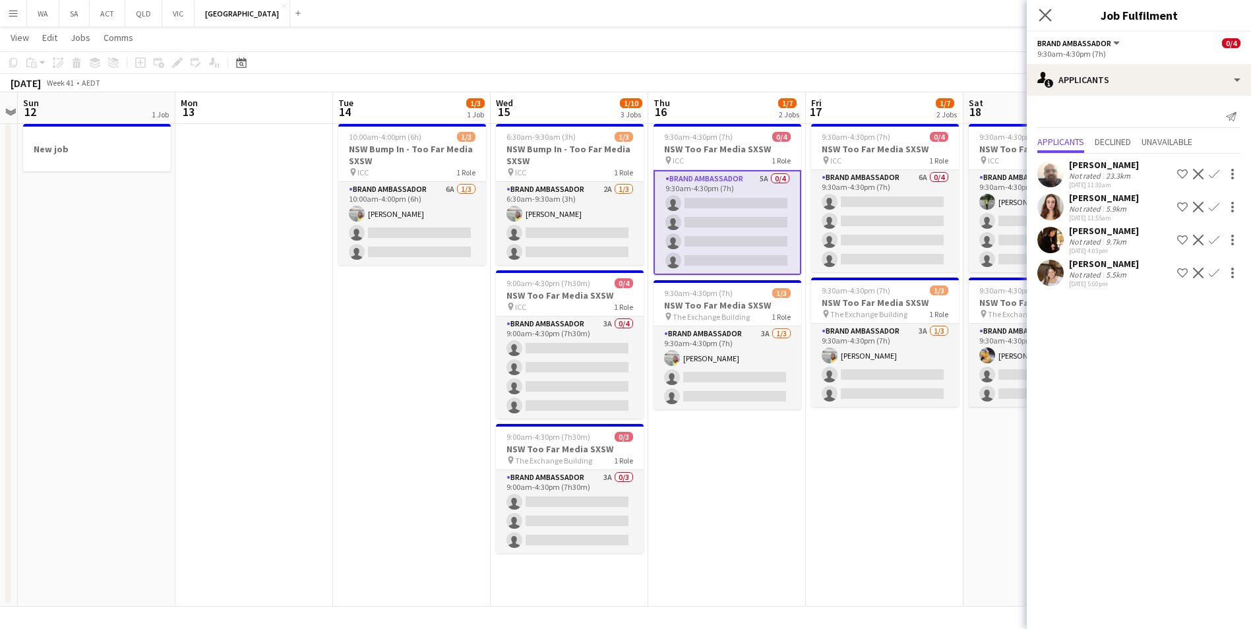
click at [1053, 14] on app-icon "Close pop-in" at bounding box center [1045, 15] width 19 height 19
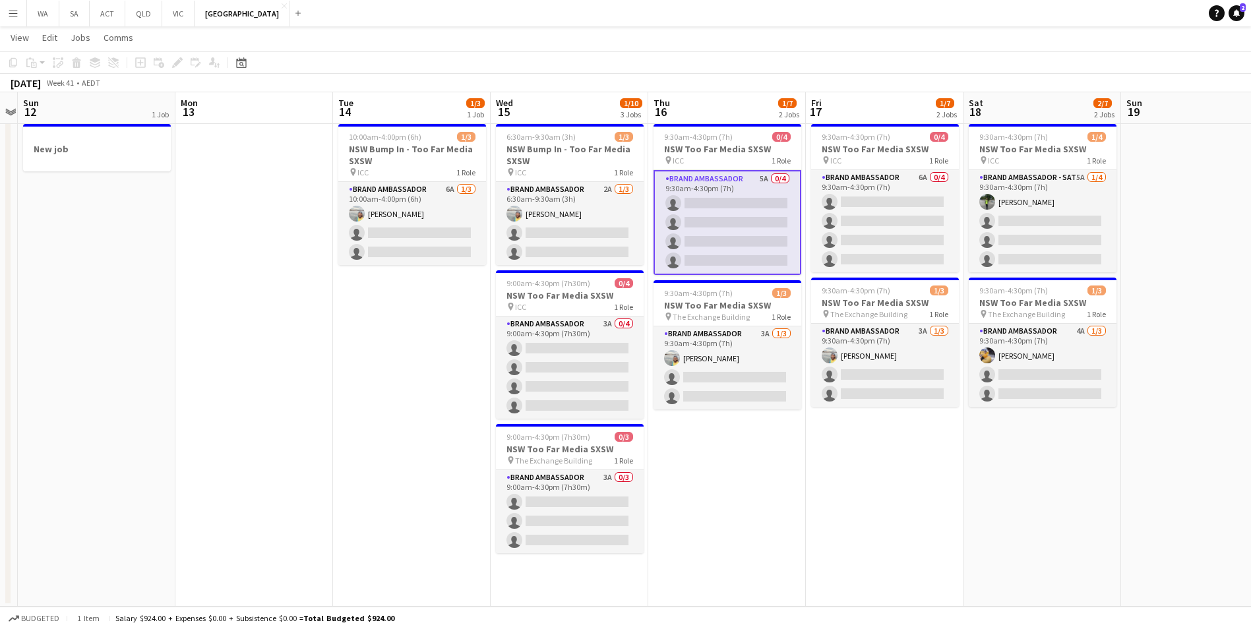
scroll to position [0, 381]
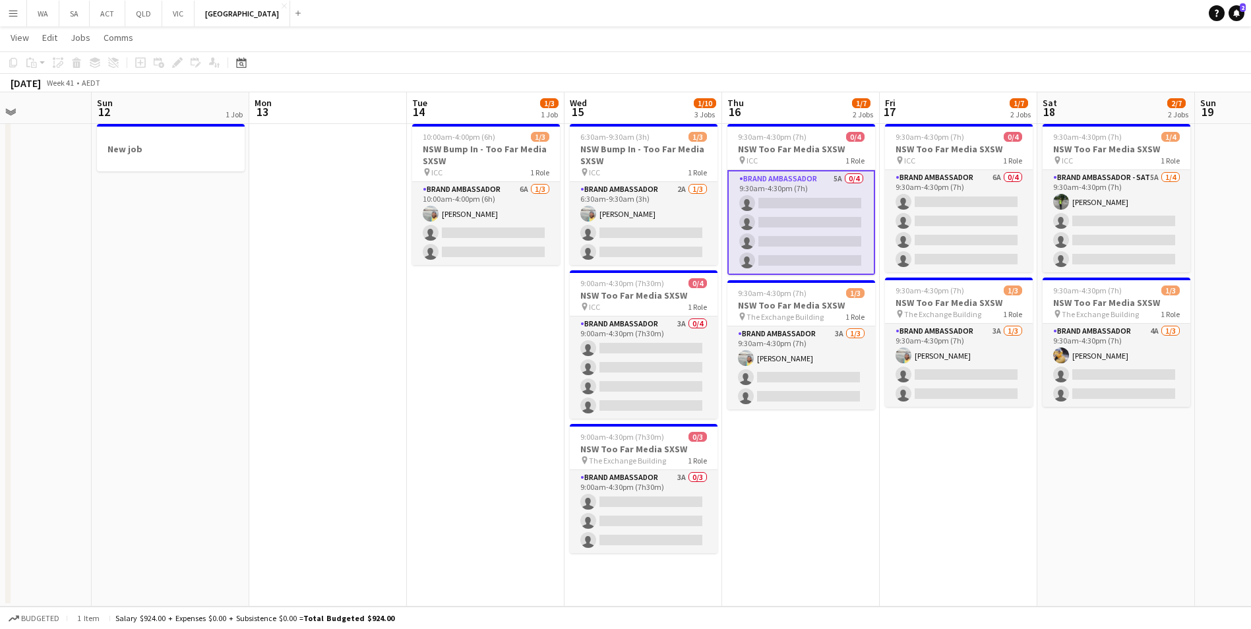
drag, startPoint x: 893, startPoint y: 566, endPoint x: 809, endPoint y: 556, distance: 84.4
click at [809, 556] on app-calendar-viewport "Thu 9 3/3 1 Job Fri 10 3/3 1 Job Sat 11 Sun 12 1 Job Mon 13 Tue 14 1/3 1 Job We…" at bounding box center [625, 314] width 1251 height 584
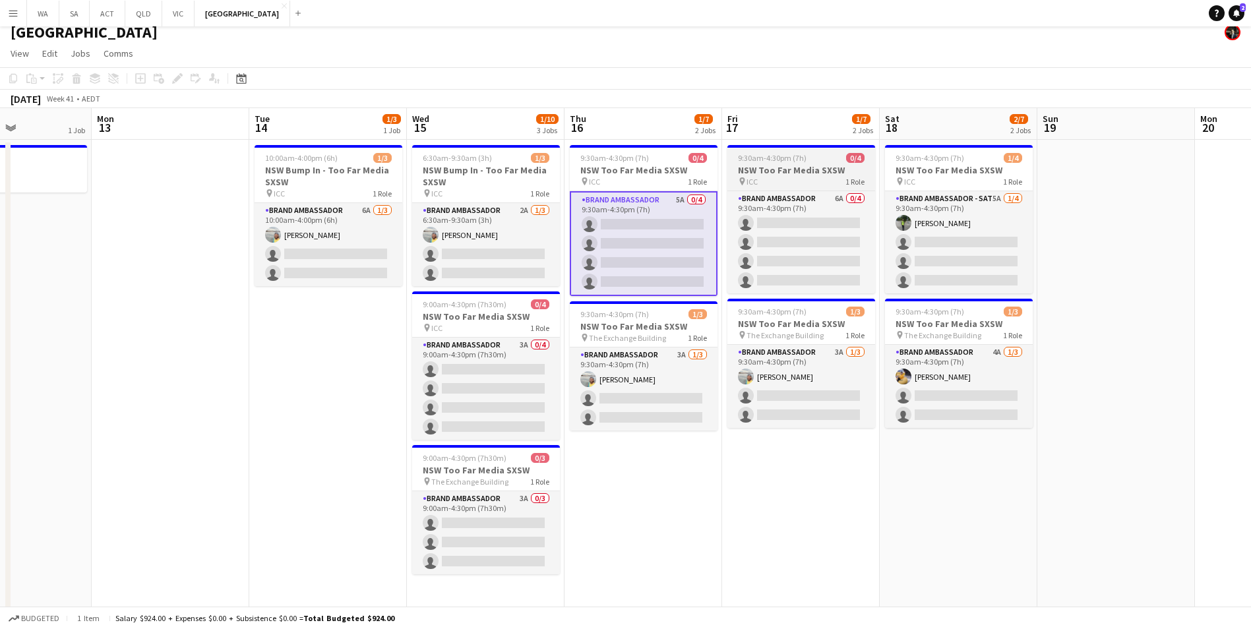
scroll to position [0, 0]
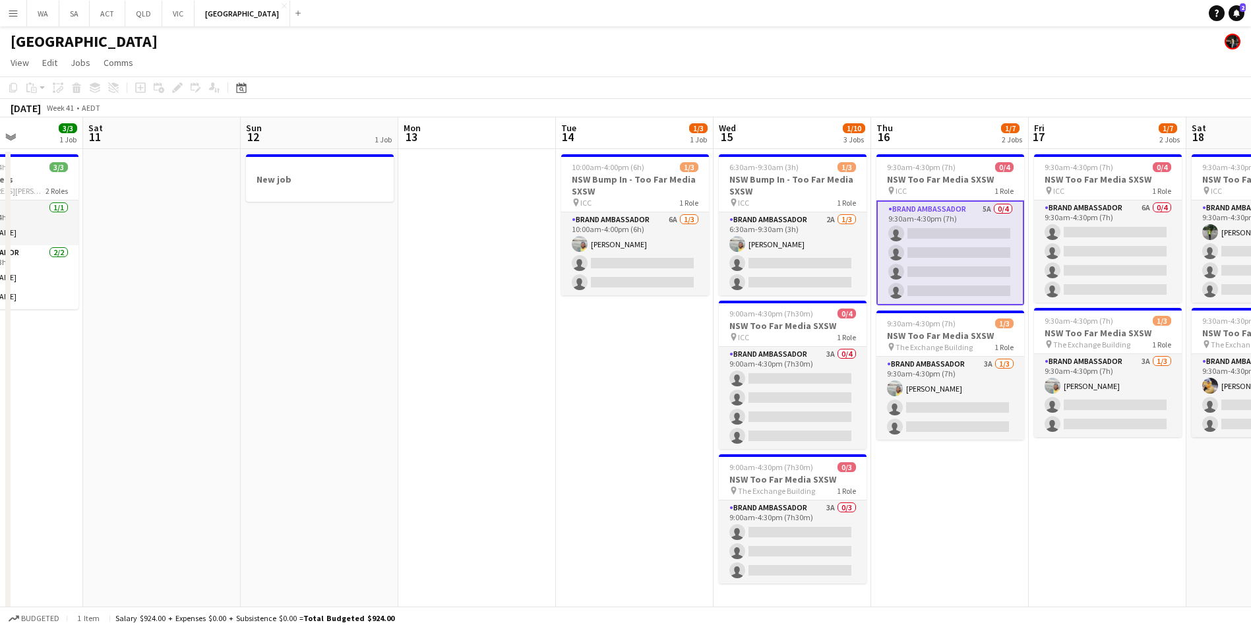
drag, startPoint x: 1068, startPoint y: 564, endPoint x: 1226, endPoint y: 548, distance: 159.1
click at [1226, 548] on app-calendar-viewport "Wed 8 1/1 1 Job Thu 9 3/3 1 Job Fri 10 3/3 1 Job Sat 11 Sun 12 1 Job Mon 13 Tue…" at bounding box center [625, 377] width 1251 height 520
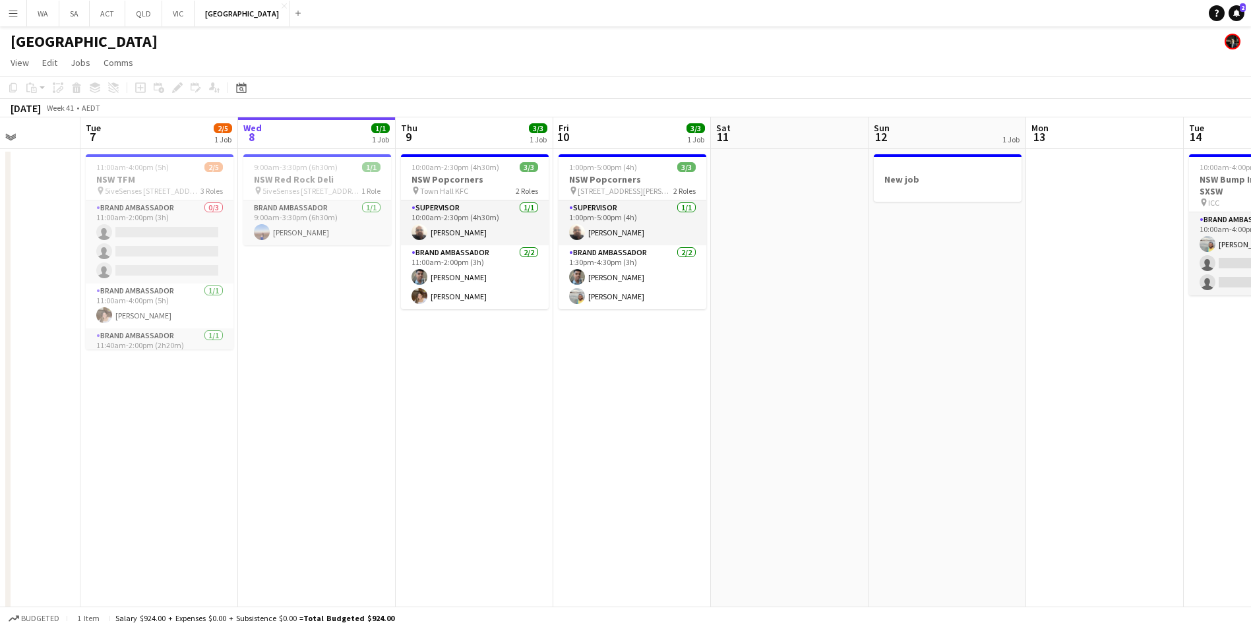
drag, startPoint x: 304, startPoint y: 518, endPoint x: 774, endPoint y: 458, distance: 474.0
click at [774, 458] on app-calendar-viewport "Sat 4 Sun 5 Mon 6 Tue 7 2/5 1 Job Wed 8 1/1 1 Job Thu 9 3/3 1 Job Fri 10 3/3 1 …" at bounding box center [625, 377] width 1251 height 520
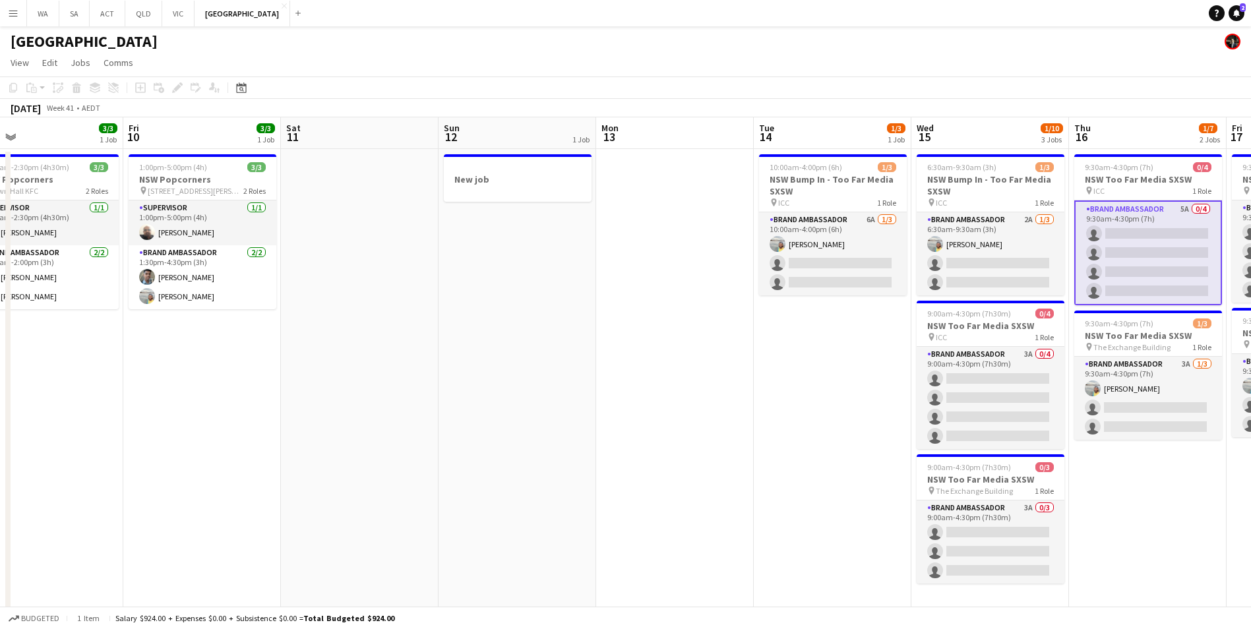
drag, startPoint x: 859, startPoint y: 436, endPoint x: 454, endPoint y: 433, distance: 405.6
click at [454, 433] on app-calendar-viewport "Mon 6 Tue 7 2/5 1 Job Wed 8 1/1 1 Job Thu 9 3/3 1 Job Fri 10 3/3 1 Job Sat 11 S…" at bounding box center [625, 377] width 1251 height 520
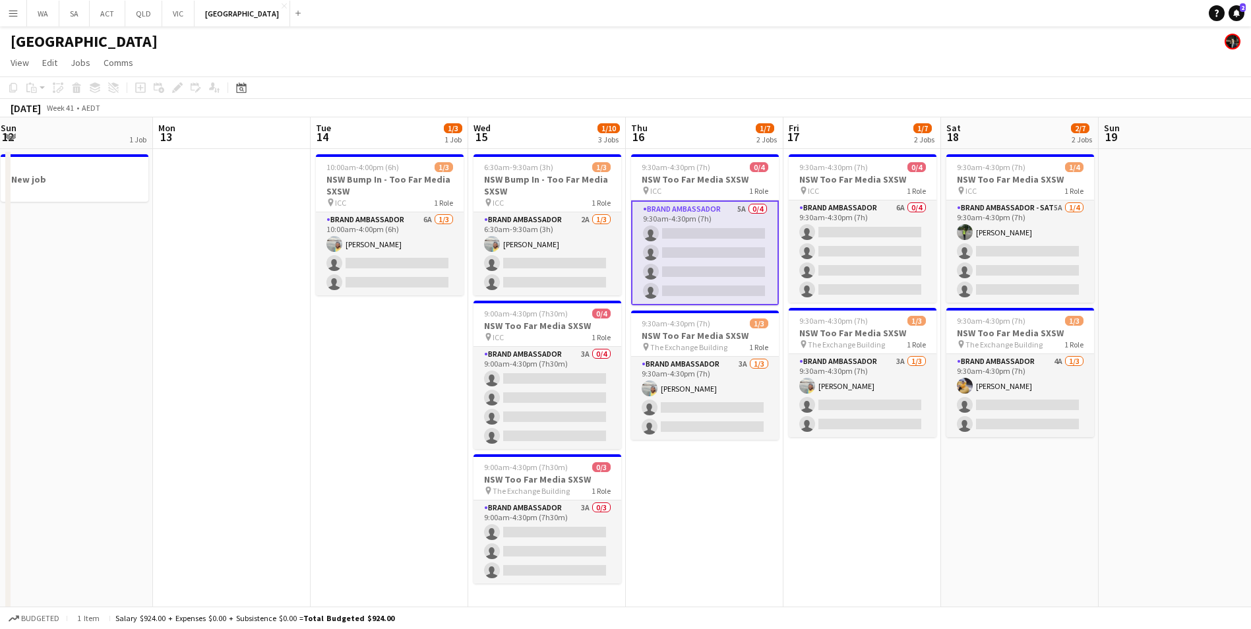
scroll to position [0, 530]
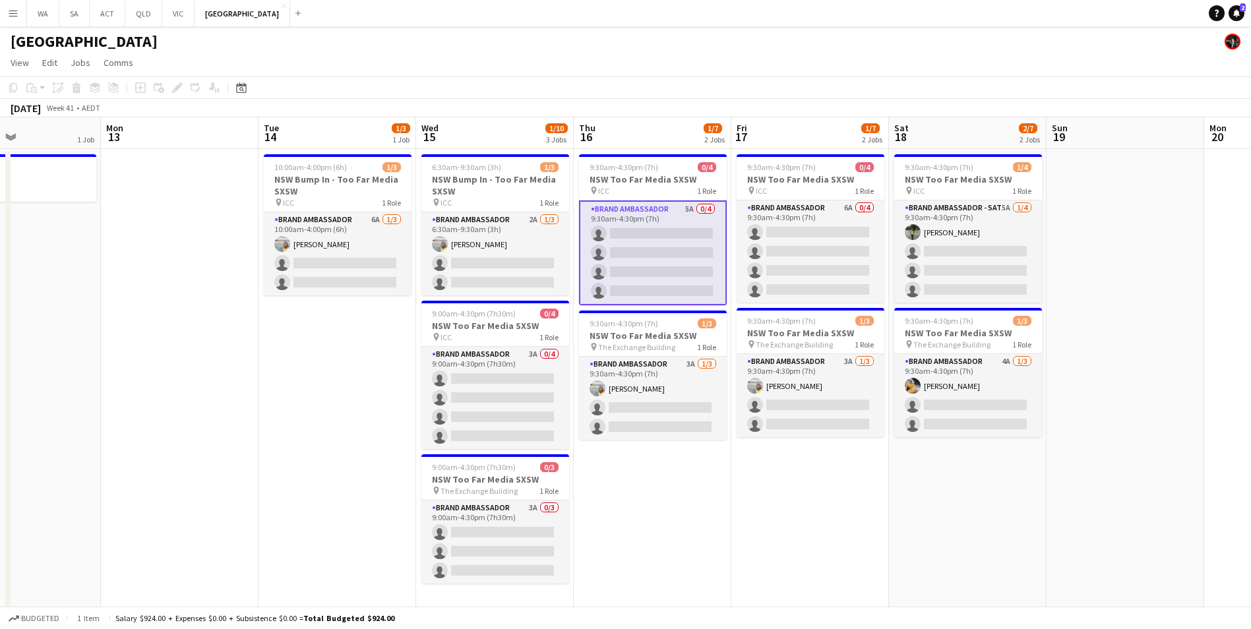
drag, startPoint x: 665, startPoint y: 384, endPoint x: 170, endPoint y: 463, distance: 501.4
click at [170, 463] on app-calendar-viewport "Thu 9 3/3 1 Job Fri 10 3/3 1 Job Sat 11 Sun 12 1 Job Mon 13 Tue 14 1/3 1 Job We…" at bounding box center [625, 377] width 1251 height 520
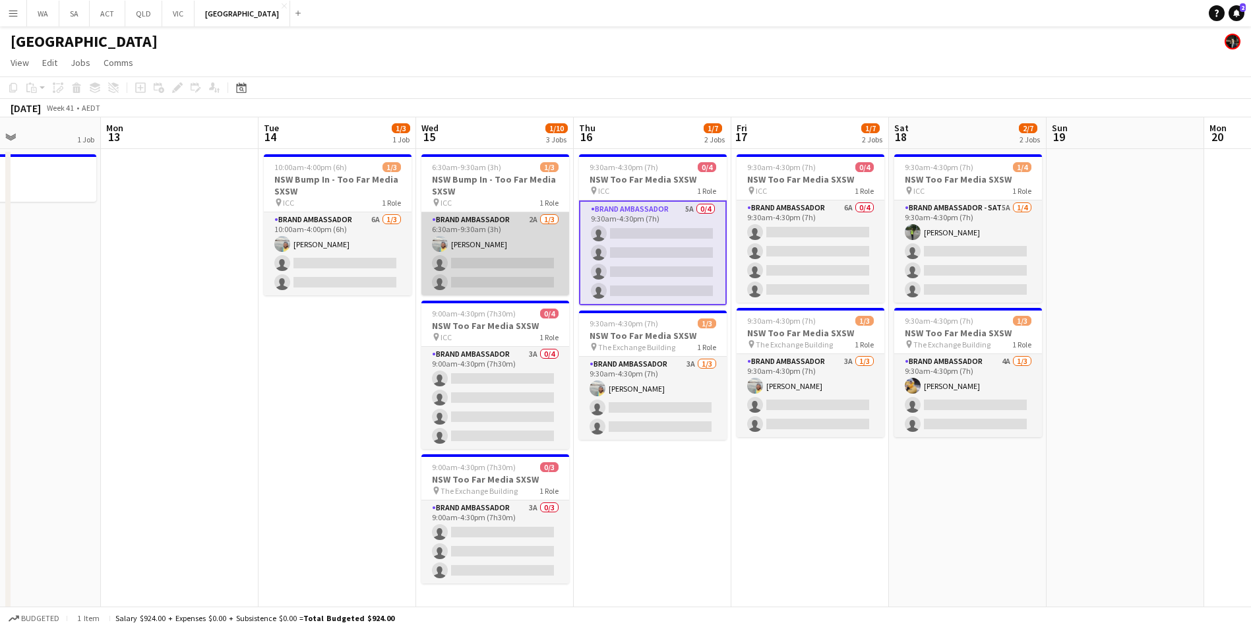
click at [501, 228] on app-card-role "Brand Ambassador 2A 1/3 6:30am-9:30am (3h) Ismael Chaves single-neutral-actions…" at bounding box center [495, 253] width 148 height 83
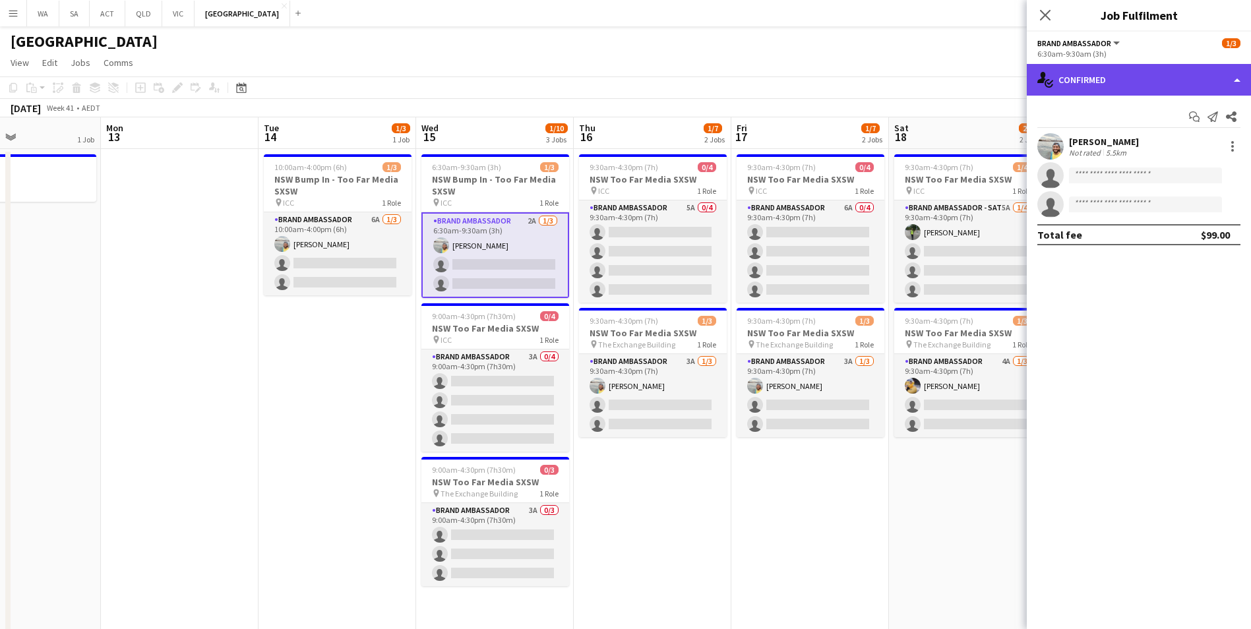
click at [1146, 74] on div "single-neutral-actions-check-2 Confirmed" at bounding box center [1139, 80] width 224 height 32
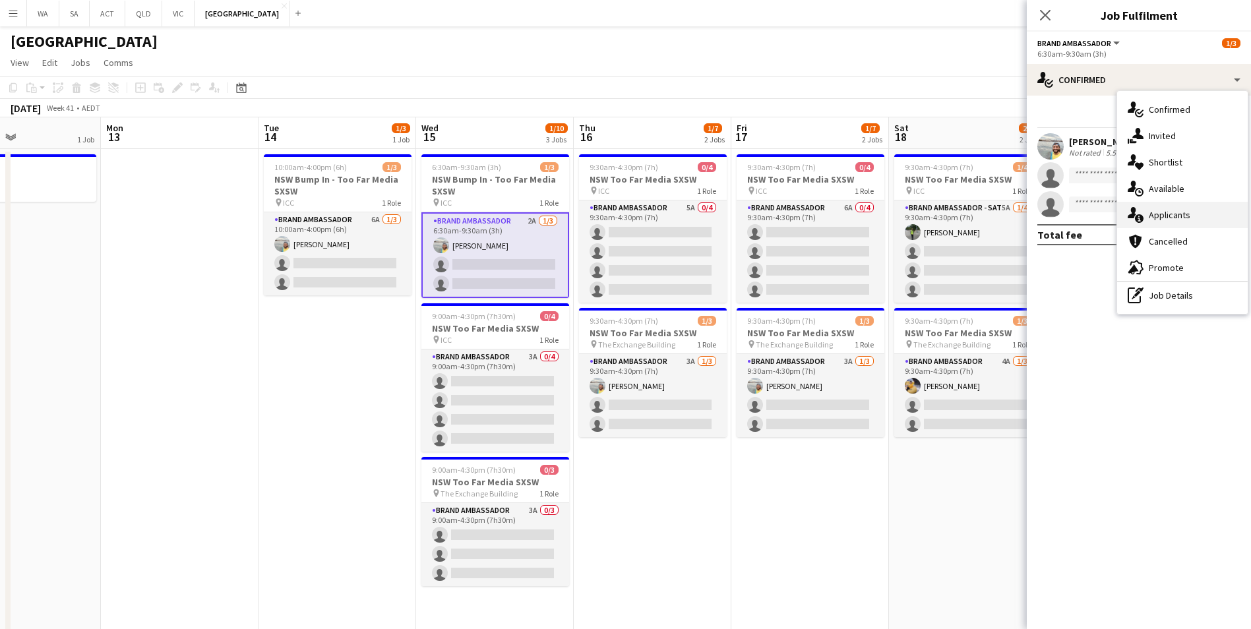
click at [1185, 208] on div "single-neutral-actions-information Applicants" at bounding box center [1182, 215] width 131 height 26
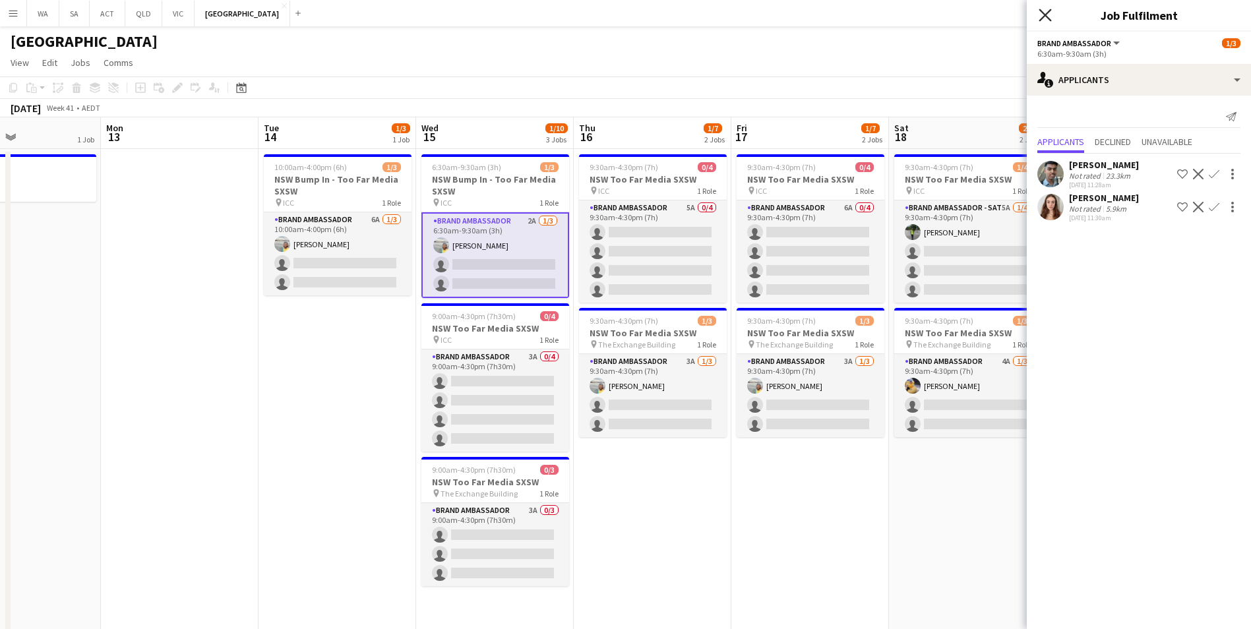
click at [1045, 10] on icon "Close pop-in" at bounding box center [1045, 15] width 13 height 13
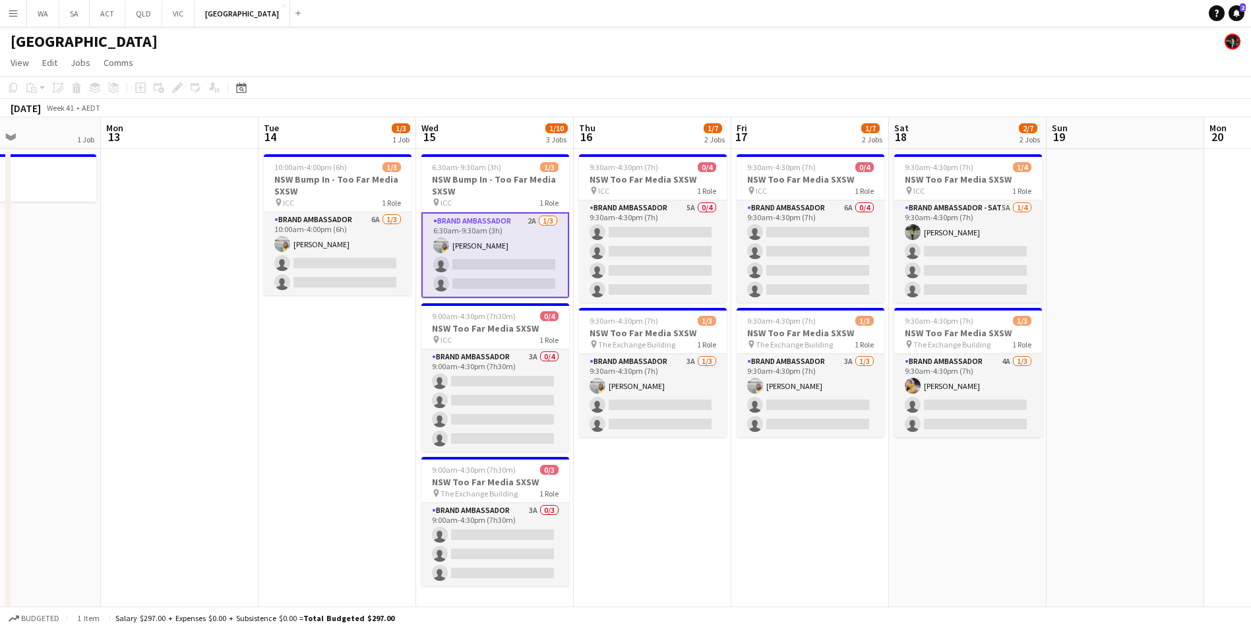
click at [486, 219] on app-card-role "Brand Ambassador 2A 1/3 6:30am-9:30am (3h) Ismael Chaves single-neutral-actions…" at bounding box center [495, 255] width 148 height 86
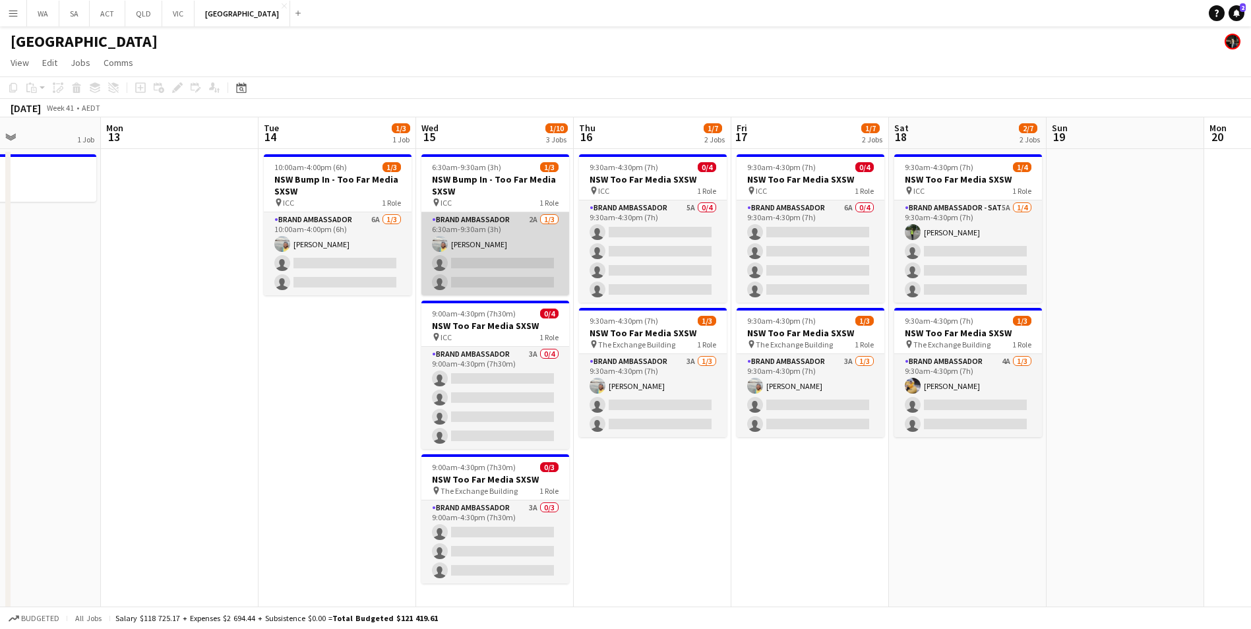
click at [481, 213] on app-card-role "Brand Ambassador 2A 1/3 6:30am-9:30am (3h) Ismael Chaves single-neutral-actions…" at bounding box center [495, 253] width 148 height 83
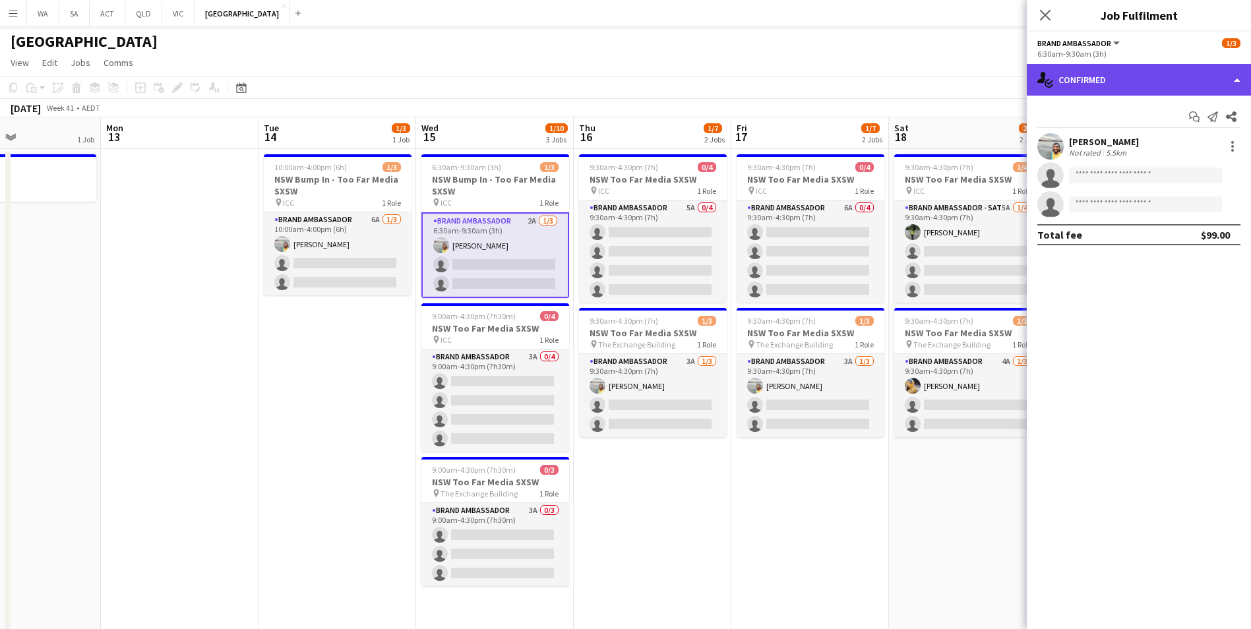
click at [1126, 78] on div "single-neutral-actions-check-2 Confirmed" at bounding box center [1139, 80] width 224 height 32
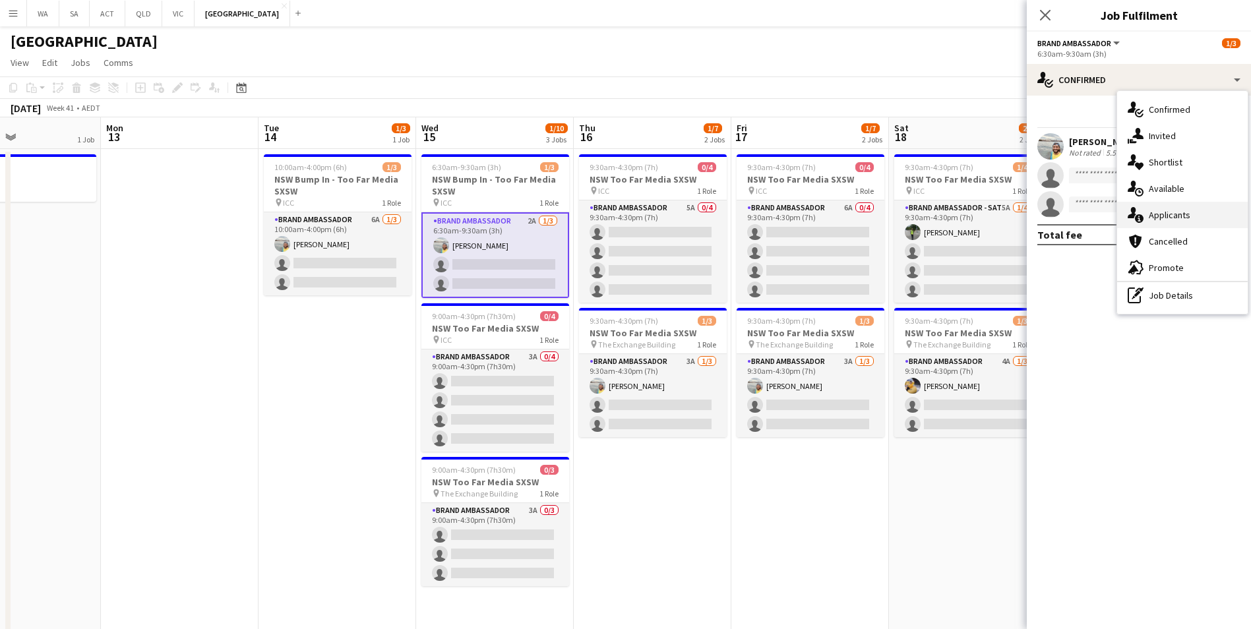
click at [1180, 219] on span "Applicants" at bounding box center [1170, 215] width 42 height 12
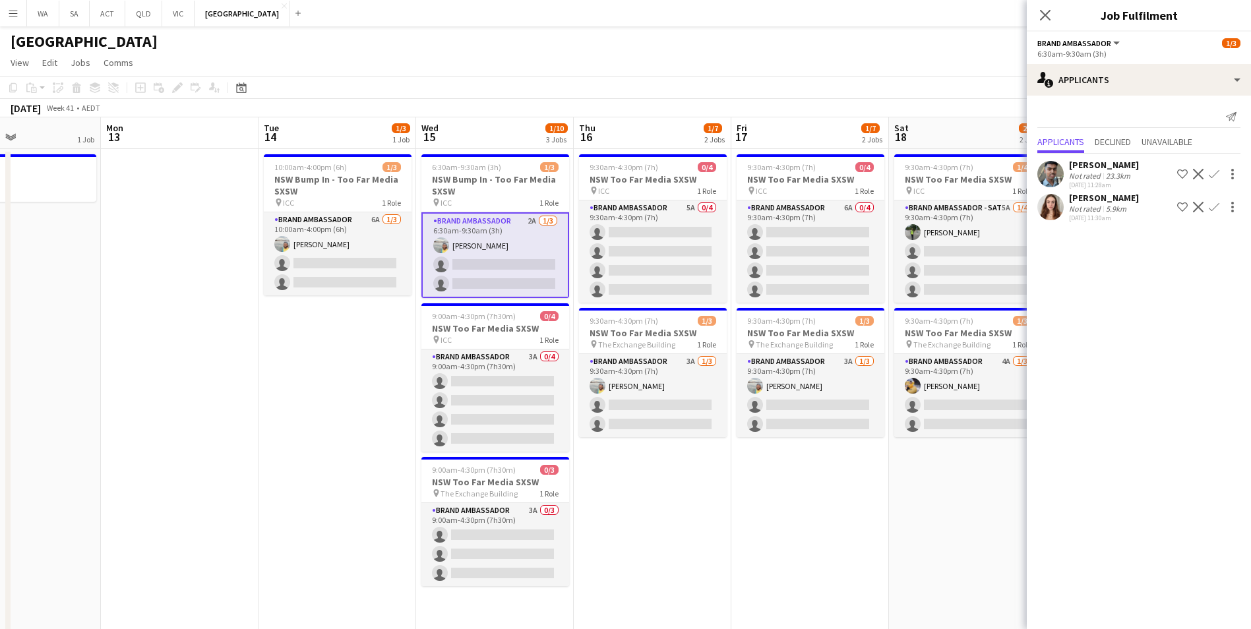
click at [1215, 208] on app-icon "Confirm" at bounding box center [1214, 207] width 11 height 11
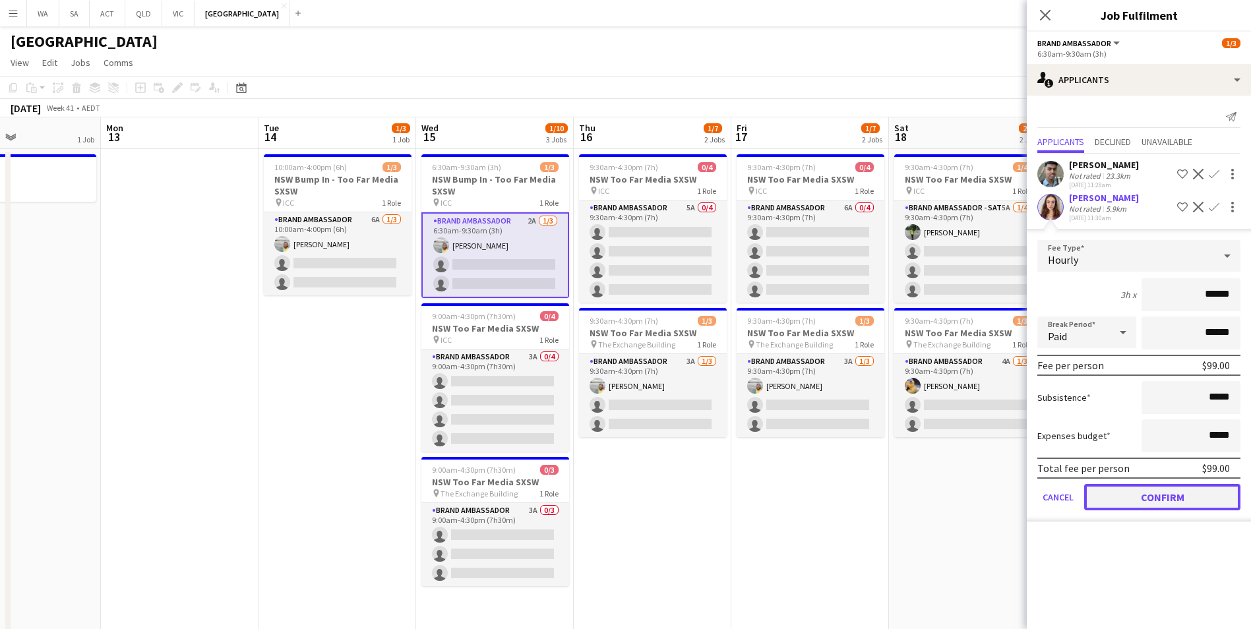
click at [1171, 506] on button "Confirm" at bounding box center [1162, 497] width 156 height 26
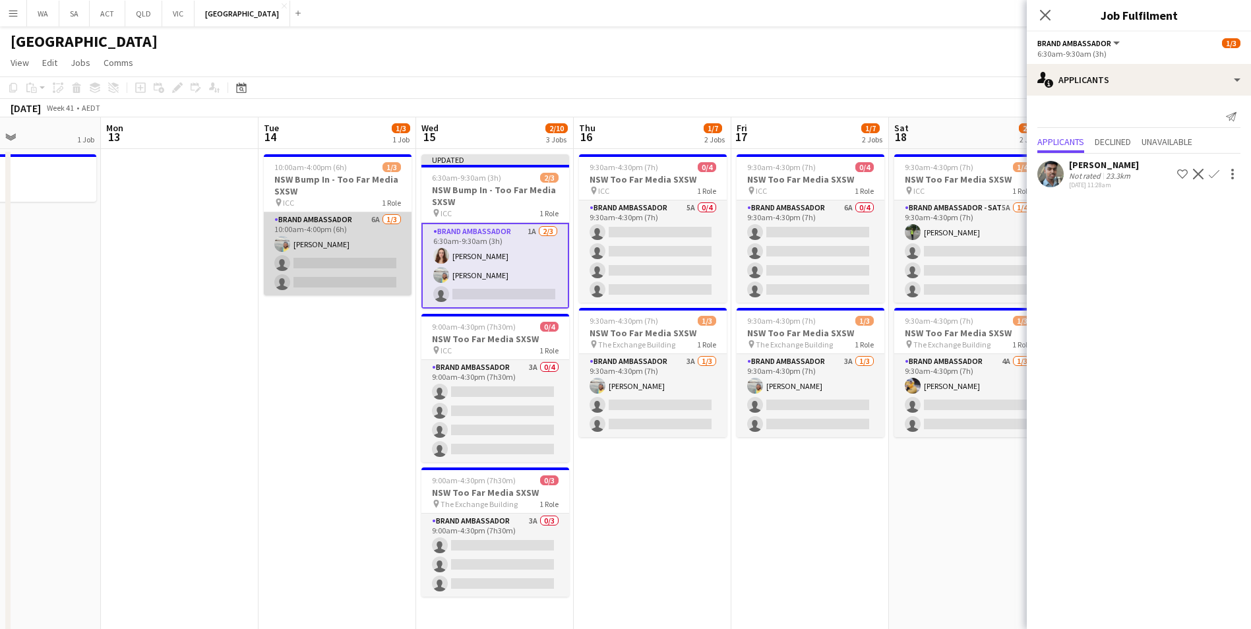
click at [349, 229] on app-card-role "Brand Ambassador 6A 1/3 10:00am-4:00pm (6h) Ismael Chaves single-neutral-action…" at bounding box center [338, 253] width 148 height 83
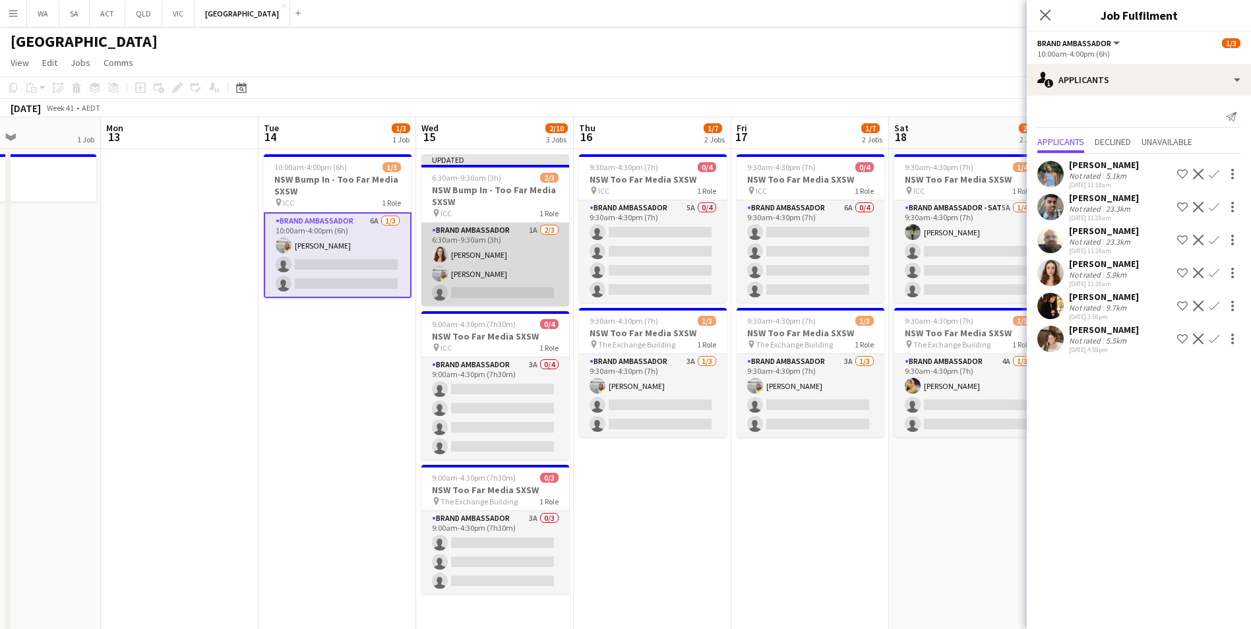
click at [501, 249] on app-card-role "Brand Ambassador 1A 2/3 6:30am-9:30am (3h) Alba Pegrum-Gaiton Ismael Chaves sin…" at bounding box center [495, 264] width 148 height 83
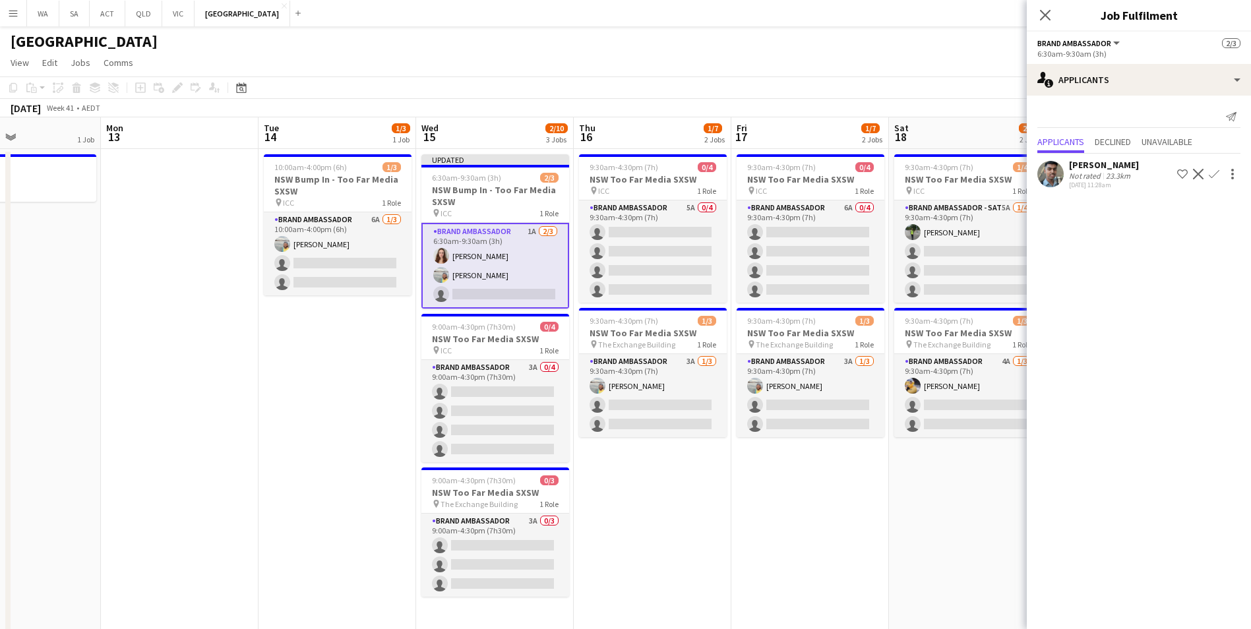
click at [547, 262] on app-card-role "Brand Ambassador 1A 2/3 6:30am-9:30am (3h) Alba Pegrum-Gaiton Ismael Chaves sin…" at bounding box center [495, 266] width 148 height 86
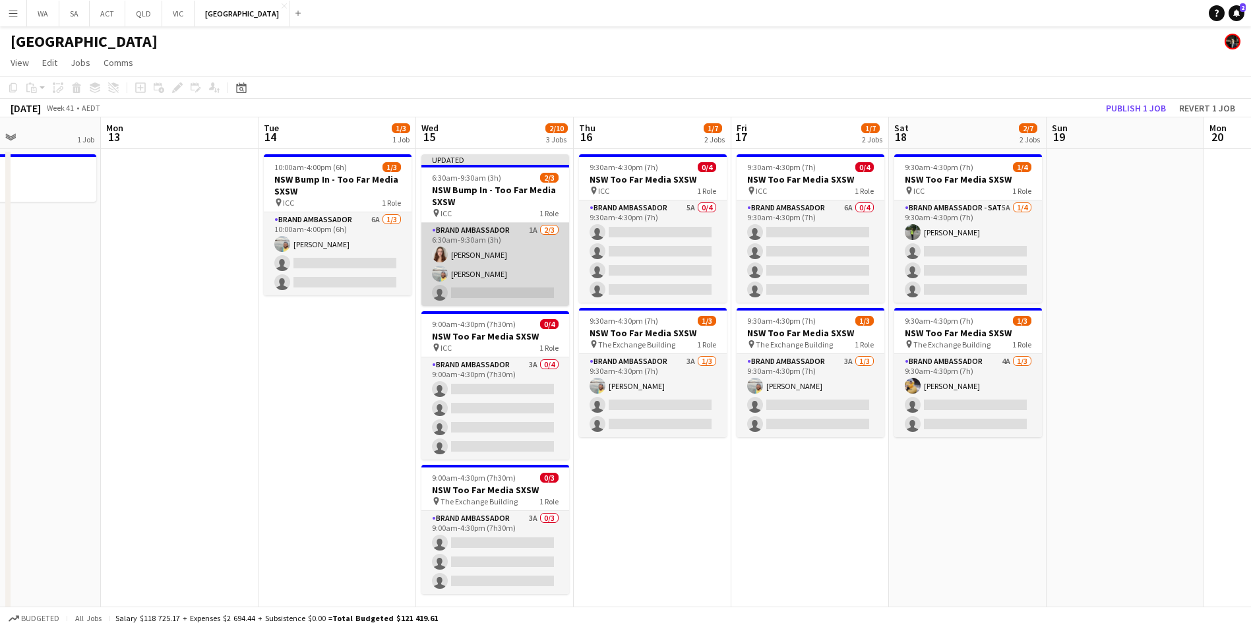
click at [545, 254] on app-card-role "Brand Ambassador 1A 2/3 6:30am-9:30am (3h) Alba Pegrum-Gaiton Ismael Chaves sin…" at bounding box center [495, 264] width 148 height 83
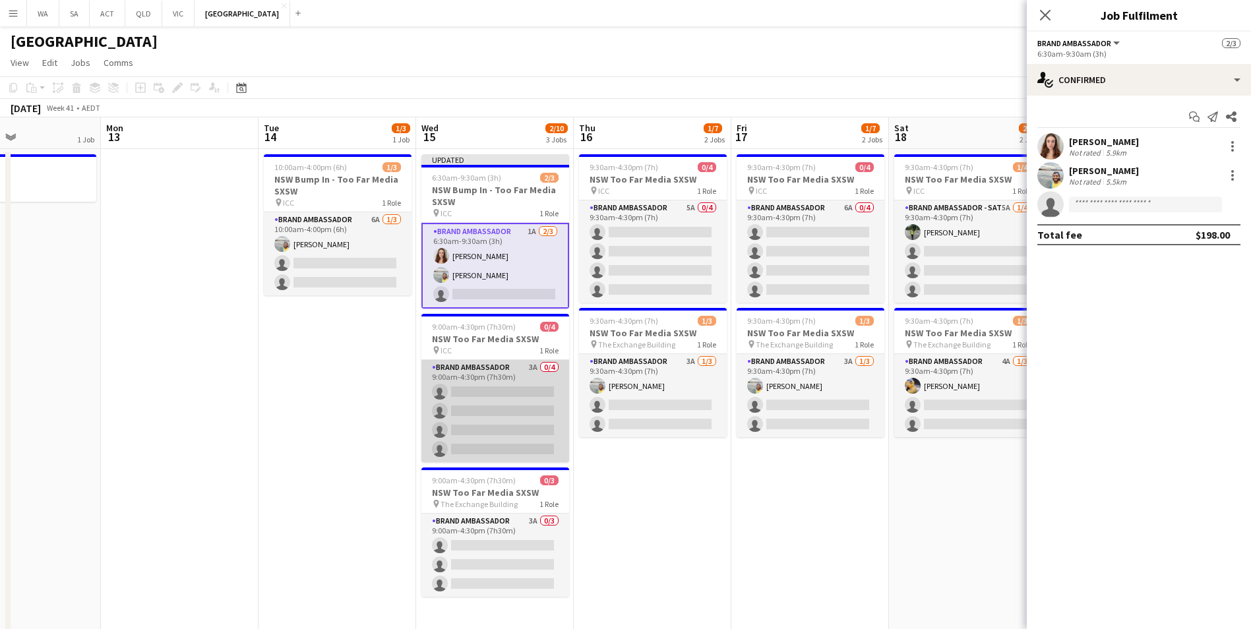
click at [501, 365] on app-card-role "Brand Ambassador 3A 0/4 9:00am-4:30pm (7h30m) single-neutral-actions single-neu…" at bounding box center [495, 411] width 148 height 102
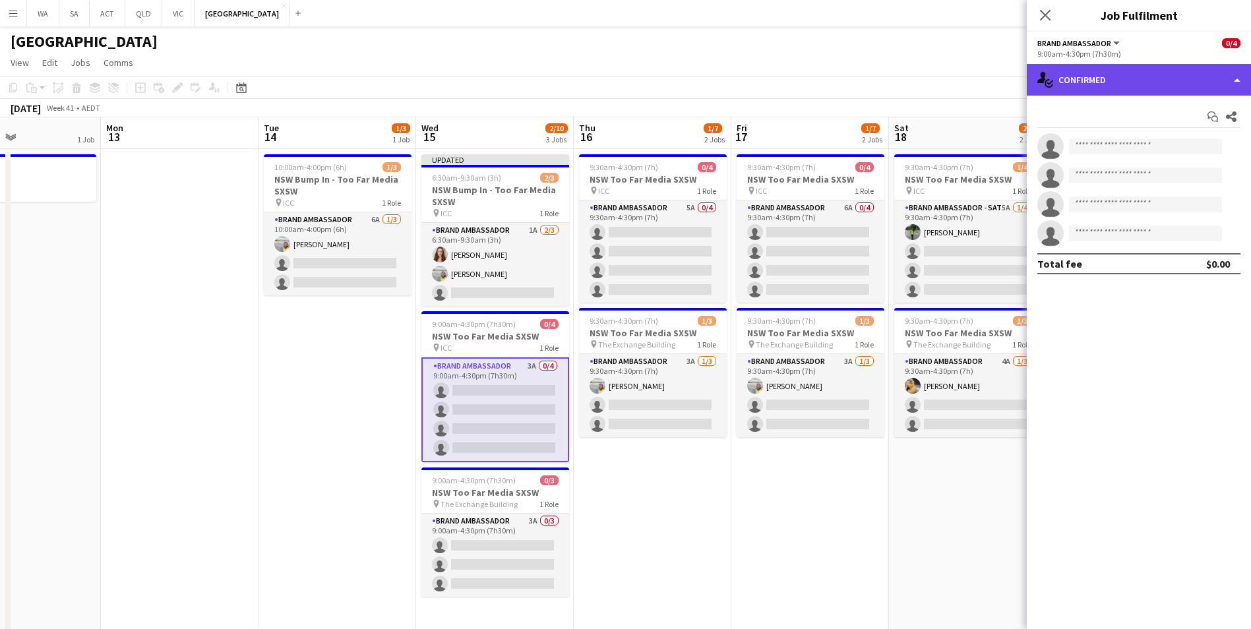
click at [1091, 88] on div "single-neutral-actions-check-2 Confirmed" at bounding box center [1139, 80] width 224 height 32
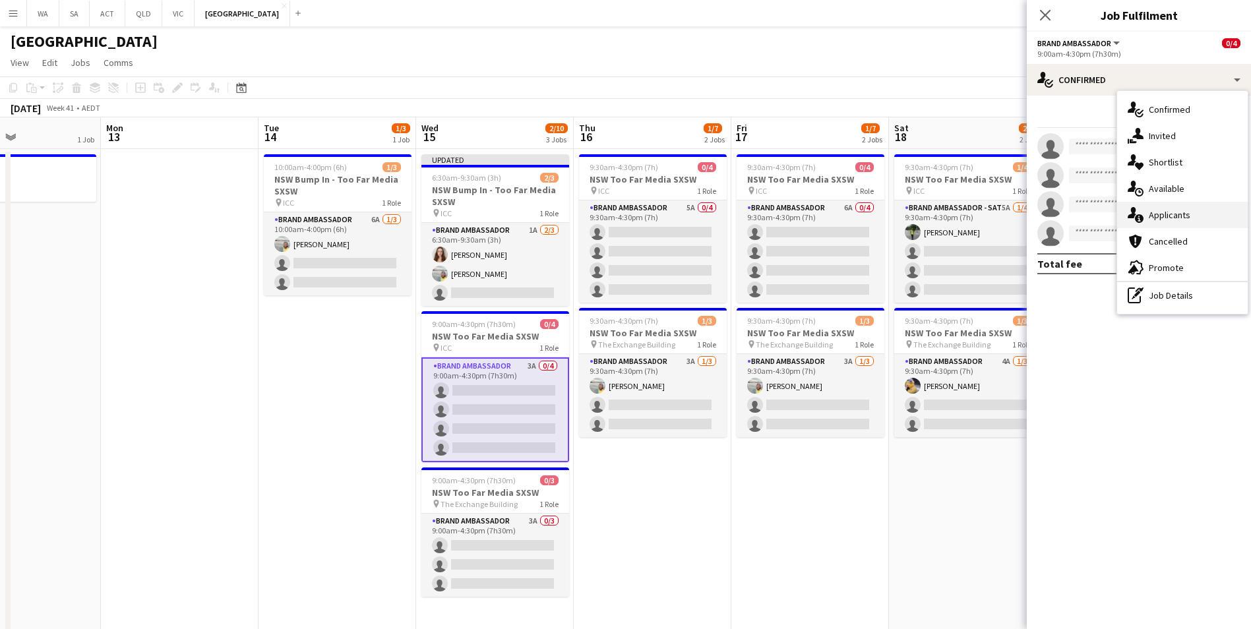
click at [1190, 219] on div "single-neutral-actions-information Applicants" at bounding box center [1182, 215] width 131 height 26
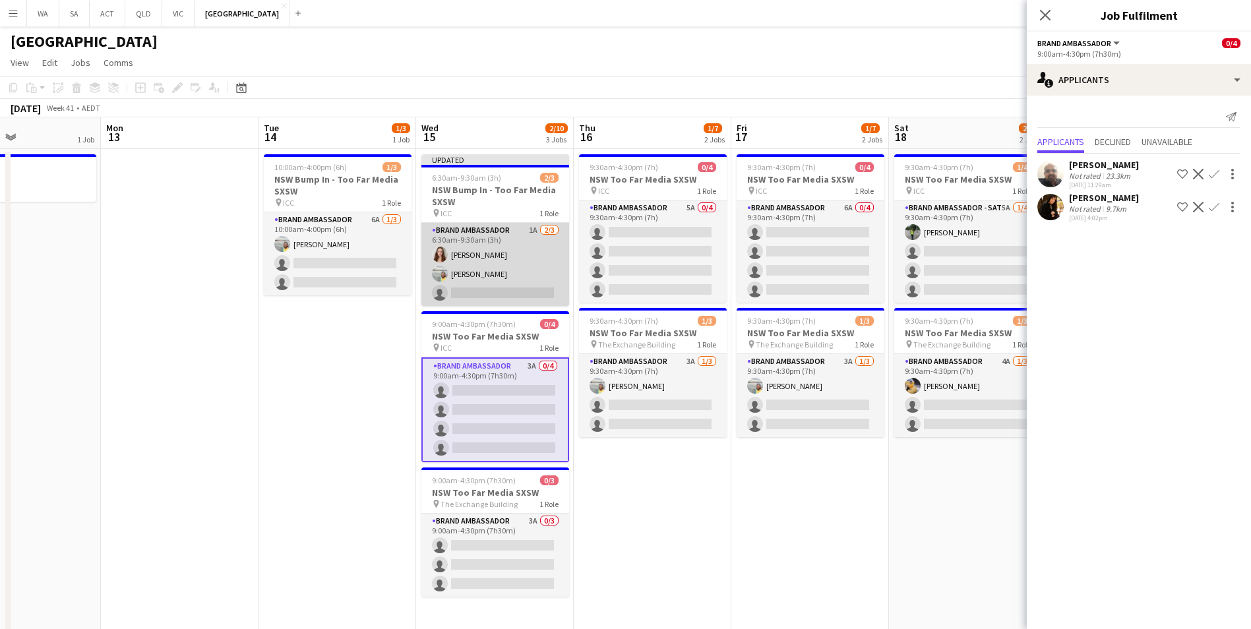
click at [530, 258] on app-card-role "Brand Ambassador 1A 2/3 6:30am-9:30am (3h) Alba Pegrum-Gaiton Ismael Chaves sin…" at bounding box center [495, 264] width 148 height 83
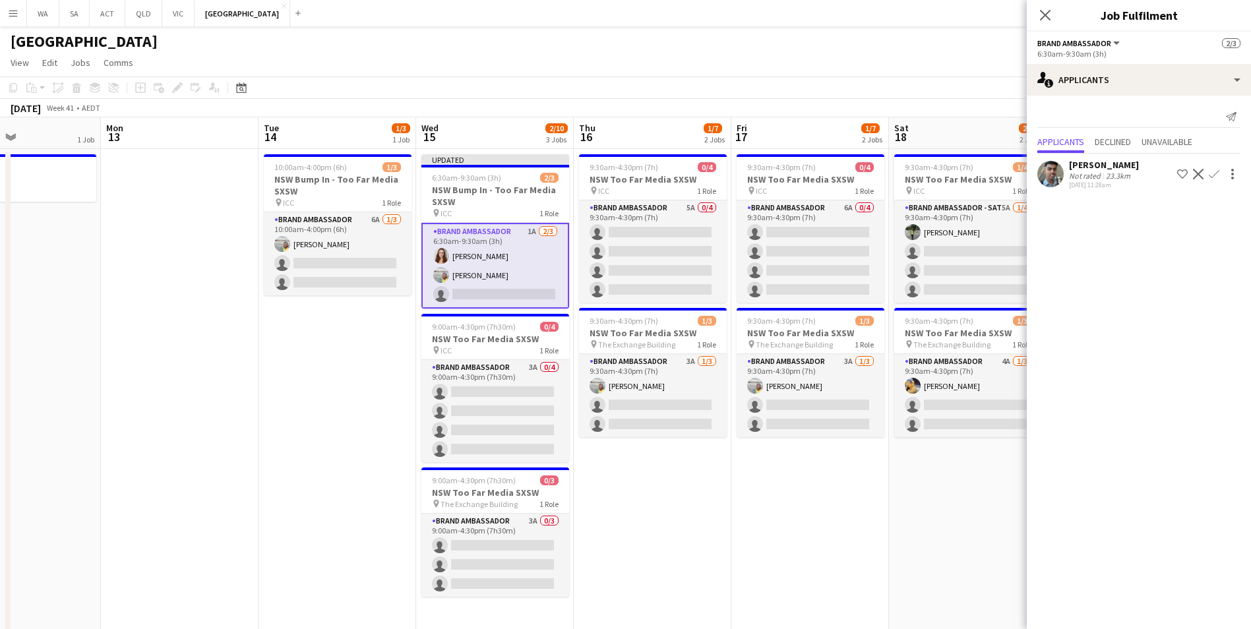
click at [534, 255] on app-card-role "Brand Ambassador 1A 2/3 6:30am-9:30am (3h) Alba Pegrum-Gaiton Ismael Chaves sin…" at bounding box center [495, 266] width 148 height 86
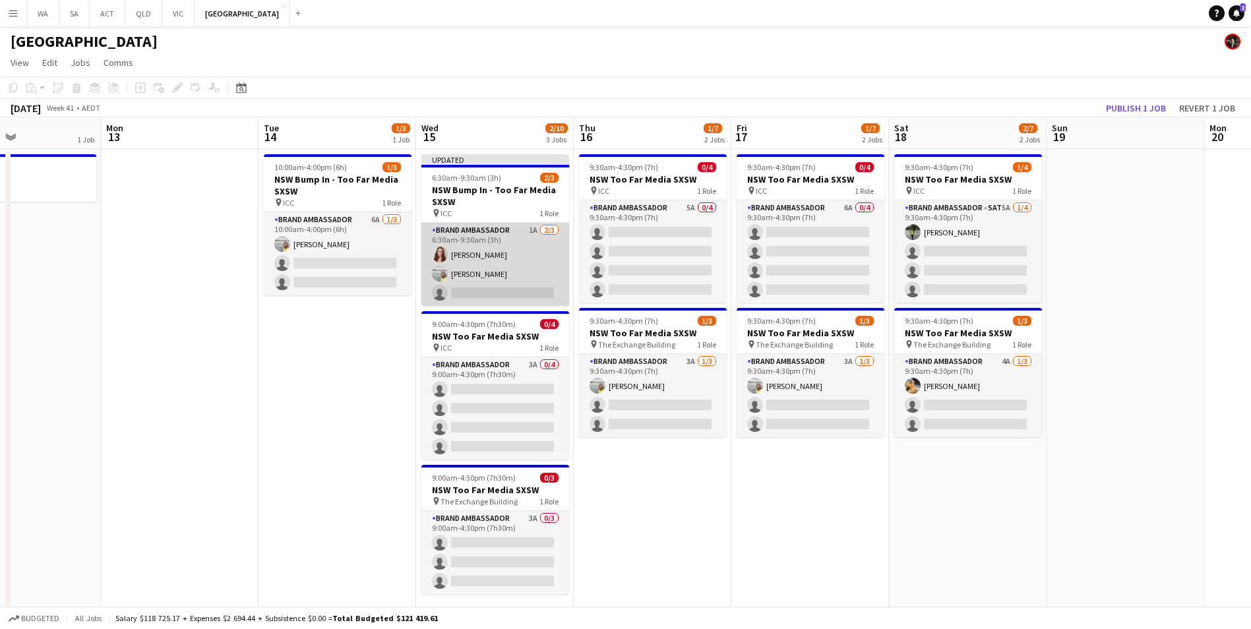
click at [534, 255] on app-card-role "Brand Ambassador 1A 2/3 6:30am-9:30am (3h) Alba Pegrum-Gaiton Ismael Chaves sin…" at bounding box center [495, 264] width 148 height 83
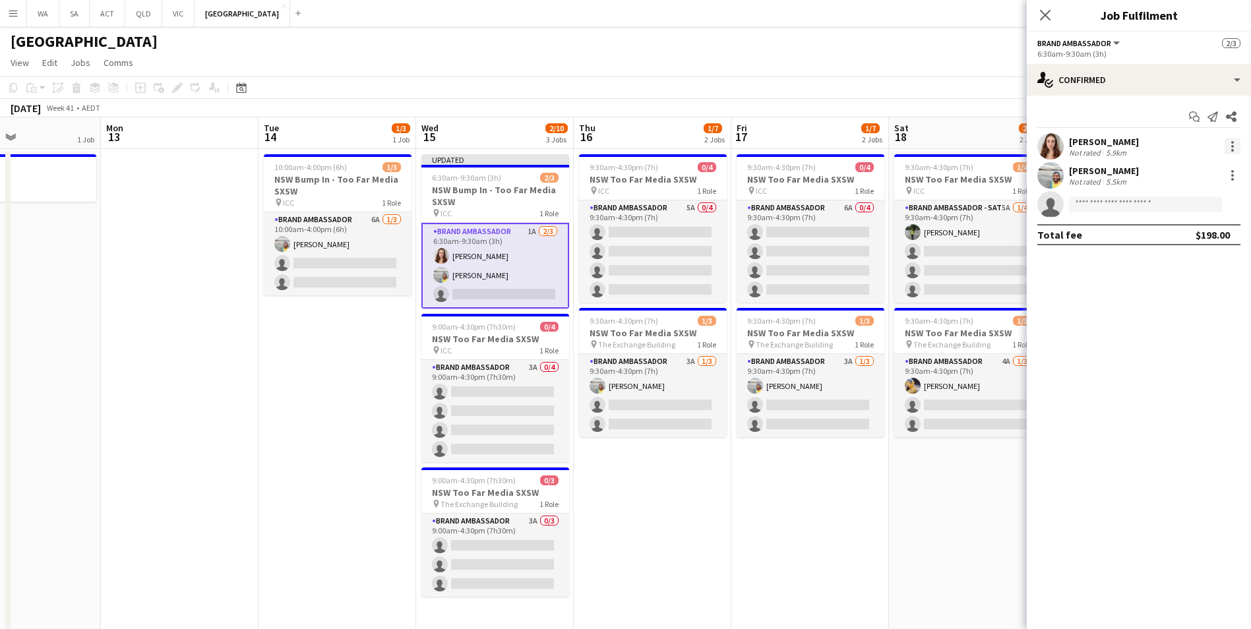
click at [1236, 151] on div at bounding box center [1233, 146] width 16 height 16
click at [1190, 290] on button "Remove" at bounding box center [1189, 298] width 103 height 32
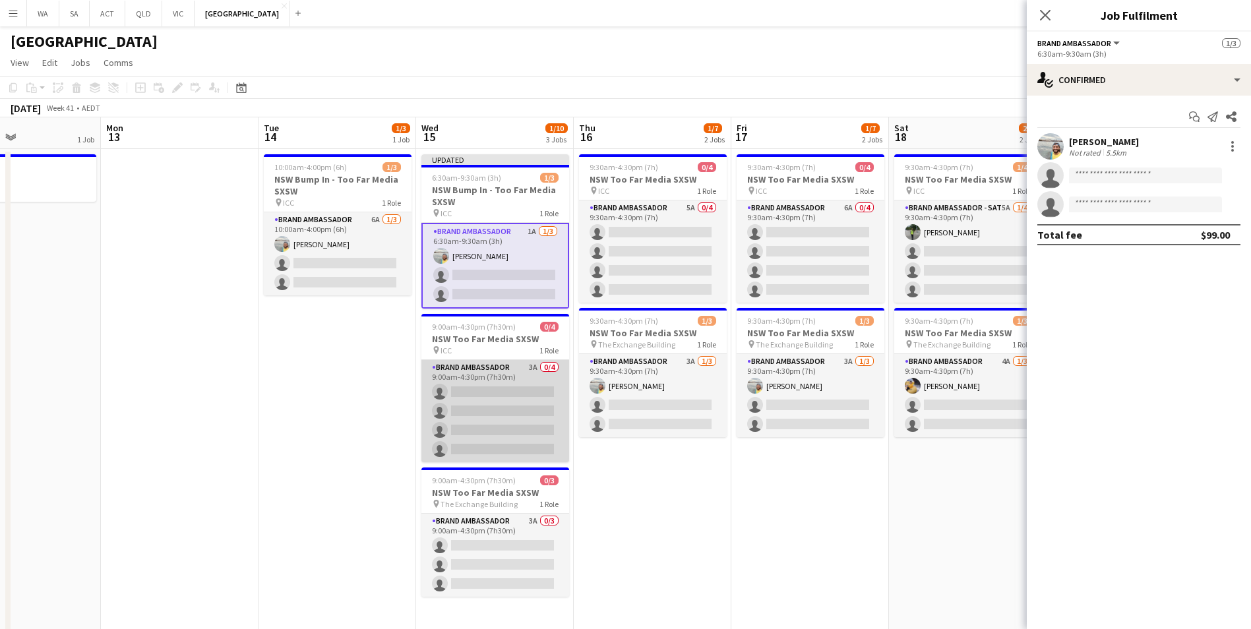
click at [510, 376] on app-card-role "Brand Ambassador 3A 0/4 9:00am-4:30pm (7h30m) single-neutral-actions single-neu…" at bounding box center [495, 411] width 148 height 102
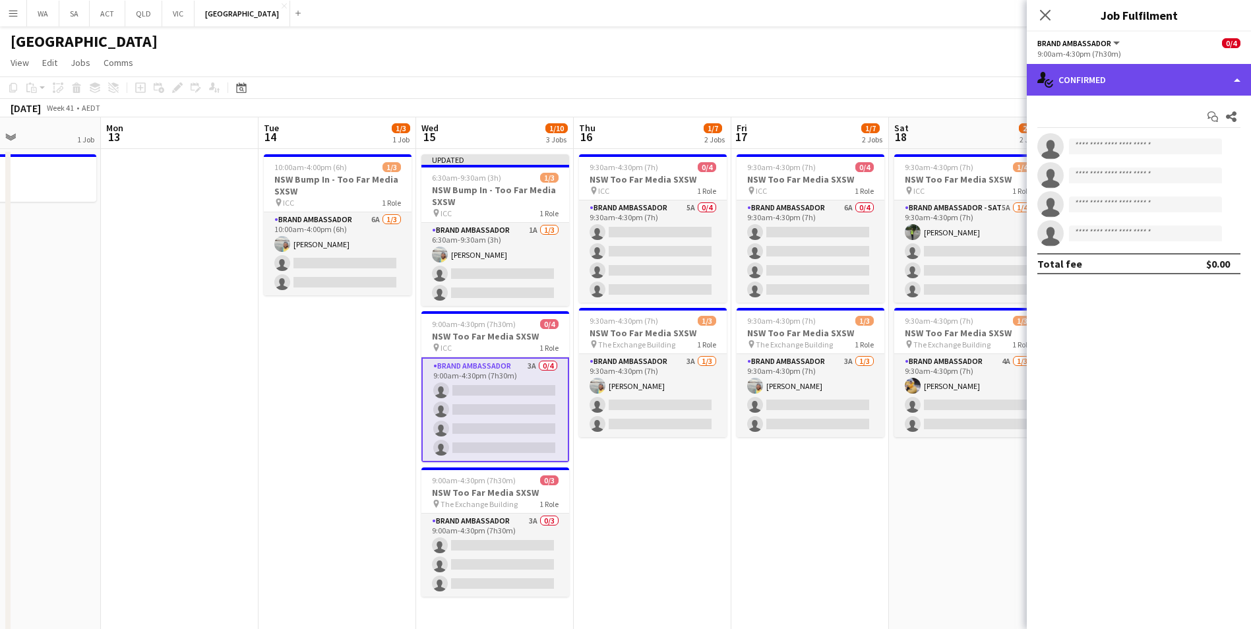
click at [1116, 81] on div "single-neutral-actions-check-2 Confirmed" at bounding box center [1139, 80] width 224 height 32
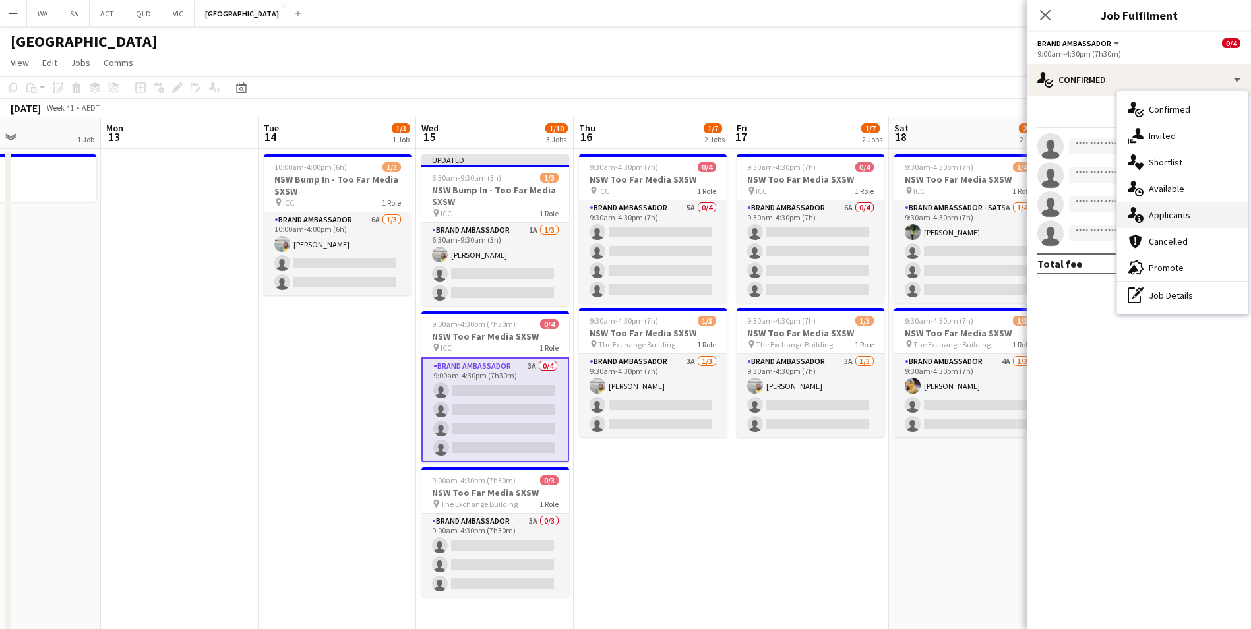
click at [1192, 224] on div "single-neutral-actions-information Applicants" at bounding box center [1182, 215] width 131 height 26
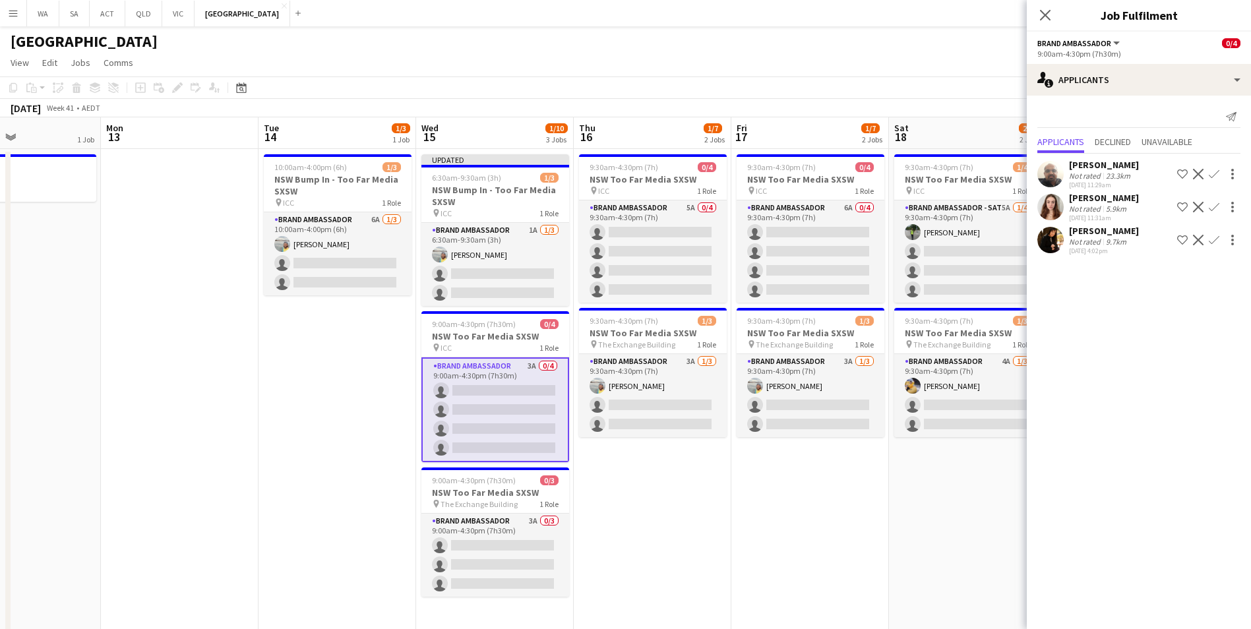
click at [1215, 204] on app-icon "Confirm" at bounding box center [1214, 207] width 11 height 11
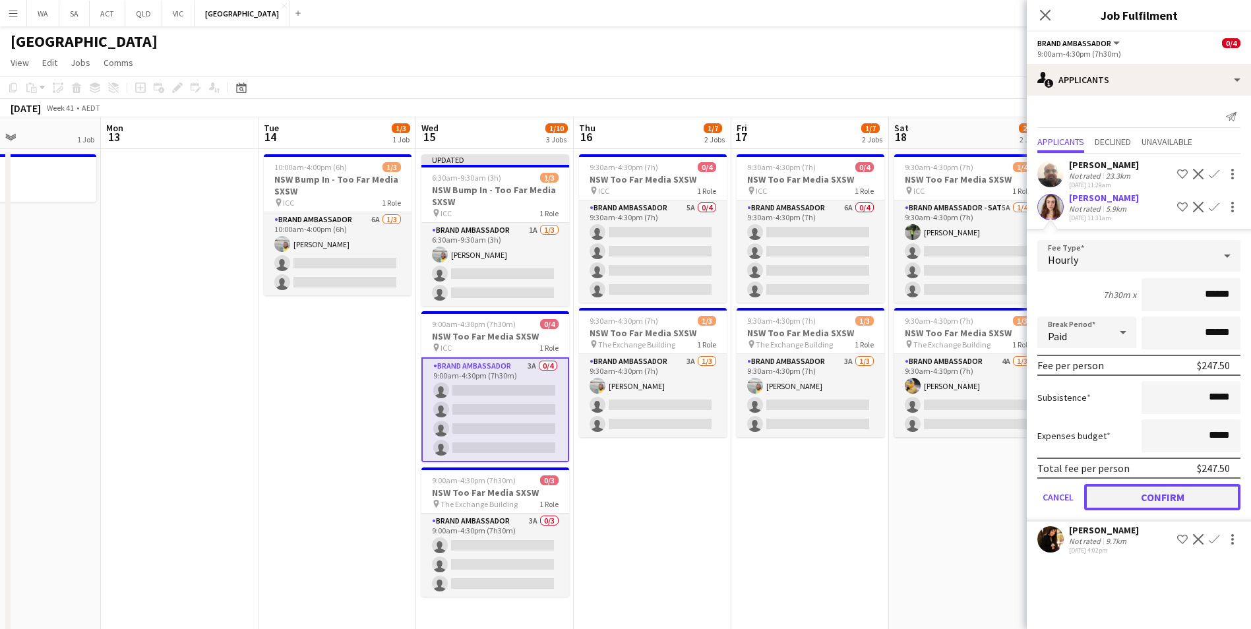
click at [1163, 500] on button "Confirm" at bounding box center [1162, 497] width 156 height 26
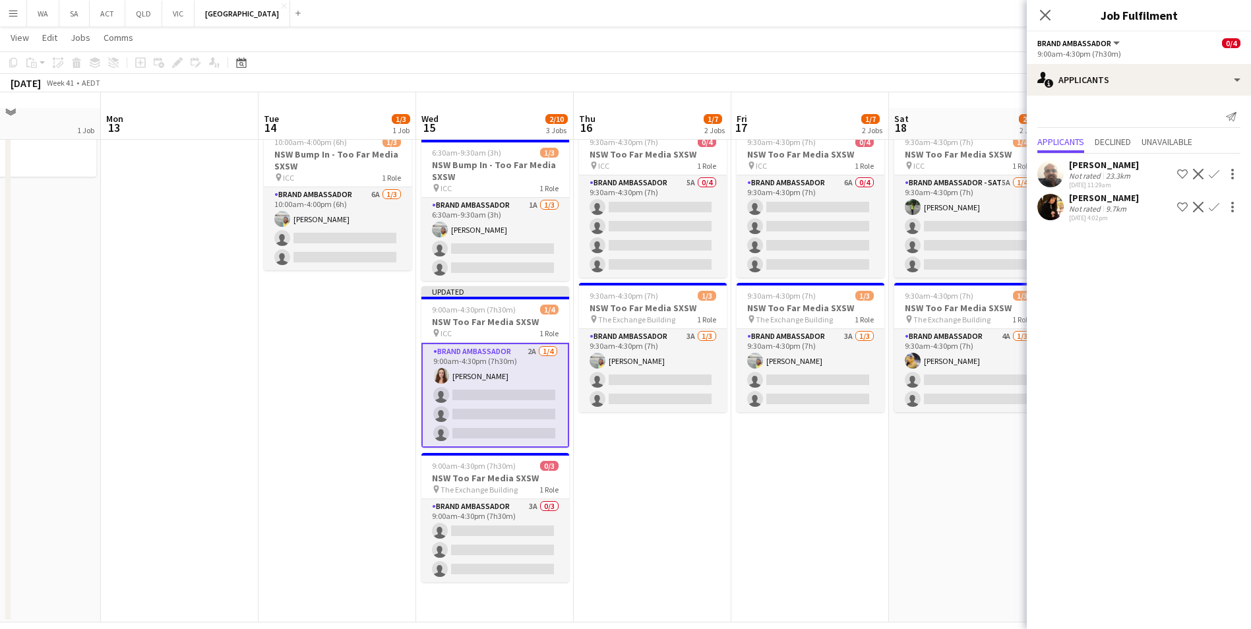
scroll to position [40, 0]
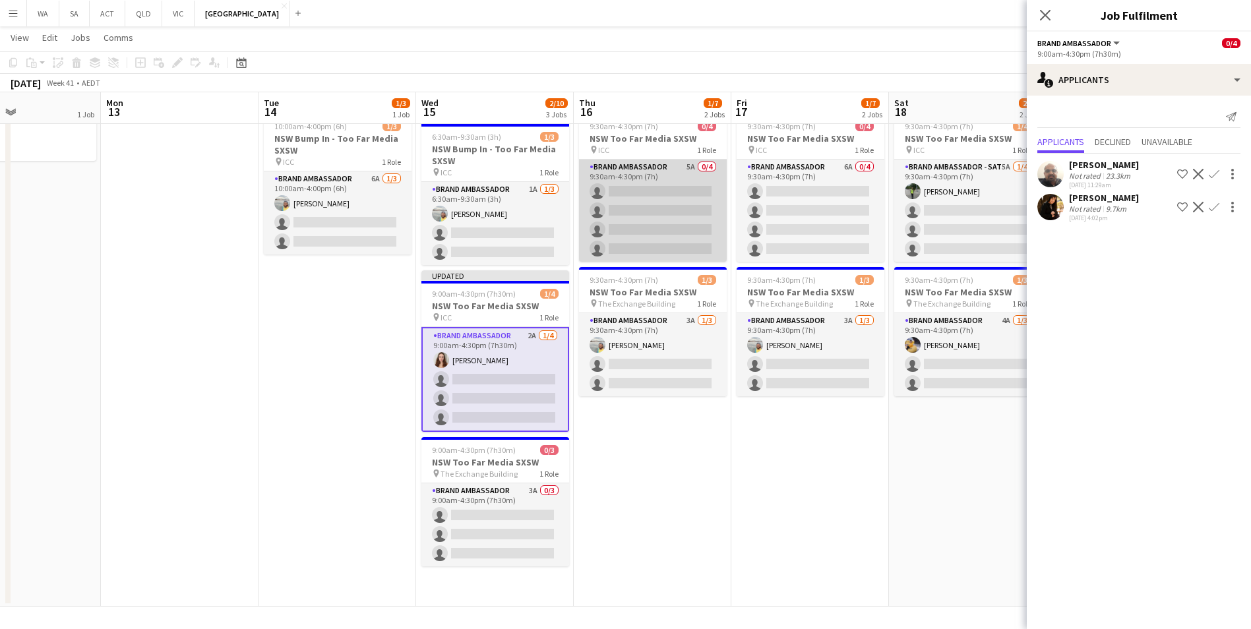
click at [654, 162] on app-card-role "Brand Ambassador 5A 0/4 9:30am-4:30pm (7h) single-neutral-actions single-neutra…" at bounding box center [653, 211] width 148 height 102
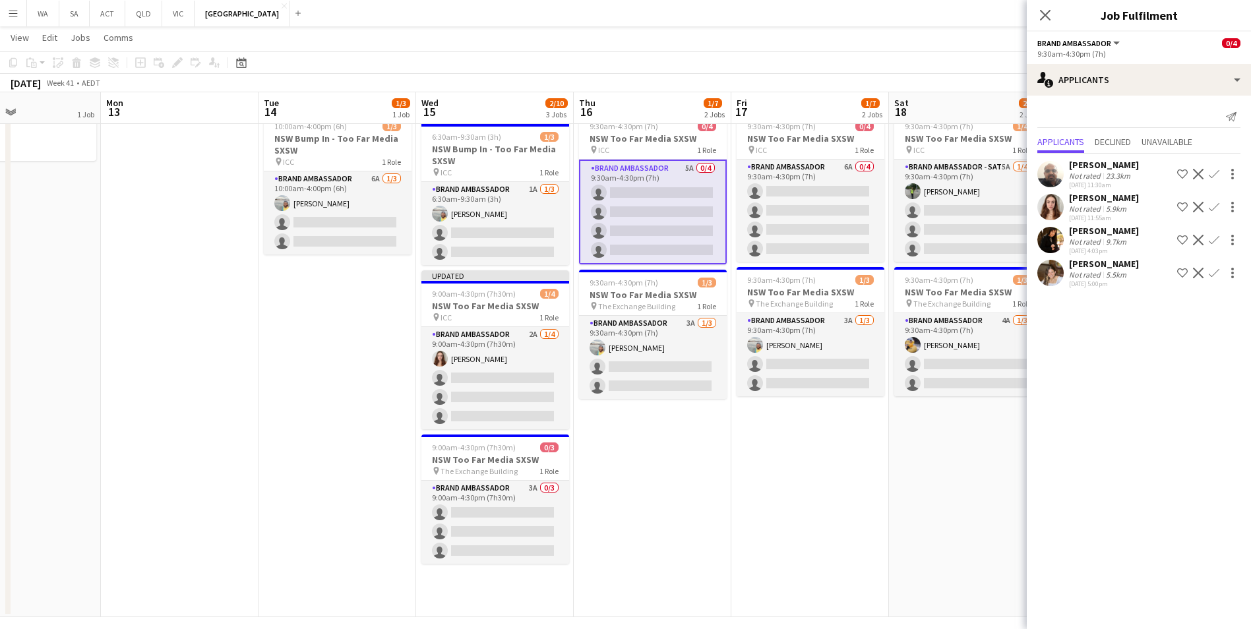
click at [1217, 209] on app-icon "Confirm" at bounding box center [1214, 207] width 11 height 11
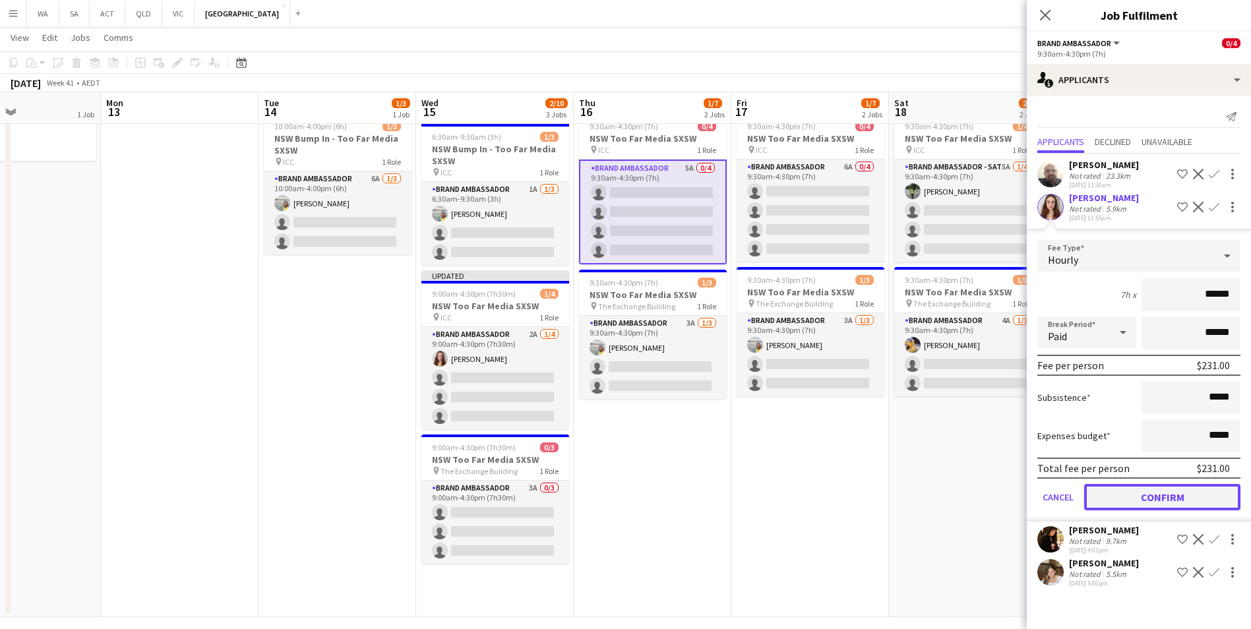
click at [1184, 499] on button "Confirm" at bounding box center [1162, 497] width 156 height 26
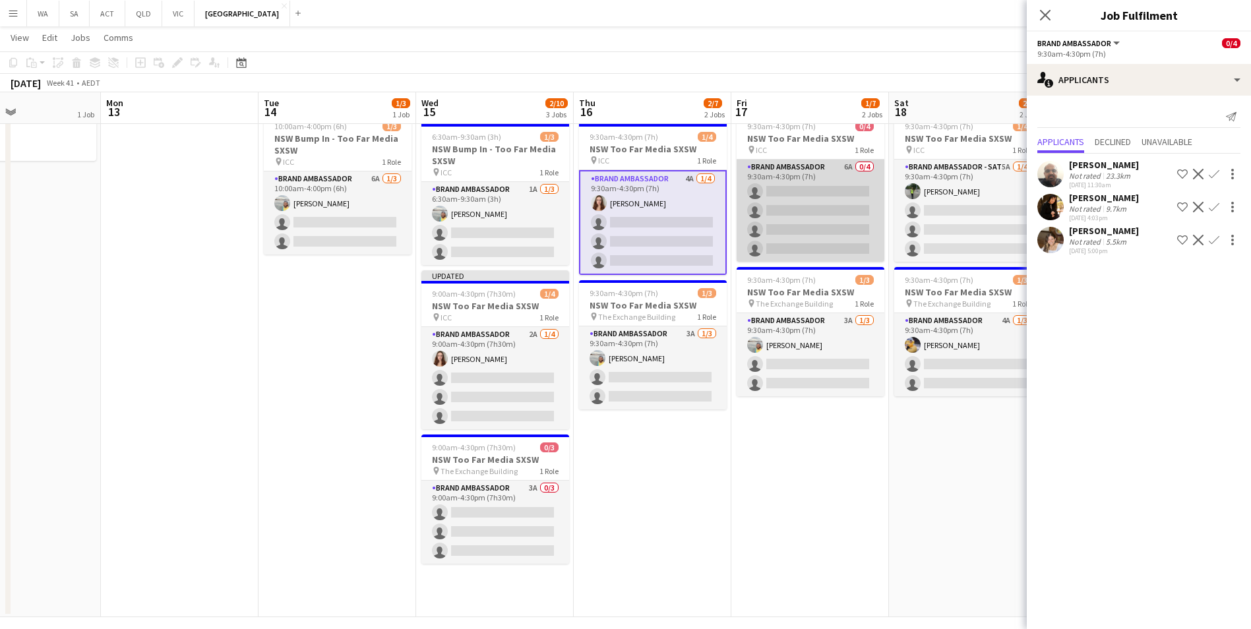
click at [813, 164] on app-card-role "Brand Ambassador 6A 0/4 9:30am-4:30pm (7h) single-neutral-actions single-neutra…" at bounding box center [811, 211] width 148 height 102
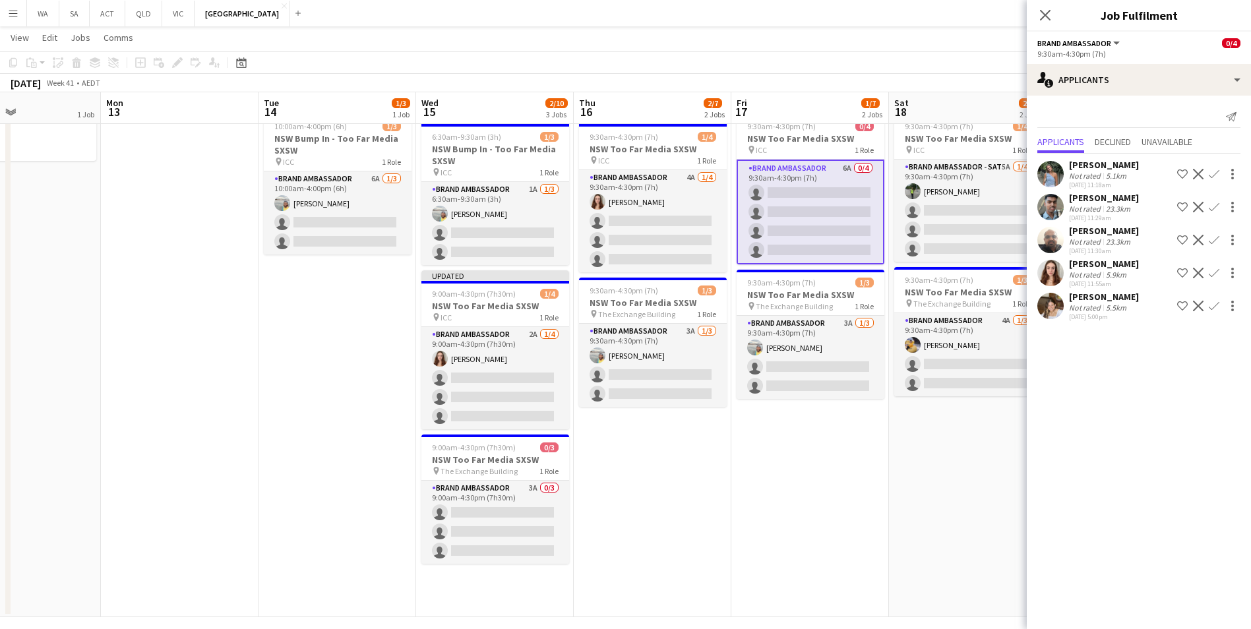
click at [1214, 272] on app-icon "Confirm" at bounding box center [1214, 273] width 11 height 11
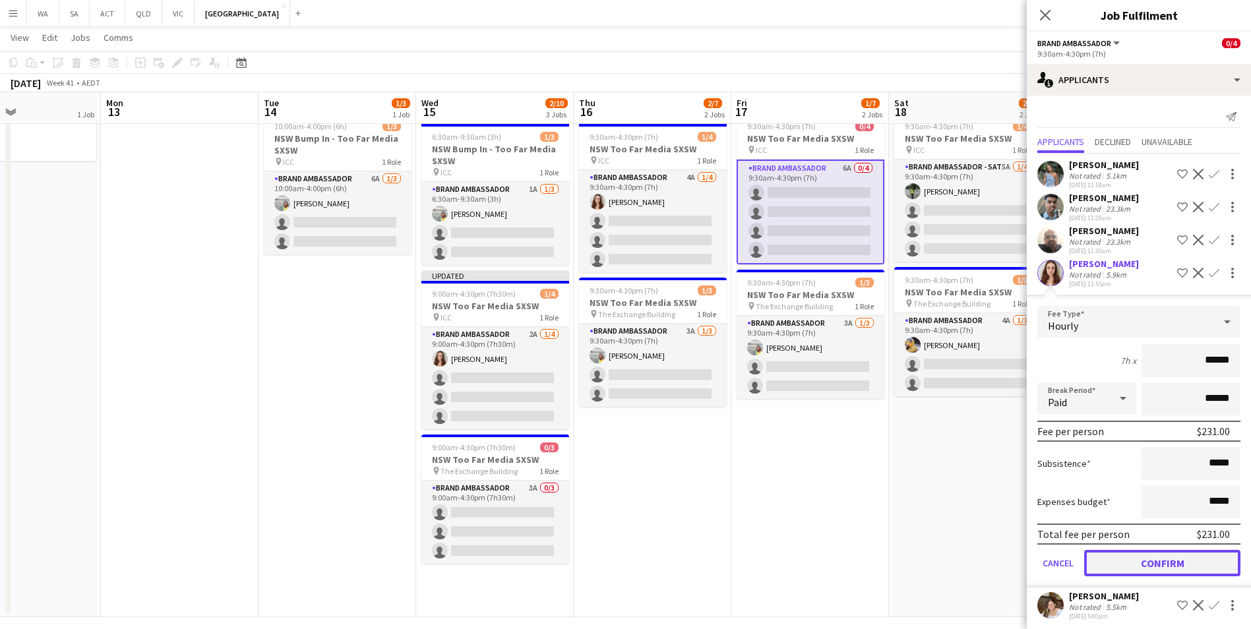
click at [1146, 567] on button "Confirm" at bounding box center [1162, 563] width 156 height 26
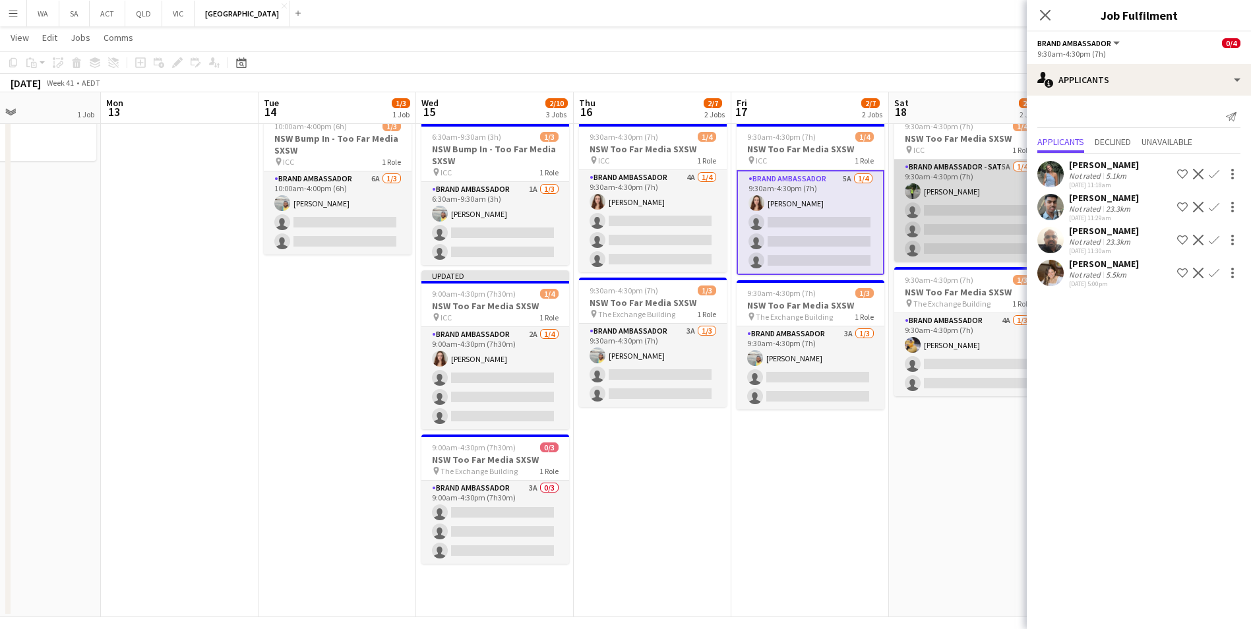
click at [952, 170] on app-card-role "Brand Ambassador - SAT 5A 1/4 9:30am-4:30pm (7h) Angelica Mendes single-neutral…" at bounding box center [968, 211] width 148 height 102
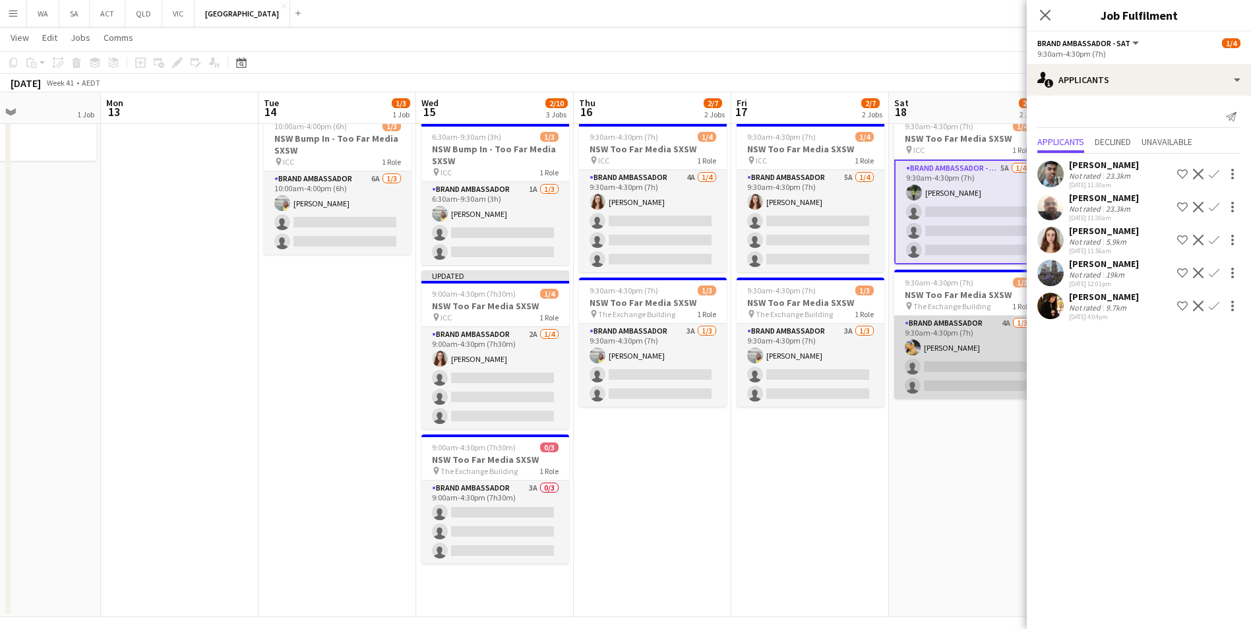
click at [949, 327] on app-card-role "Brand Ambassador 4A 1/3 9:30am-4:30pm (7h) Mauricio Torres Barquet single-neutr…" at bounding box center [968, 357] width 148 height 83
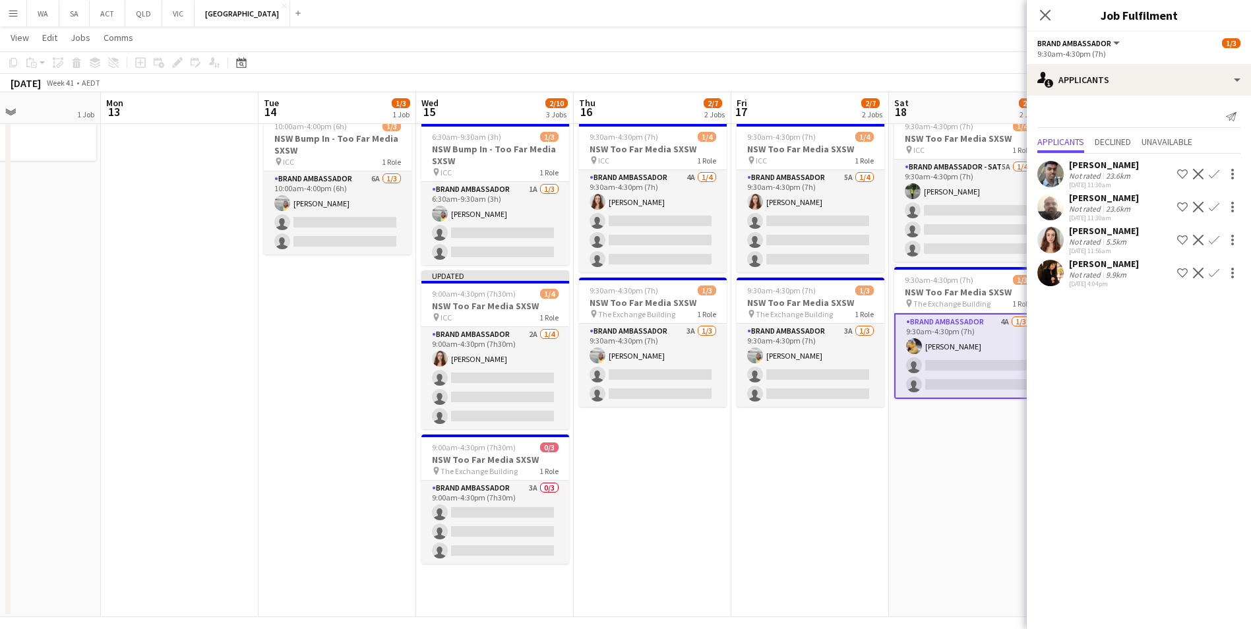
click at [1209, 240] on app-icon "Confirm" at bounding box center [1214, 240] width 11 height 11
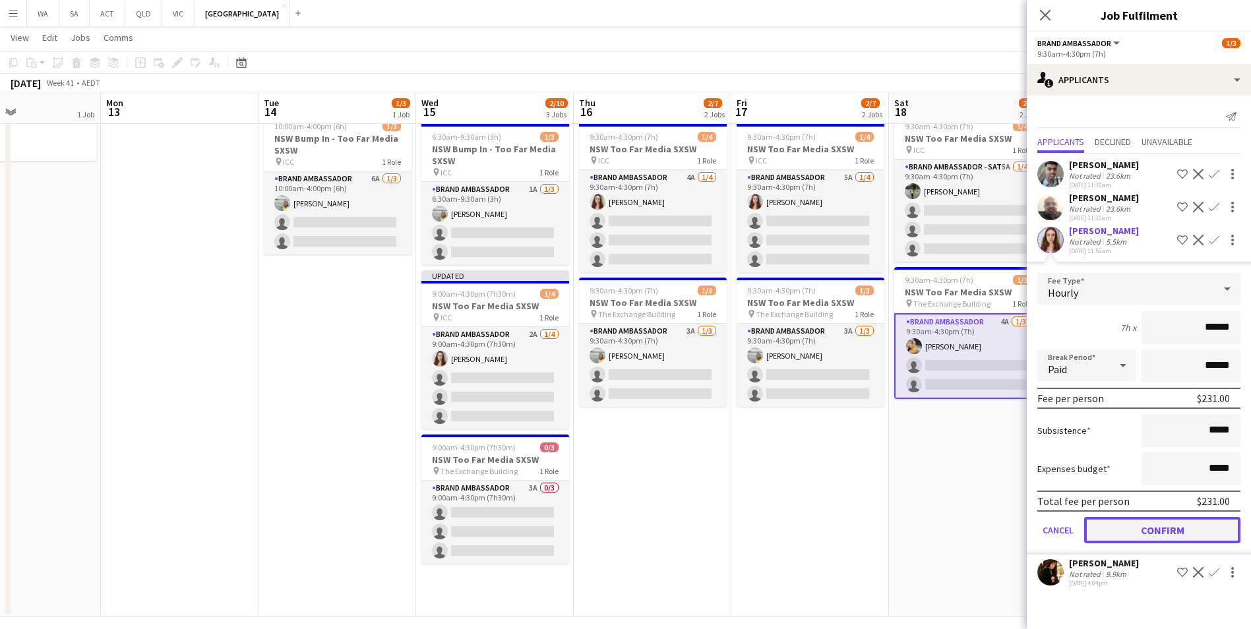
click at [1171, 532] on button "Confirm" at bounding box center [1162, 530] width 156 height 26
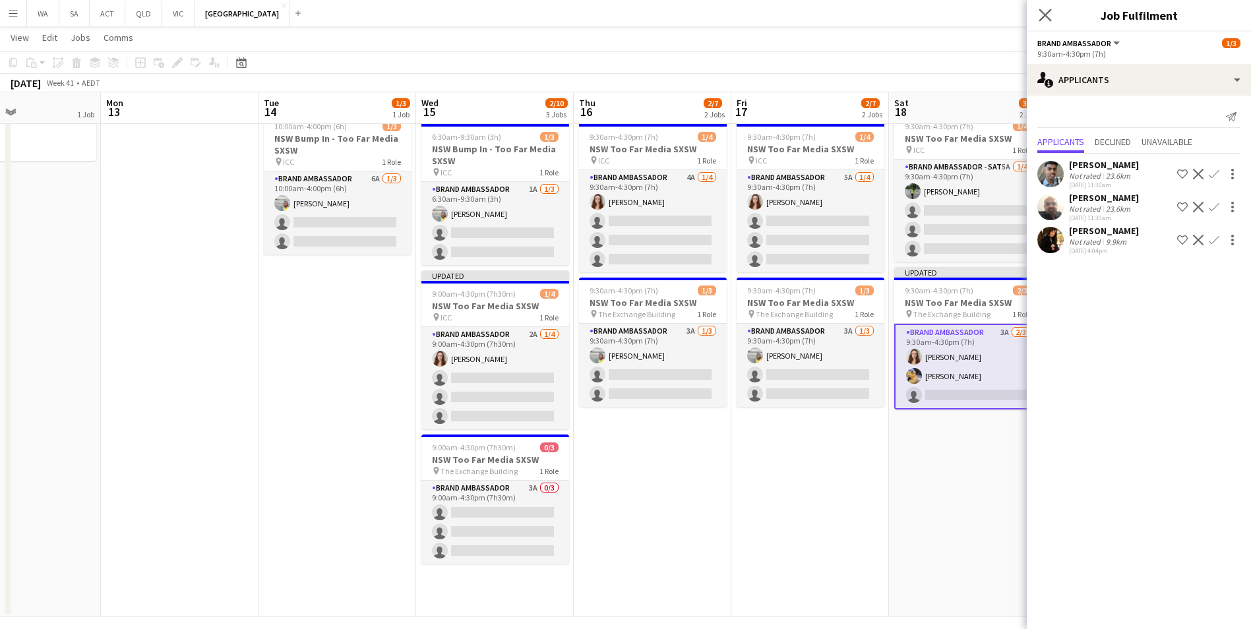
click at [1049, 21] on icon "Close pop-in" at bounding box center [1045, 15] width 13 height 13
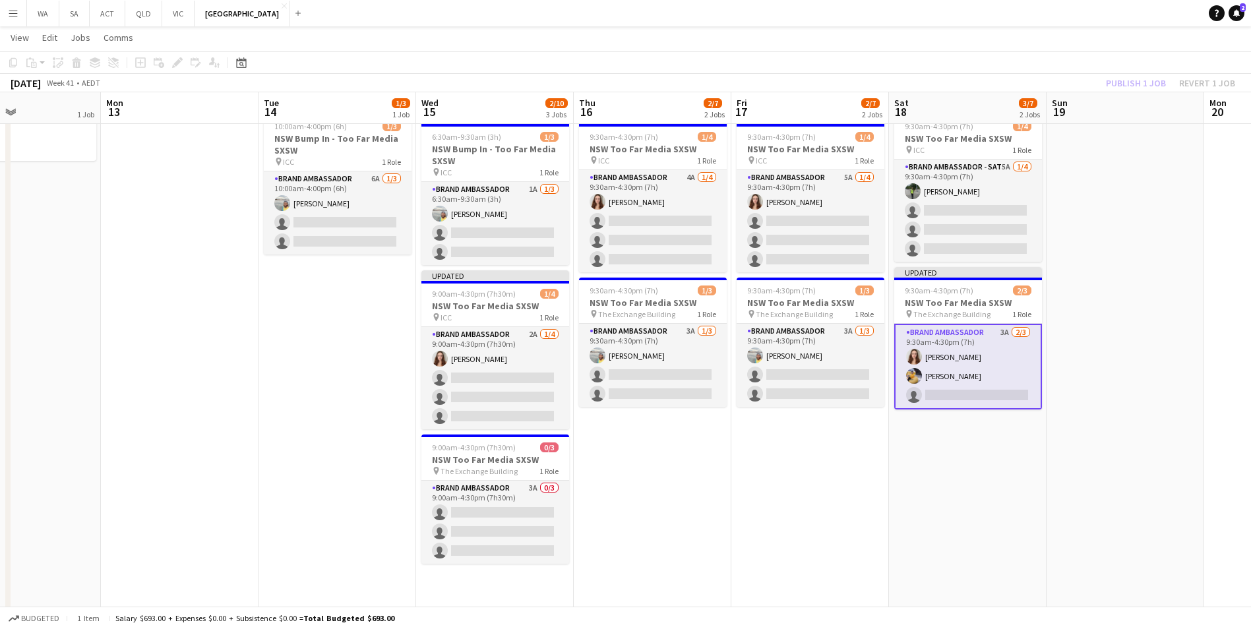
click at [1144, 84] on div "Publish 1 job Revert 1 job" at bounding box center [1170, 83] width 161 height 17
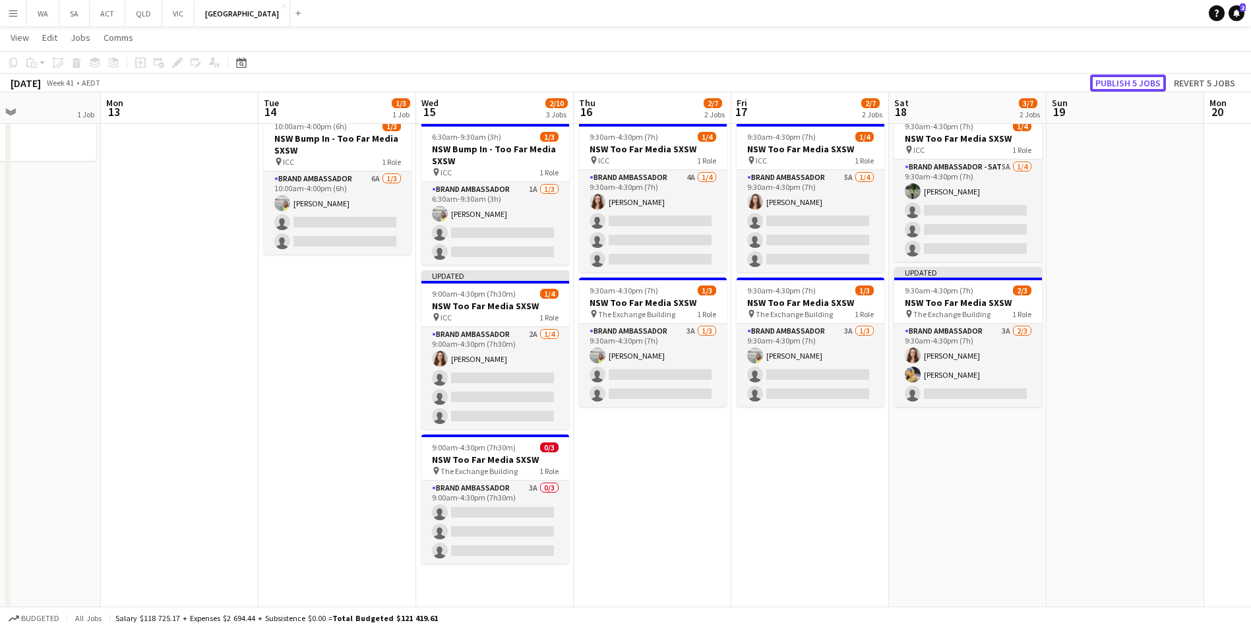
click at [1144, 84] on button "Publish 5 jobs" at bounding box center [1128, 83] width 76 height 17
